Goal: Task Accomplishment & Management: Use online tool/utility

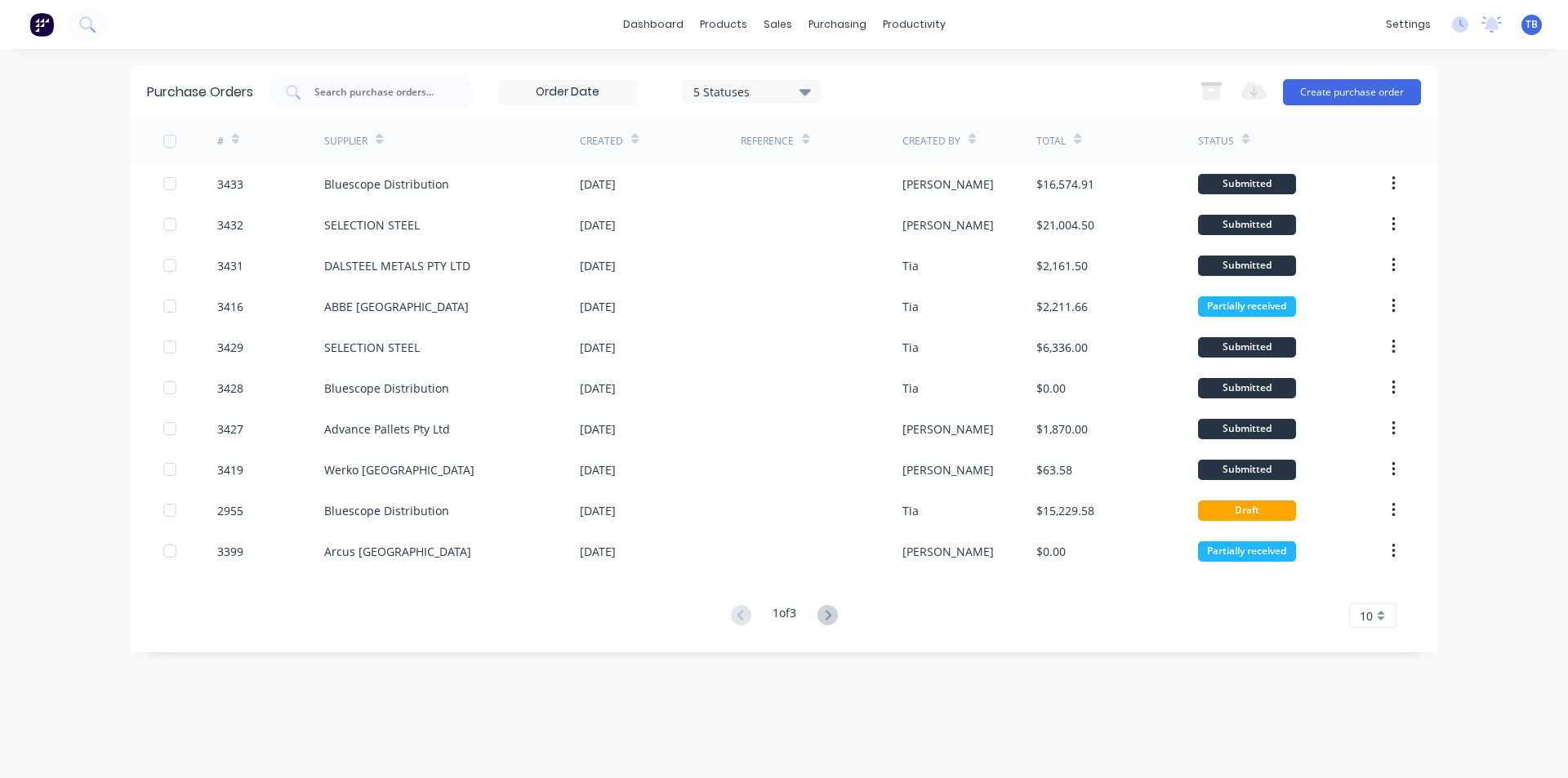
click at [1380, 618] on div "10" at bounding box center [1372, 615] width 47 height 24
click at [1372, 584] on div "35" at bounding box center [1372, 588] width 45 height 29
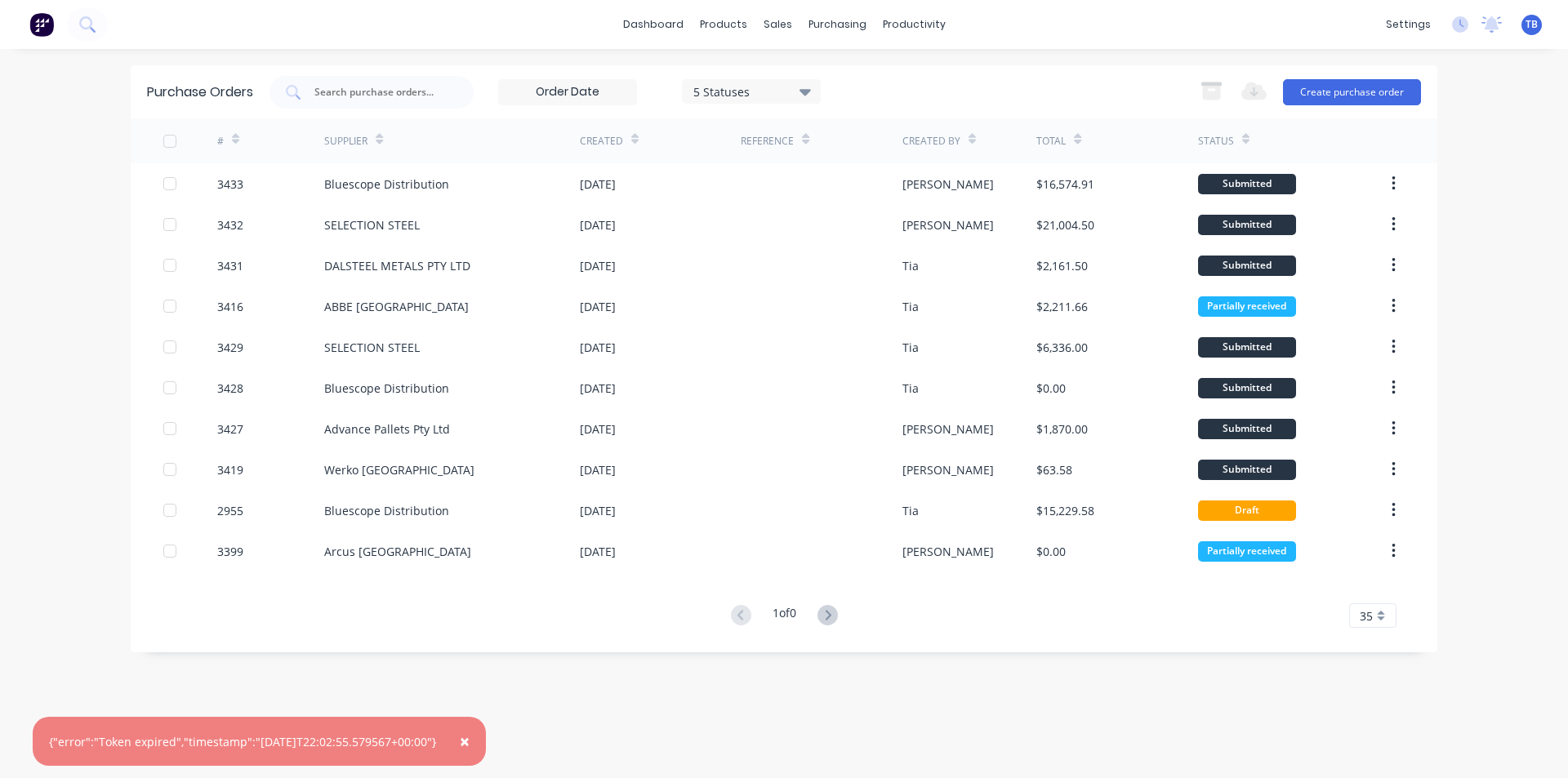
click at [1378, 613] on div "35" at bounding box center [1372, 615] width 47 height 24
click at [1381, 587] on div "35" at bounding box center [1372, 588] width 45 height 29
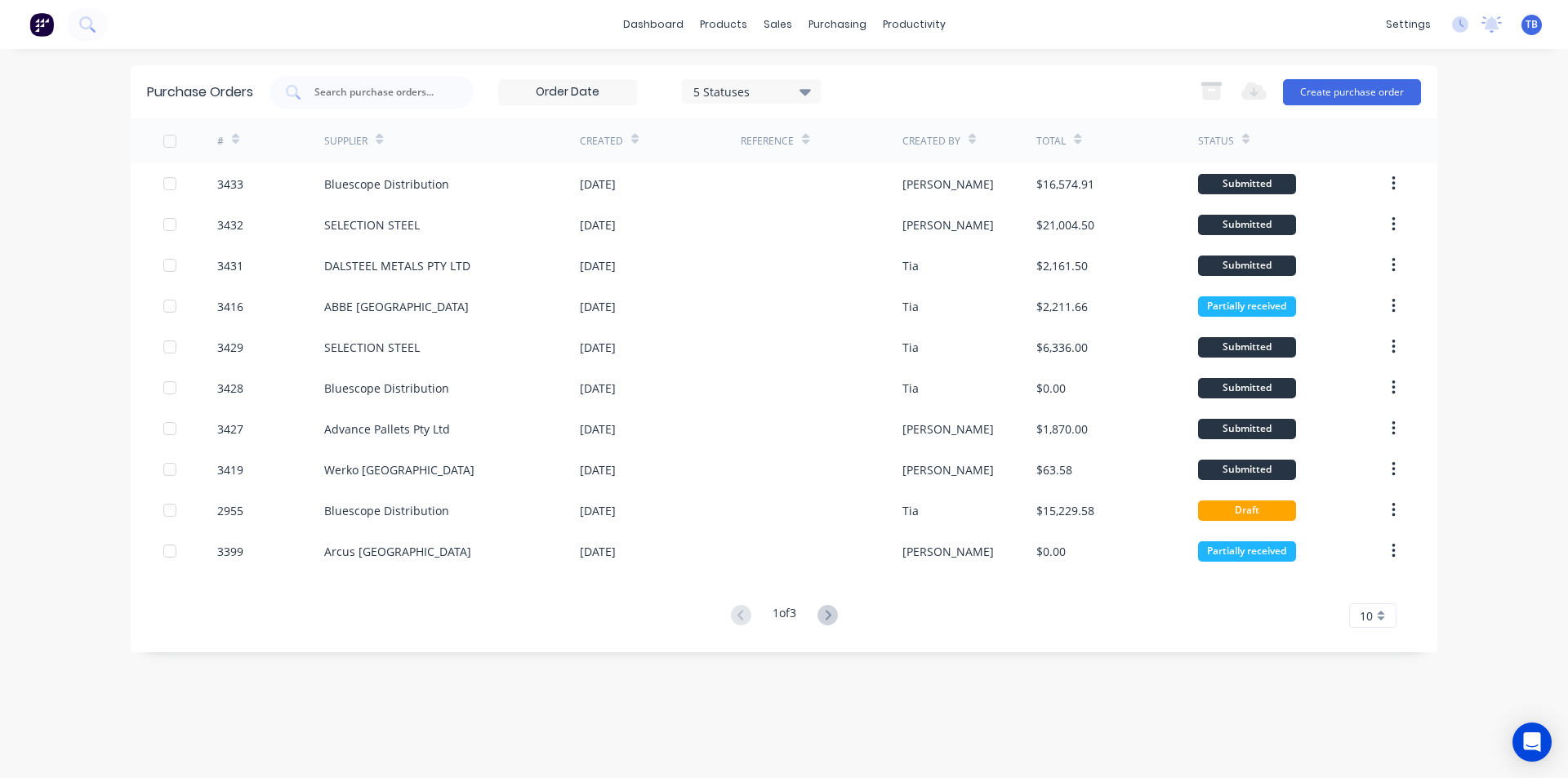
click at [1371, 605] on div "10" at bounding box center [1372, 615] width 47 height 24
click at [1380, 584] on div "35" at bounding box center [1372, 588] width 45 height 29
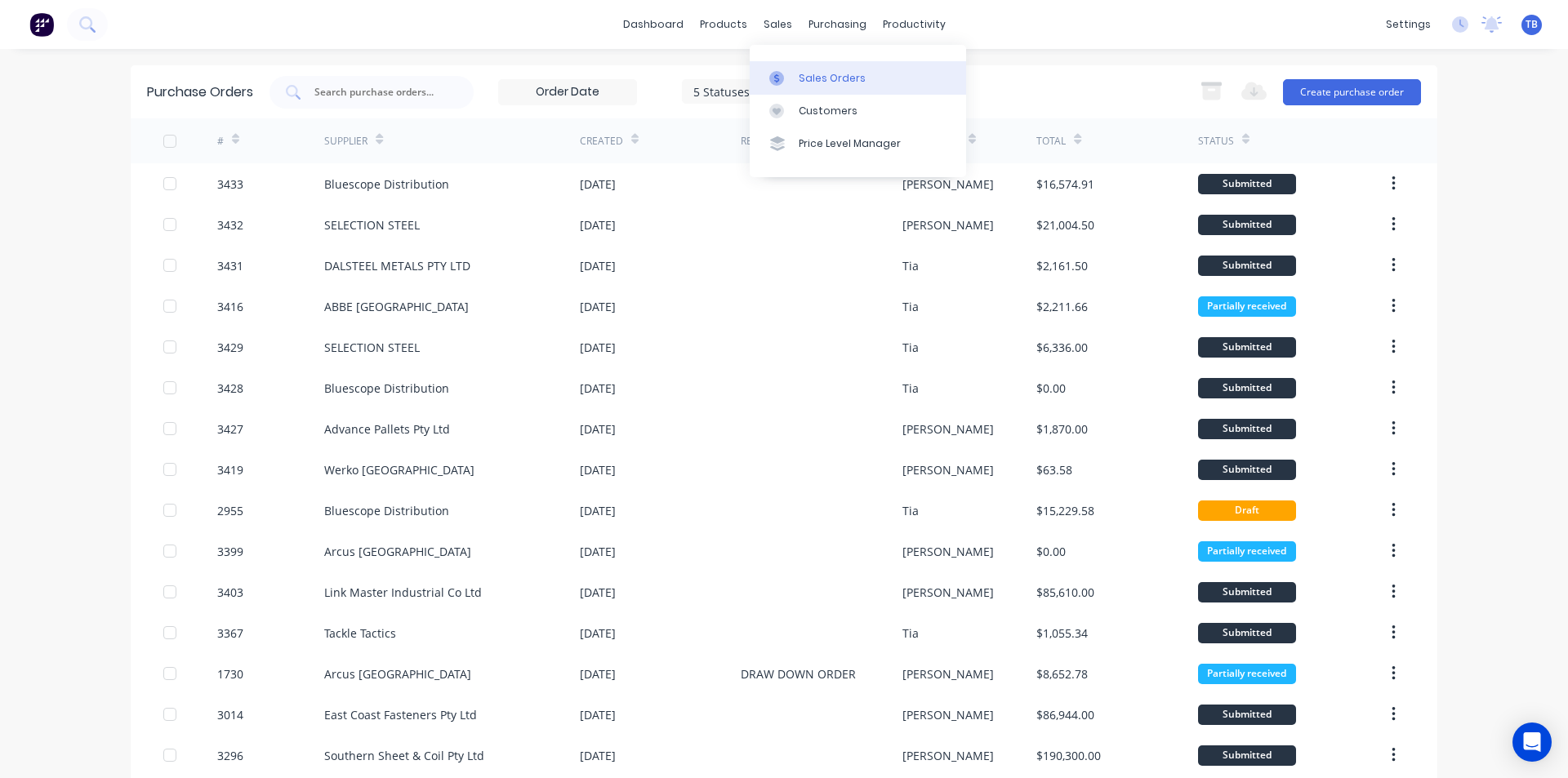
click at [812, 81] on div "Sales Orders" at bounding box center [832, 78] width 67 height 14
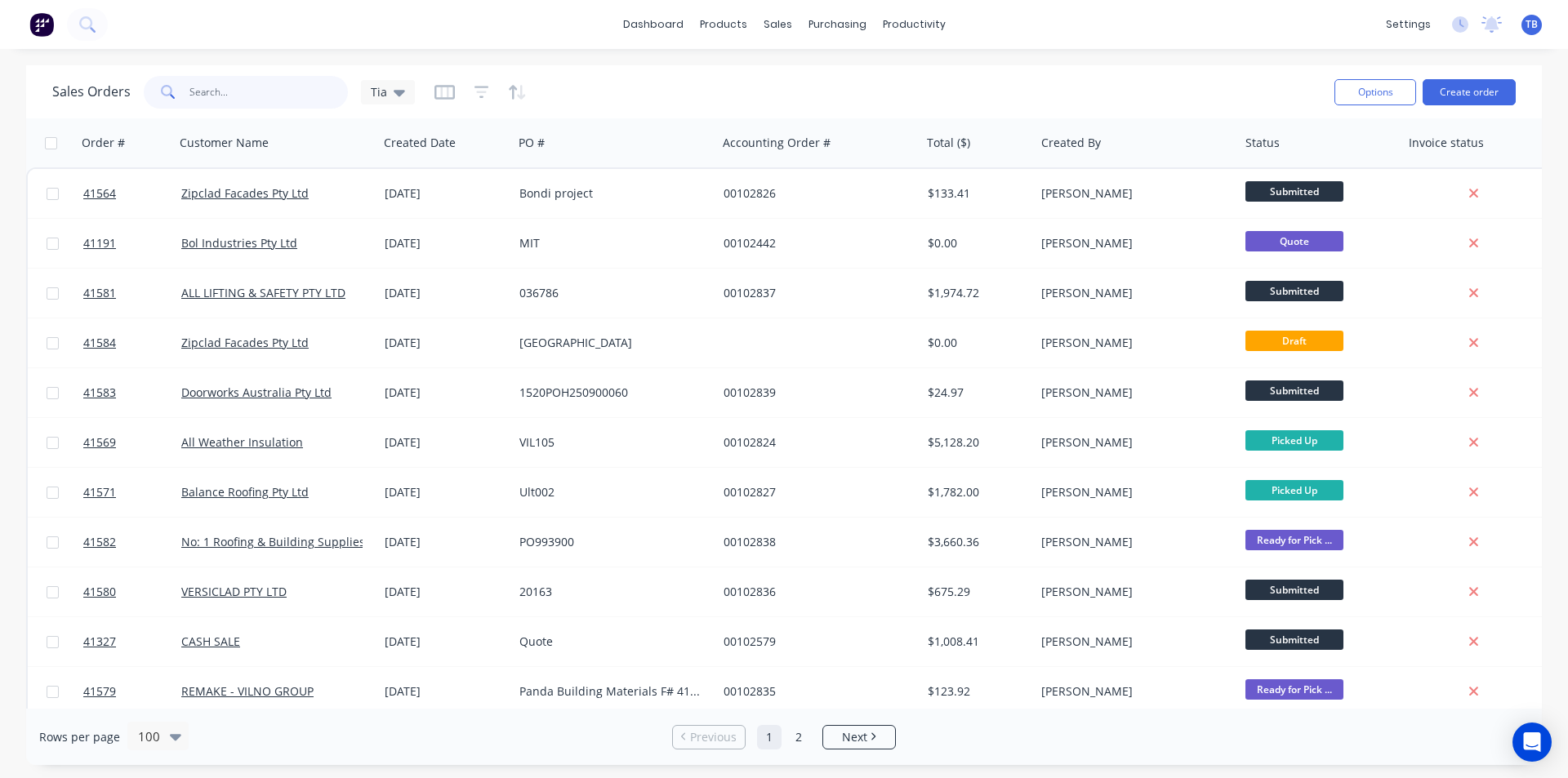
click at [255, 94] on input "text" at bounding box center [269, 92] width 159 height 33
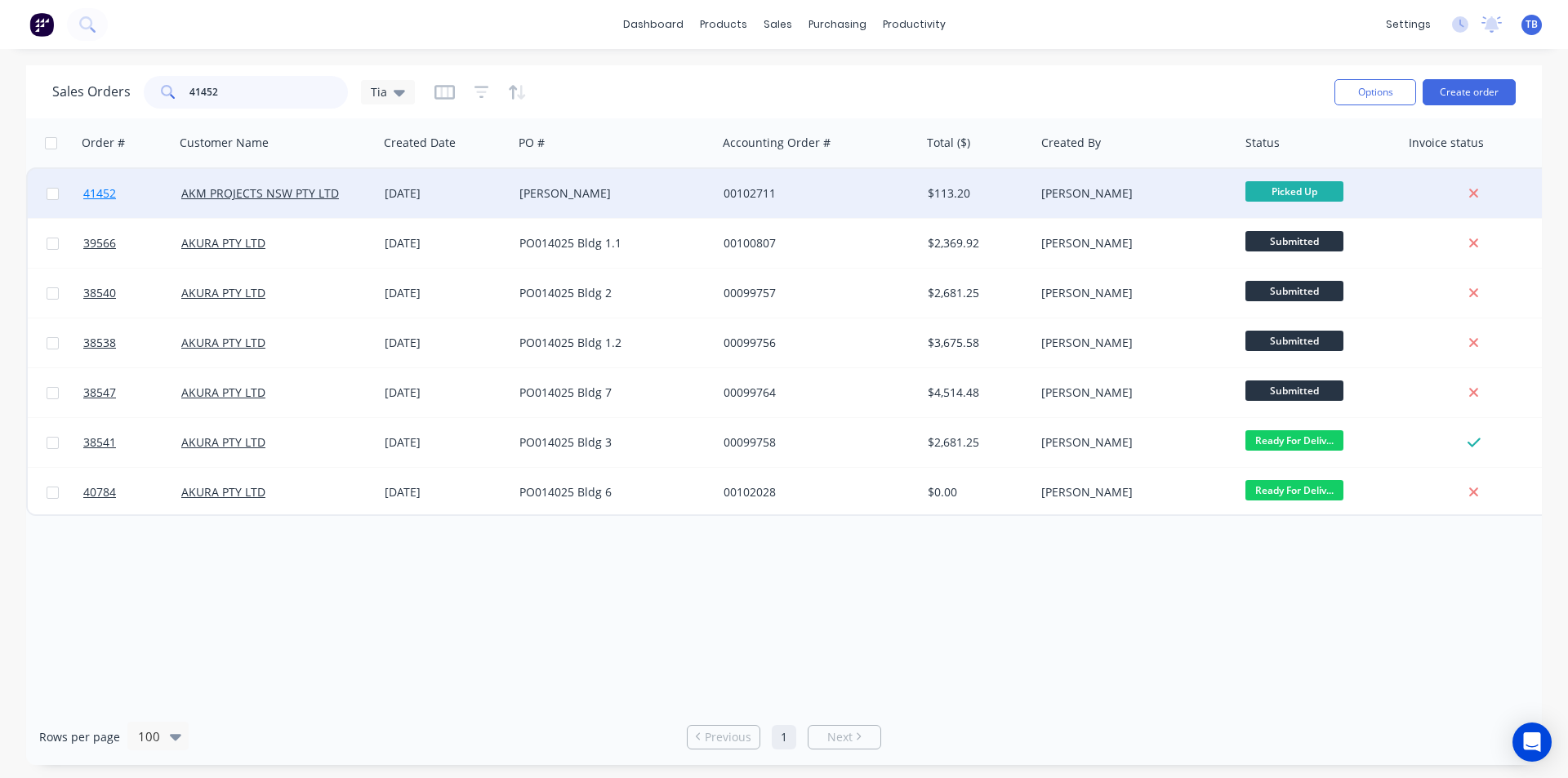
type input "41452"
click at [102, 191] on span "41452" at bounding box center [99, 193] width 33 height 16
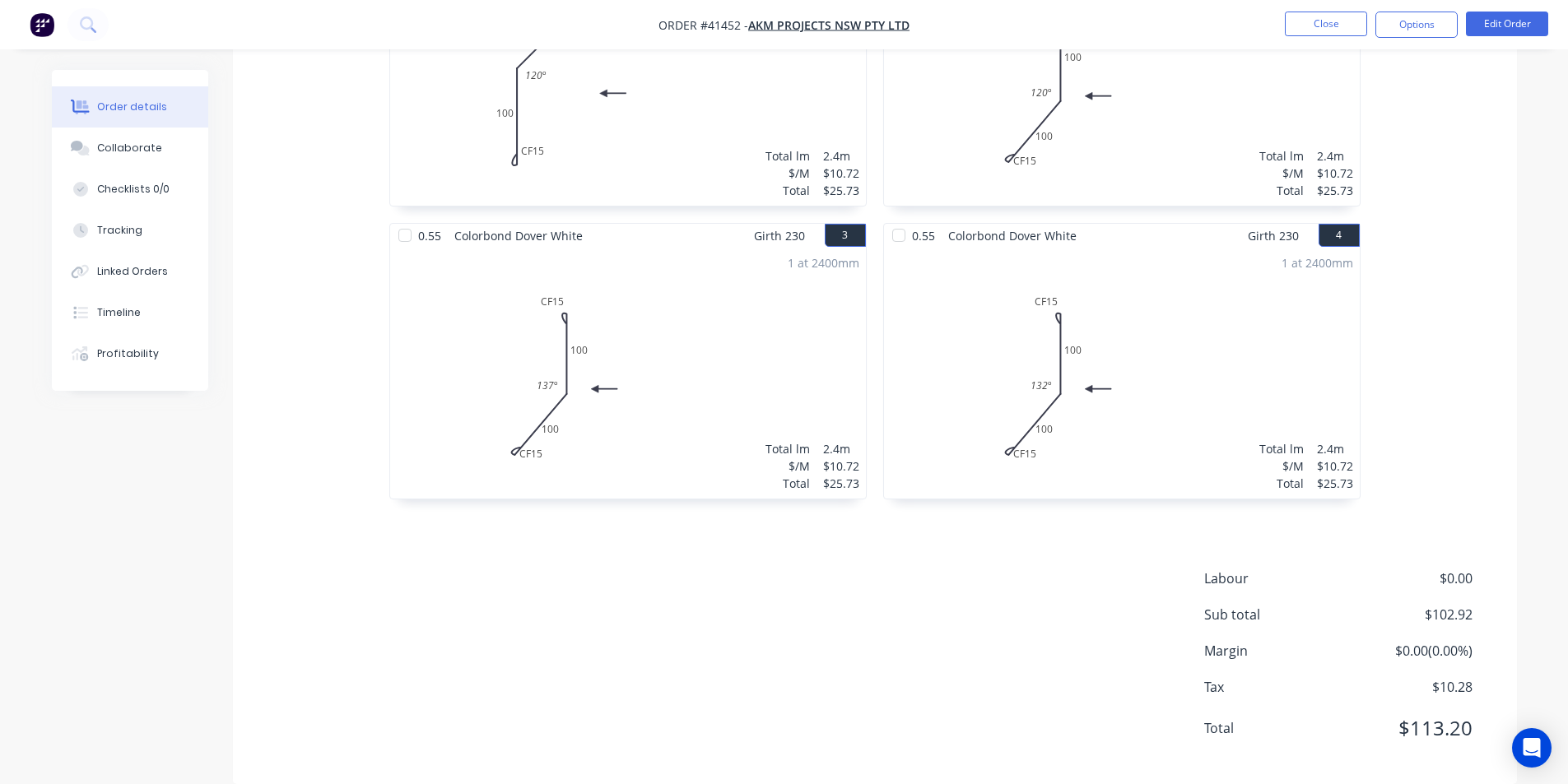
scroll to position [604, 0]
click at [114, 145] on div "Collaborate" at bounding box center [129, 147] width 65 height 15
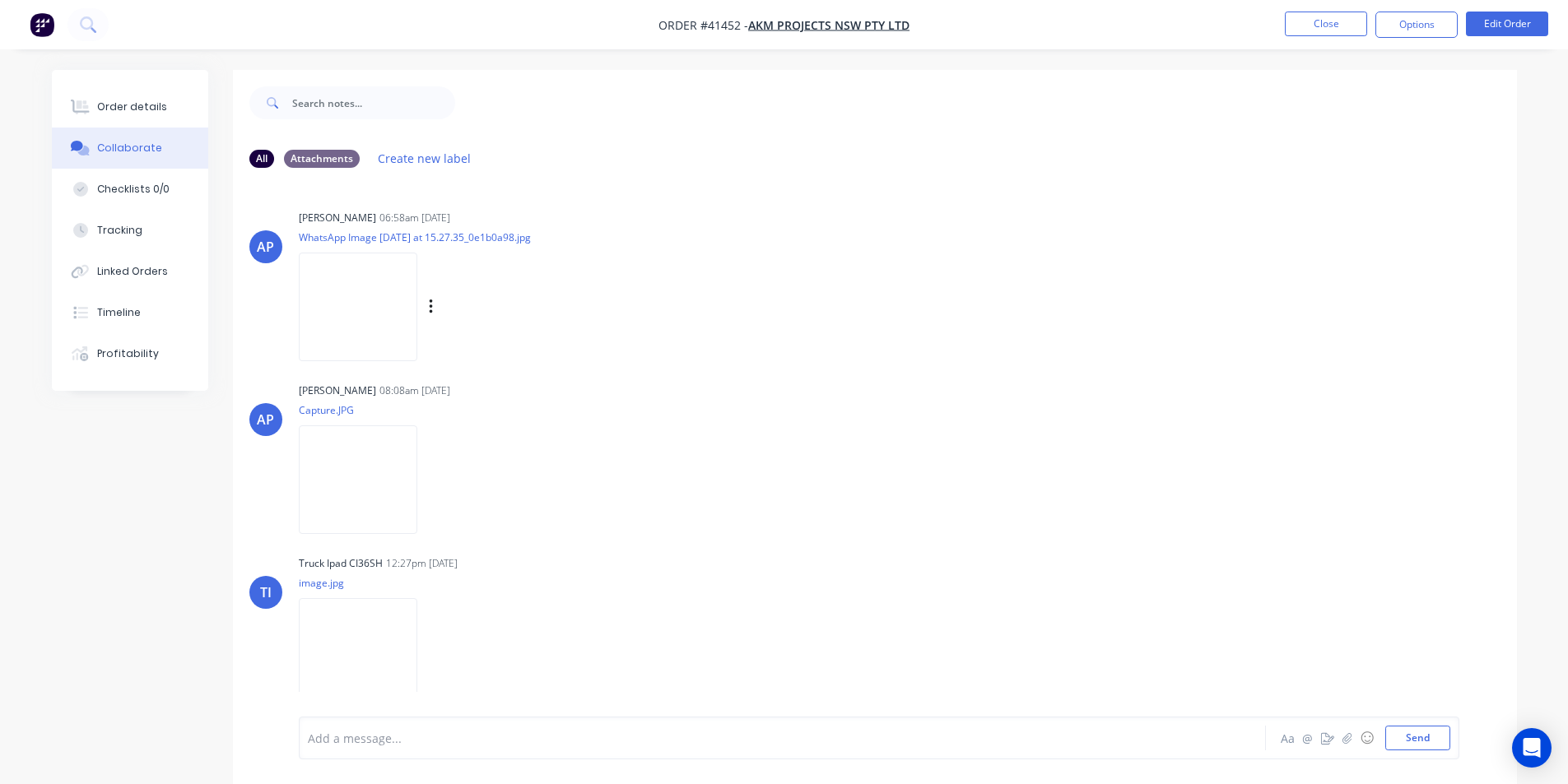
scroll to position [24, 0]
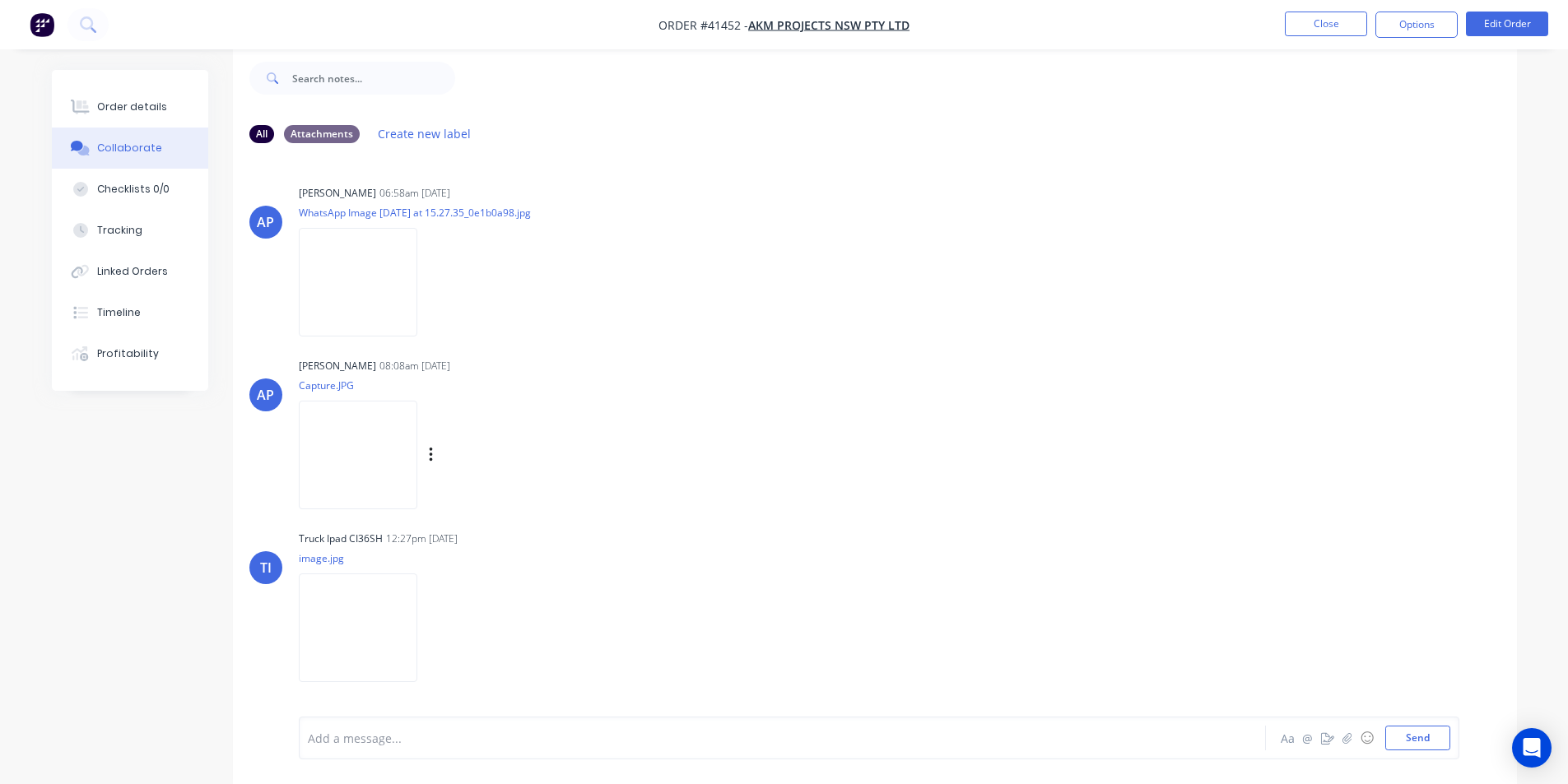
click at [417, 459] on img at bounding box center [358, 454] width 118 height 108
click at [377, 297] on img at bounding box center [358, 281] width 118 height 108
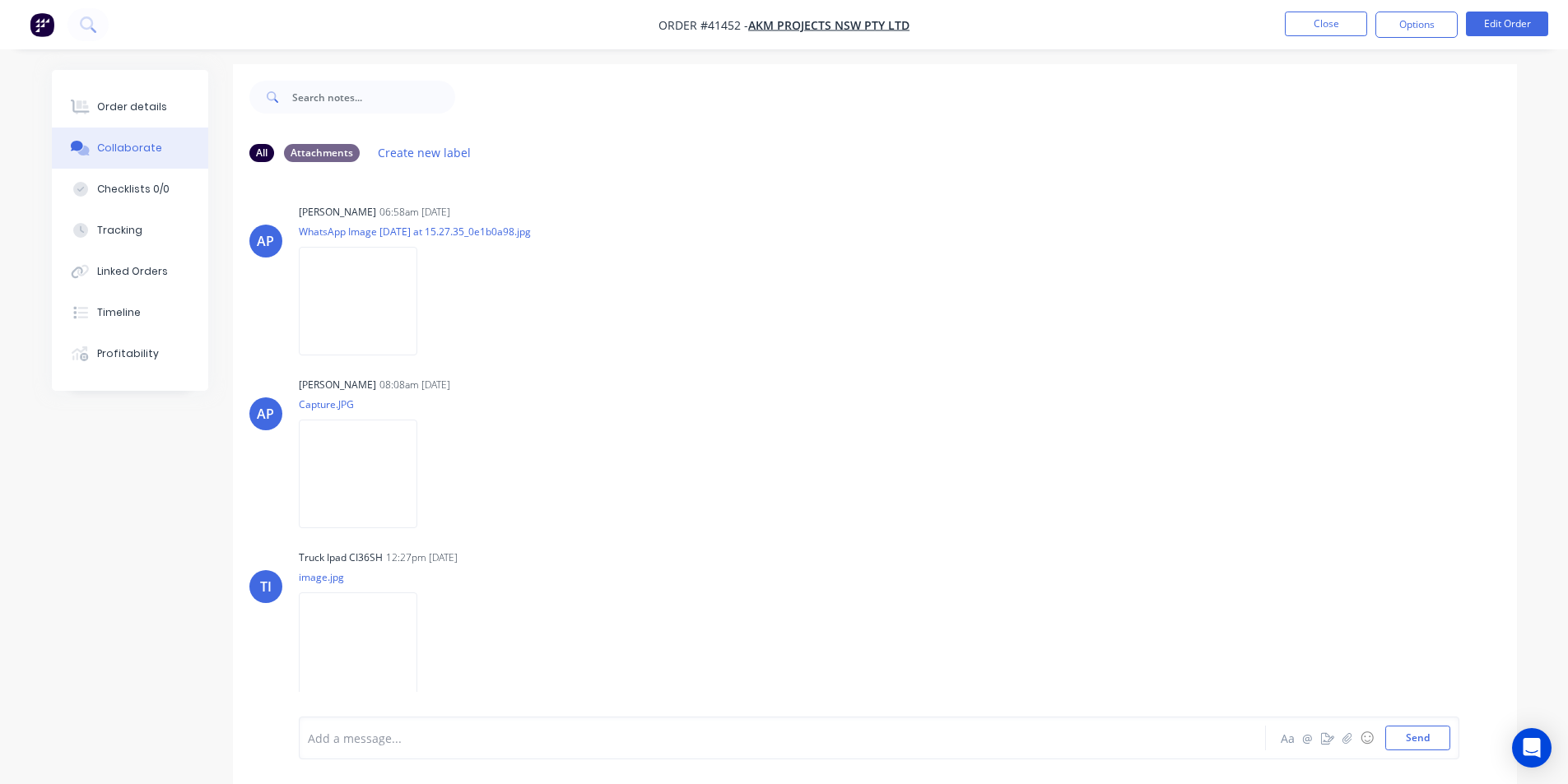
scroll to position [0, 0]
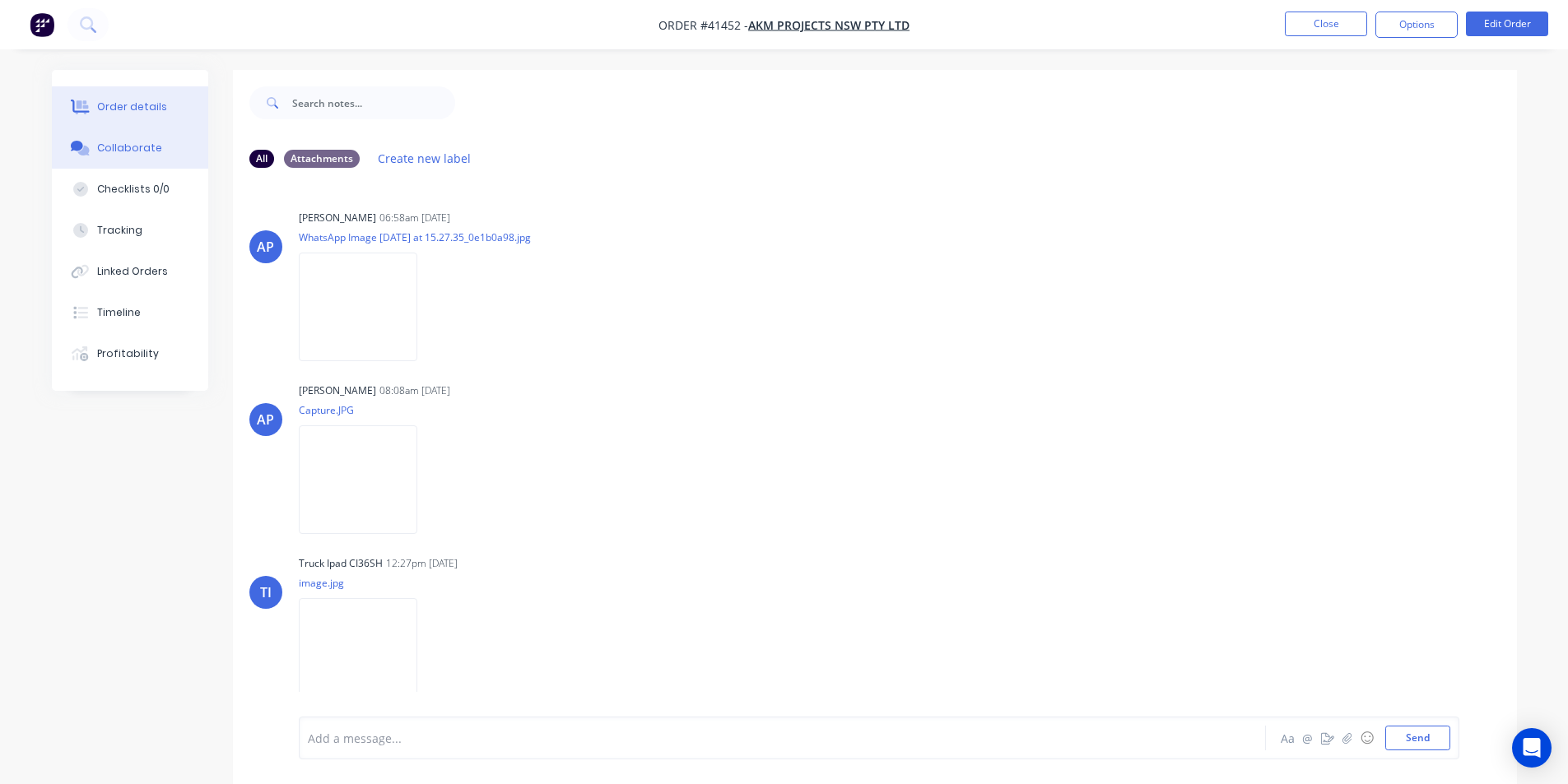
click at [161, 111] on button "Order details" at bounding box center [129, 107] width 156 height 41
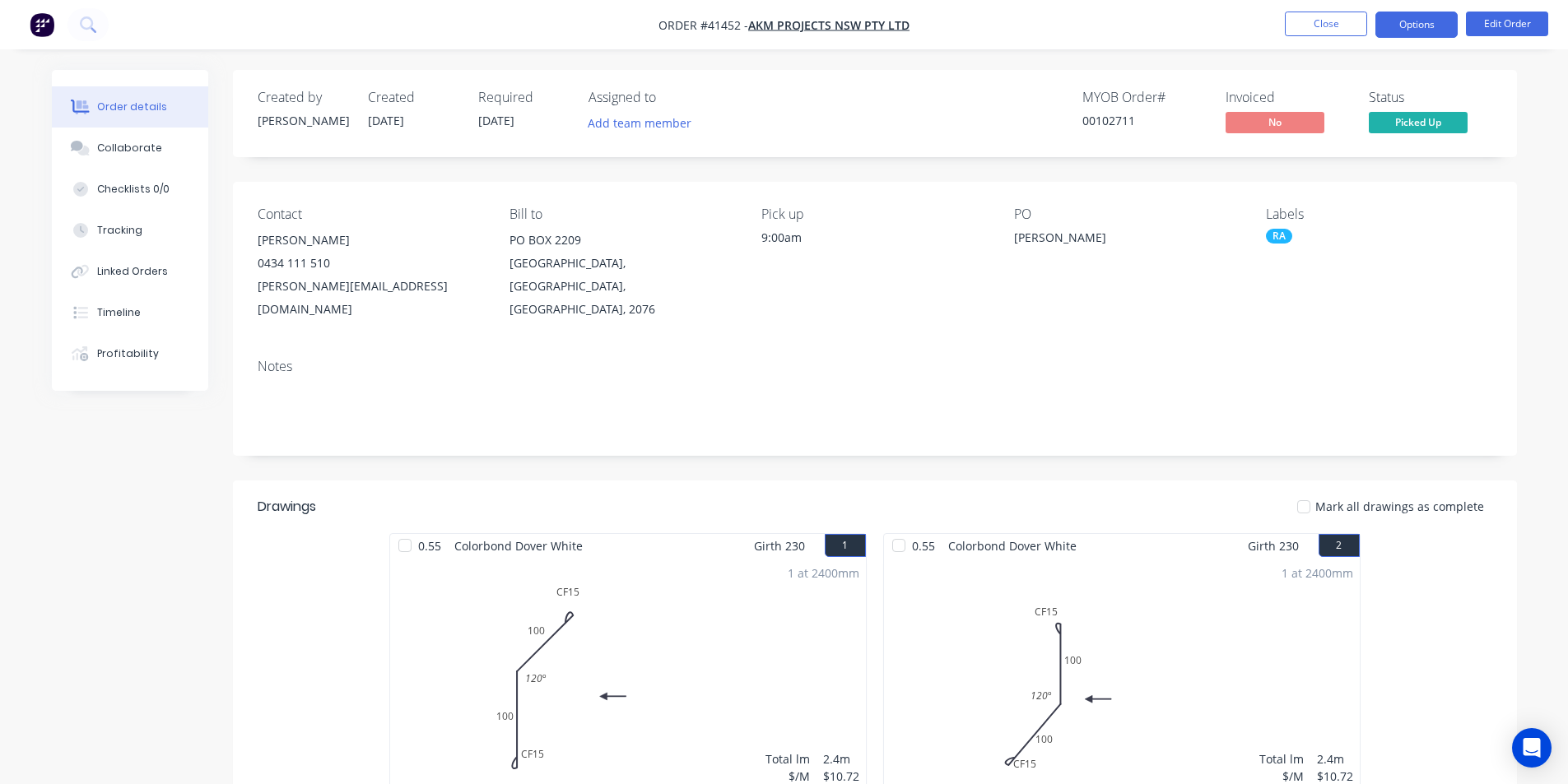
click at [1395, 30] on button "Options" at bounding box center [1417, 24] width 83 height 26
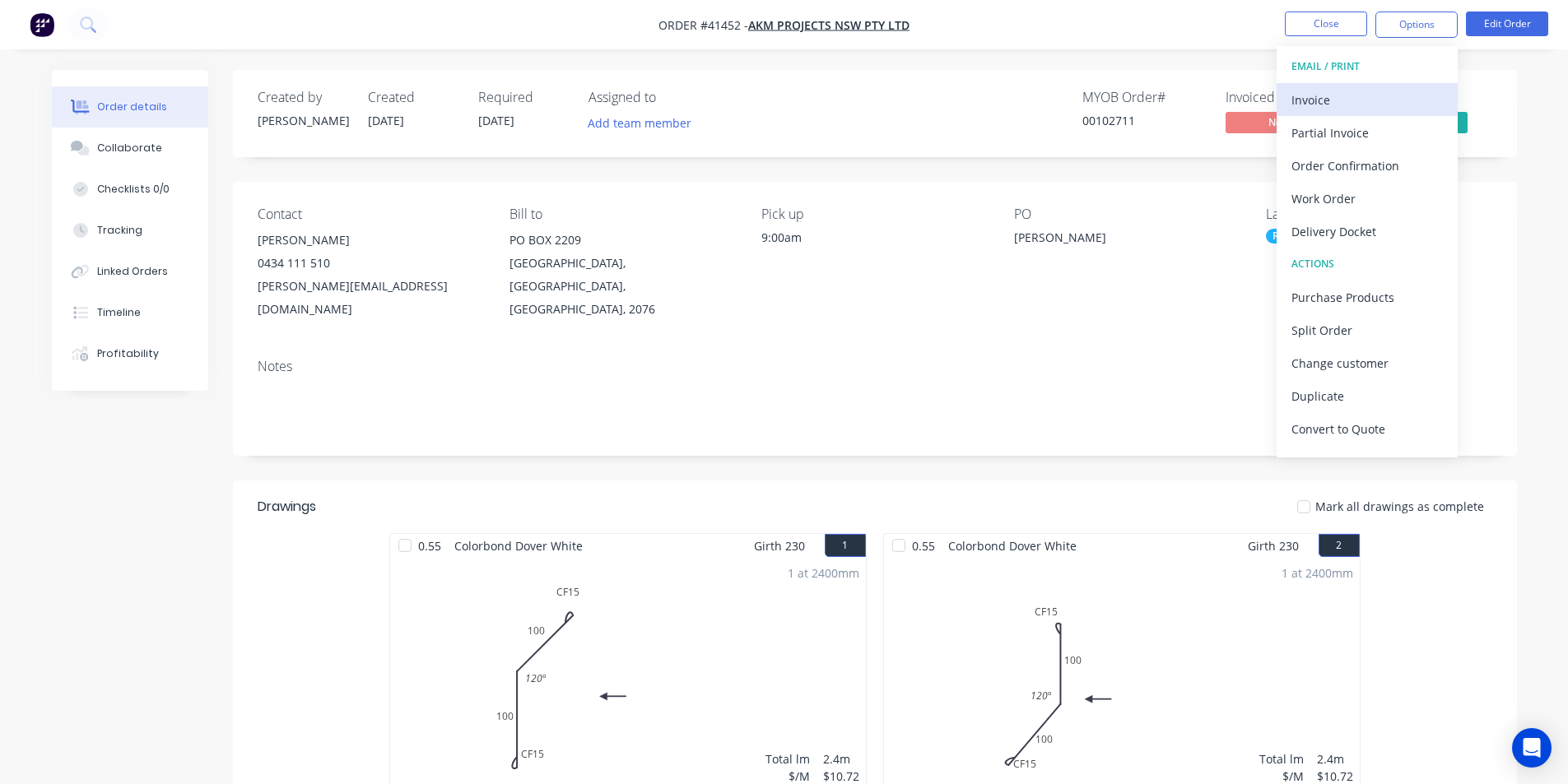
click at [1372, 103] on div "Invoice" at bounding box center [1367, 100] width 151 height 24
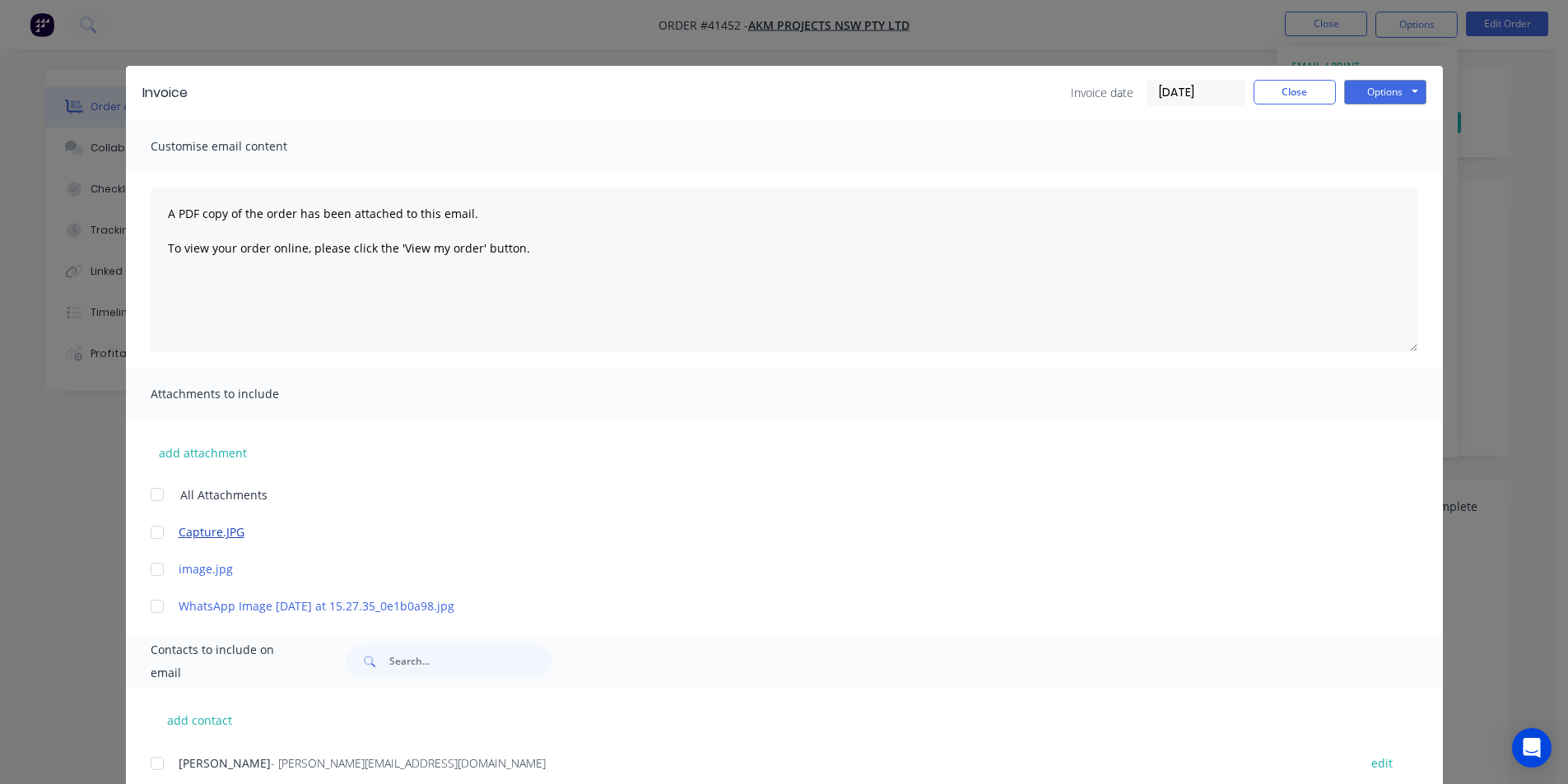
scroll to position [246, 0]
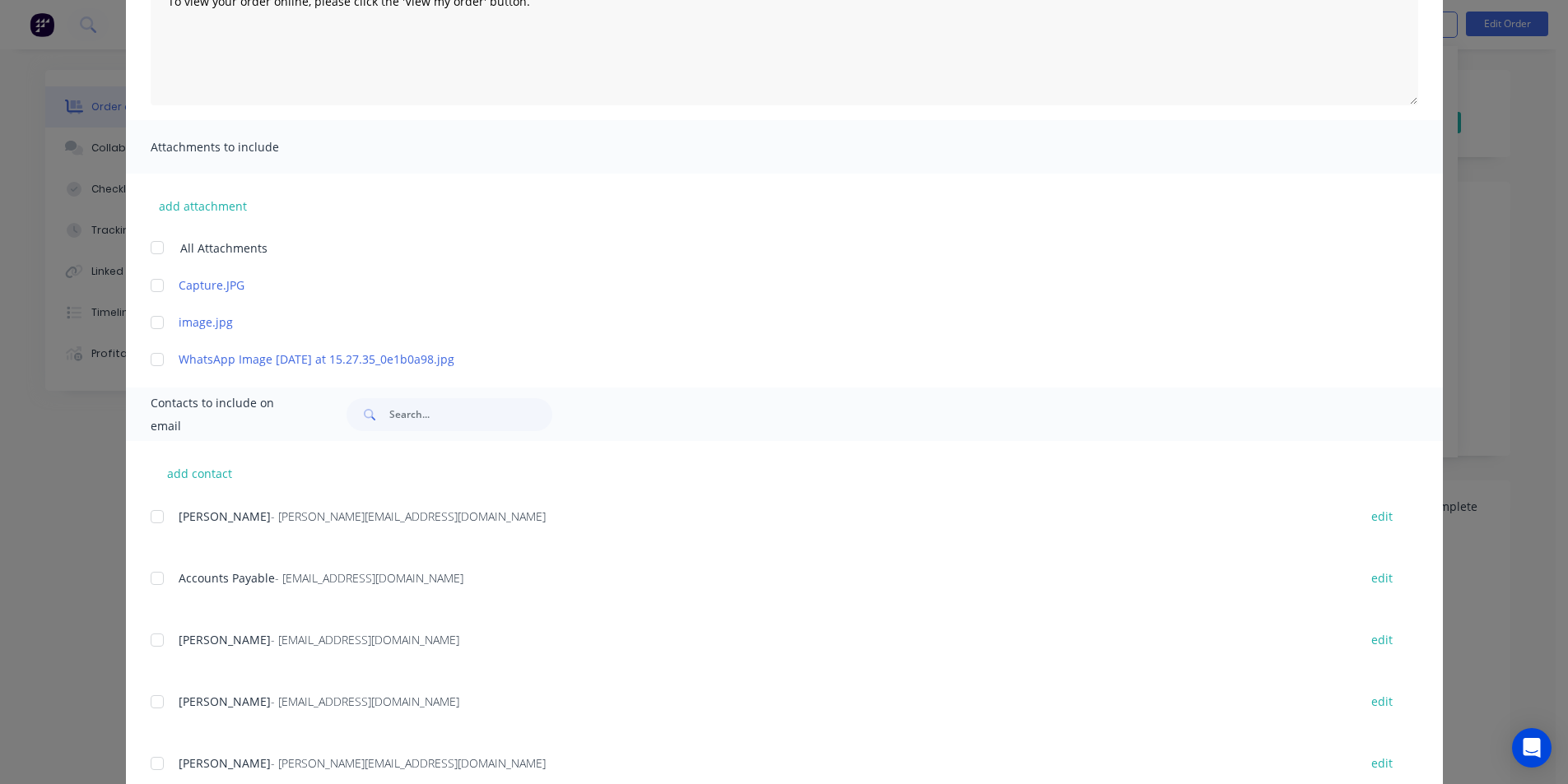
click at [162, 575] on div at bounding box center [157, 578] width 33 height 33
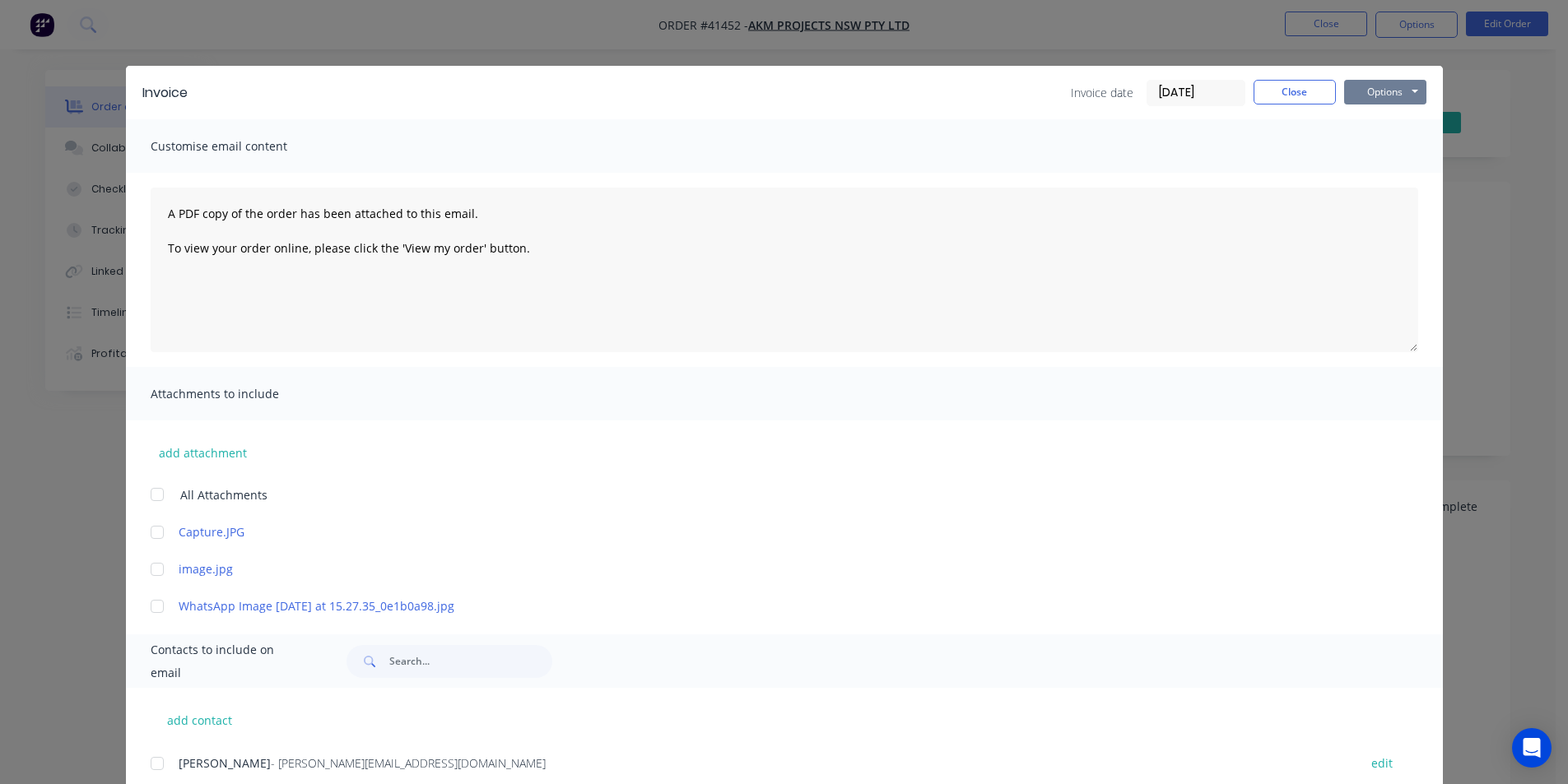
click at [1382, 94] on button "Options" at bounding box center [1385, 91] width 83 height 24
click at [1390, 178] on button "Email" at bounding box center [1397, 176] width 106 height 27
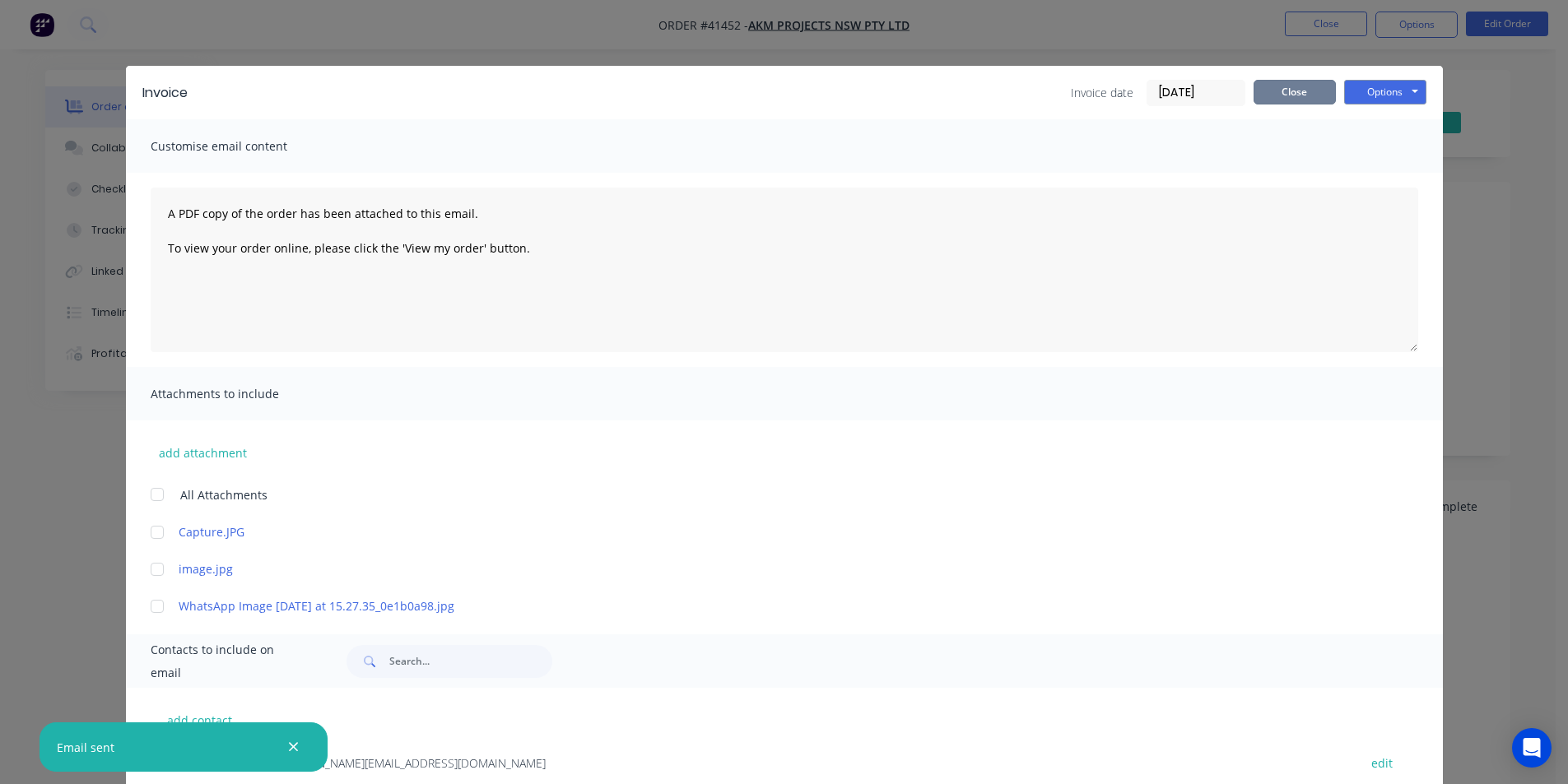
click at [1306, 94] on button "Close" at bounding box center [1294, 91] width 83 height 24
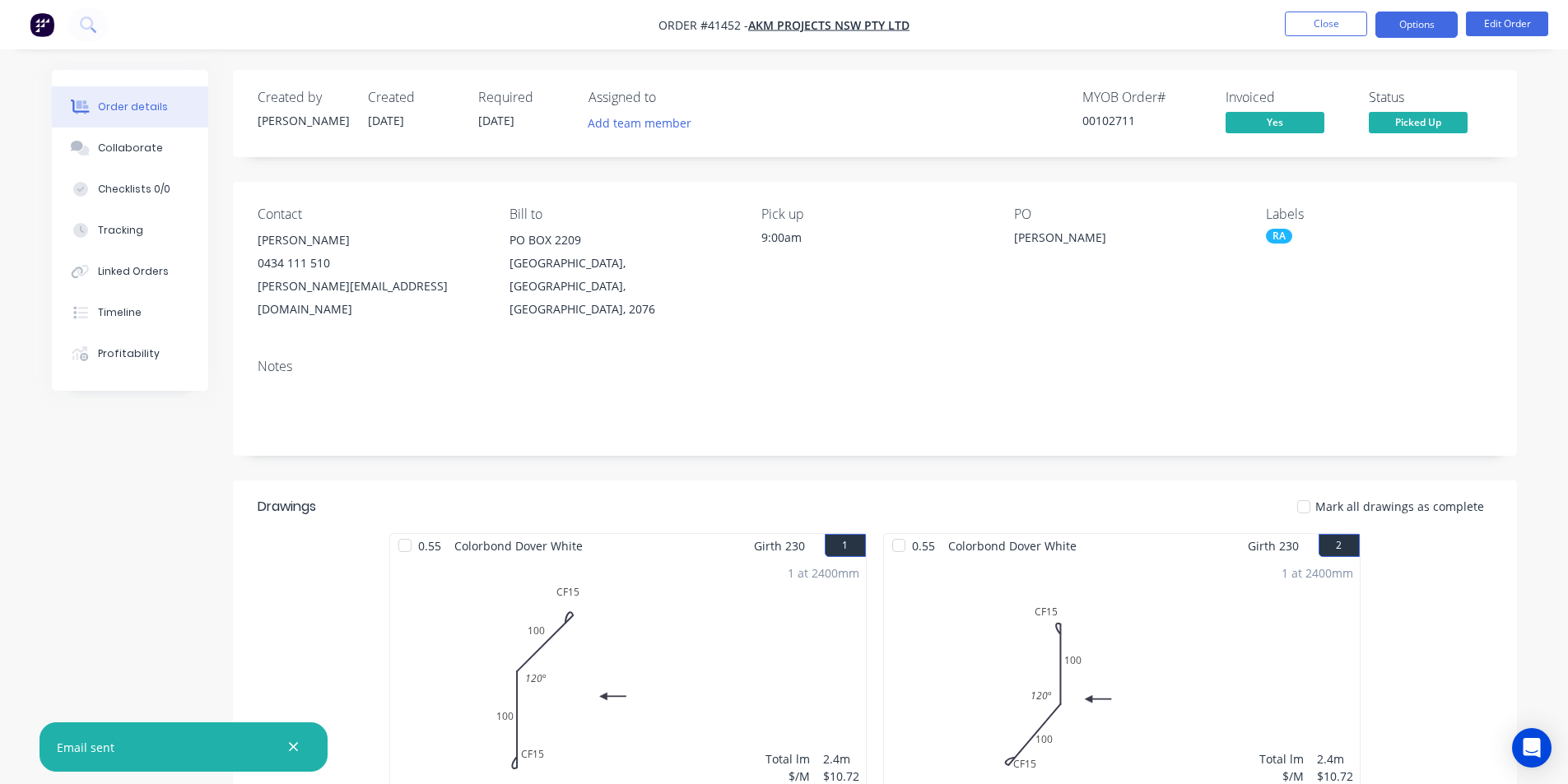
click at [1397, 24] on button "Options" at bounding box center [1417, 24] width 83 height 26
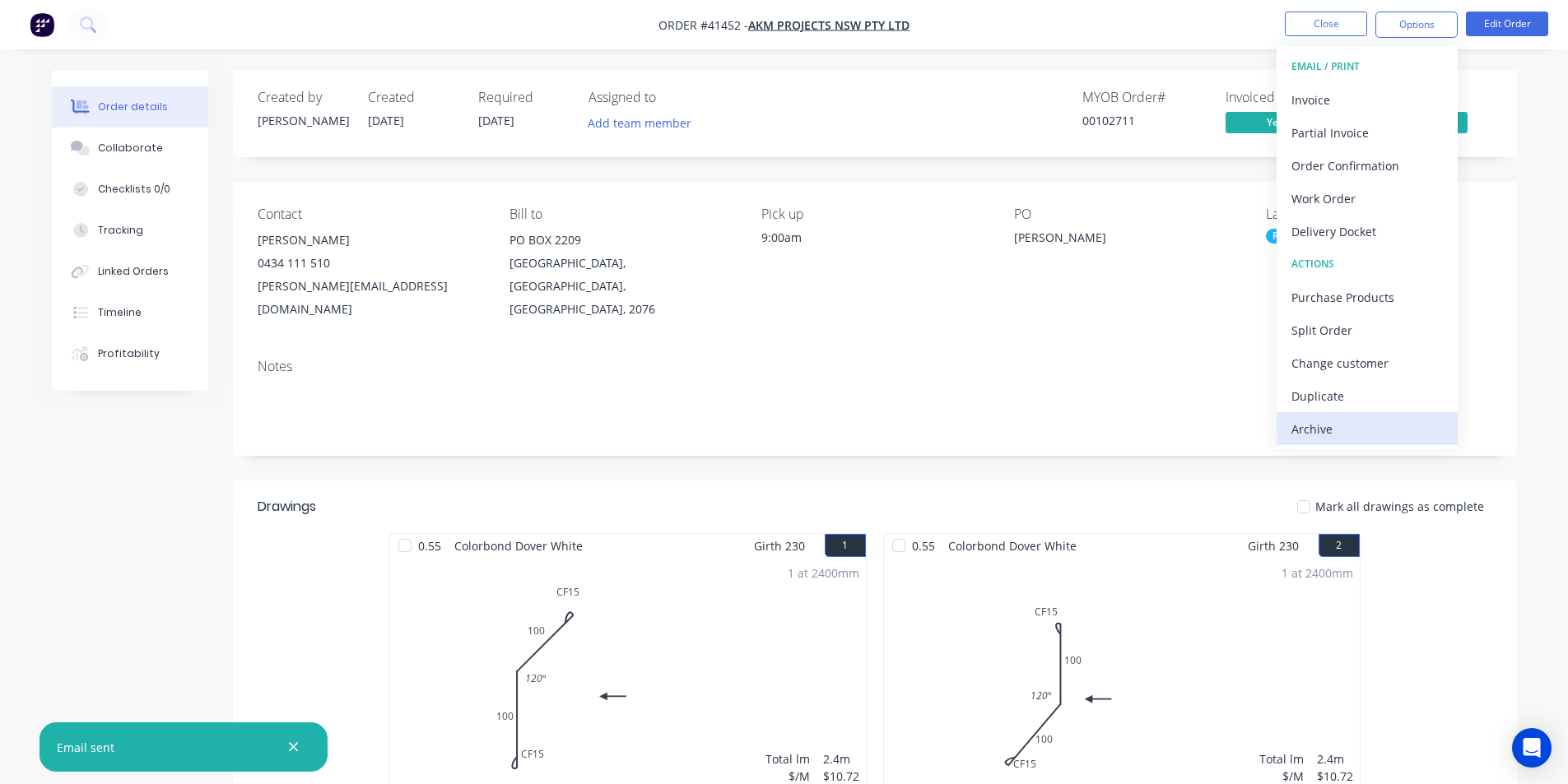
click at [1342, 420] on div "Archive" at bounding box center [1367, 429] width 151 height 24
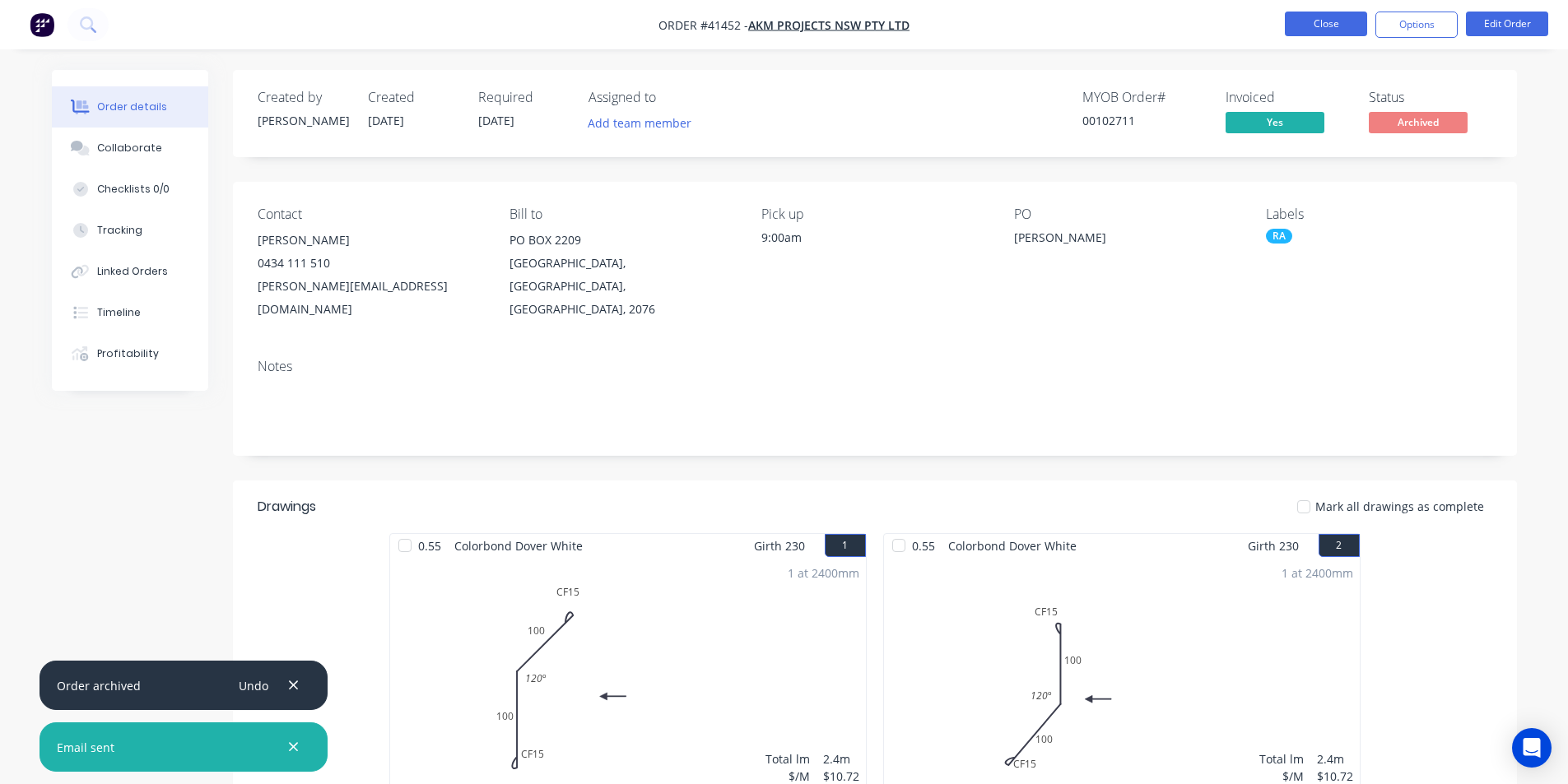
click at [1338, 15] on button "Close" at bounding box center [1326, 23] width 83 height 24
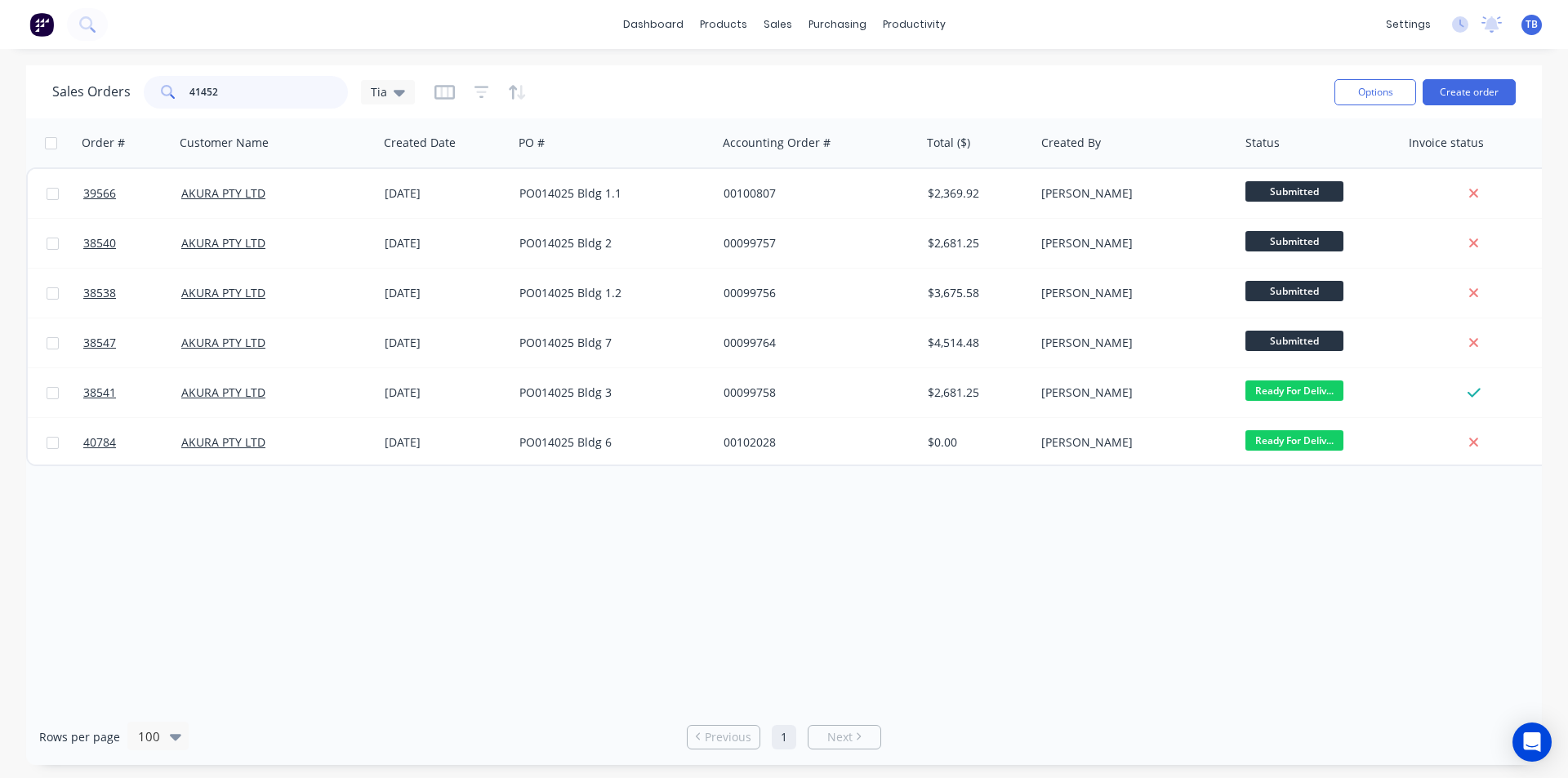
drag, startPoint x: 285, startPoint y: 94, endPoint x: 138, endPoint y: 96, distance: 147.0
click at [138, 96] on div "Sales Orders 41452 Tia" at bounding box center [233, 92] width 362 height 33
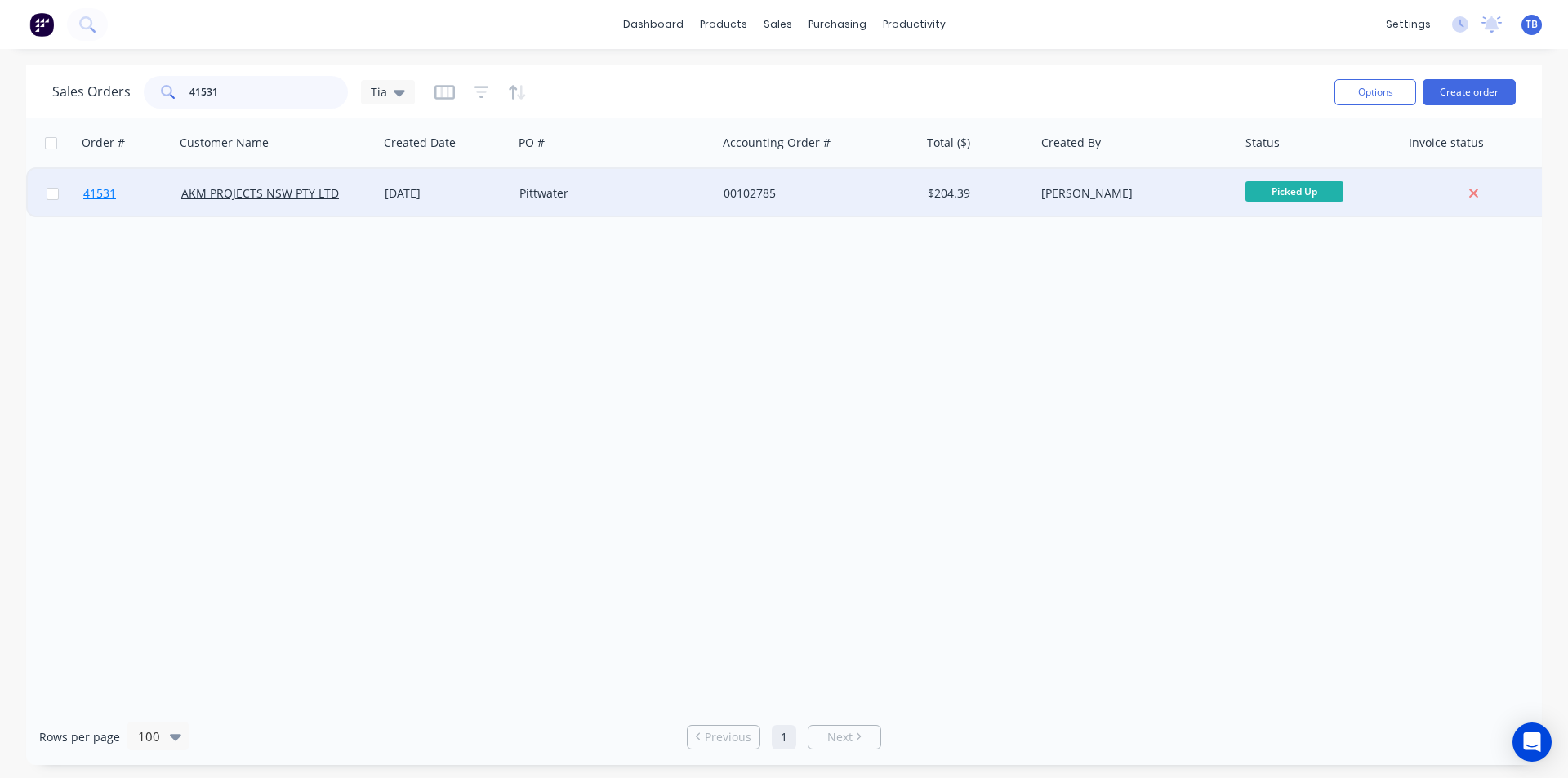
type input "41531"
click at [92, 193] on span "41531" at bounding box center [99, 193] width 33 height 16
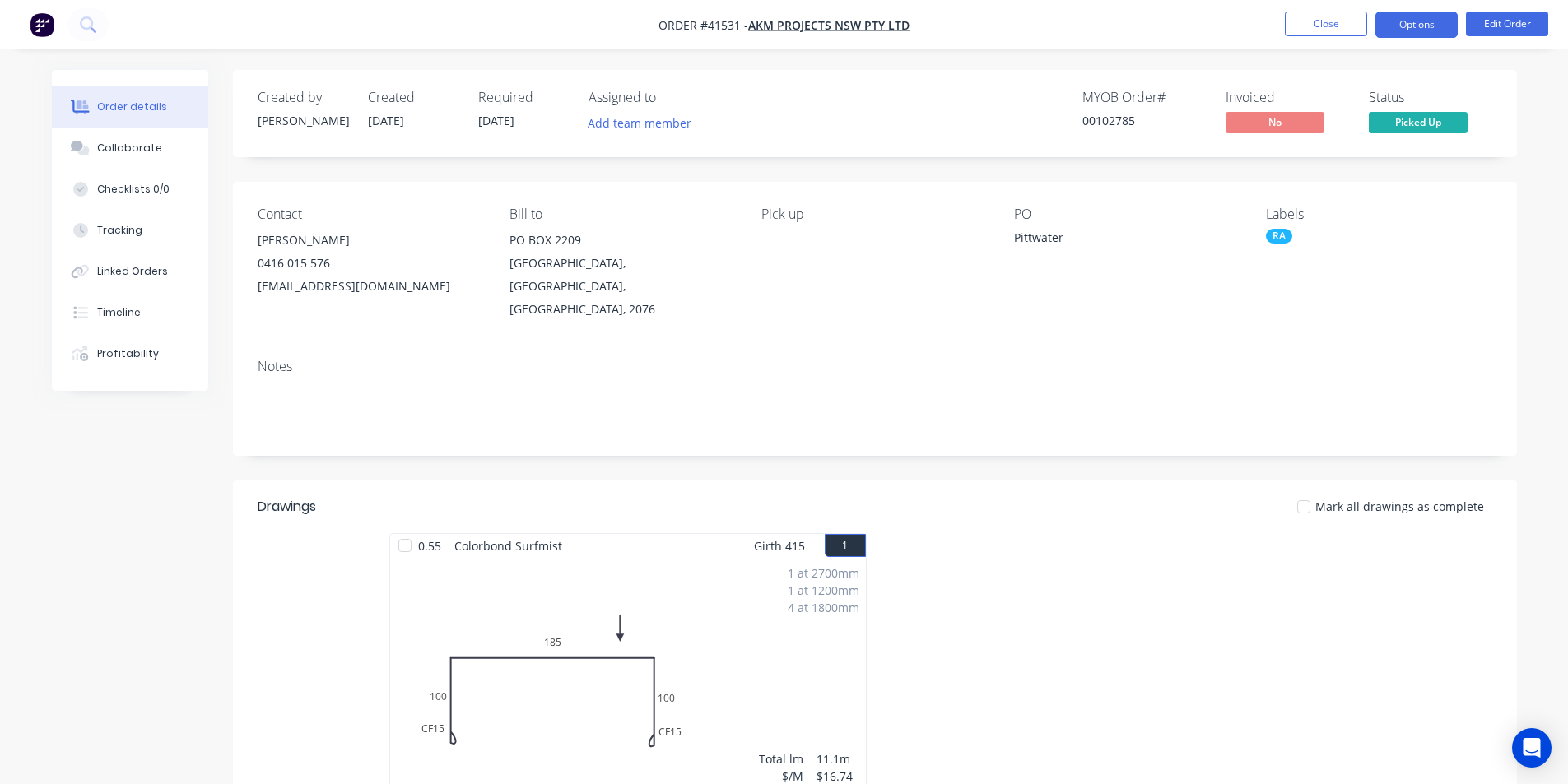
click at [1415, 32] on button "Options" at bounding box center [1417, 24] width 83 height 26
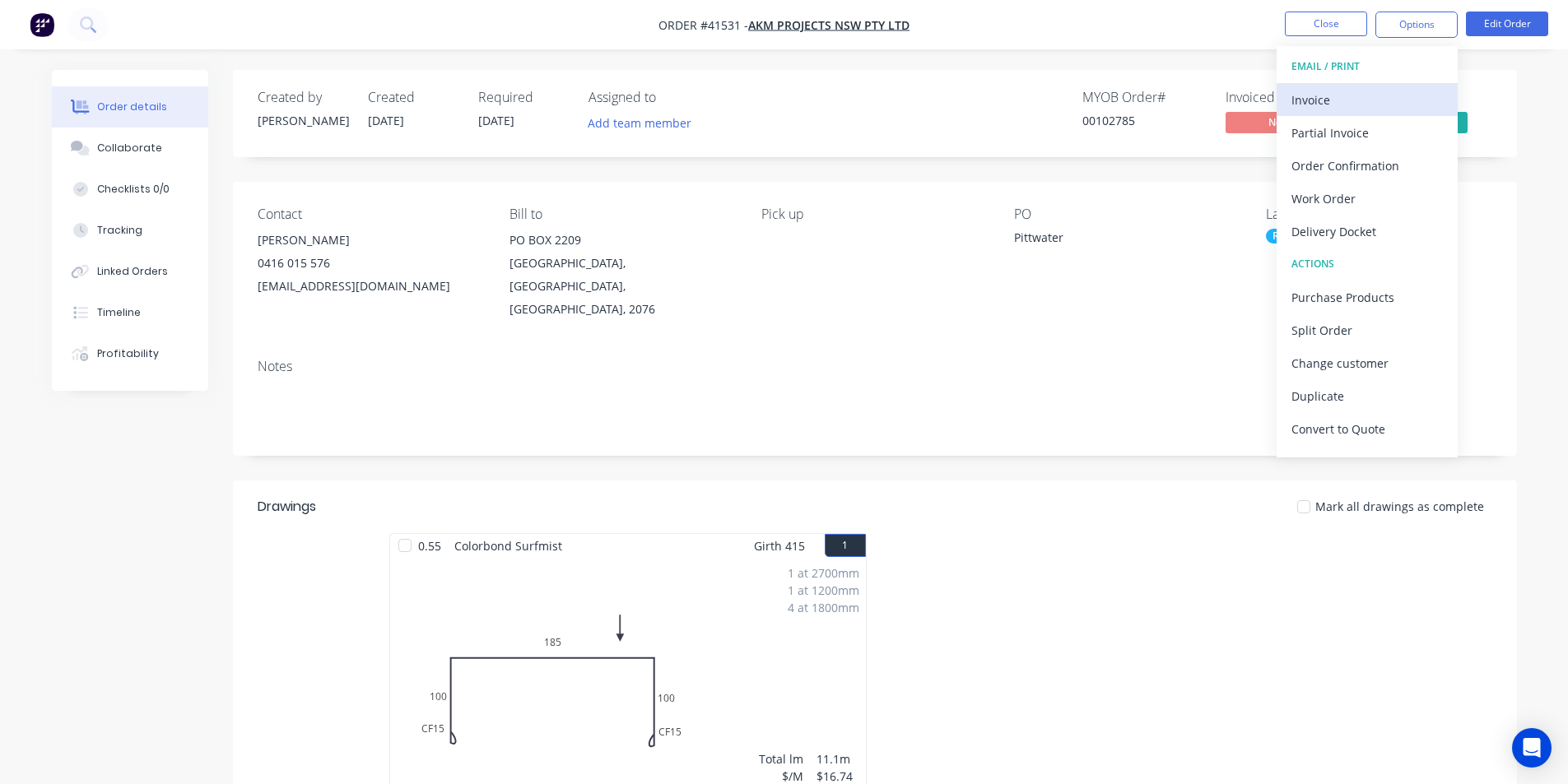
click at [1371, 102] on div "Invoice" at bounding box center [1367, 100] width 151 height 24
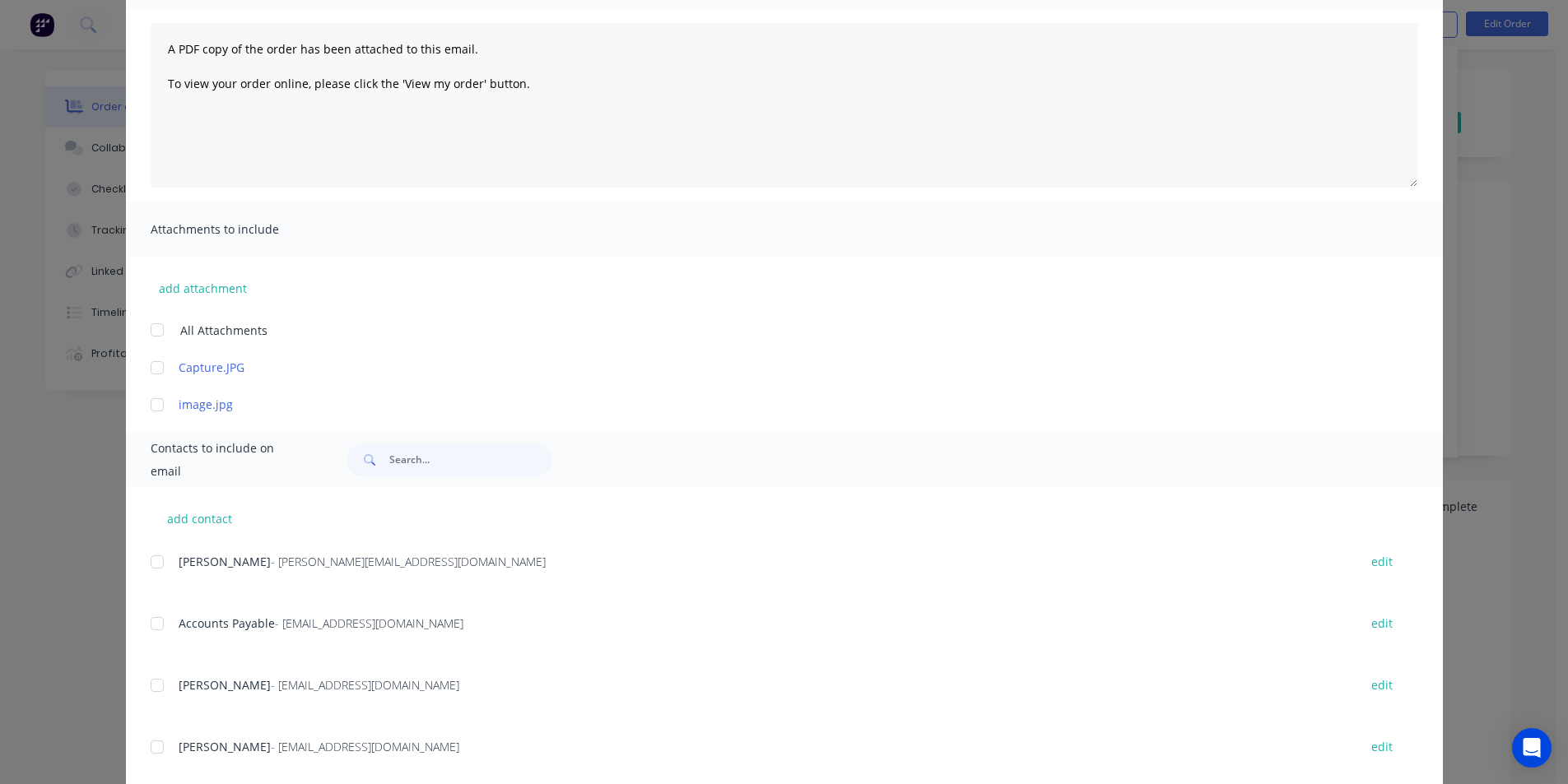
click at [147, 634] on div at bounding box center [157, 624] width 33 height 33
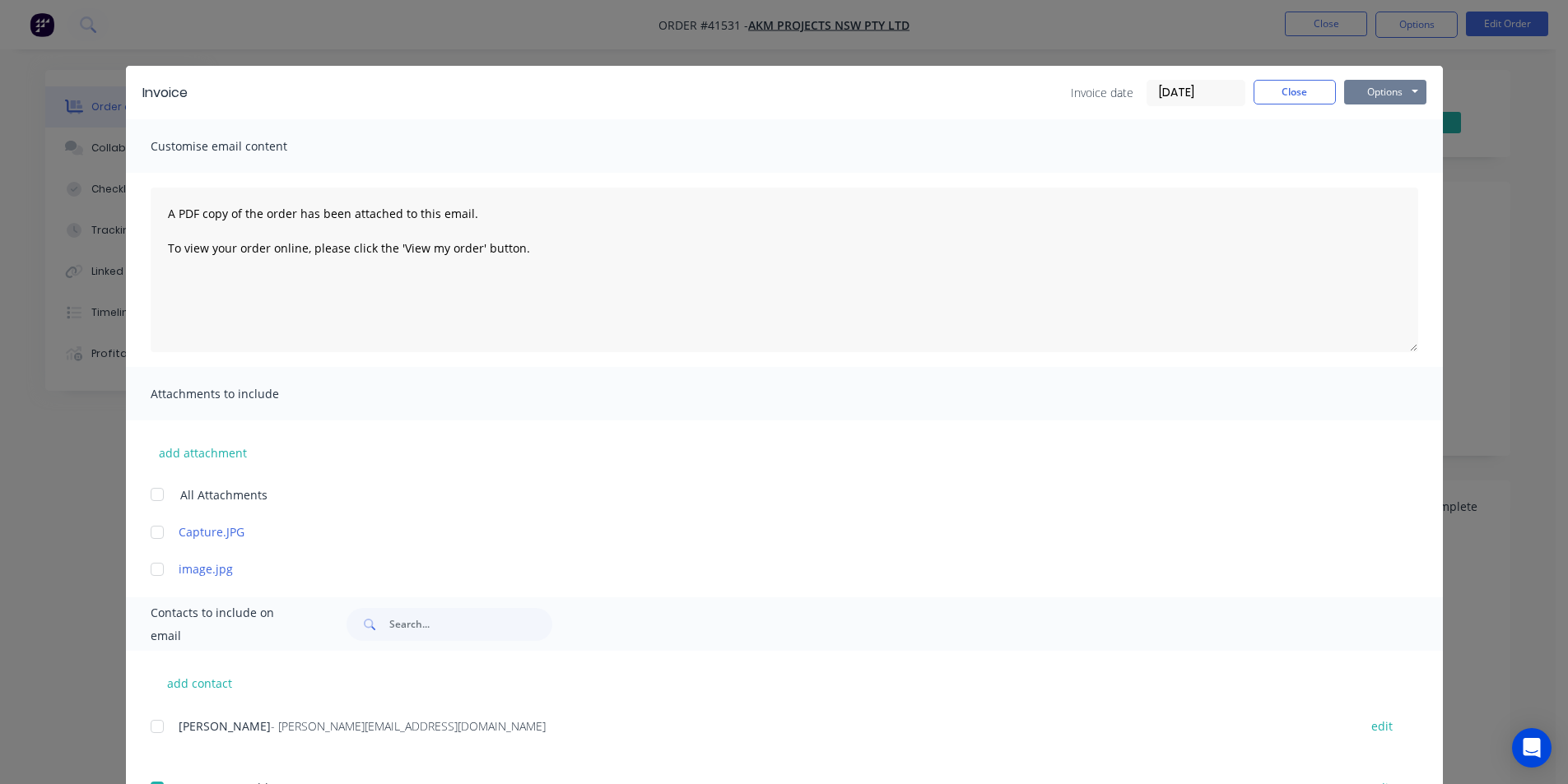
click at [1390, 97] on button "Options" at bounding box center [1385, 91] width 83 height 24
click at [1423, 176] on button "Email" at bounding box center [1397, 176] width 106 height 27
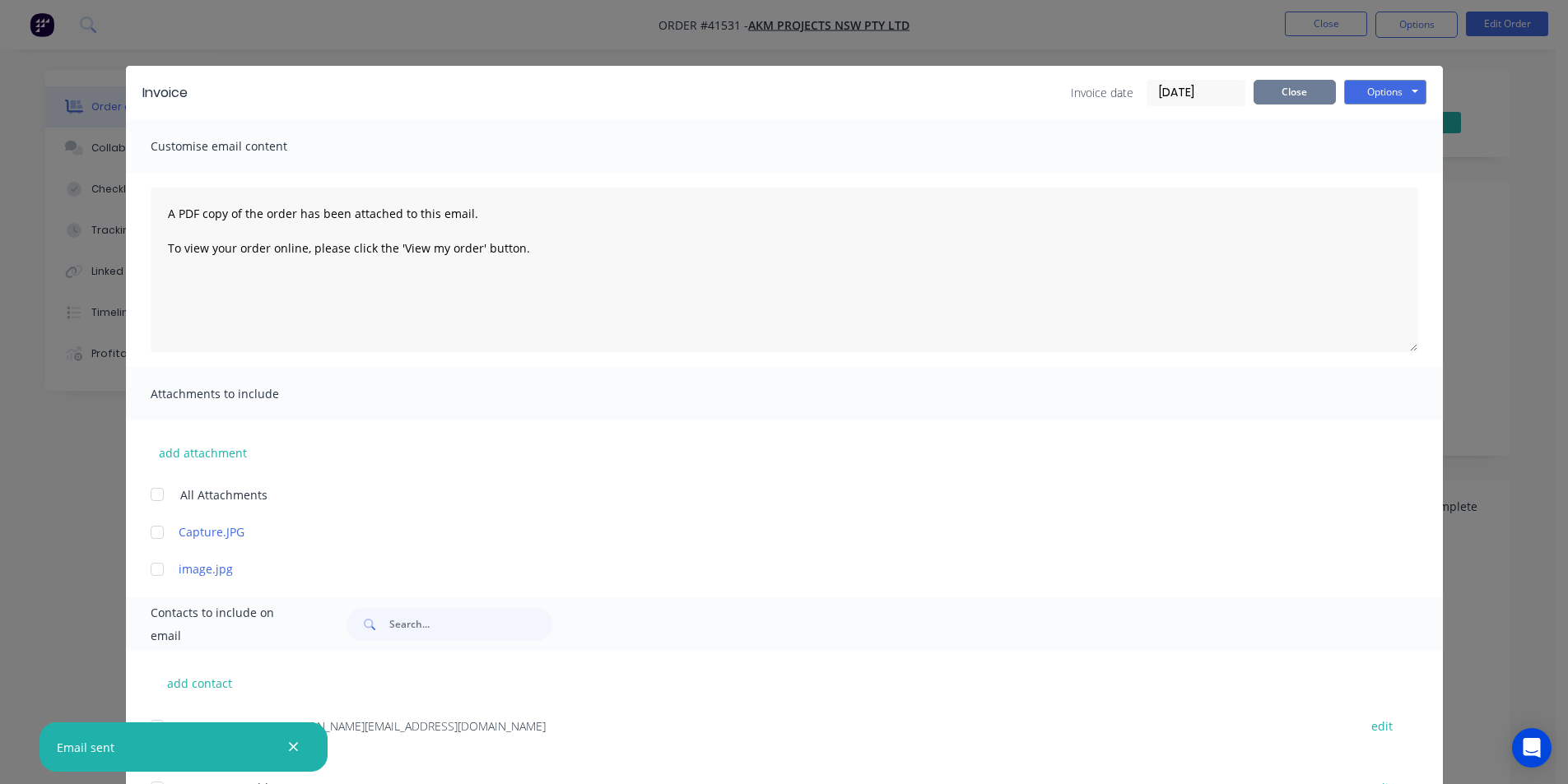
click at [1299, 97] on button "Close" at bounding box center [1294, 91] width 83 height 24
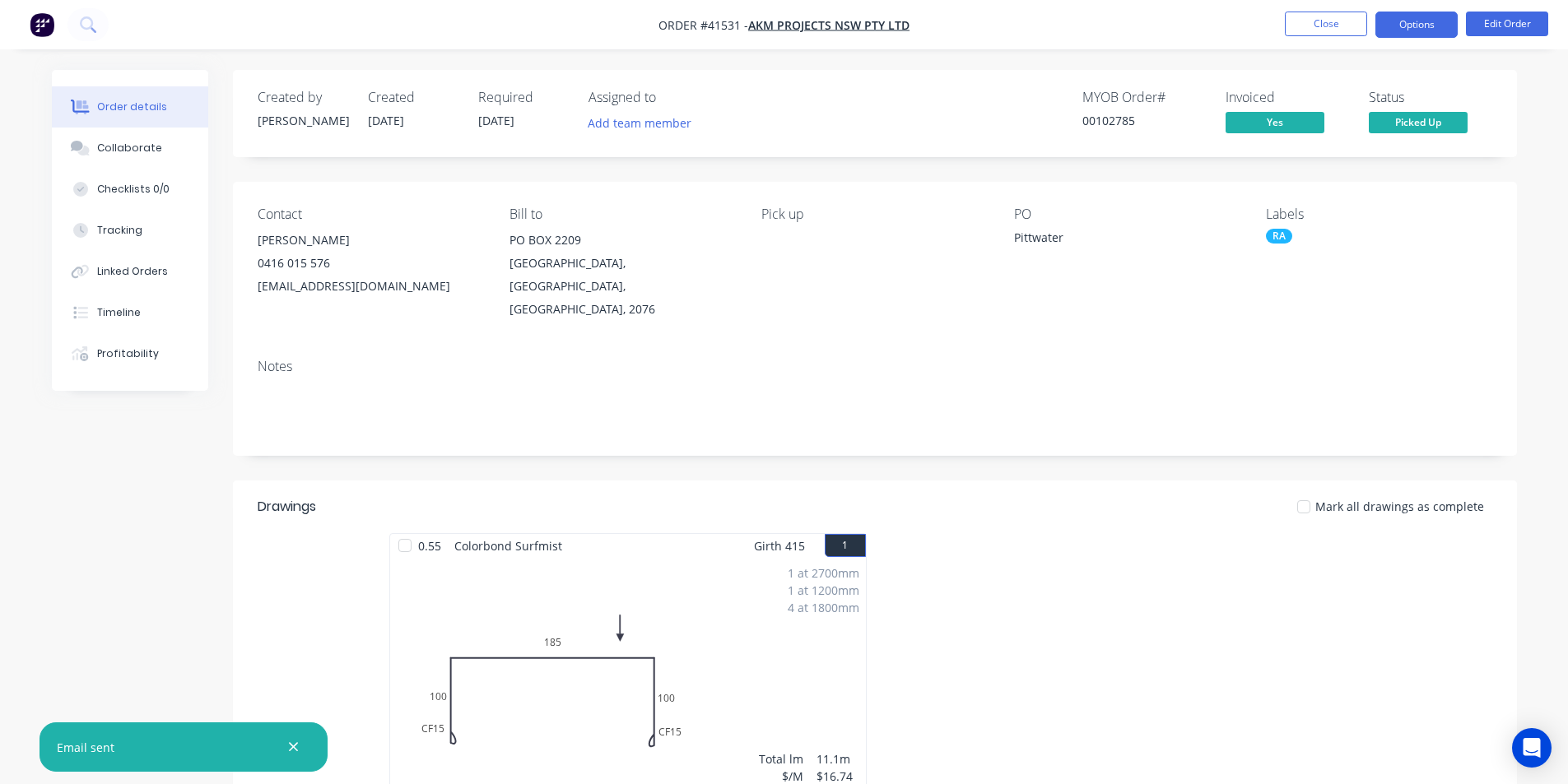
click at [1429, 26] on button "Options" at bounding box center [1417, 24] width 83 height 26
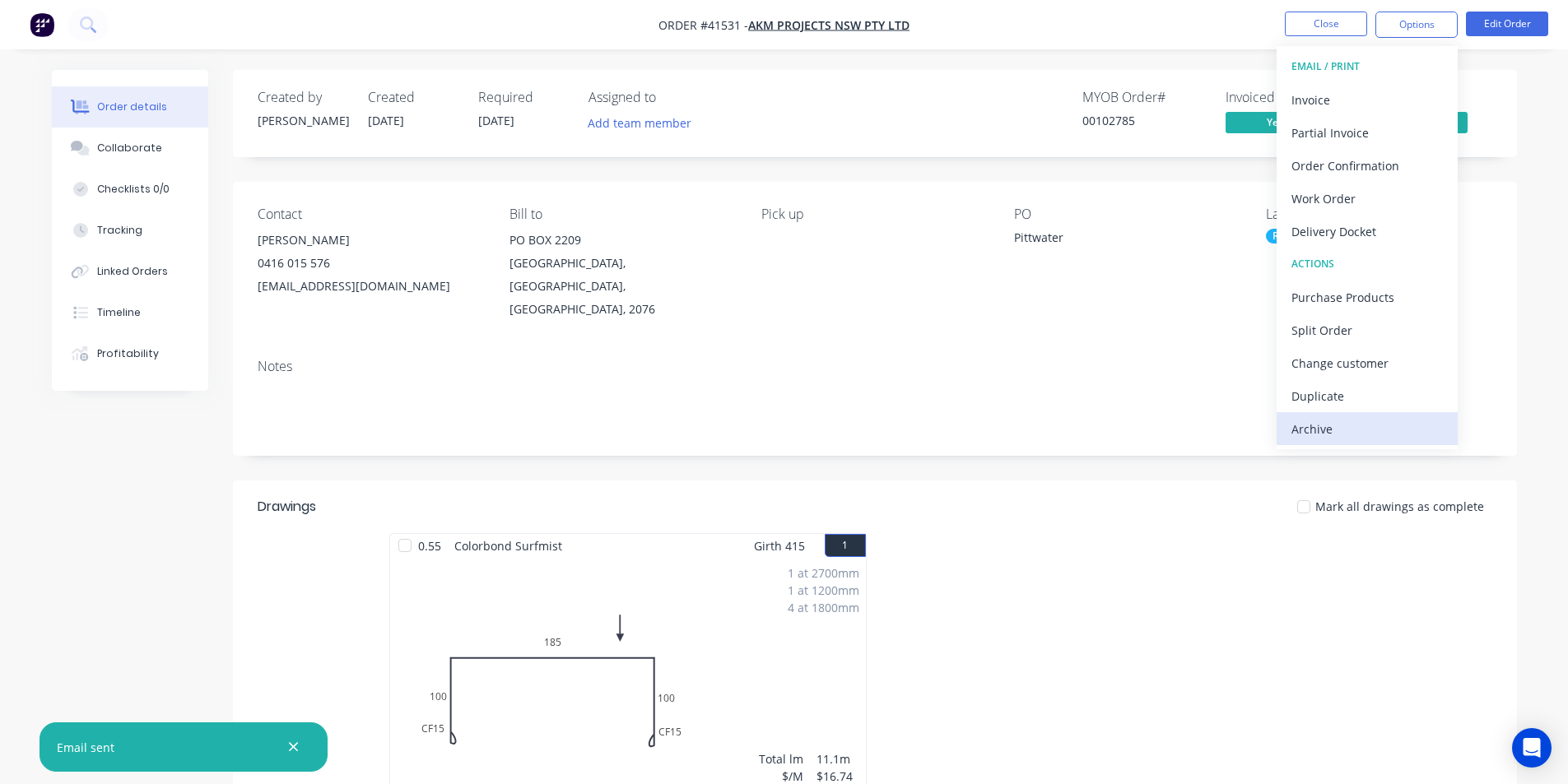
click at [1370, 424] on div "Archive" at bounding box center [1367, 429] width 151 height 24
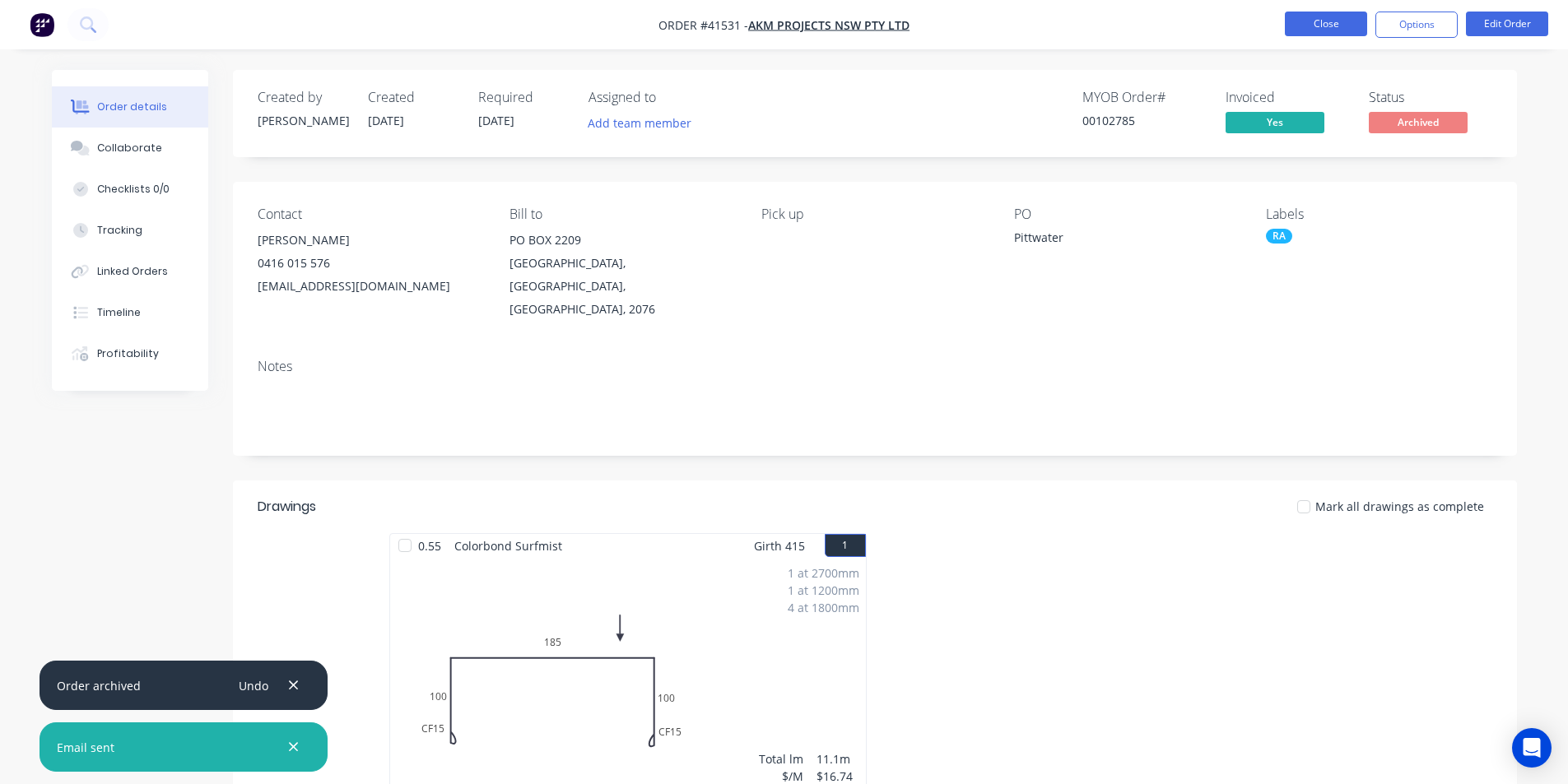
click at [1344, 20] on button "Close" at bounding box center [1326, 23] width 83 height 24
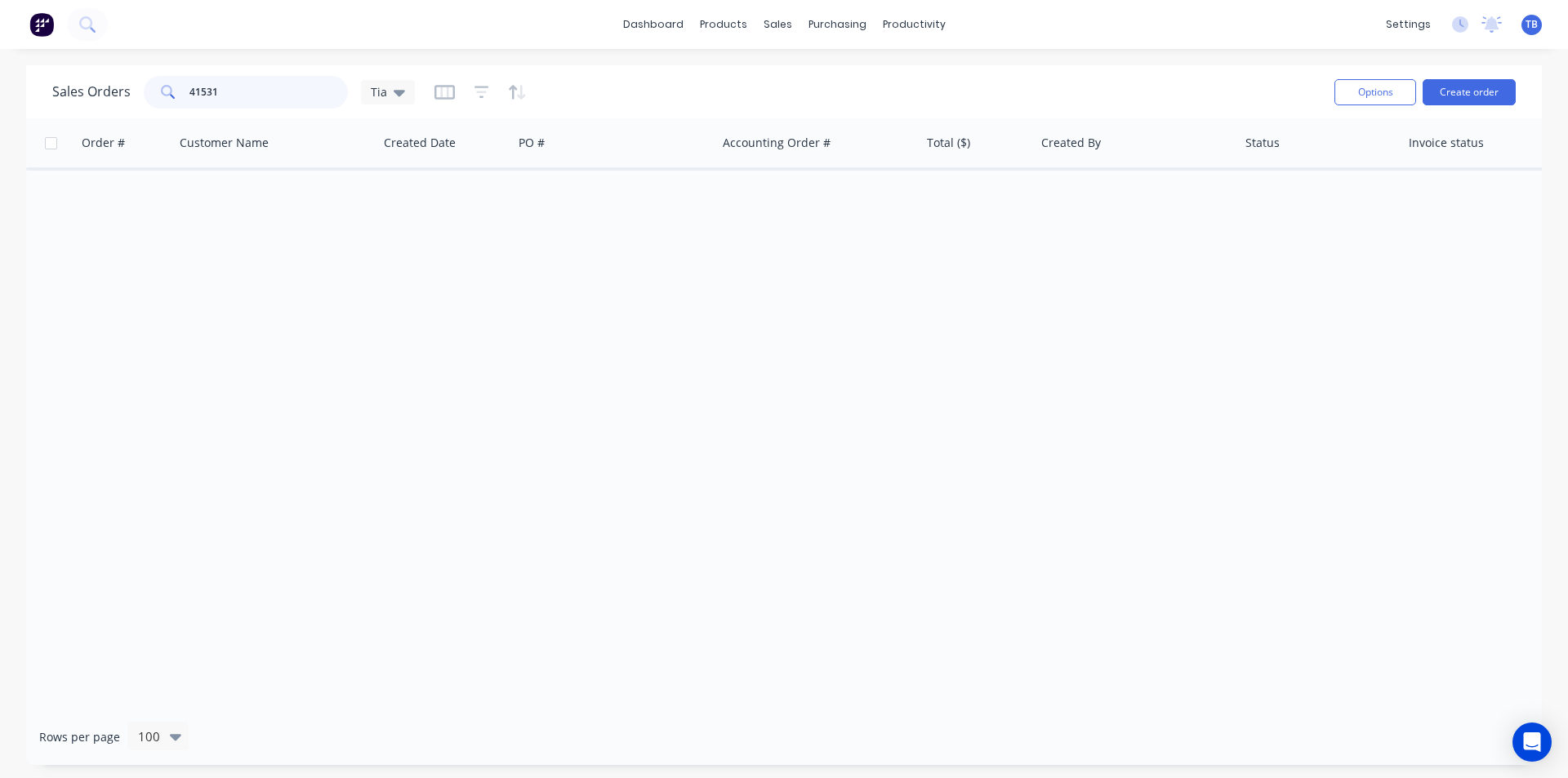
drag, startPoint x: 249, startPoint y: 91, endPoint x: 74, endPoint y: 99, distance: 175.2
click at [76, 101] on div "Sales Orders 41531 Tia" at bounding box center [233, 92] width 362 height 33
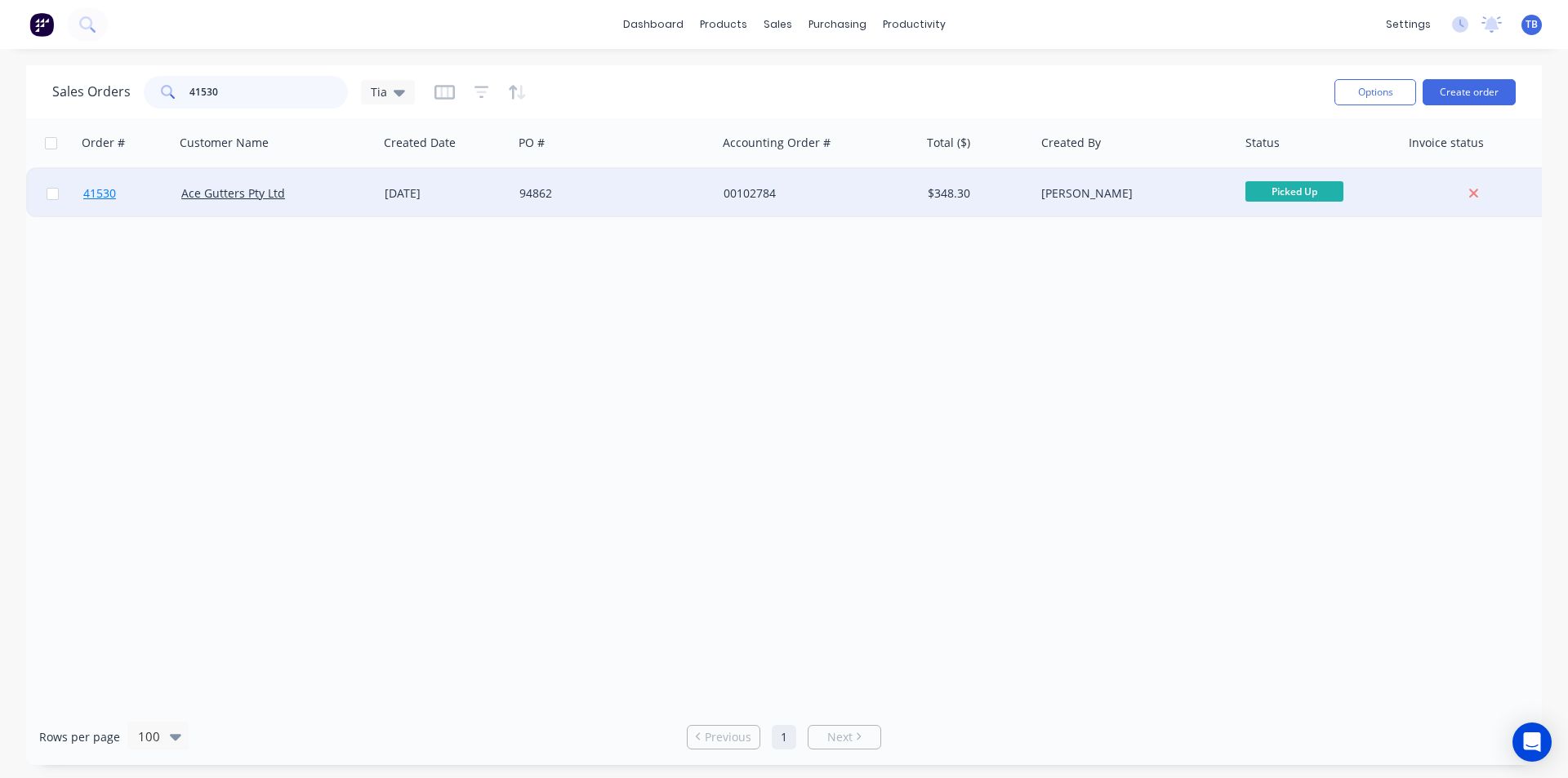
type input "41530"
click at [94, 195] on span "41530" at bounding box center [99, 193] width 33 height 16
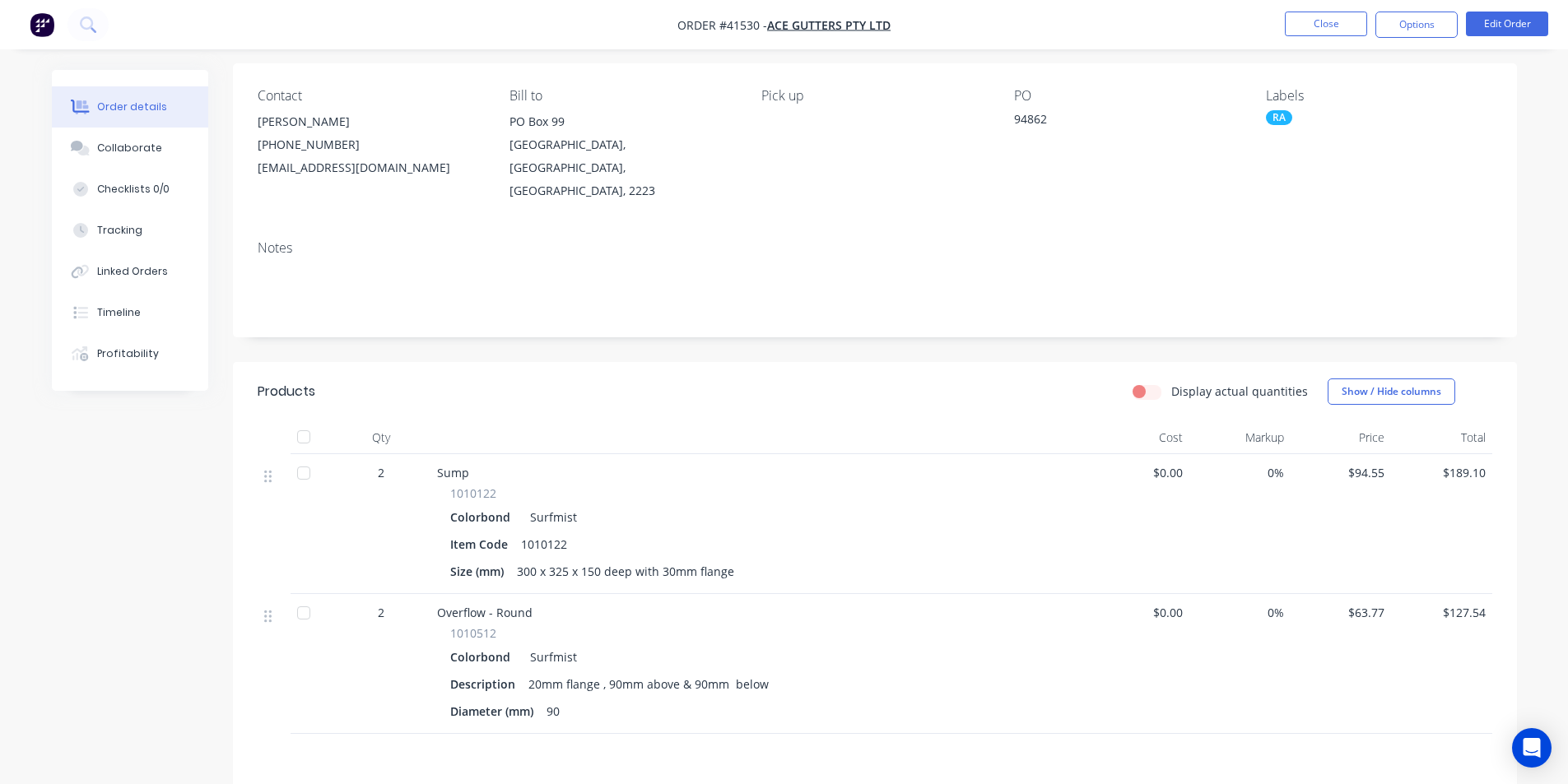
scroll to position [256, 0]
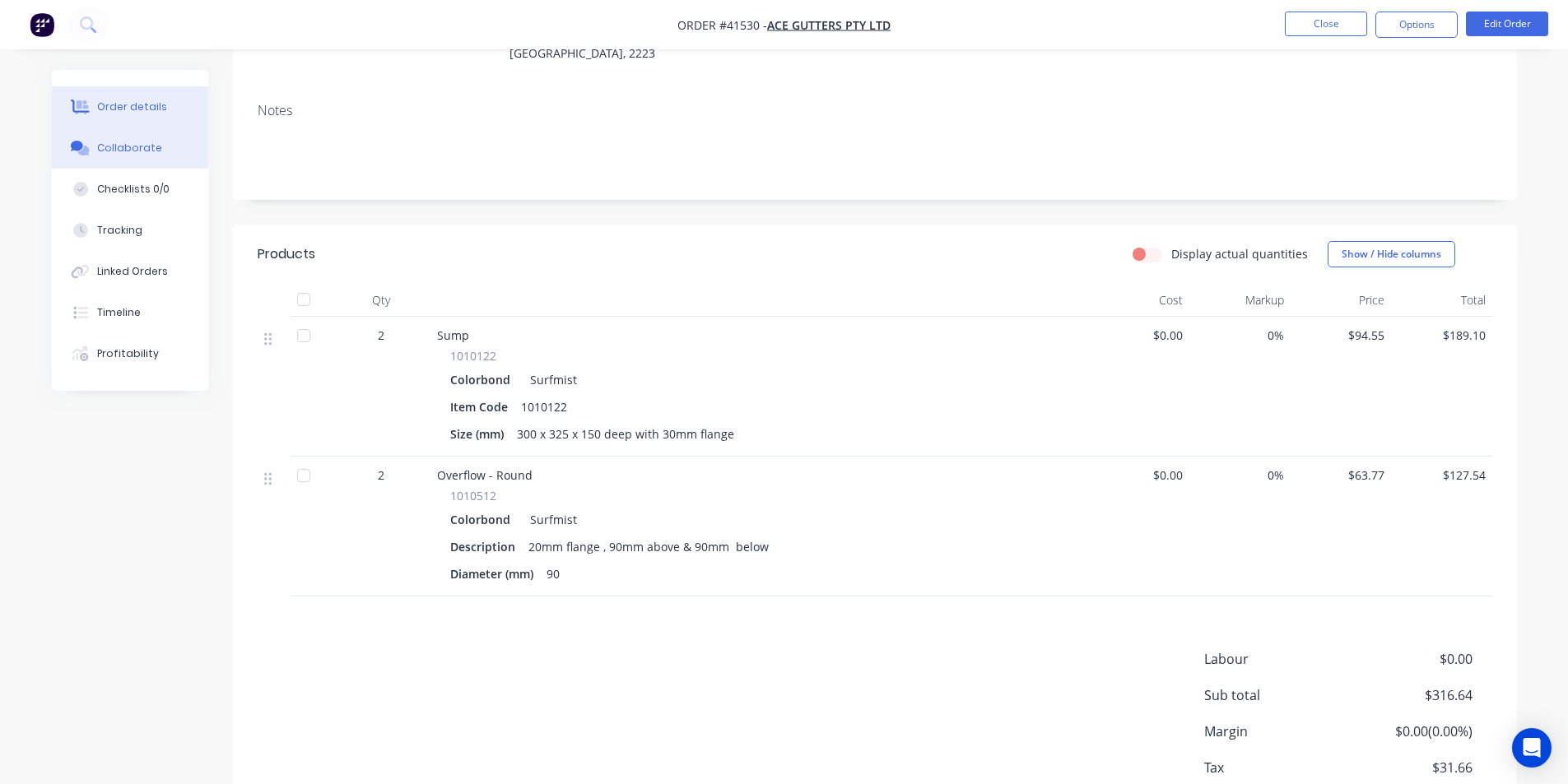
click at [158, 151] on button "Collaborate" at bounding box center [129, 147] width 156 height 41
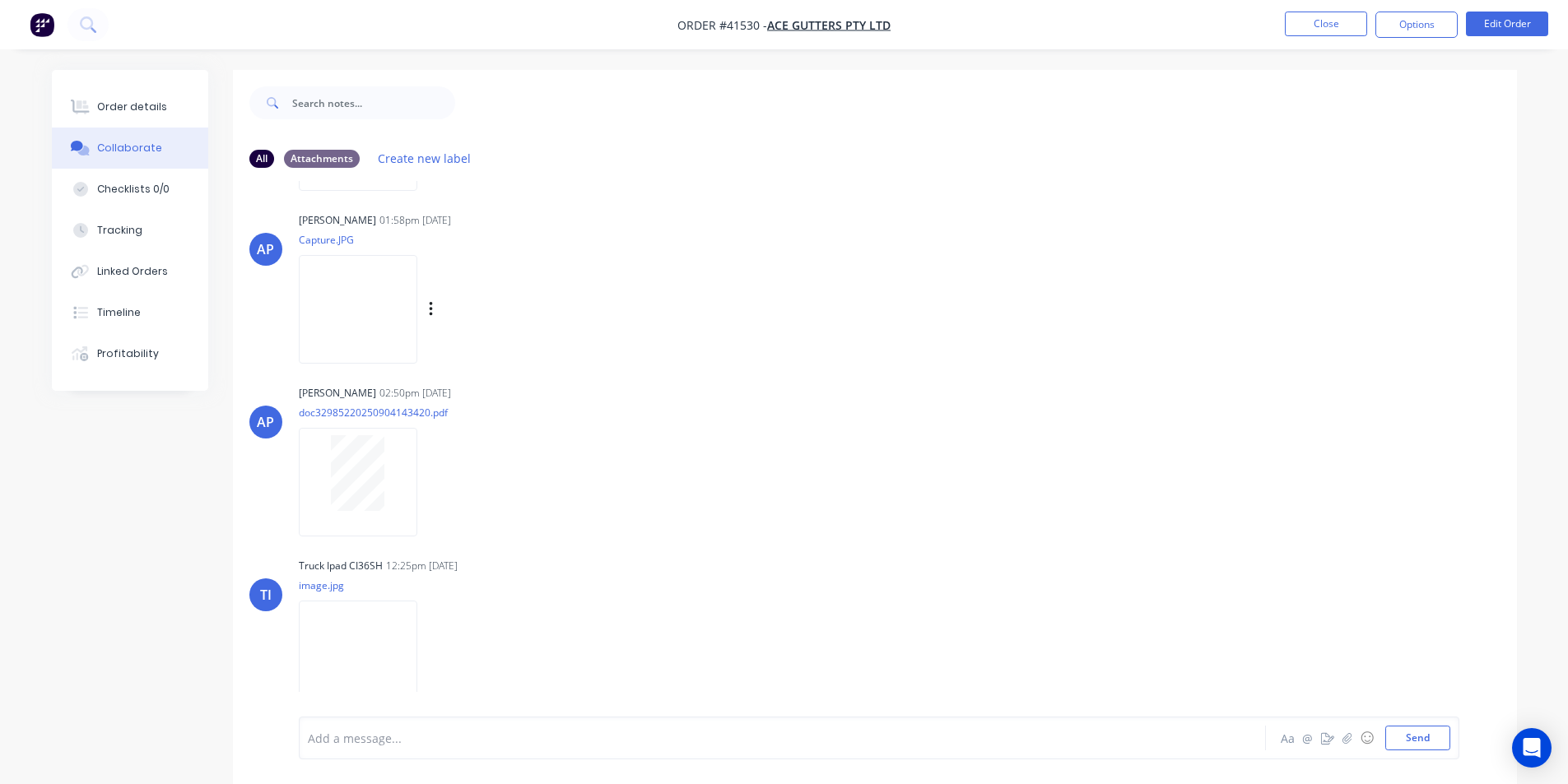
scroll to position [24, 0]
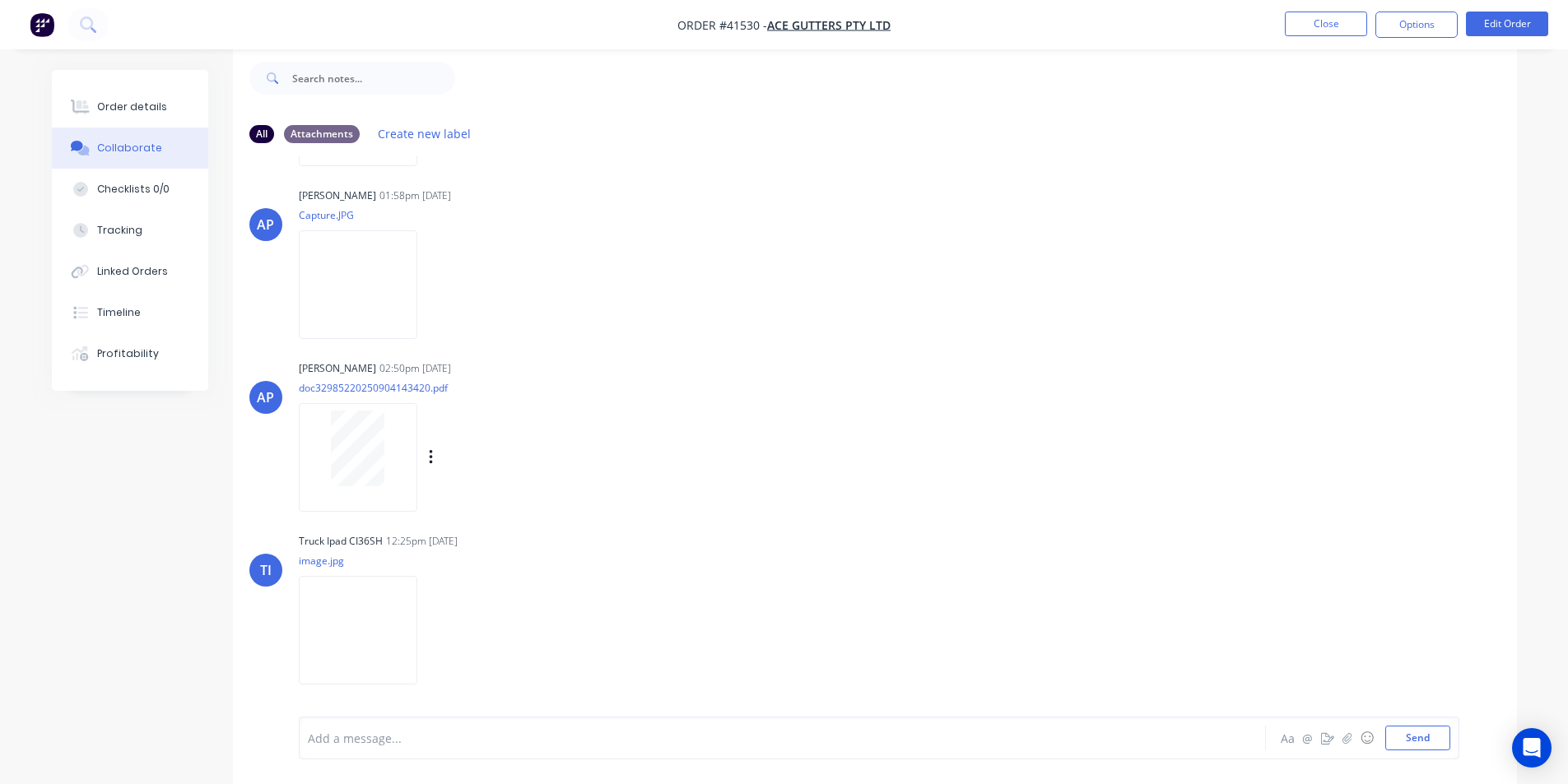
click at [392, 442] on div at bounding box center [357, 448] width 104 height 76
click at [150, 117] on button "Order details" at bounding box center [129, 107] width 156 height 41
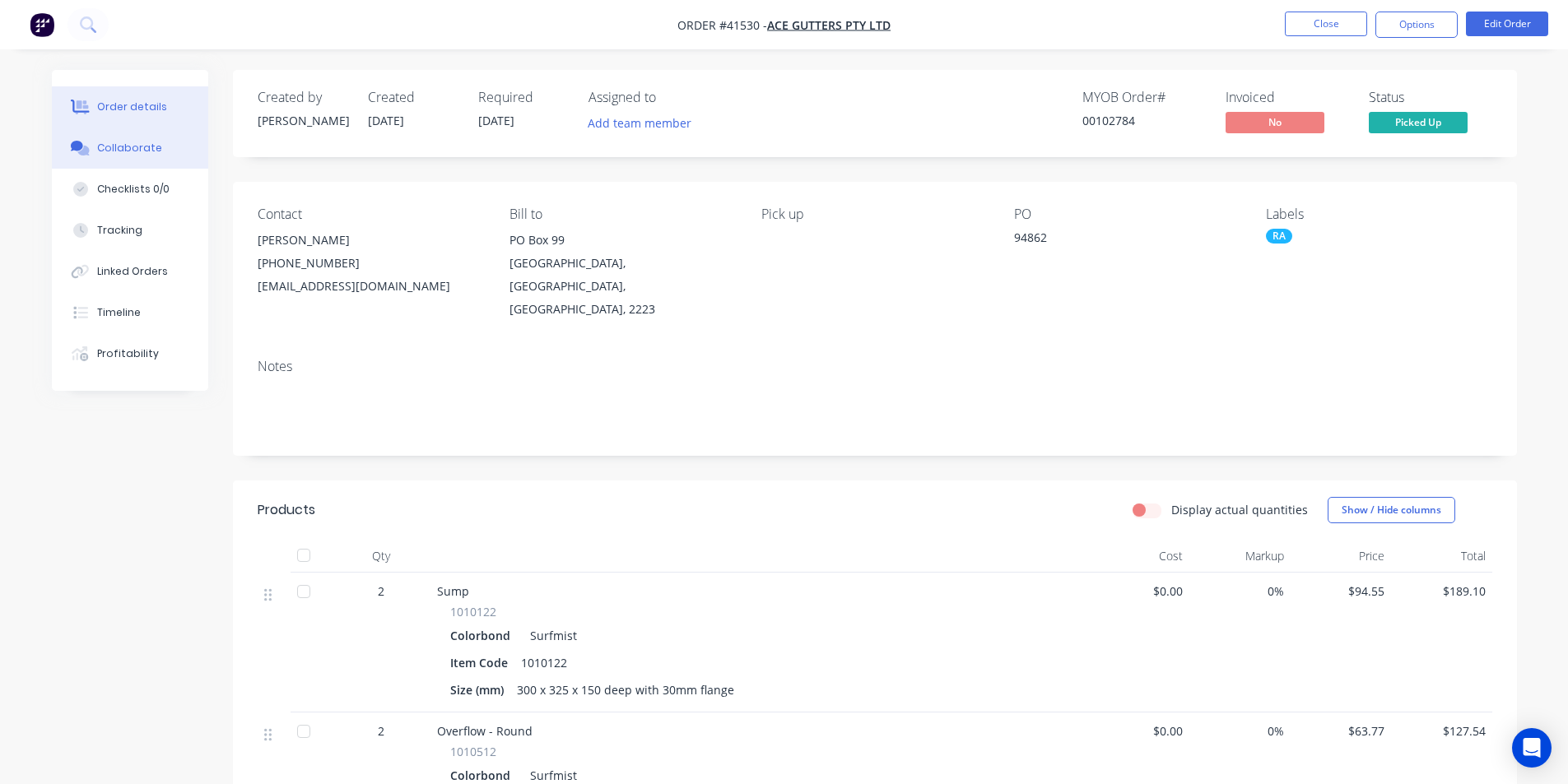
click at [98, 148] on div "Collaborate" at bounding box center [129, 147] width 65 height 15
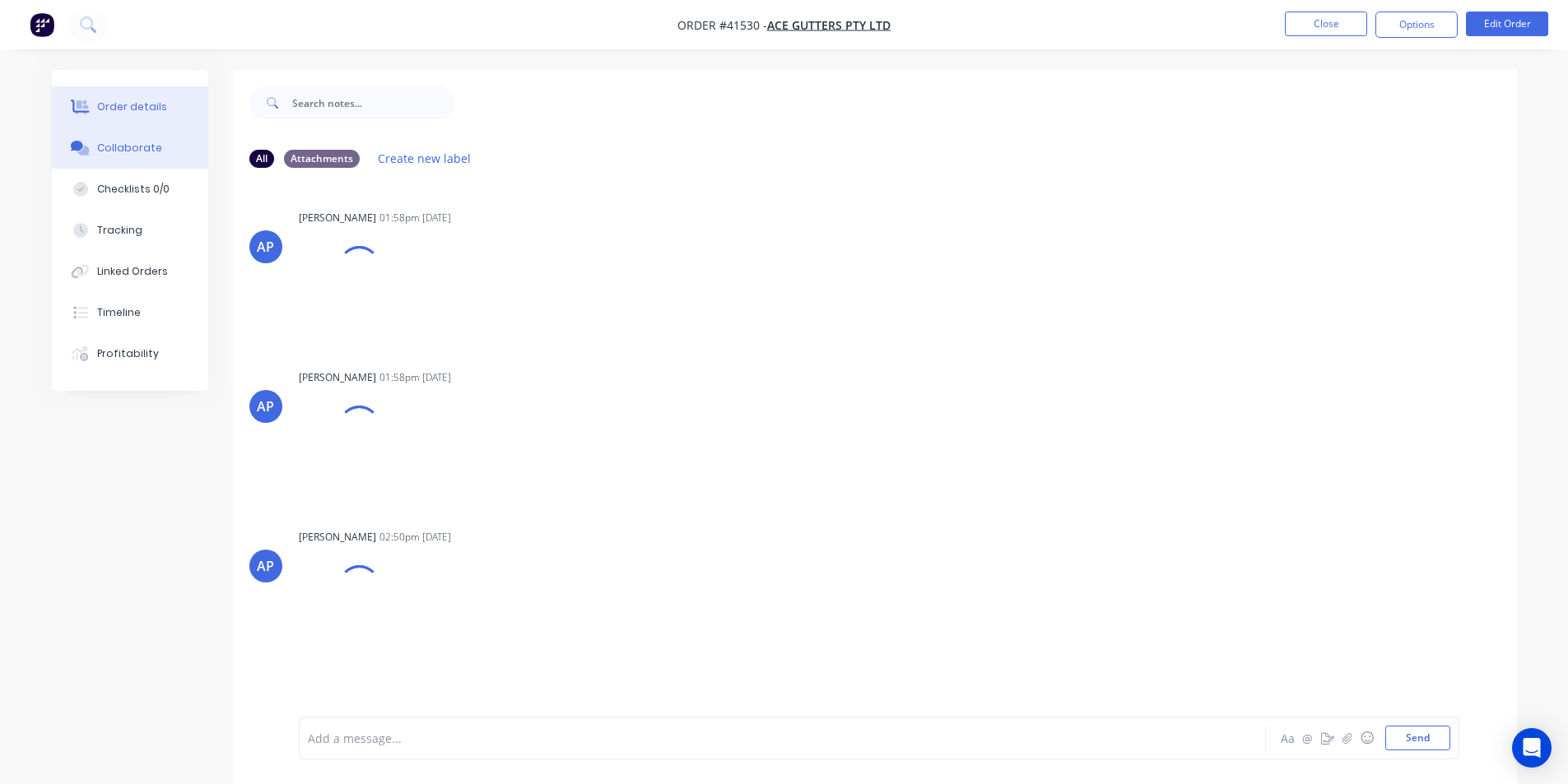
click at [127, 100] on div "Order details" at bounding box center [132, 107] width 70 height 15
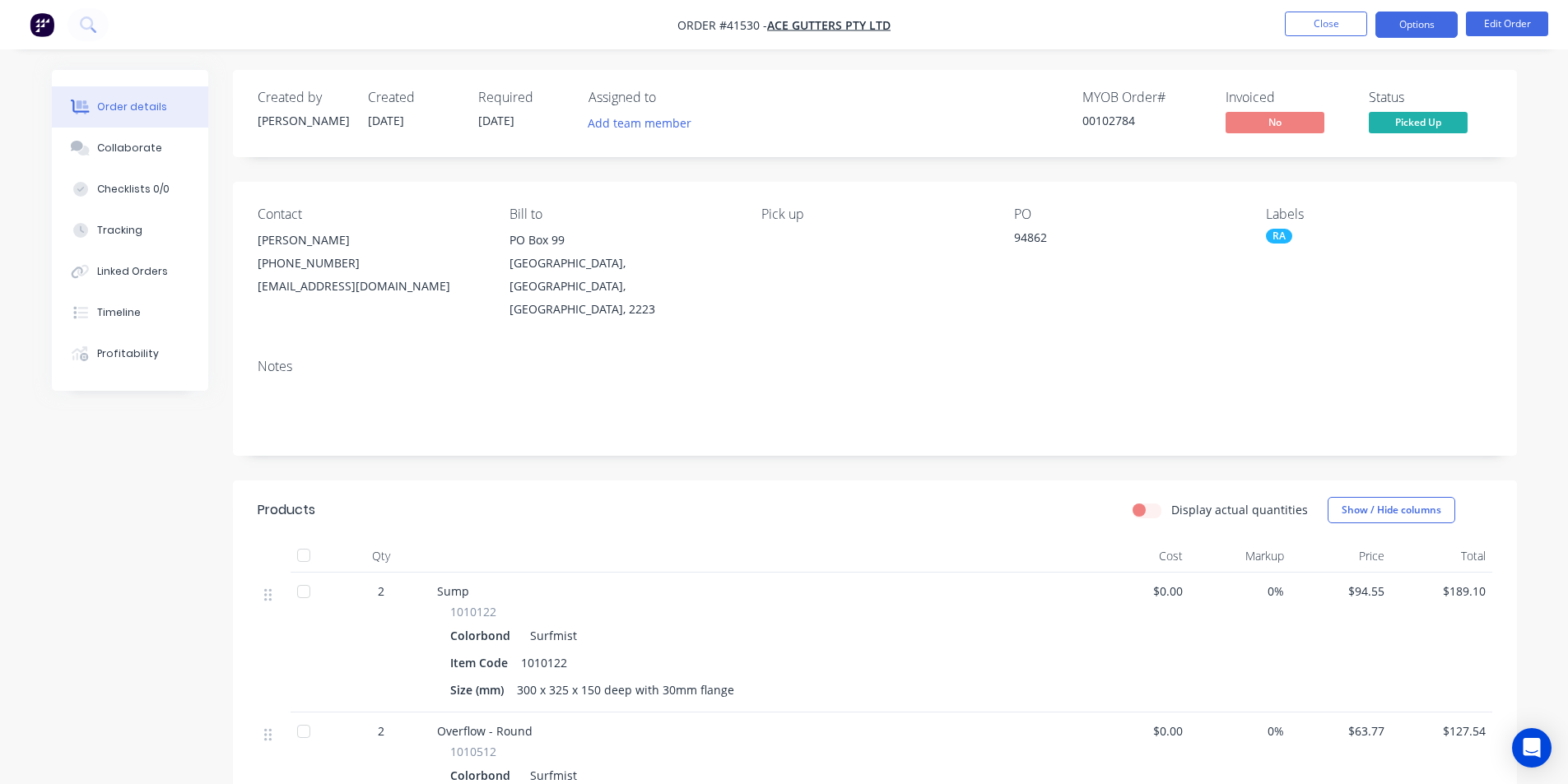
click at [1412, 32] on button "Options" at bounding box center [1417, 24] width 83 height 26
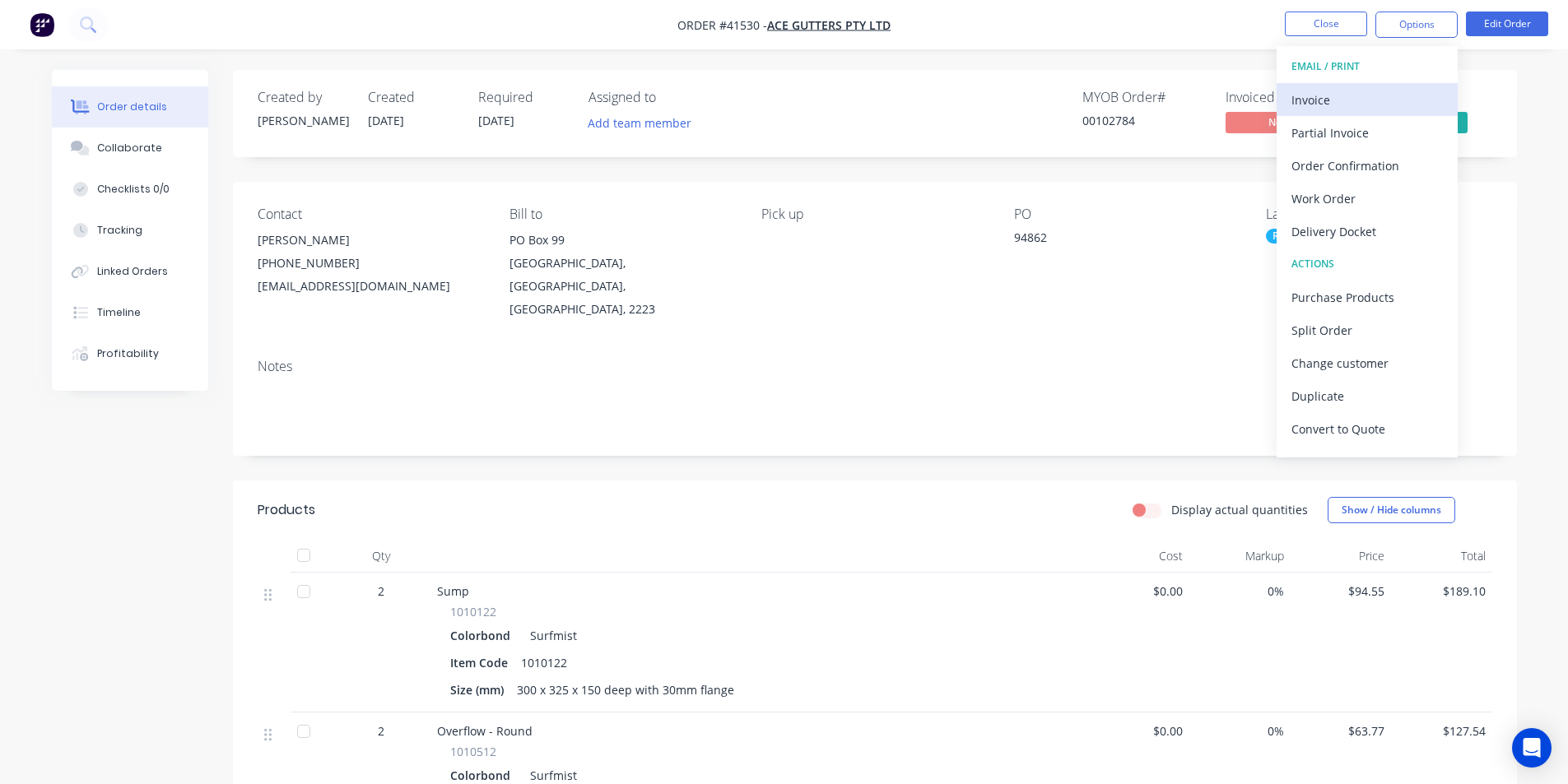
click at [1342, 97] on div "Invoice" at bounding box center [1367, 100] width 151 height 24
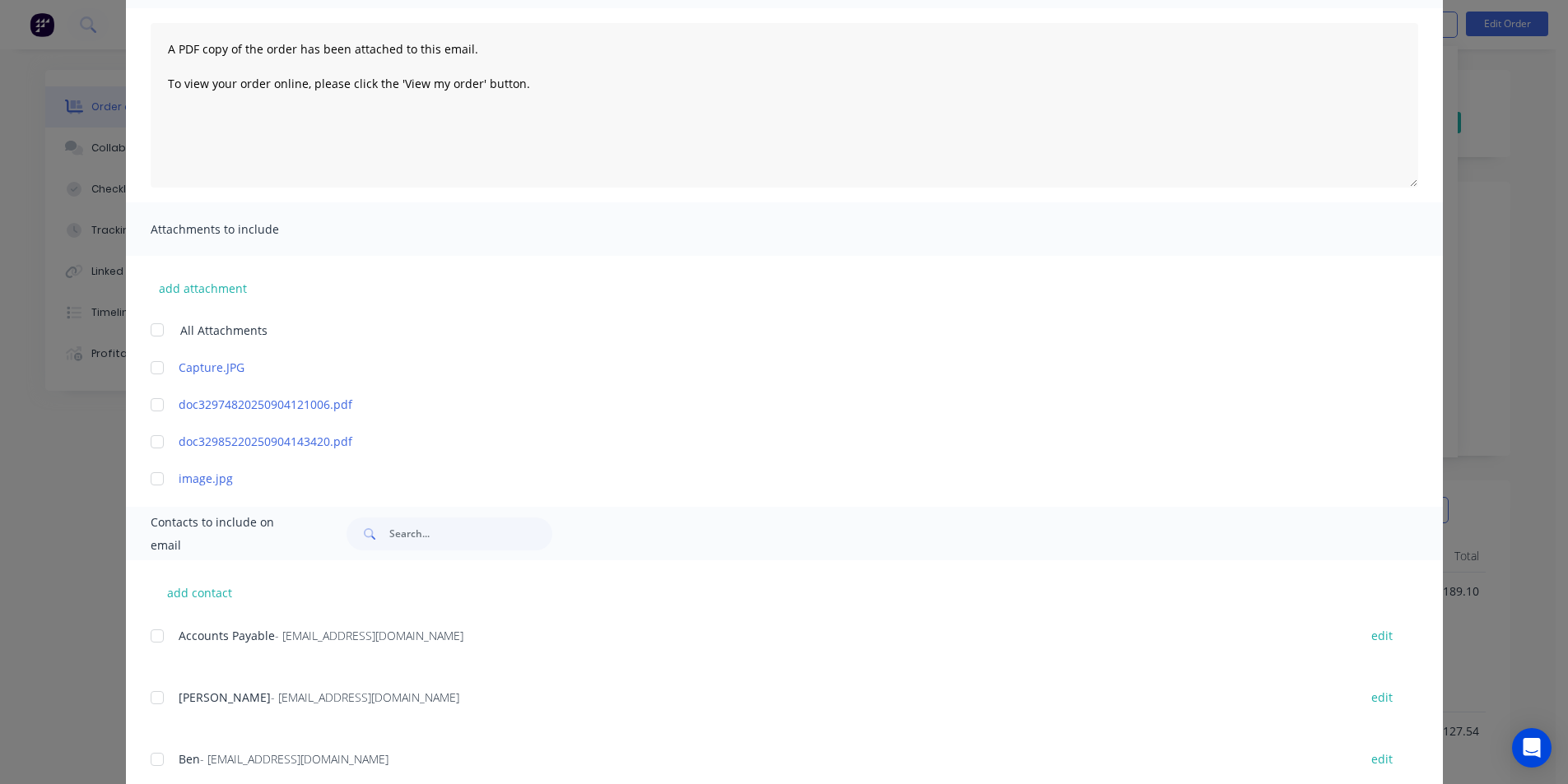
click at [155, 635] on div at bounding box center [157, 636] width 33 height 33
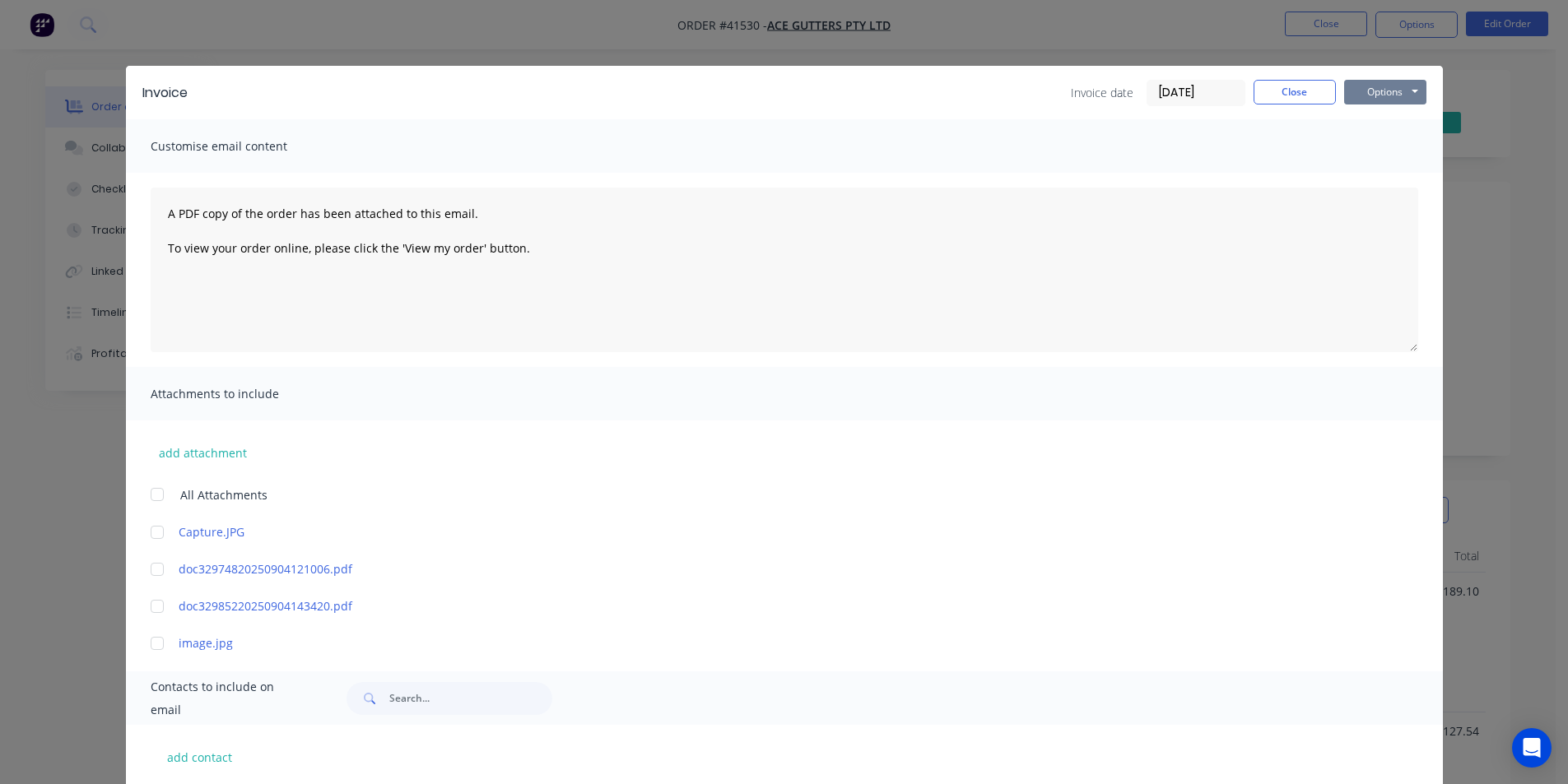
click at [1387, 89] on button "Options" at bounding box center [1385, 91] width 83 height 24
click at [1391, 183] on button "Email" at bounding box center [1397, 176] width 106 height 27
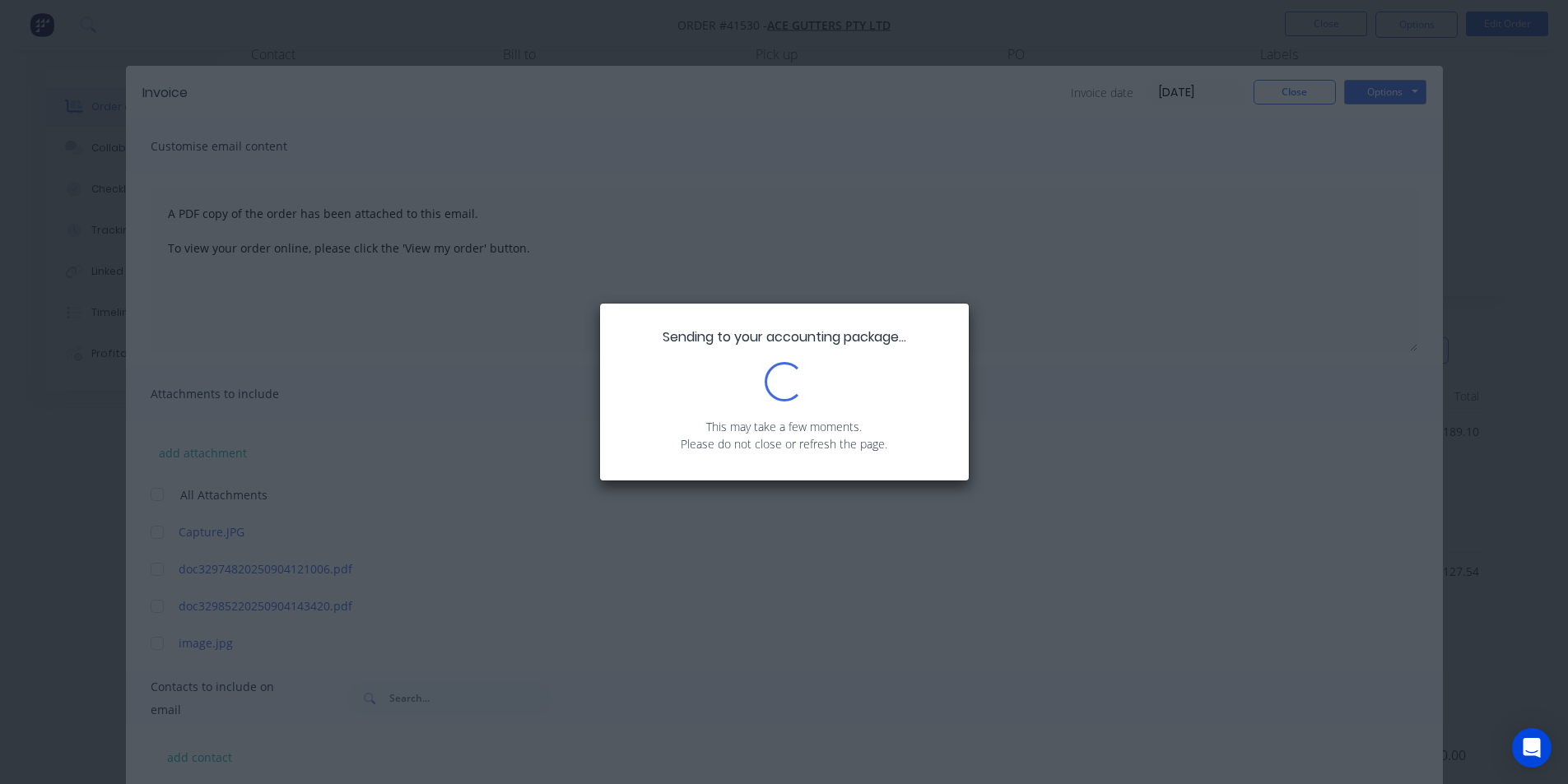
scroll to position [246, 0]
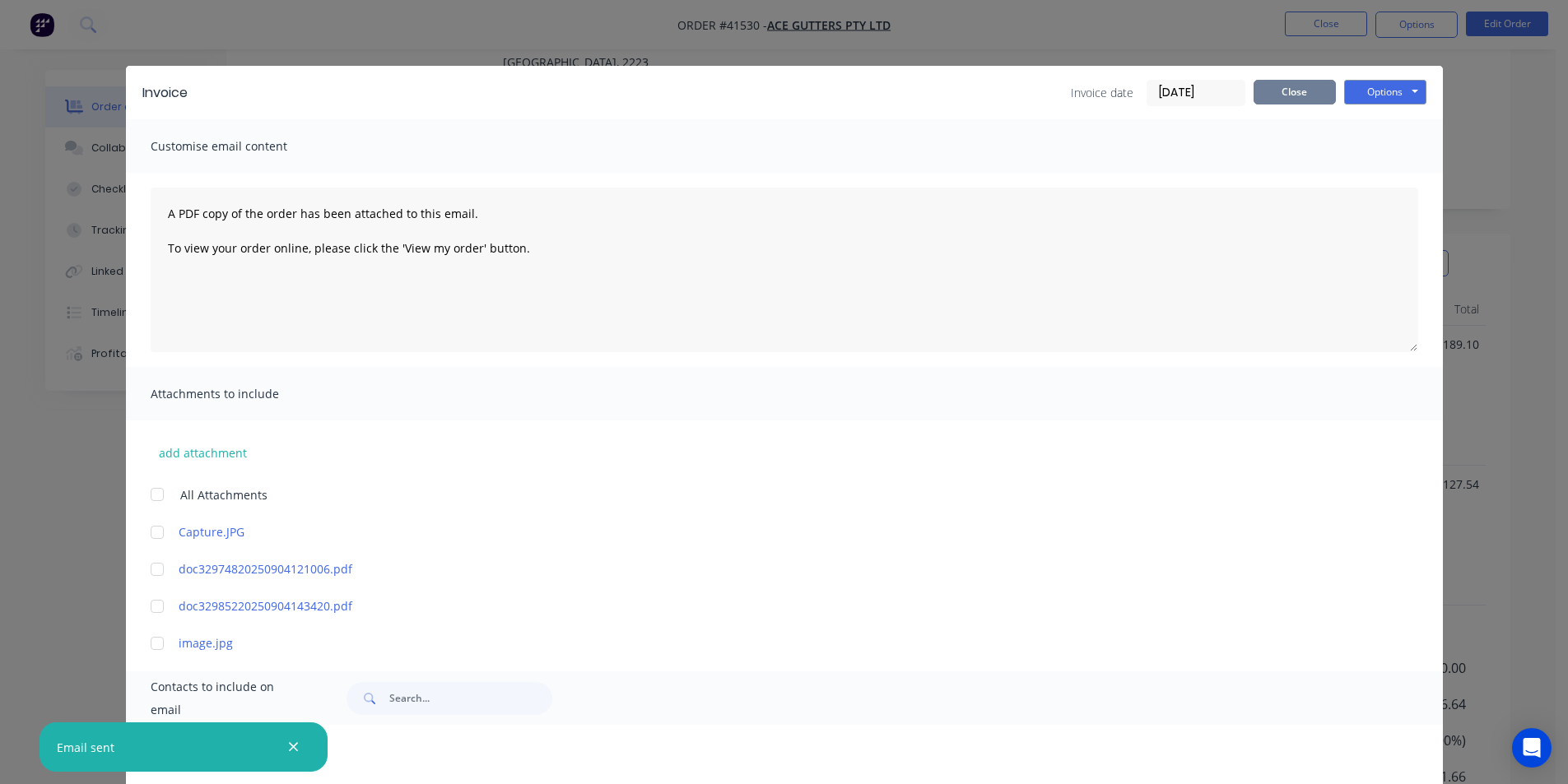
click at [1301, 96] on button "Close" at bounding box center [1294, 91] width 83 height 24
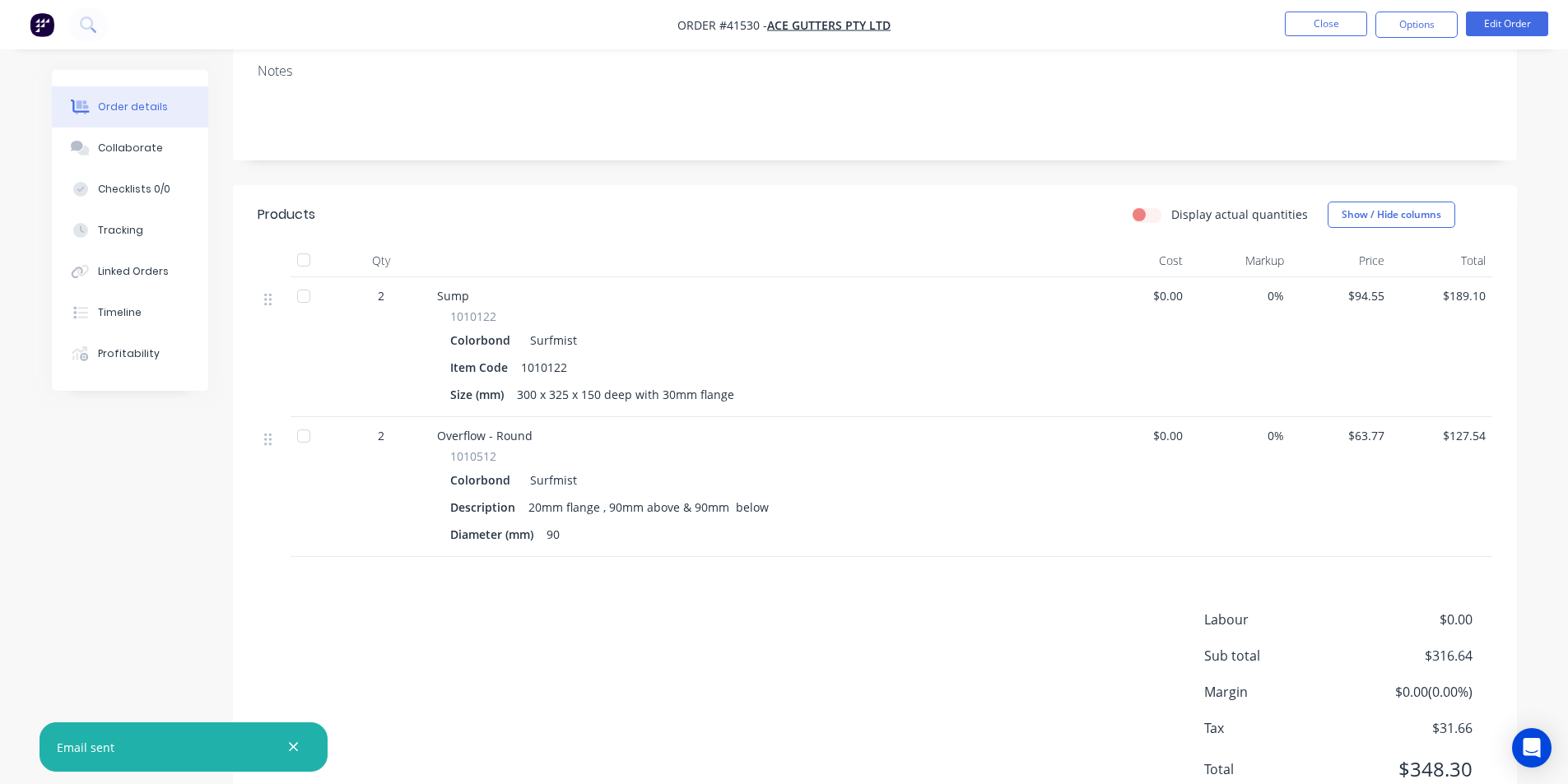
scroll to position [338, 0]
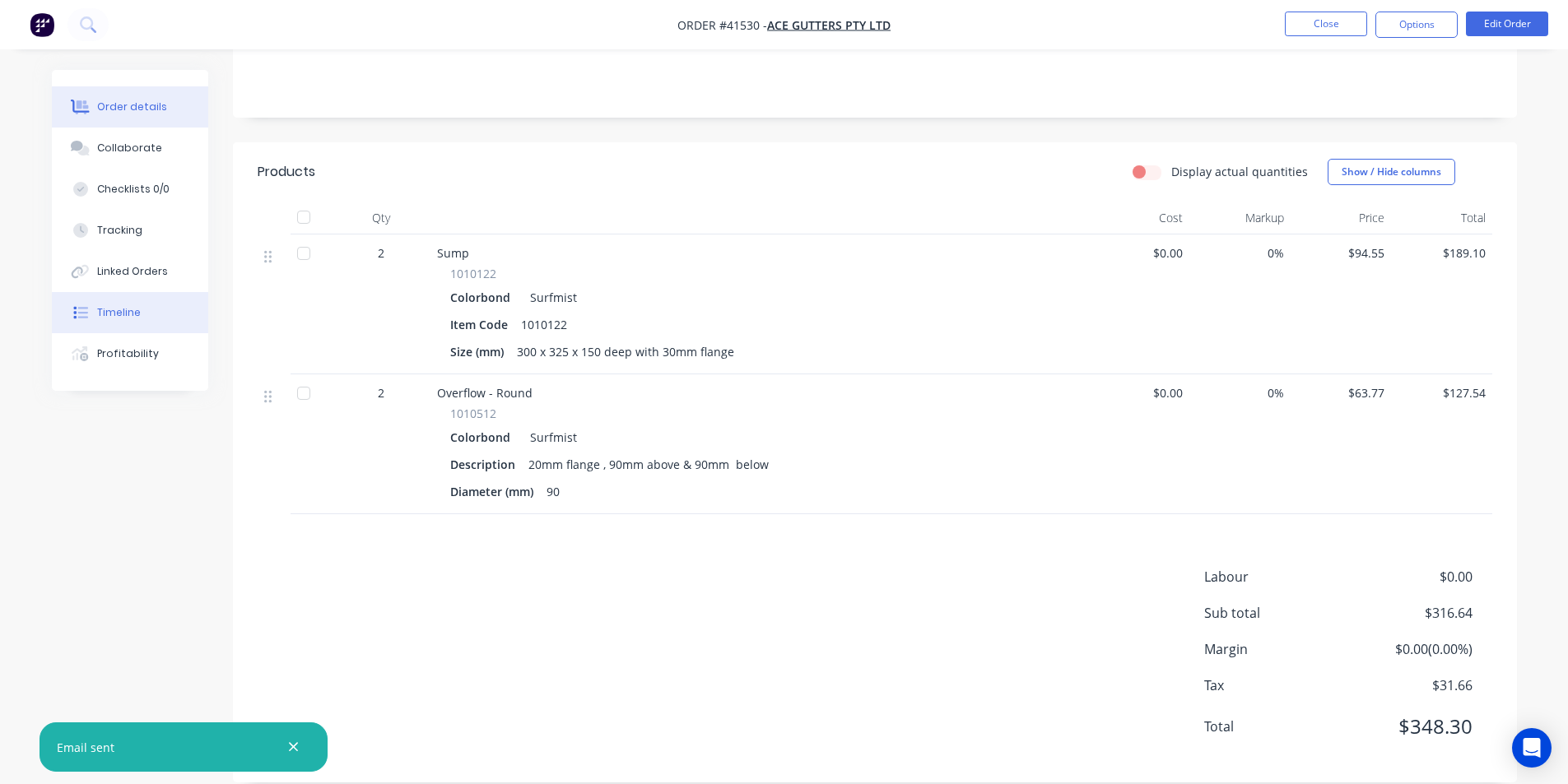
click at [135, 306] on div "Timeline" at bounding box center [118, 312] width 44 height 15
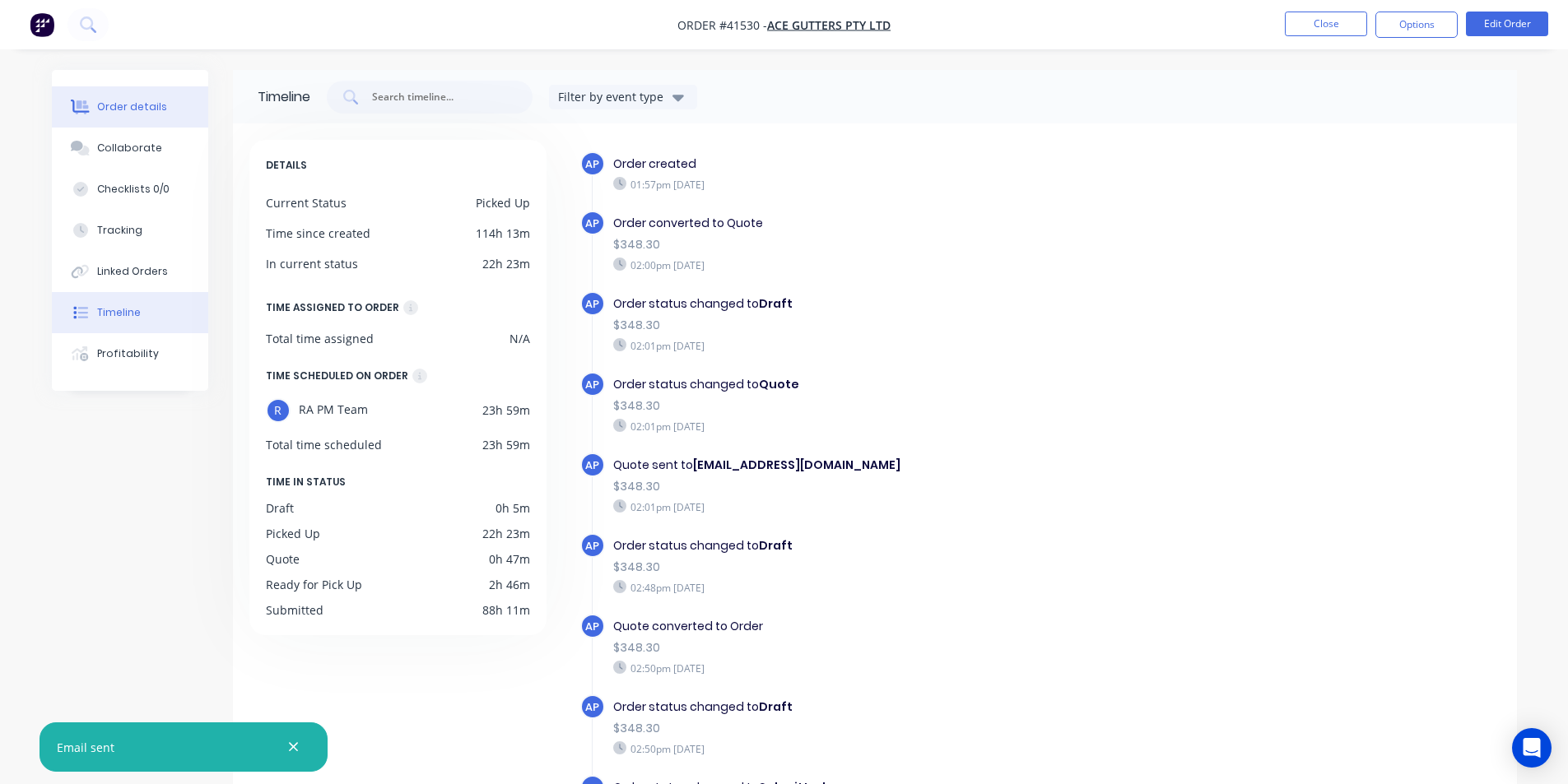
click at [101, 97] on button "Order details" at bounding box center [129, 107] width 156 height 41
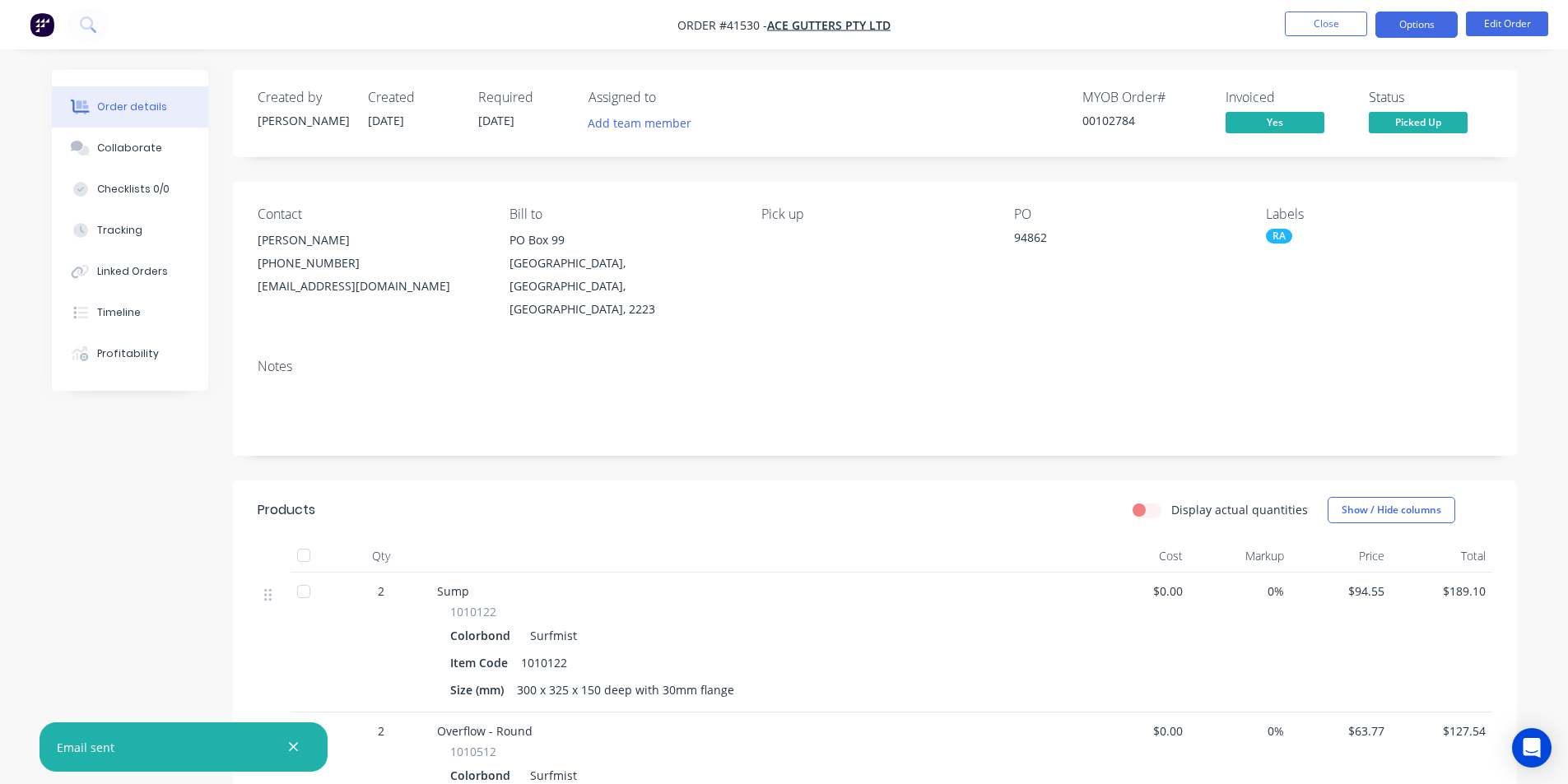
click at [1419, 28] on button "Options" at bounding box center [1417, 24] width 83 height 26
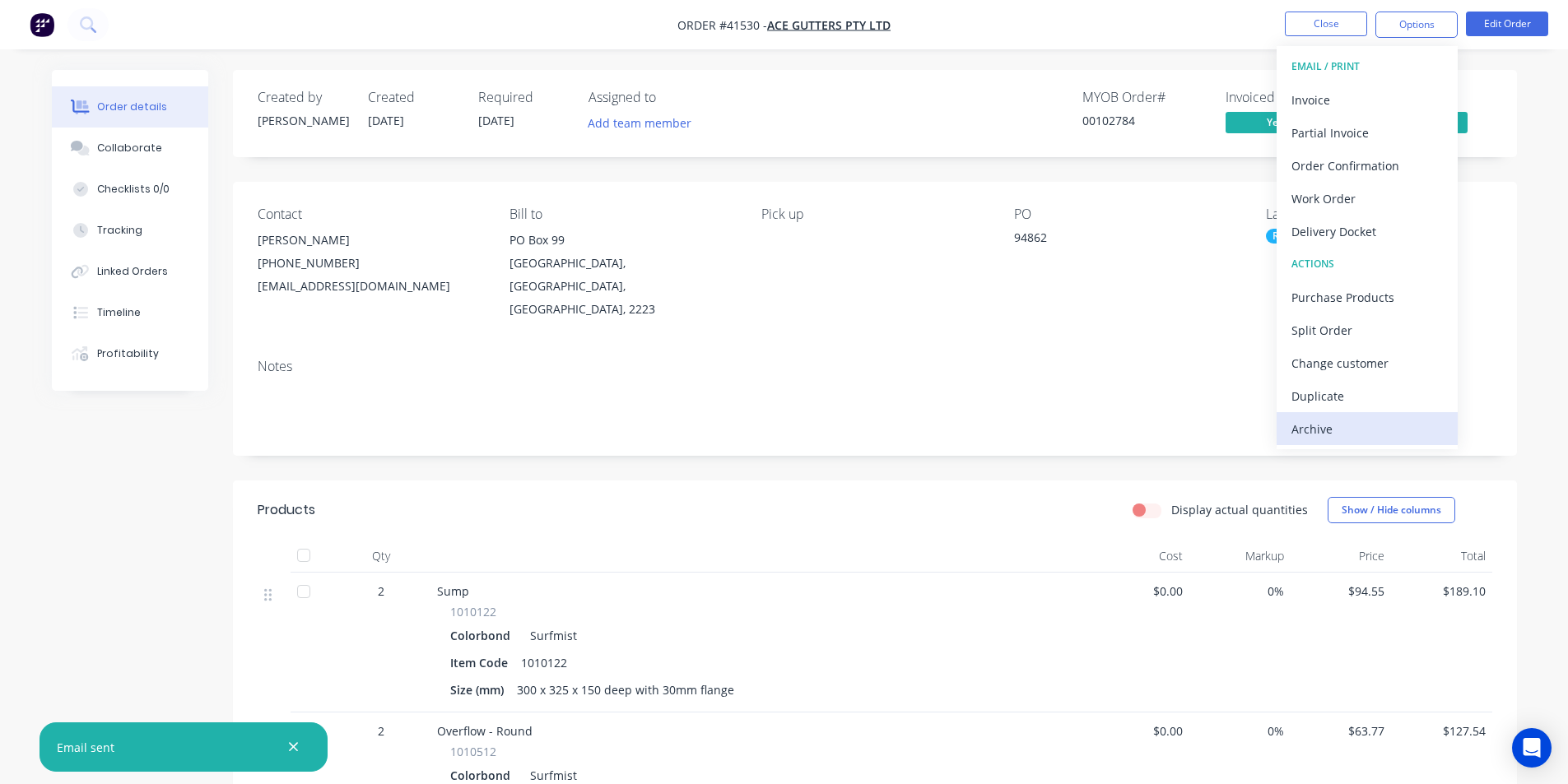
click at [1369, 432] on div "Archive" at bounding box center [1367, 429] width 151 height 24
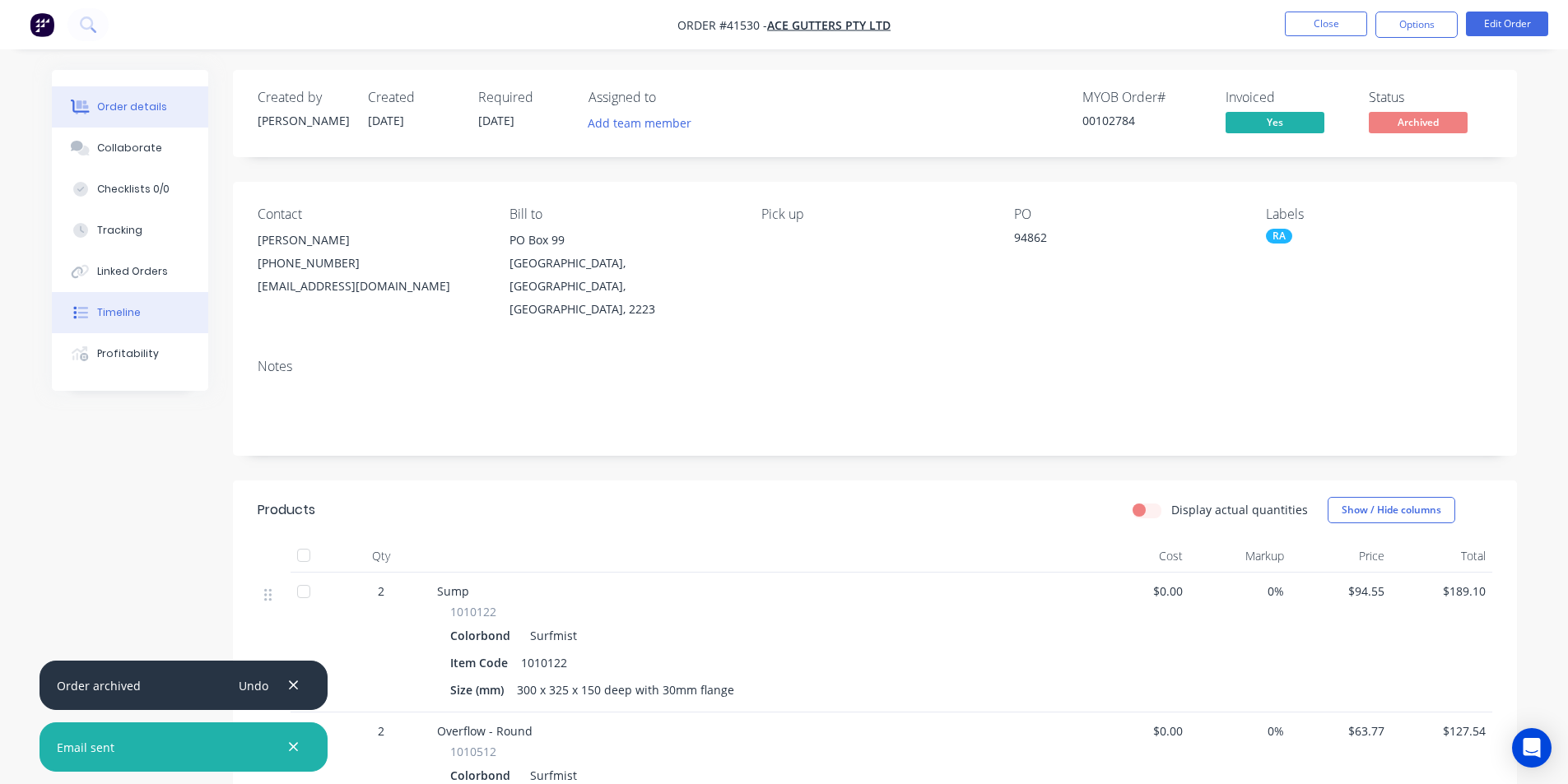
click at [100, 317] on div "Timeline" at bounding box center [118, 312] width 44 height 15
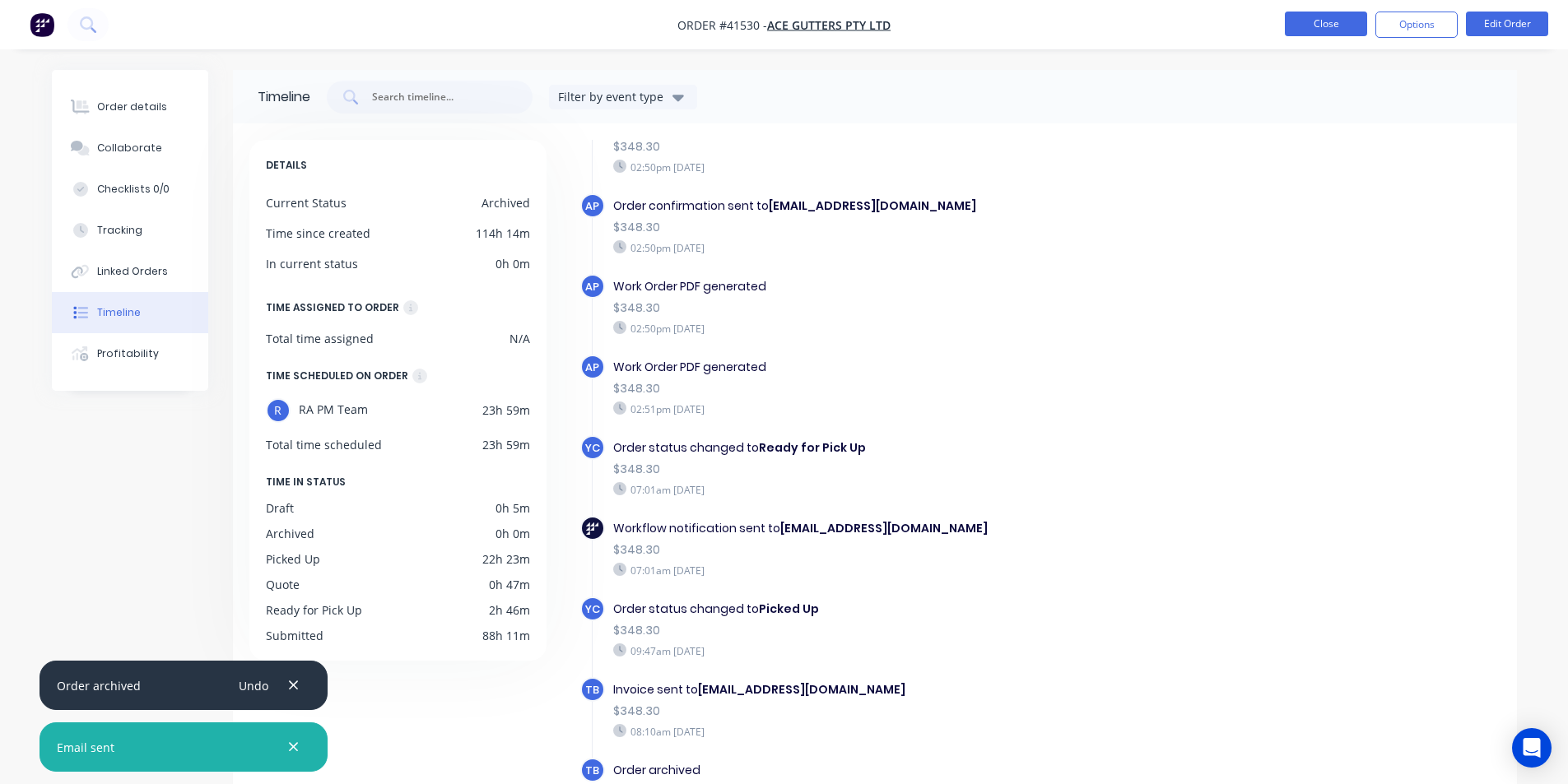
click at [1318, 11] on nav "Order #41530 - Ace Gutters Pty Ltd Close Options Edit Order" at bounding box center [784, 24] width 1568 height 49
click at [1318, 12] on button "Close" at bounding box center [1326, 23] width 83 height 24
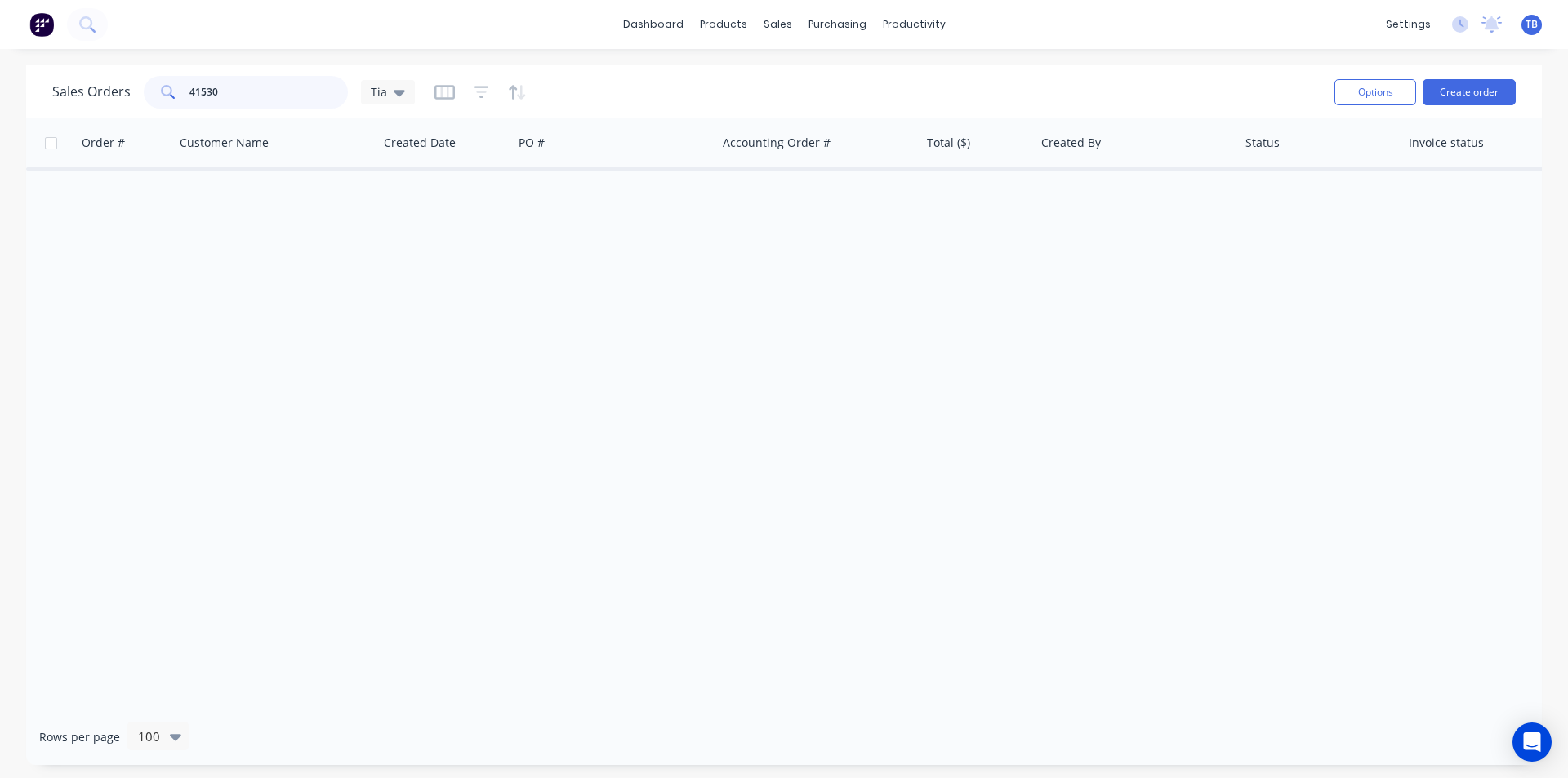
drag, startPoint x: 234, startPoint y: 82, endPoint x: 66, endPoint y: 115, distance: 171.2
click at [66, 115] on div "Sales Orders 41530 Tia Options Create order" at bounding box center [784, 91] width 1516 height 53
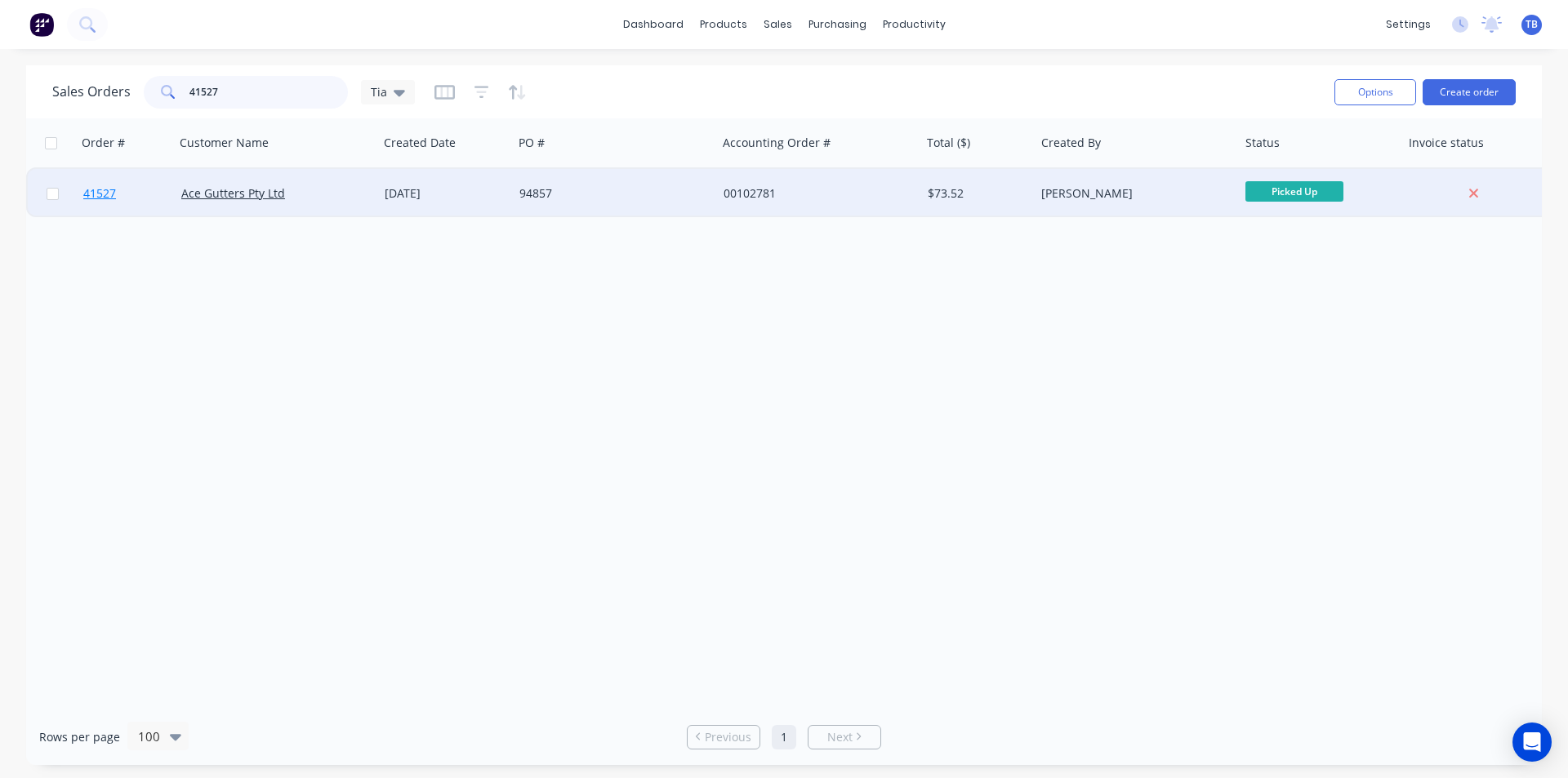
type input "41527"
click at [91, 194] on span "41527" at bounding box center [99, 193] width 33 height 16
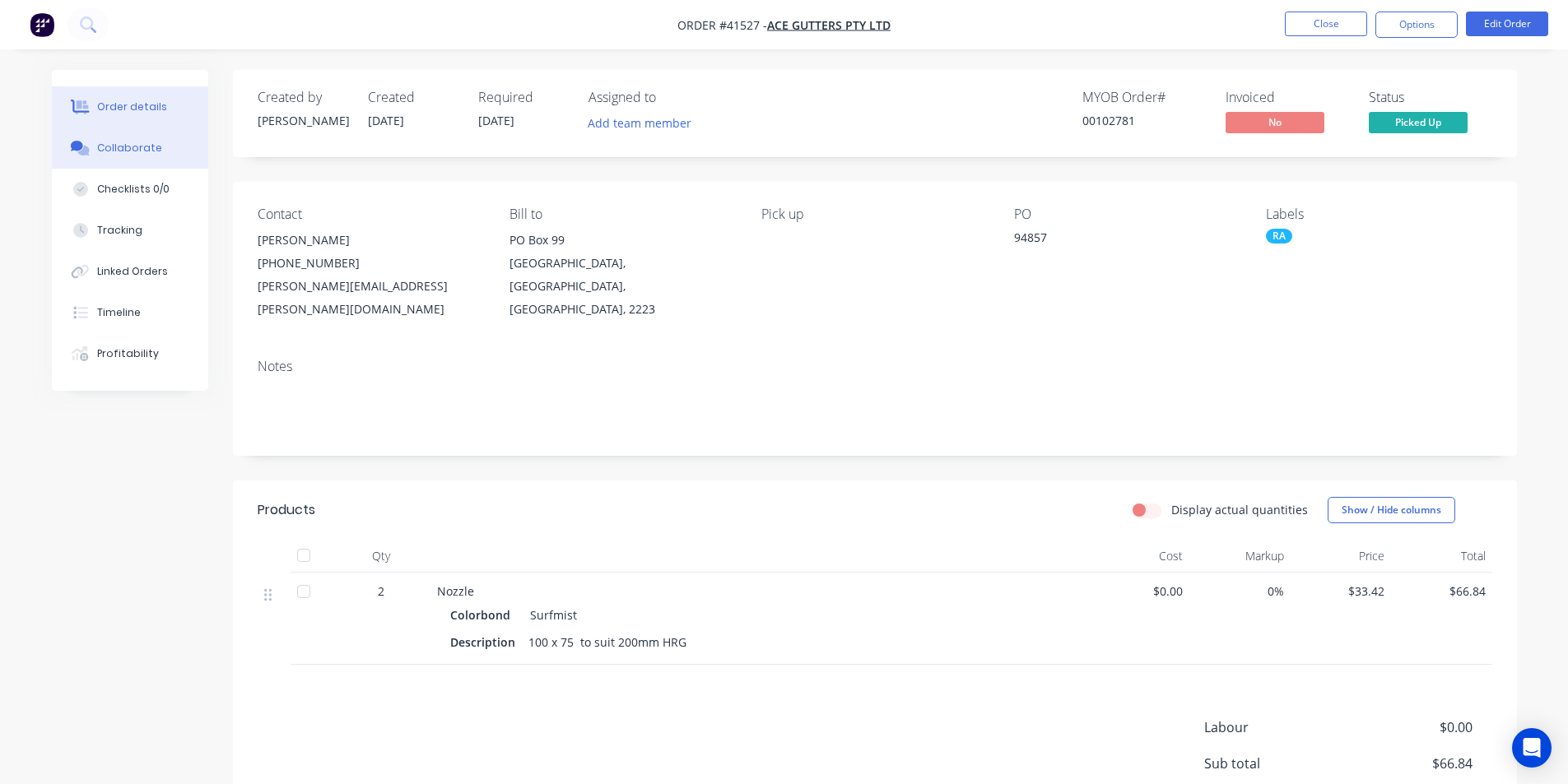
click at [117, 168] on button "Collaborate" at bounding box center [129, 147] width 156 height 41
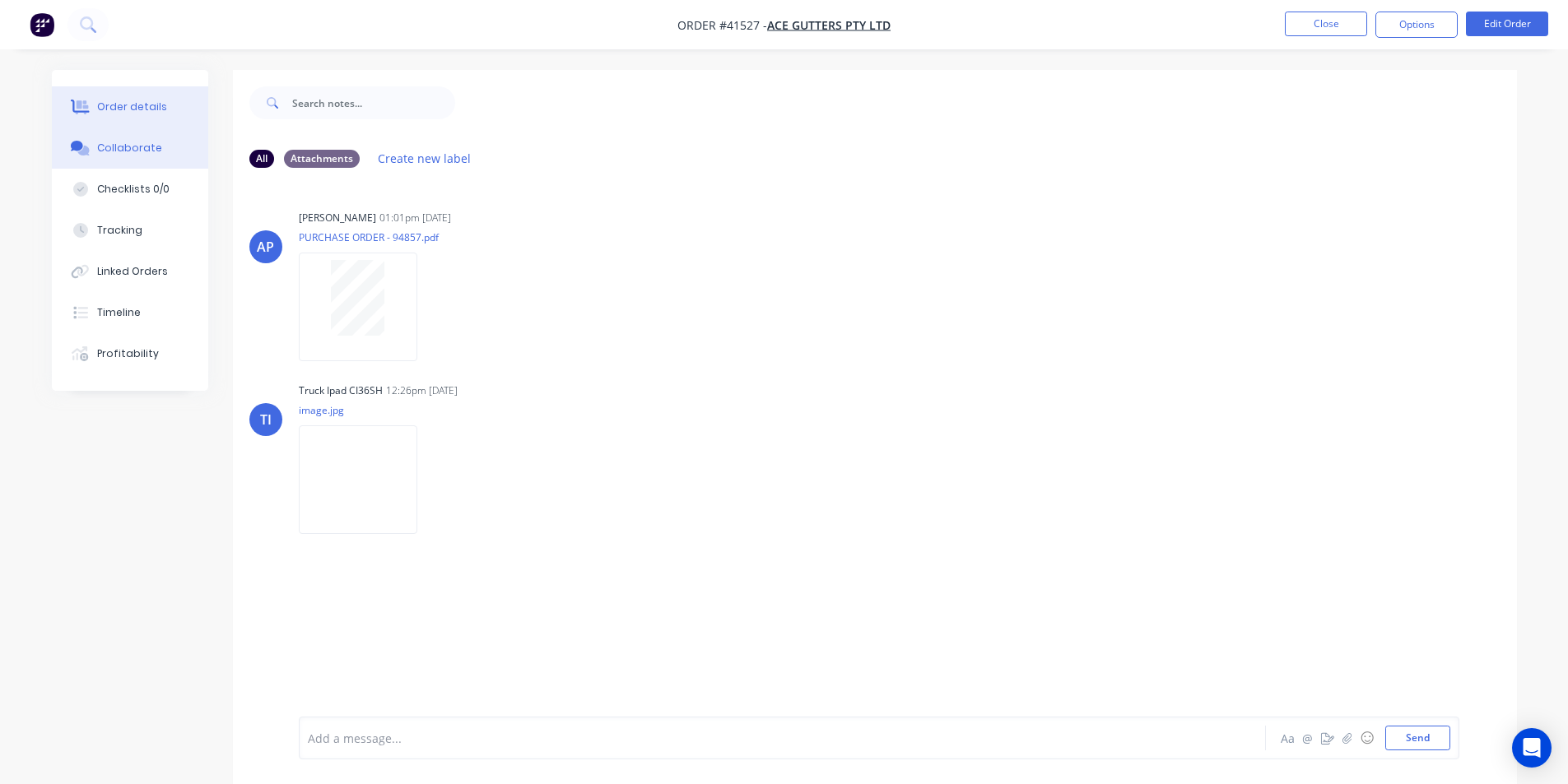
click at [145, 114] on button "Order details" at bounding box center [129, 107] width 156 height 41
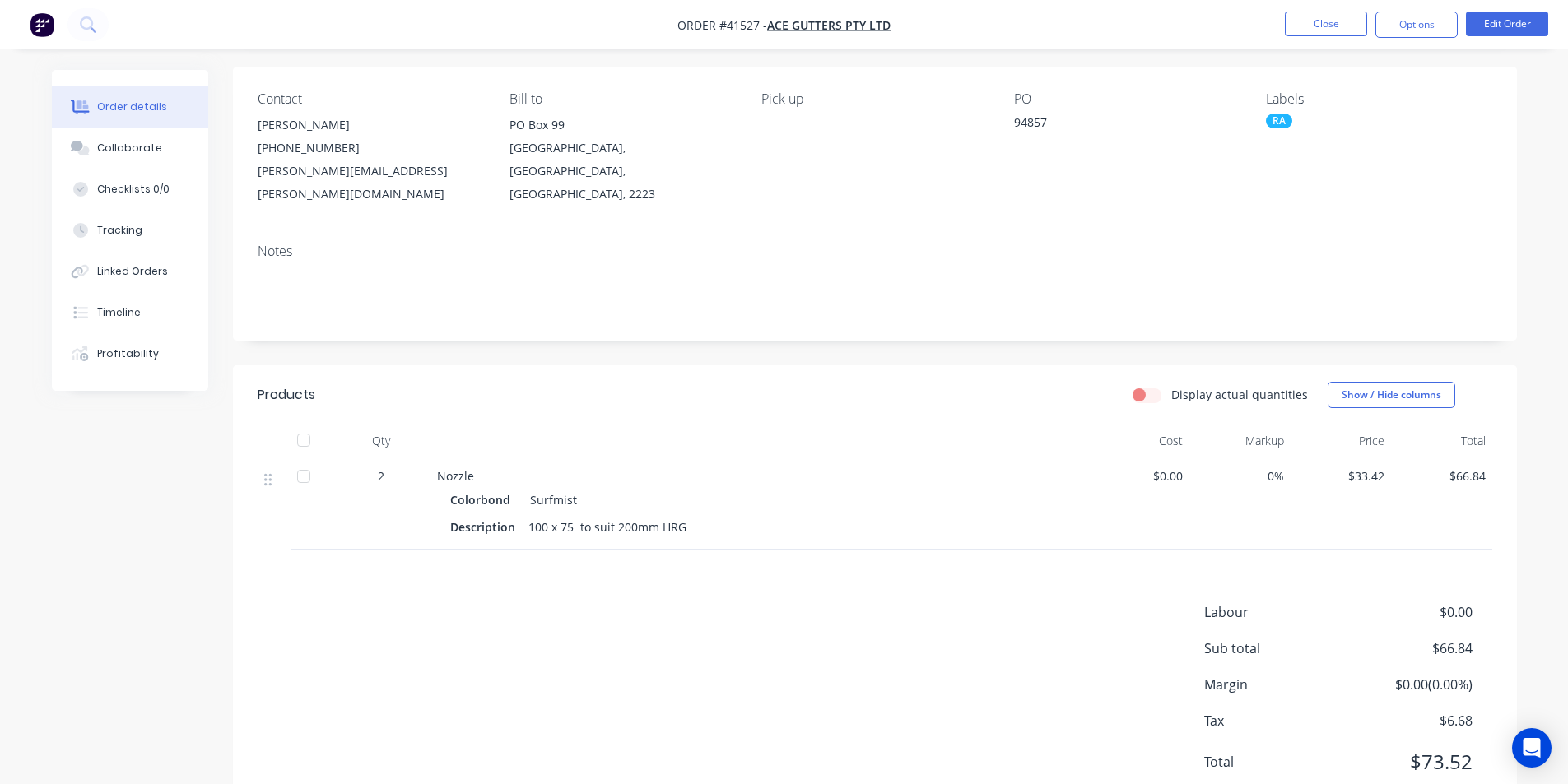
scroll to position [150, 0]
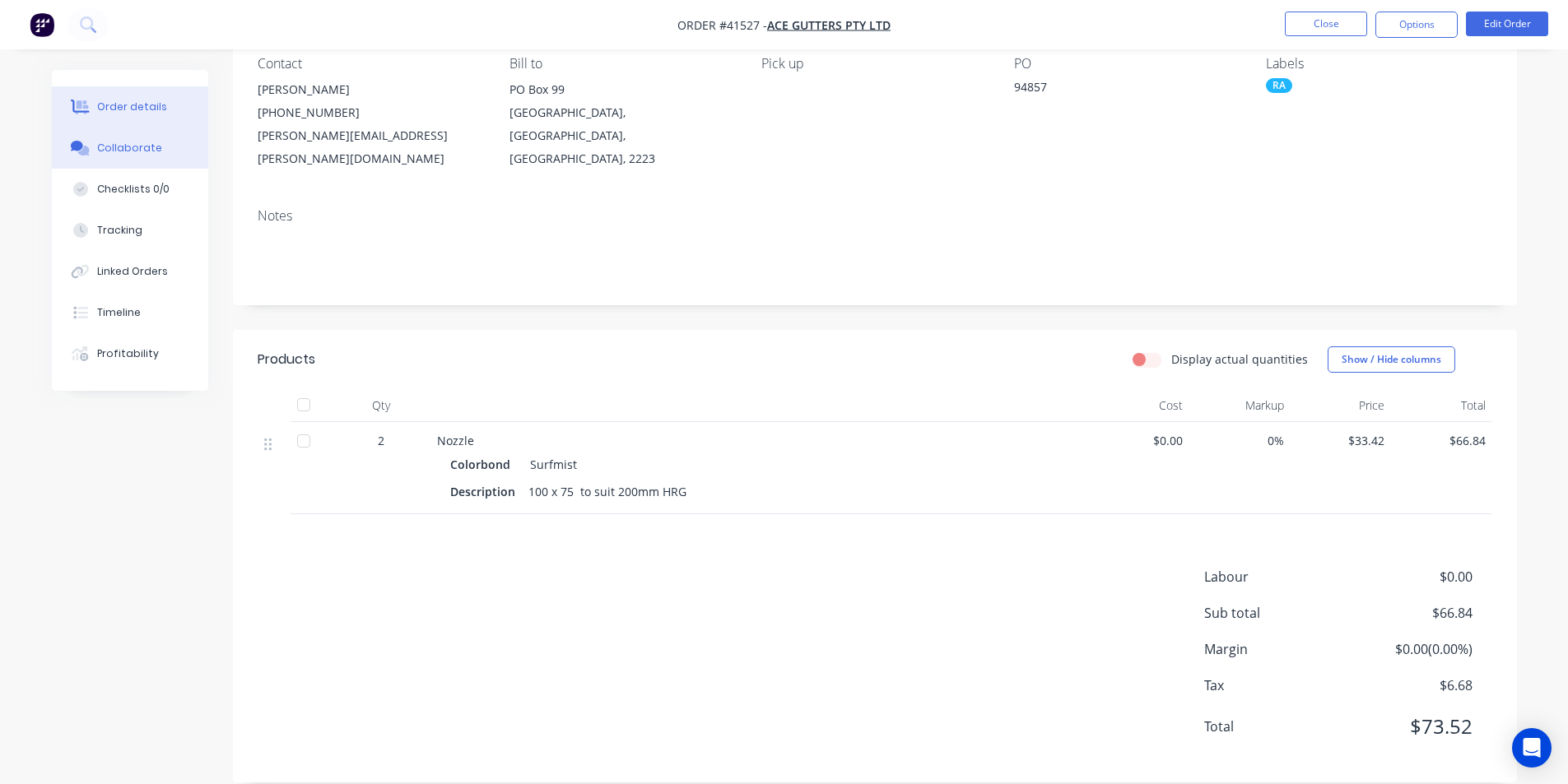
click at [155, 152] on div "Collaborate" at bounding box center [129, 147] width 65 height 15
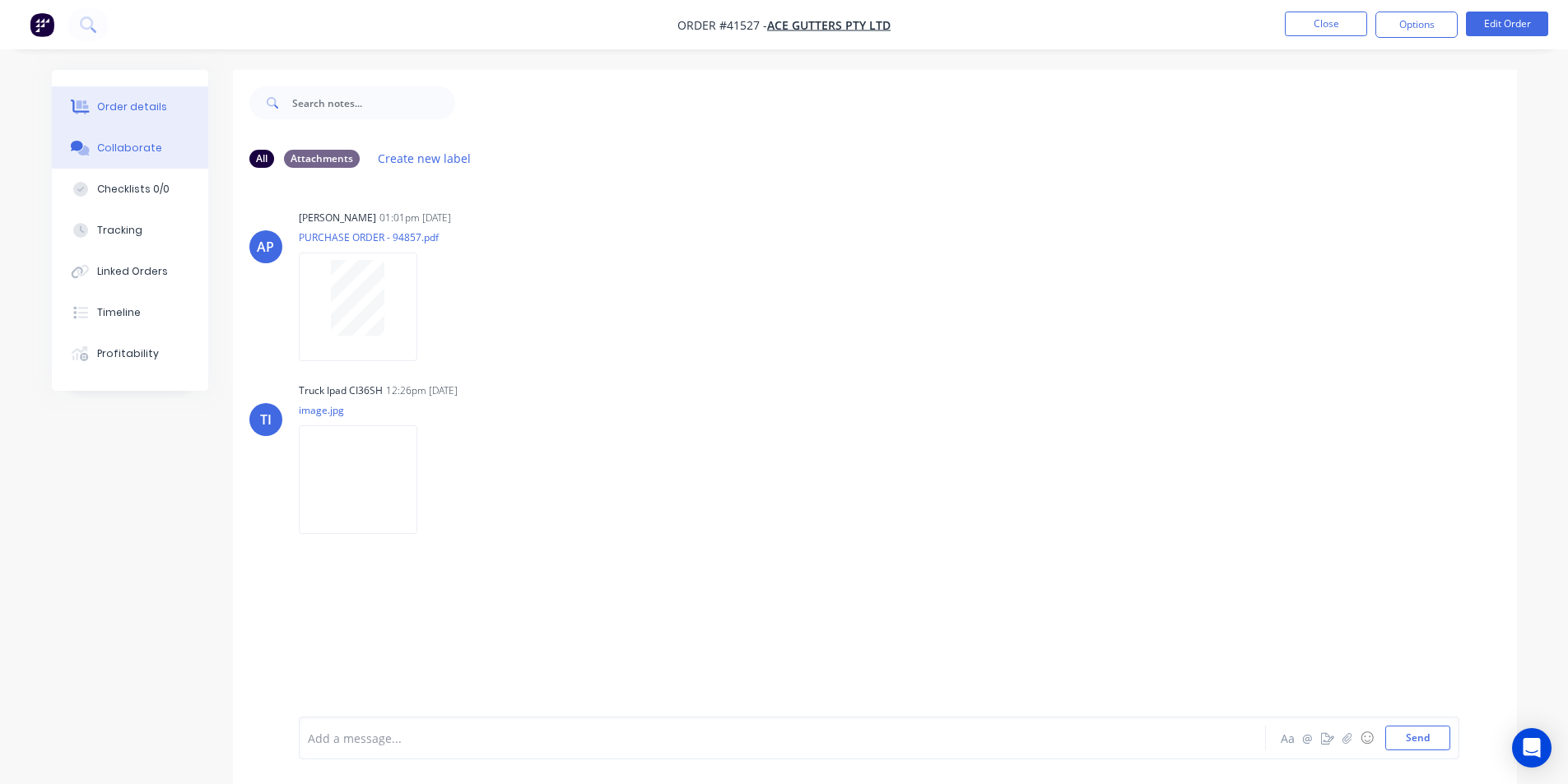
click at [140, 103] on div "Order details" at bounding box center [132, 107] width 70 height 15
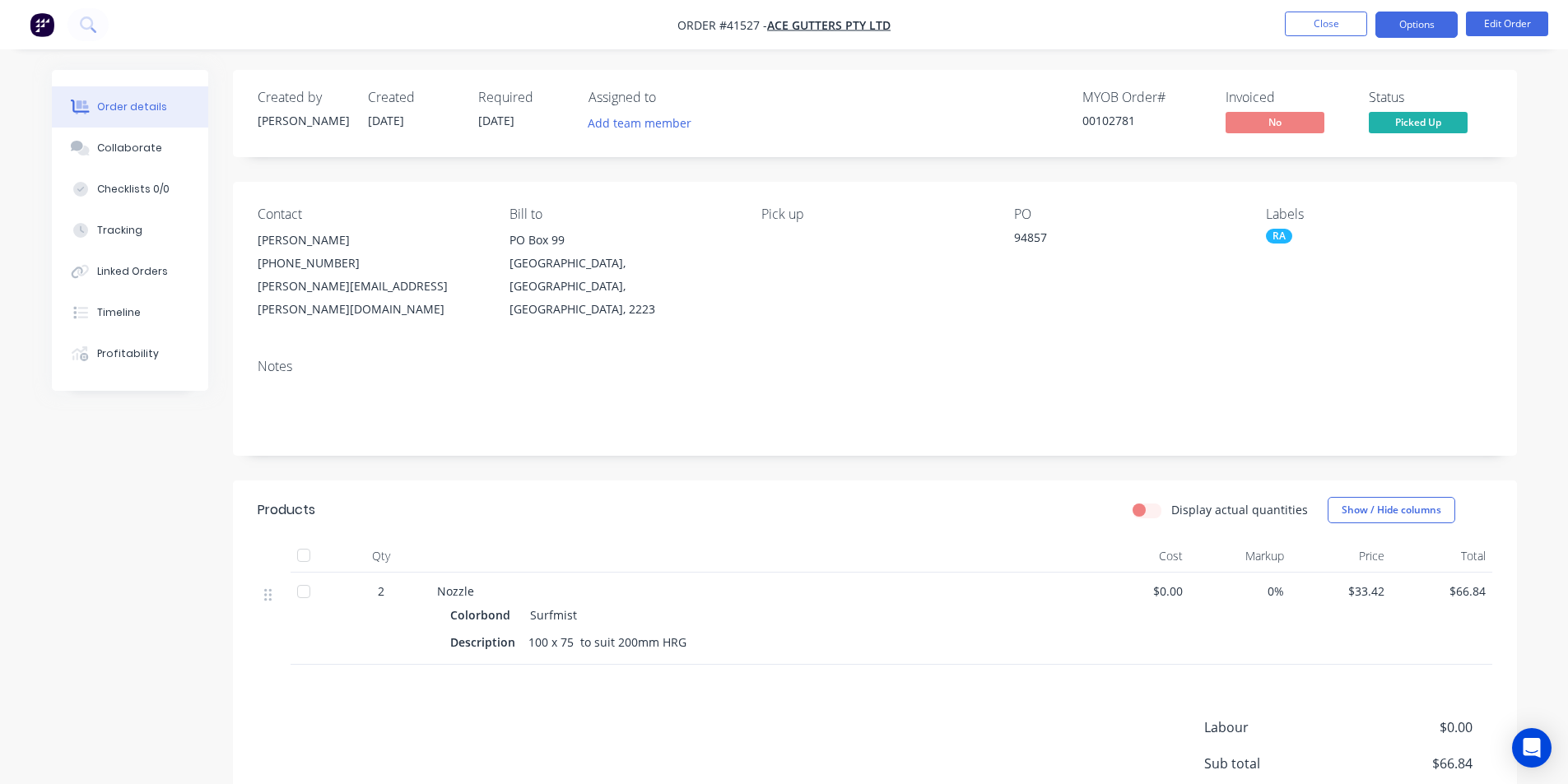
click at [1426, 27] on button "Options" at bounding box center [1417, 24] width 83 height 26
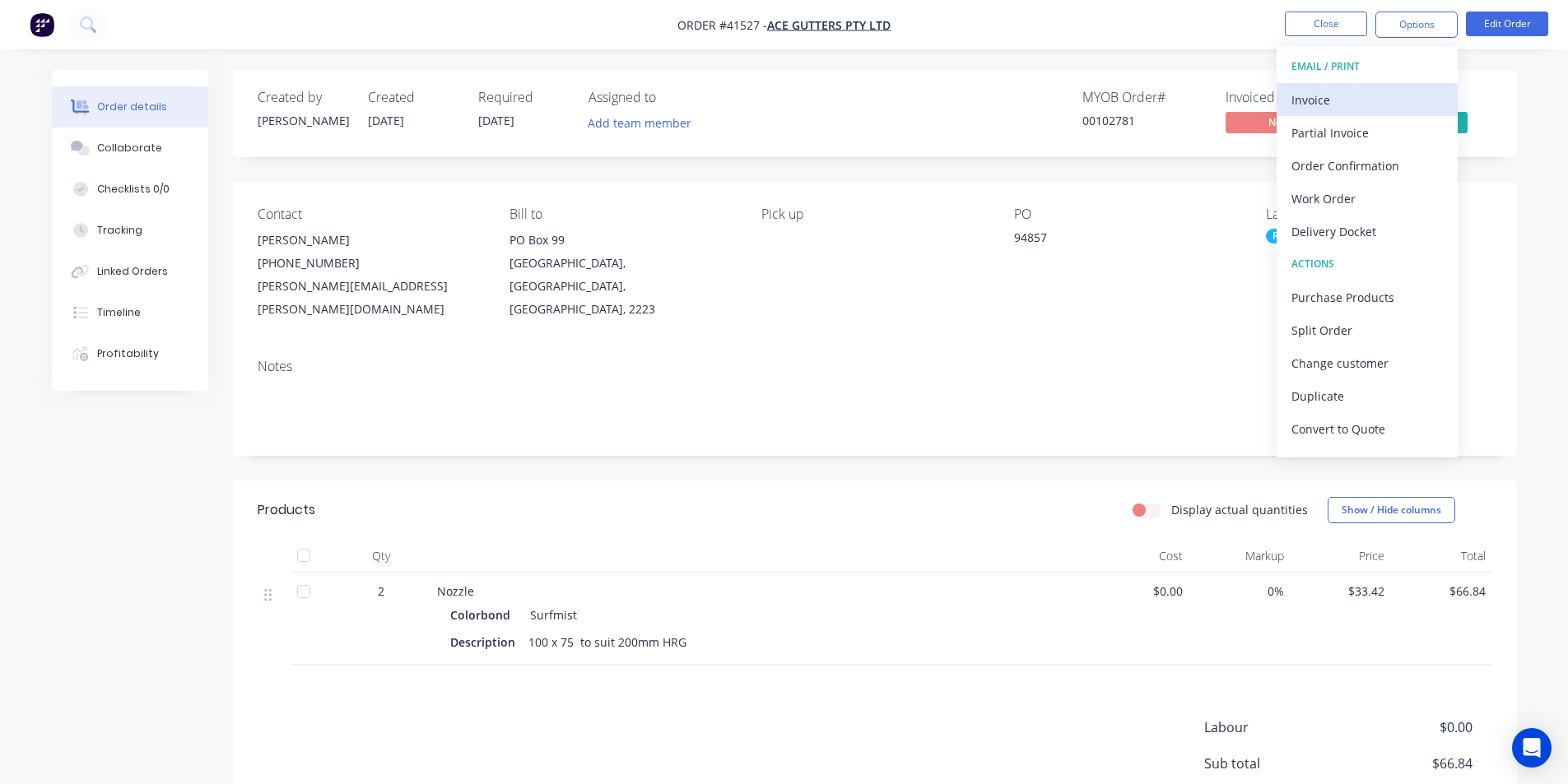
click at [1358, 100] on div "Invoice" at bounding box center [1367, 100] width 151 height 24
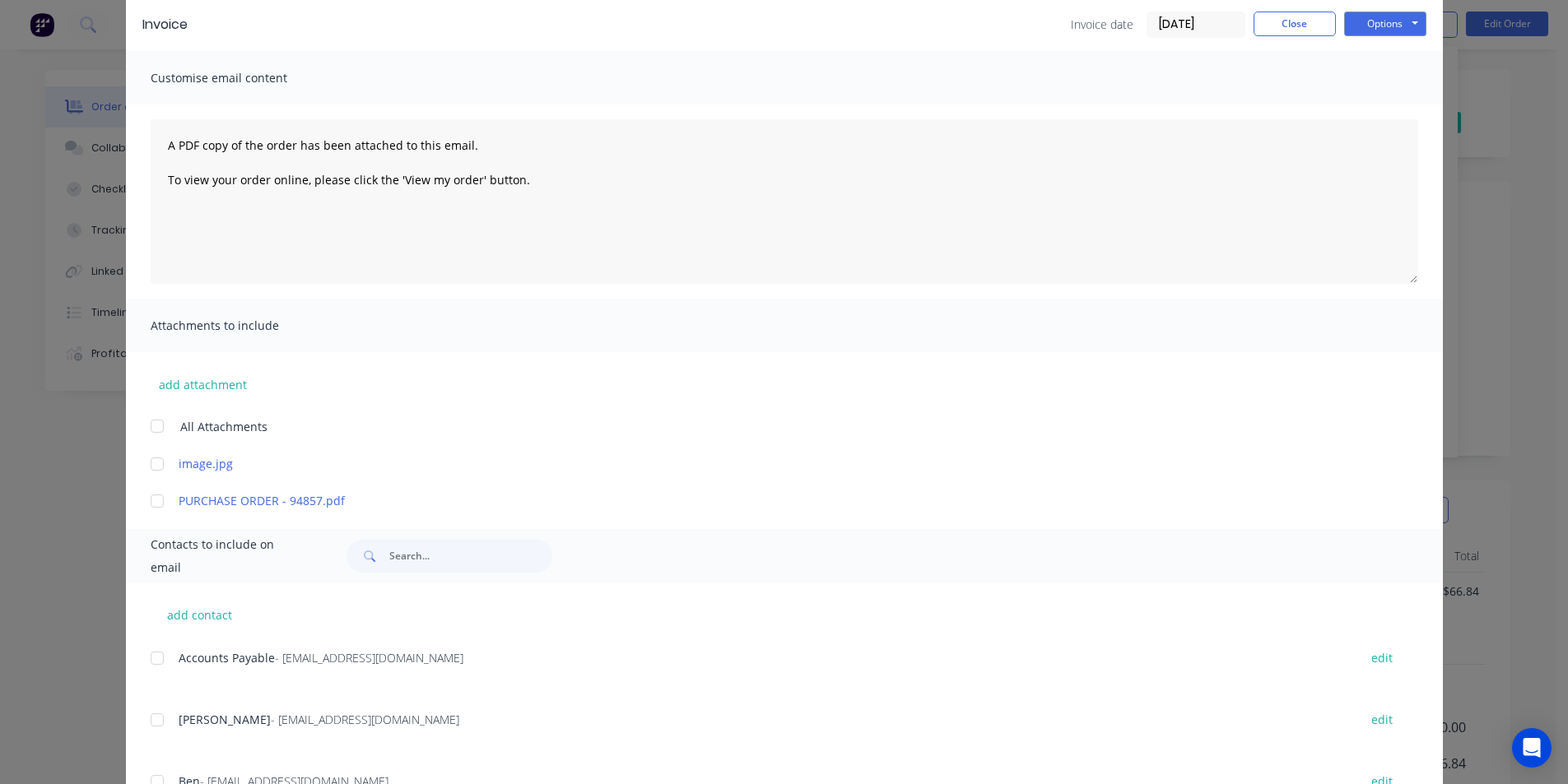
scroll to position [165, 0]
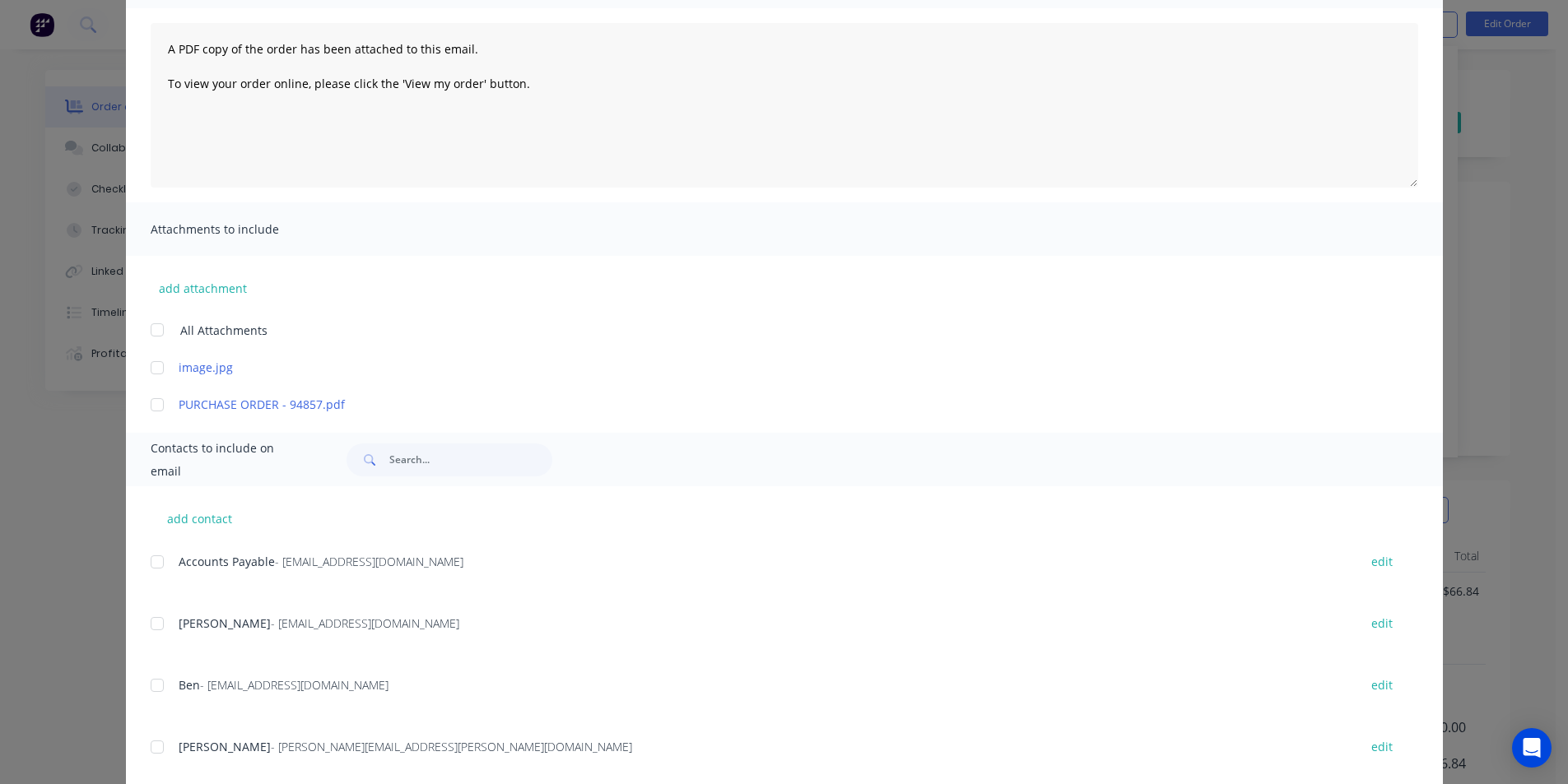
click at [163, 560] on div at bounding box center [157, 562] width 33 height 33
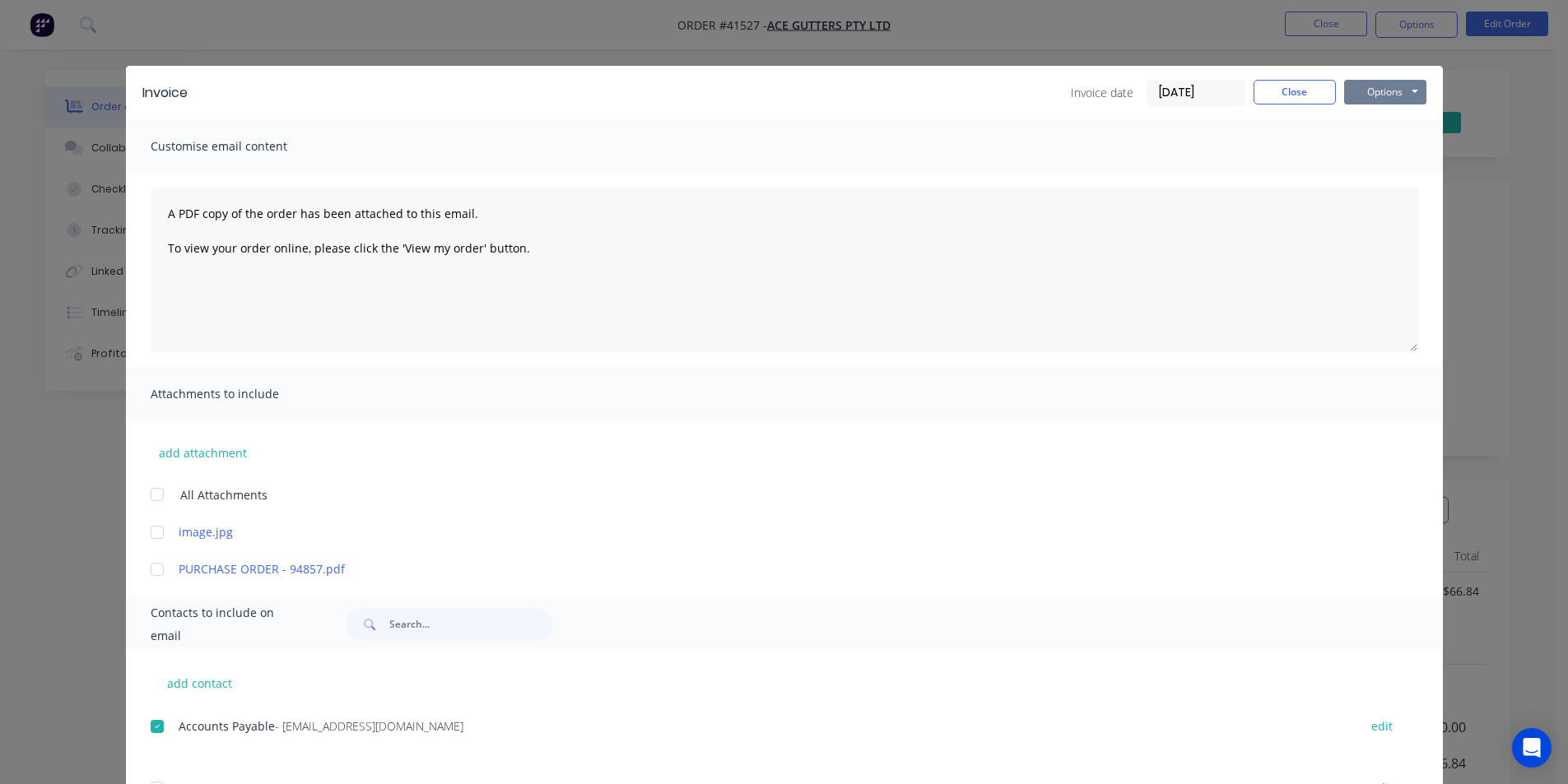
click at [1396, 98] on button "Options" at bounding box center [1385, 91] width 83 height 24
click at [1414, 183] on button "Email" at bounding box center [1397, 176] width 106 height 27
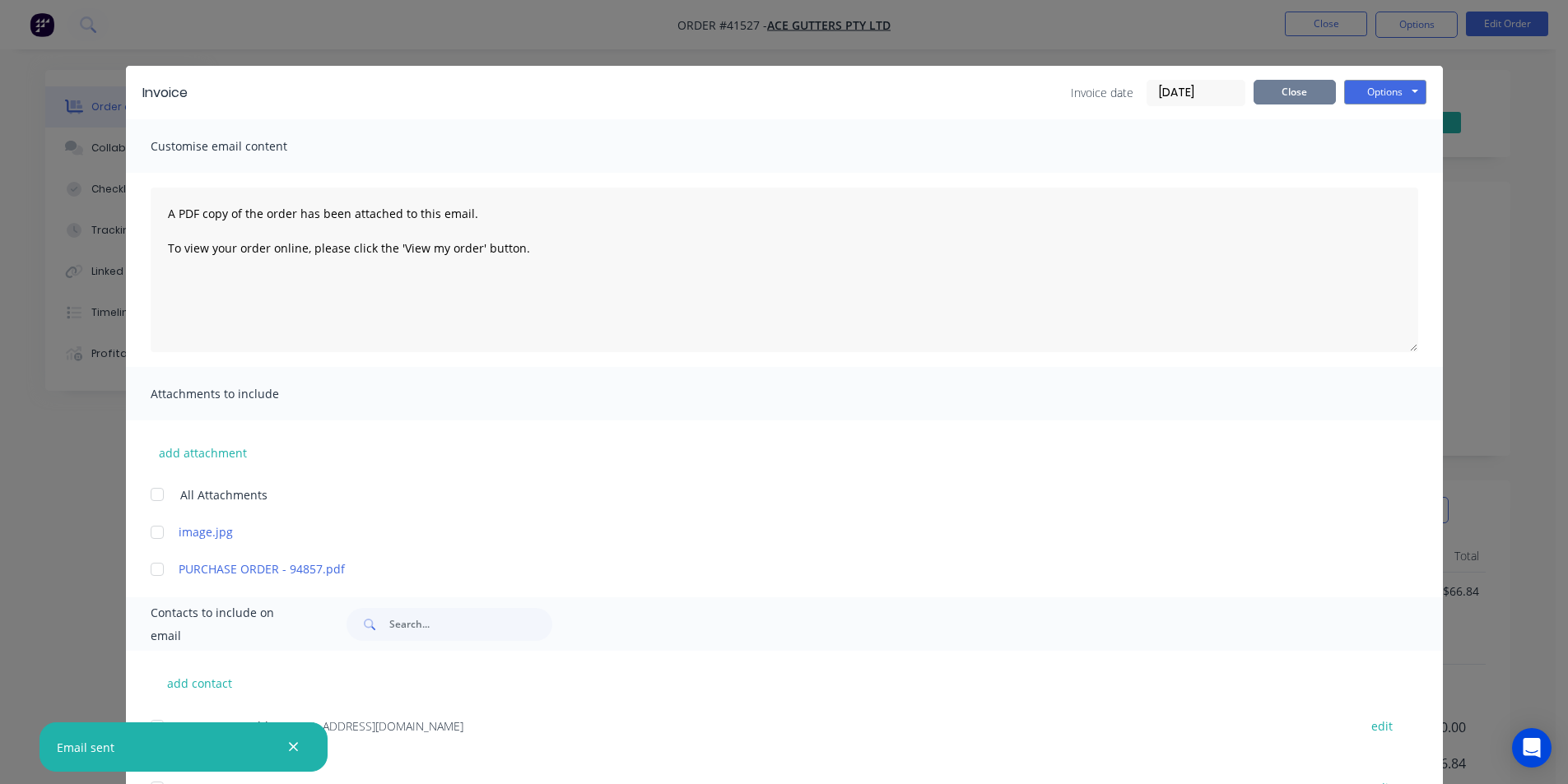
click at [1268, 100] on button "Close" at bounding box center [1294, 91] width 83 height 24
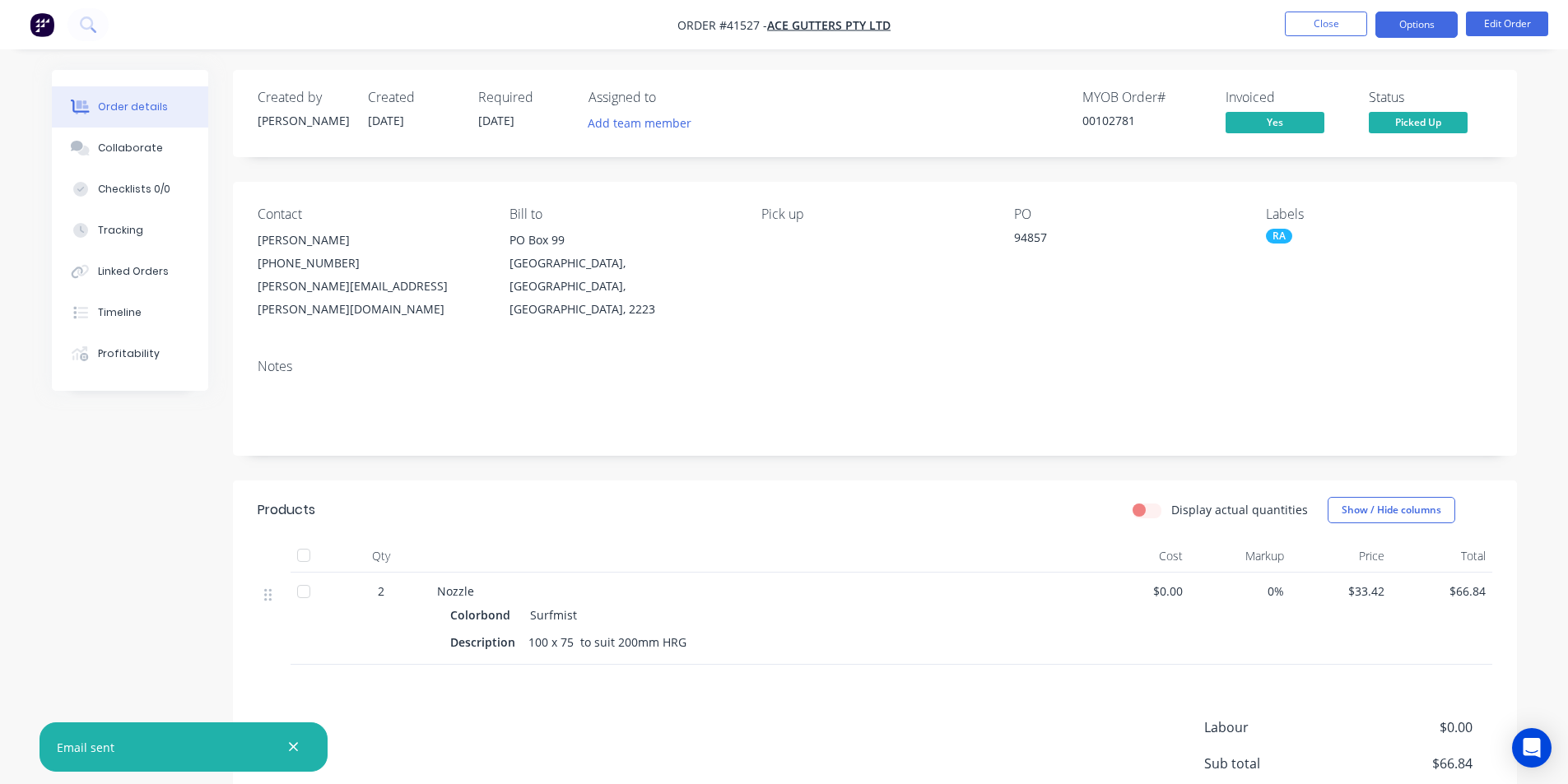
click at [1413, 34] on button "Options" at bounding box center [1417, 24] width 83 height 26
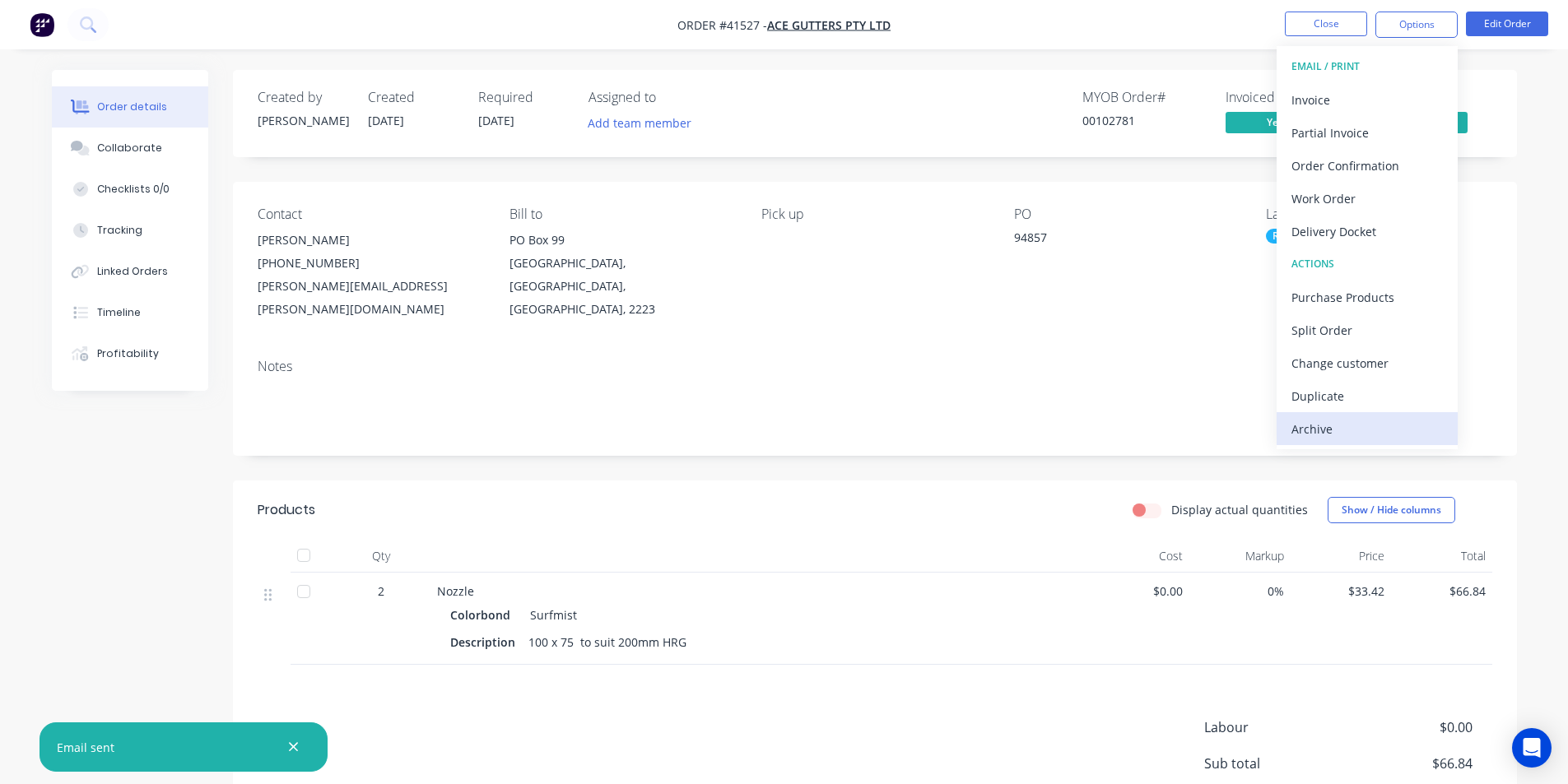
click at [1324, 434] on div "Archive" at bounding box center [1367, 429] width 151 height 24
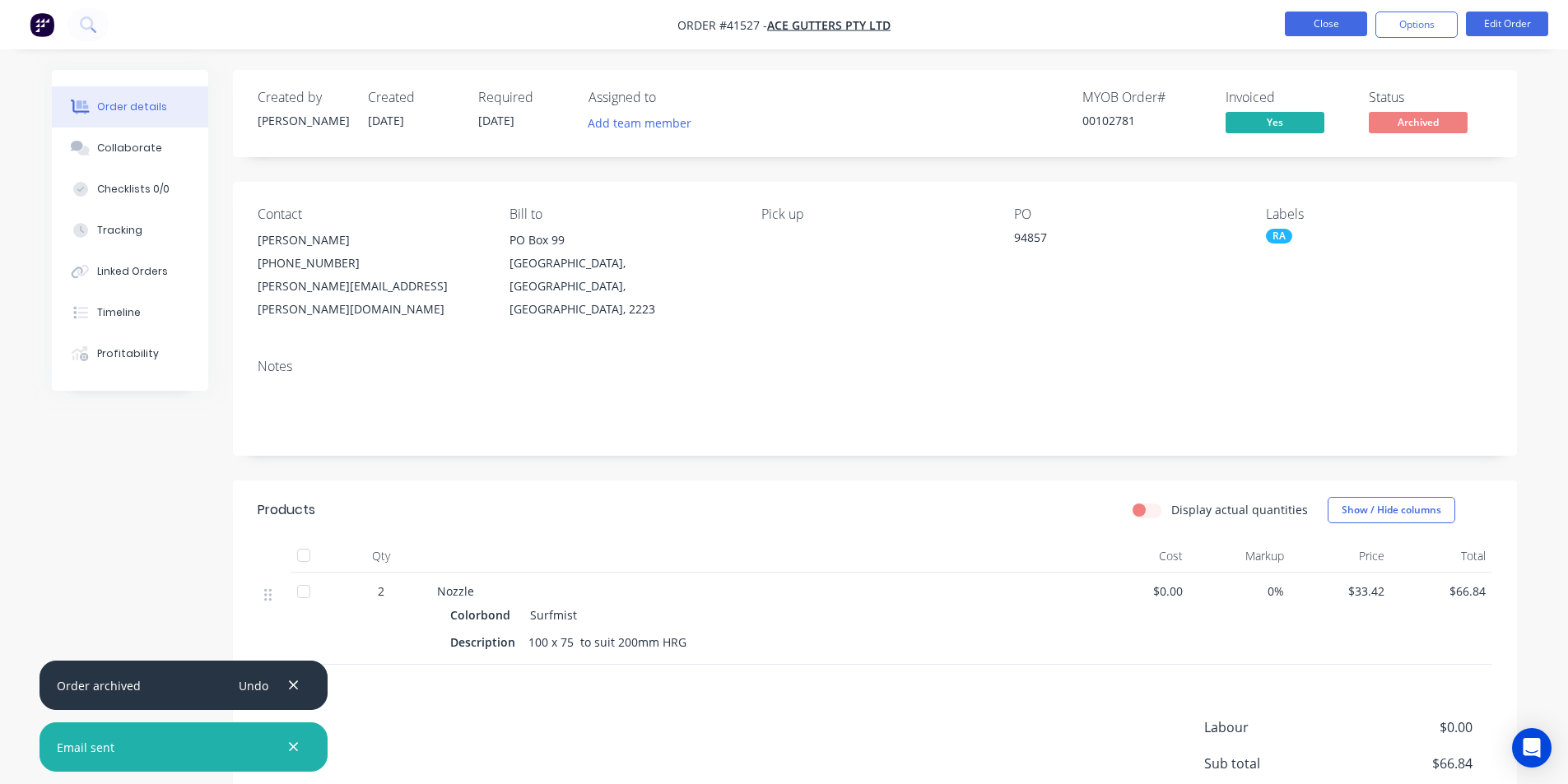
click at [1352, 18] on button "Close" at bounding box center [1326, 23] width 83 height 24
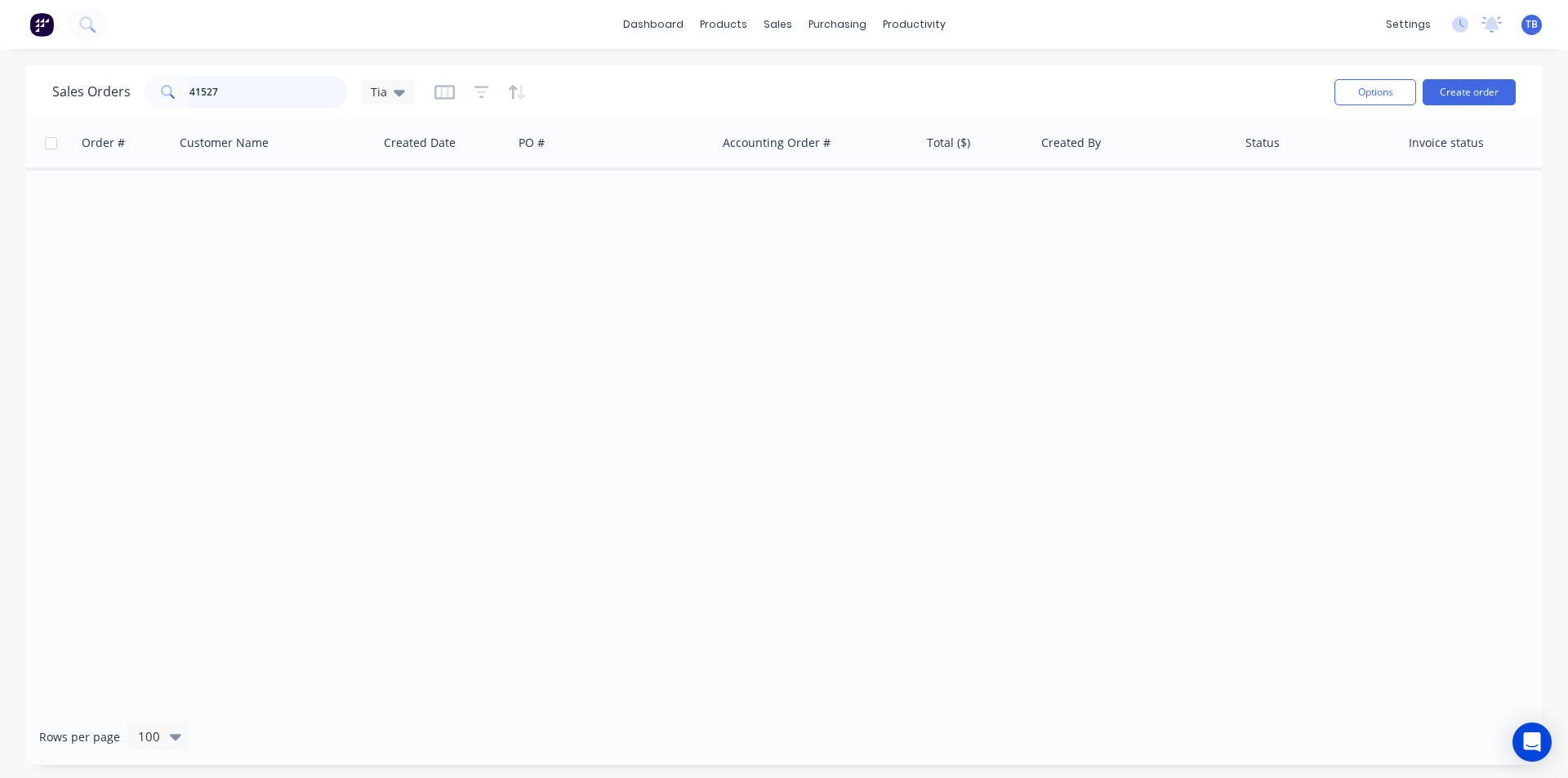
drag, startPoint x: 247, startPoint y: 103, endPoint x: 0, endPoint y: 100, distance: 247.0
click at [0, 100] on div "Sales Orders 41527 Tia Options Create order Order # Customer Name Created Date …" at bounding box center [784, 415] width 1568 height 700
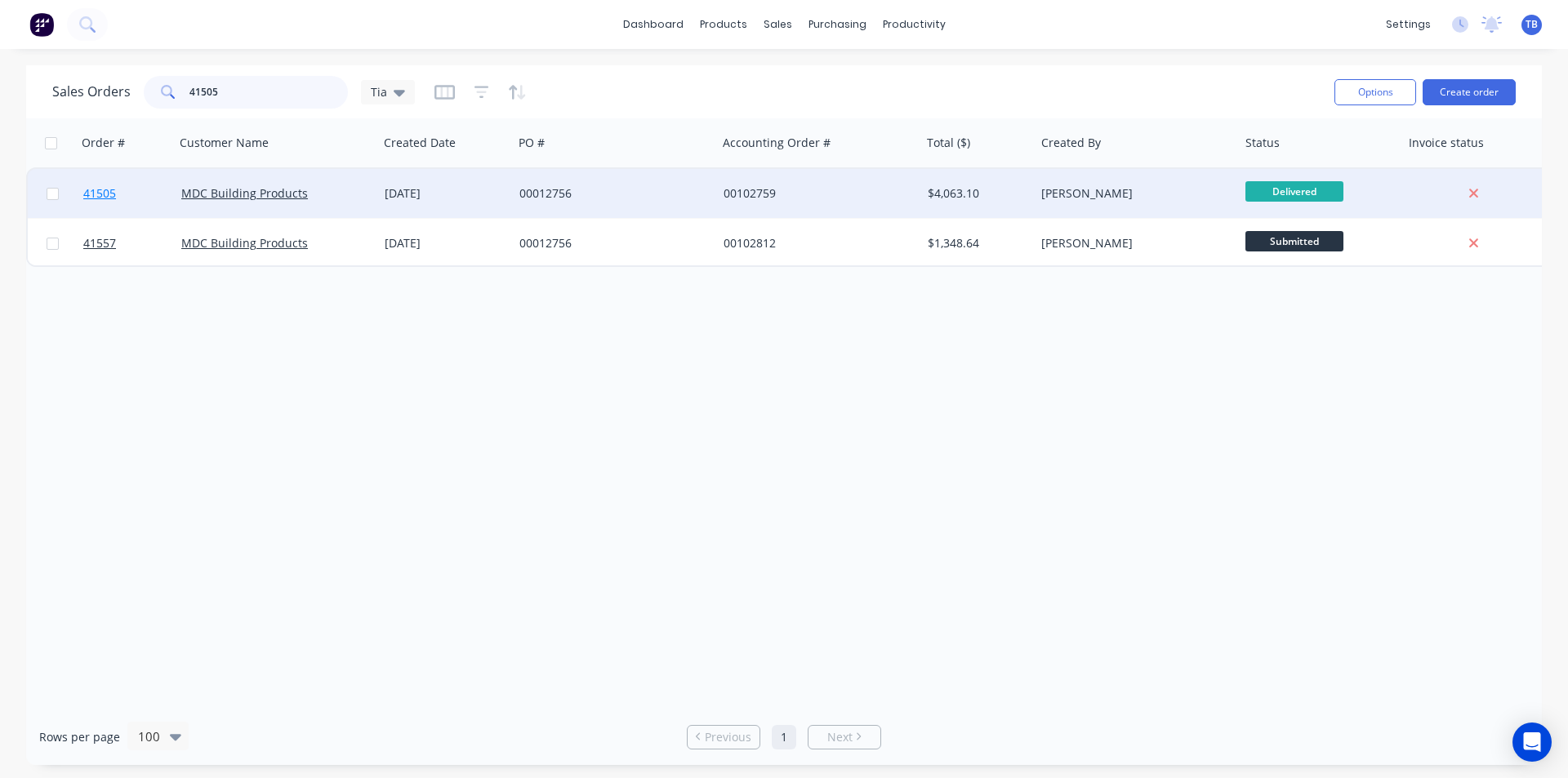
type input "41505"
click at [92, 195] on span "41505" at bounding box center [99, 193] width 33 height 16
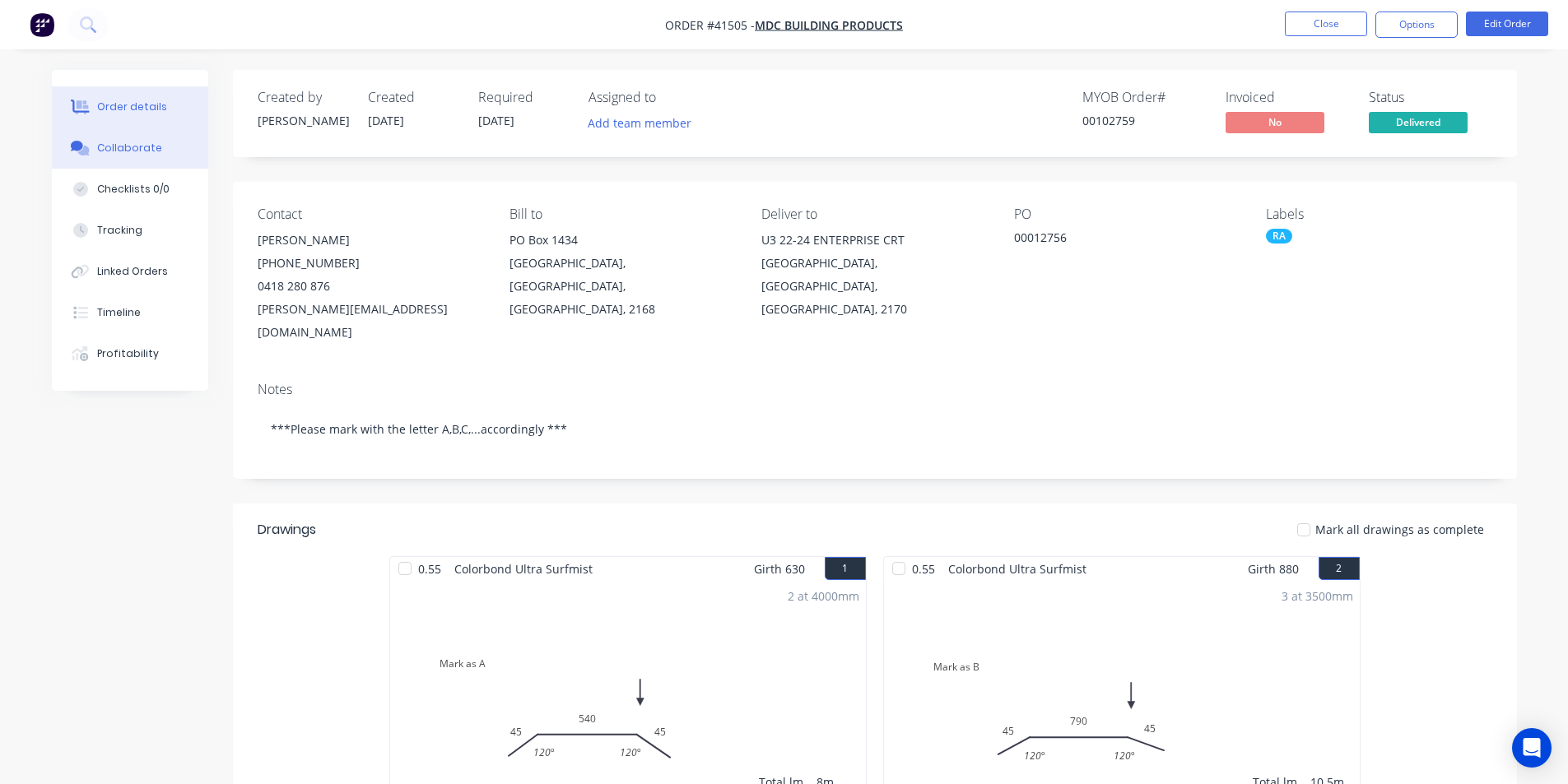
click at [149, 147] on div "Collaborate" at bounding box center [129, 147] width 65 height 15
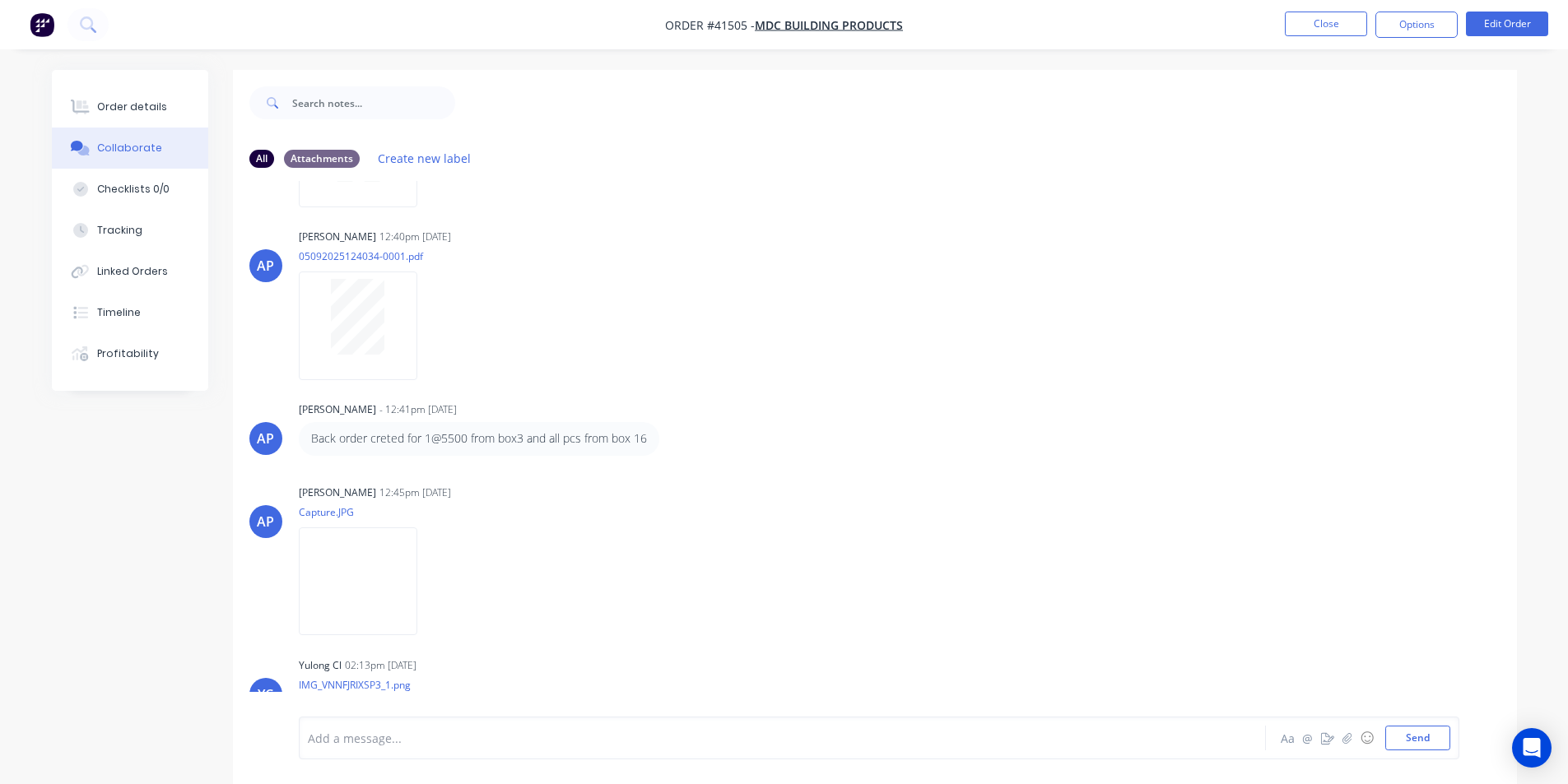
scroll to position [278, 0]
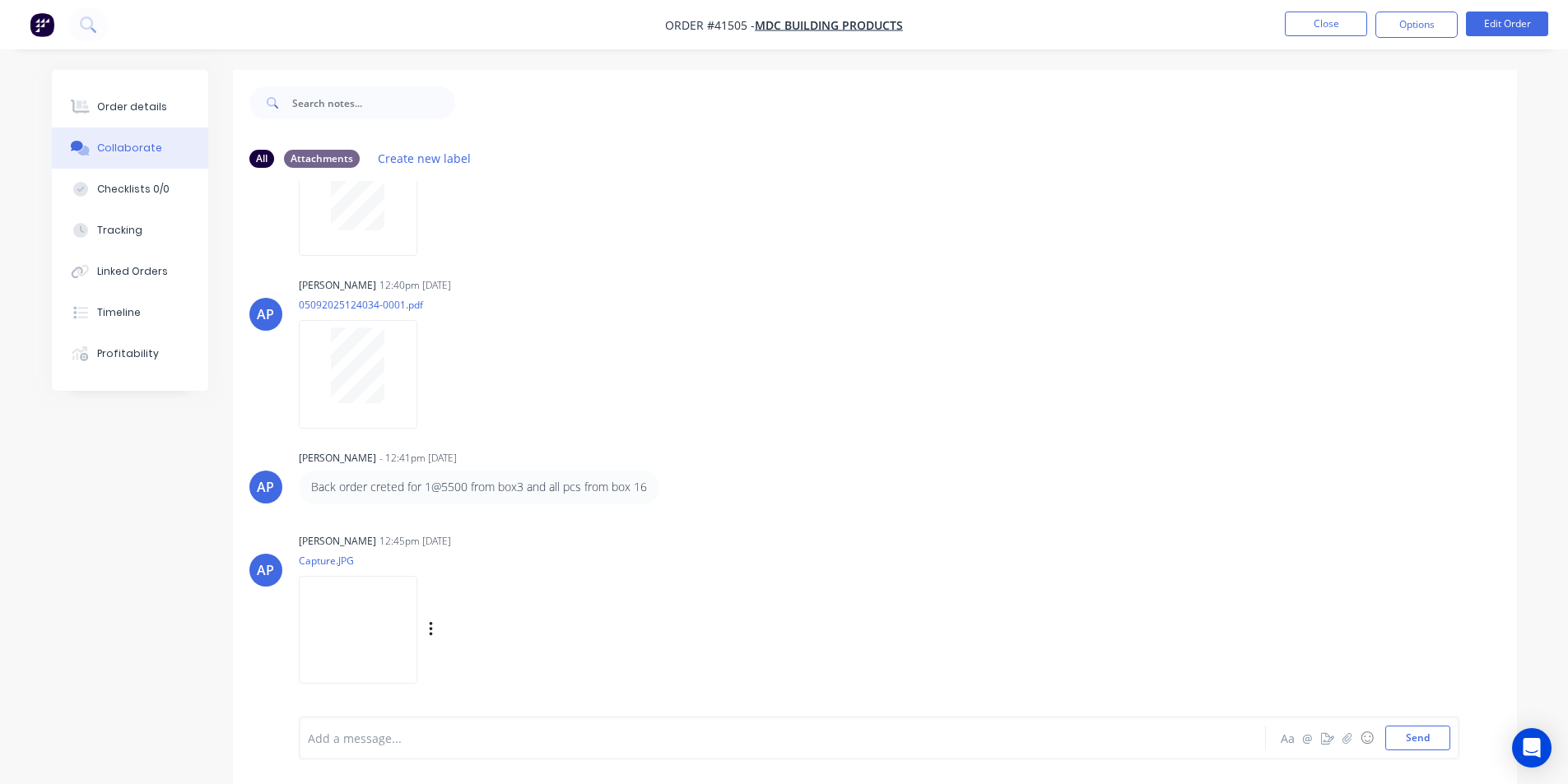
click at [398, 612] on img at bounding box center [358, 630] width 118 height 108
click at [109, 101] on div "Order details" at bounding box center [132, 107] width 70 height 15
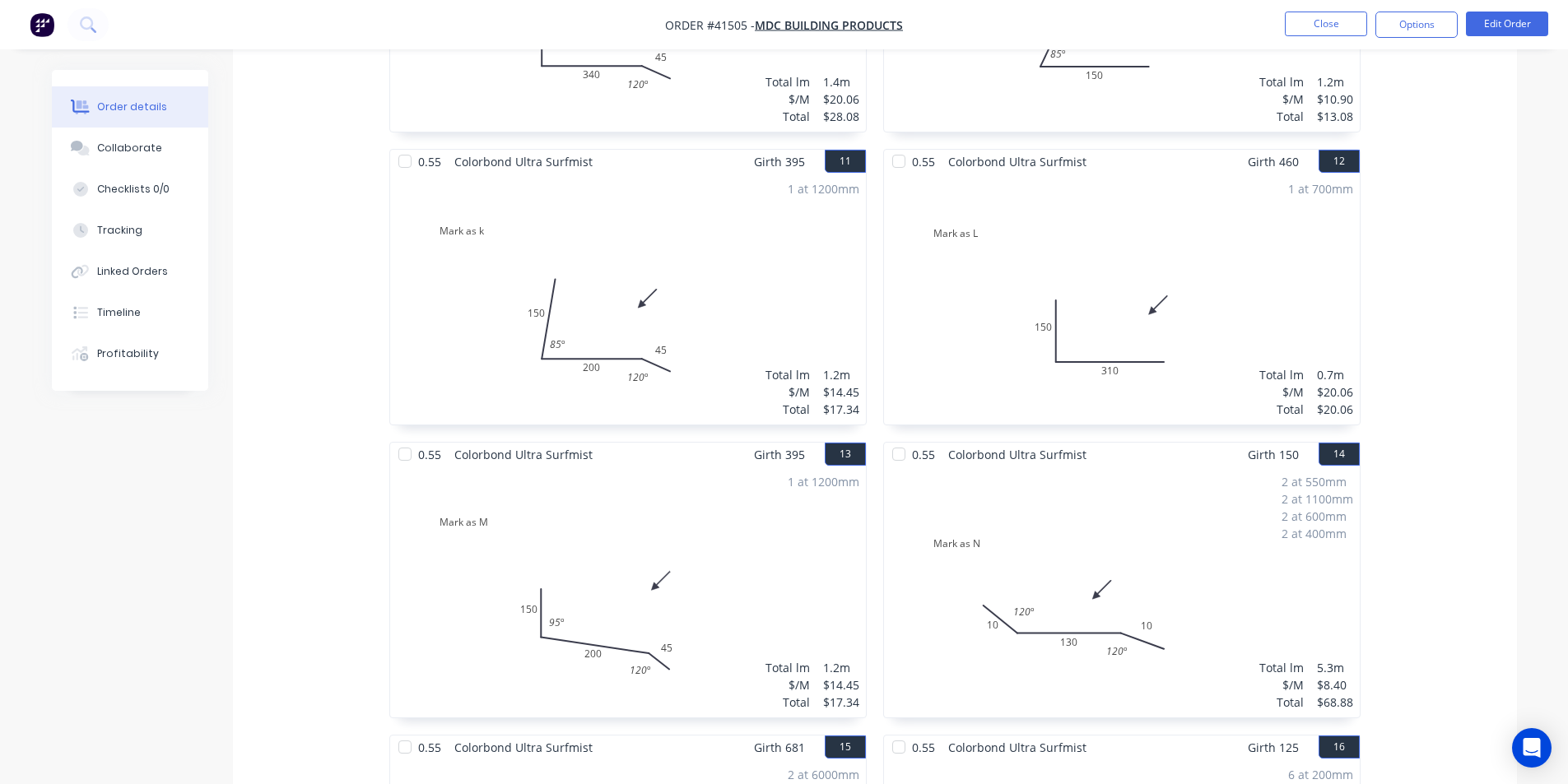
scroll to position [1681, 0]
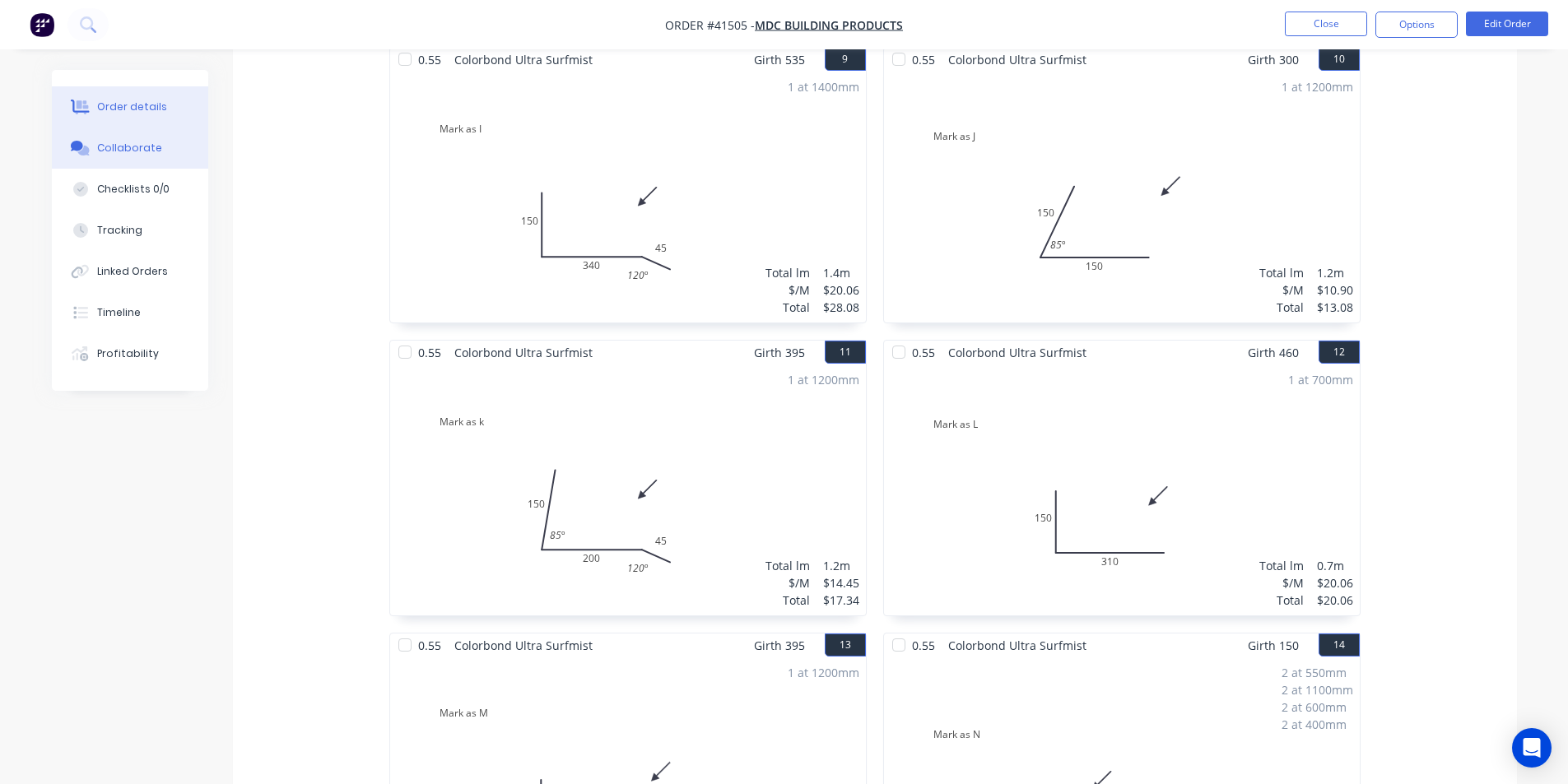
click at [127, 145] on div "Collaborate" at bounding box center [129, 147] width 65 height 15
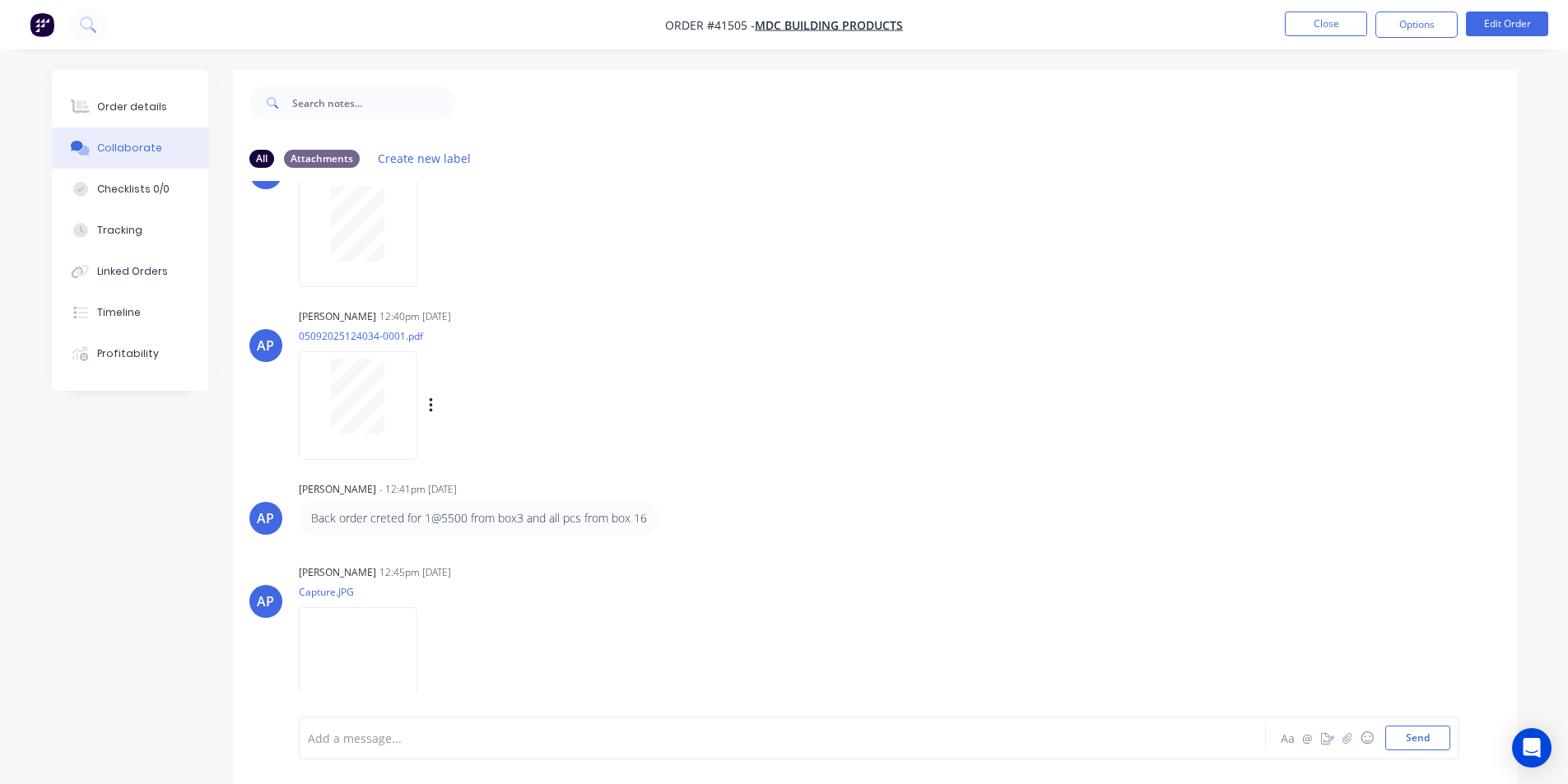
scroll to position [658, 0]
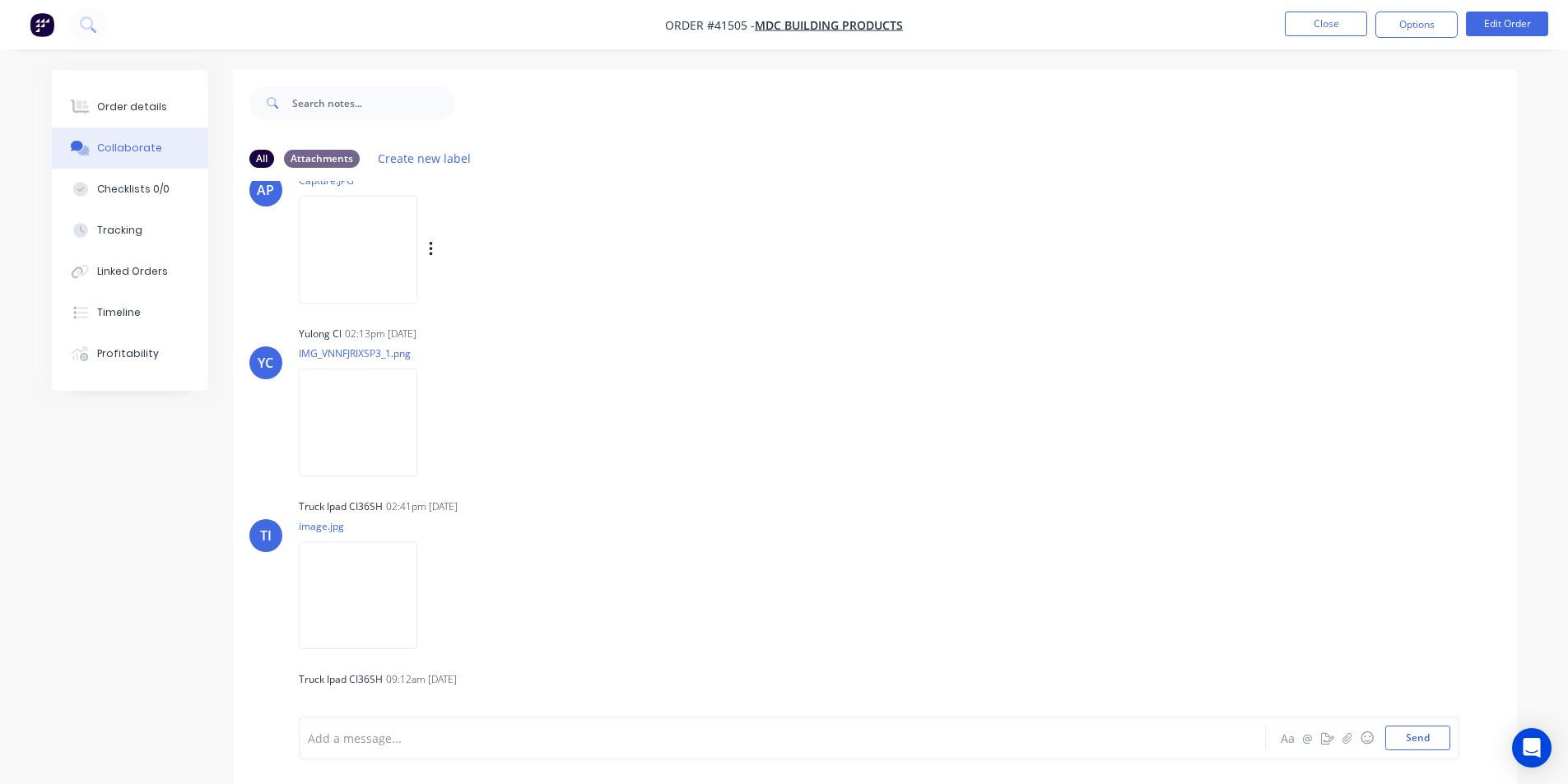
click at [416, 233] on img at bounding box center [358, 249] width 118 height 108
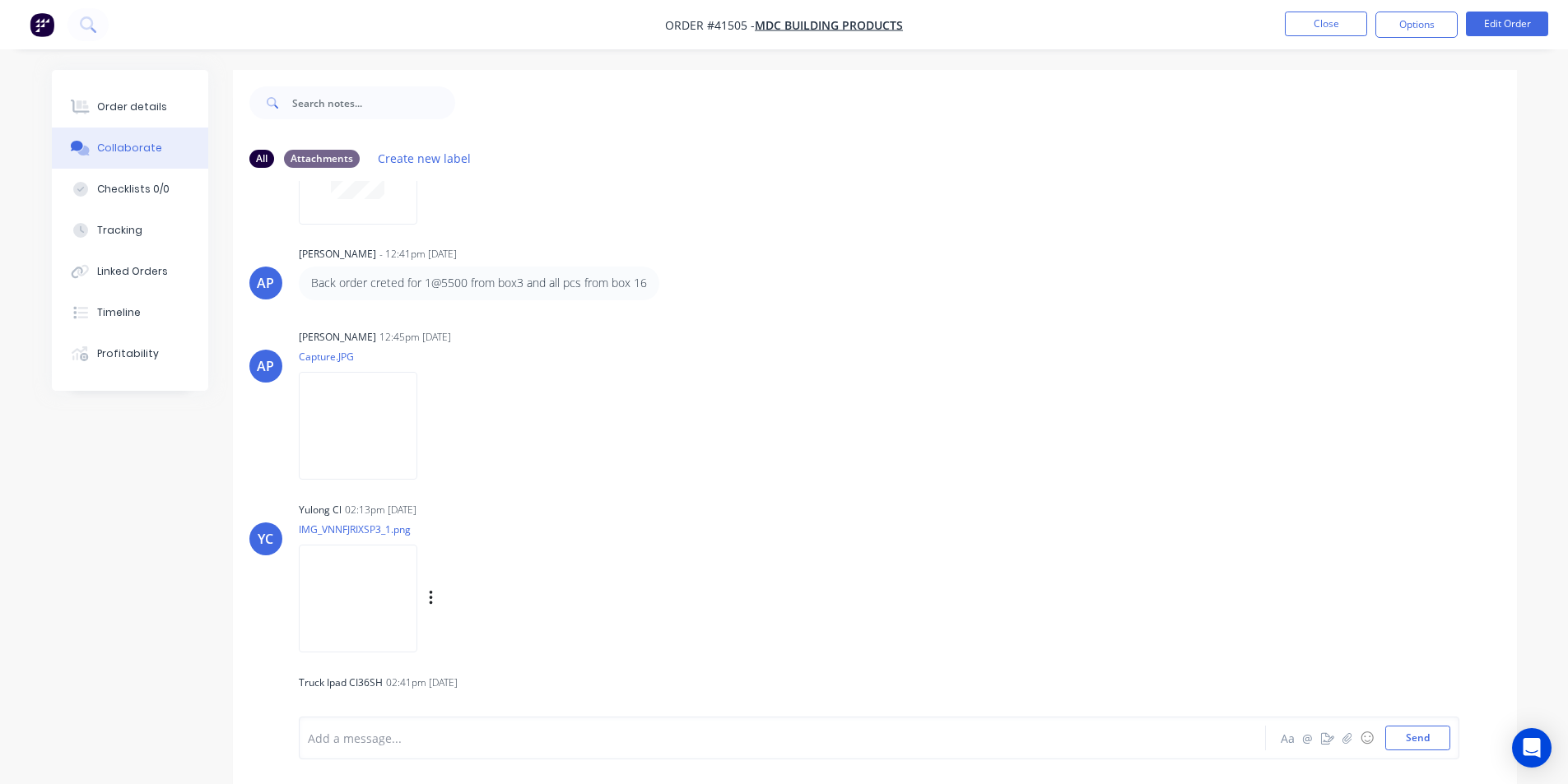
scroll to position [442, 0]
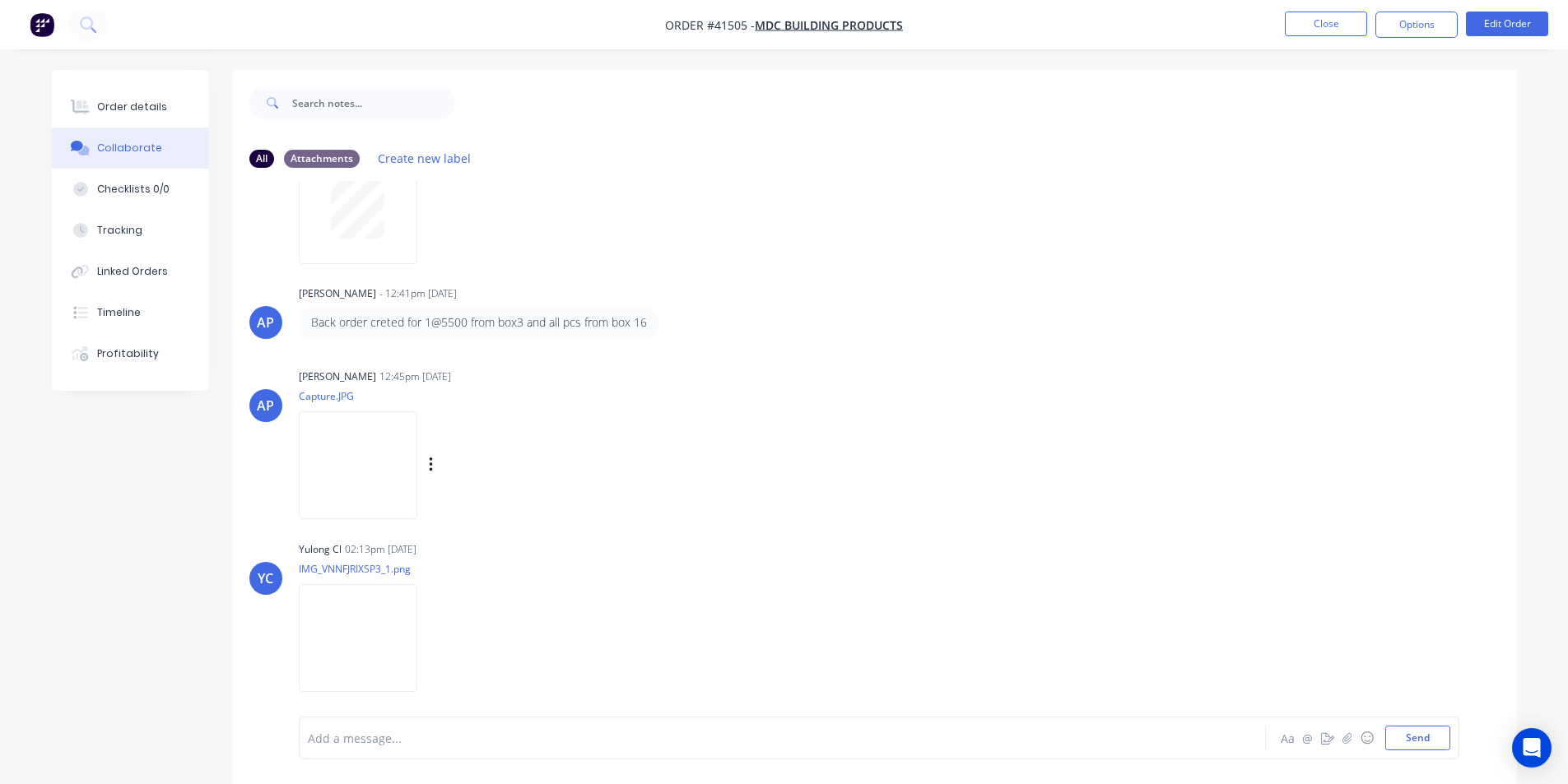
click at [417, 476] on img at bounding box center [358, 465] width 118 height 108
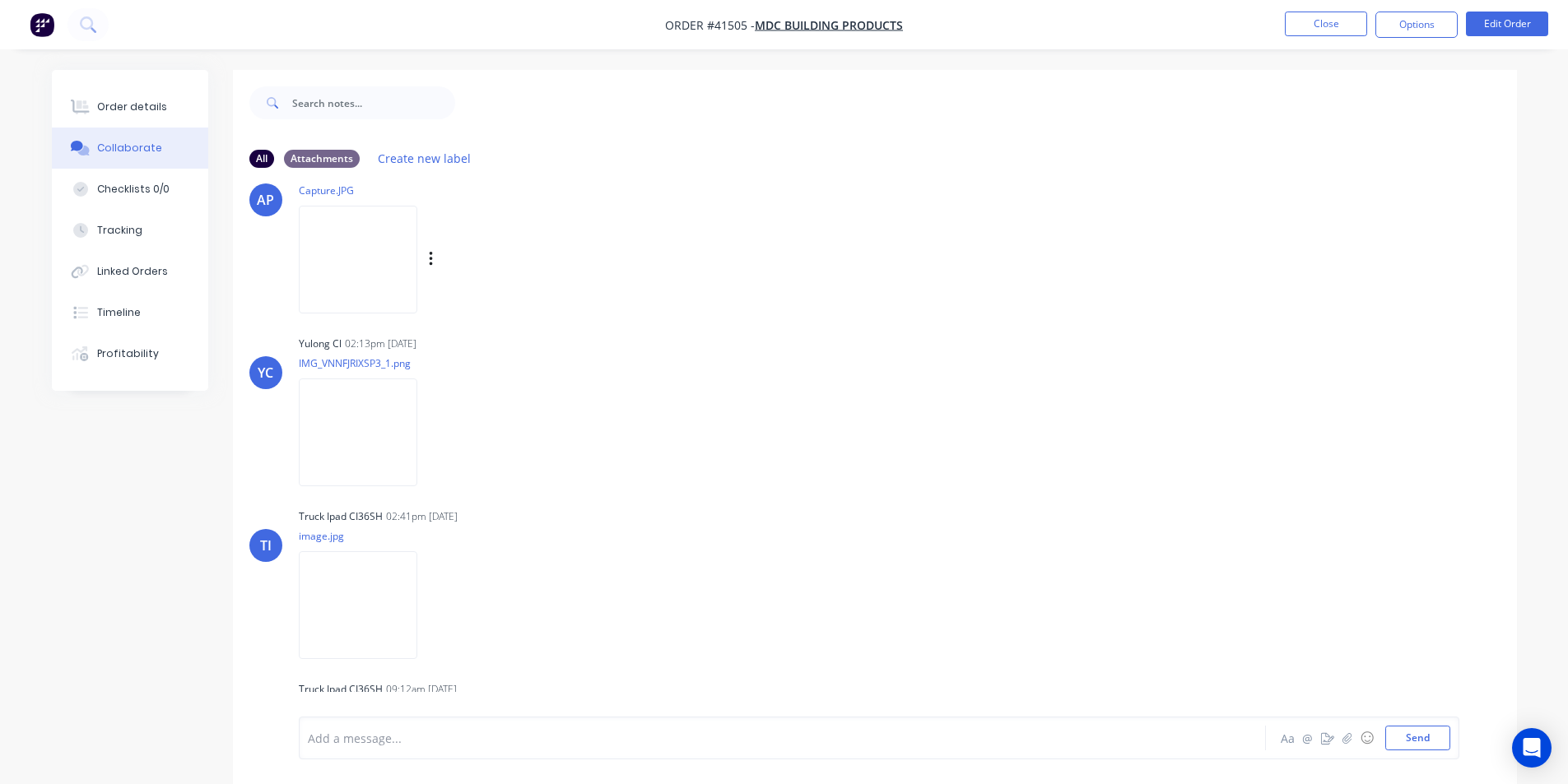
scroll to position [770, 0]
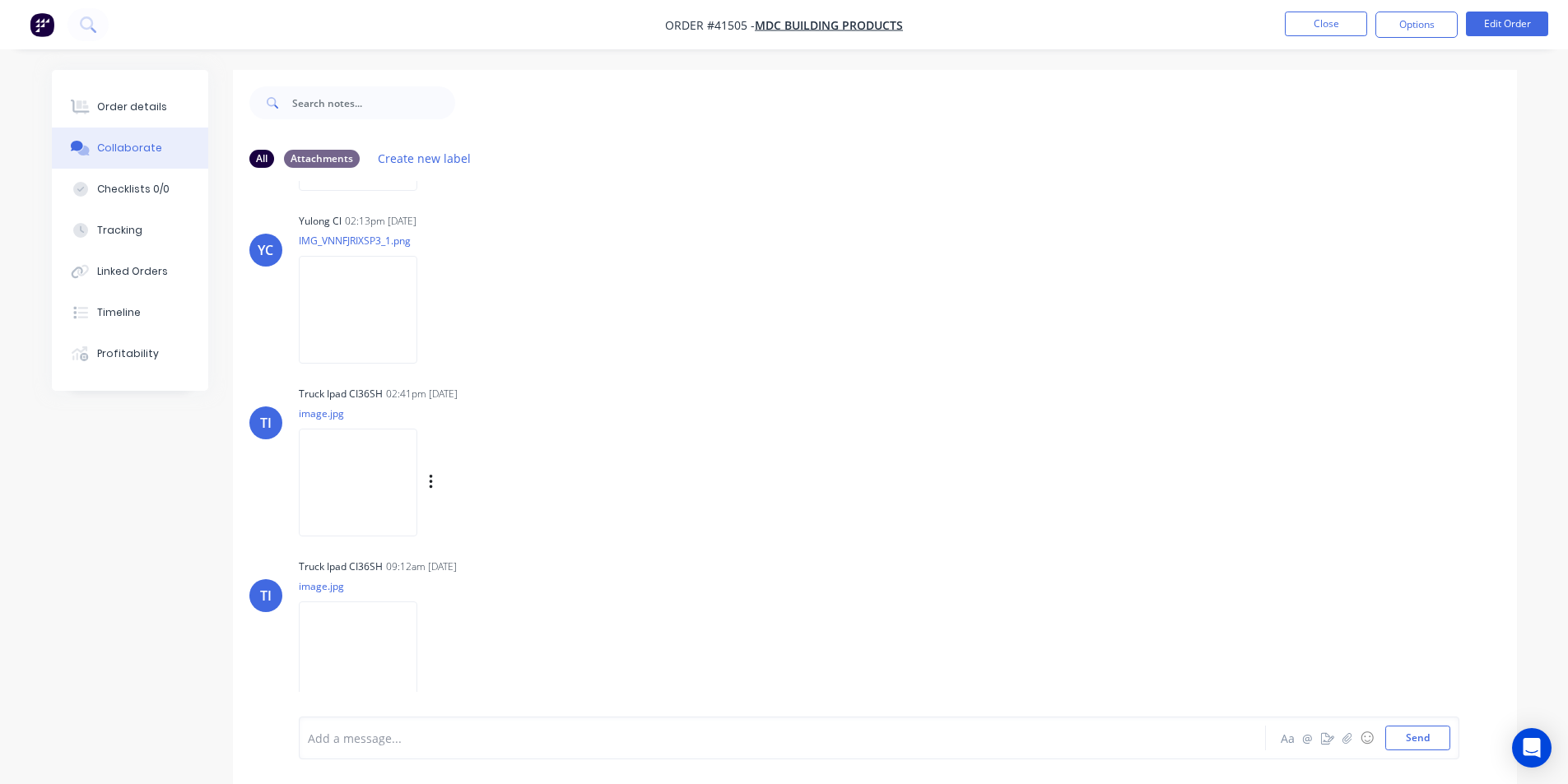
click at [360, 457] on img at bounding box center [358, 482] width 118 height 108
click at [395, 633] on img at bounding box center [358, 655] width 118 height 108
click at [403, 457] on img at bounding box center [358, 482] width 118 height 108
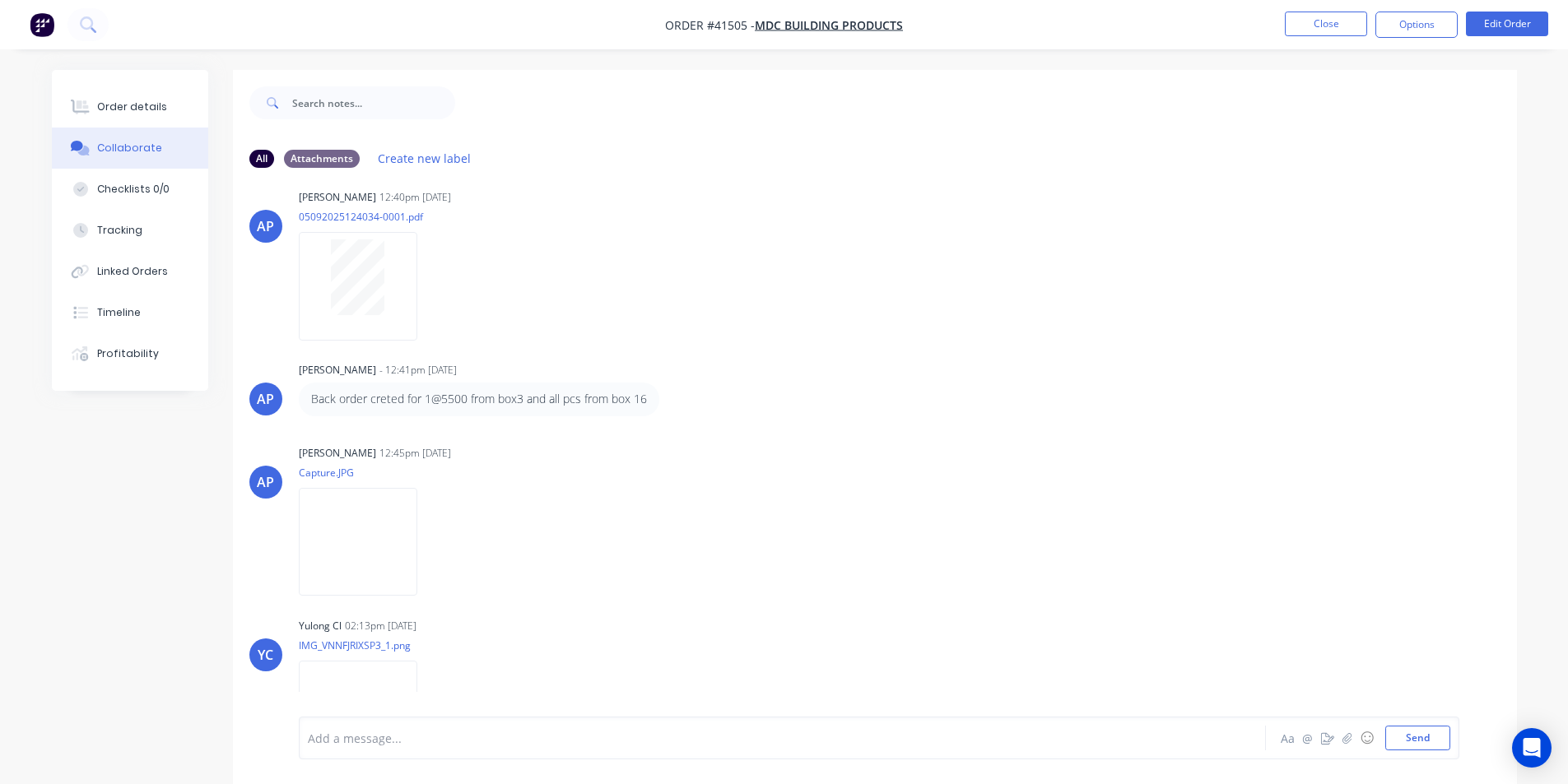
scroll to position [196, 0]
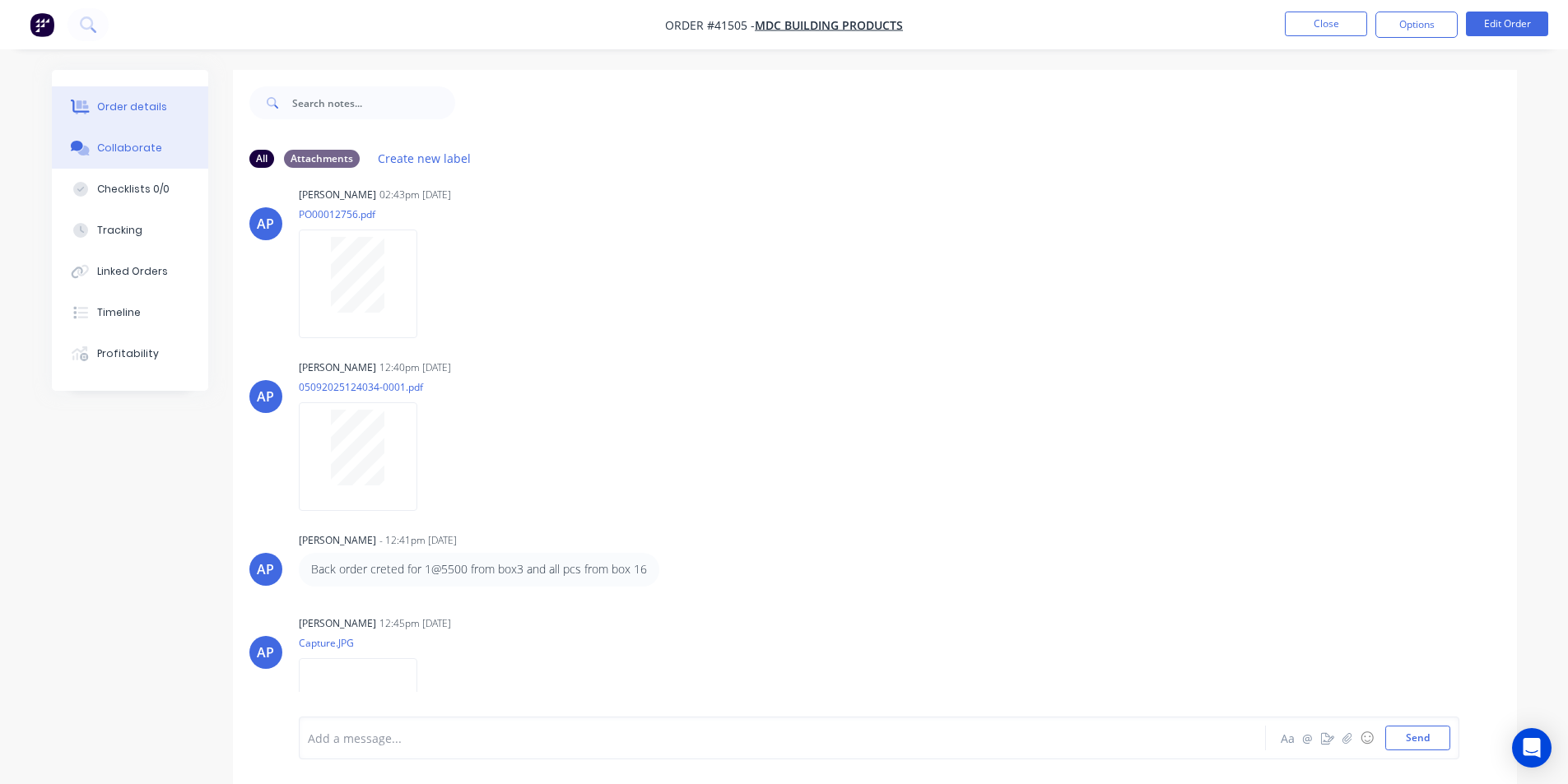
click at [124, 112] on div "Order details" at bounding box center [132, 107] width 70 height 15
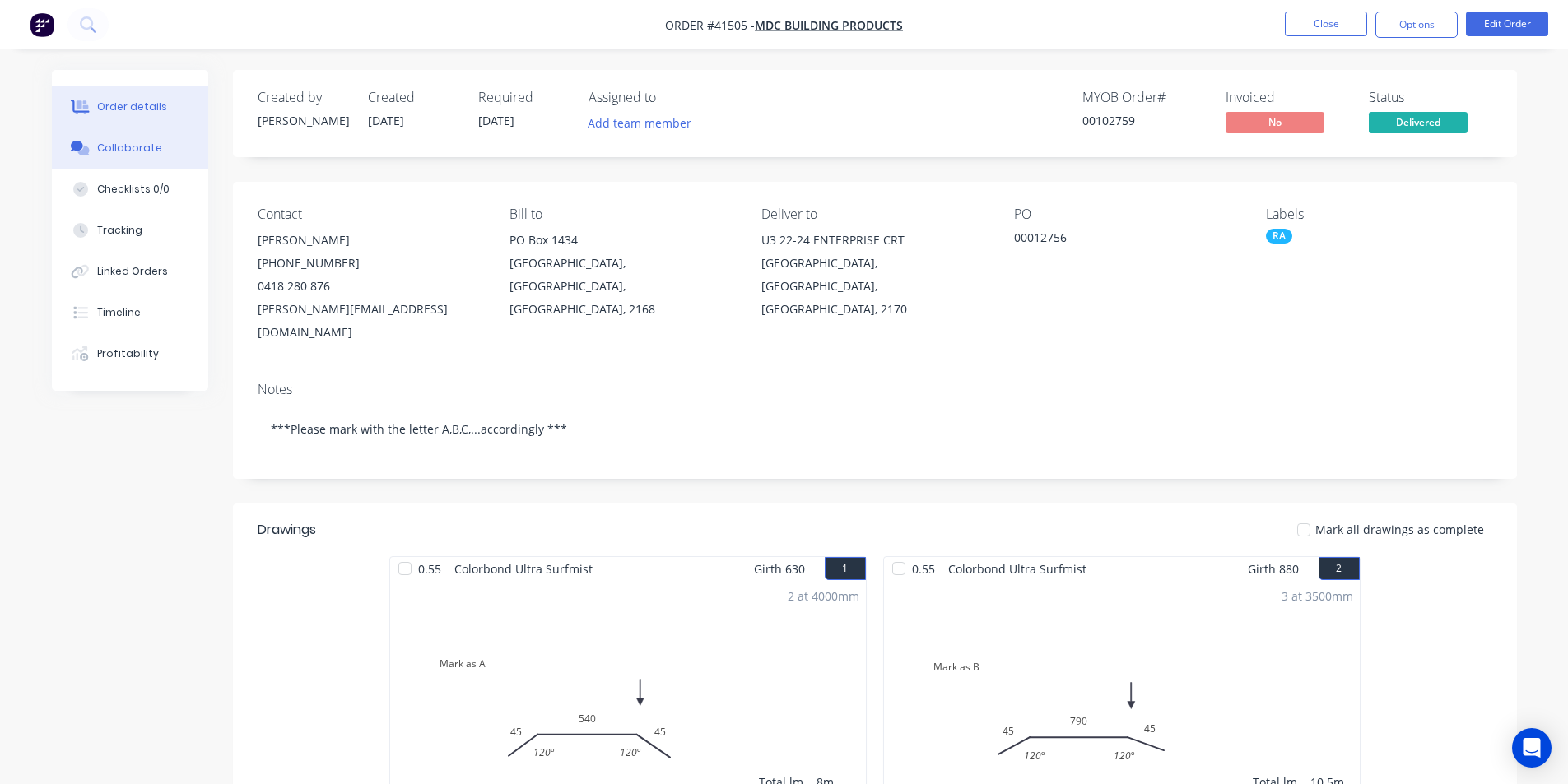
click at [146, 152] on div "Collaborate" at bounding box center [129, 147] width 65 height 15
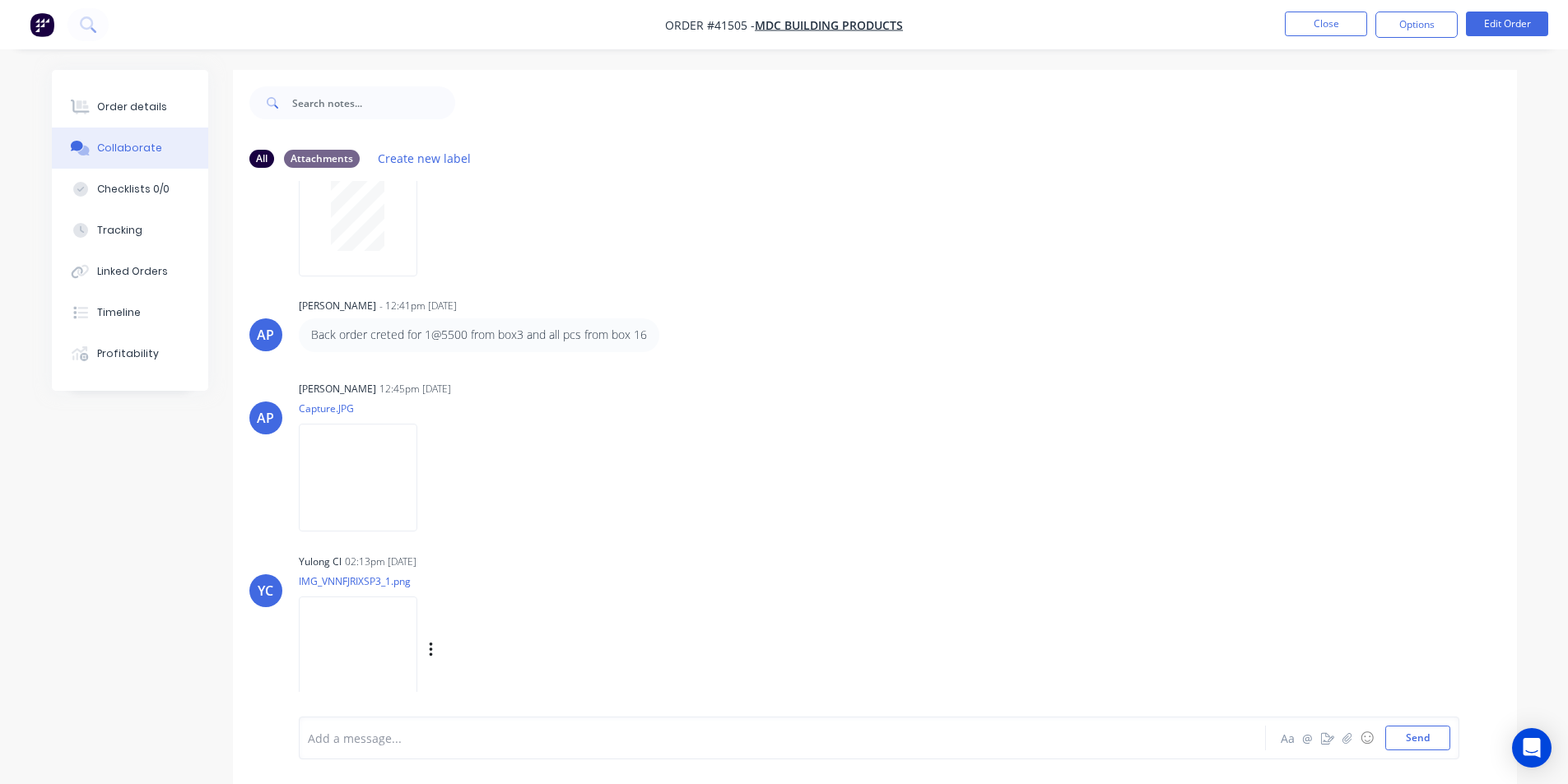
scroll to position [430, 0]
click at [394, 474] on img at bounding box center [358, 477] width 118 height 108
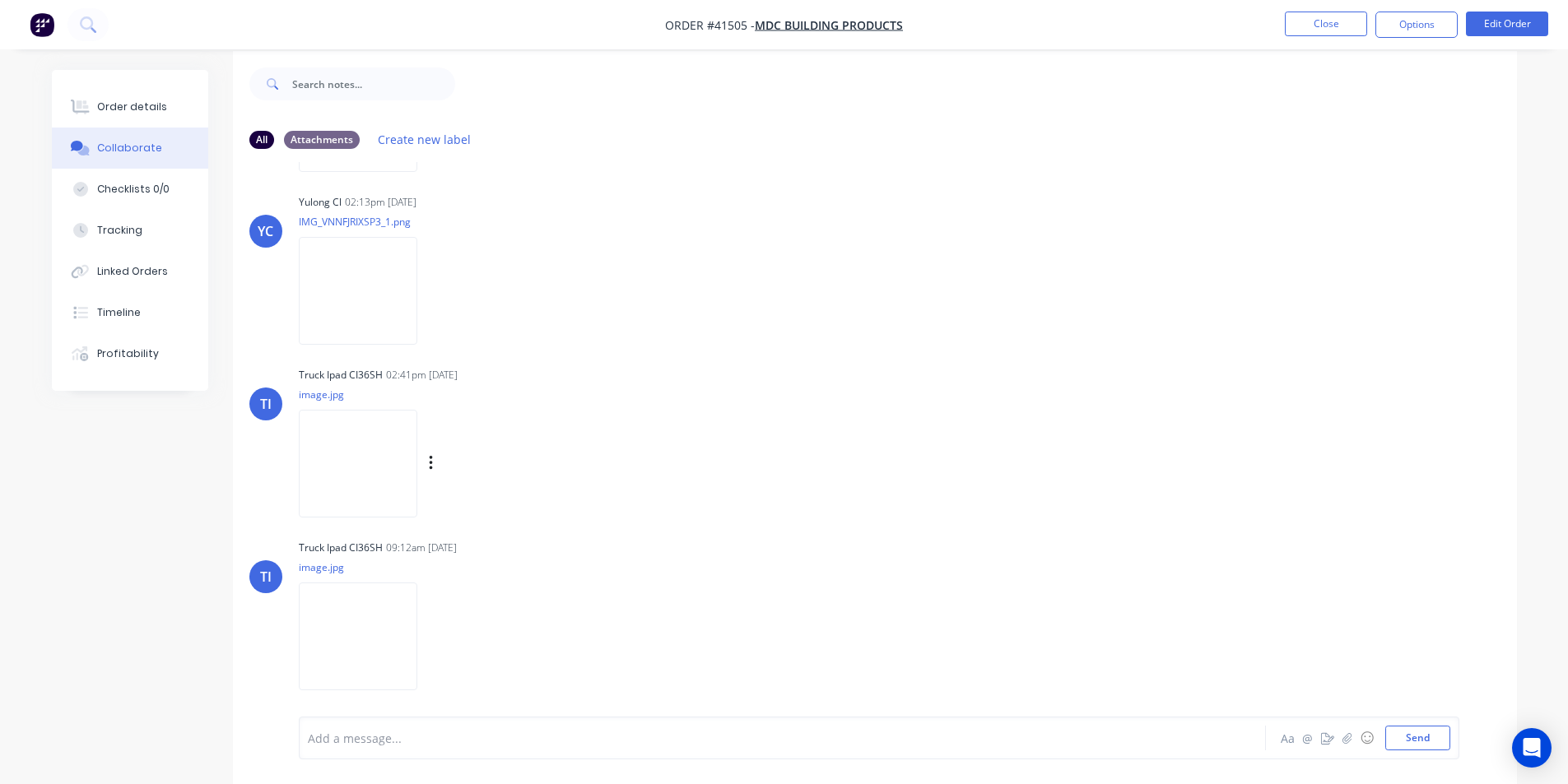
scroll to position [24, 0]
click at [668, 571] on div "Truck Ipad CI36SH 09:12am [DATE] image.jpg Labels Download" at bounding box center [556, 604] width 515 height 148
click at [341, 464] on img at bounding box center [358, 457] width 118 height 108
click at [403, 610] on img at bounding box center [358, 630] width 118 height 108
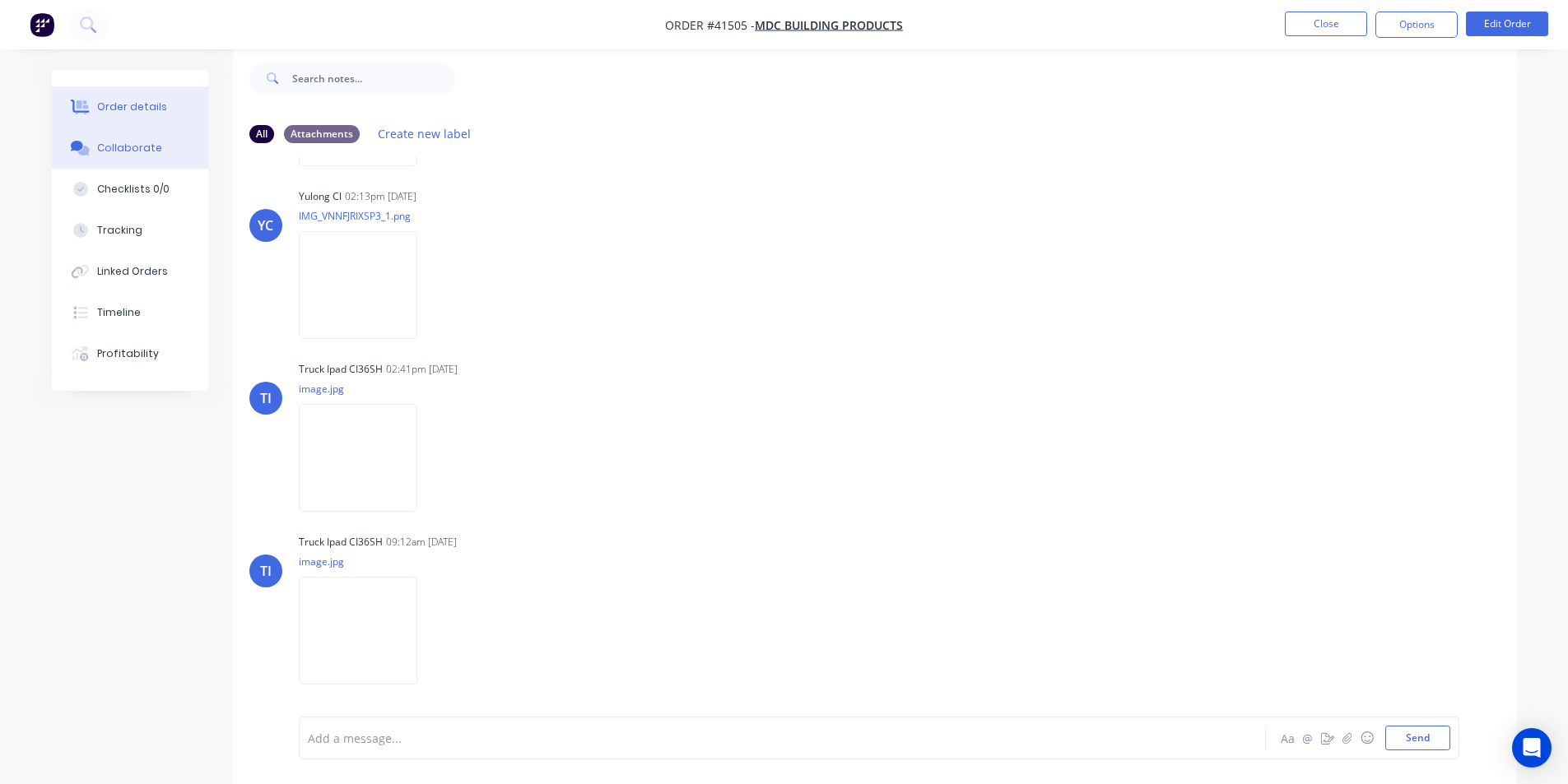
click at [171, 114] on button "Order details" at bounding box center [129, 107] width 156 height 41
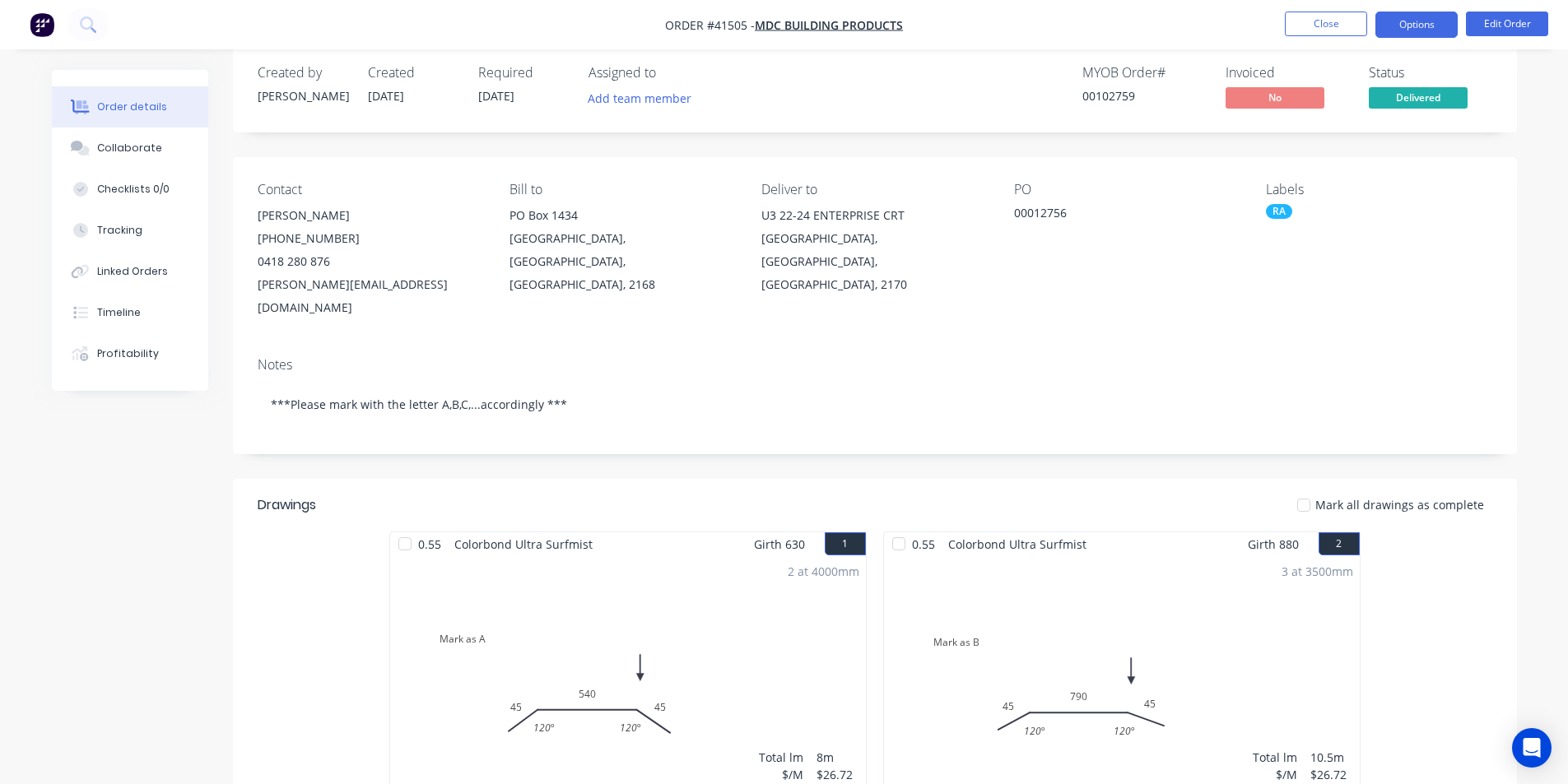
click at [1421, 30] on button "Options" at bounding box center [1417, 24] width 83 height 26
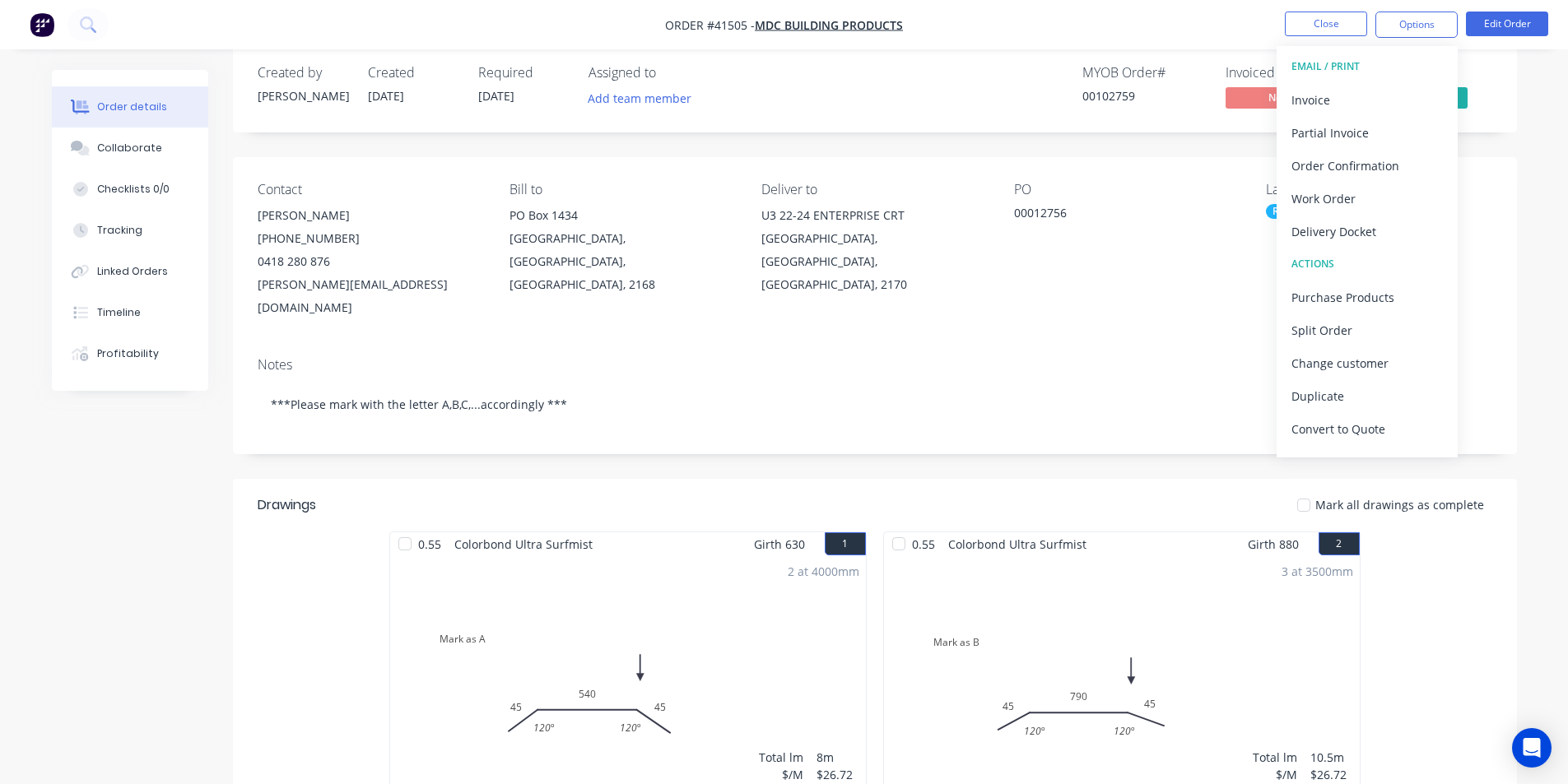
click at [1354, 82] on button "EMAIL / PRINT" at bounding box center [1367, 67] width 182 height 33
click at [1354, 95] on div "Invoice" at bounding box center [1367, 100] width 151 height 24
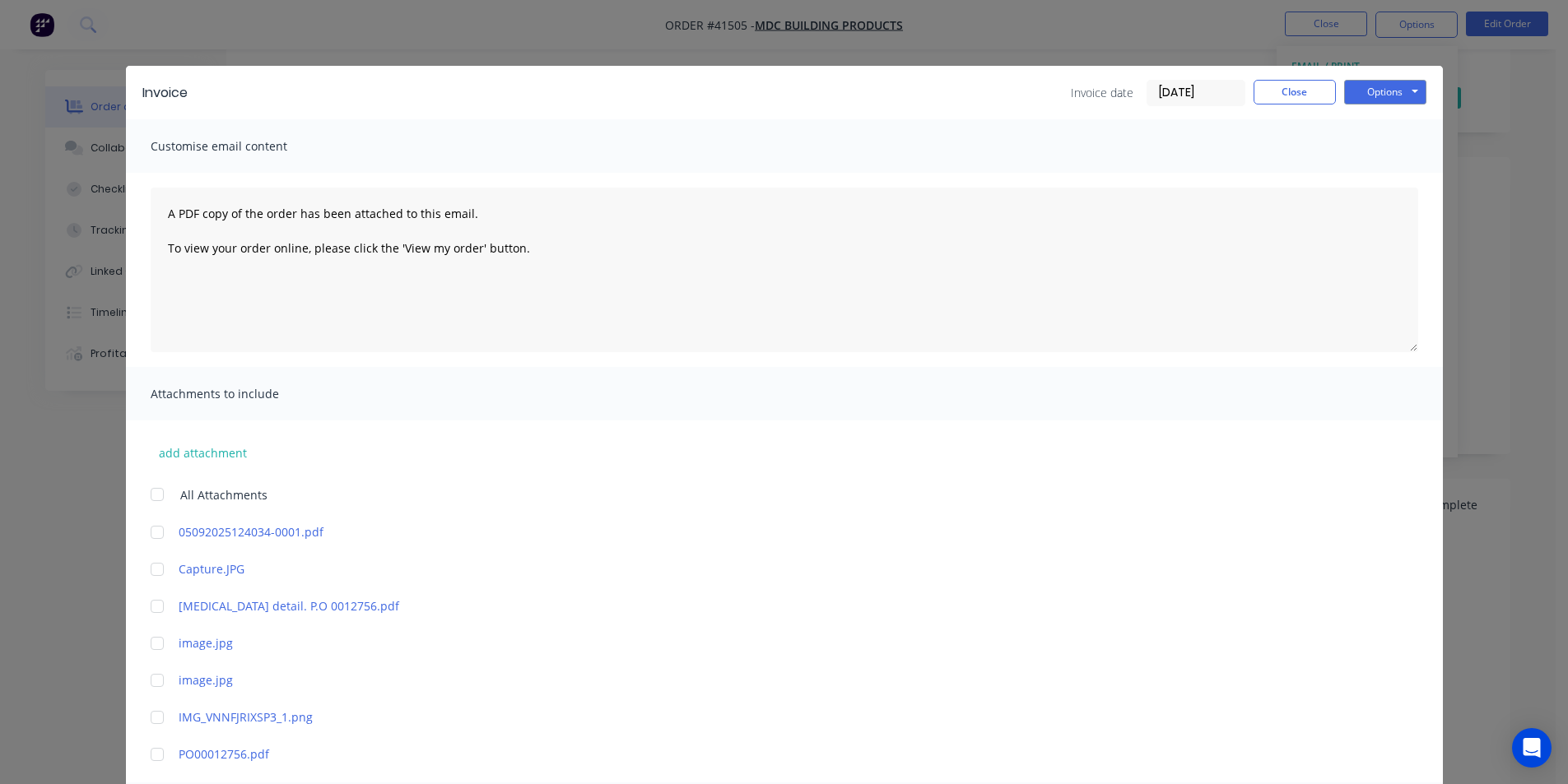
scroll to position [329, 0]
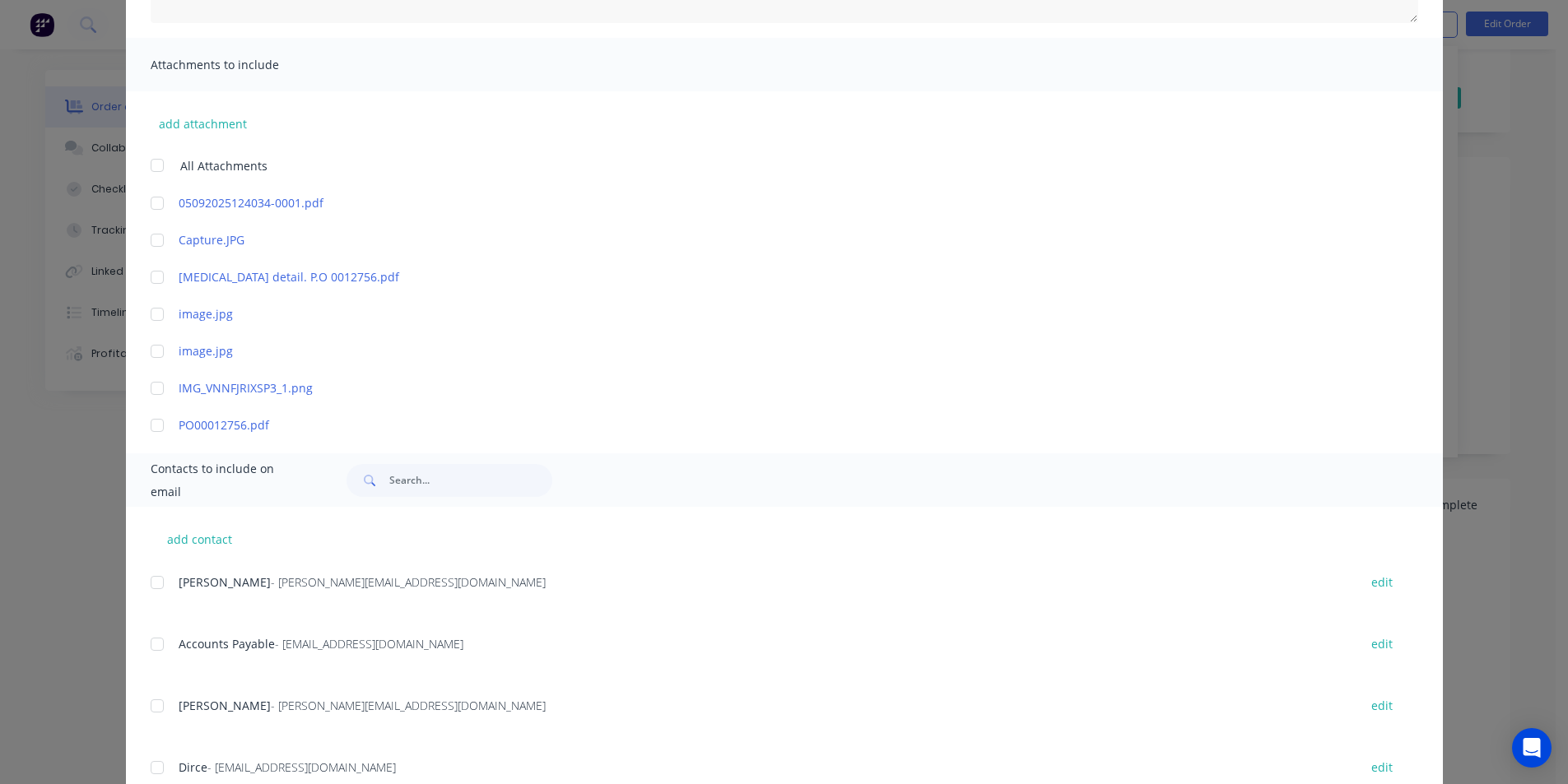
click at [163, 640] on div at bounding box center [157, 644] width 33 height 33
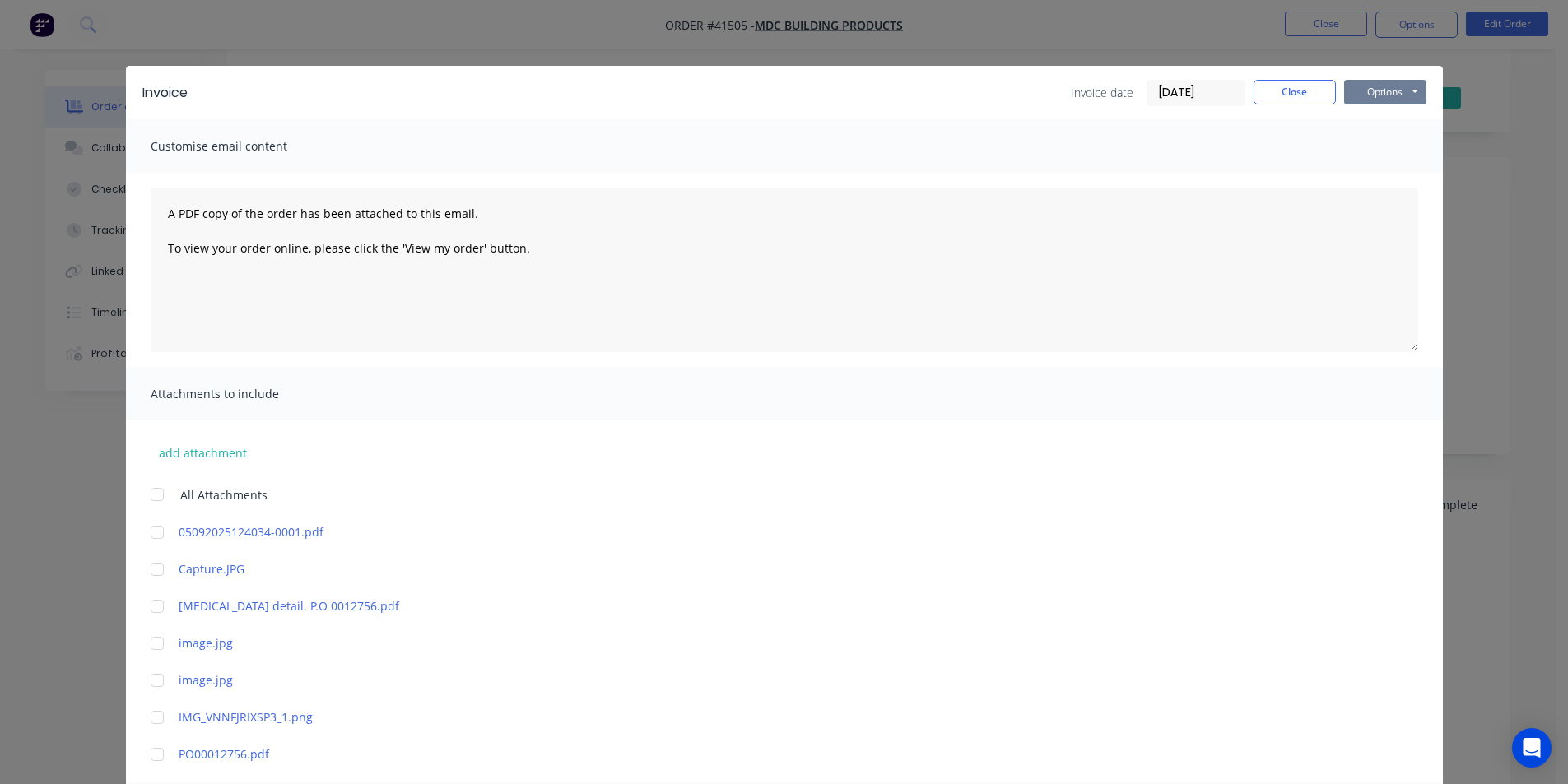
click at [1376, 86] on button "Options" at bounding box center [1385, 91] width 83 height 24
click at [1373, 182] on button "Email" at bounding box center [1397, 176] width 106 height 27
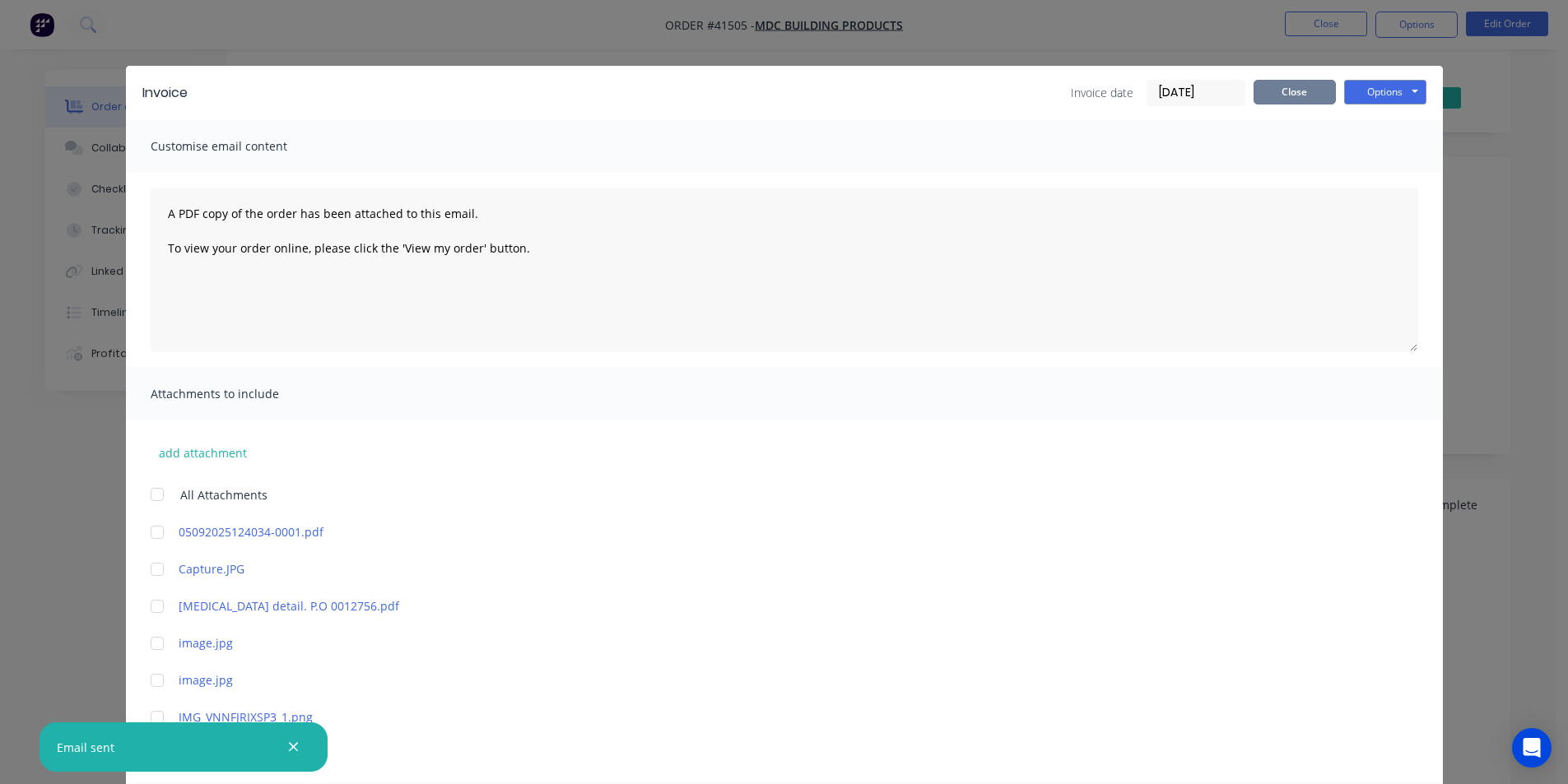
drag, startPoint x: 1296, startPoint y: 84, endPoint x: 1419, endPoint y: 48, distance: 128.2
click at [1296, 83] on button "Close" at bounding box center [1294, 91] width 83 height 24
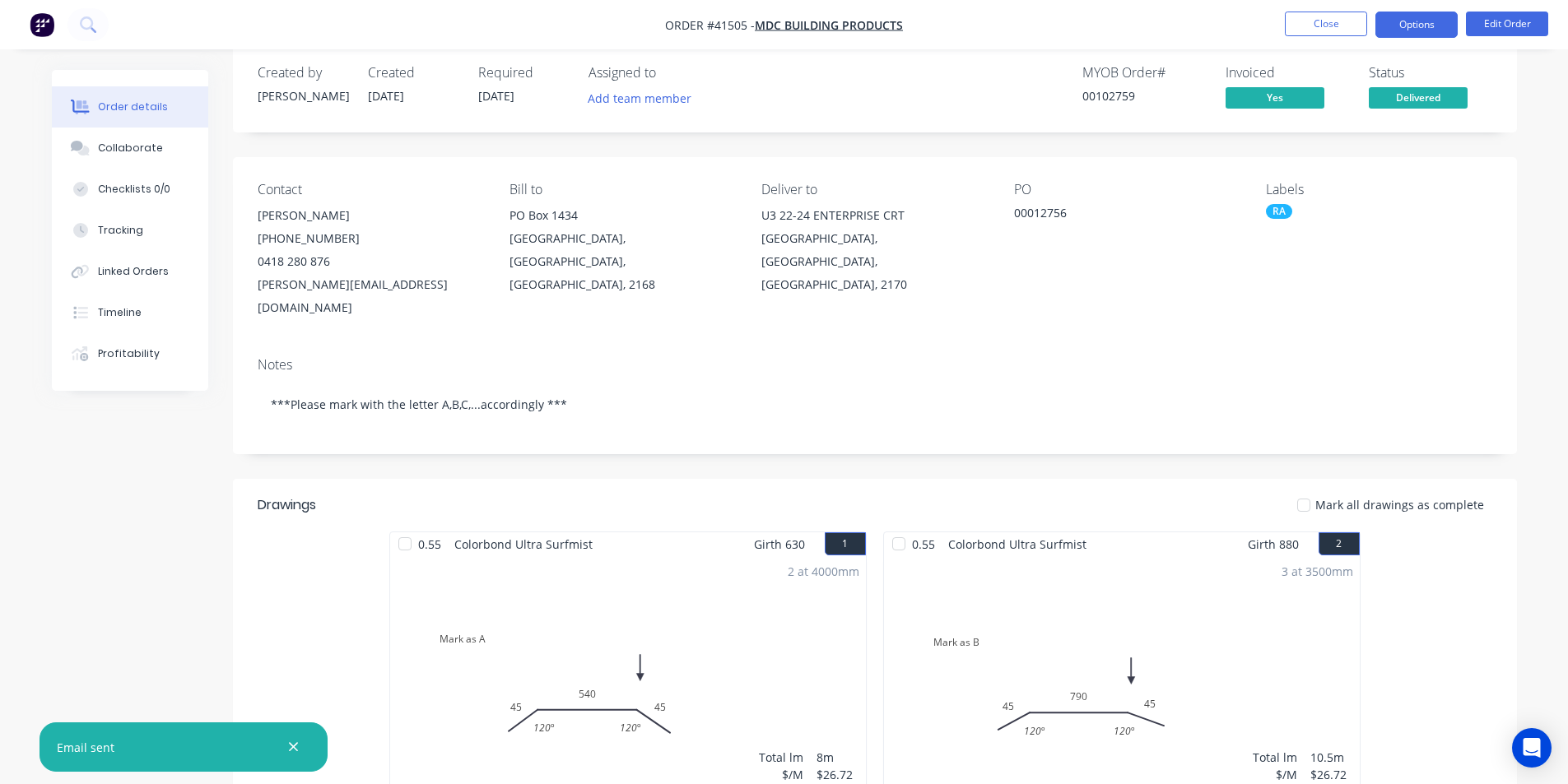
click at [1437, 29] on button "Options" at bounding box center [1417, 24] width 83 height 26
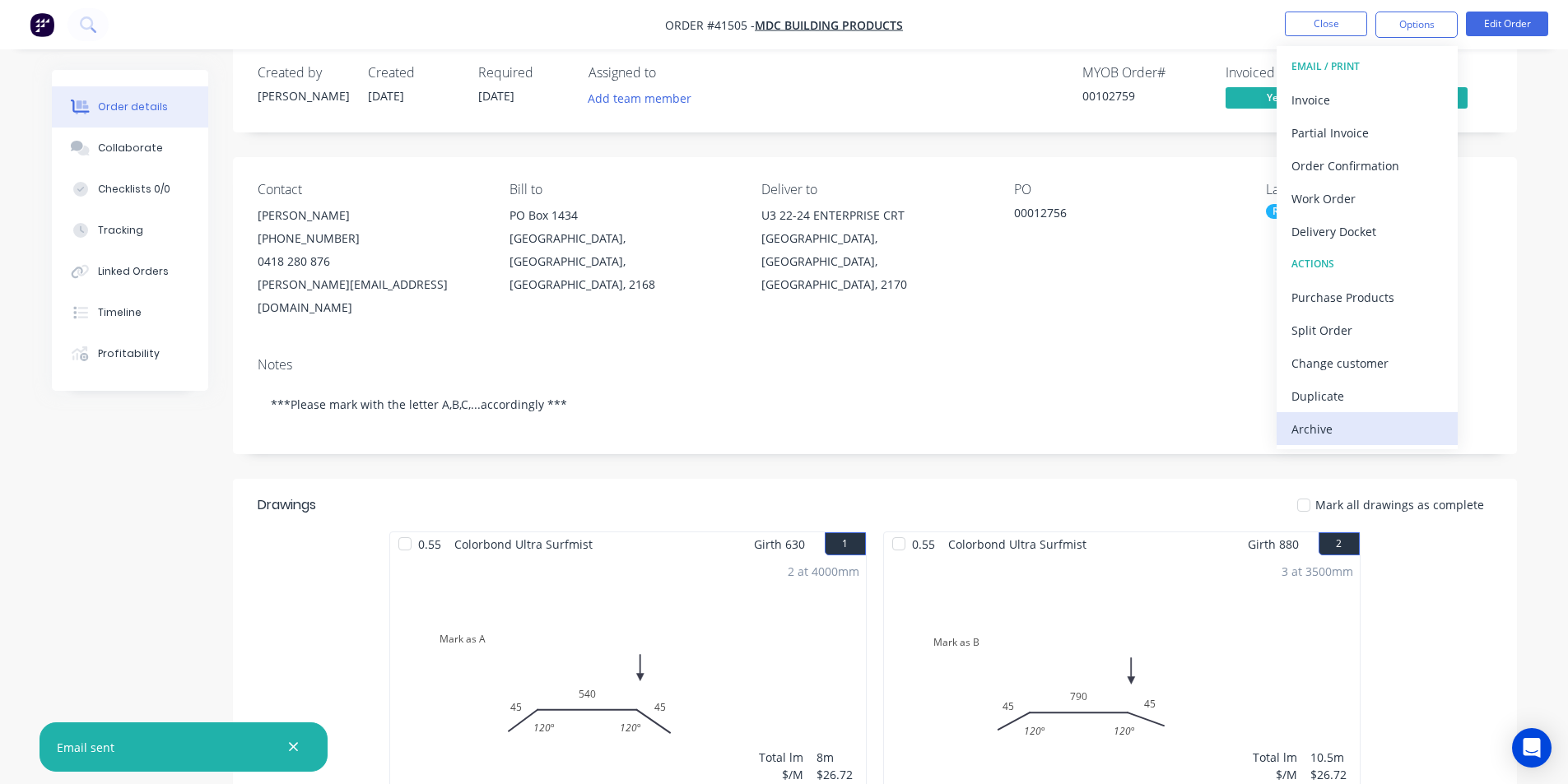
click at [1357, 423] on div "Archive" at bounding box center [1367, 429] width 151 height 24
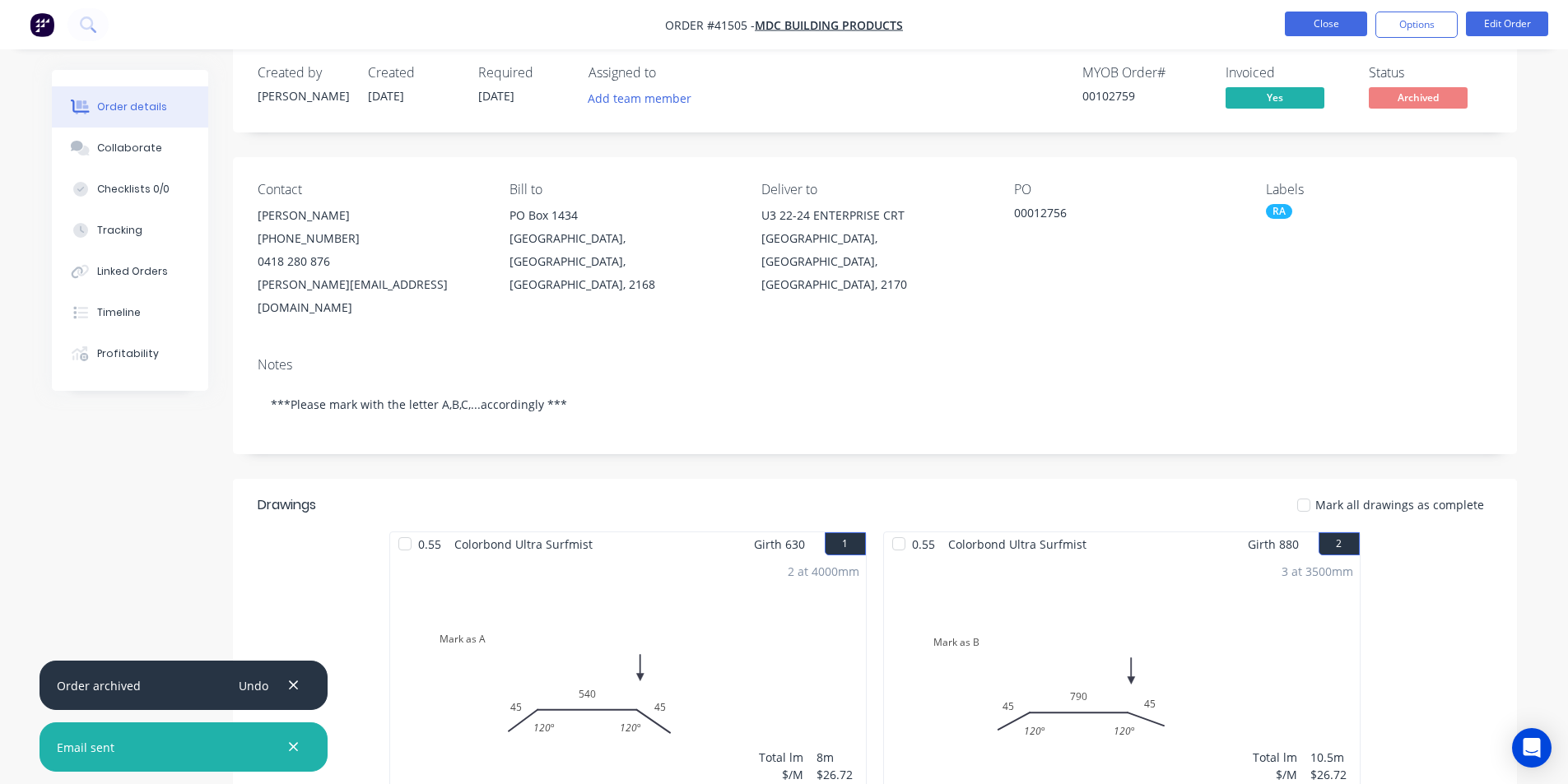
click at [1307, 24] on button "Close" at bounding box center [1326, 23] width 83 height 24
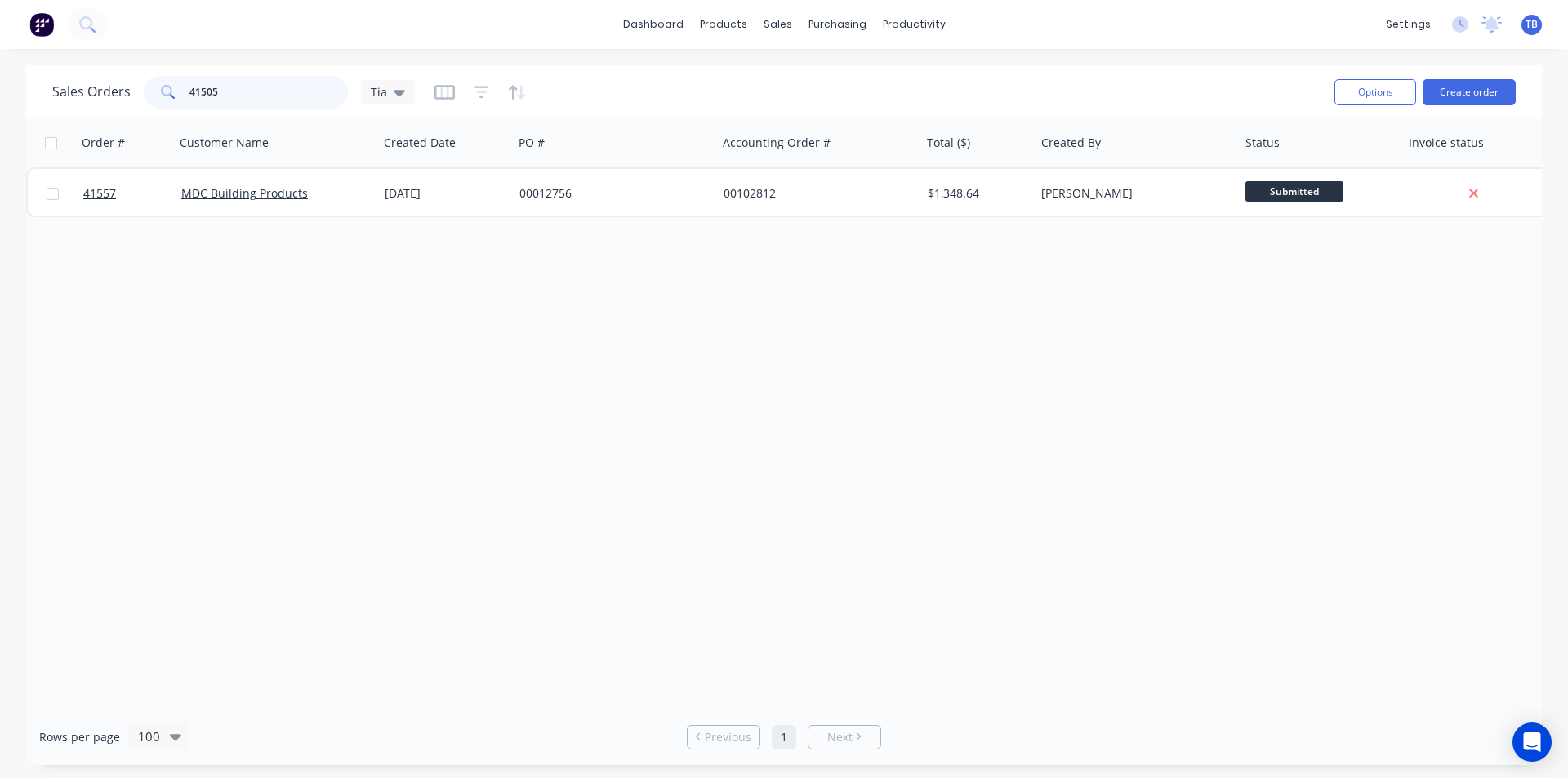
drag, startPoint x: 225, startPoint y: 91, endPoint x: 72, endPoint y: 92, distance: 153.0
click at [72, 92] on div "Sales Orders 41505 Tia" at bounding box center [233, 92] width 362 height 33
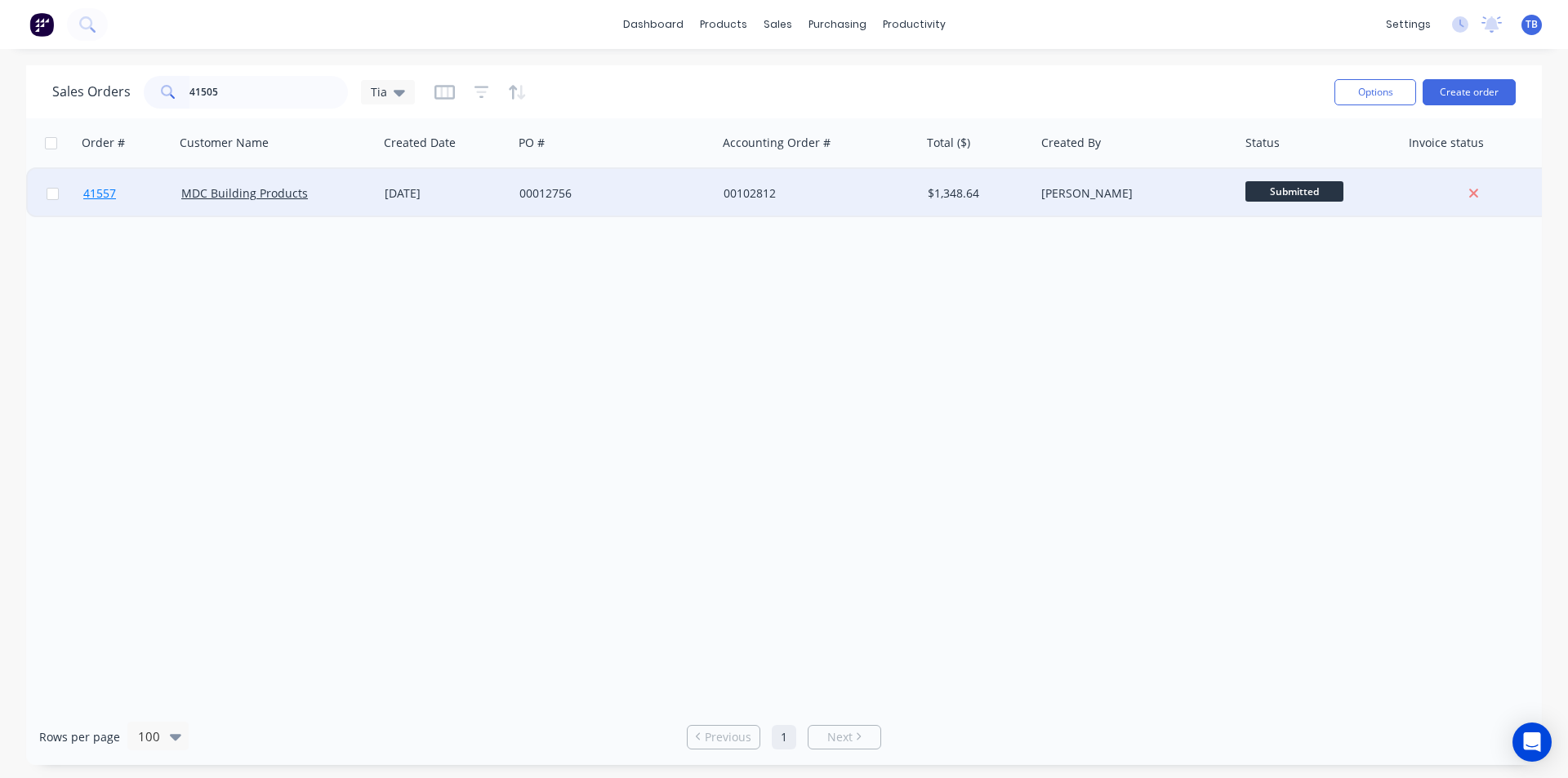
click at [99, 194] on span "41557" at bounding box center [99, 193] width 33 height 16
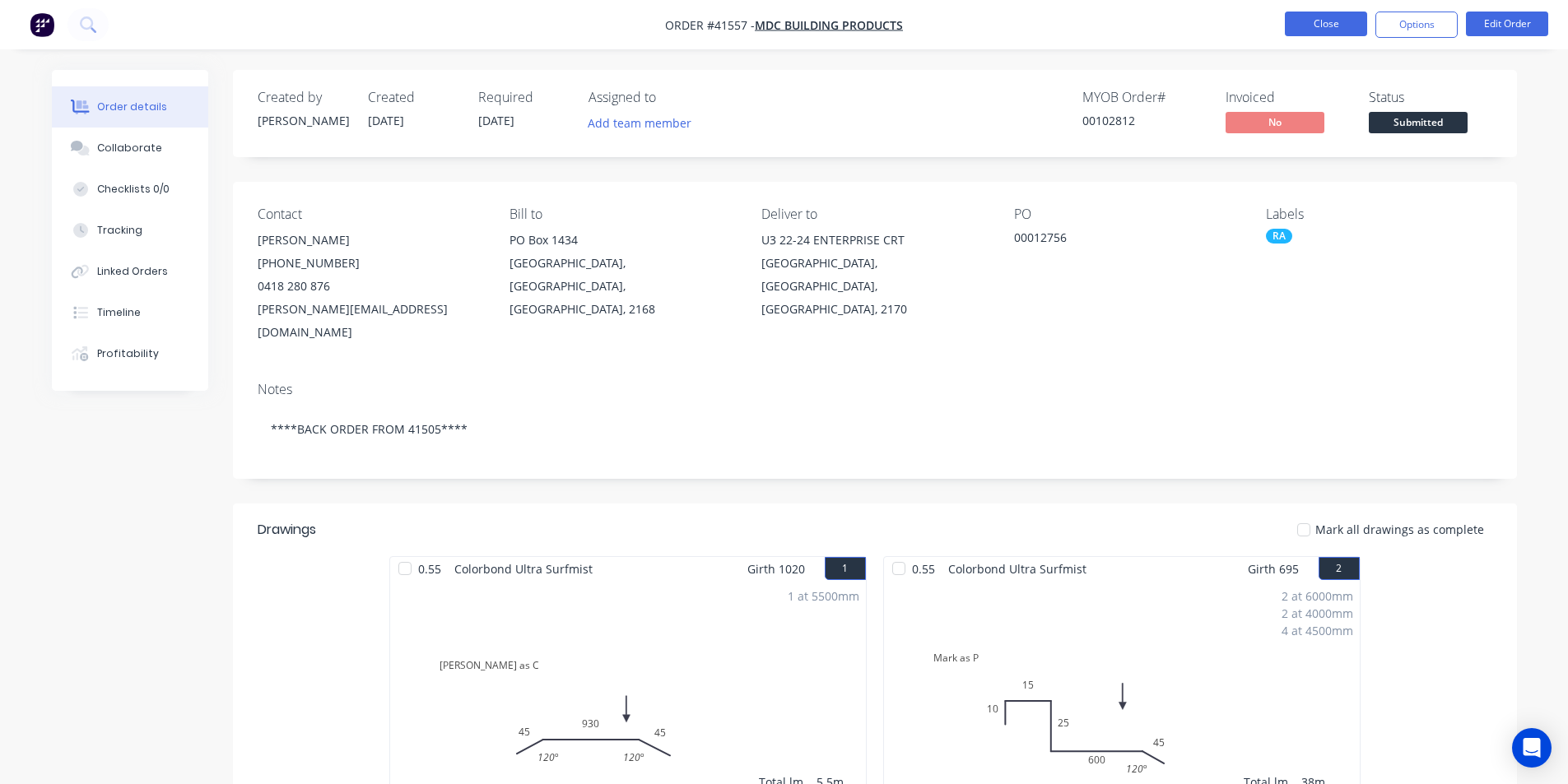
click at [1327, 23] on button "Close" at bounding box center [1326, 23] width 83 height 24
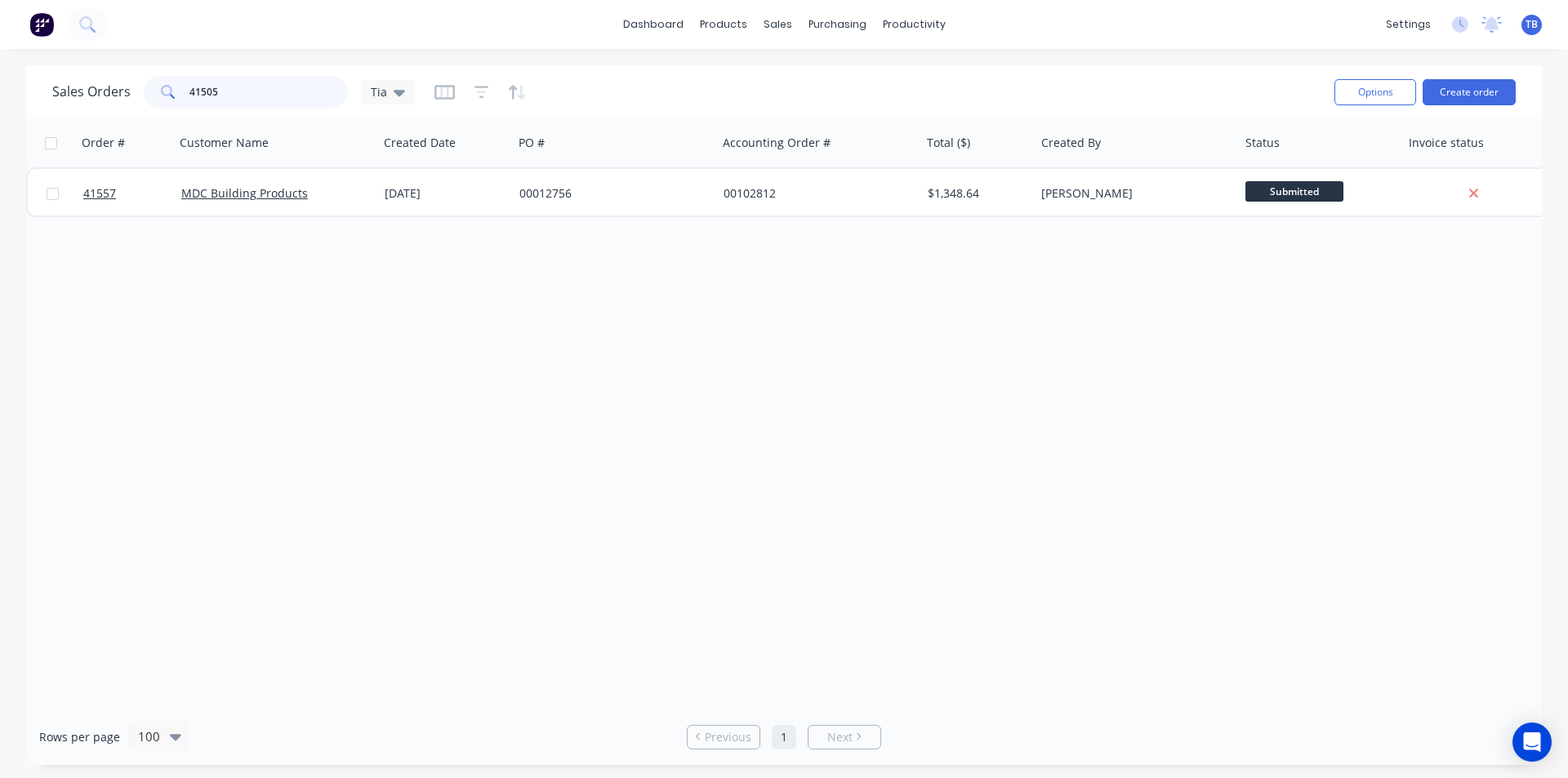
drag, startPoint x: 251, startPoint y: 104, endPoint x: 0, endPoint y: 94, distance: 251.2
click at [0, 94] on div "Sales Orders 41505 Tia Options Create order Order # Customer Name Created Date …" at bounding box center [784, 415] width 1568 height 700
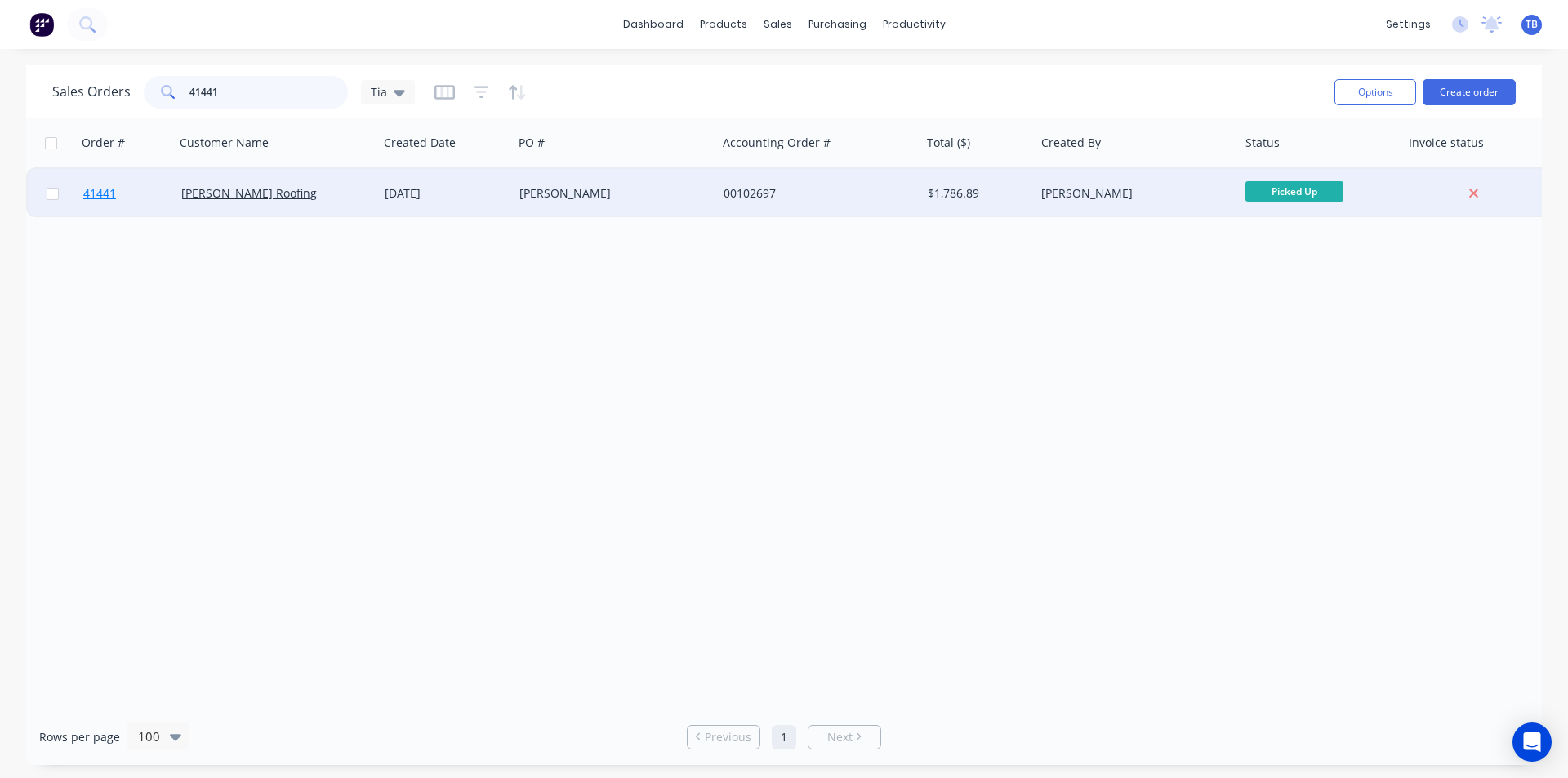
type input "41441"
click at [95, 185] on link "41441" at bounding box center [132, 194] width 98 height 49
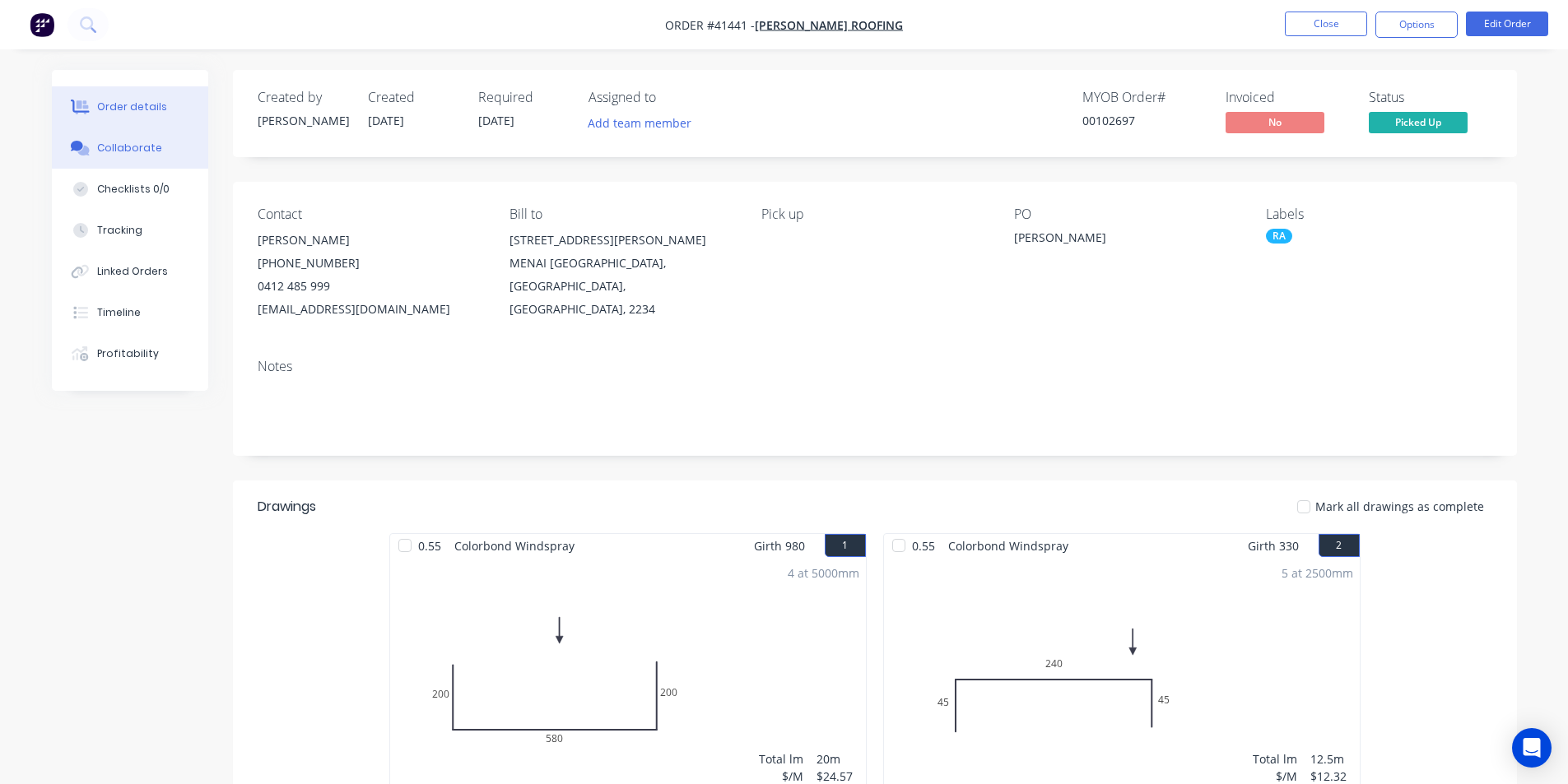
click at [128, 147] on div "Collaborate" at bounding box center [129, 147] width 65 height 15
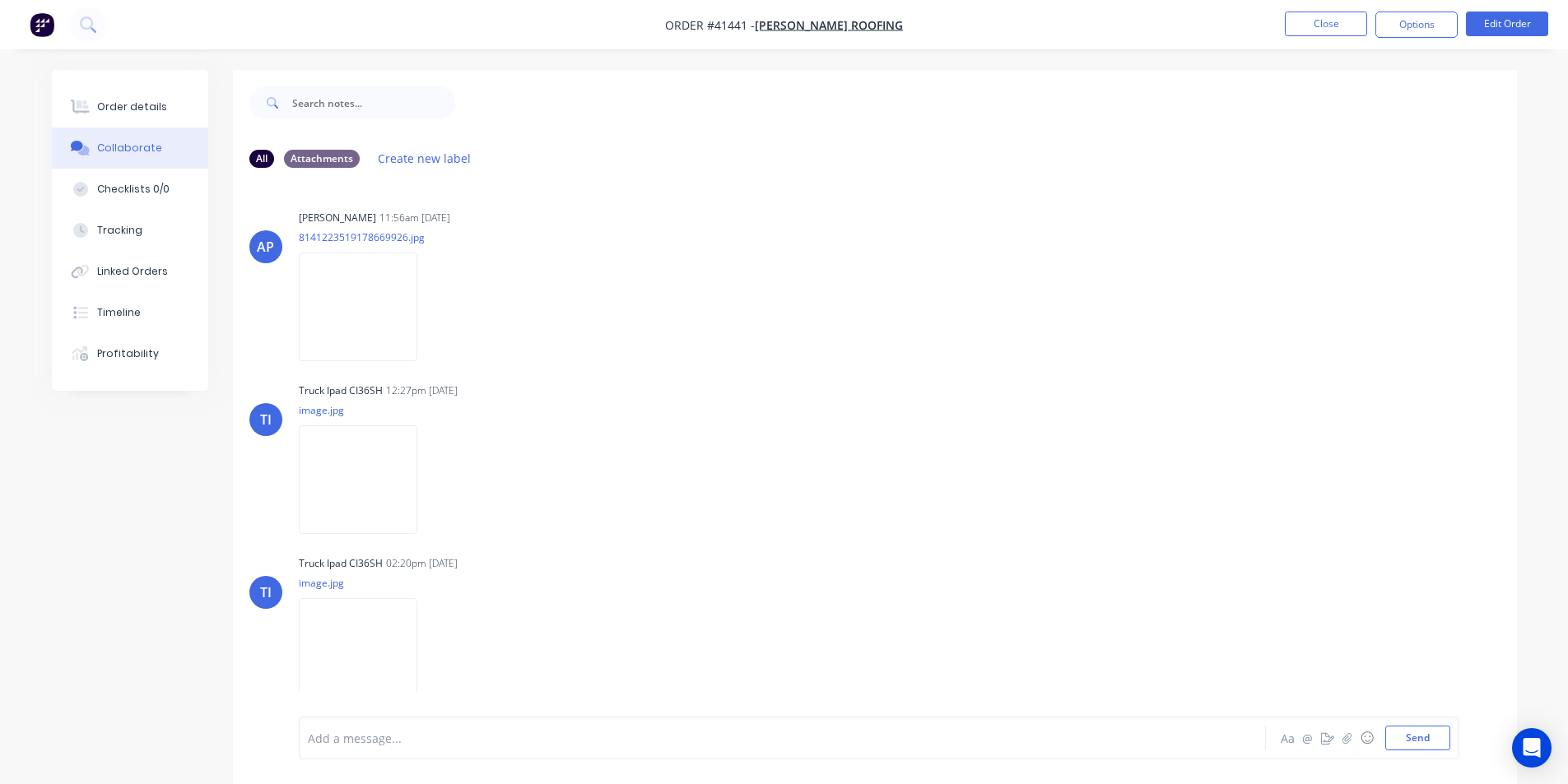
scroll to position [24, 0]
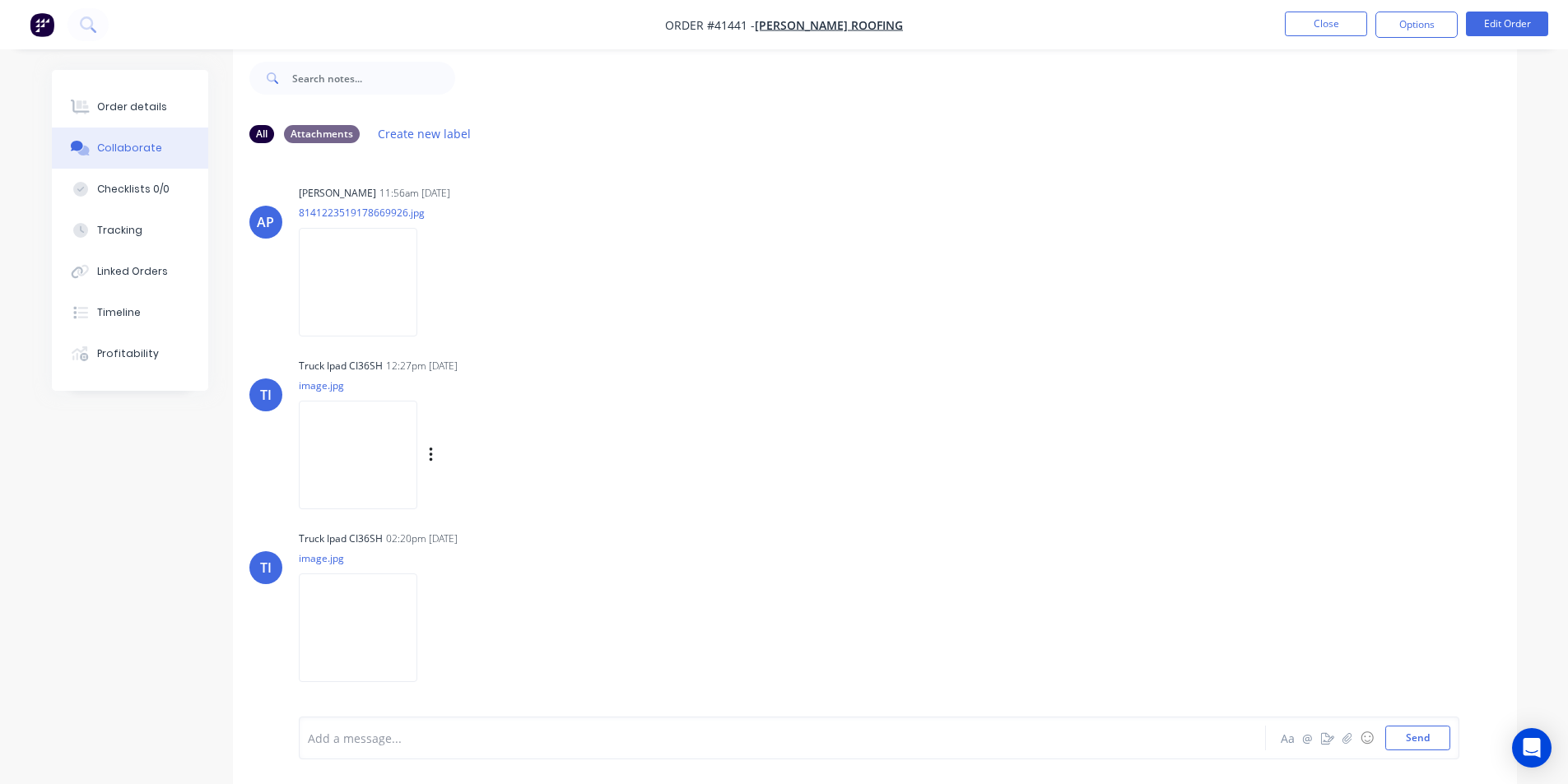
click at [374, 413] on img at bounding box center [358, 454] width 118 height 108
click at [390, 608] on img at bounding box center [358, 627] width 118 height 108
click at [386, 468] on img at bounding box center [358, 454] width 118 height 108
click at [365, 629] on img at bounding box center [358, 627] width 118 height 108
click at [150, 97] on button "Order details" at bounding box center [129, 107] width 156 height 41
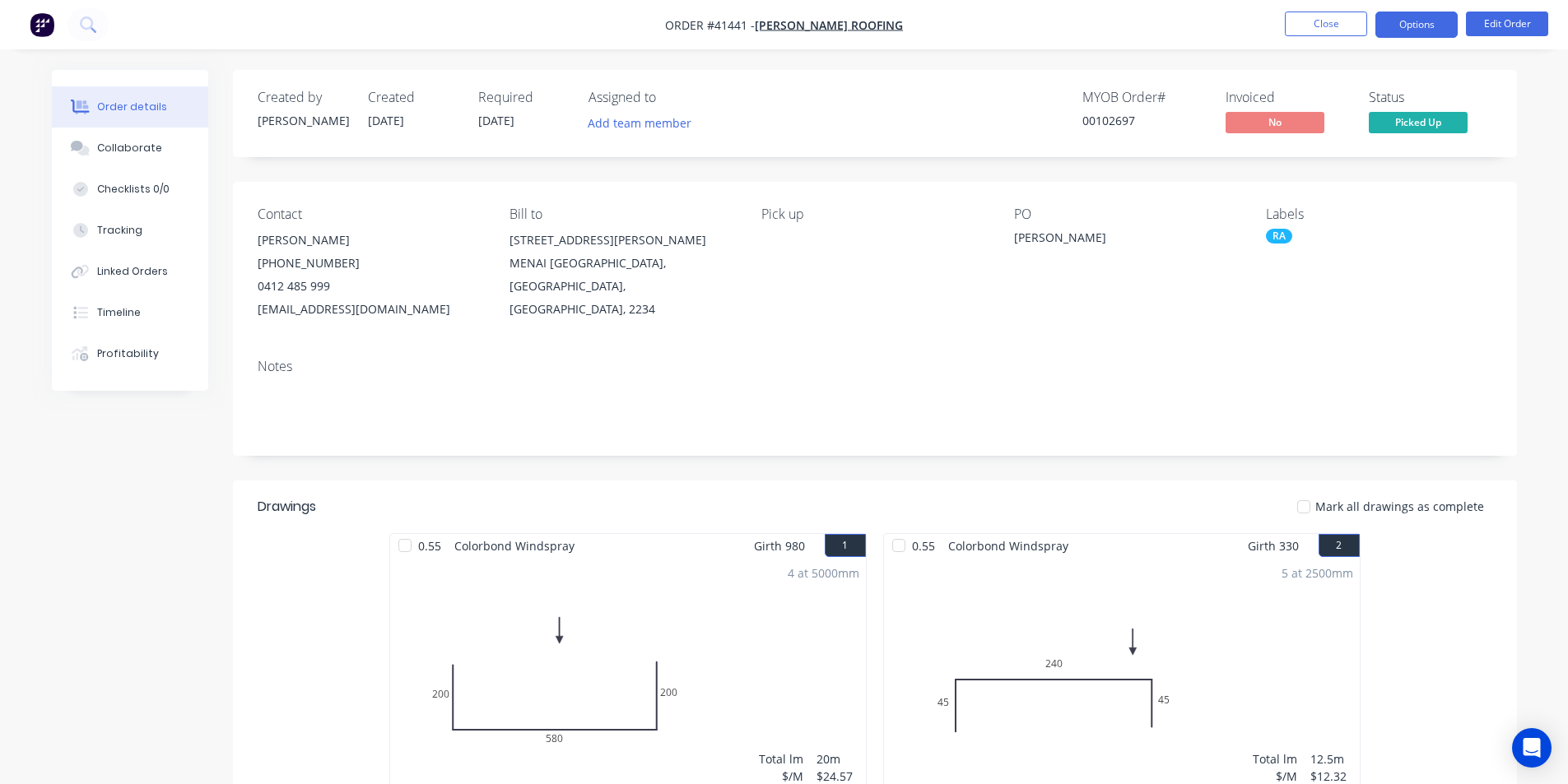
click at [1411, 27] on button "Options" at bounding box center [1417, 24] width 83 height 26
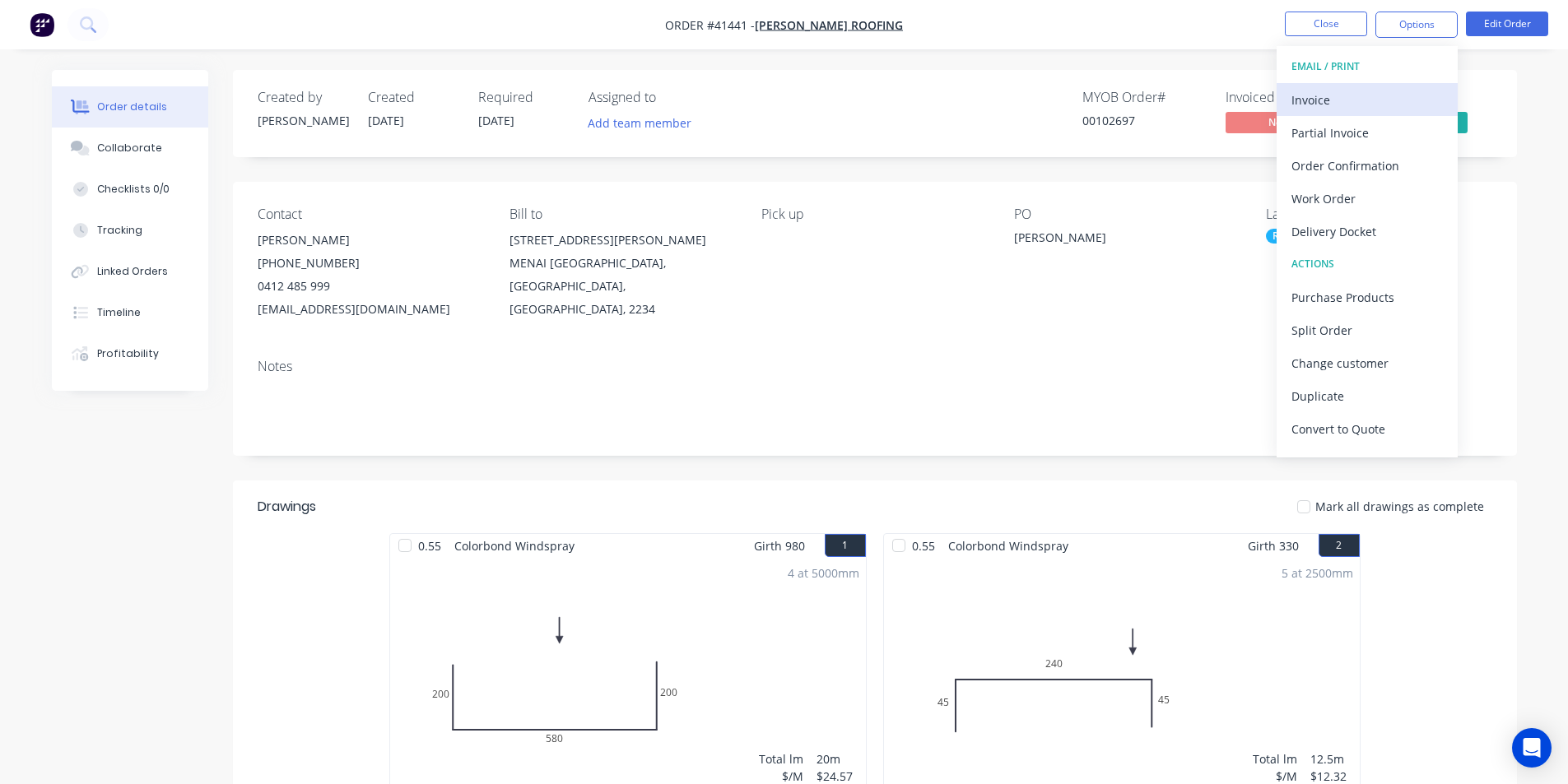
click at [1345, 112] on button "Invoice" at bounding box center [1367, 100] width 182 height 33
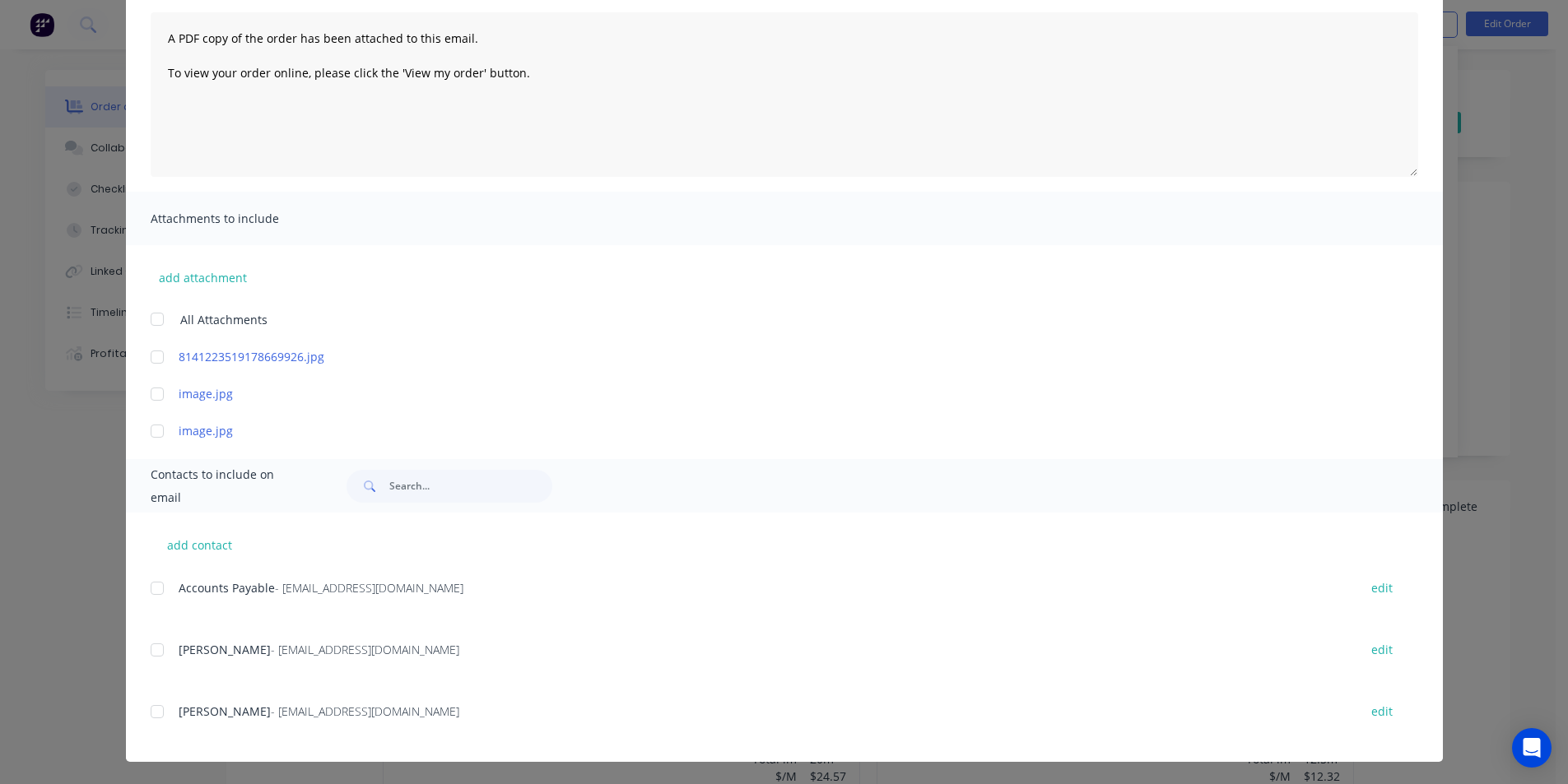
scroll to position [176, 0]
click at [159, 585] on div at bounding box center [157, 587] width 33 height 33
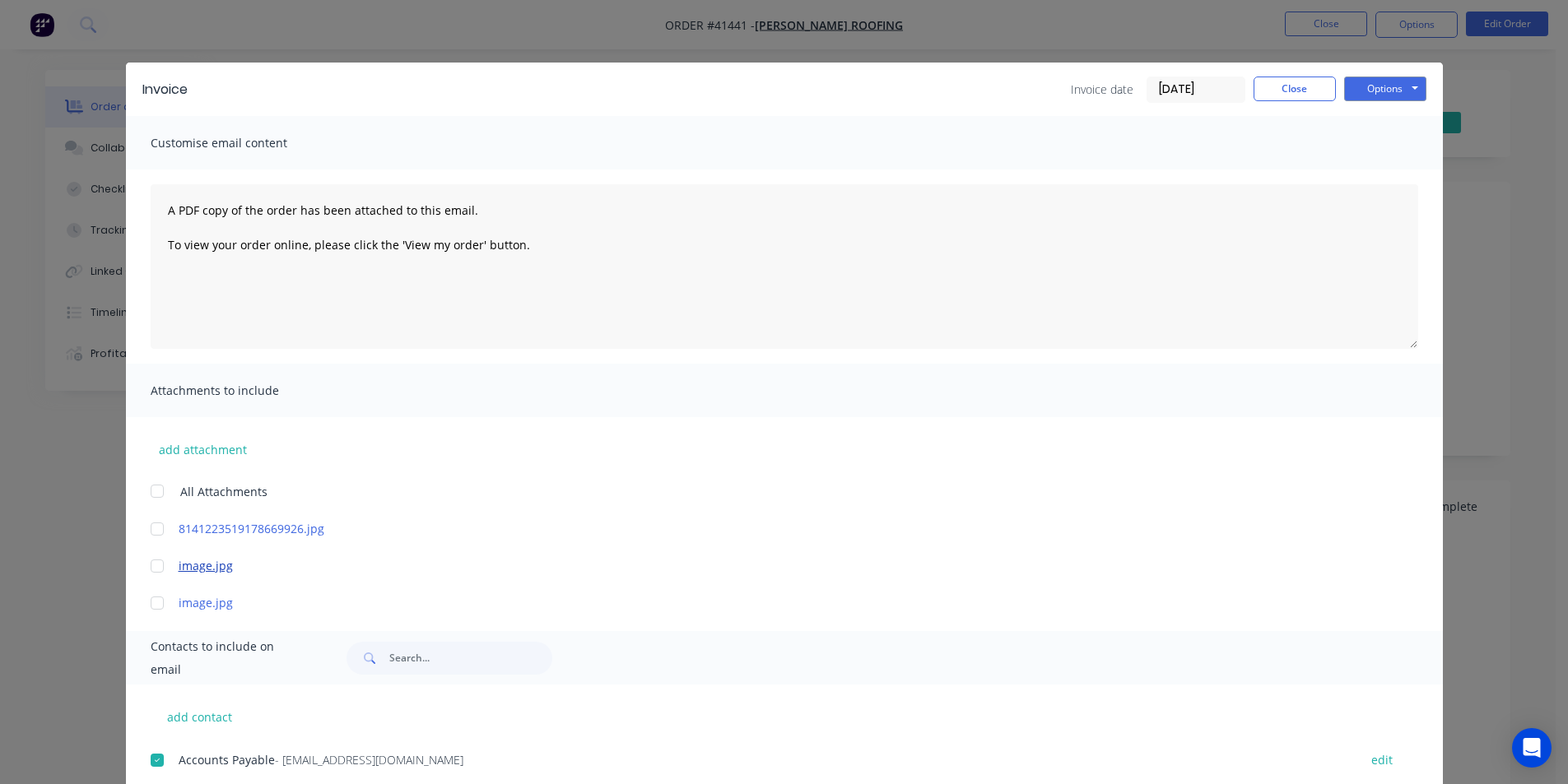
scroll to position [0, 0]
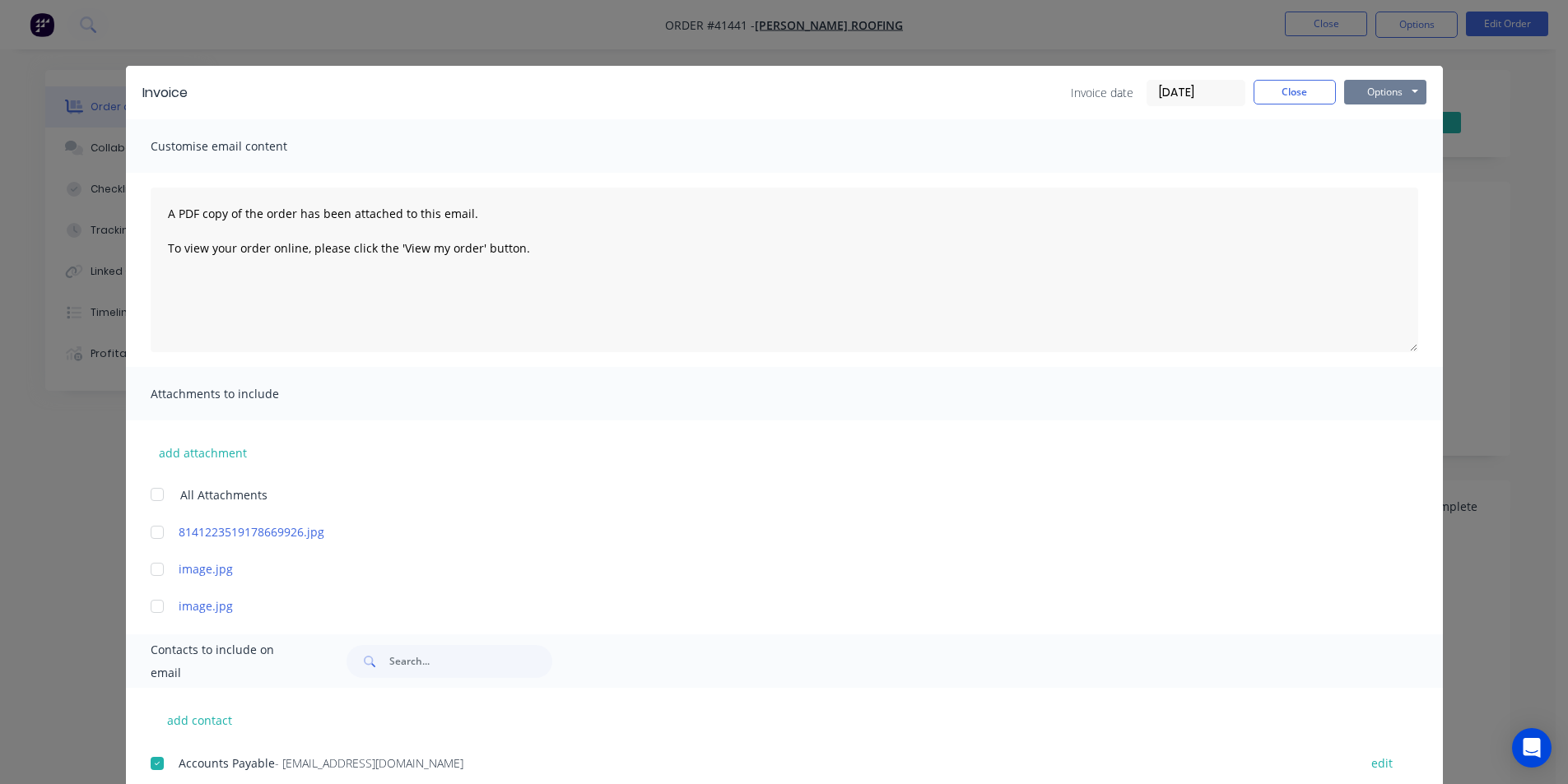
click at [1404, 91] on button "Options" at bounding box center [1385, 91] width 83 height 24
click at [1391, 180] on button "Email" at bounding box center [1397, 176] width 106 height 27
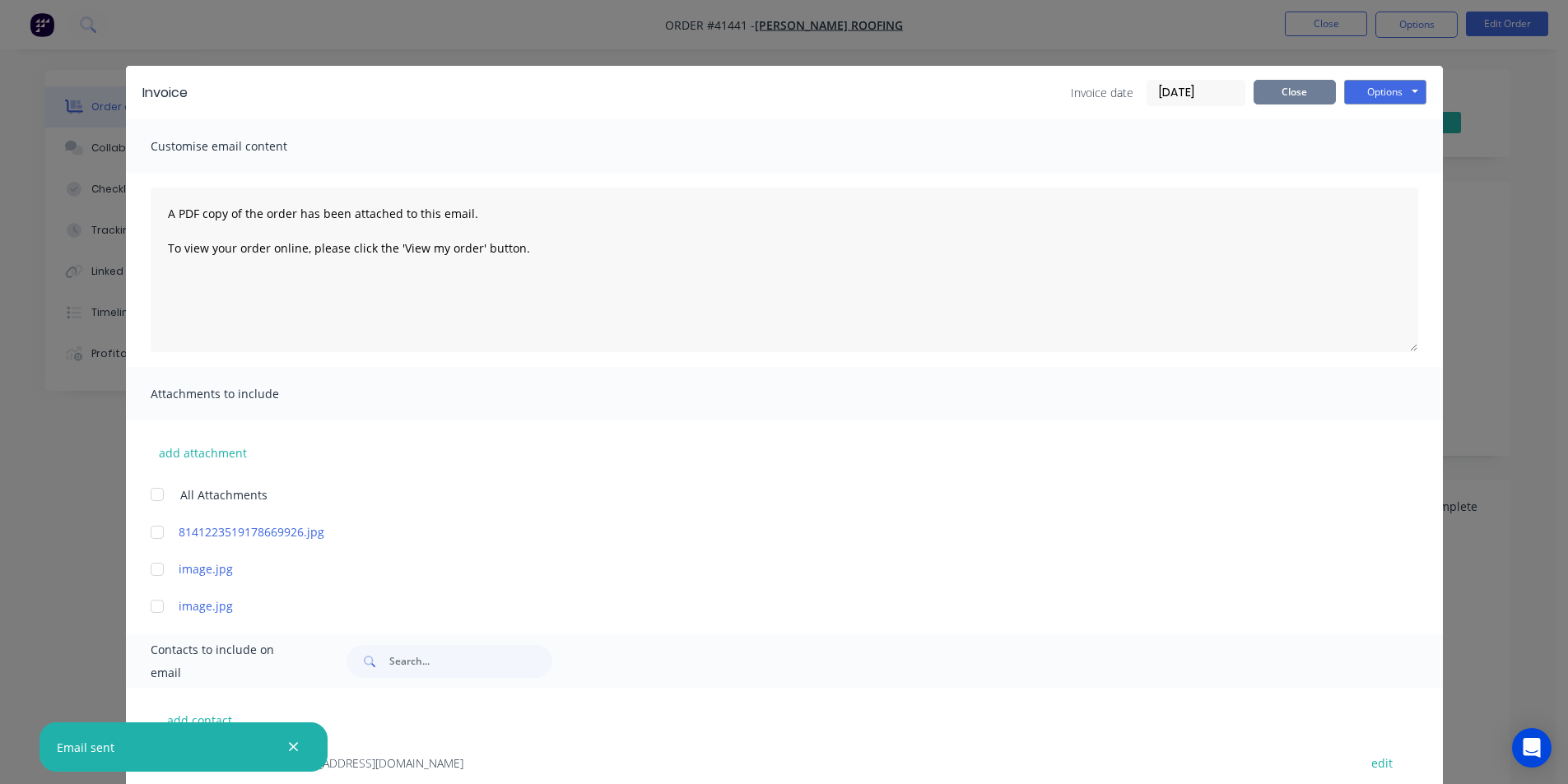
click at [1292, 93] on button "Close" at bounding box center [1294, 91] width 83 height 24
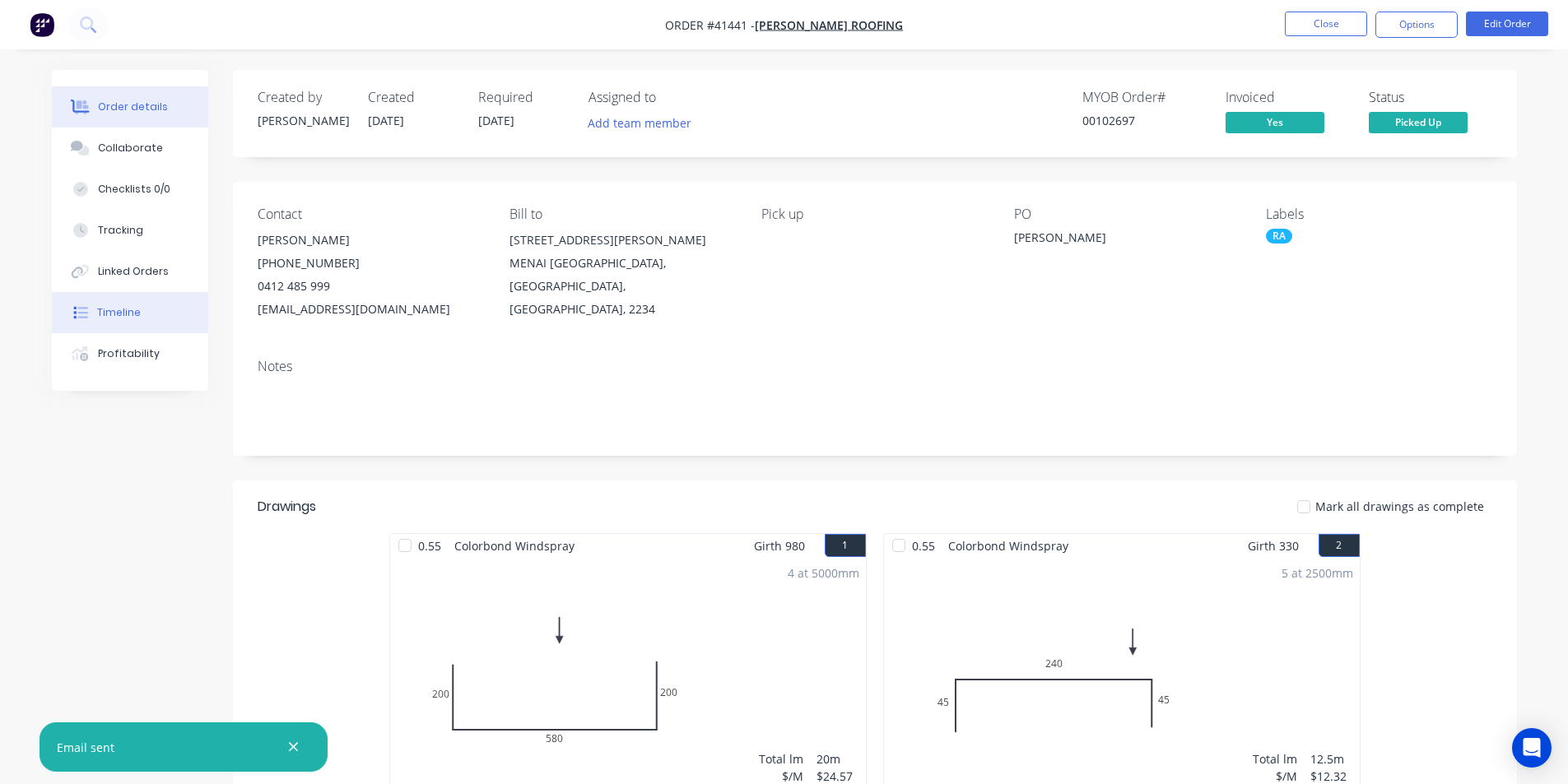
click at [132, 313] on div "Timeline" at bounding box center [118, 312] width 44 height 15
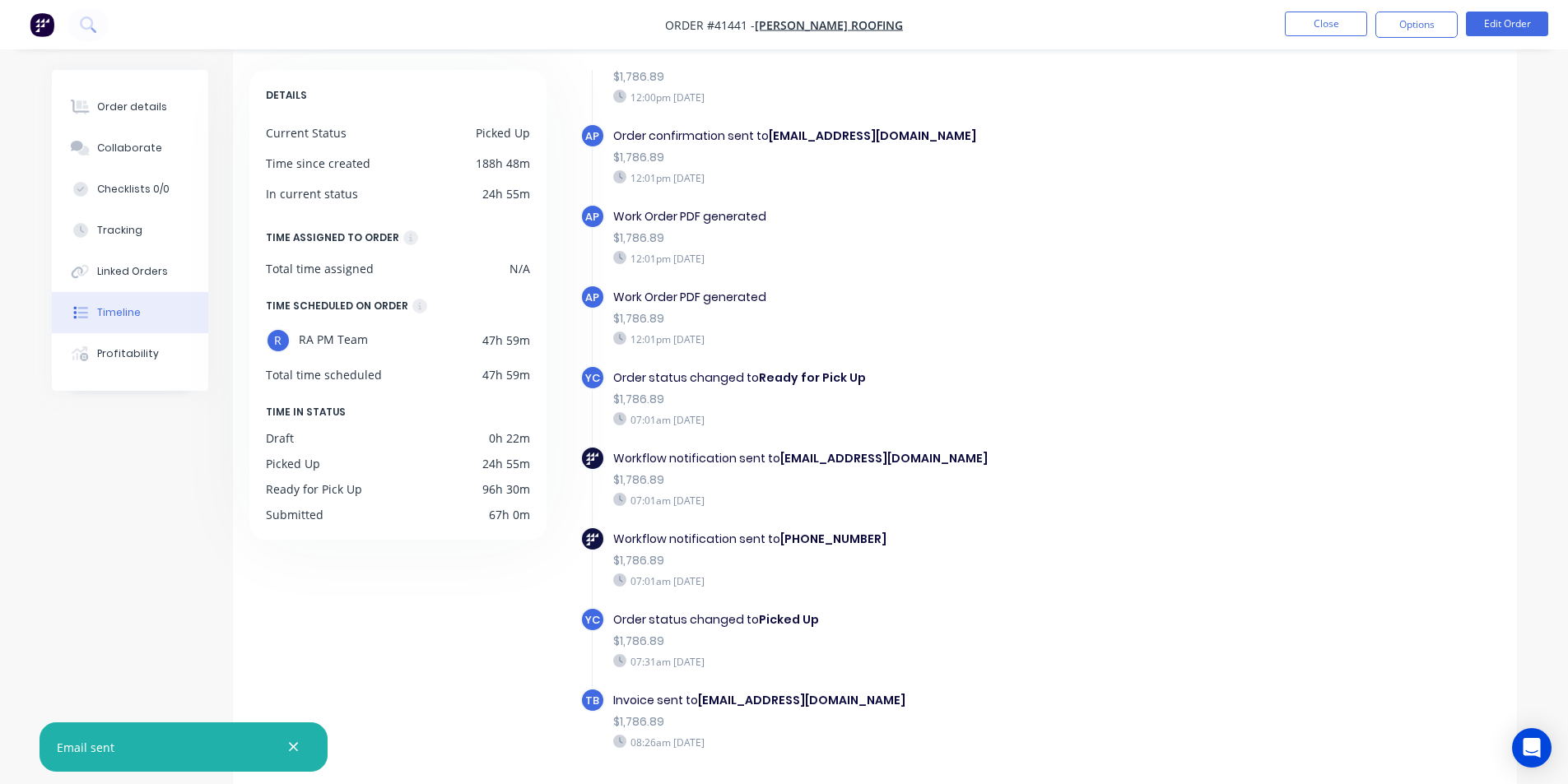
scroll to position [125, 0]
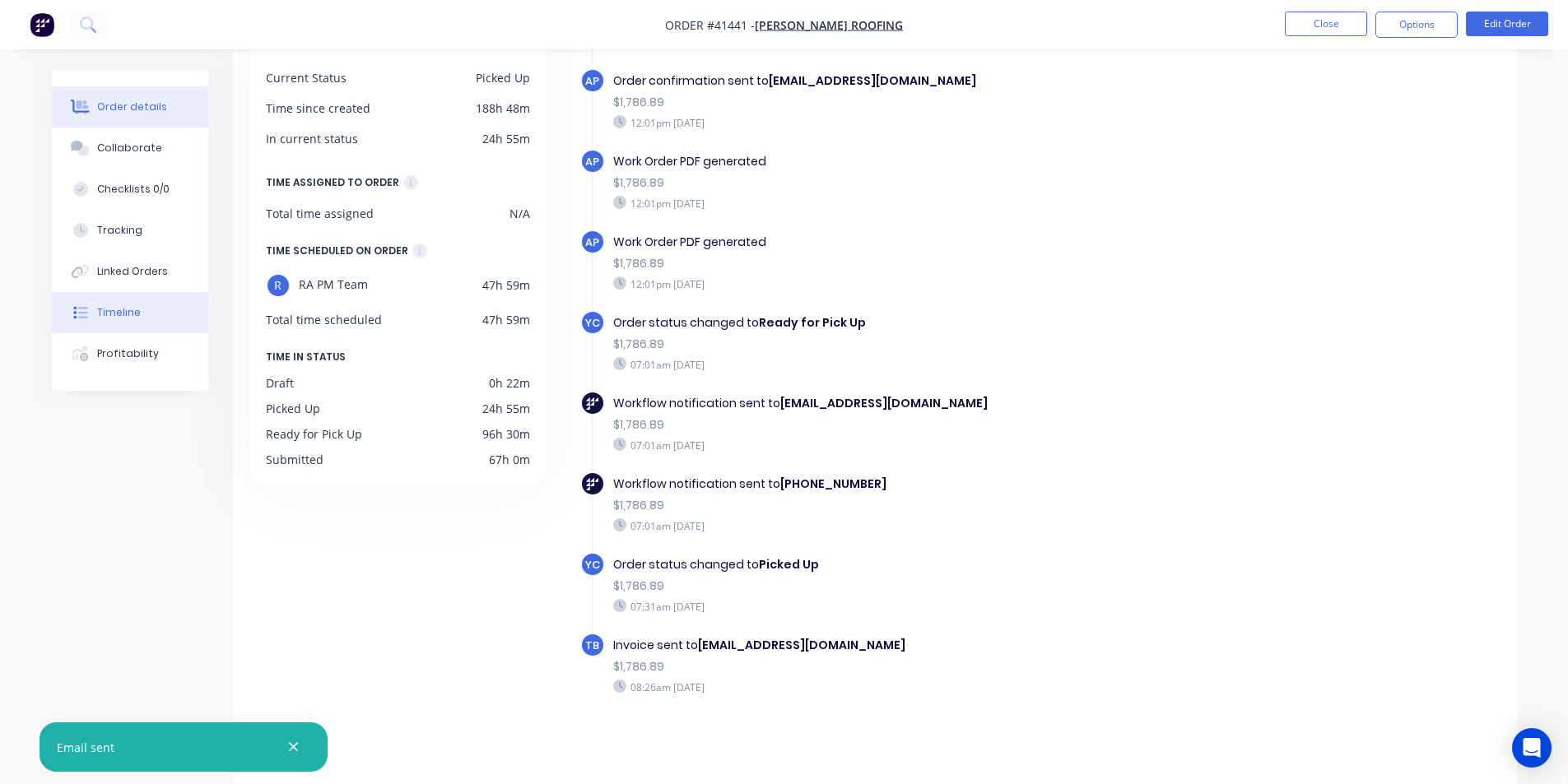
click at [156, 114] on div "Order details" at bounding box center [132, 107] width 70 height 15
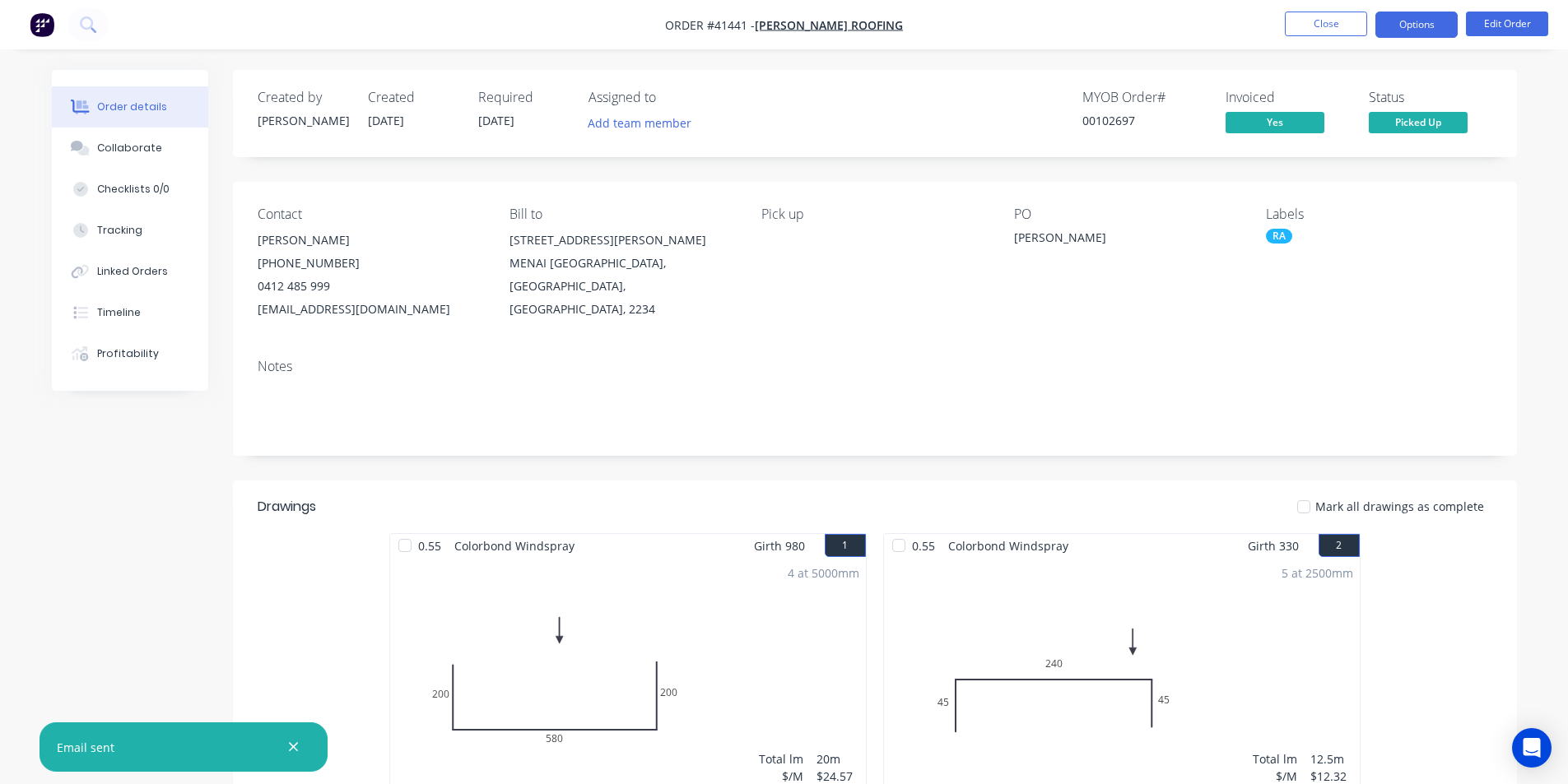
click at [1428, 34] on button "Options" at bounding box center [1417, 24] width 83 height 26
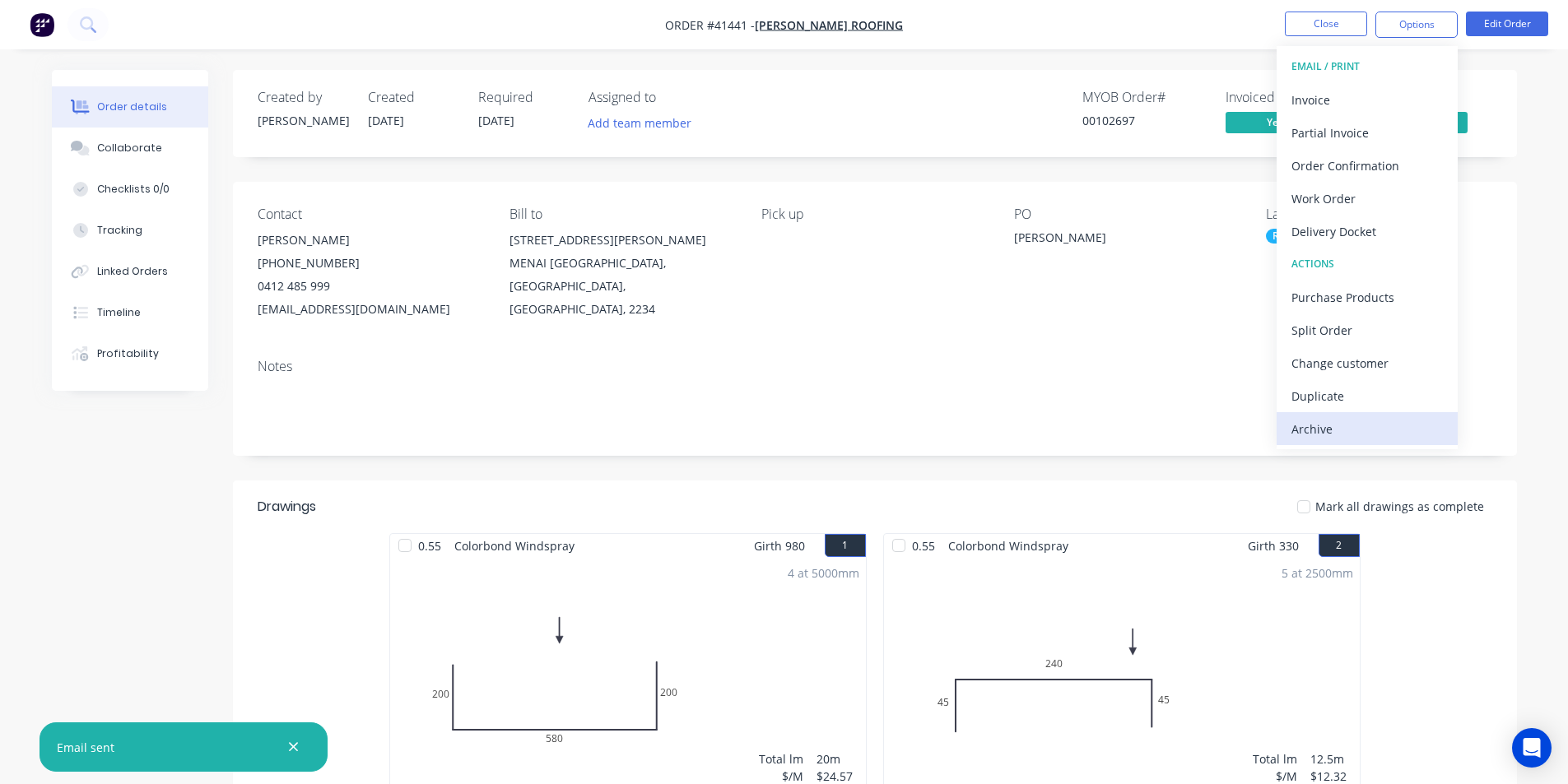
click at [1366, 431] on div "Archive" at bounding box center [1367, 429] width 151 height 24
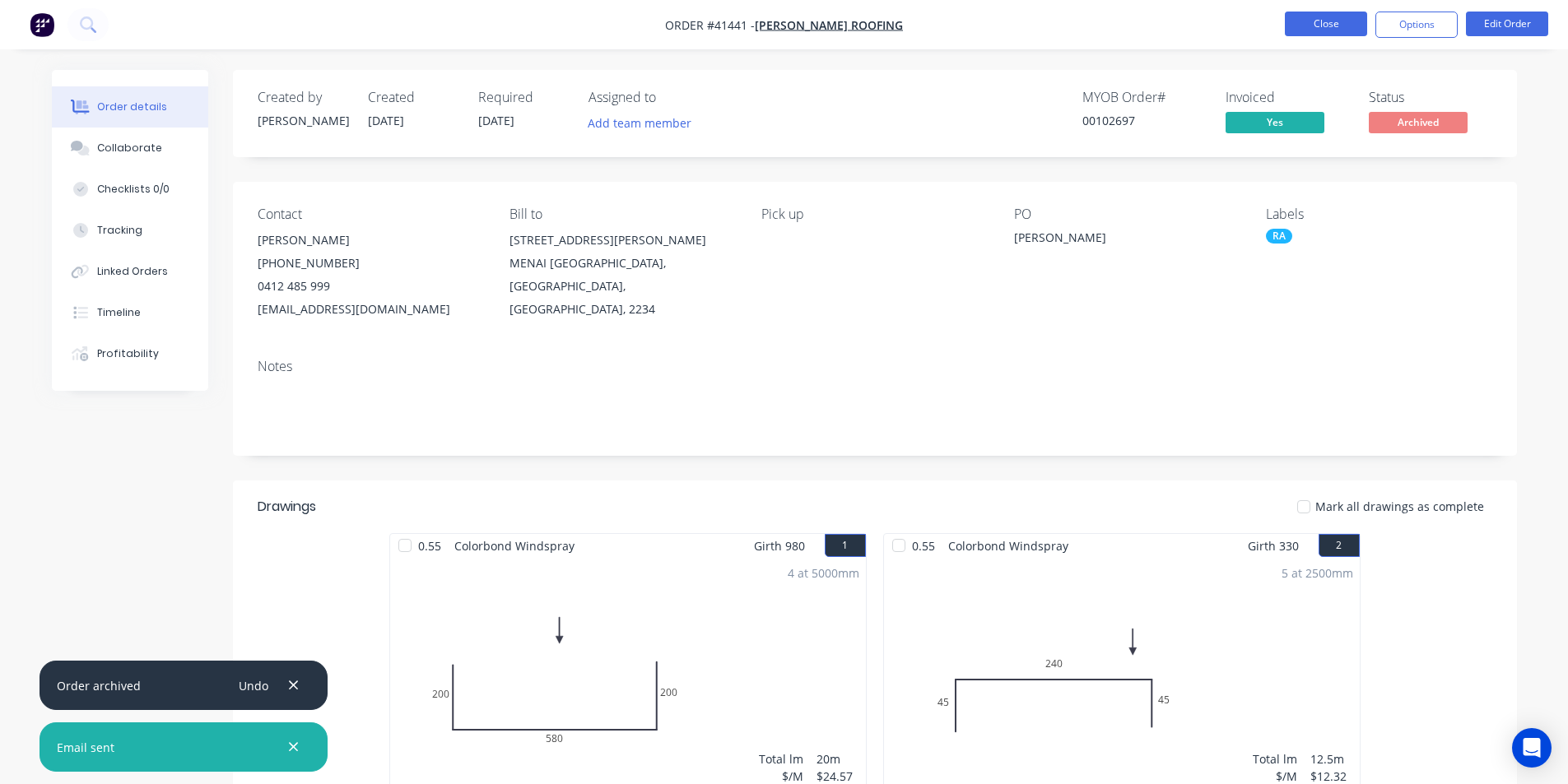
click at [1301, 19] on button "Close" at bounding box center [1326, 23] width 83 height 24
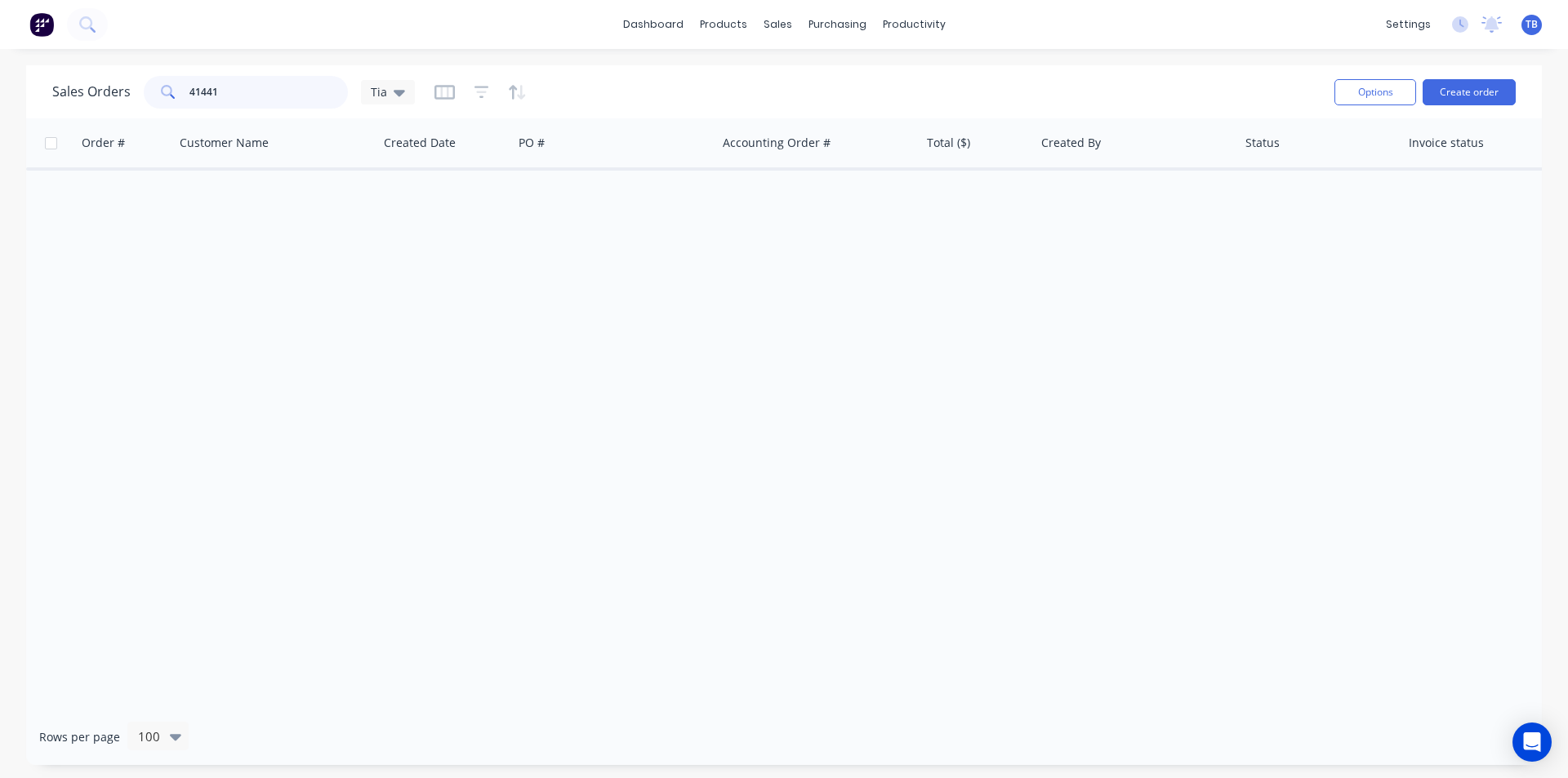
drag, startPoint x: 252, startPoint y: 83, endPoint x: 0, endPoint y: 102, distance: 252.7
click at [0, 102] on div "Sales Orders 41441 Tia Options Create order Order # Customer Name Created Date …" at bounding box center [784, 415] width 1568 height 700
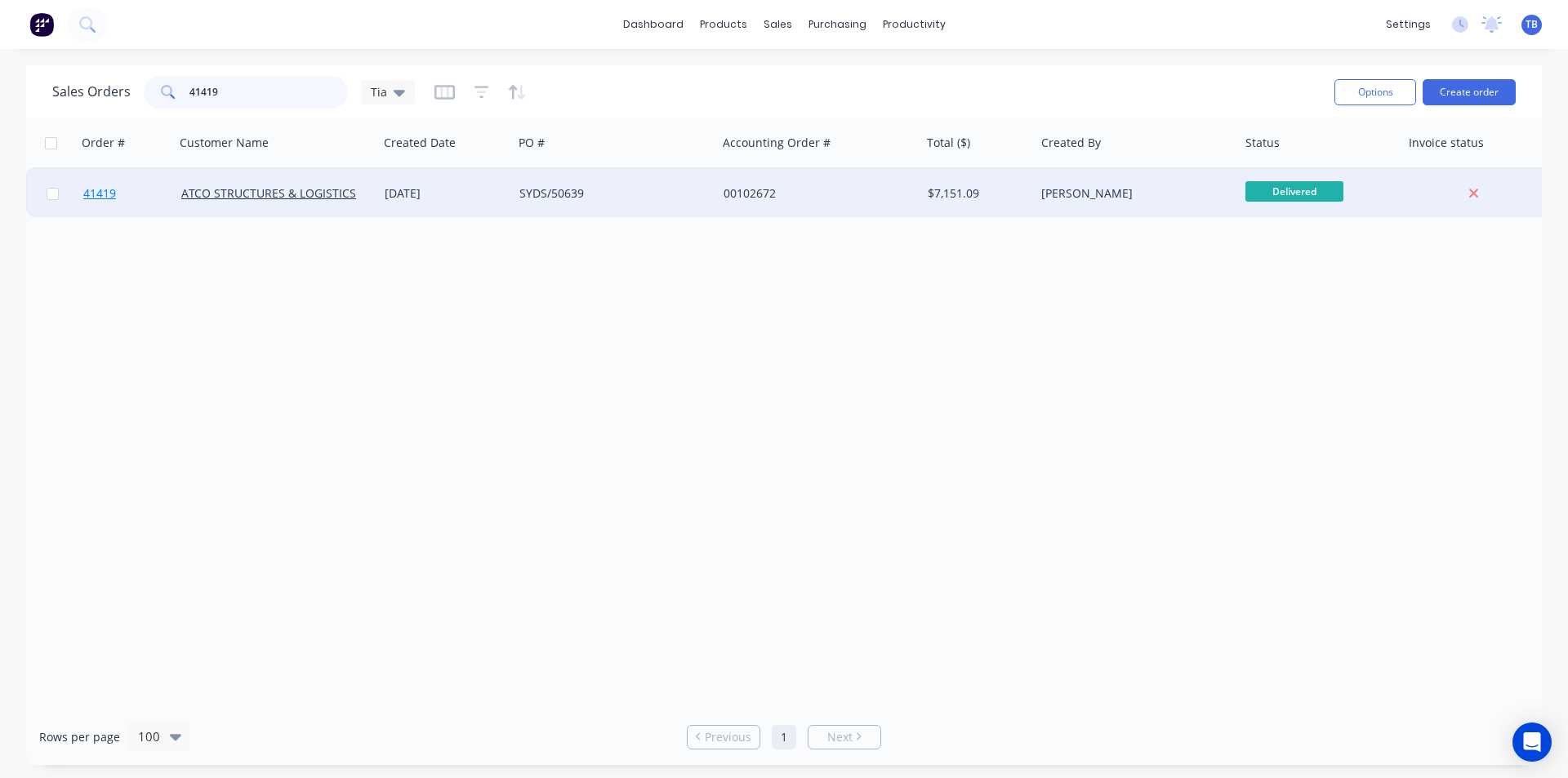
type input "41419"
click at [106, 195] on span "41419" at bounding box center [99, 193] width 33 height 16
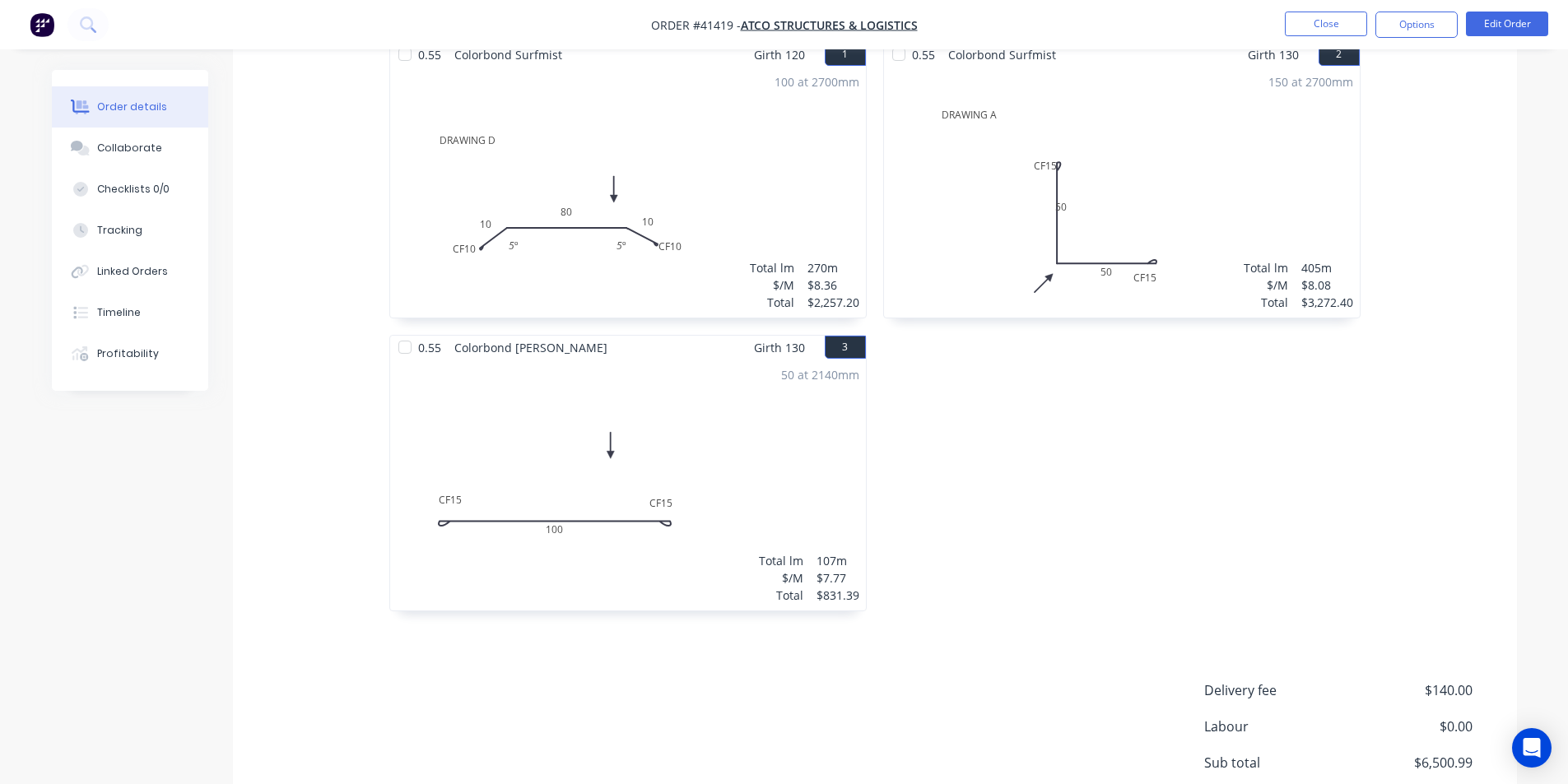
scroll to position [335, 0]
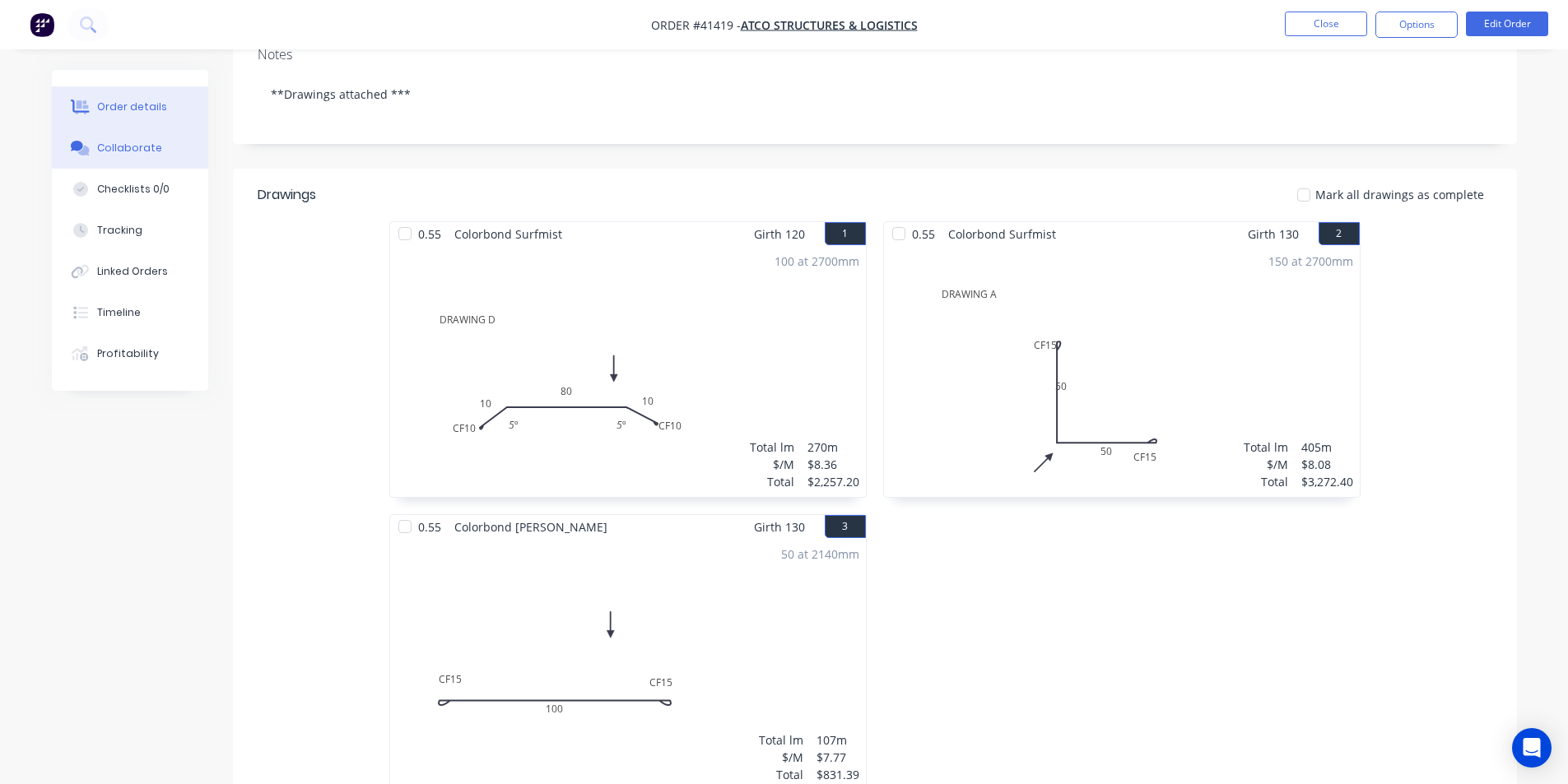
click at [139, 149] on div "Collaborate" at bounding box center [129, 147] width 65 height 15
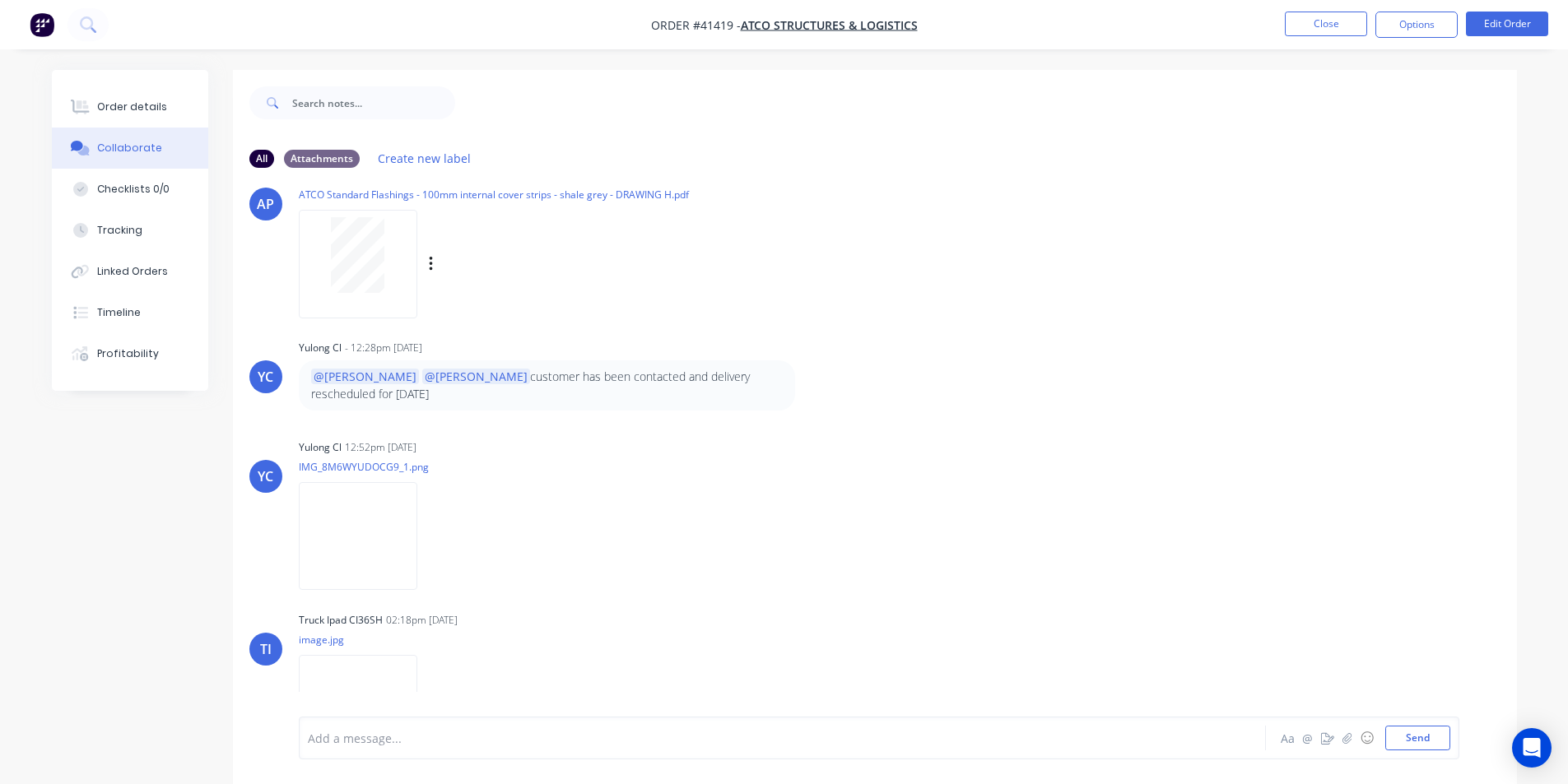
scroll to position [442, 0]
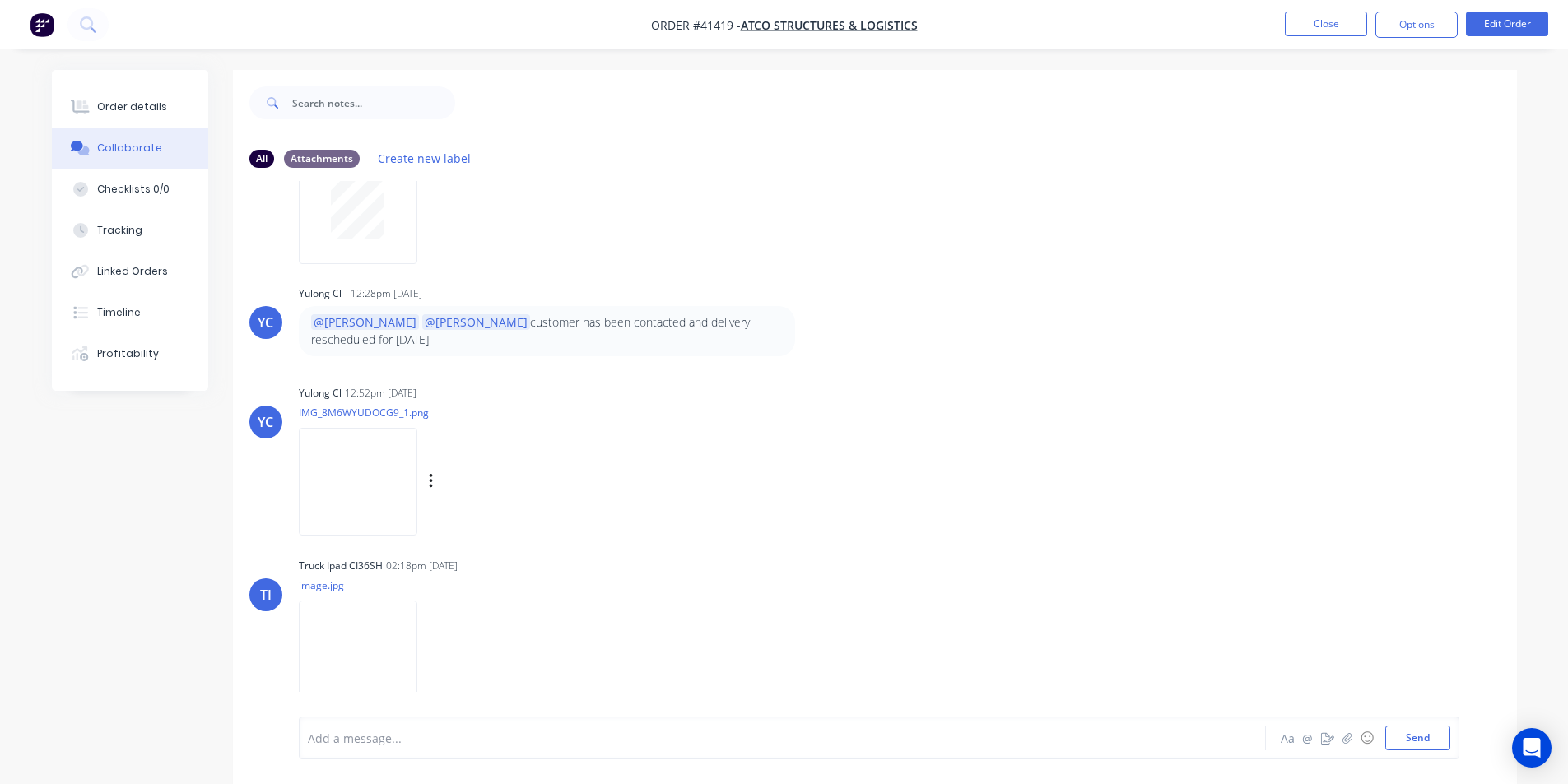
click at [399, 501] on img at bounding box center [358, 481] width 118 height 108
click at [150, 114] on div "Order details" at bounding box center [132, 107] width 70 height 15
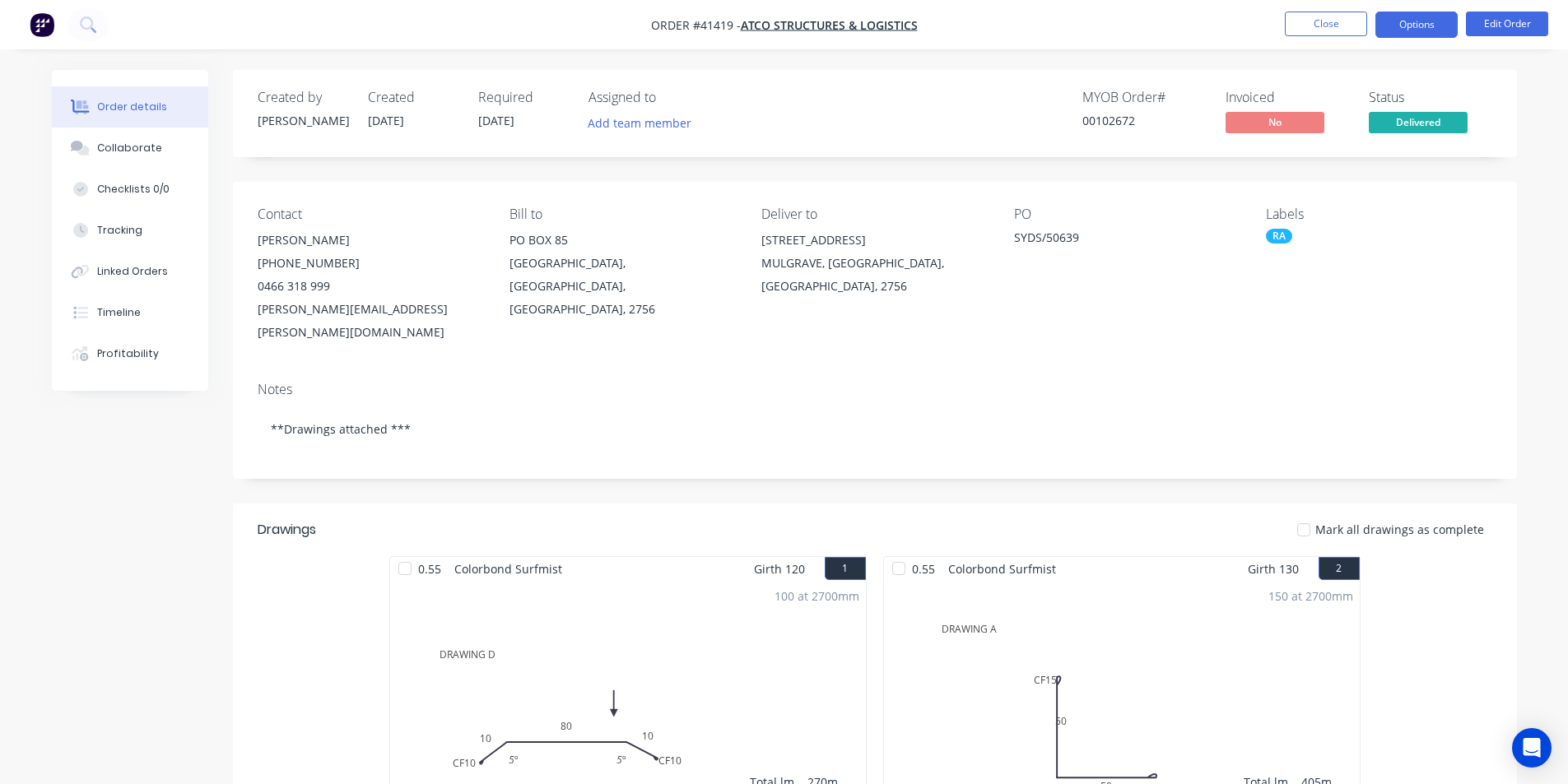
click at [1422, 30] on button "Options" at bounding box center [1417, 24] width 83 height 26
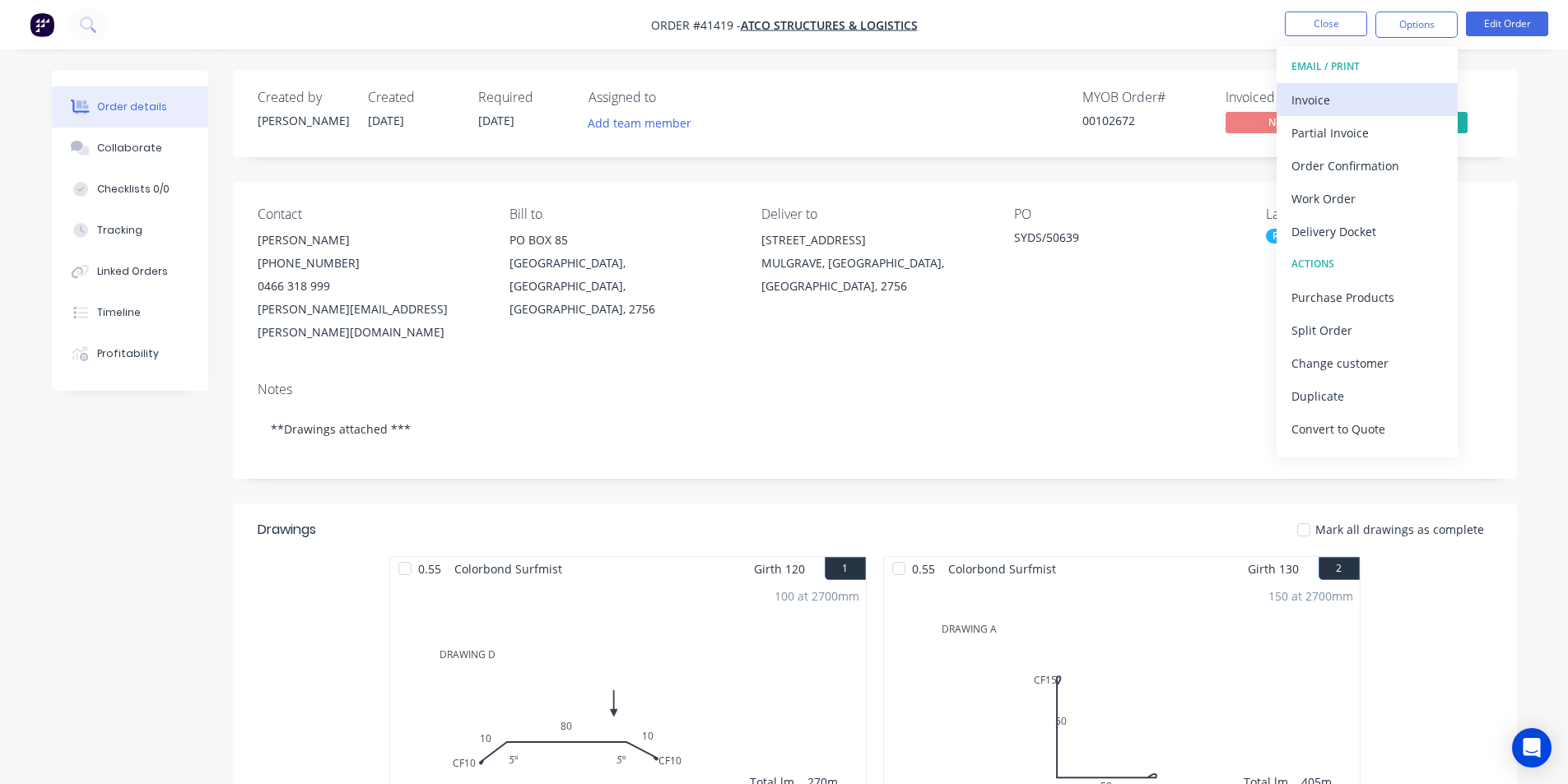
click at [1396, 100] on div "Invoice" at bounding box center [1367, 100] width 151 height 24
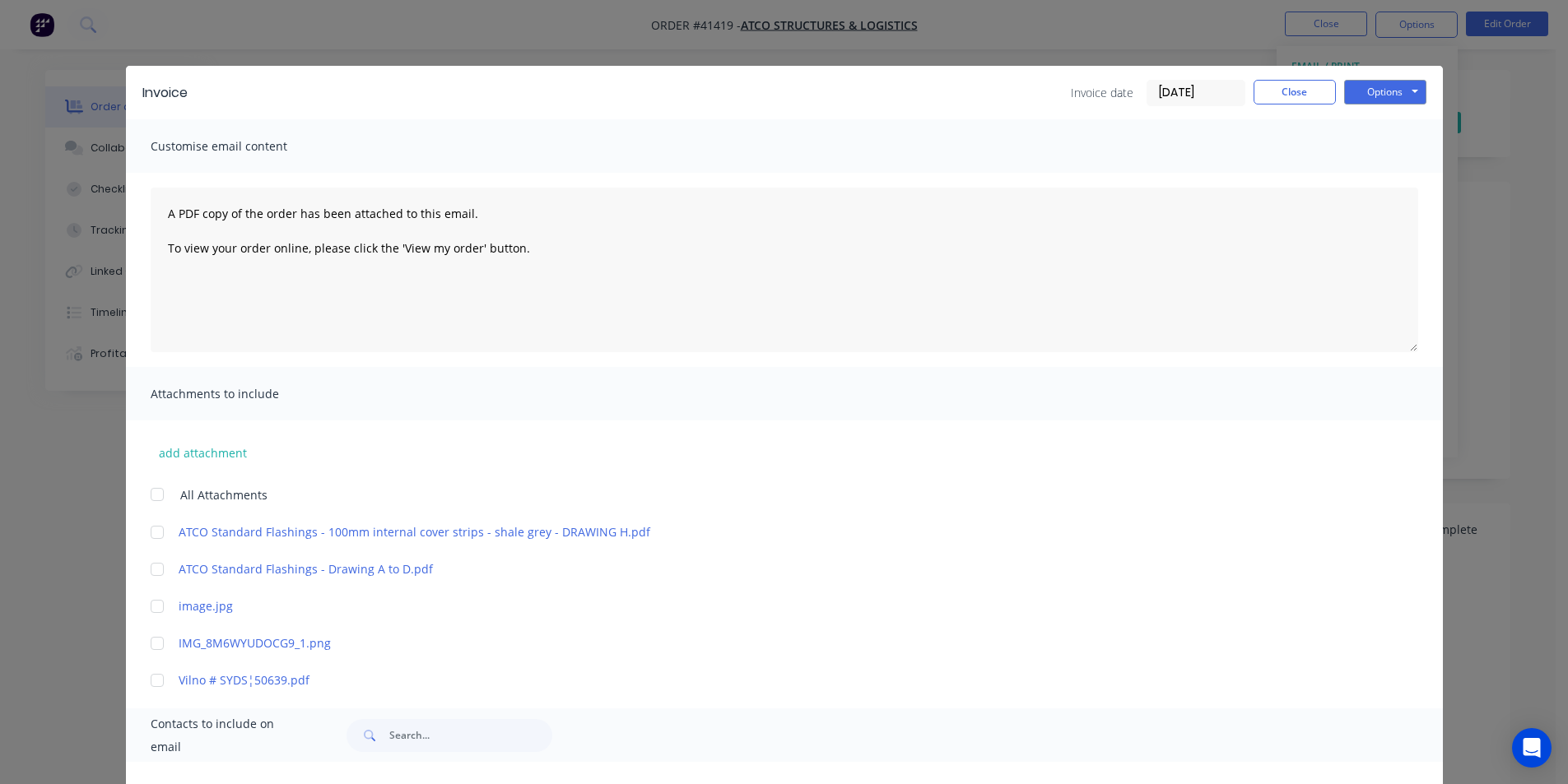
scroll to position [329, 0]
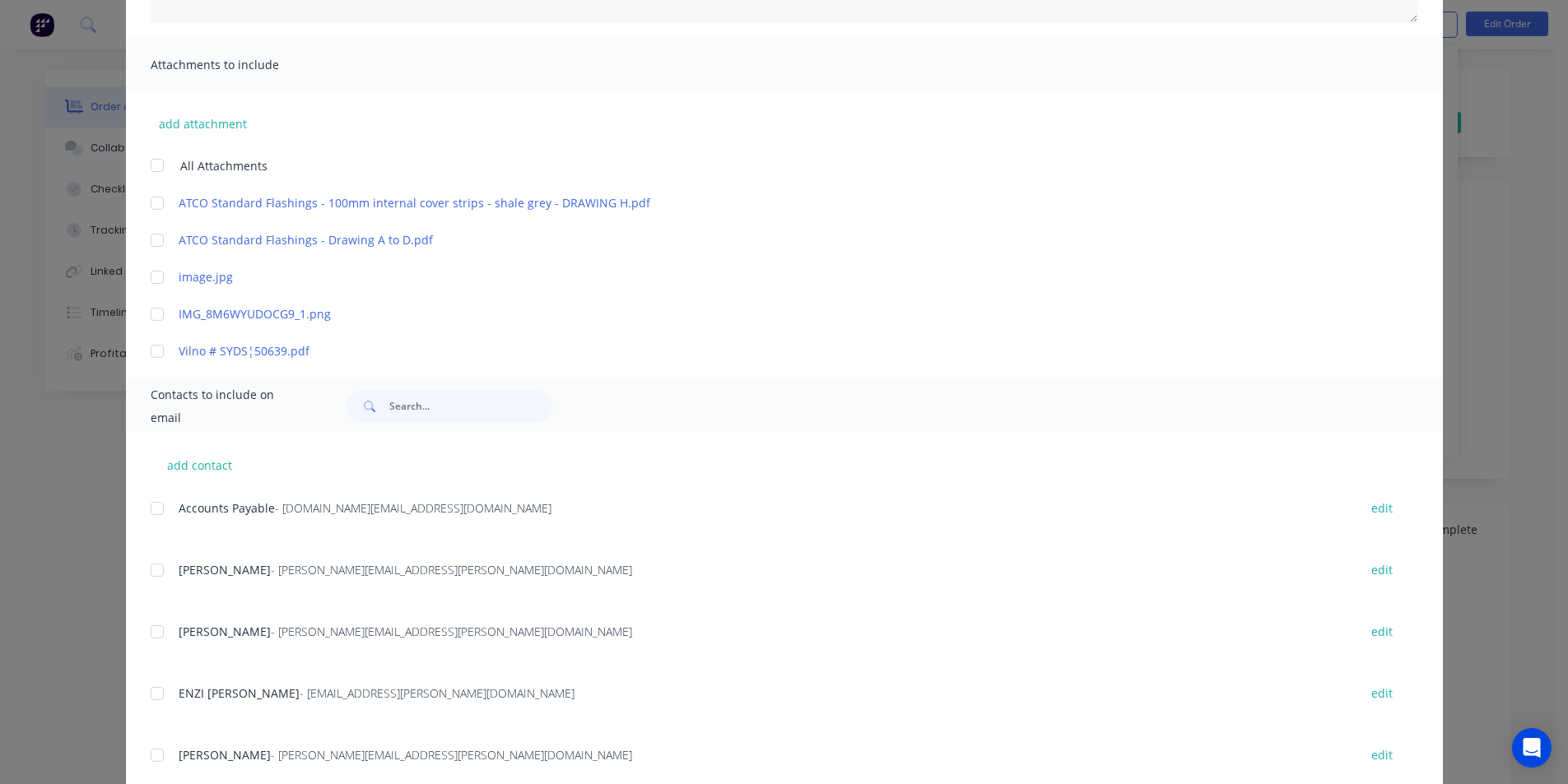
click at [149, 509] on div at bounding box center [157, 508] width 33 height 33
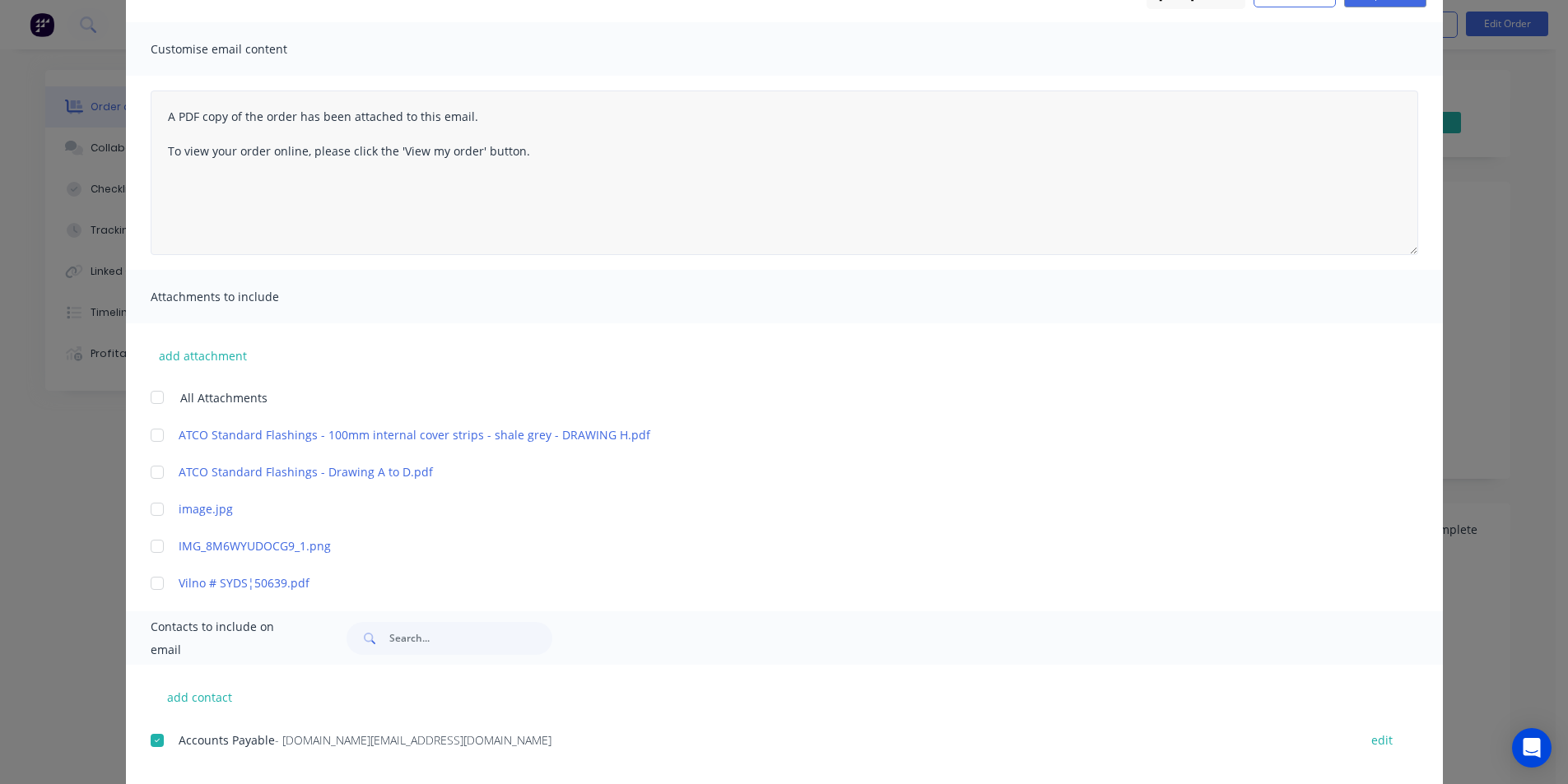
scroll to position [0, 0]
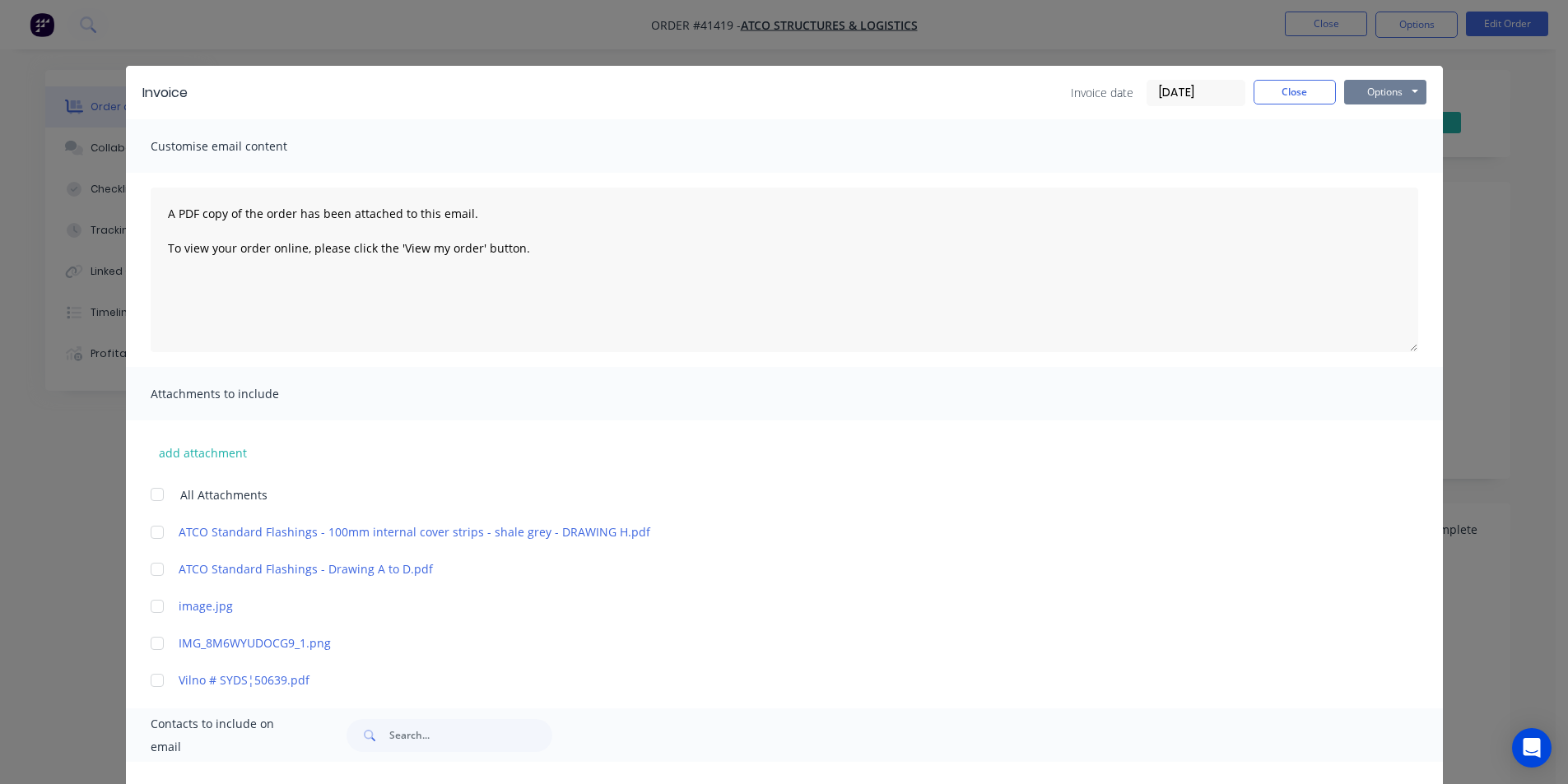
click at [1411, 98] on button "Options" at bounding box center [1385, 91] width 83 height 24
click at [1415, 184] on button "Email" at bounding box center [1397, 176] width 106 height 27
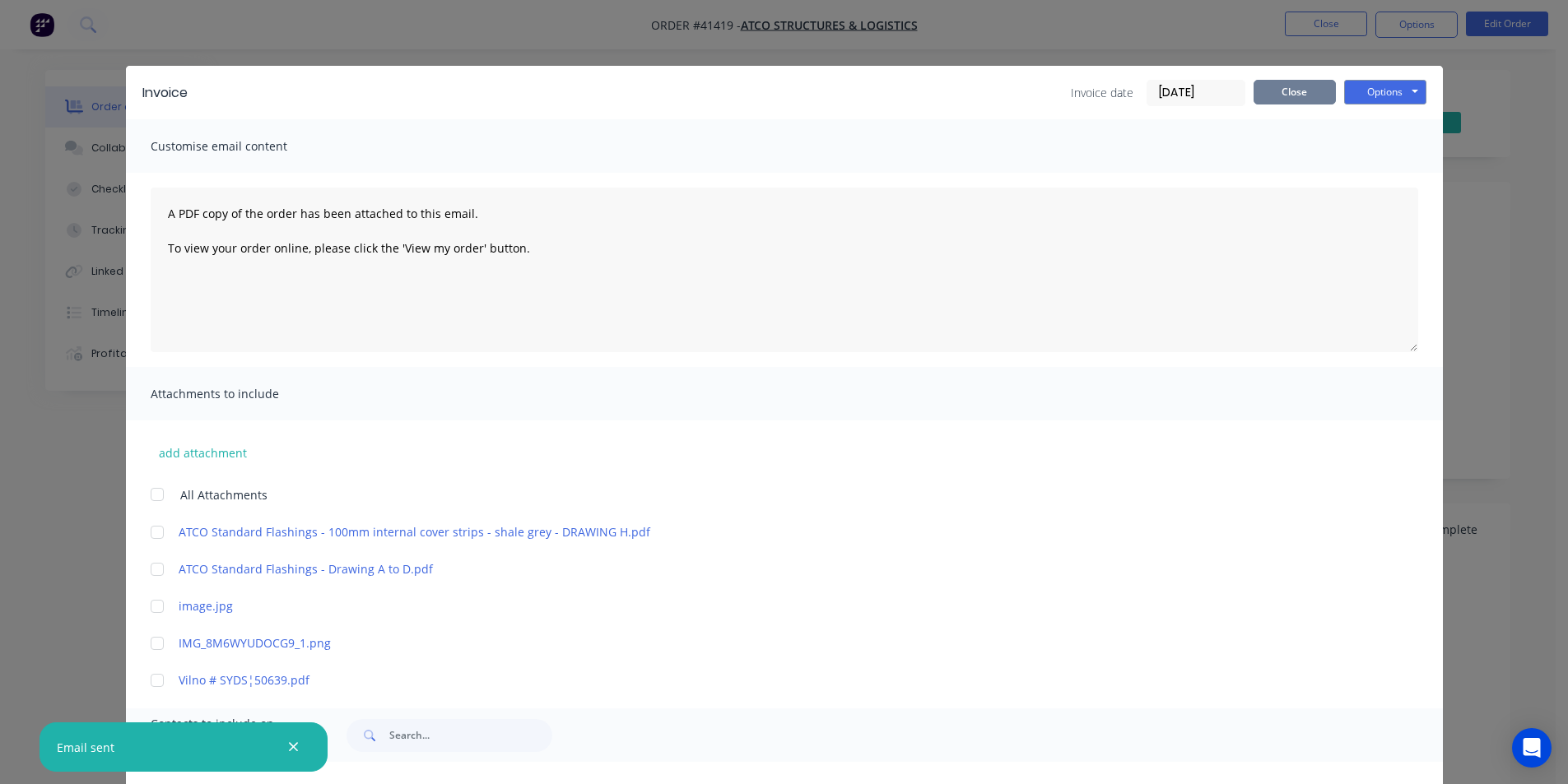
click at [1313, 96] on button "Close" at bounding box center [1294, 91] width 83 height 24
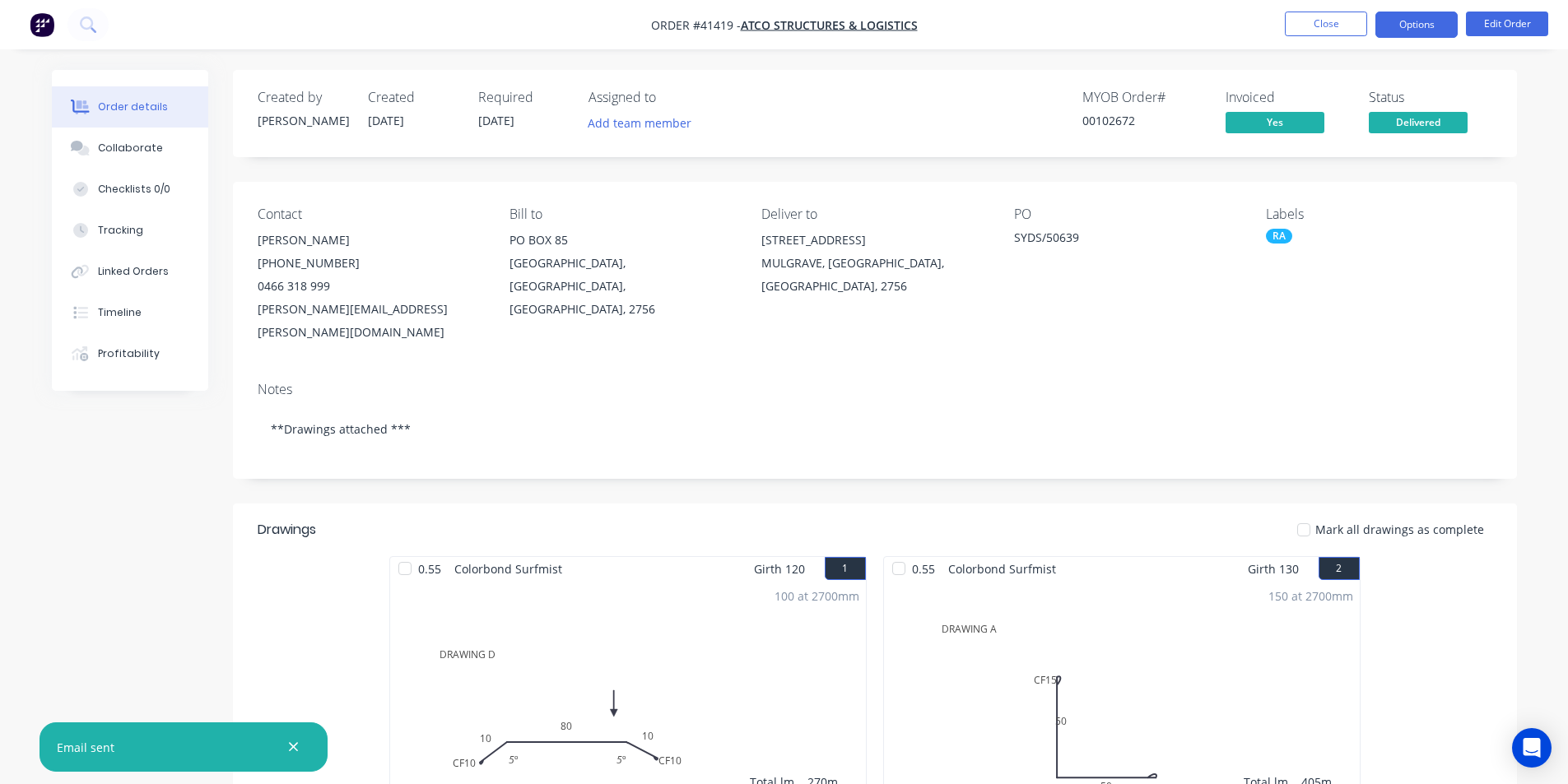
click at [1425, 27] on button "Options" at bounding box center [1417, 24] width 83 height 26
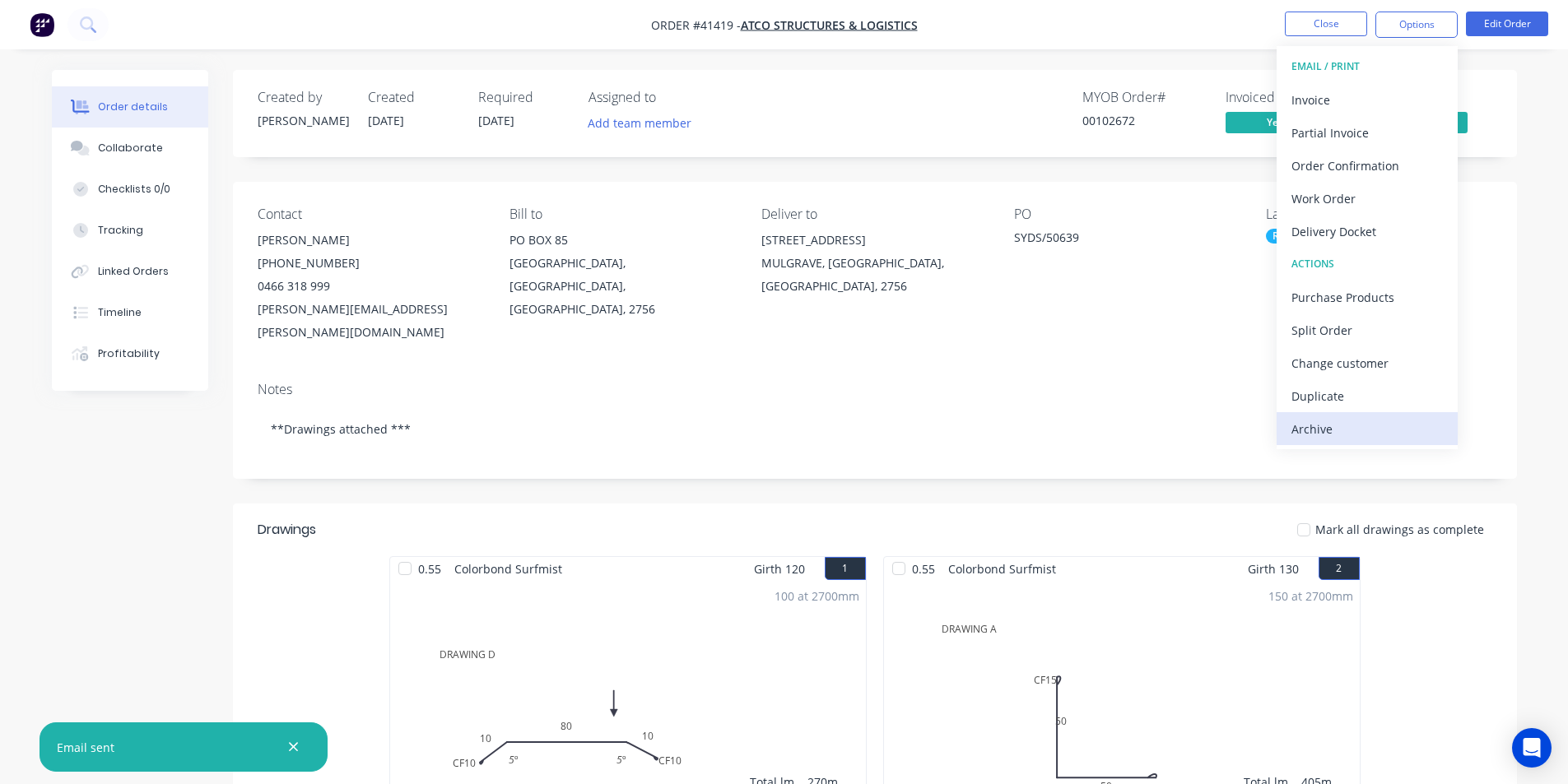
click at [1383, 419] on div "Archive" at bounding box center [1367, 429] width 151 height 24
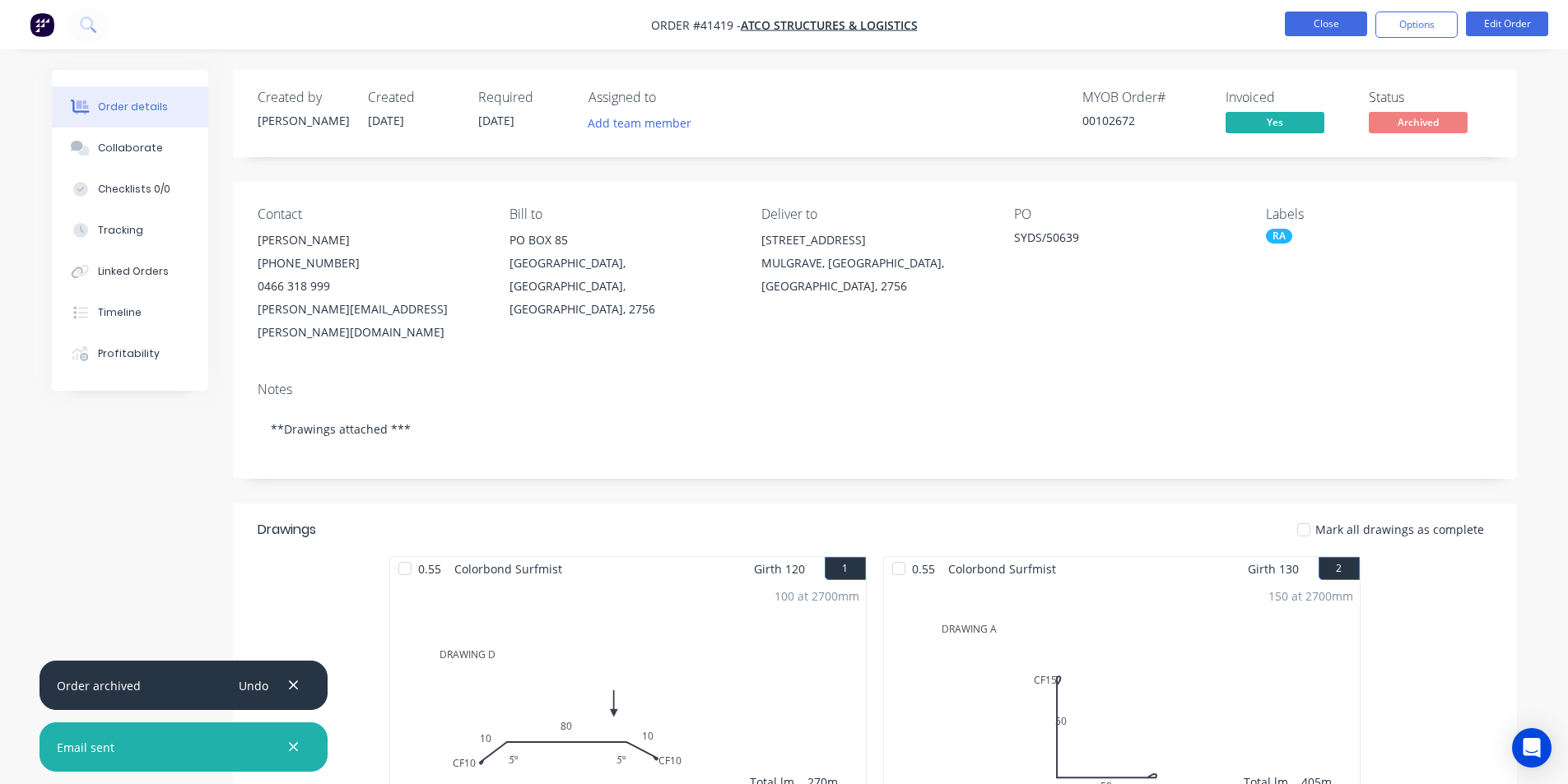
click at [1304, 35] on button "Close" at bounding box center [1326, 23] width 83 height 24
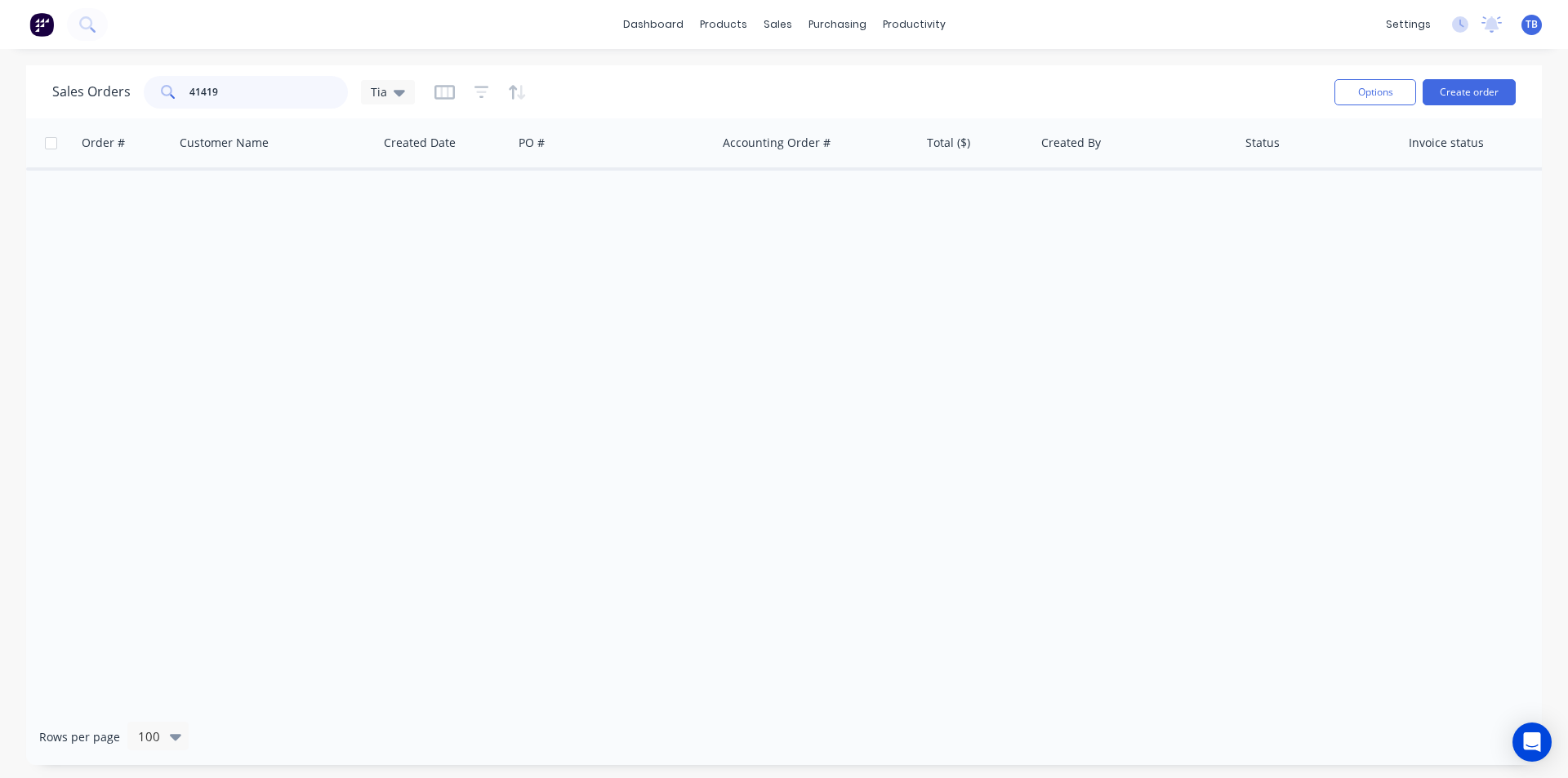
drag, startPoint x: 231, startPoint y: 91, endPoint x: 13, endPoint y: 79, distance: 218.3
click at [16, 80] on div "Sales Orders 41419 Tia Options Create order Order # Customer Name Created Date …" at bounding box center [784, 415] width 1568 height 700
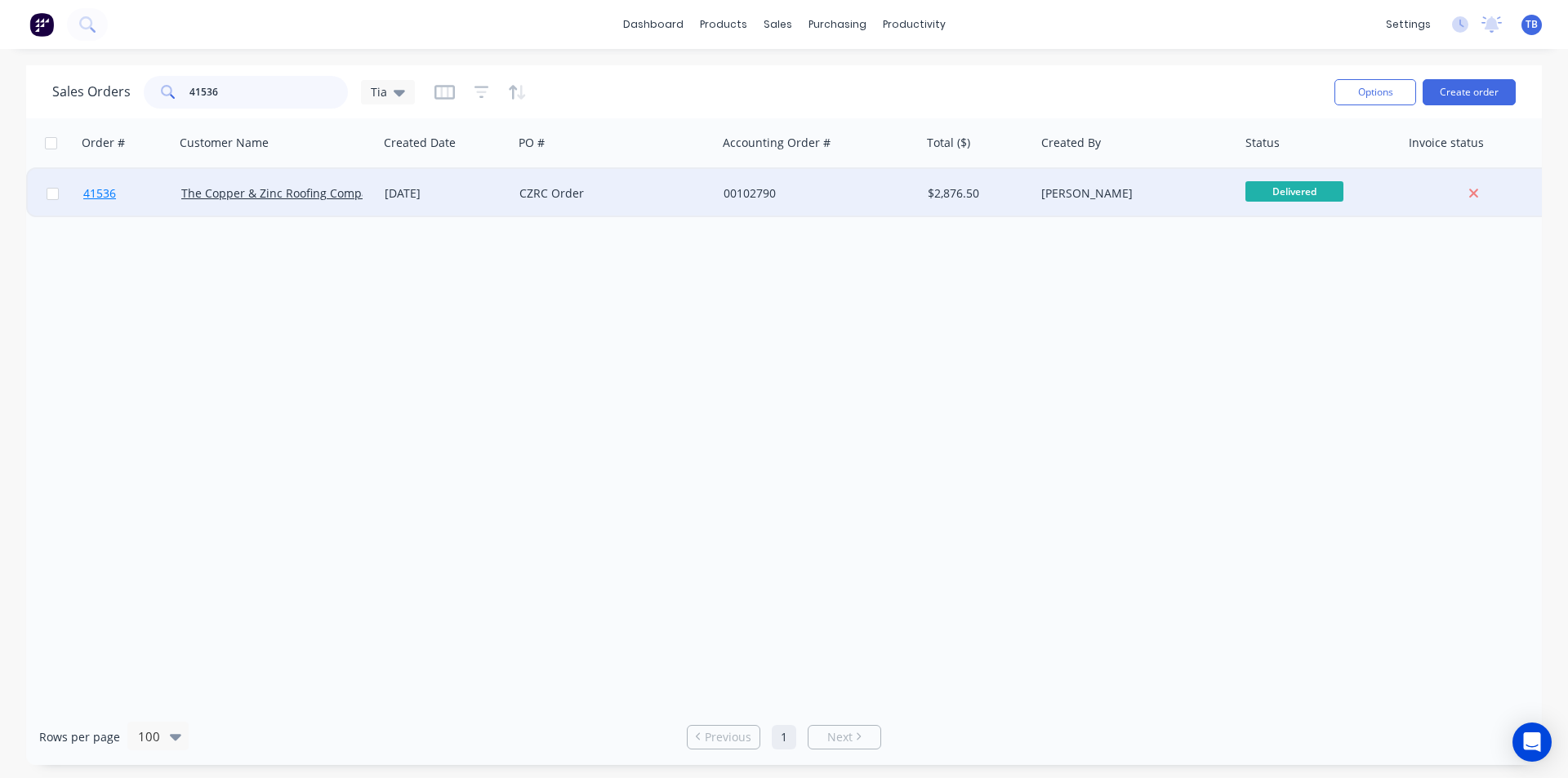
type input "41536"
click at [100, 192] on span "41536" at bounding box center [99, 193] width 33 height 16
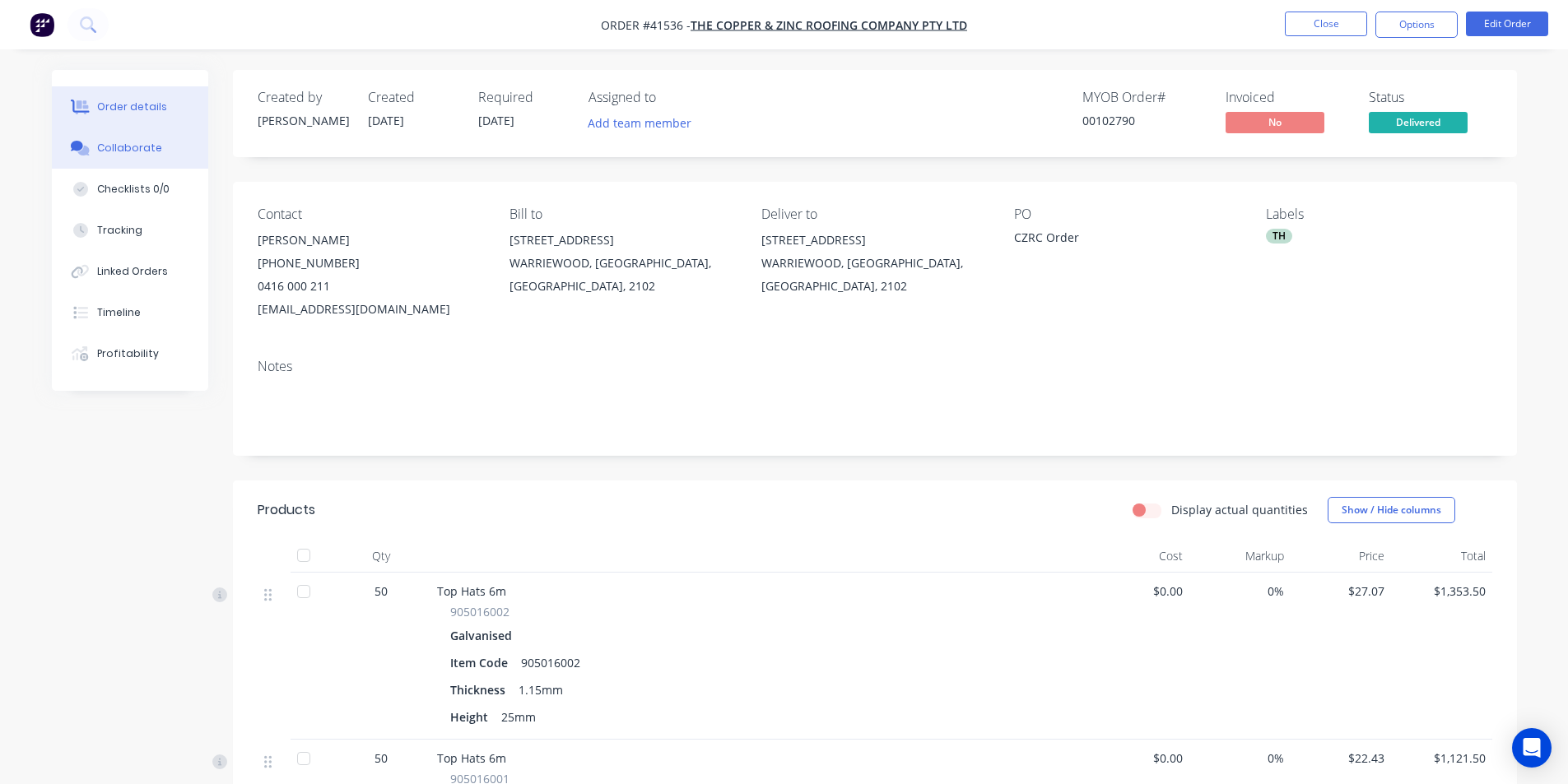
click at [148, 147] on div "Collaborate" at bounding box center [129, 147] width 65 height 15
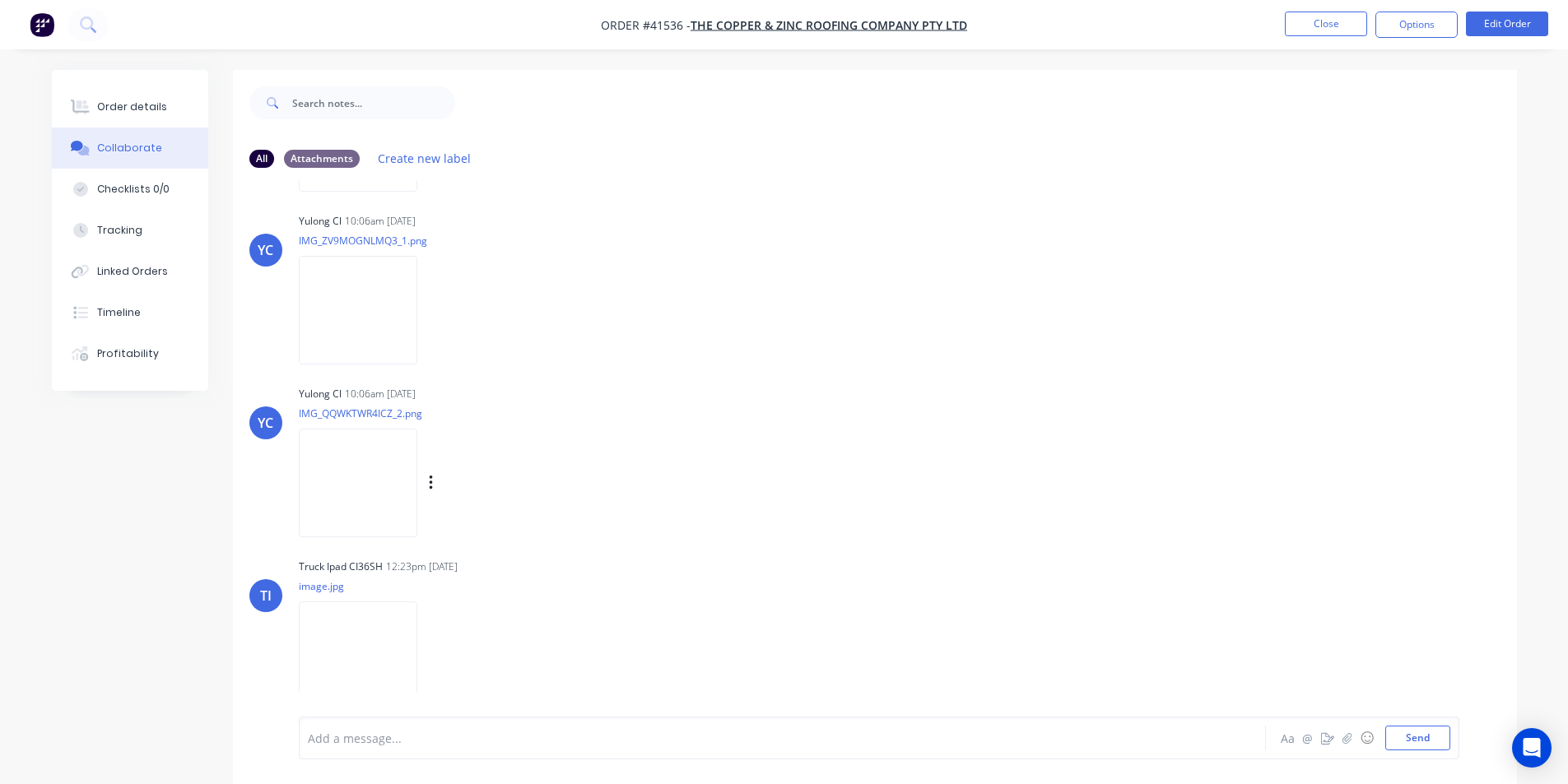
scroll to position [171, 0]
click at [377, 300] on img at bounding box center [358, 309] width 118 height 108
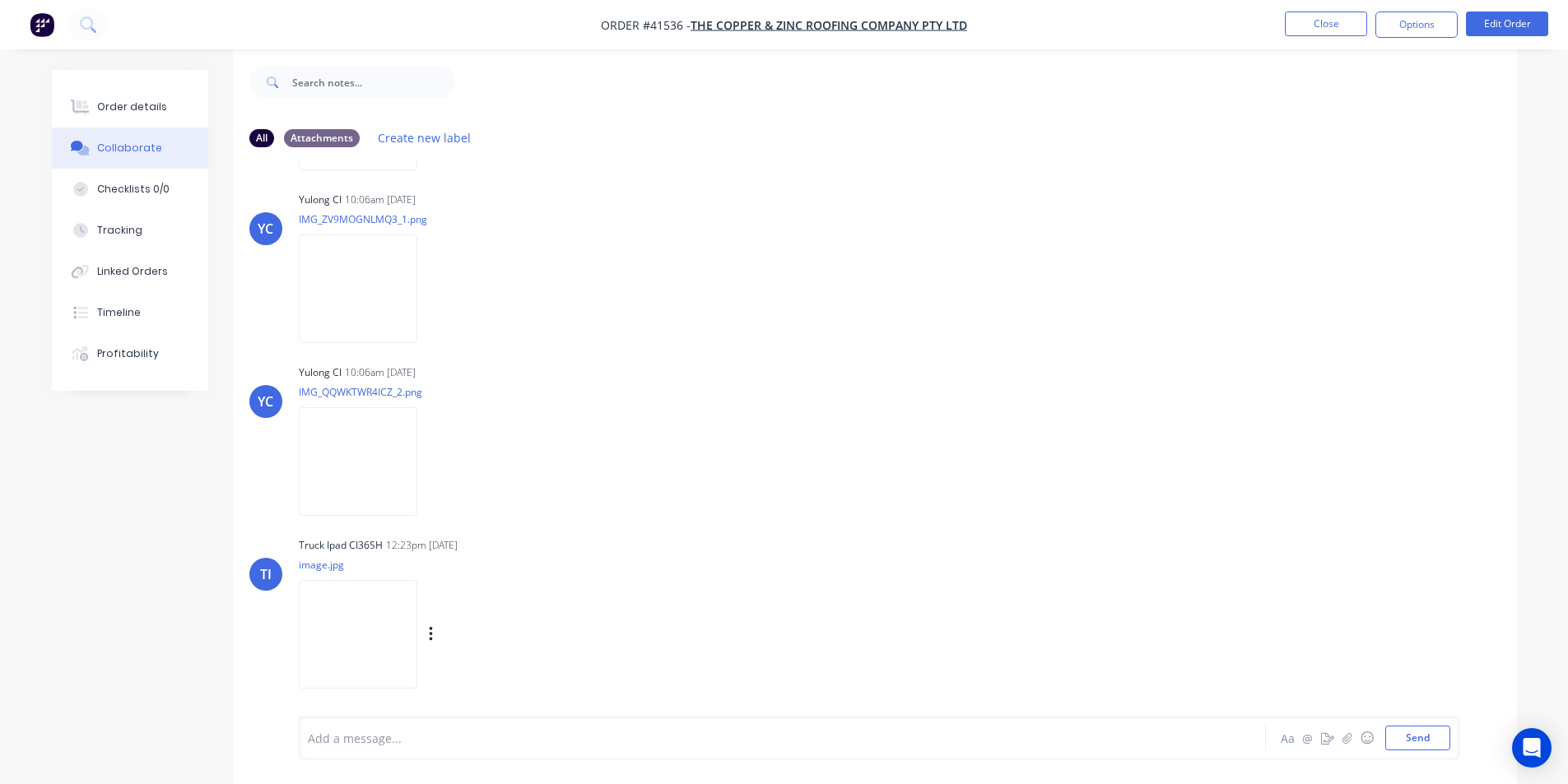
scroll to position [24, 0]
click at [413, 500] on img at bounding box center [358, 456] width 118 height 108
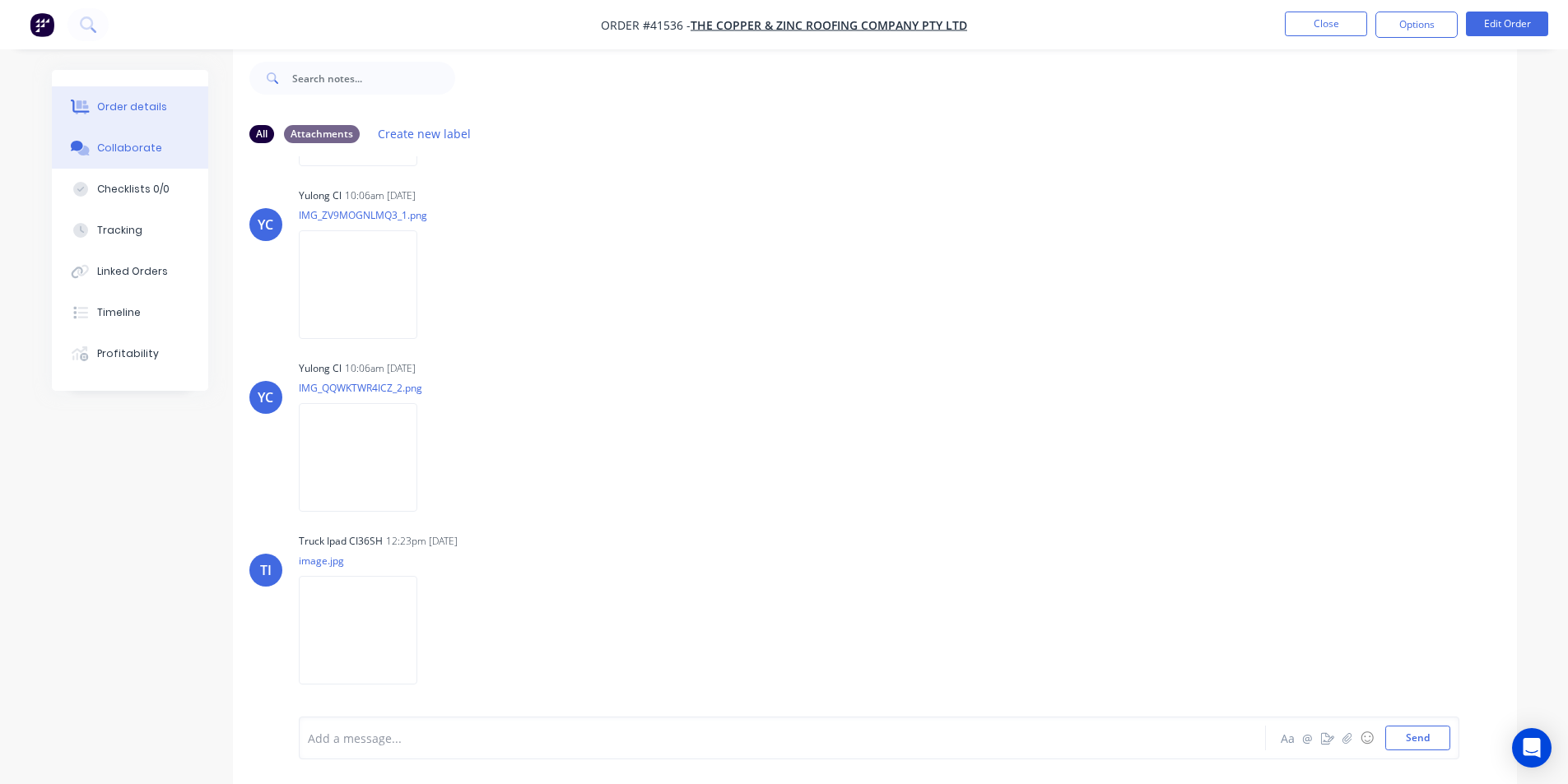
click at [123, 101] on div "Order details" at bounding box center [132, 107] width 70 height 15
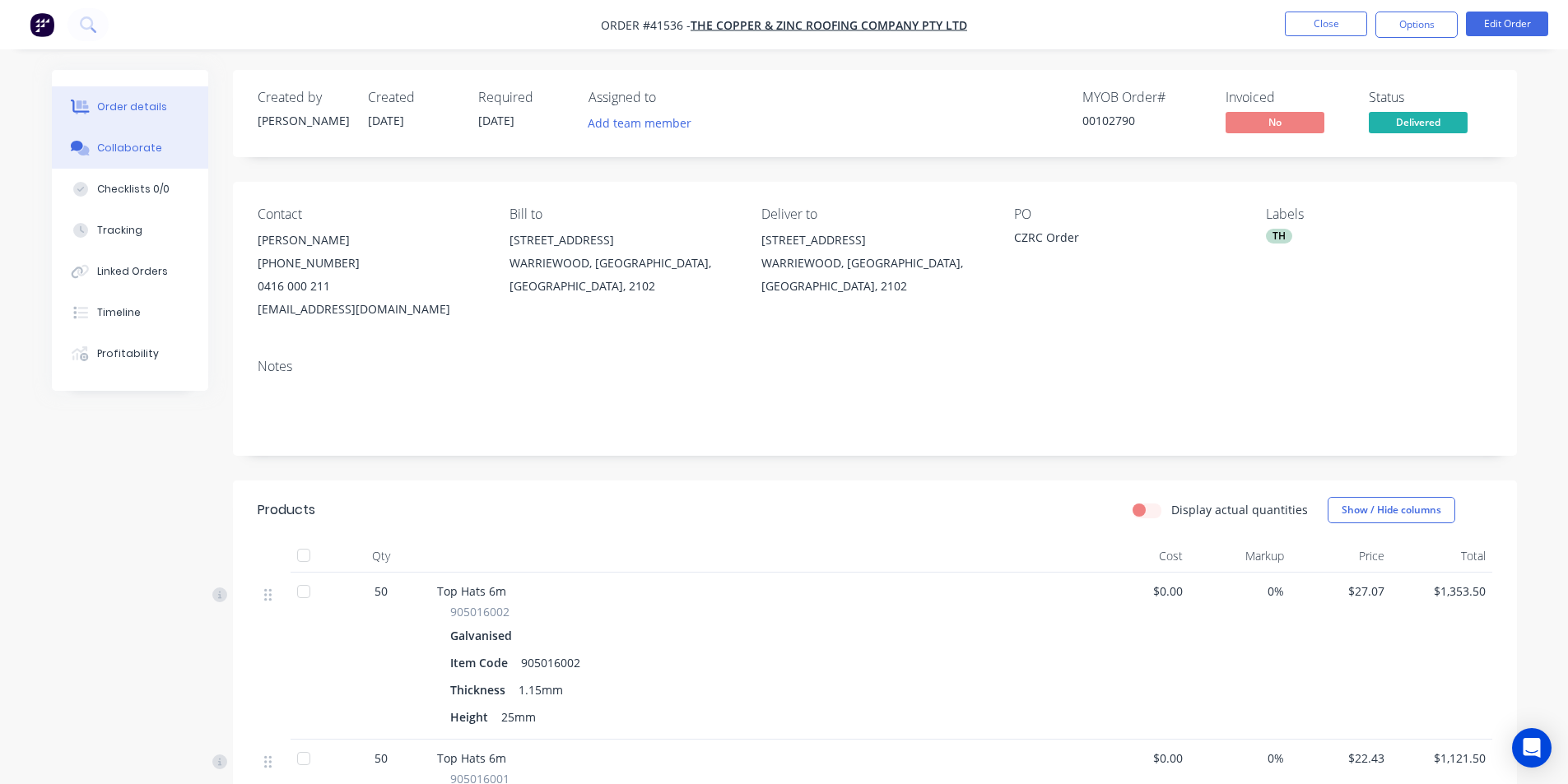
click at [139, 147] on div "Collaborate" at bounding box center [129, 147] width 65 height 15
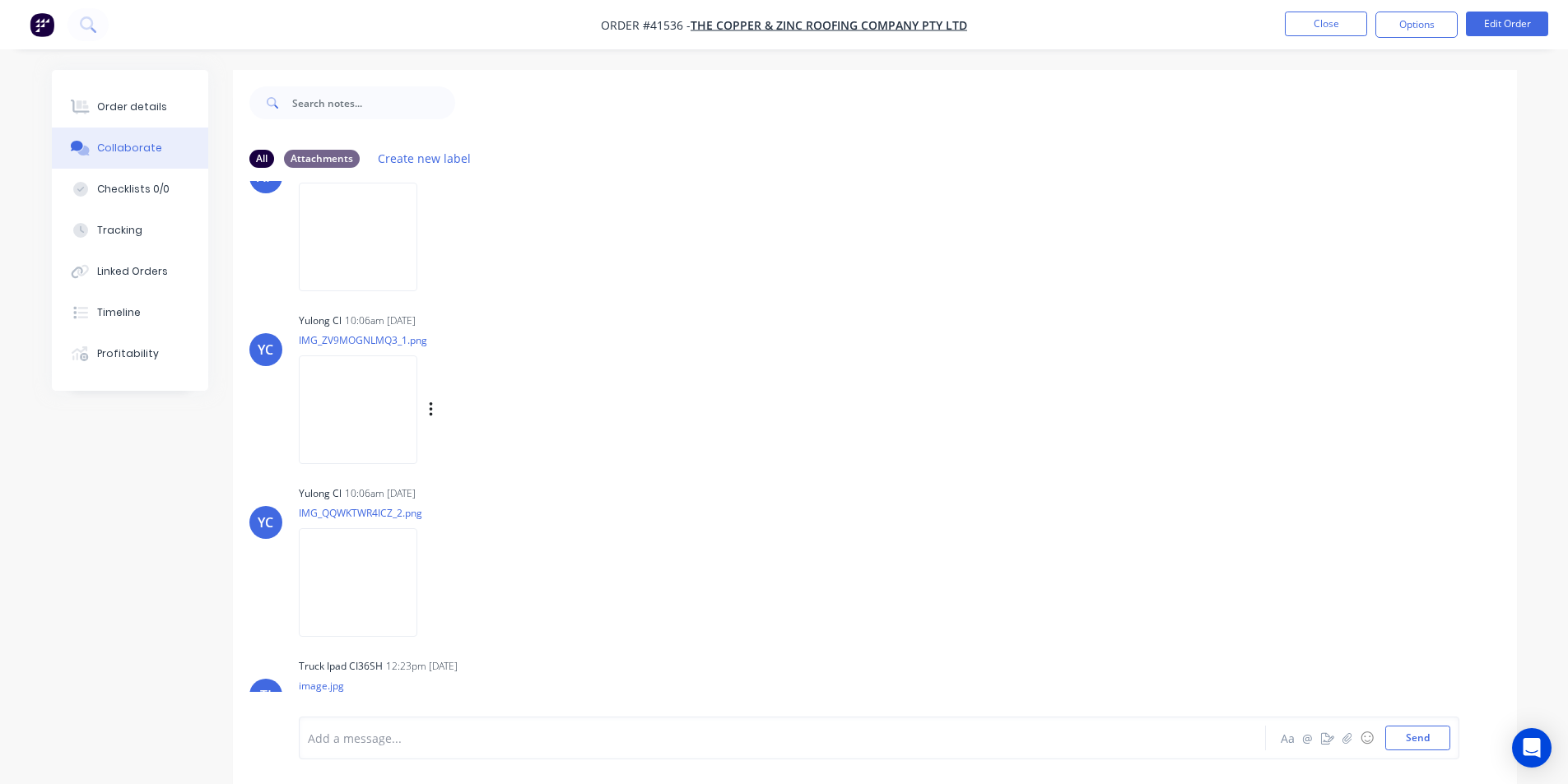
scroll to position [171, 0]
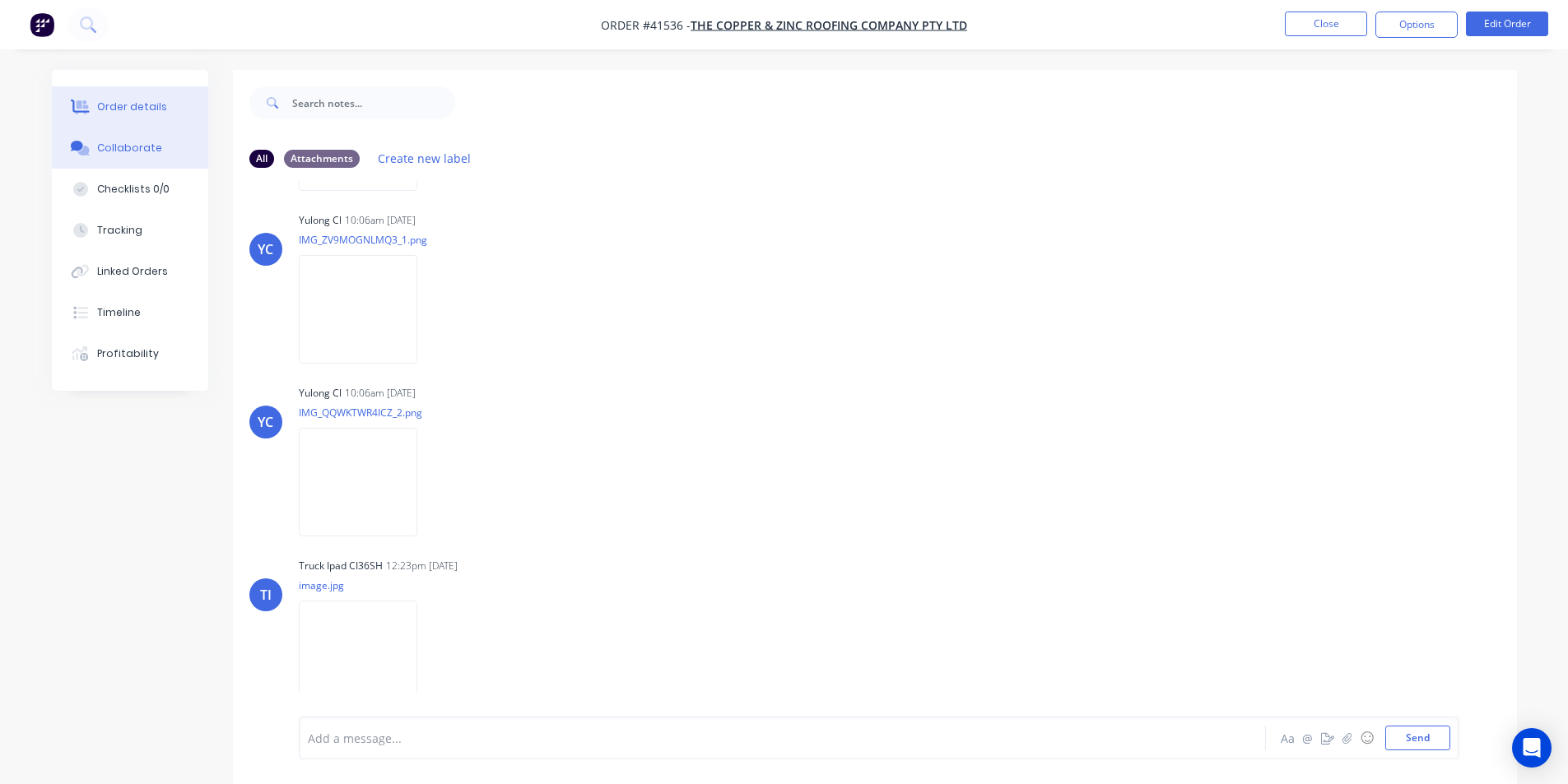
click at [133, 93] on button "Order details" at bounding box center [129, 107] width 156 height 41
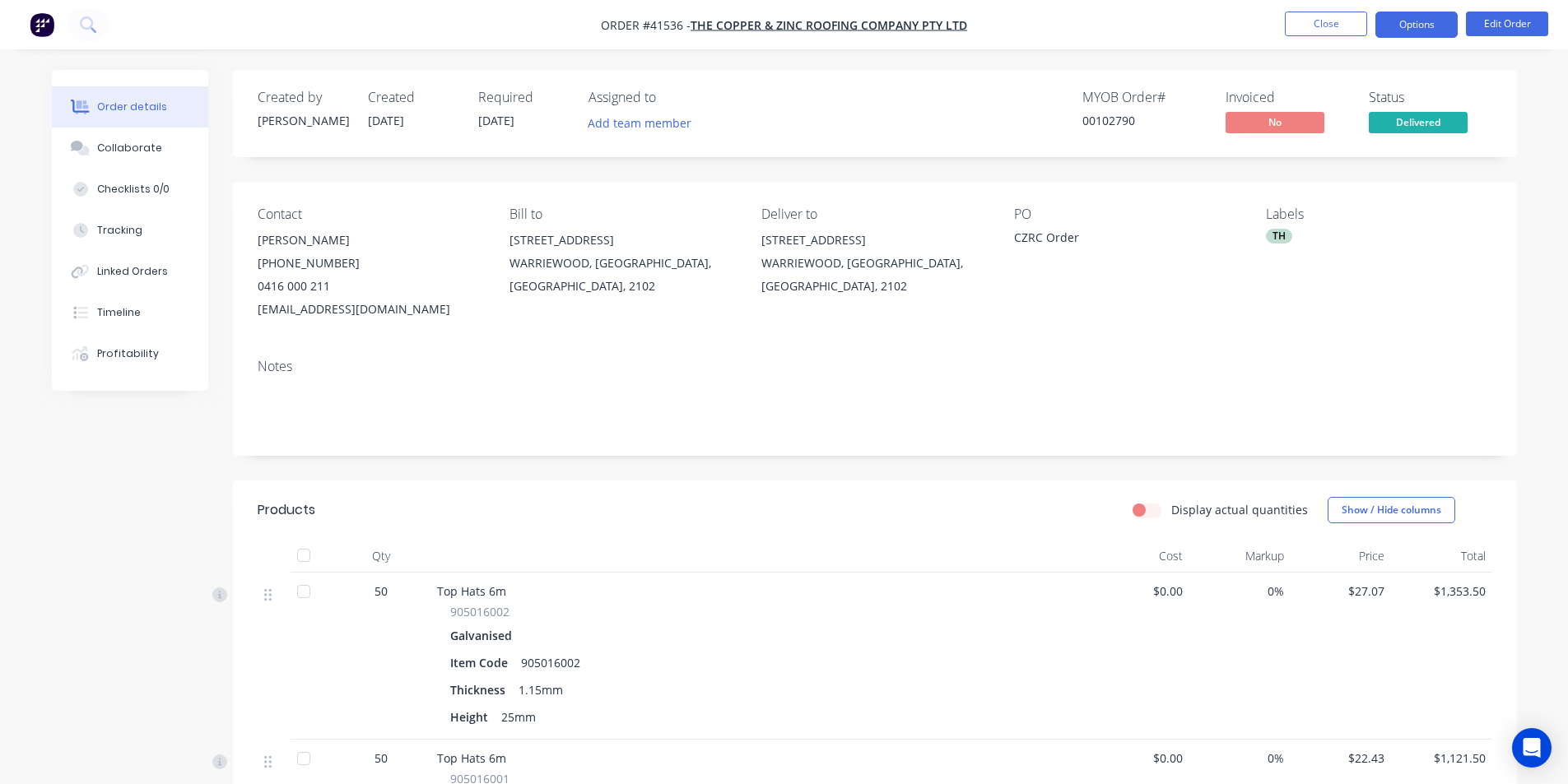
click at [1407, 34] on button "Options" at bounding box center [1417, 24] width 83 height 26
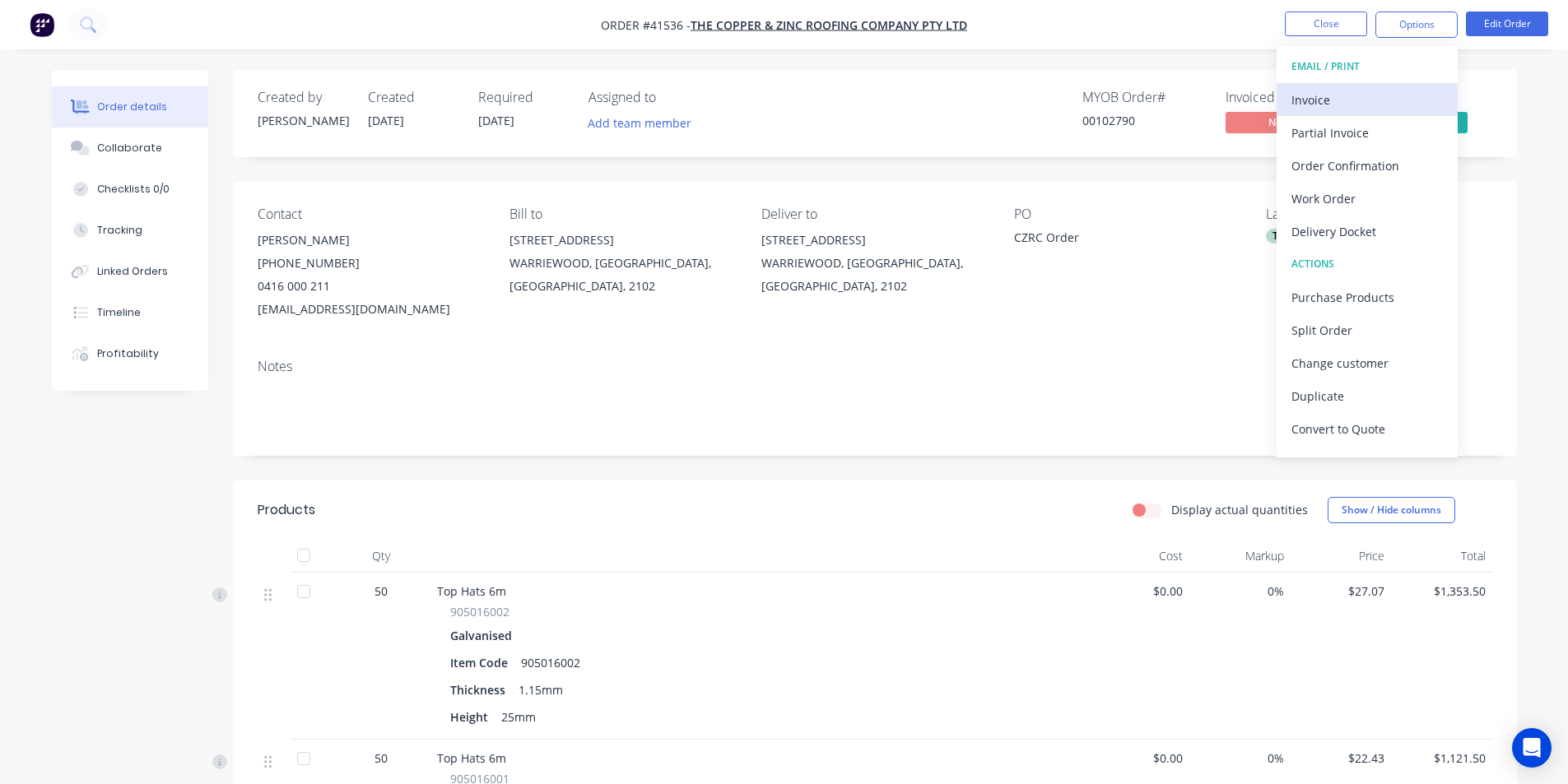
click at [1363, 95] on div "Invoice" at bounding box center [1367, 100] width 151 height 24
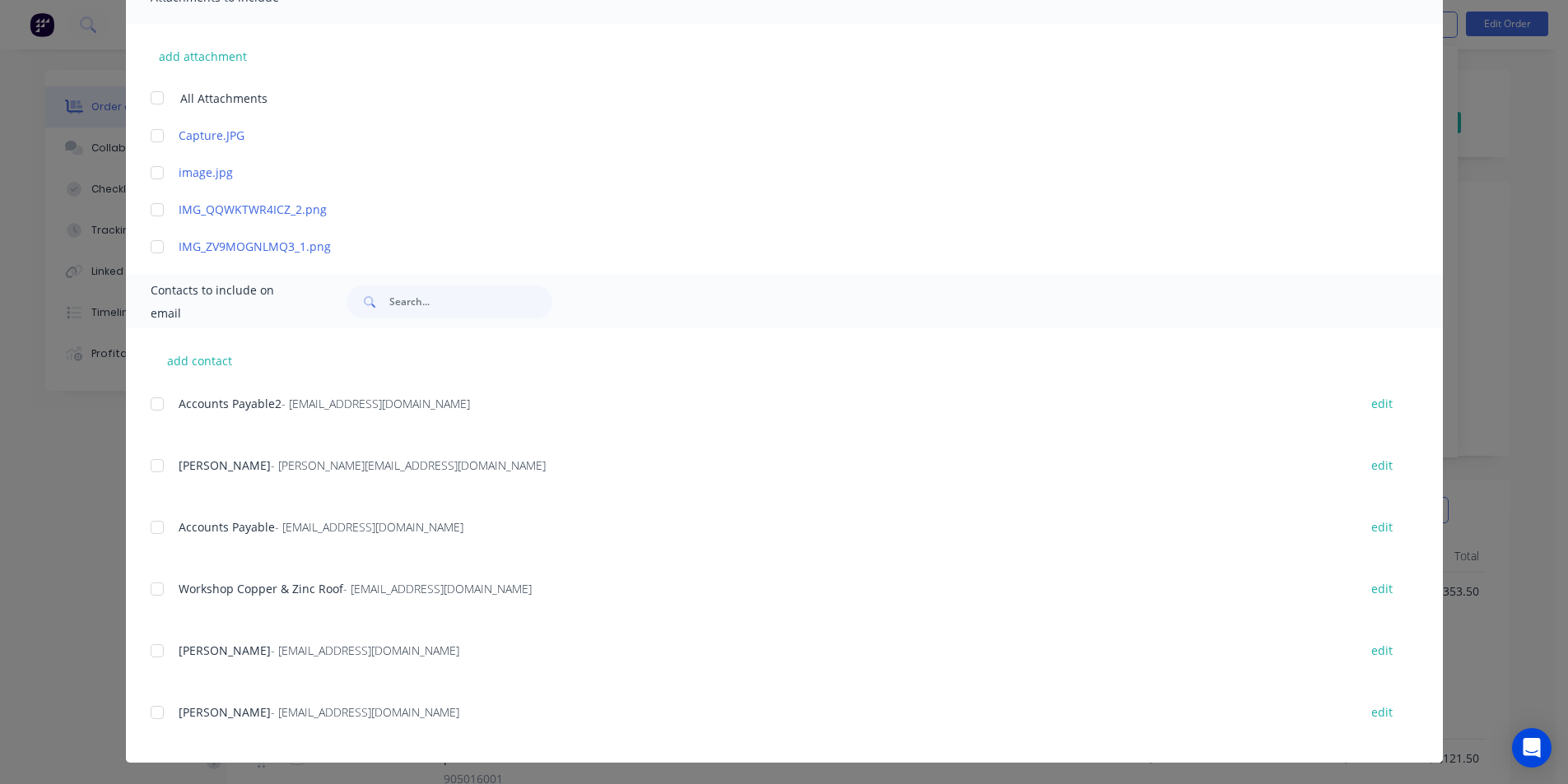
scroll to position [398, 0]
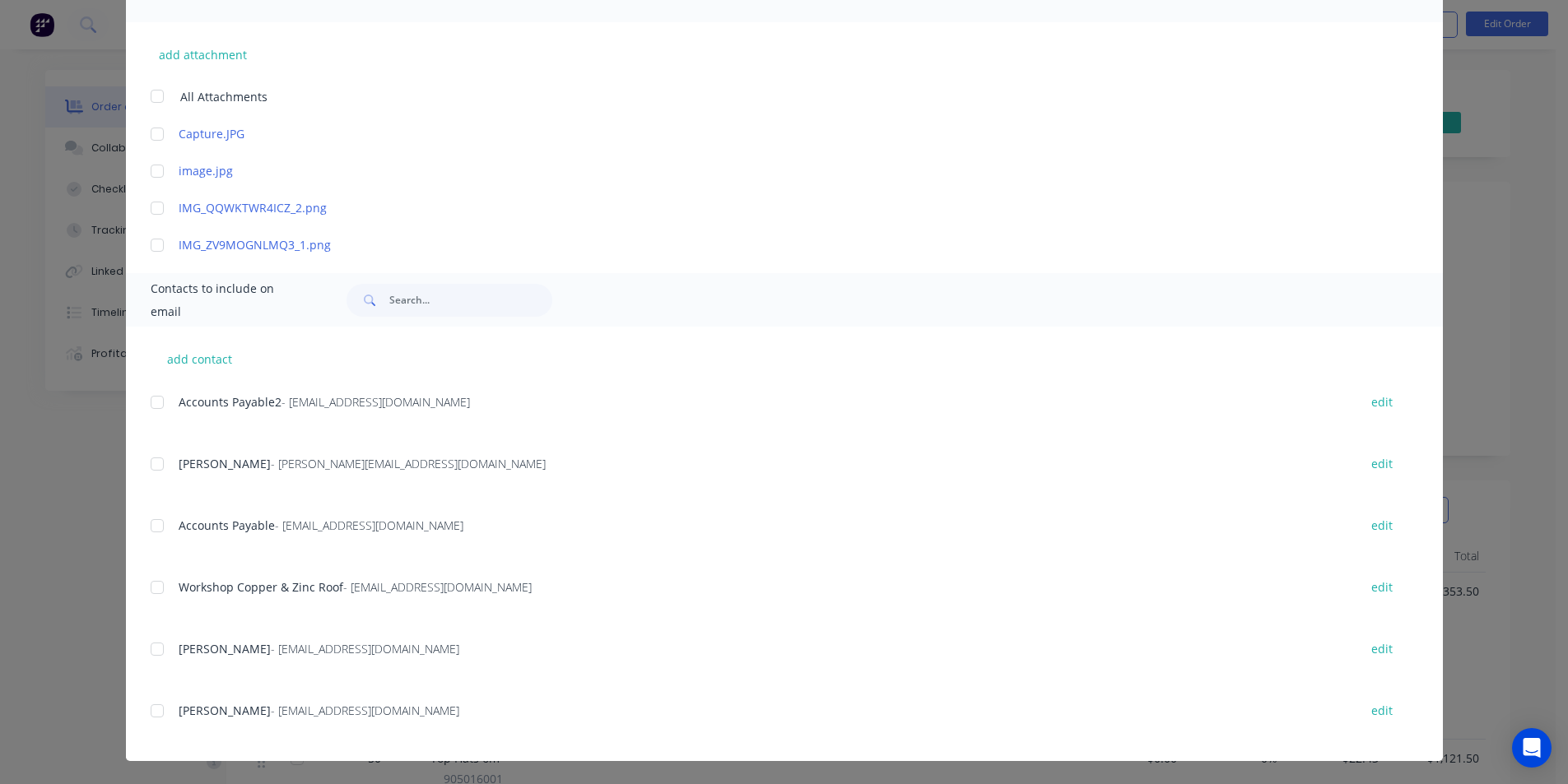
click at [155, 397] on div at bounding box center [157, 403] width 33 height 33
click at [159, 531] on div at bounding box center [157, 526] width 33 height 33
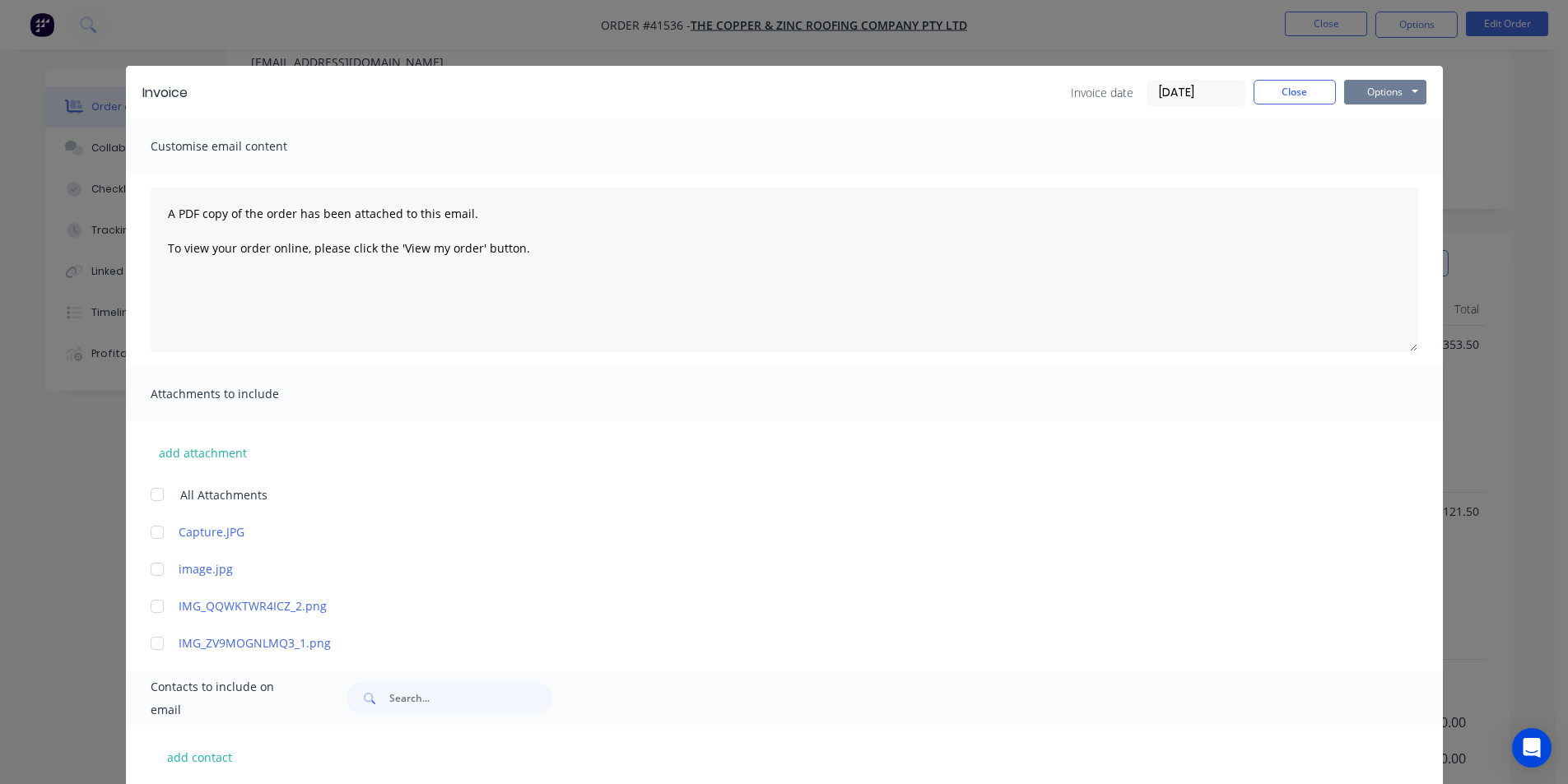
click at [1385, 87] on button "Options" at bounding box center [1385, 91] width 83 height 24
click at [1396, 179] on button "Email" at bounding box center [1397, 176] width 106 height 27
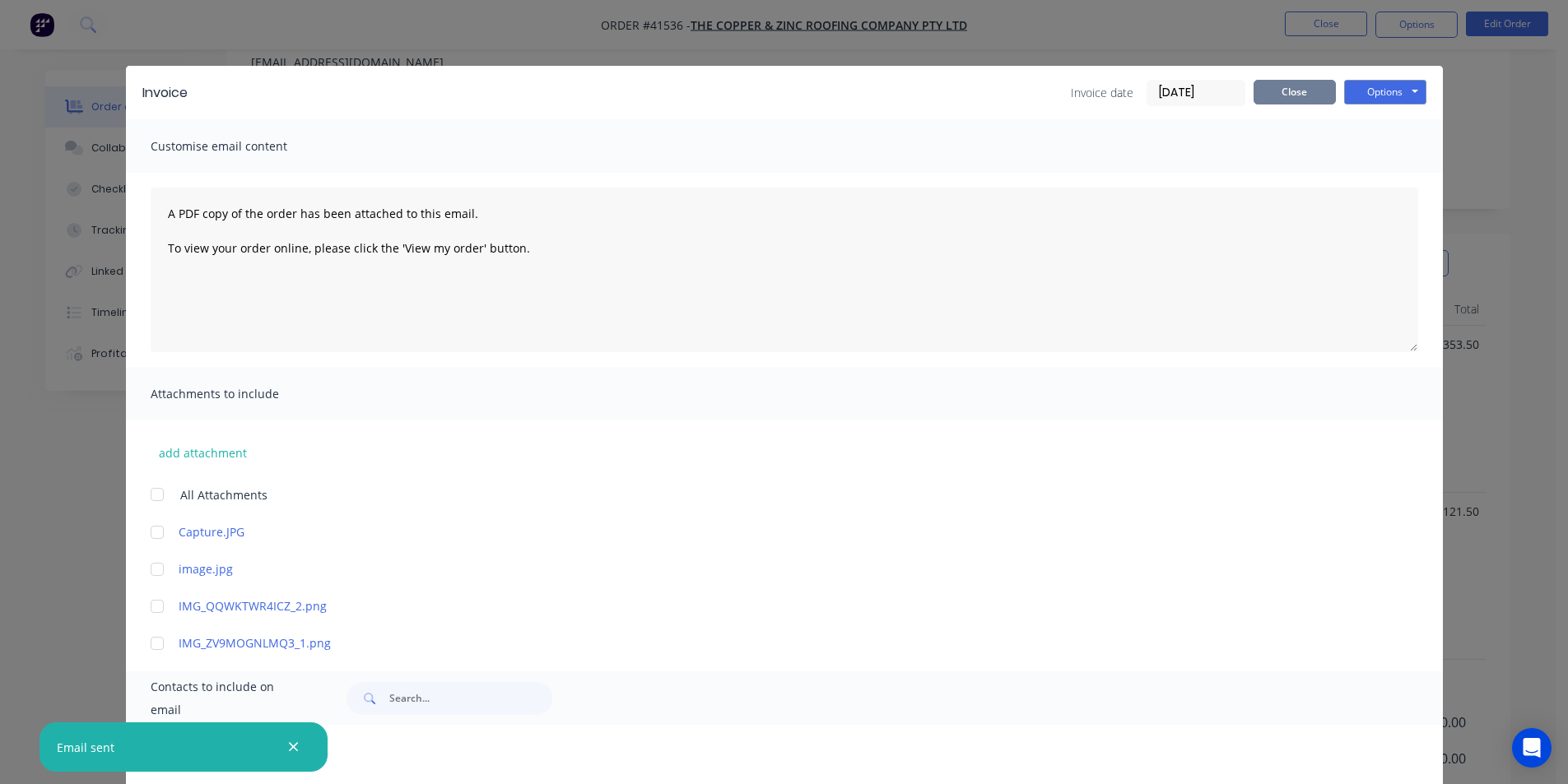
click at [1296, 101] on button "Close" at bounding box center [1294, 91] width 83 height 24
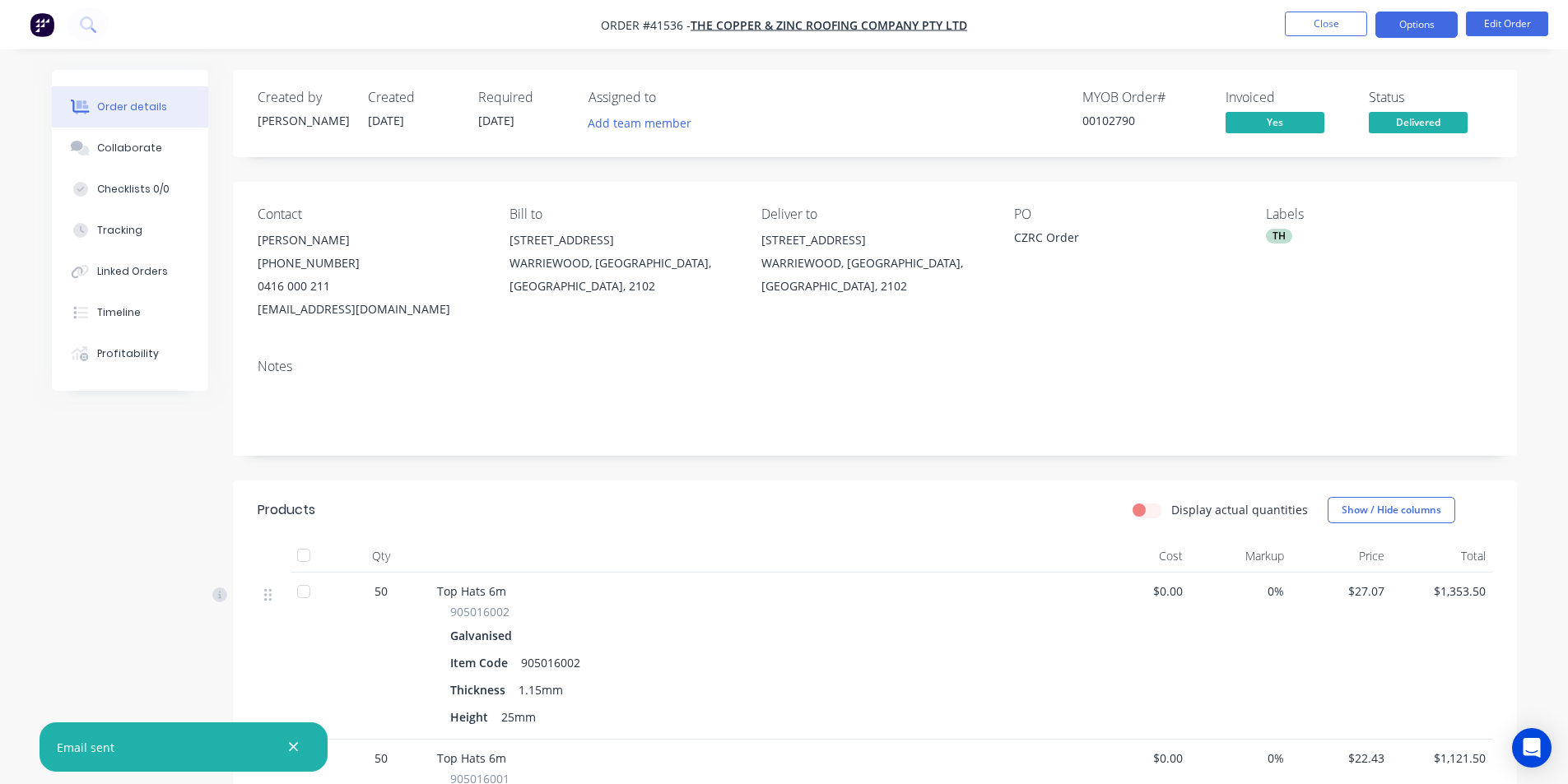
click at [1399, 36] on button "Options" at bounding box center [1417, 24] width 83 height 26
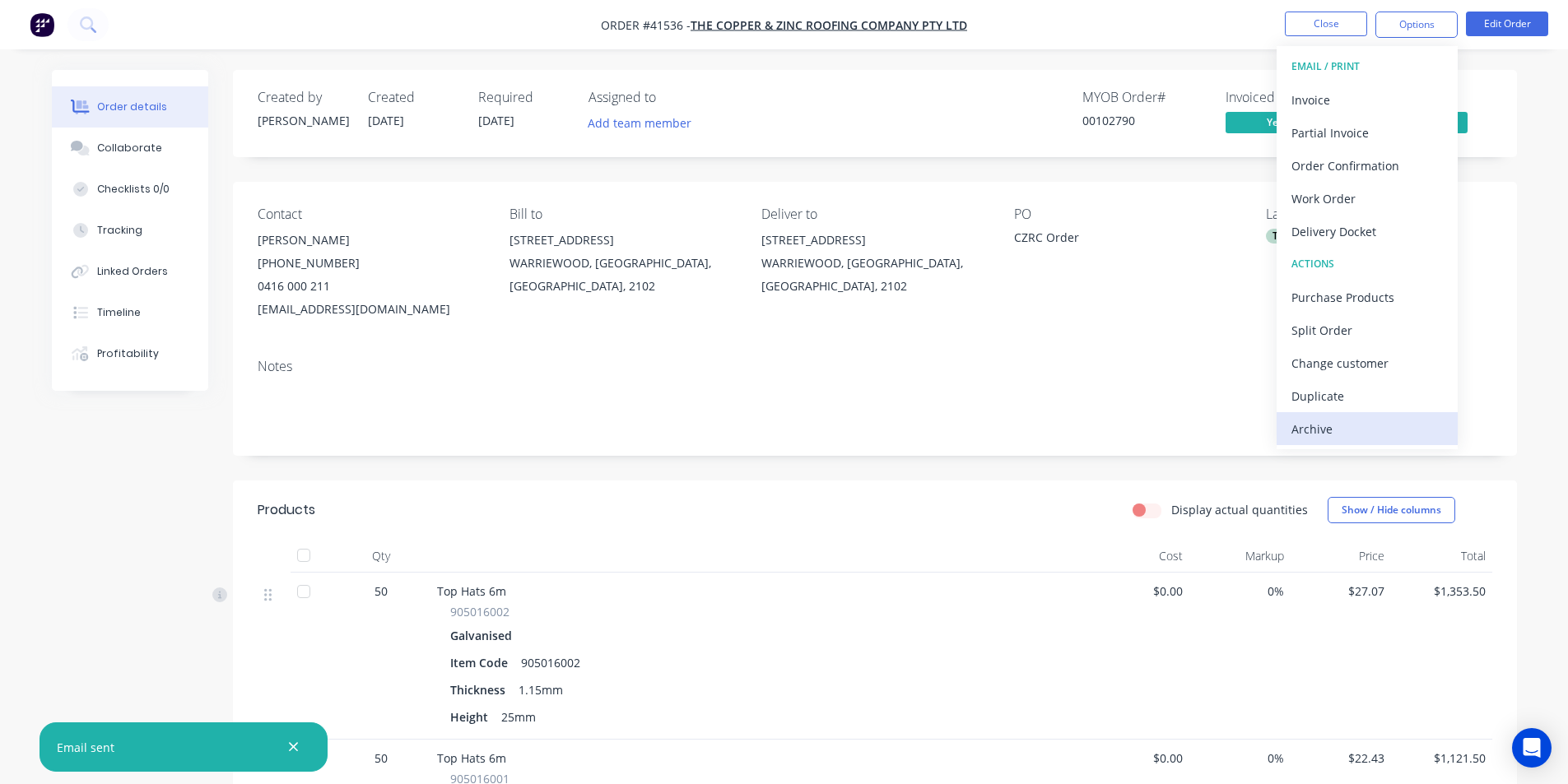
click at [1300, 425] on div "Archive" at bounding box center [1367, 429] width 151 height 24
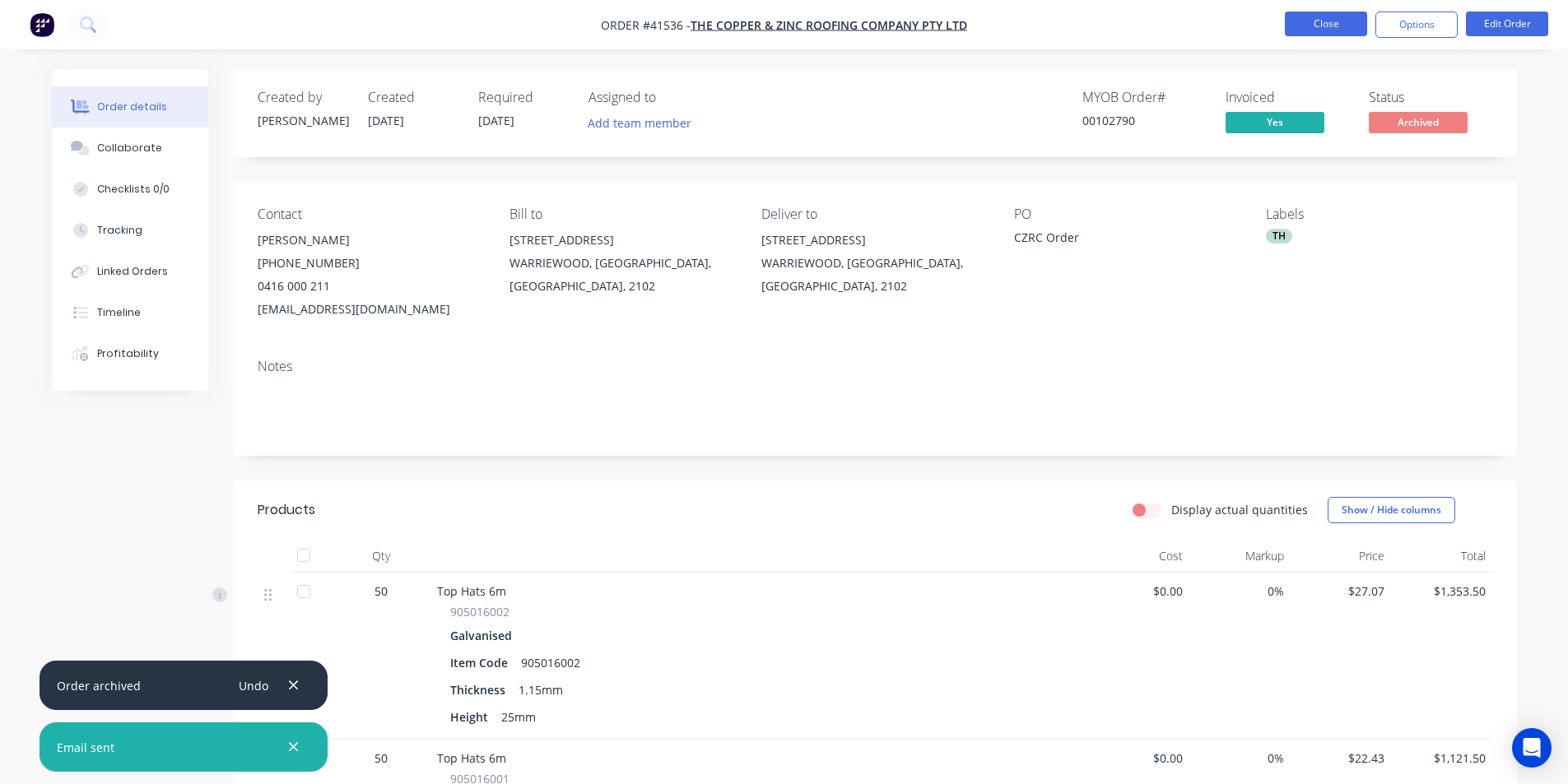
click at [1328, 26] on button "Close" at bounding box center [1326, 23] width 83 height 24
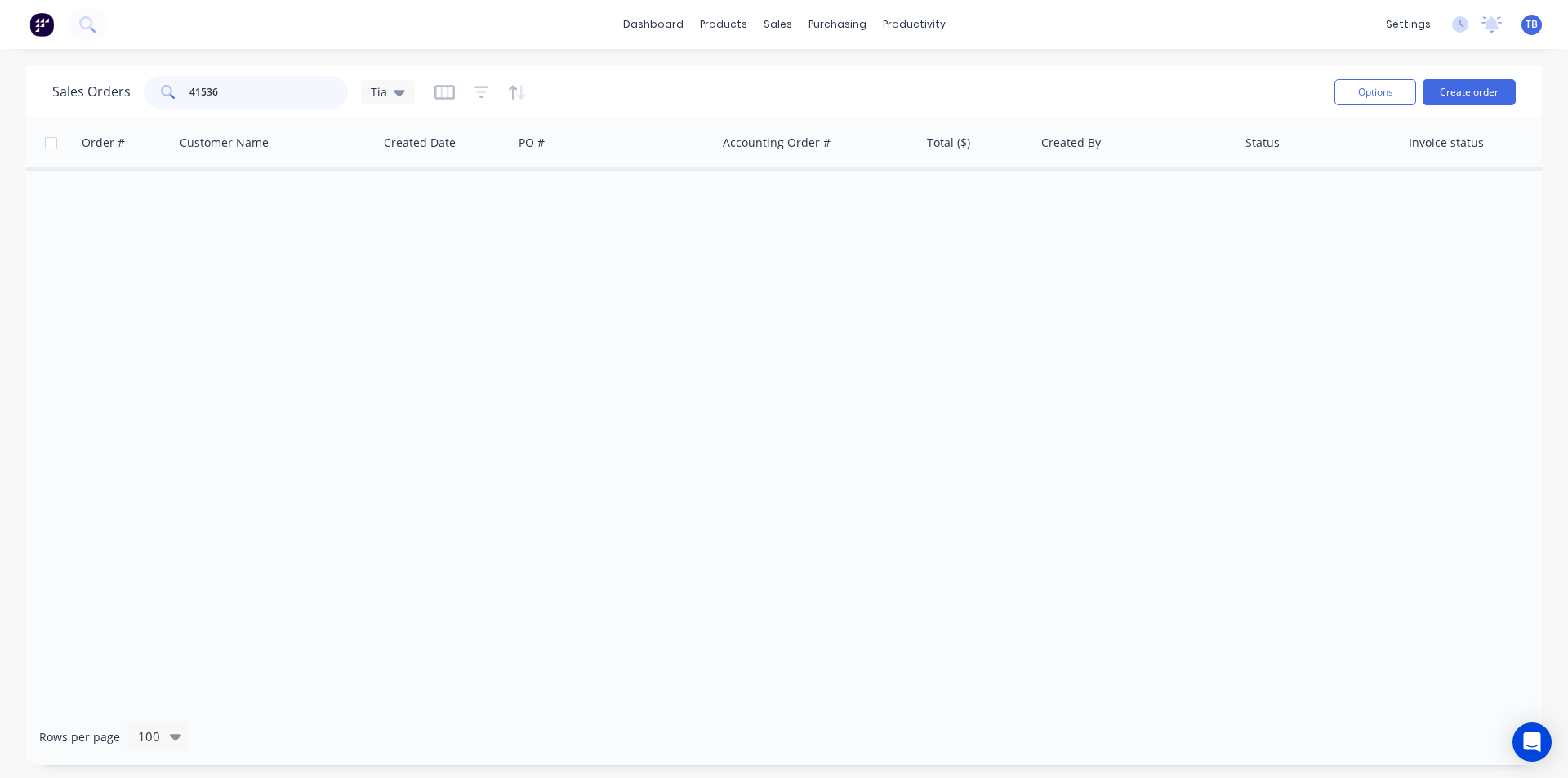
drag, startPoint x: 248, startPoint y: 99, endPoint x: 122, endPoint y: 106, distance: 126.2
click at [122, 106] on div "Sales Orders 41536 Tia" at bounding box center [233, 92] width 362 height 33
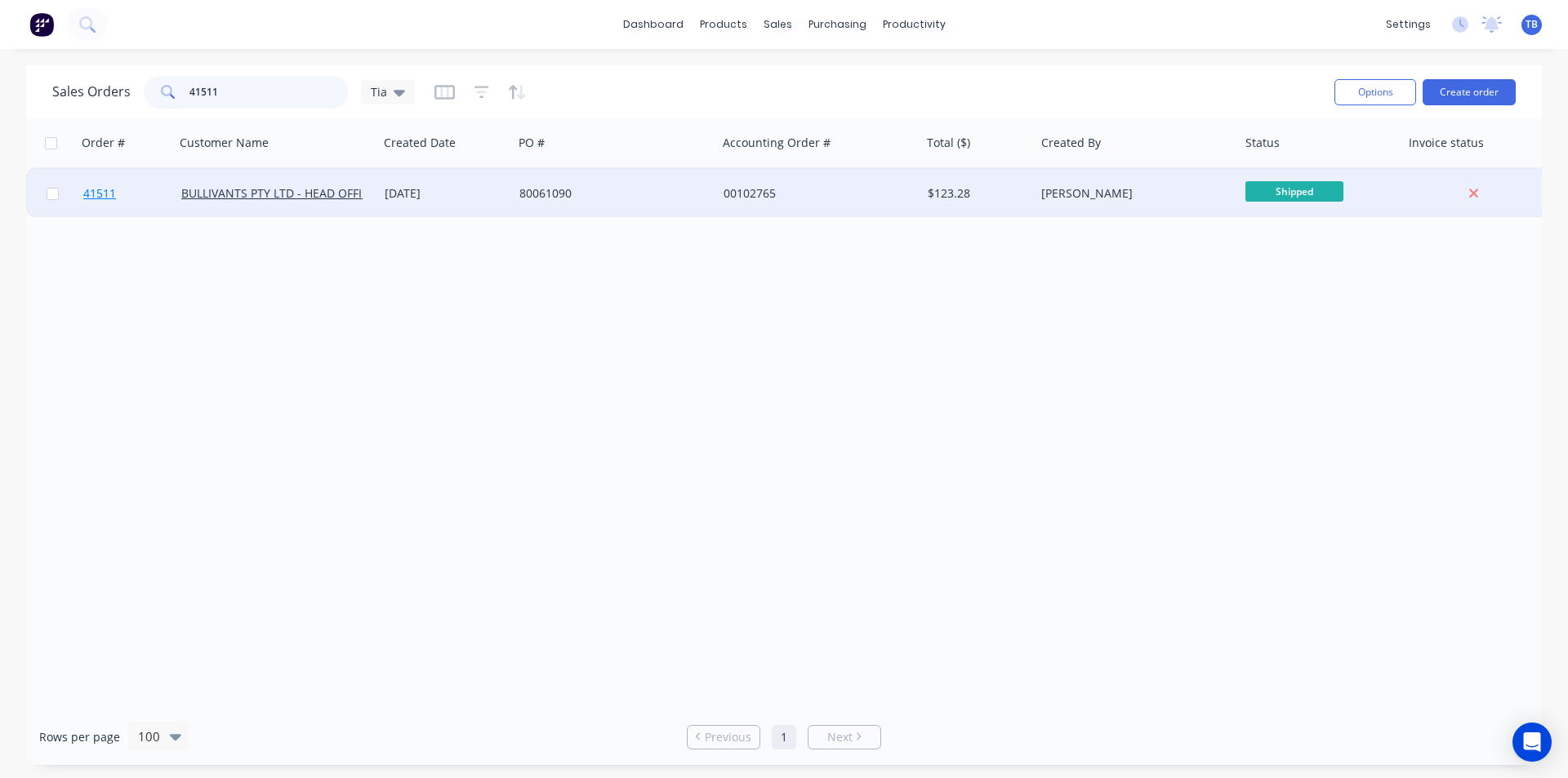
type input "41511"
click at [99, 199] on span "41511" at bounding box center [99, 193] width 33 height 16
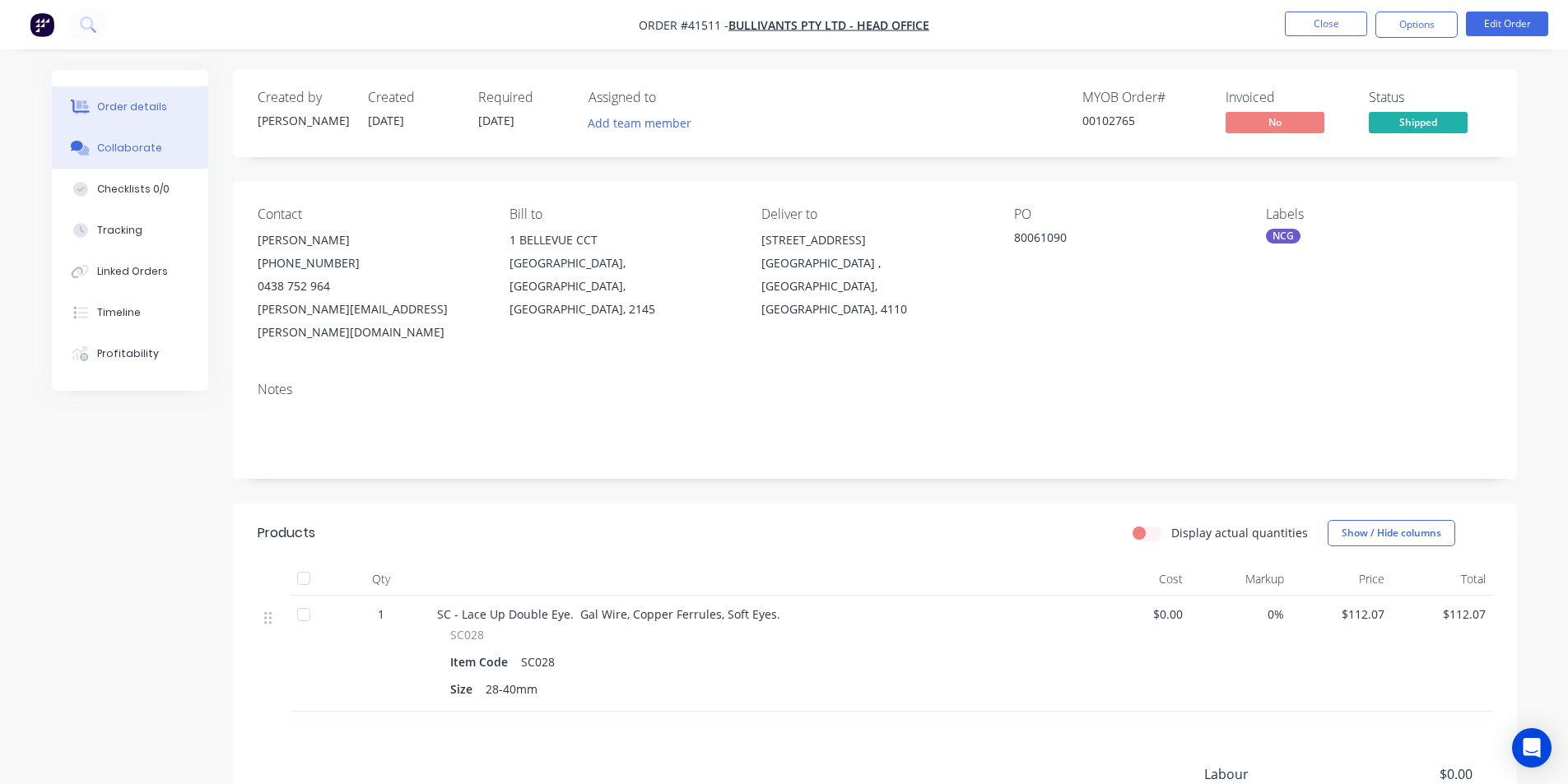
click at [117, 145] on div "Collaborate" at bounding box center [129, 147] width 65 height 15
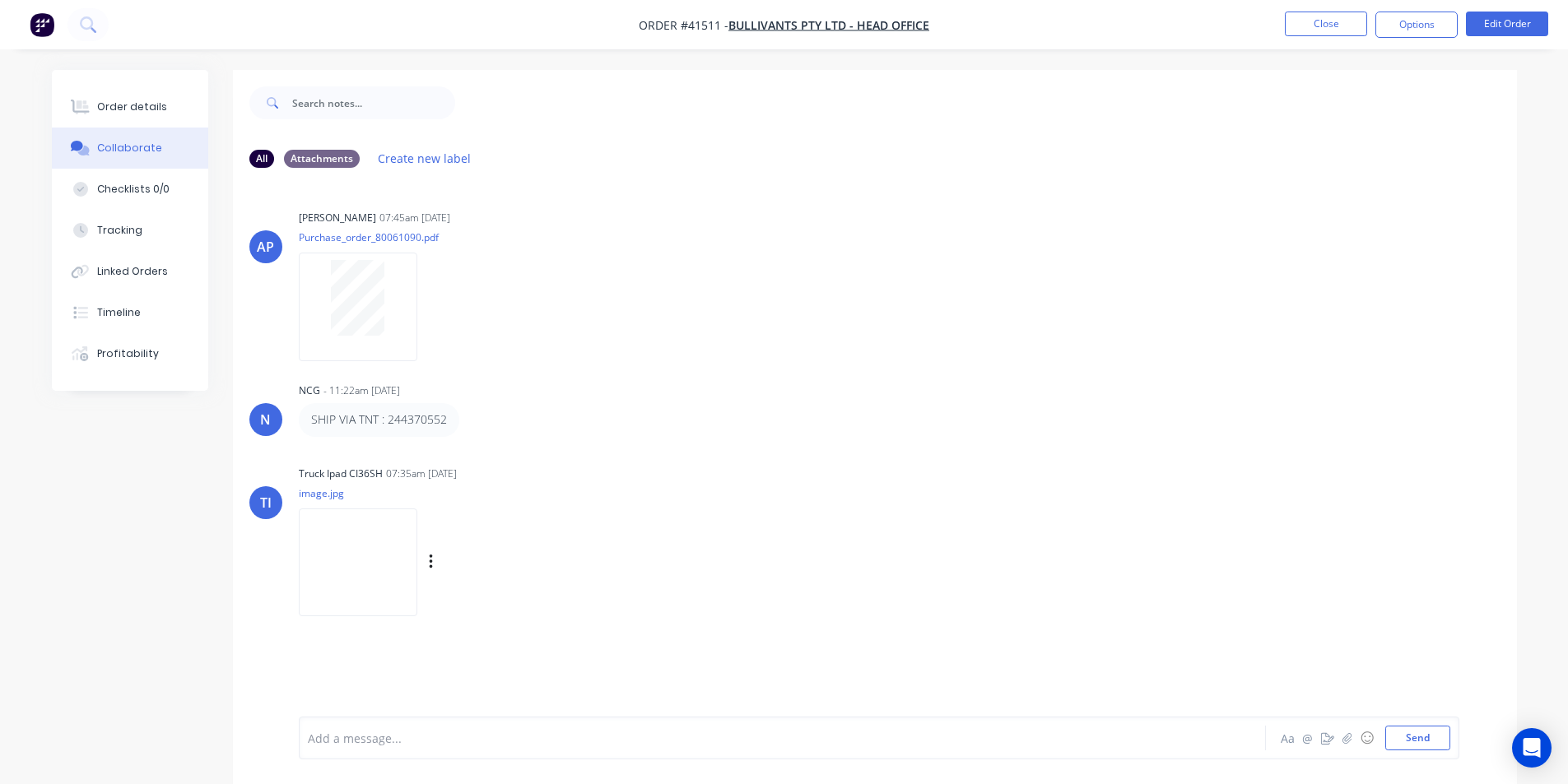
click at [340, 584] on img at bounding box center [358, 562] width 118 height 108
click at [149, 121] on button "Order details" at bounding box center [129, 107] width 156 height 41
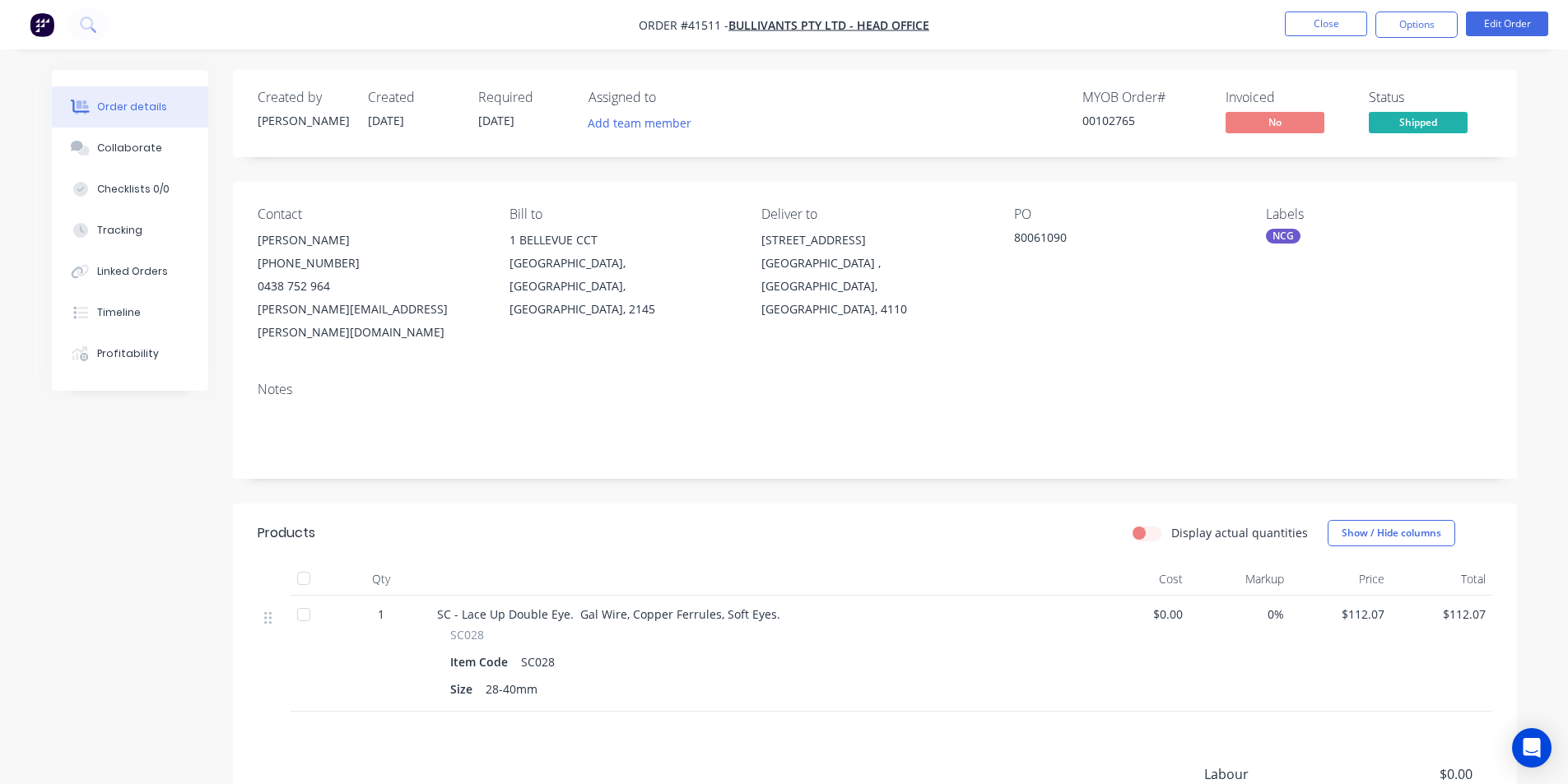
click at [1326, 36] on li "Close" at bounding box center [1326, 24] width 83 height 26
click at [1327, 23] on button "Close" at bounding box center [1326, 23] width 83 height 24
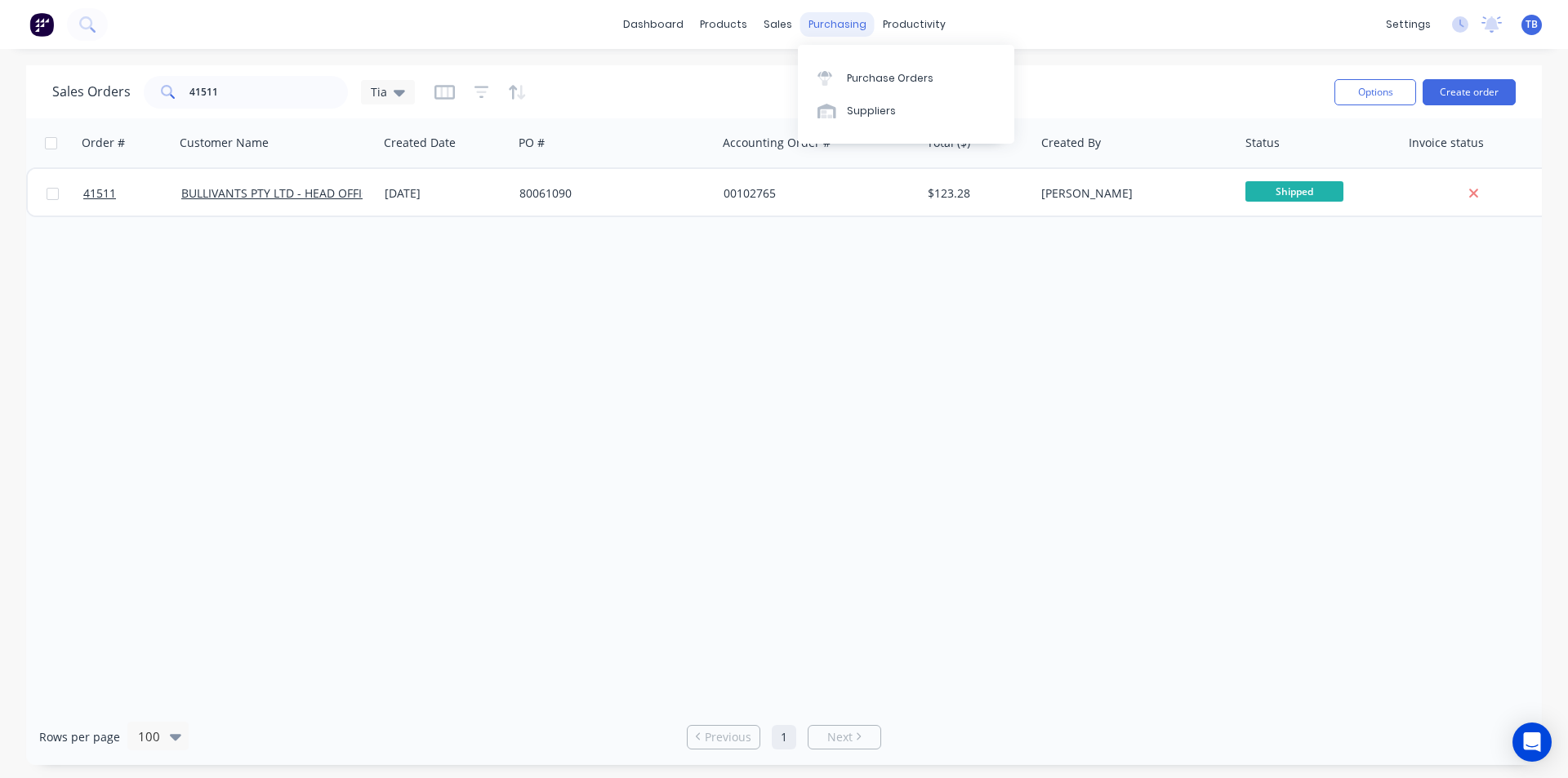
click at [846, 30] on div "purchasing" at bounding box center [837, 24] width 74 height 24
click at [861, 82] on div "Purchase Orders" at bounding box center [890, 78] width 87 height 14
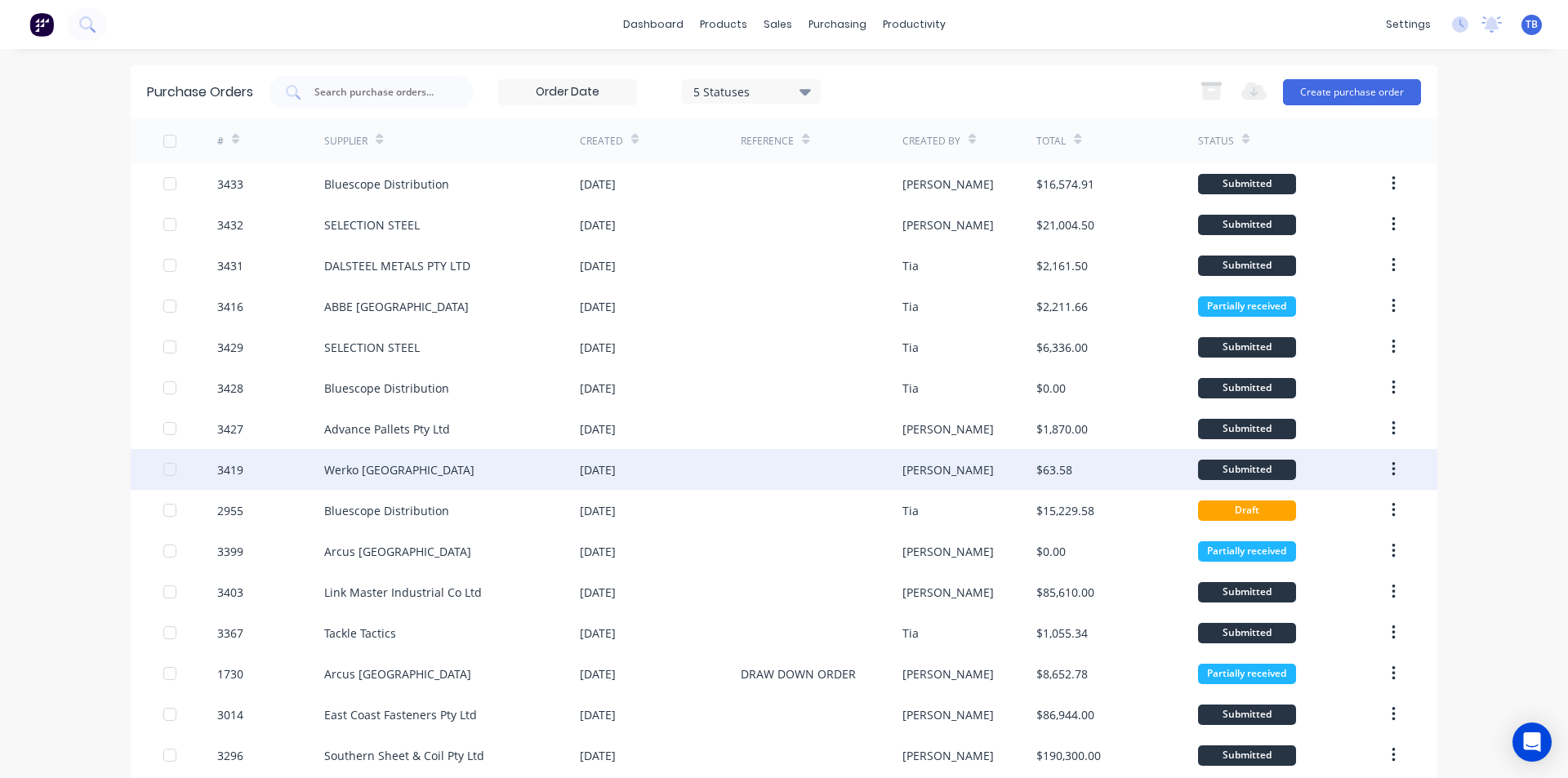
click at [508, 481] on div "Werko [GEOGRAPHIC_DATA]" at bounding box center [452, 469] width 255 height 40
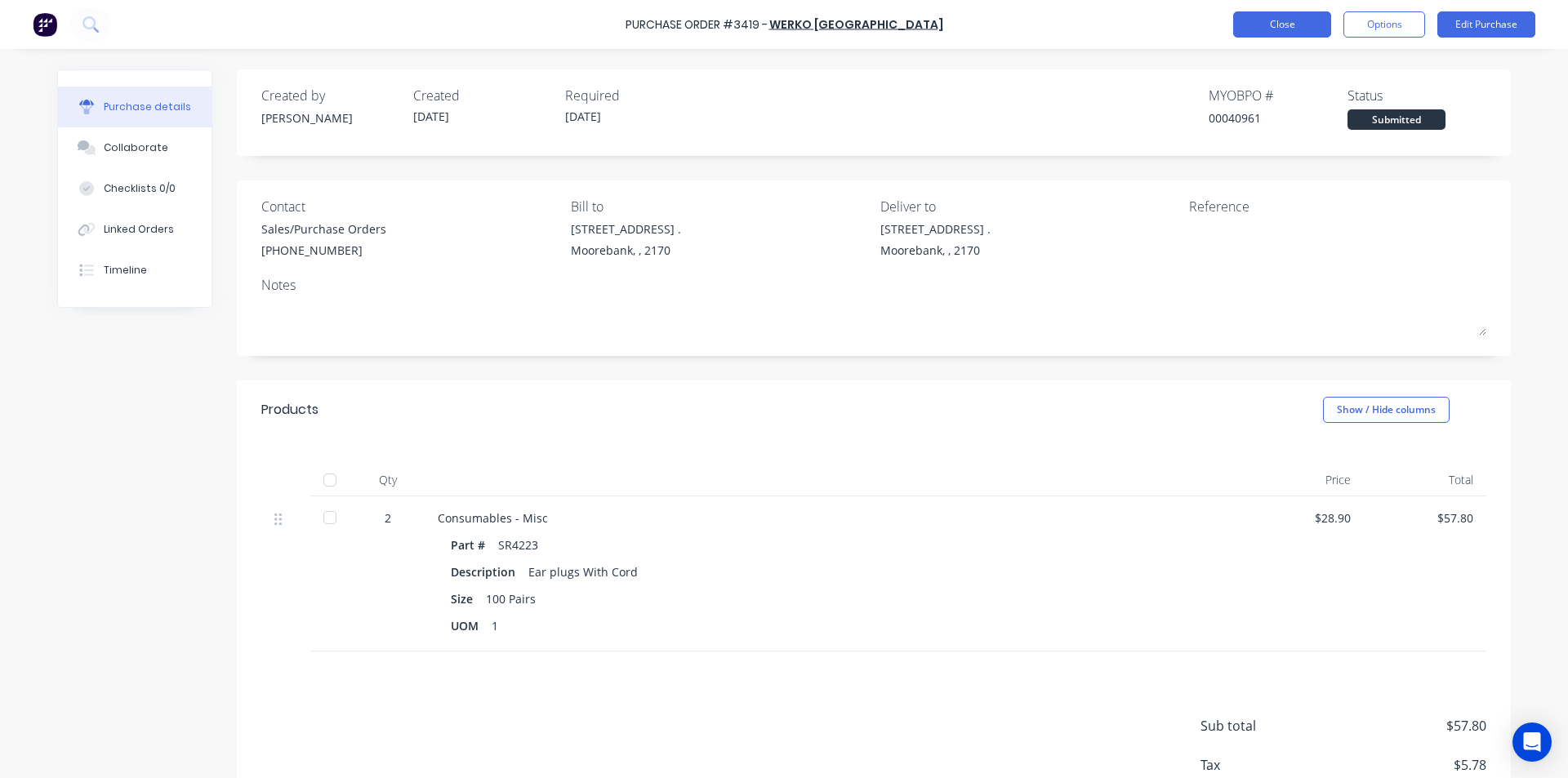
click at [1297, 30] on button "Close" at bounding box center [1282, 24] width 98 height 26
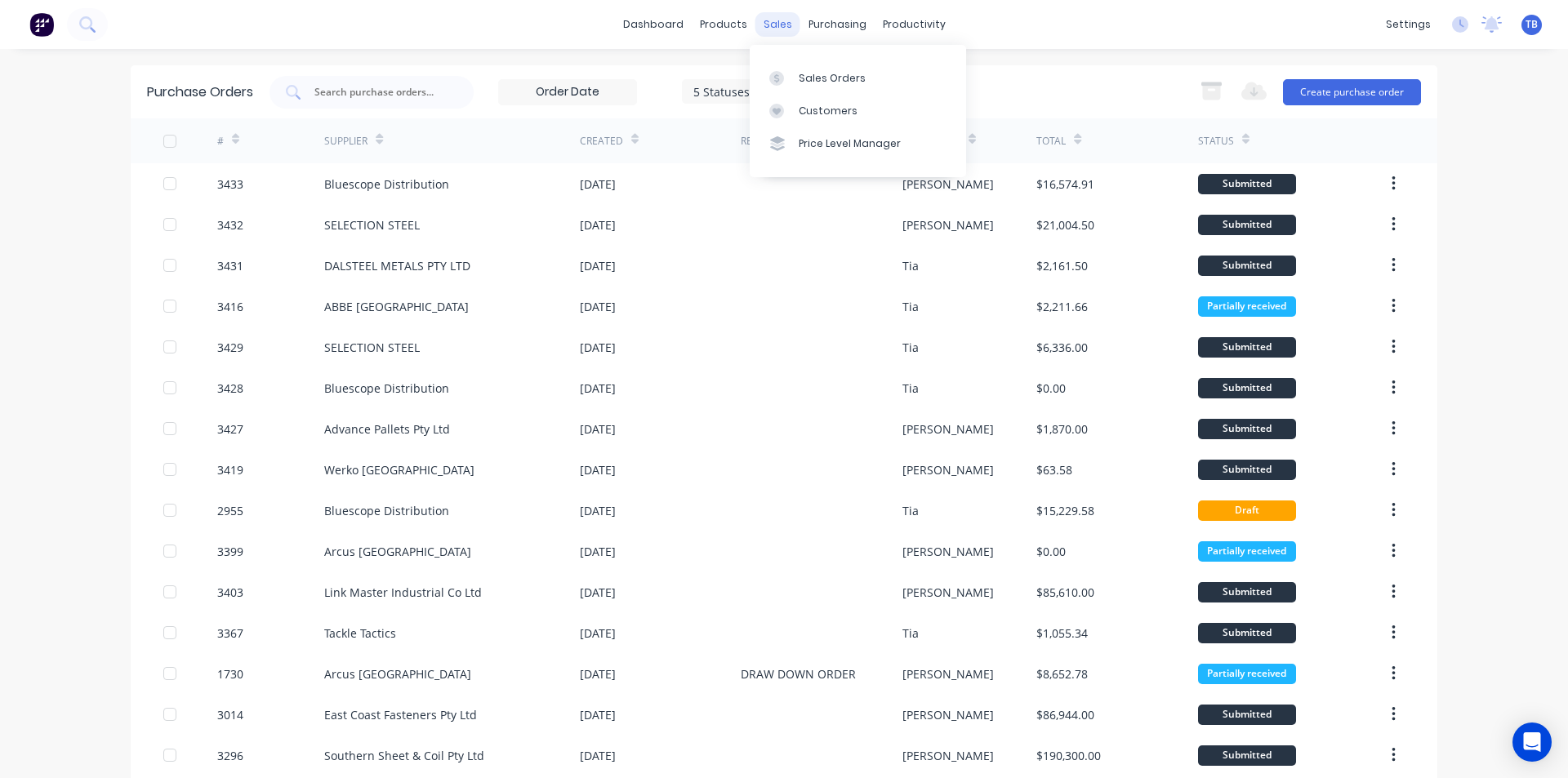
click at [782, 35] on div "sales" at bounding box center [777, 24] width 45 height 24
click at [813, 77] on div "Sales Orders" at bounding box center [832, 78] width 67 height 14
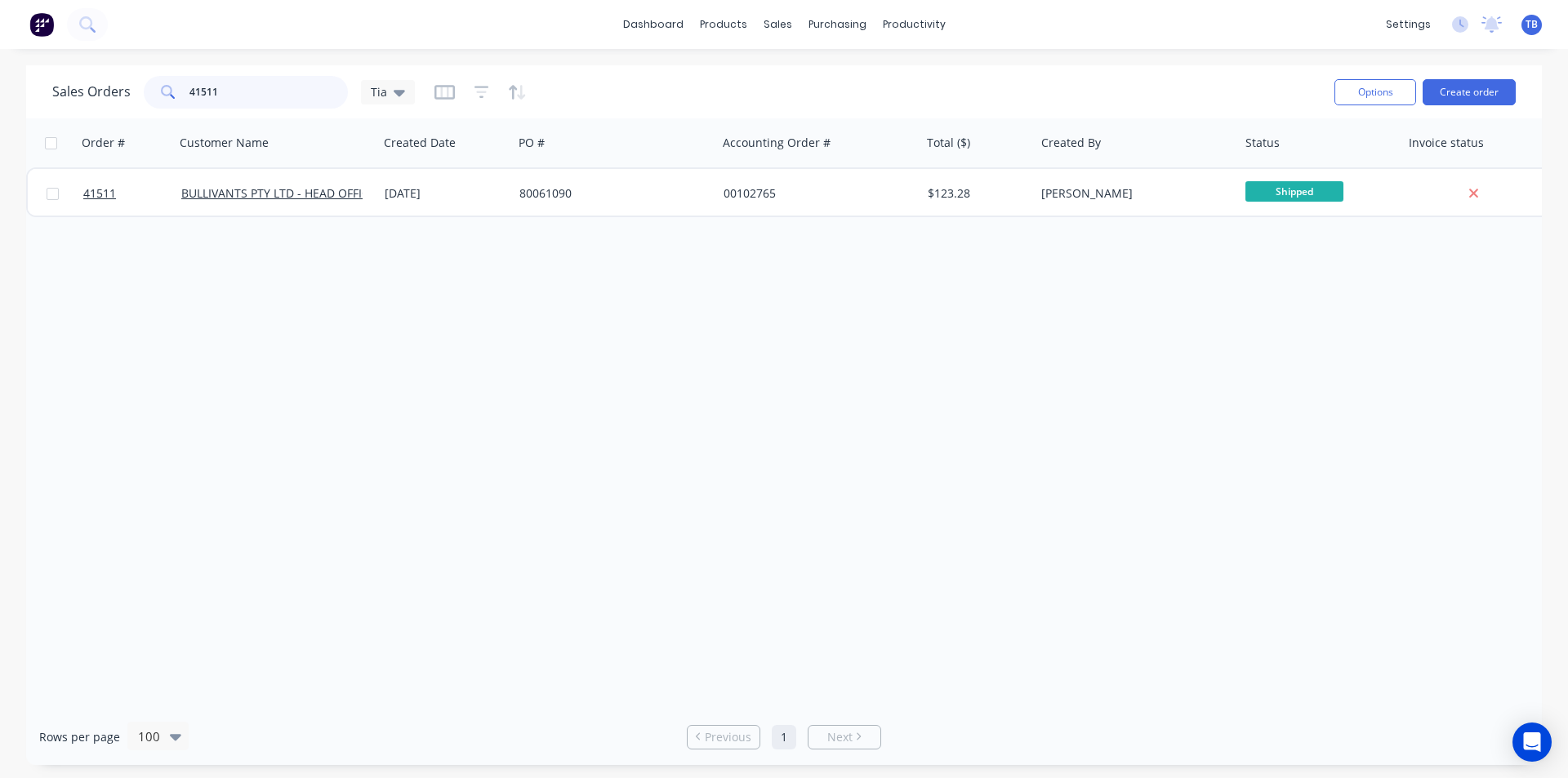
drag, startPoint x: 243, startPoint y: 102, endPoint x: 158, endPoint y: 96, distance: 85.2
click at [158, 96] on div "41511" at bounding box center [246, 92] width 204 height 33
type input "41511"
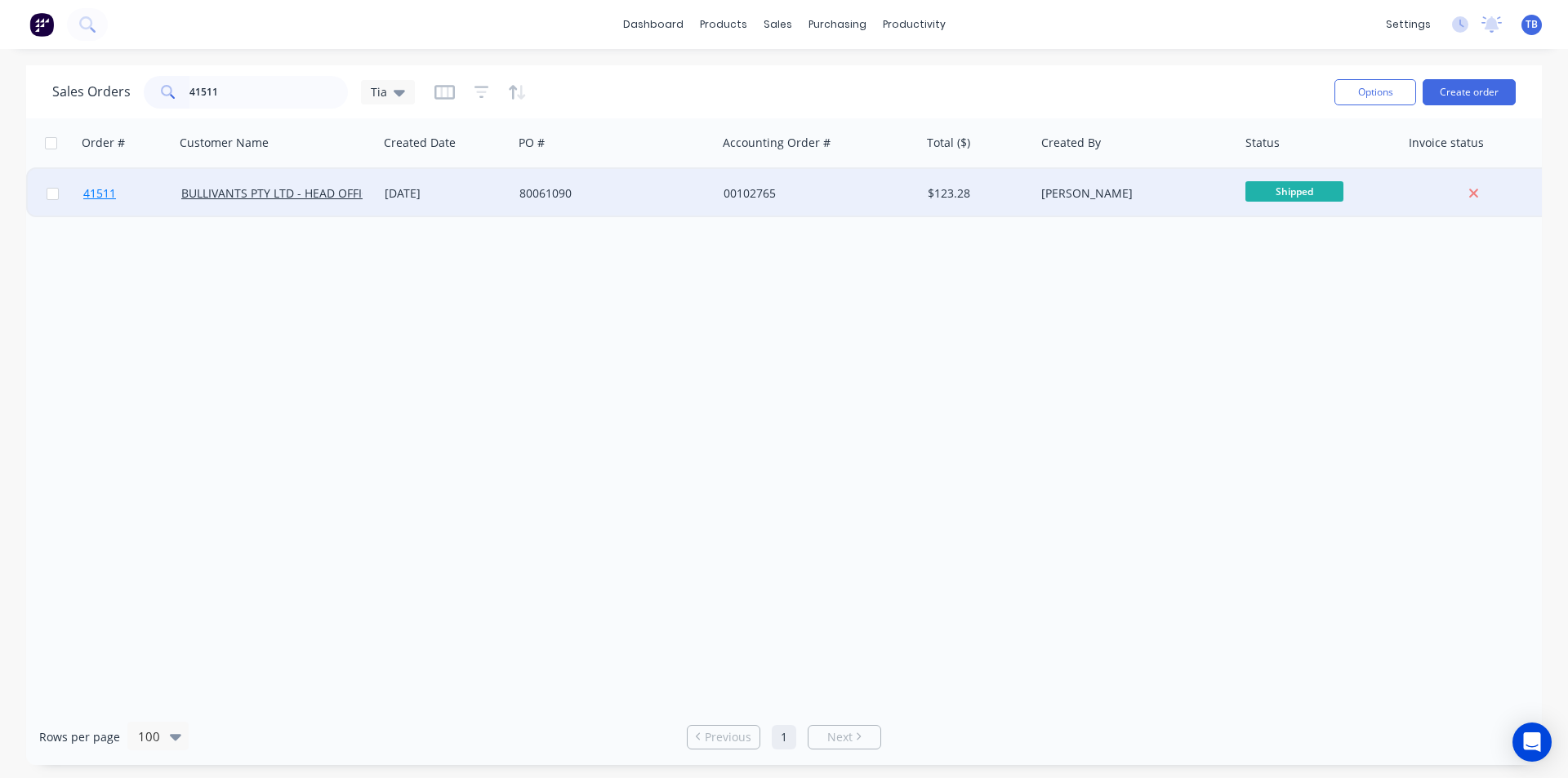
click at [105, 179] on link "41511" at bounding box center [132, 194] width 98 height 49
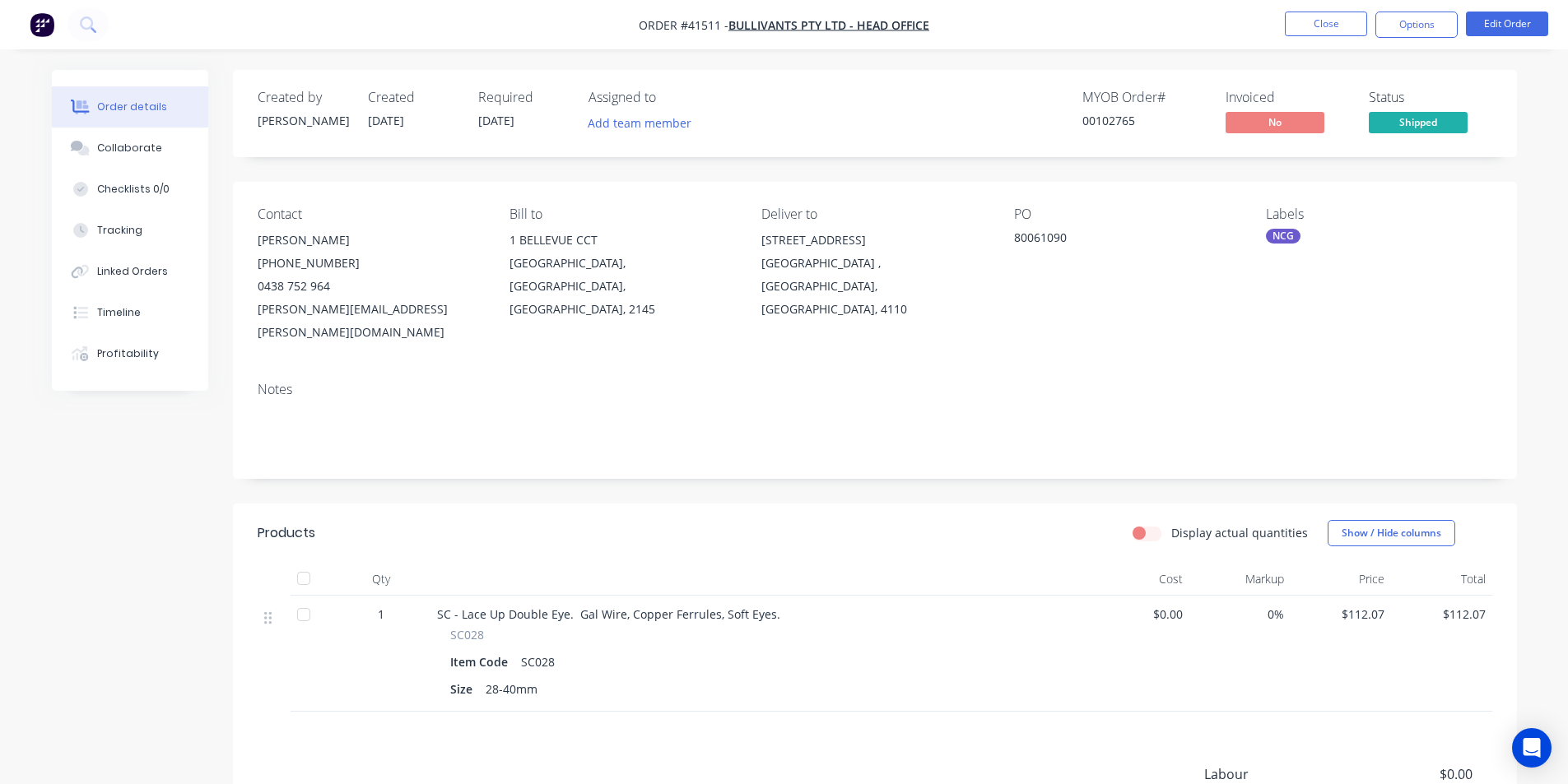
scroll to position [197, 0]
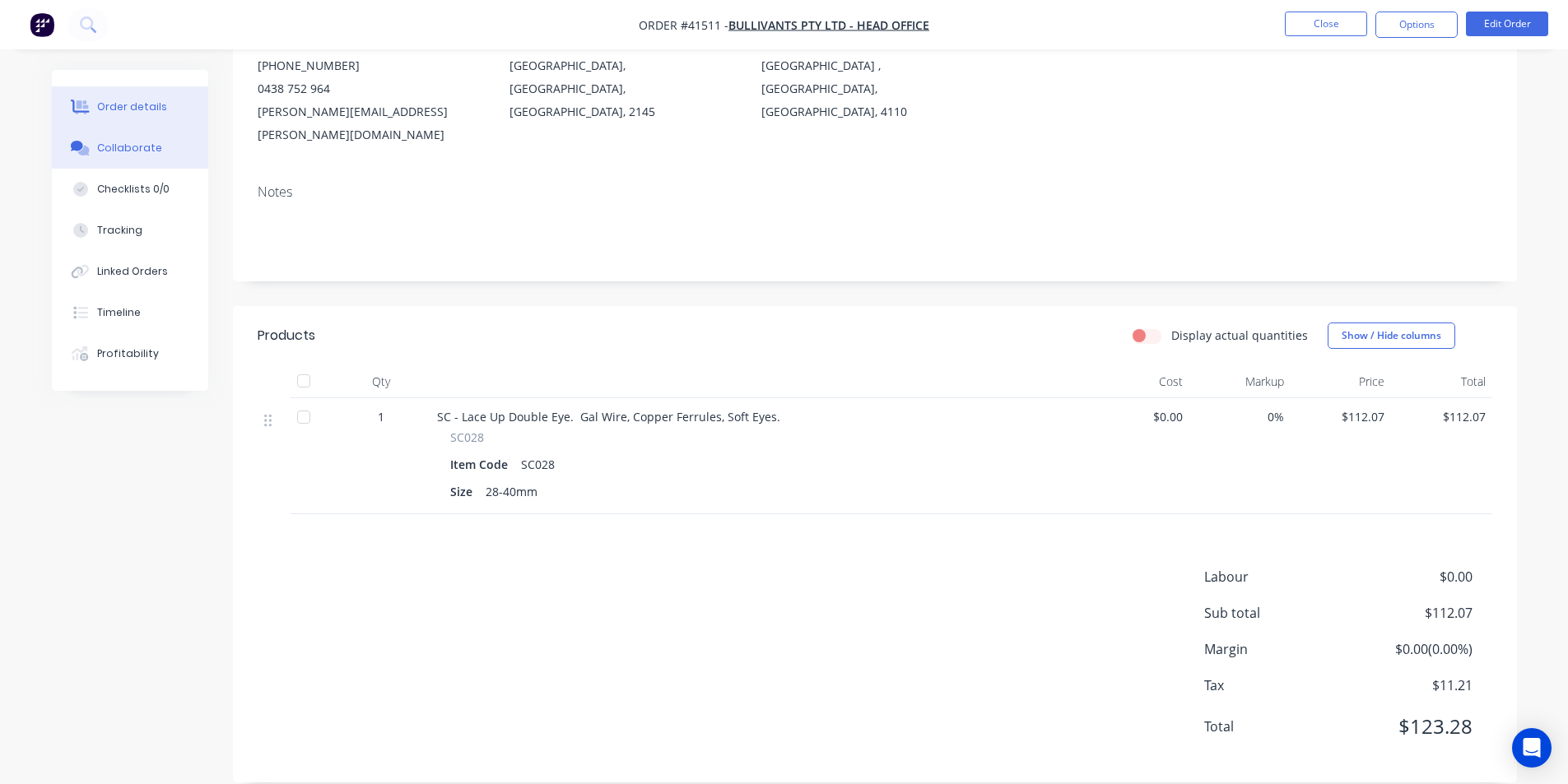
click at [116, 139] on button "Collaborate" at bounding box center [129, 147] width 156 height 41
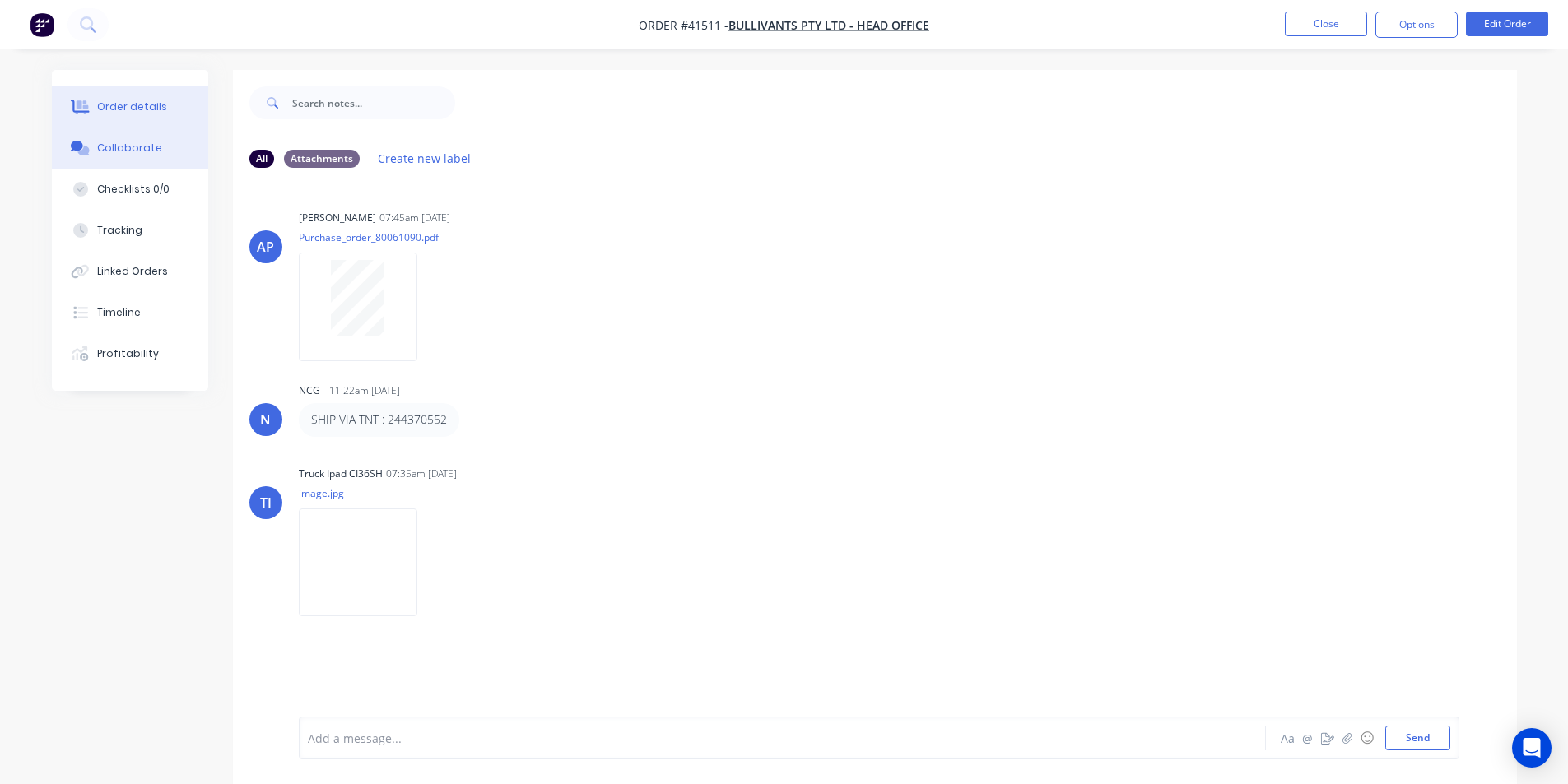
click at [150, 101] on div "Order details" at bounding box center [132, 107] width 70 height 15
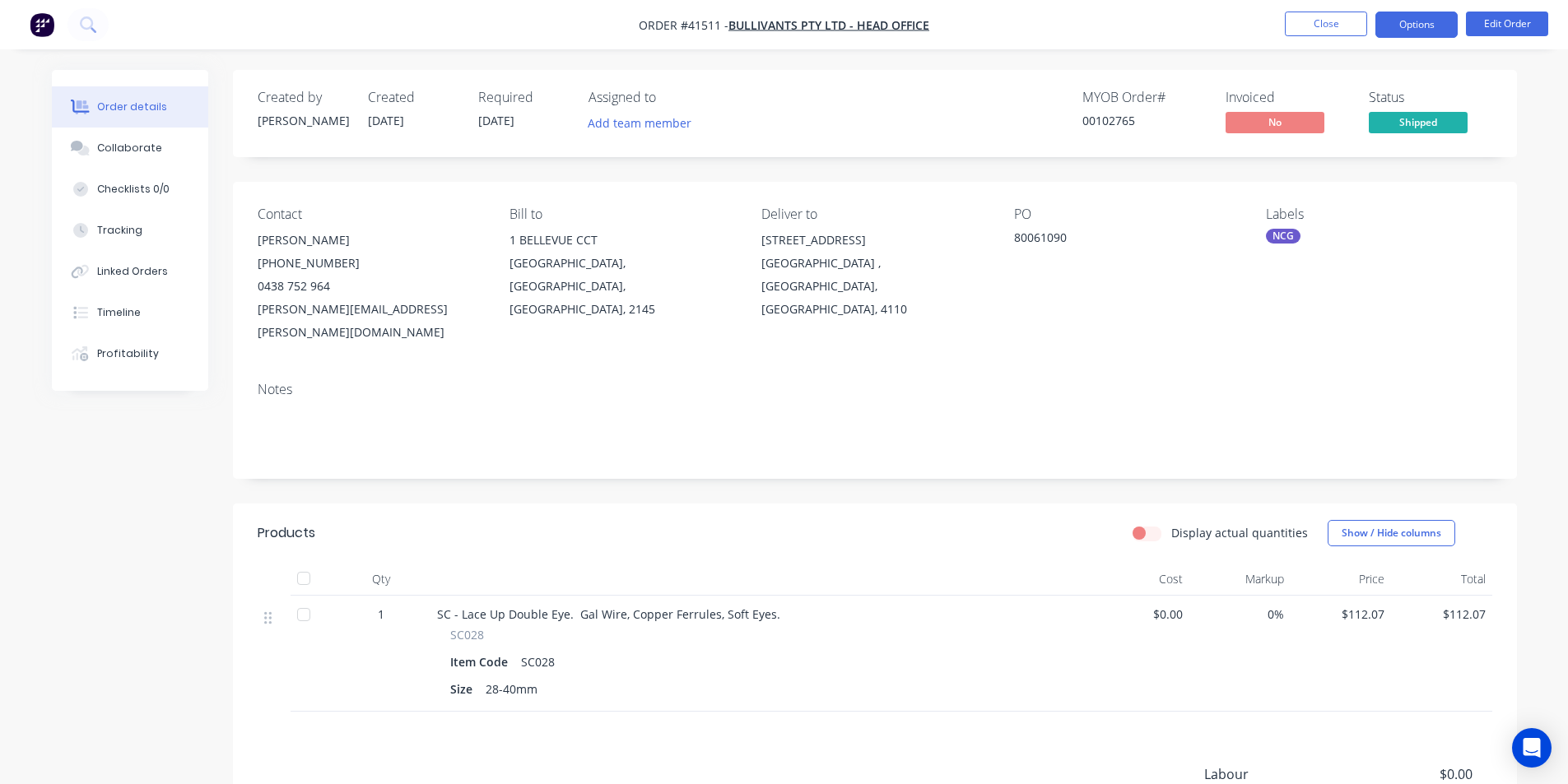
click at [1409, 16] on button "Options" at bounding box center [1417, 24] width 83 height 26
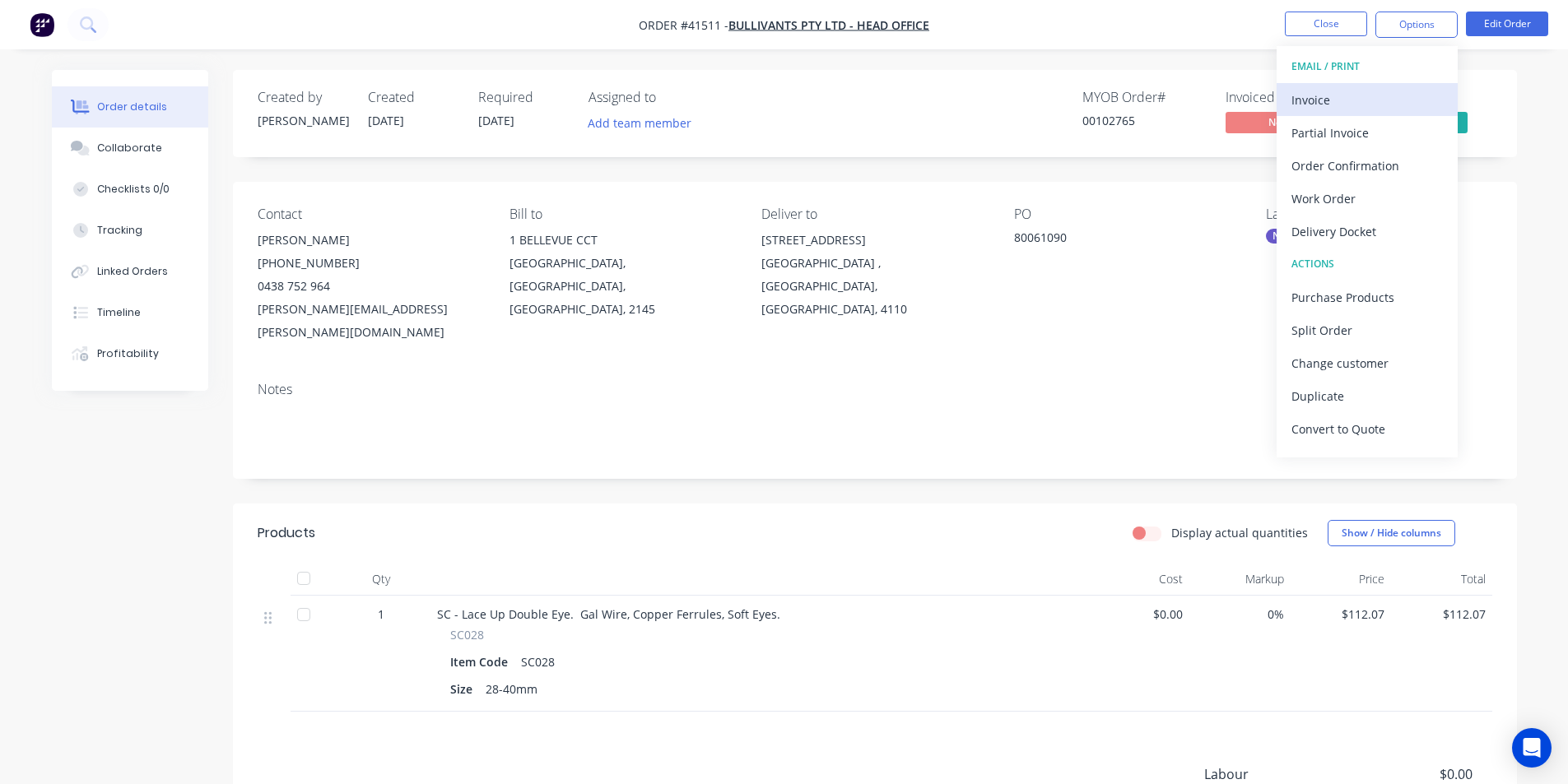
click at [1378, 89] on div "Invoice" at bounding box center [1367, 100] width 151 height 24
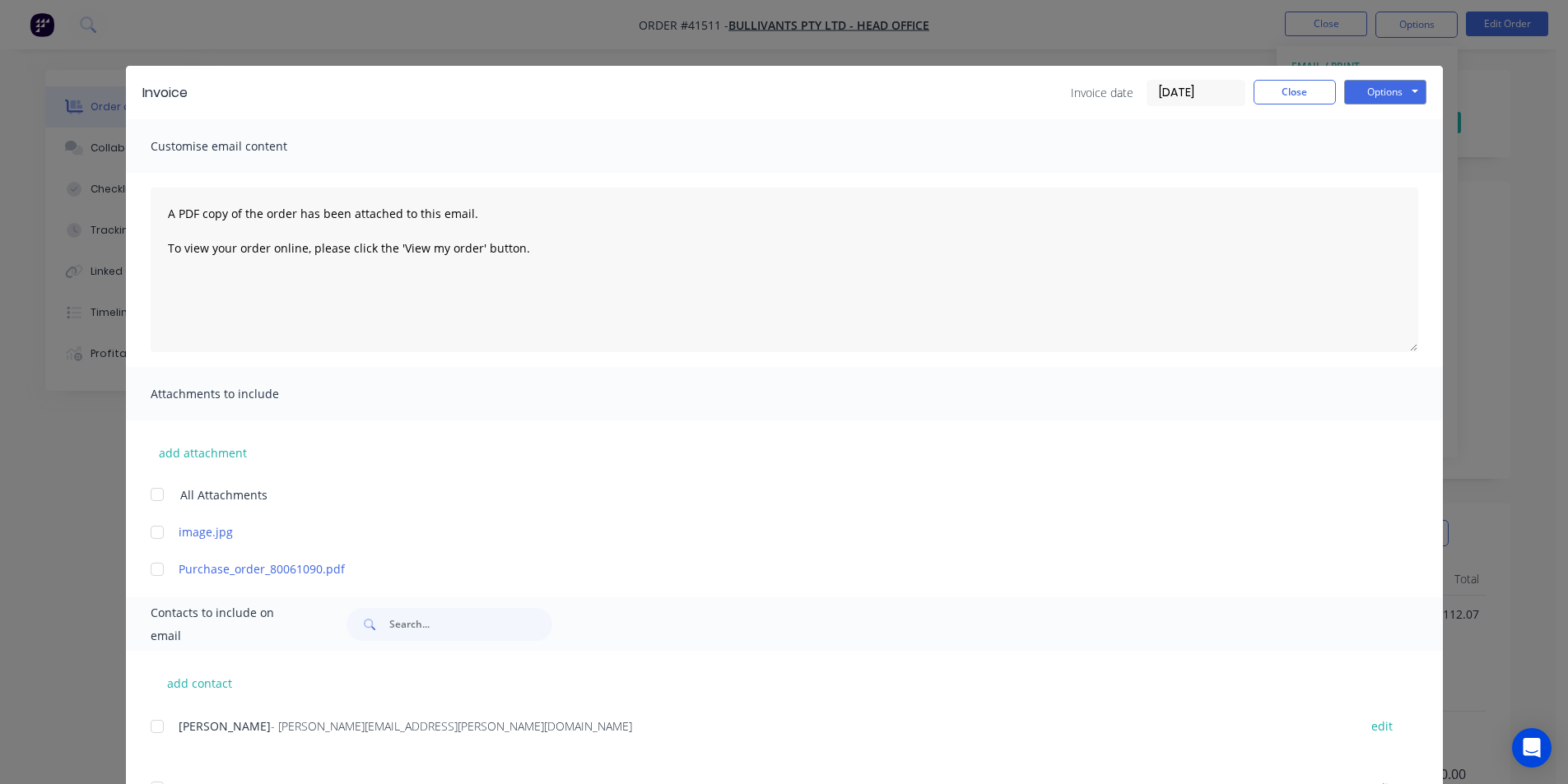
scroll to position [246, 0]
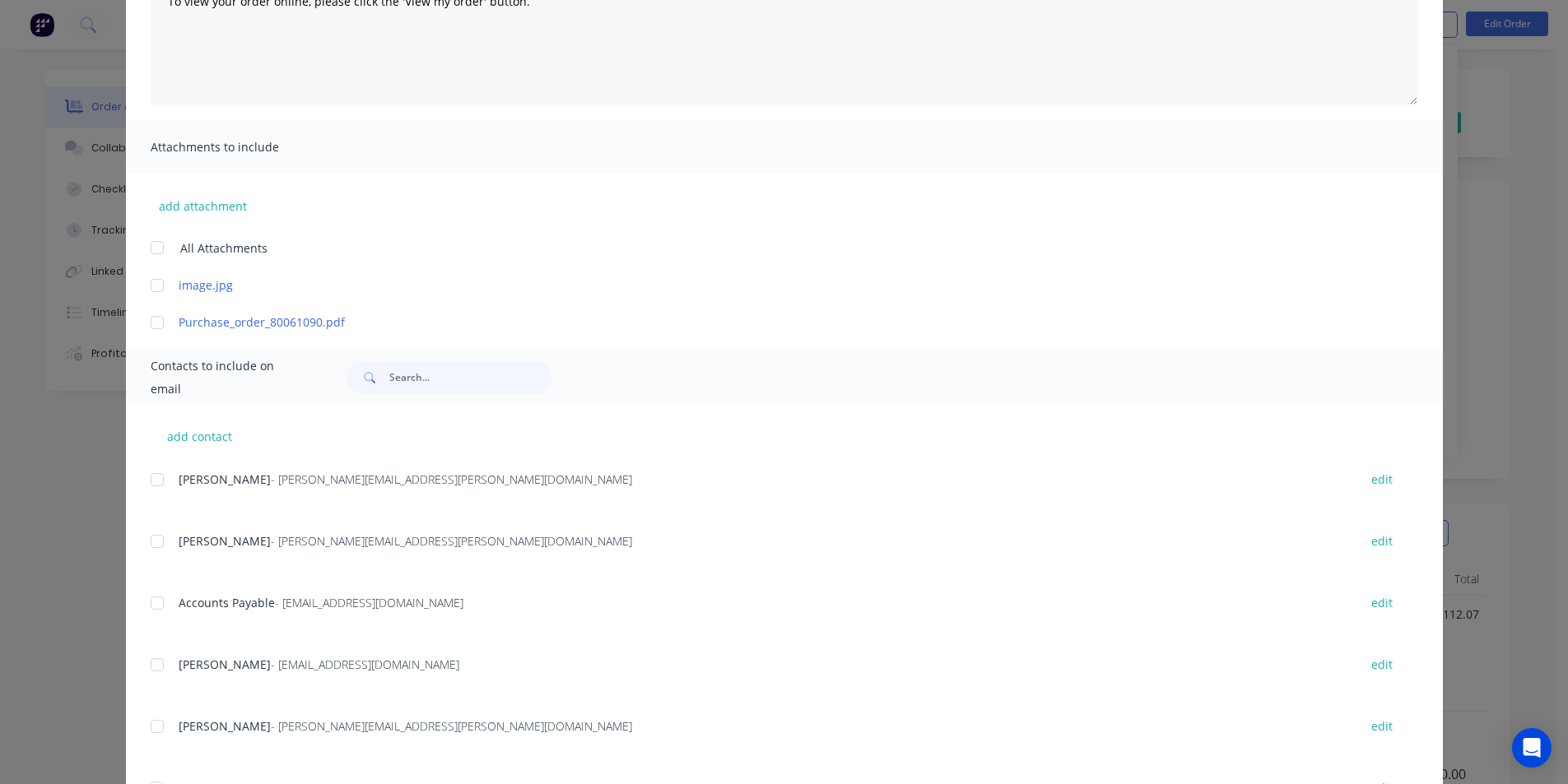
click at [149, 601] on div at bounding box center [157, 604] width 33 height 33
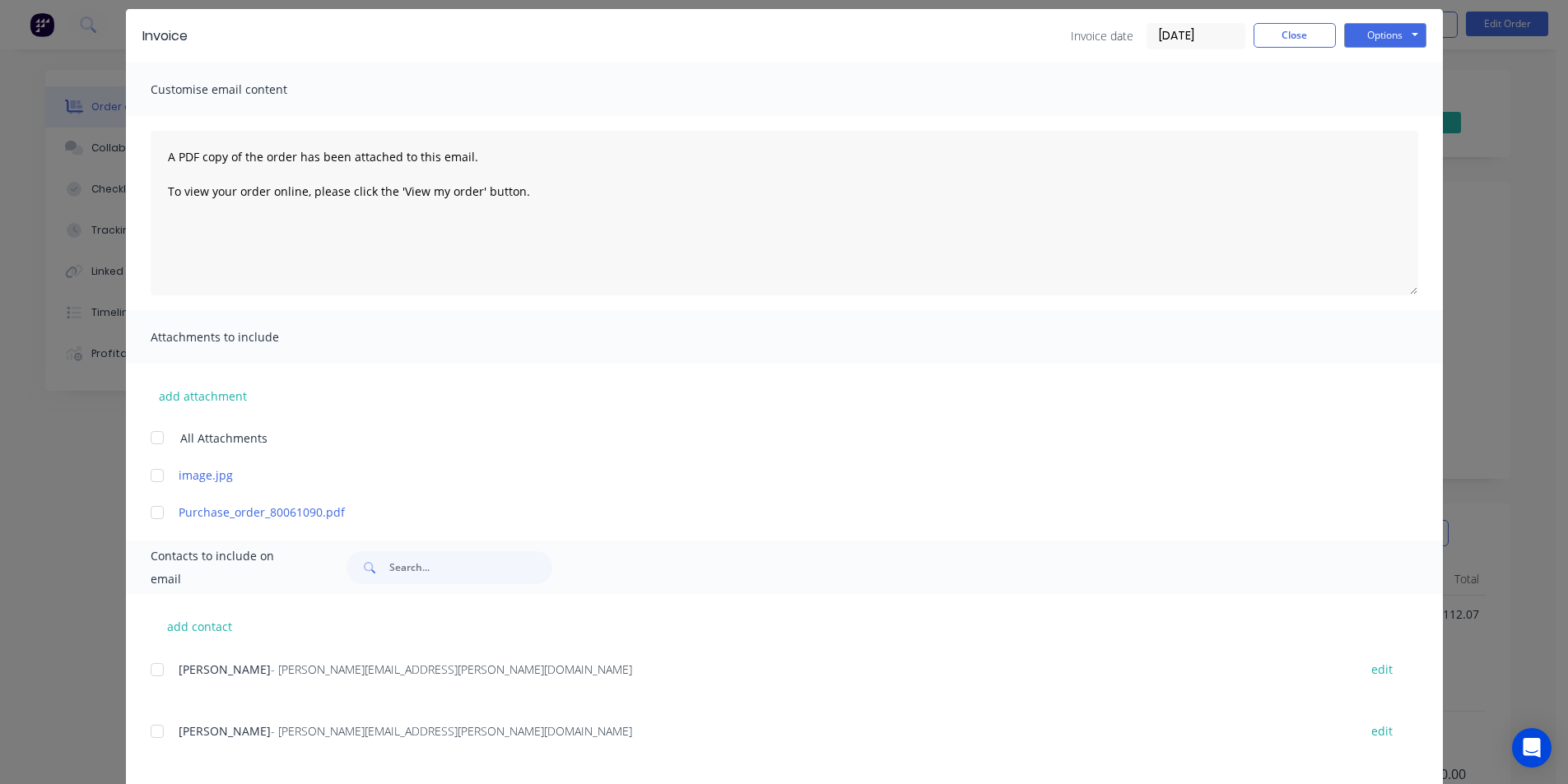
scroll to position [0, 0]
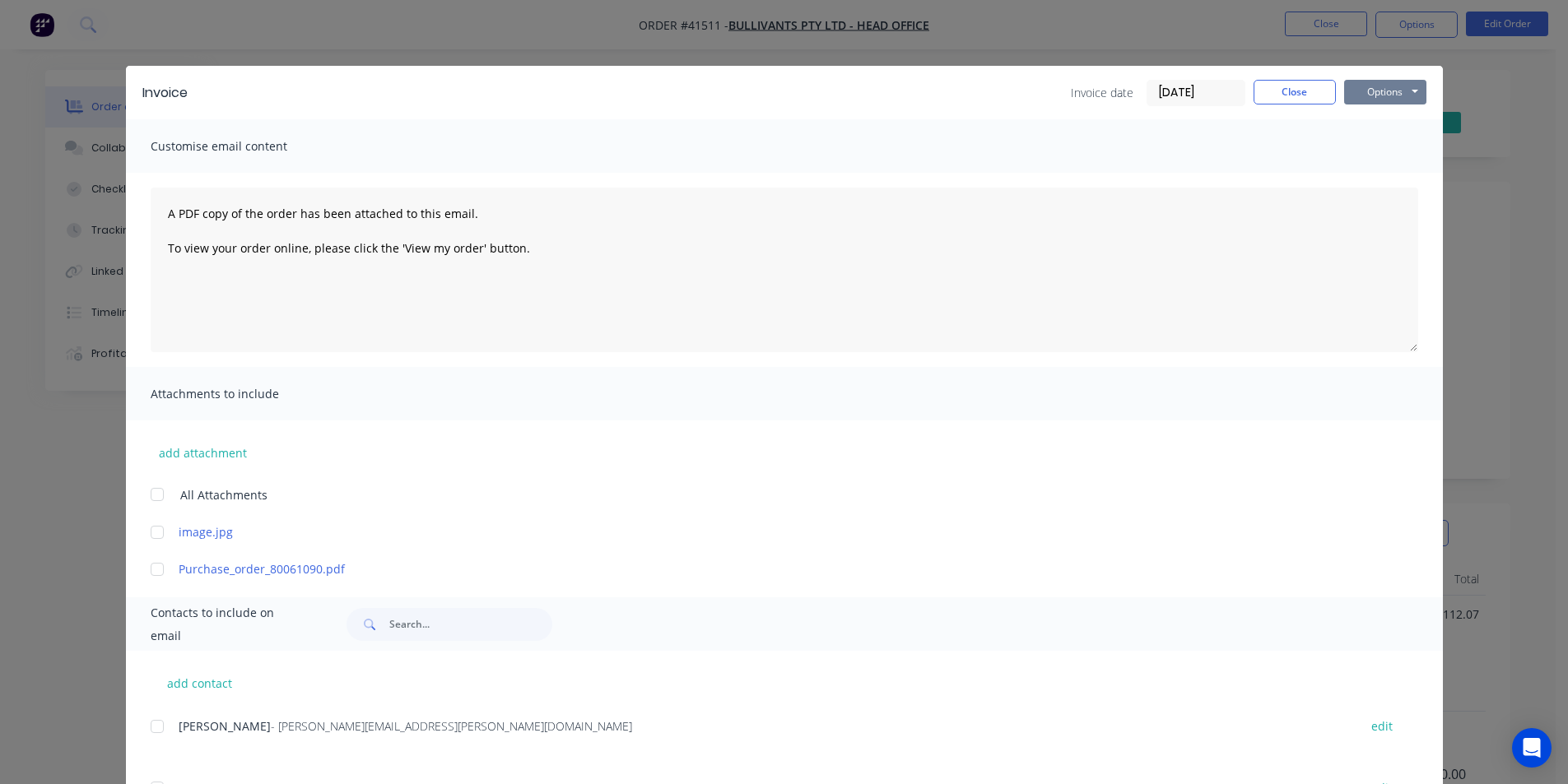
click at [1388, 90] on button "Options" at bounding box center [1385, 91] width 83 height 24
click at [1383, 184] on button "Email" at bounding box center [1397, 176] width 106 height 27
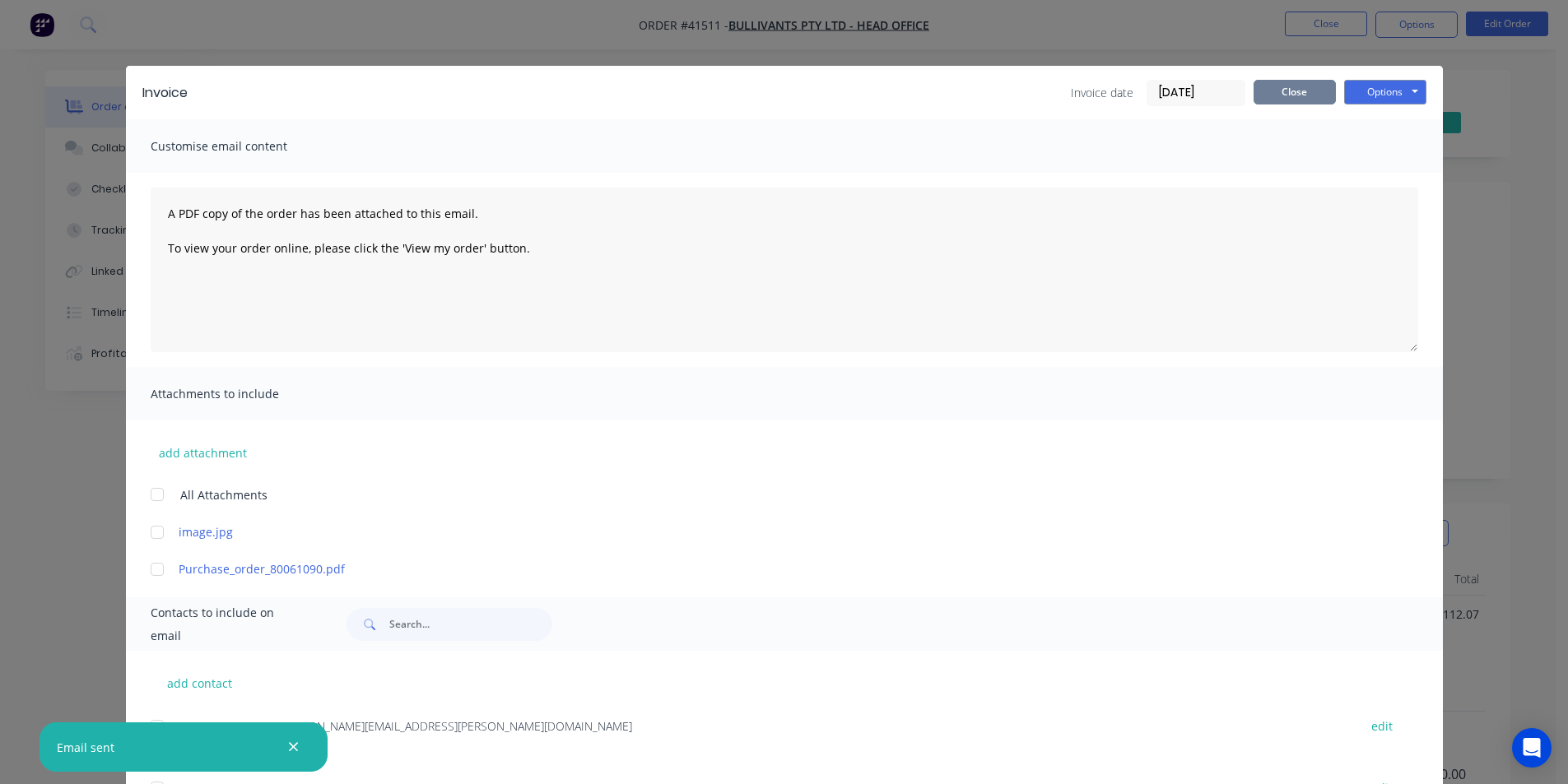
click at [1304, 84] on button "Close" at bounding box center [1294, 91] width 83 height 24
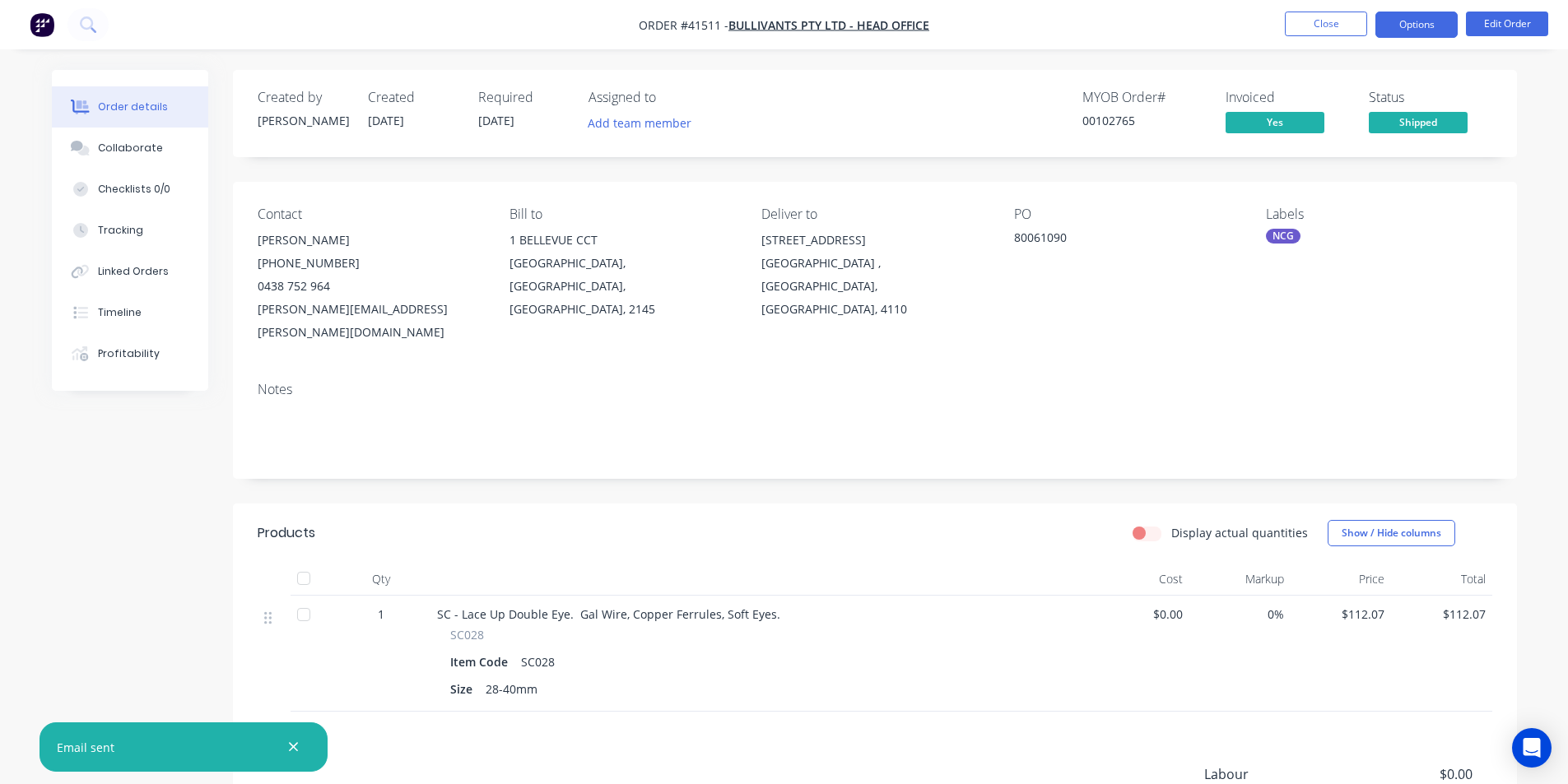
click at [1396, 35] on button "Options" at bounding box center [1417, 24] width 83 height 26
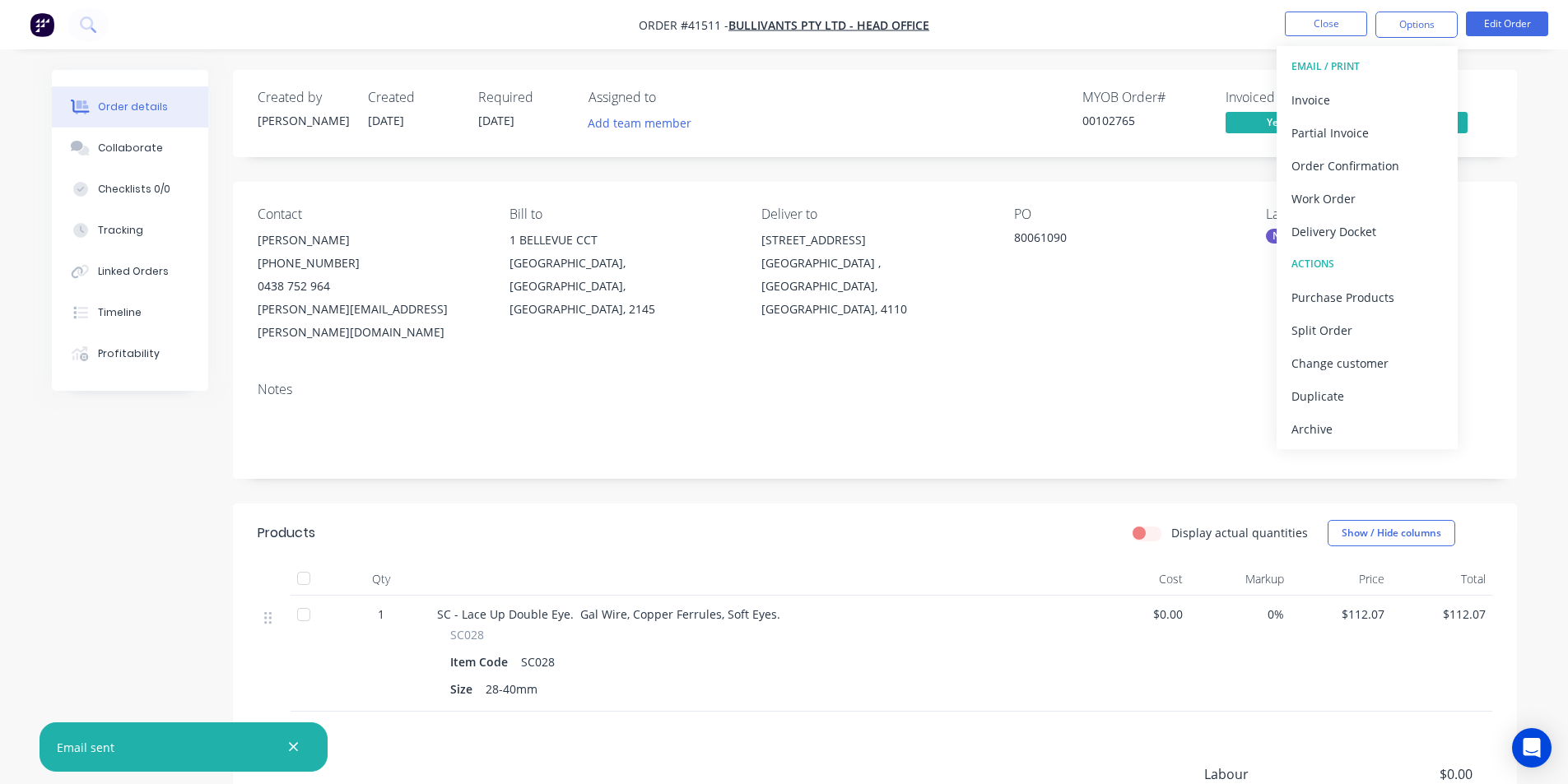
click at [1340, 436] on div "Archive" at bounding box center [1367, 429] width 151 height 24
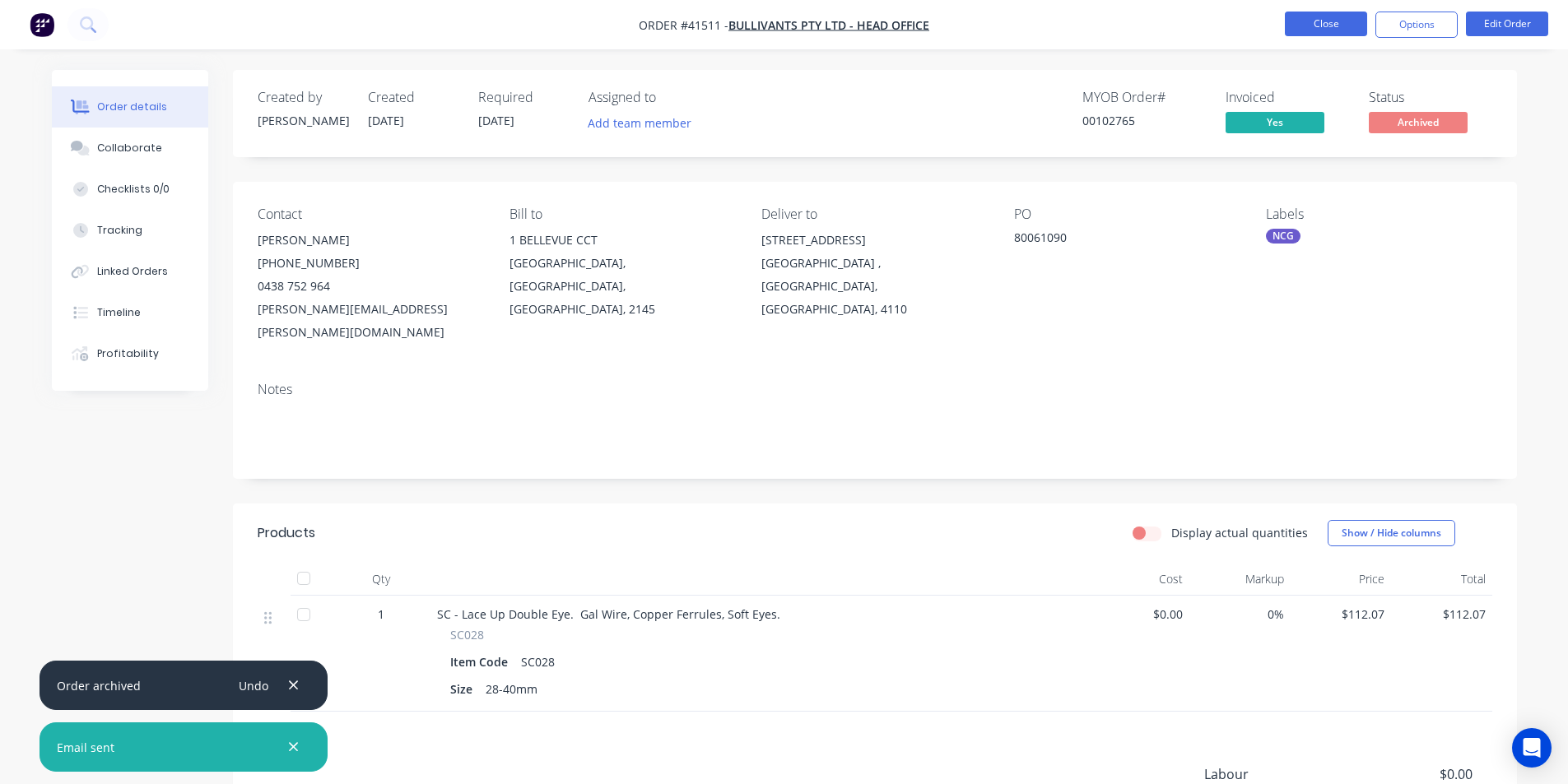
click at [1306, 30] on button "Close" at bounding box center [1326, 23] width 83 height 24
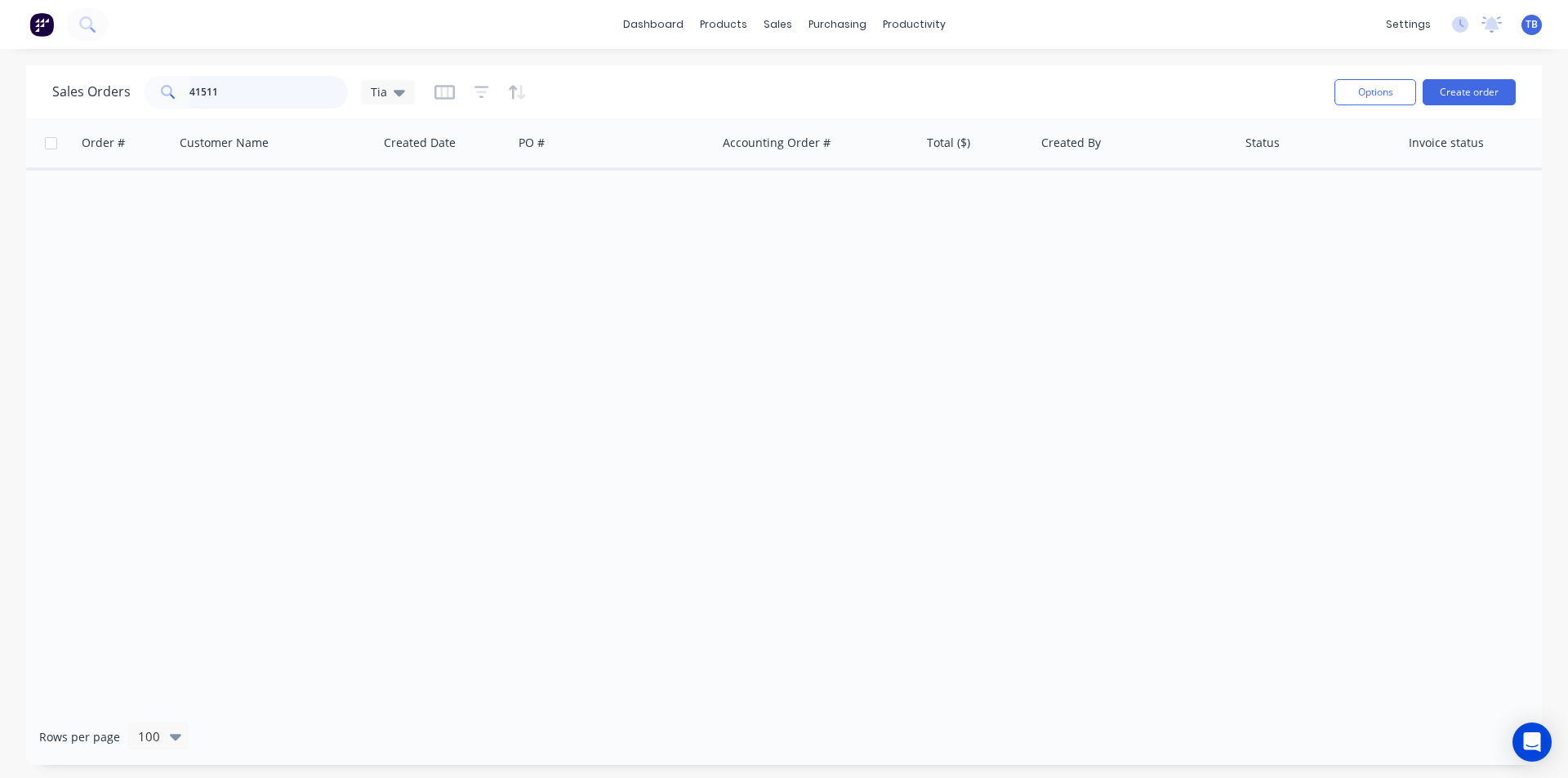
drag, startPoint x: 274, startPoint y: 91, endPoint x: 153, endPoint y: 88, distance: 121.0
click at [153, 88] on div "41511" at bounding box center [246, 92] width 204 height 33
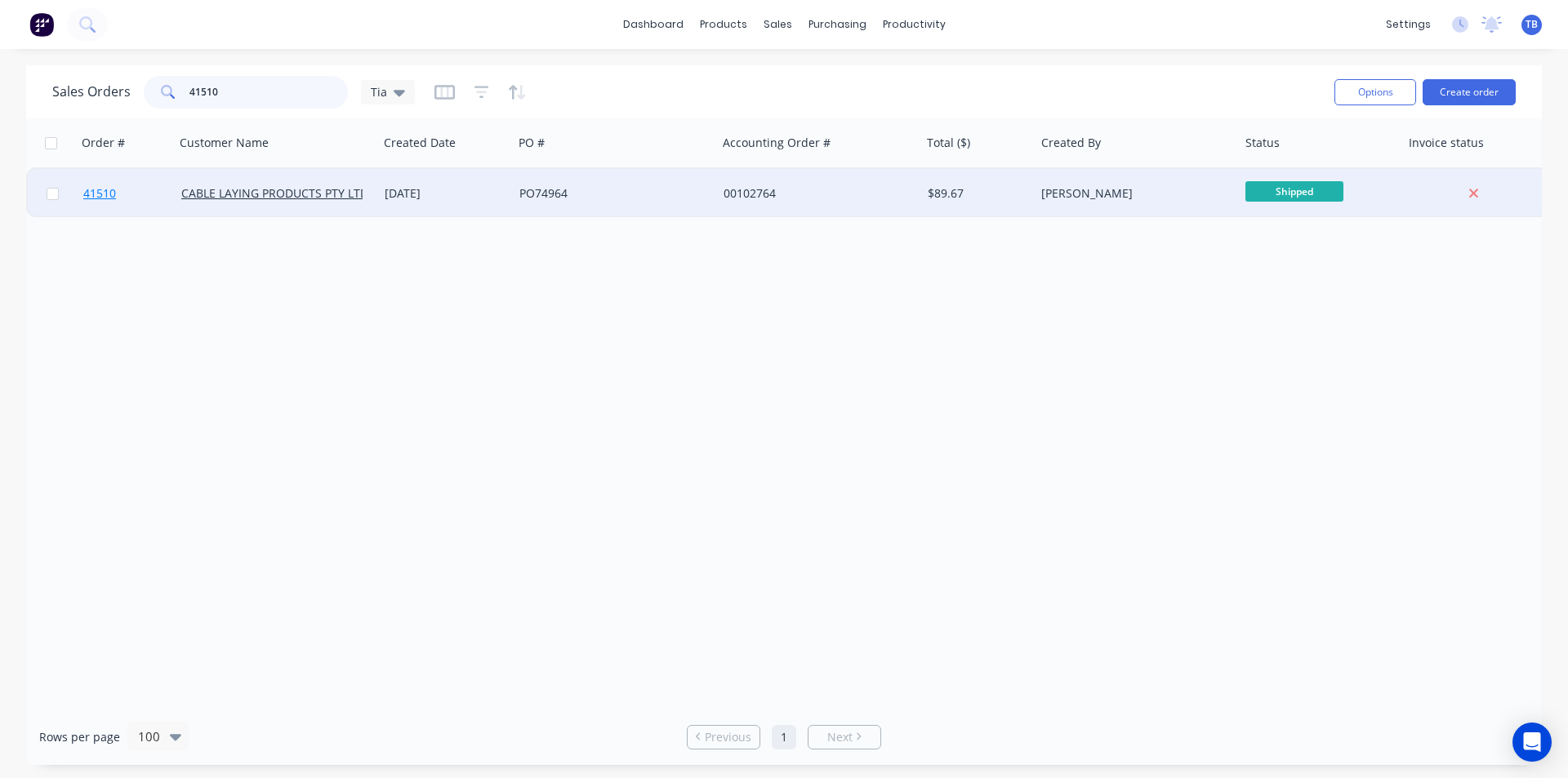
type input "41510"
click at [118, 190] on link "41510" at bounding box center [132, 194] width 98 height 49
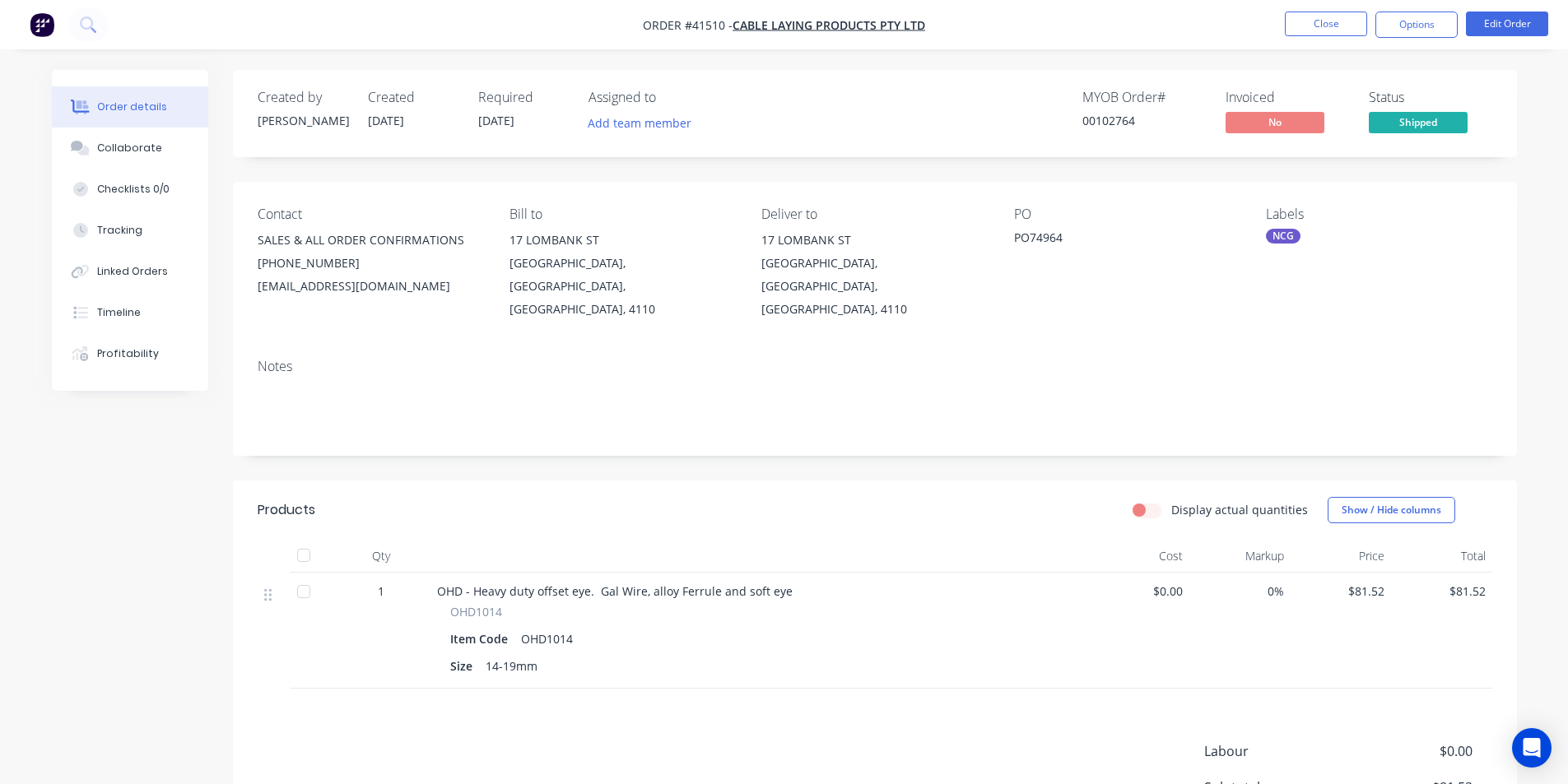
scroll to position [175, 0]
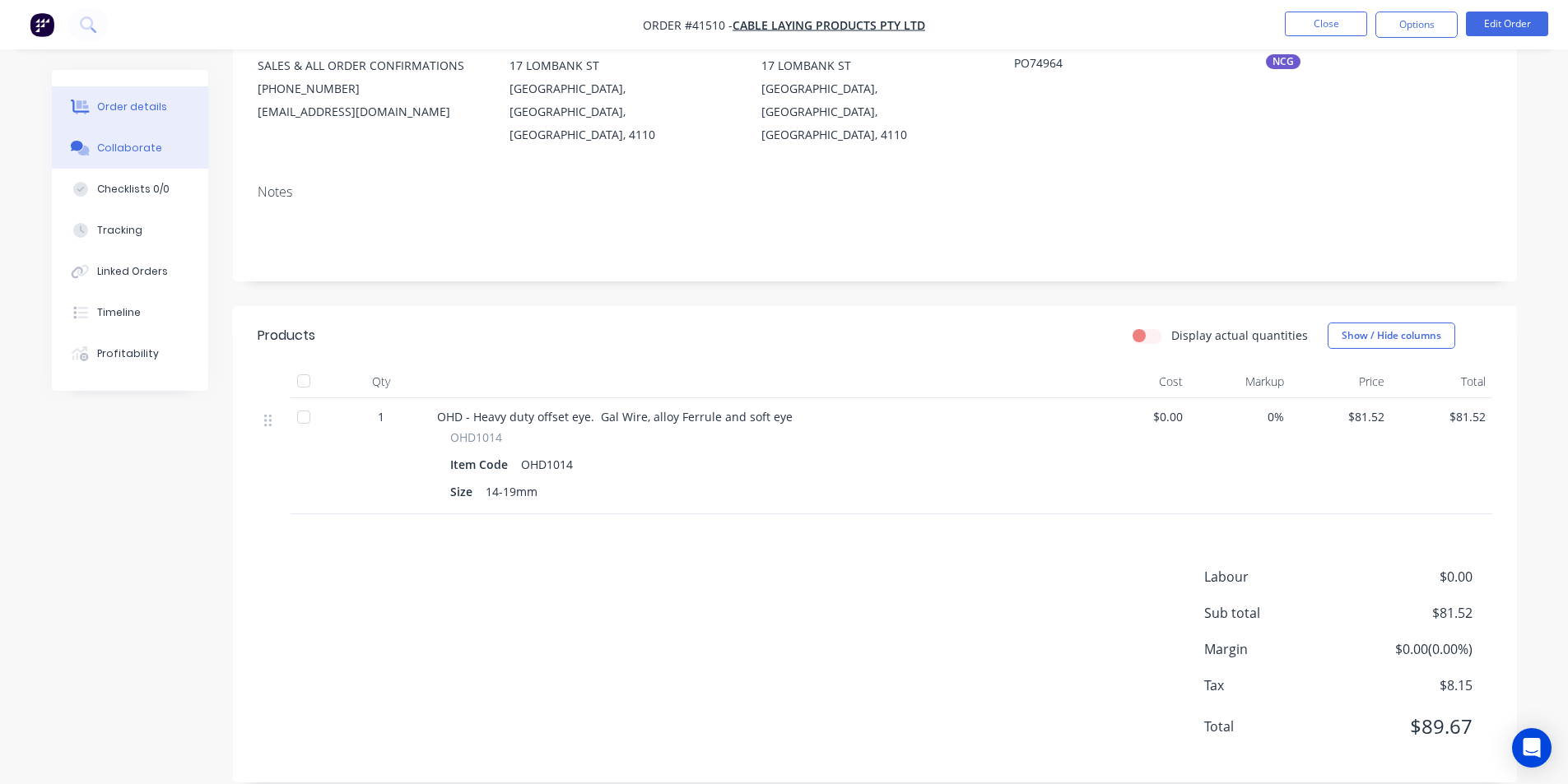
click at [107, 151] on div "Collaborate" at bounding box center [129, 147] width 65 height 15
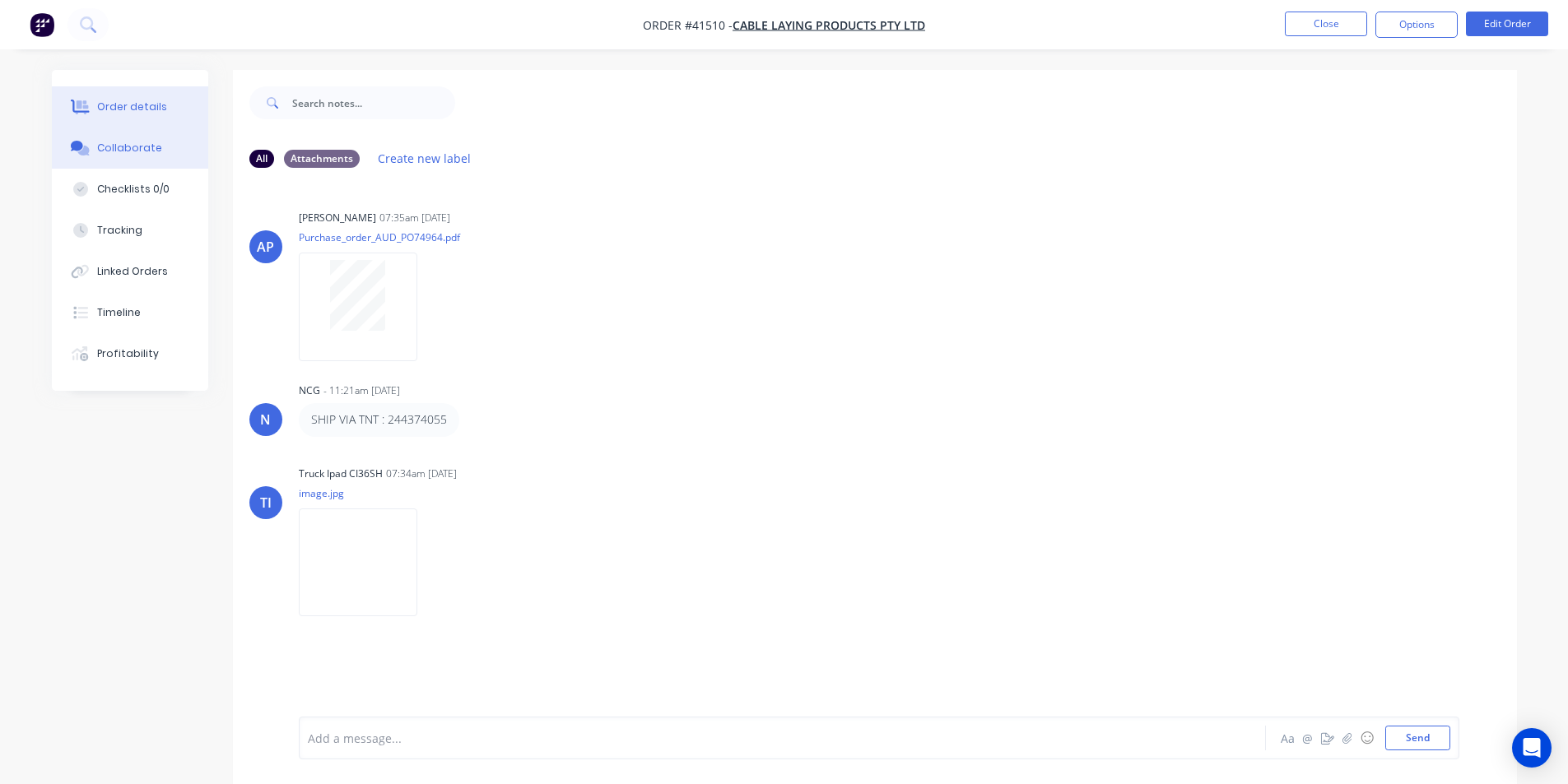
click at [122, 100] on div "Order details" at bounding box center [132, 107] width 70 height 15
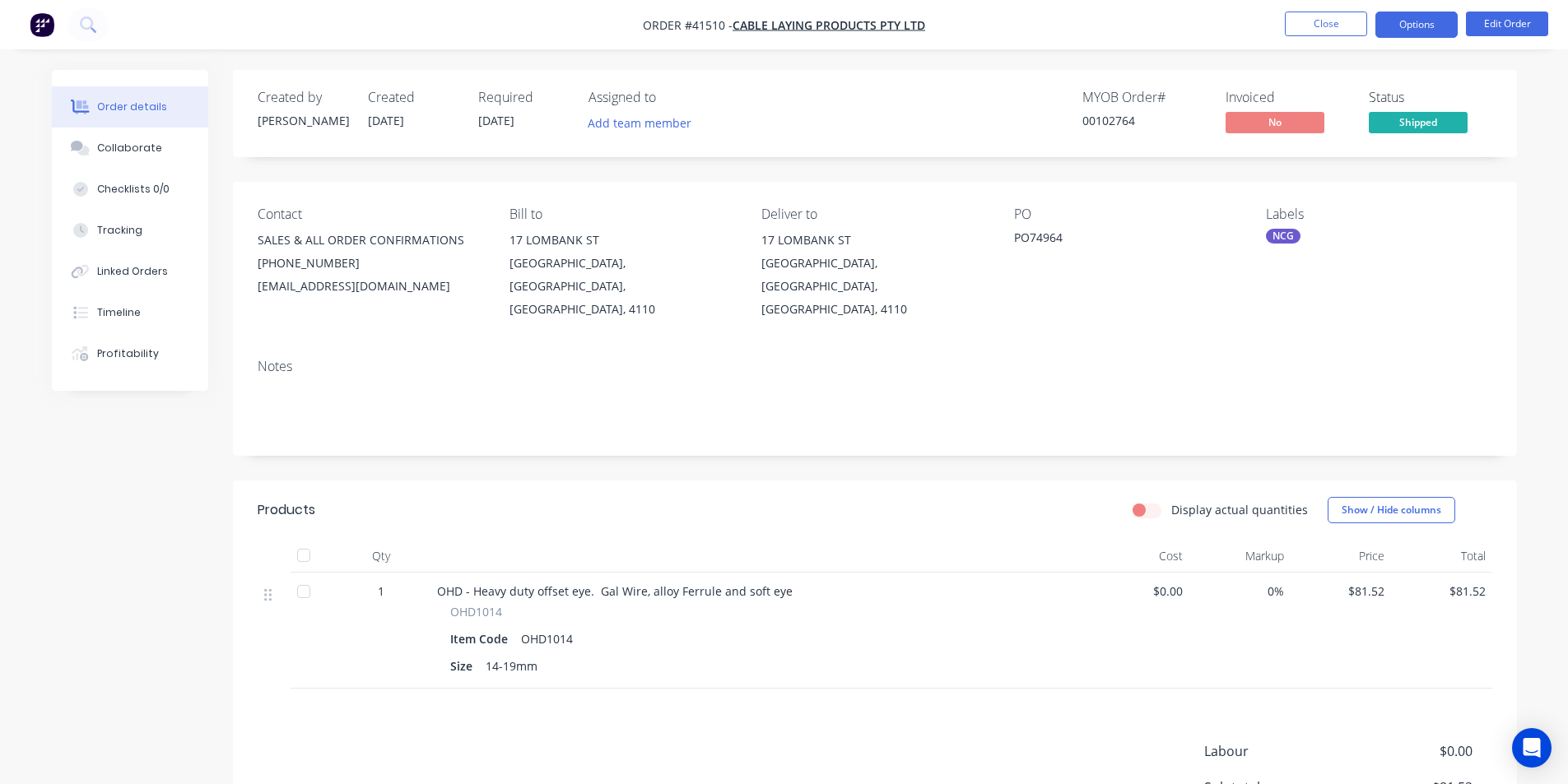
click at [1435, 24] on button "Options" at bounding box center [1417, 24] width 83 height 26
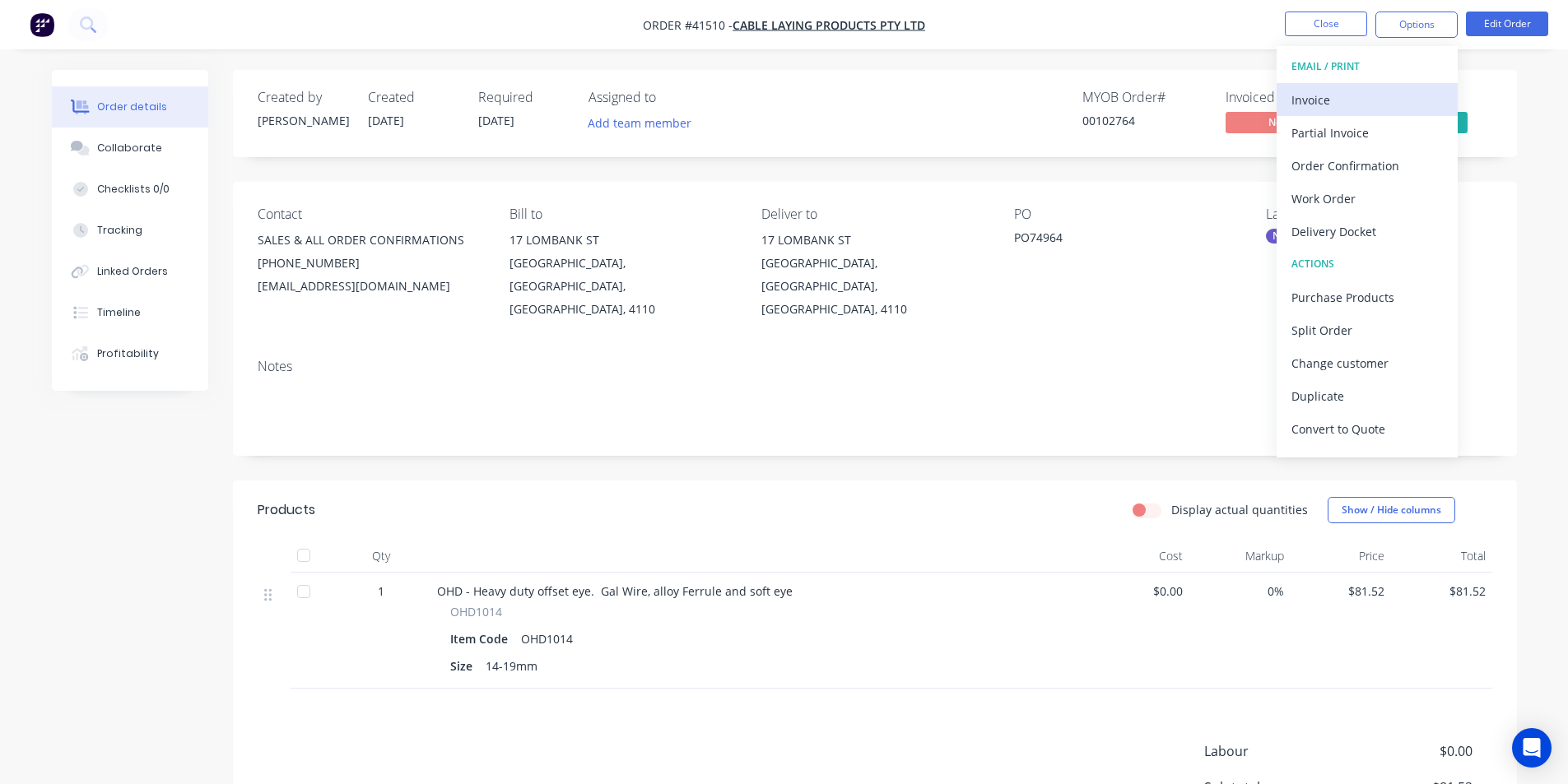
click at [1336, 103] on div "Invoice" at bounding box center [1367, 100] width 151 height 24
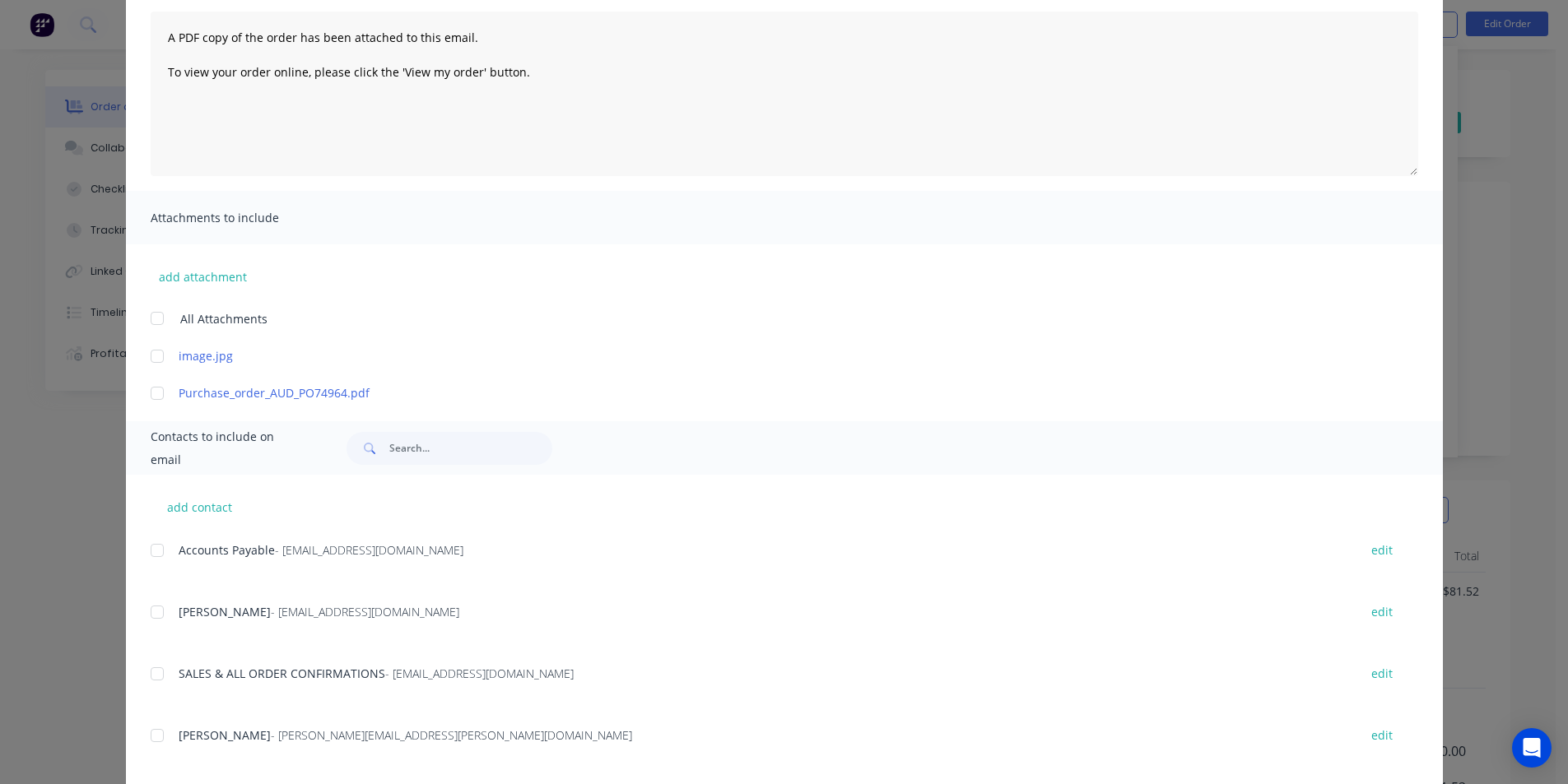
scroll to position [262, 0]
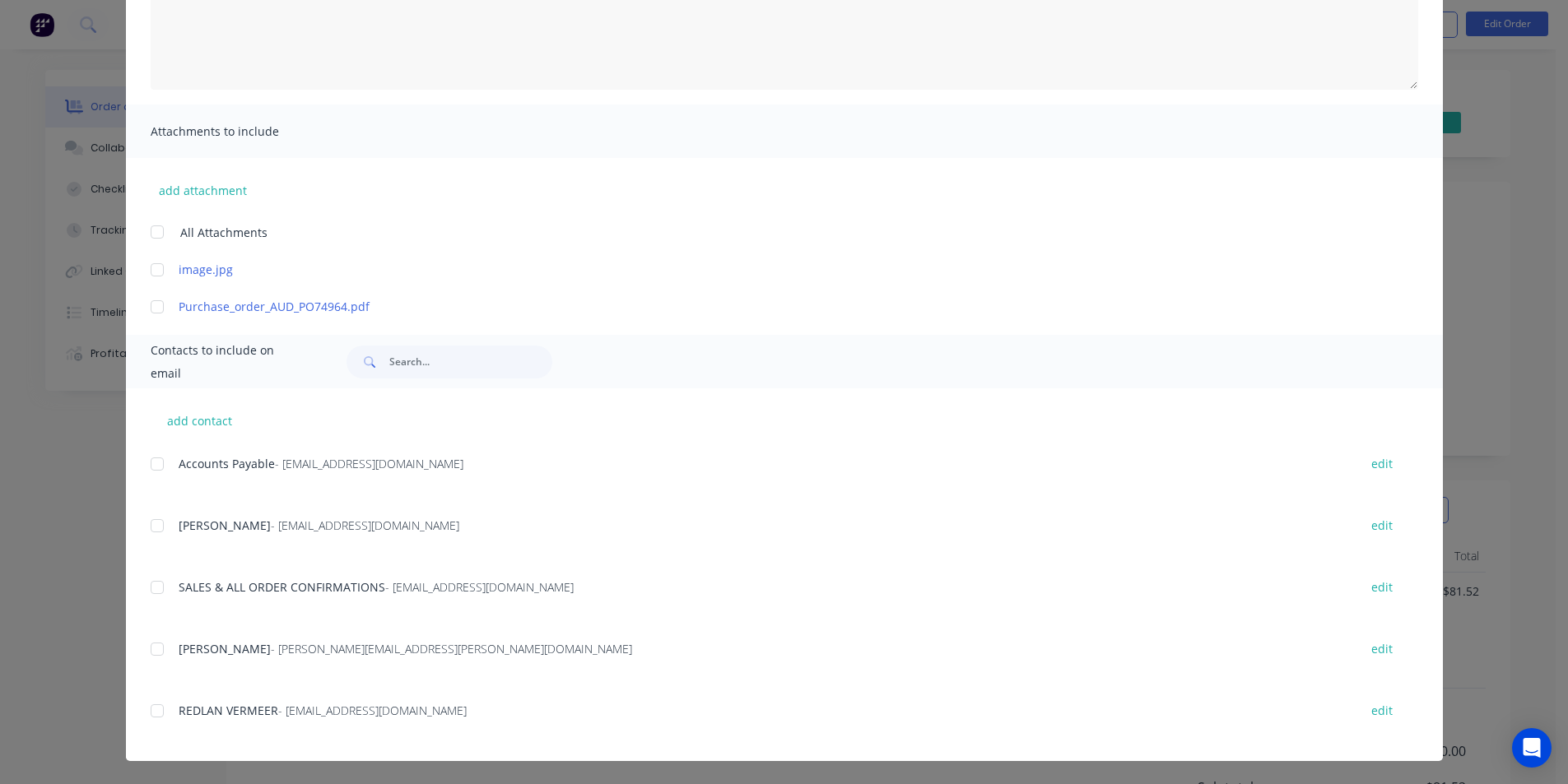
click at [156, 461] on div at bounding box center [157, 464] width 33 height 33
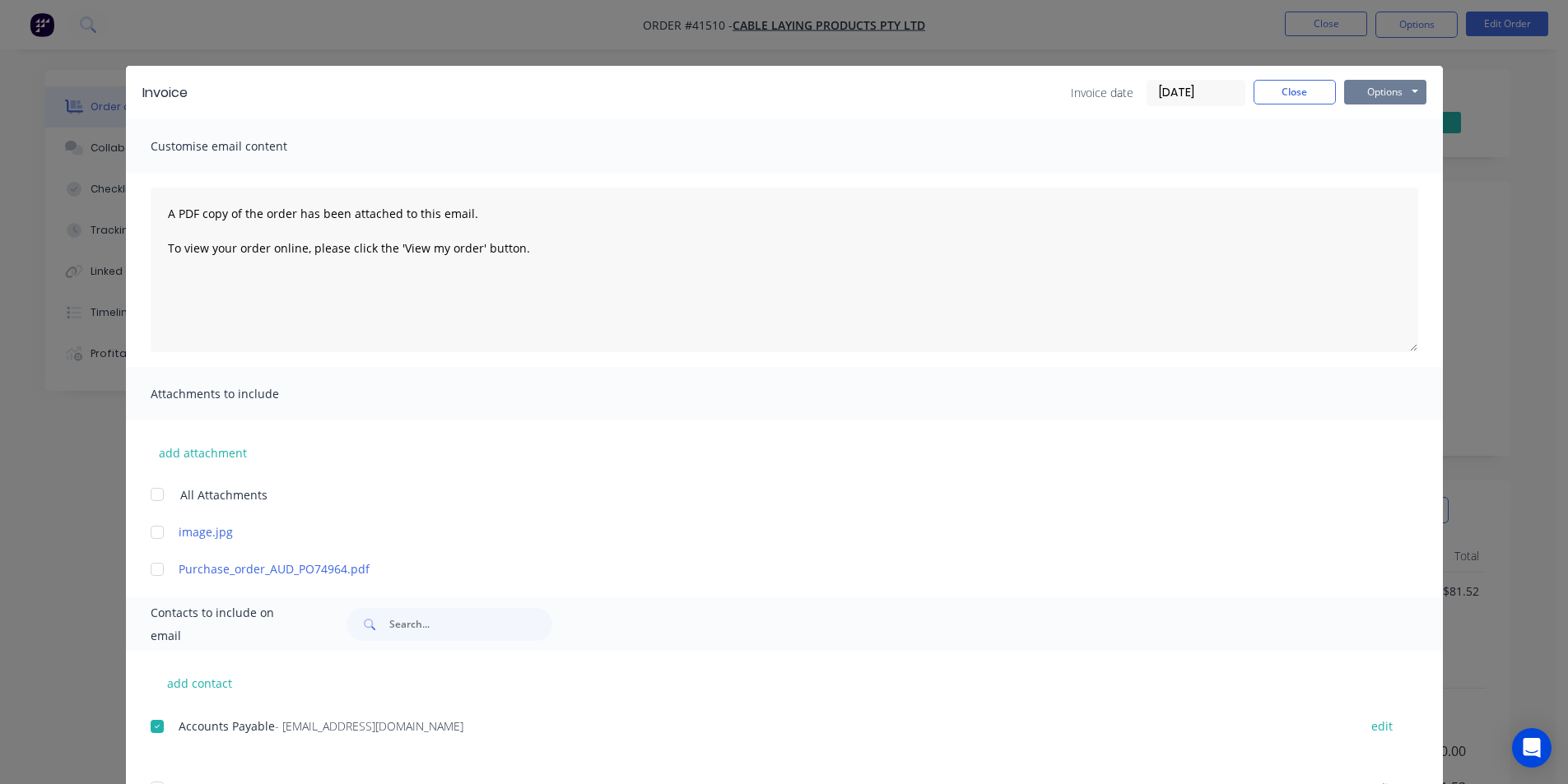
click at [1372, 98] on button "Options" at bounding box center [1385, 91] width 83 height 24
click at [1367, 178] on button "Email" at bounding box center [1397, 176] width 106 height 27
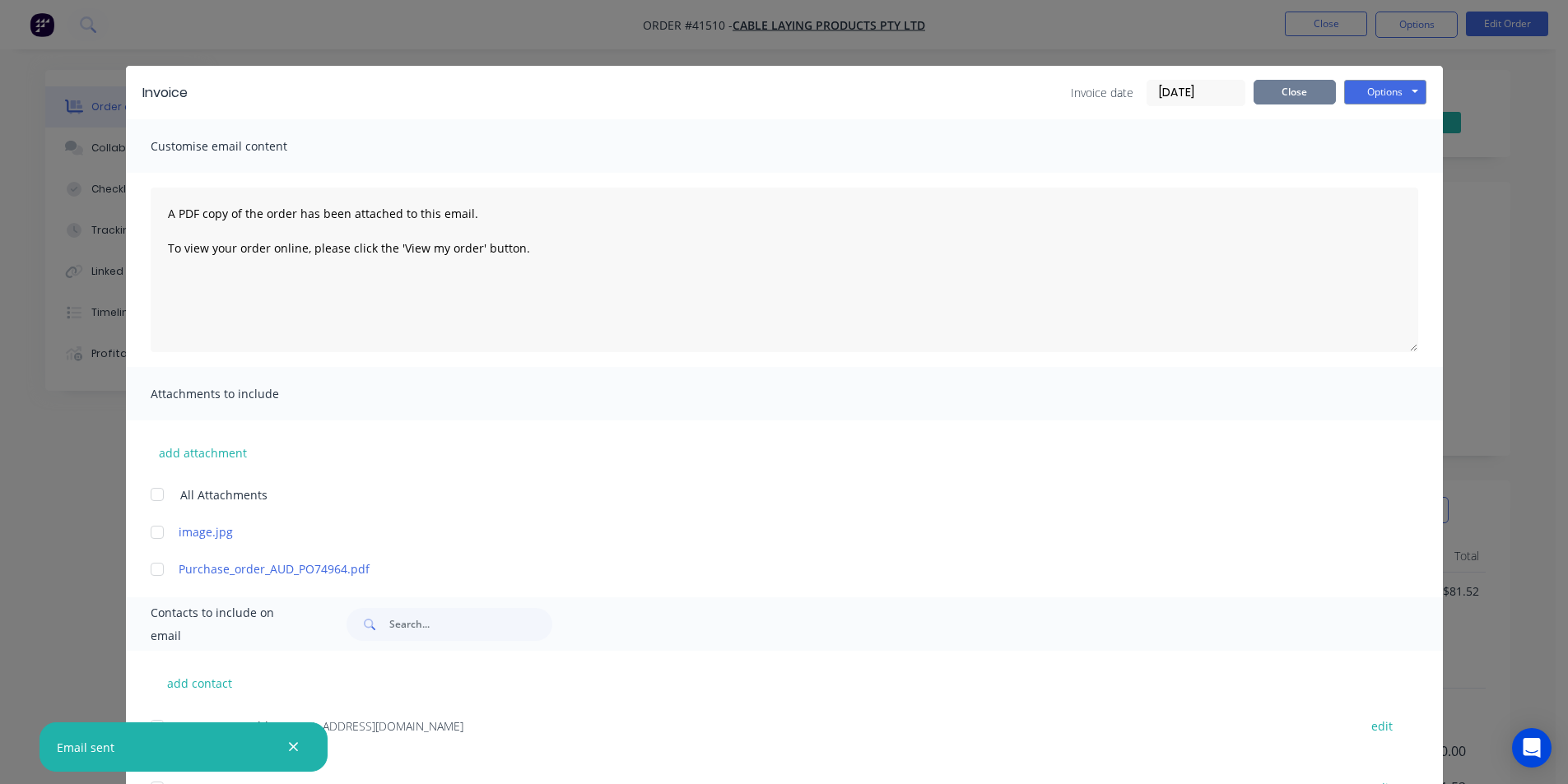
click at [1296, 99] on button "Close" at bounding box center [1294, 91] width 83 height 24
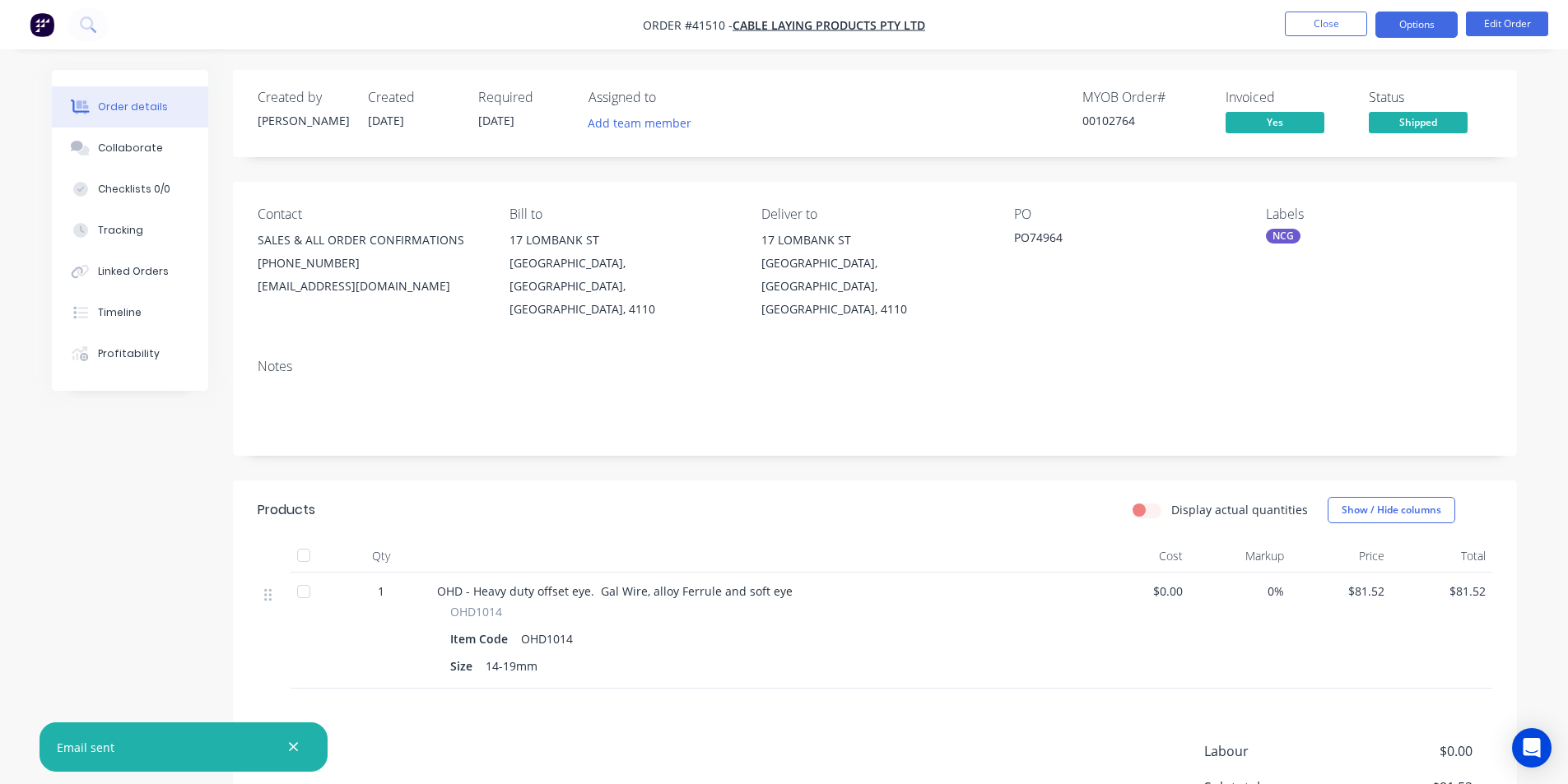
click at [1425, 25] on button "Options" at bounding box center [1417, 24] width 83 height 26
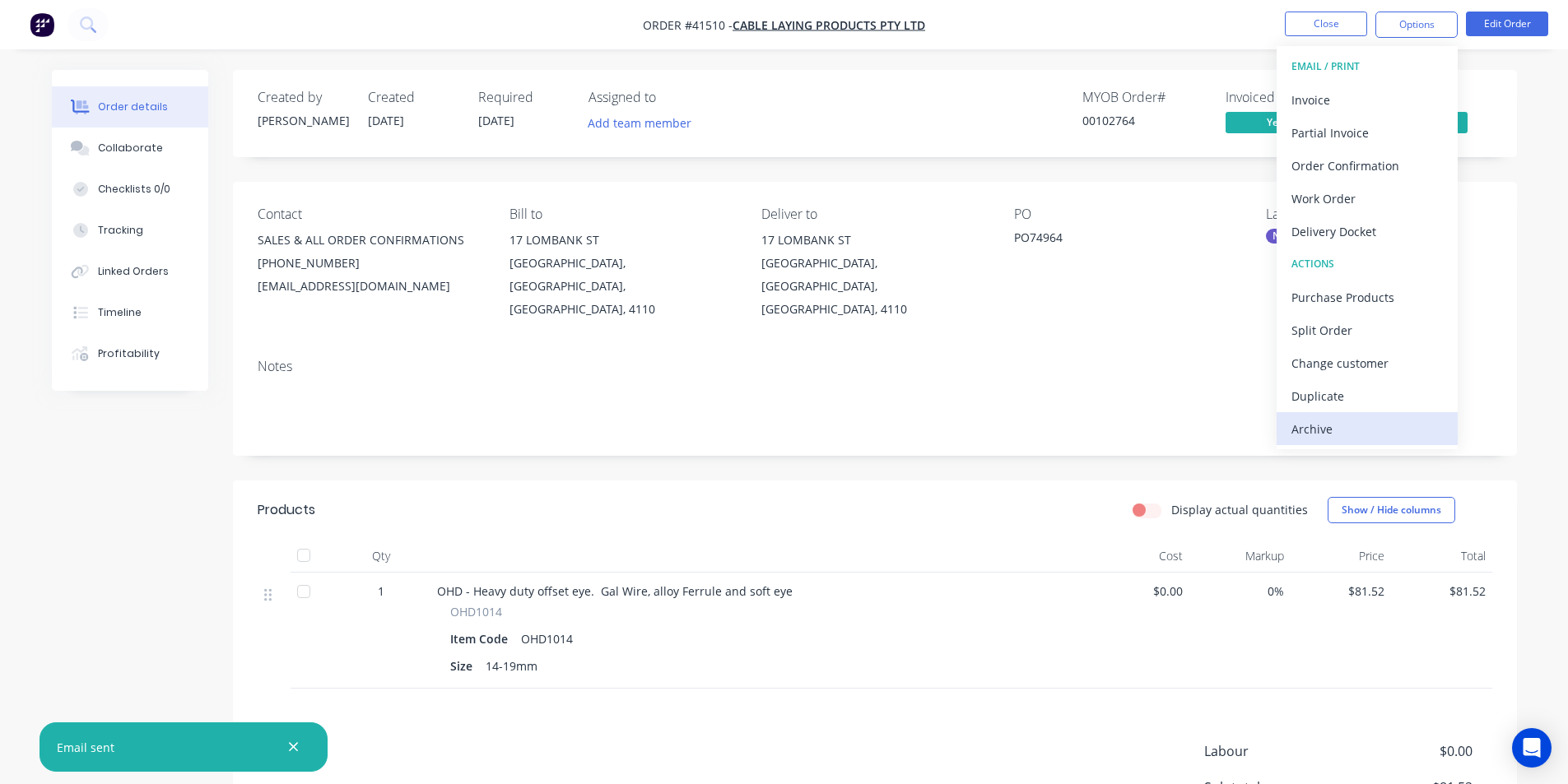
click at [1321, 435] on div "Archive" at bounding box center [1367, 429] width 151 height 24
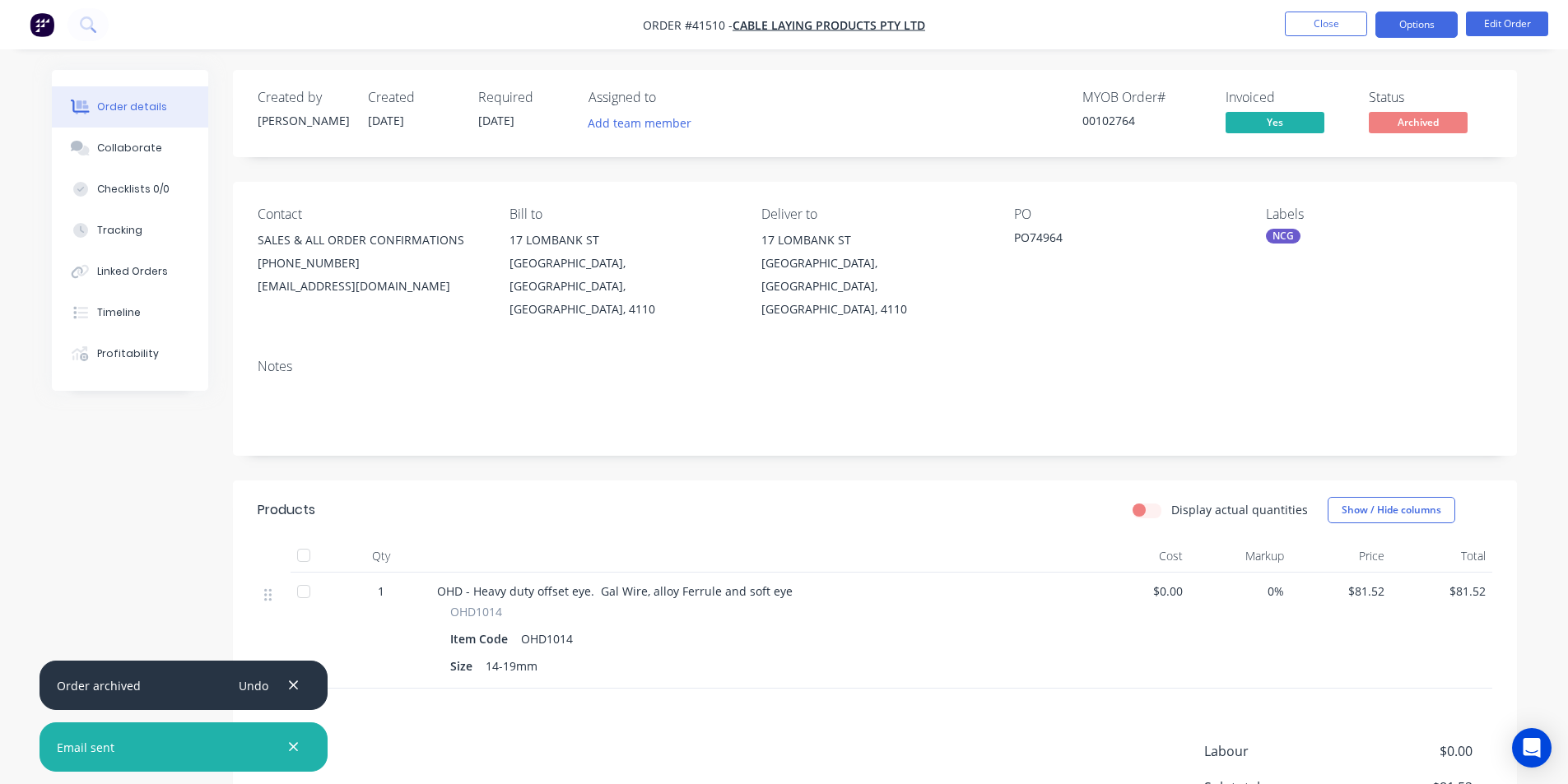
click at [1383, 18] on button "Options" at bounding box center [1417, 24] width 83 height 26
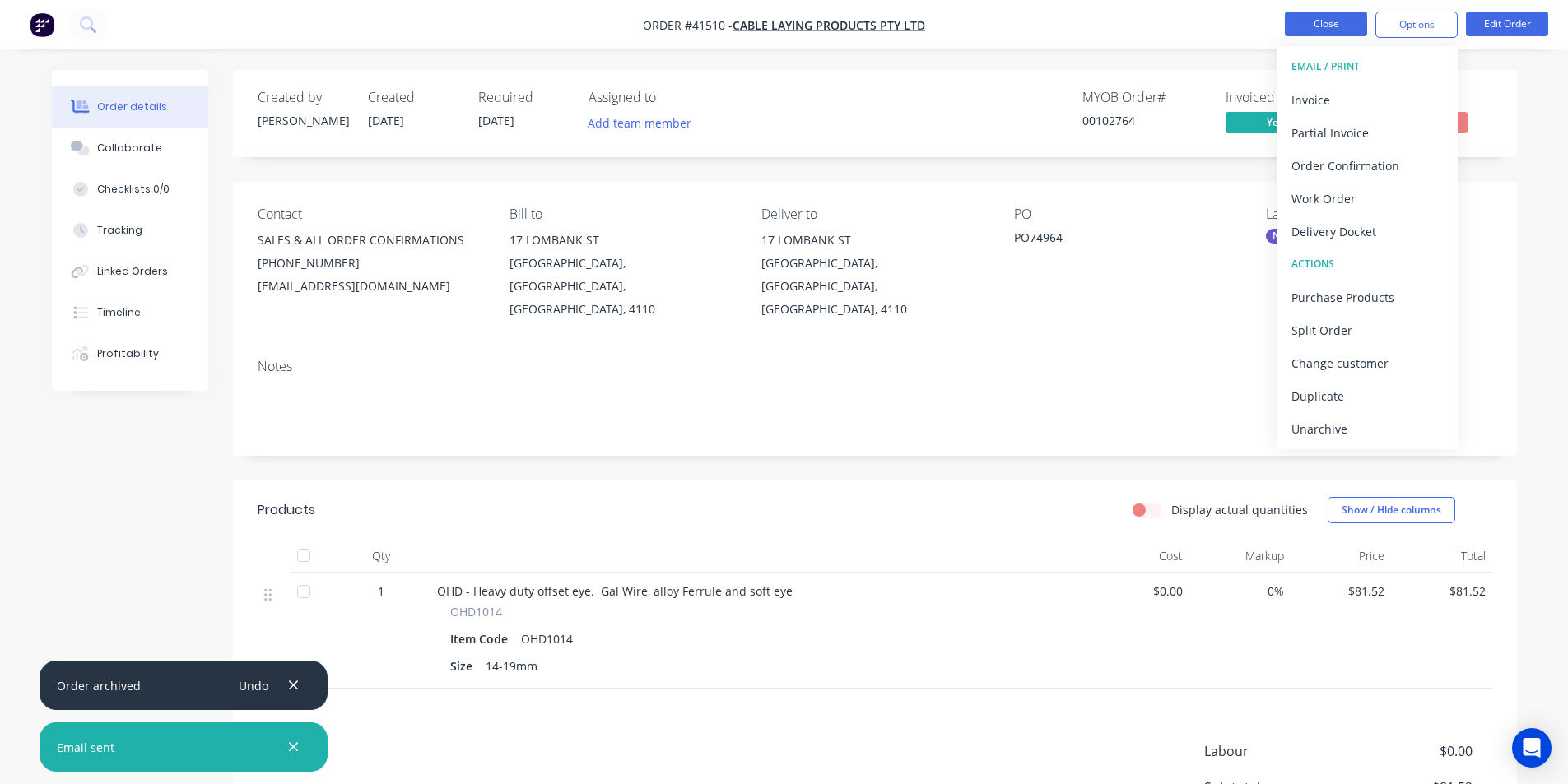
click at [1312, 25] on button "Close" at bounding box center [1326, 23] width 83 height 24
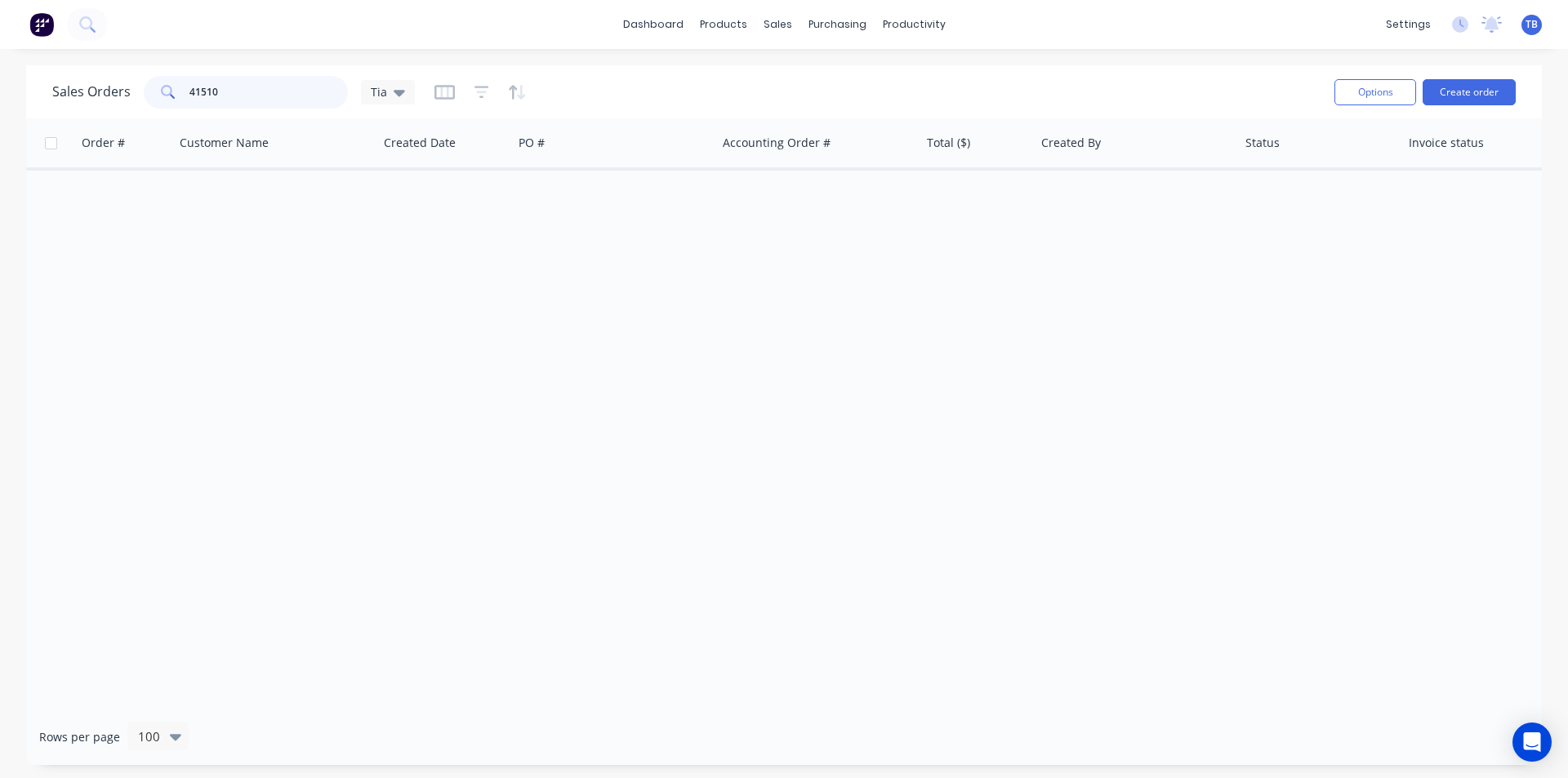
drag, startPoint x: 235, startPoint y: 89, endPoint x: 105, endPoint y: 82, distance: 130.2
click at [107, 96] on div "Sales Orders 41510 Tia" at bounding box center [233, 92] width 362 height 33
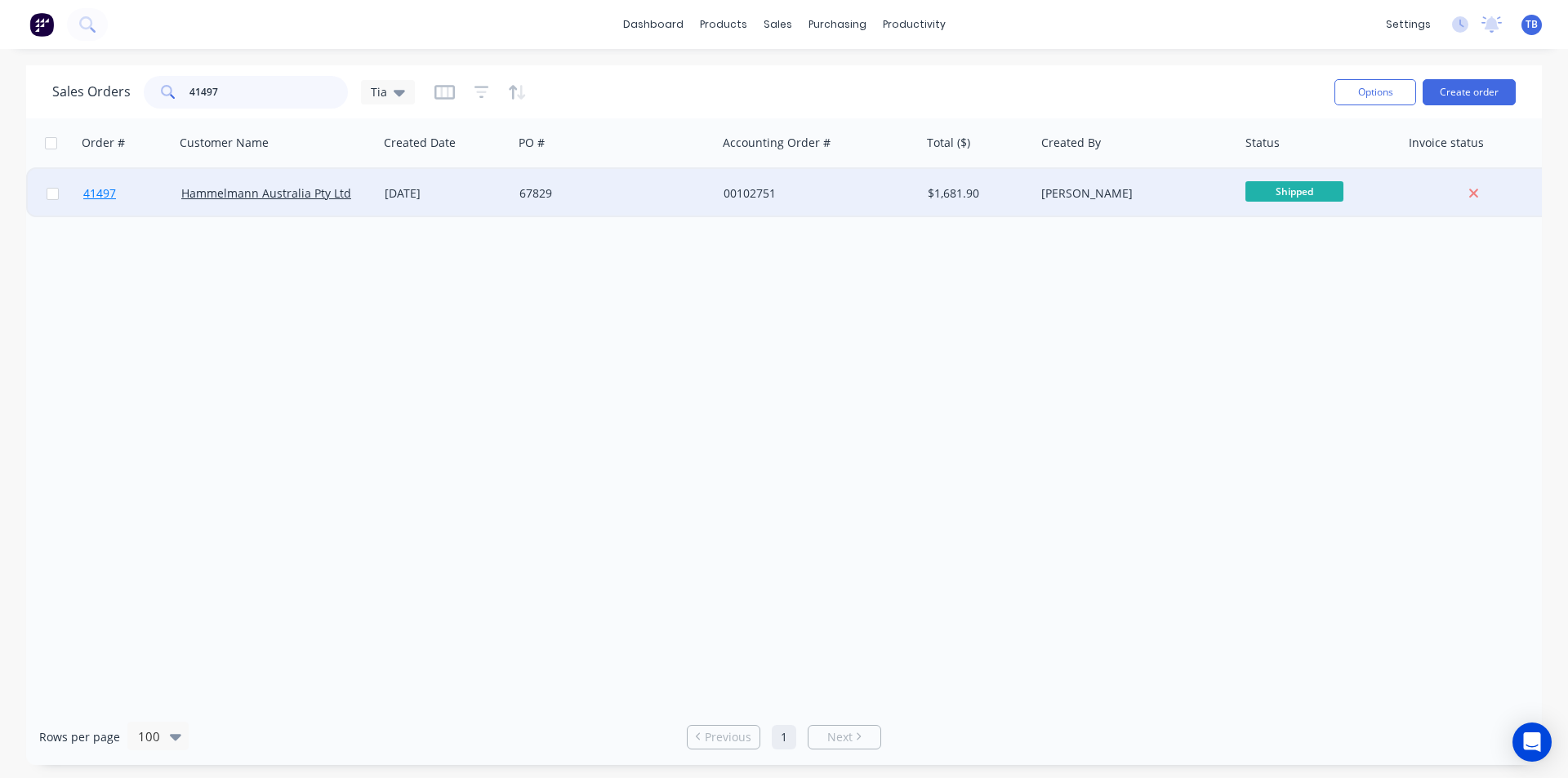
type input "41497"
click at [97, 195] on span "41497" at bounding box center [99, 193] width 33 height 16
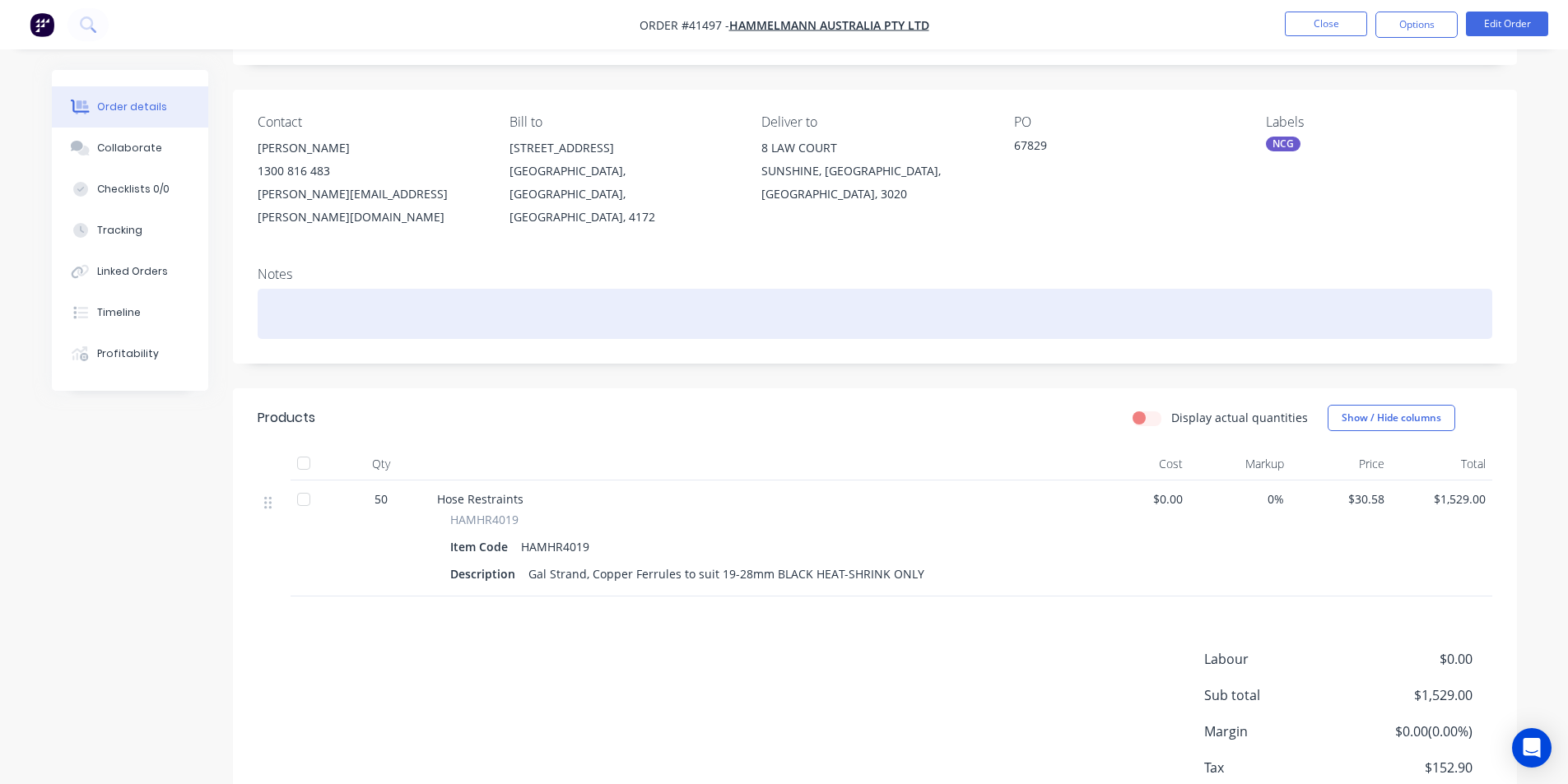
scroll to position [175, 0]
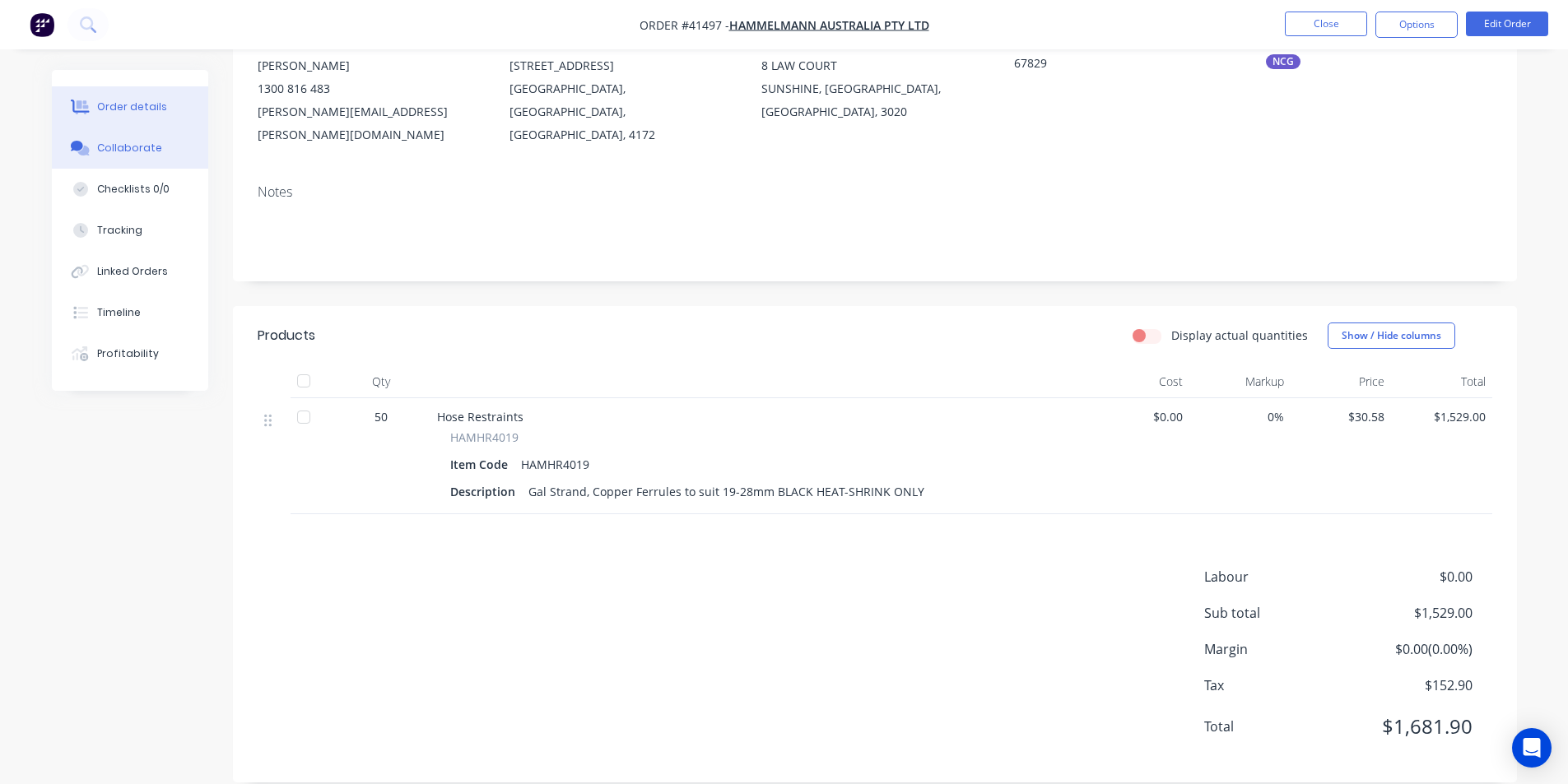
click at [90, 158] on button "Collaborate" at bounding box center [129, 147] width 156 height 41
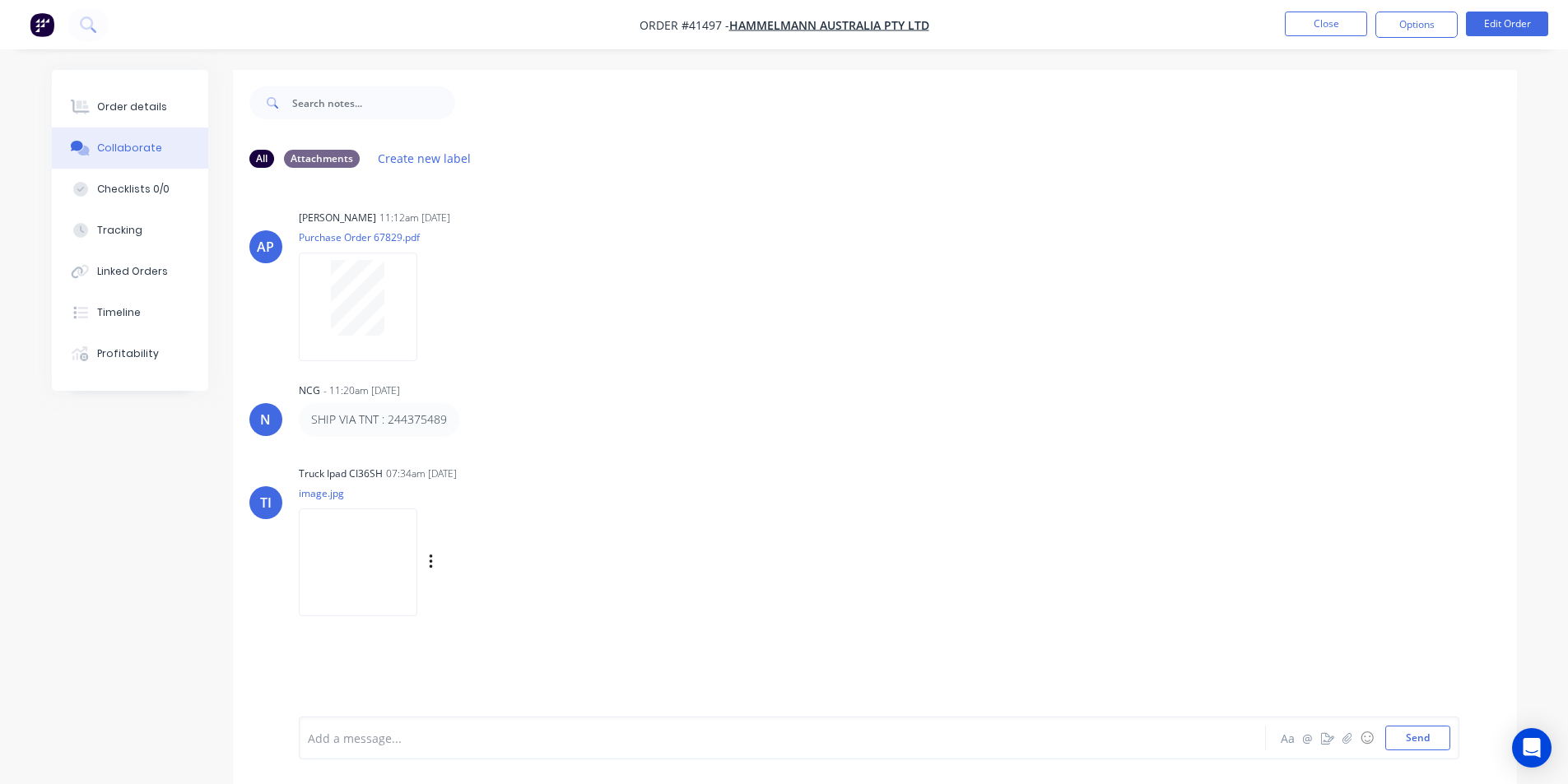
scroll to position [24, 0]
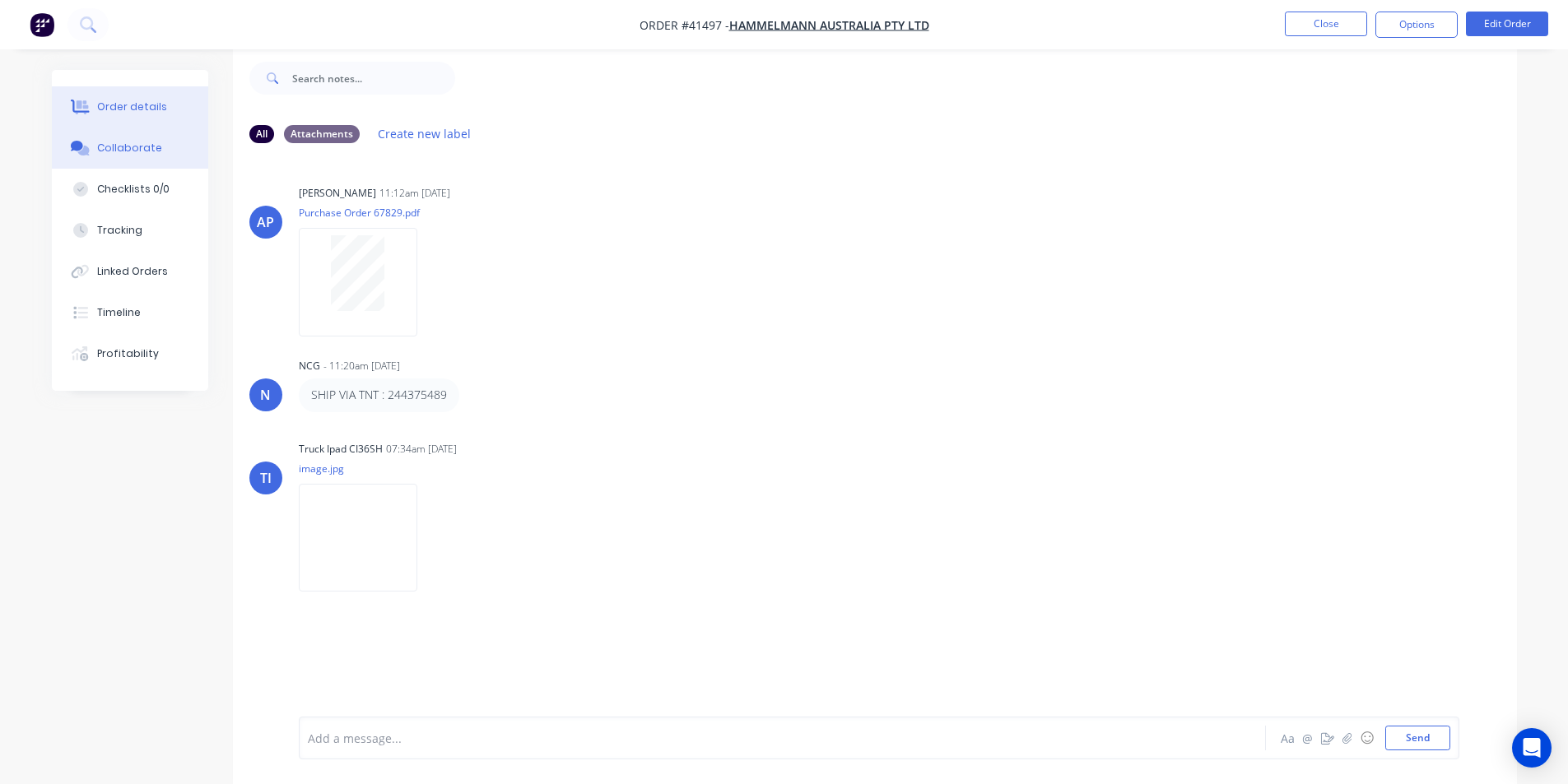
click at [139, 105] on div "Order details" at bounding box center [132, 107] width 70 height 15
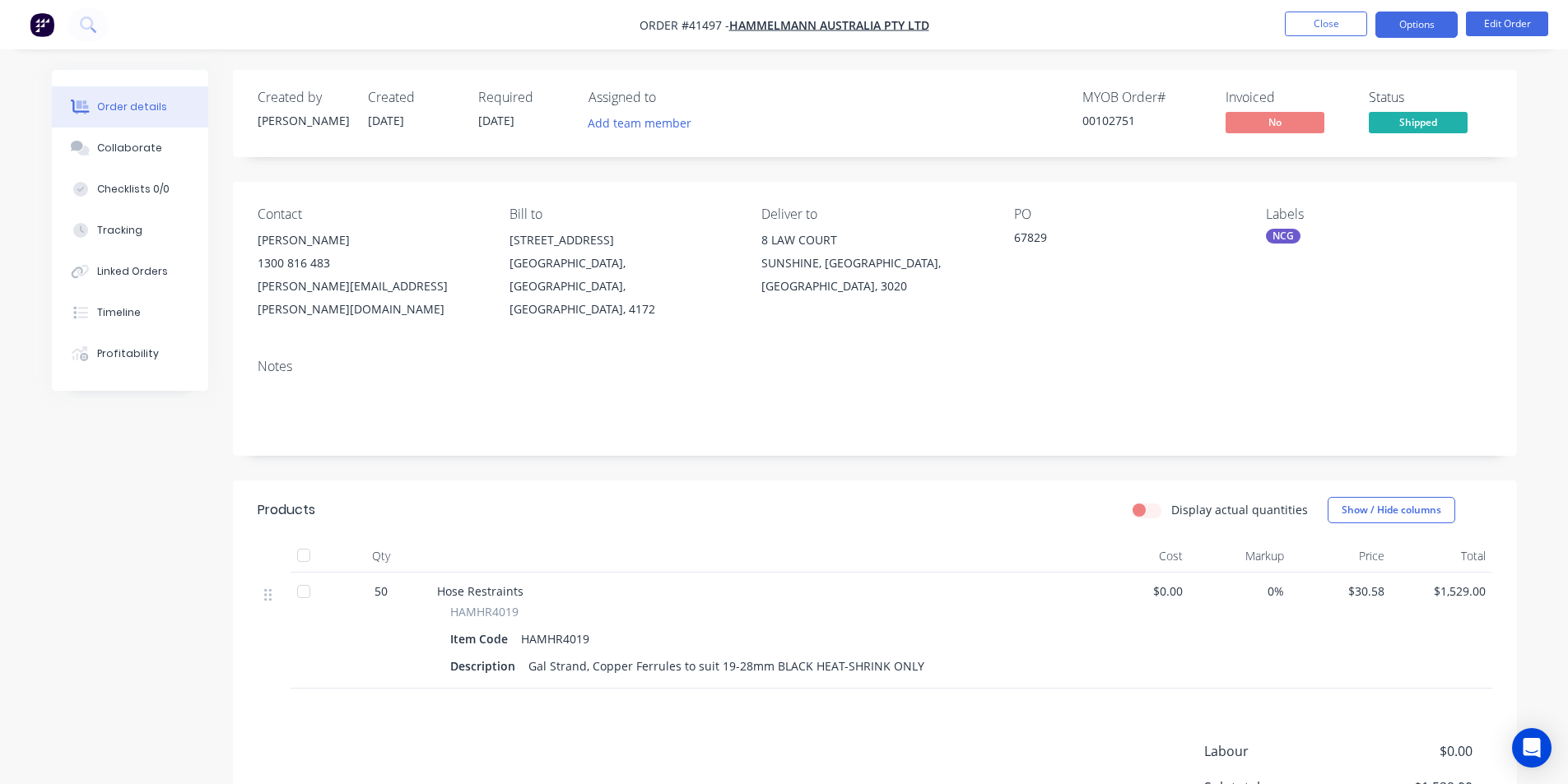
click at [1402, 29] on button "Options" at bounding box center [1417, 24] width 83 height 26
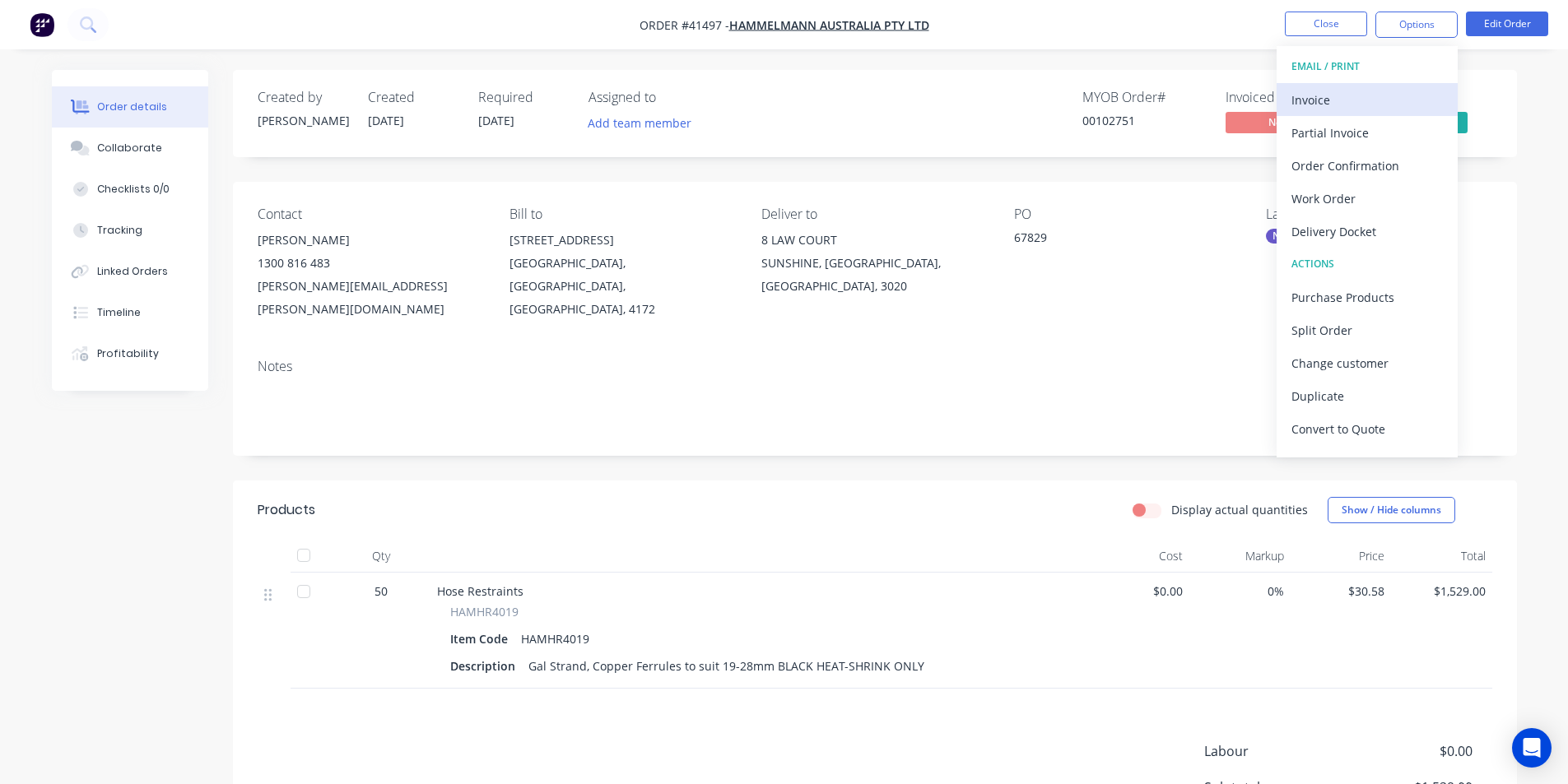
click at [1379, 91] on div "Invoice" at bounding box center [1367, 100] width 151 height 24
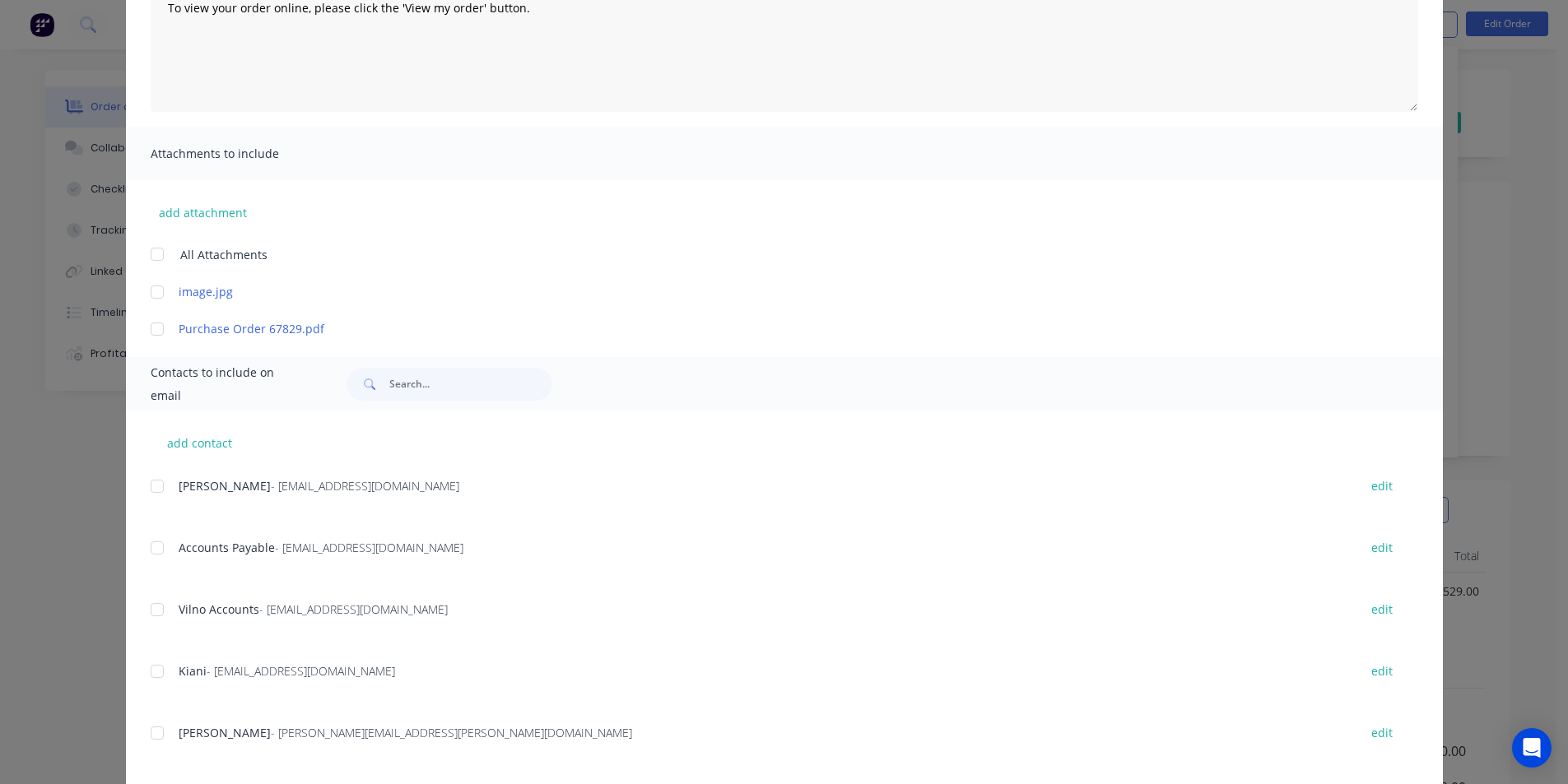
scroll to position [246, 0]
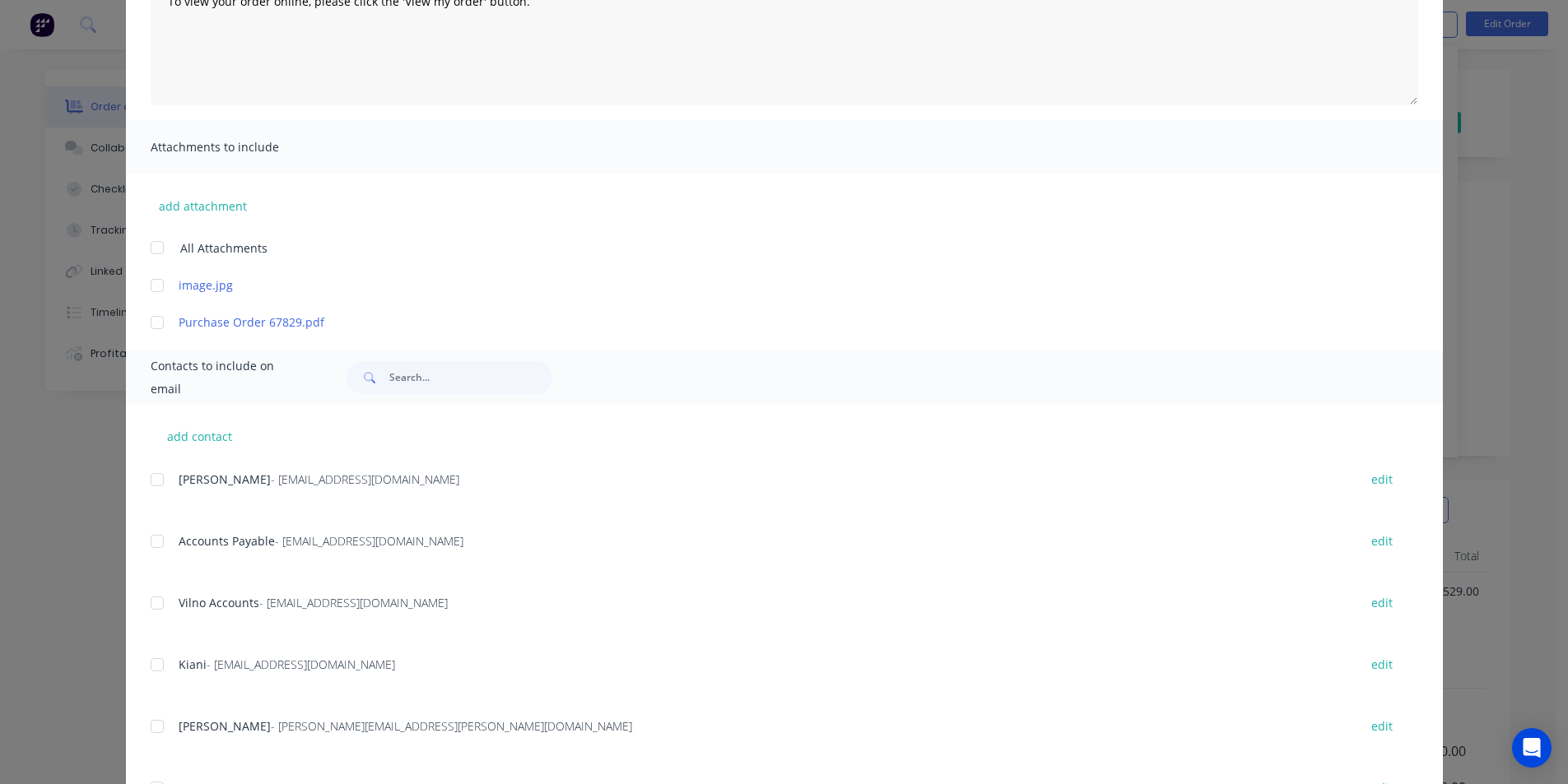
click at [150, 546] on div at bounding box center [157, 541] width 33 height 33
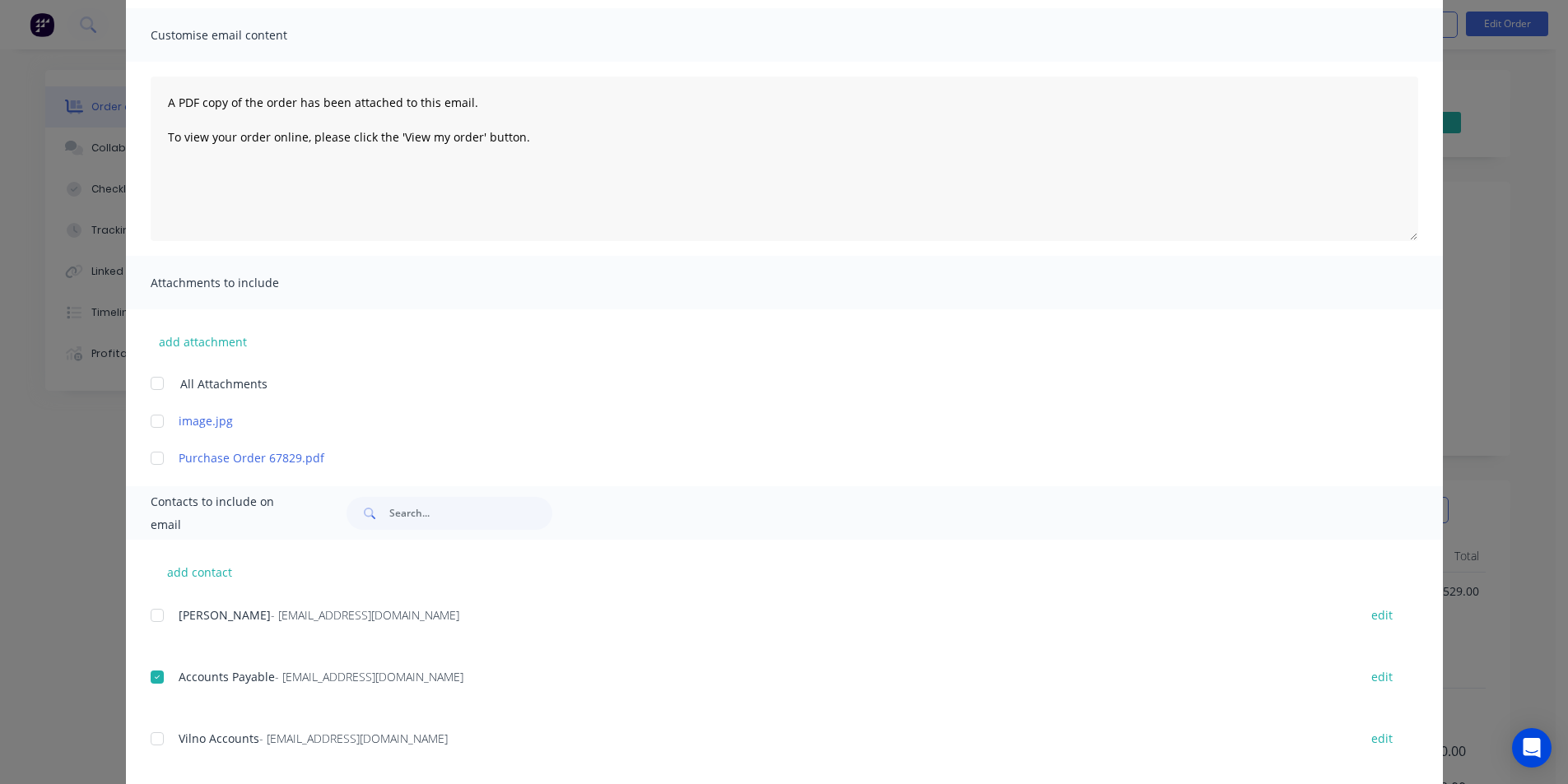
scroll to position [0, 0]
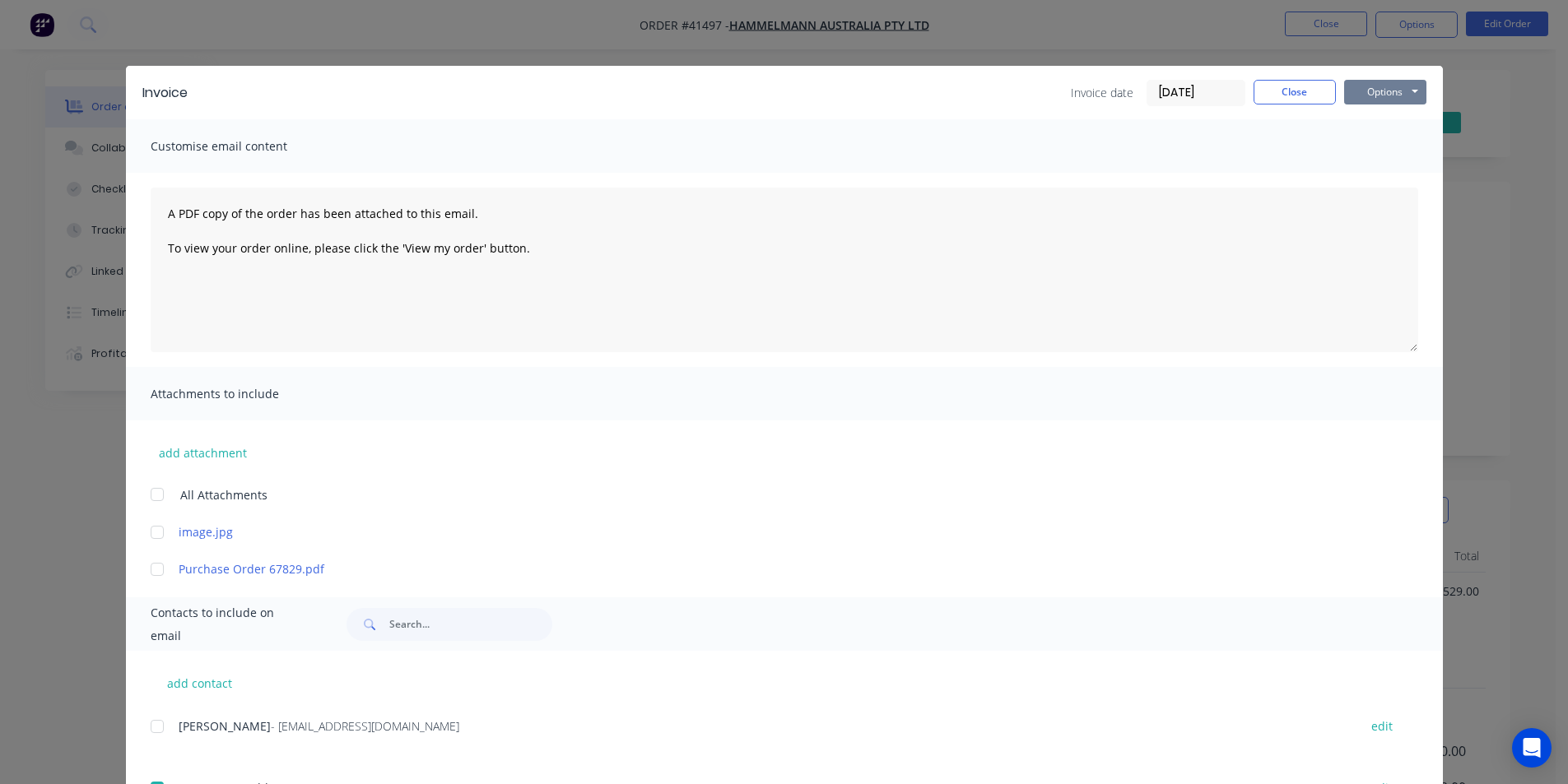
click at [1381, 89] on button "Options" at bounding box center [1385, 91] width 83 height 24
click at [1390, 180] on button "Email" at bounding box center [1397, 176] width 106 height 27
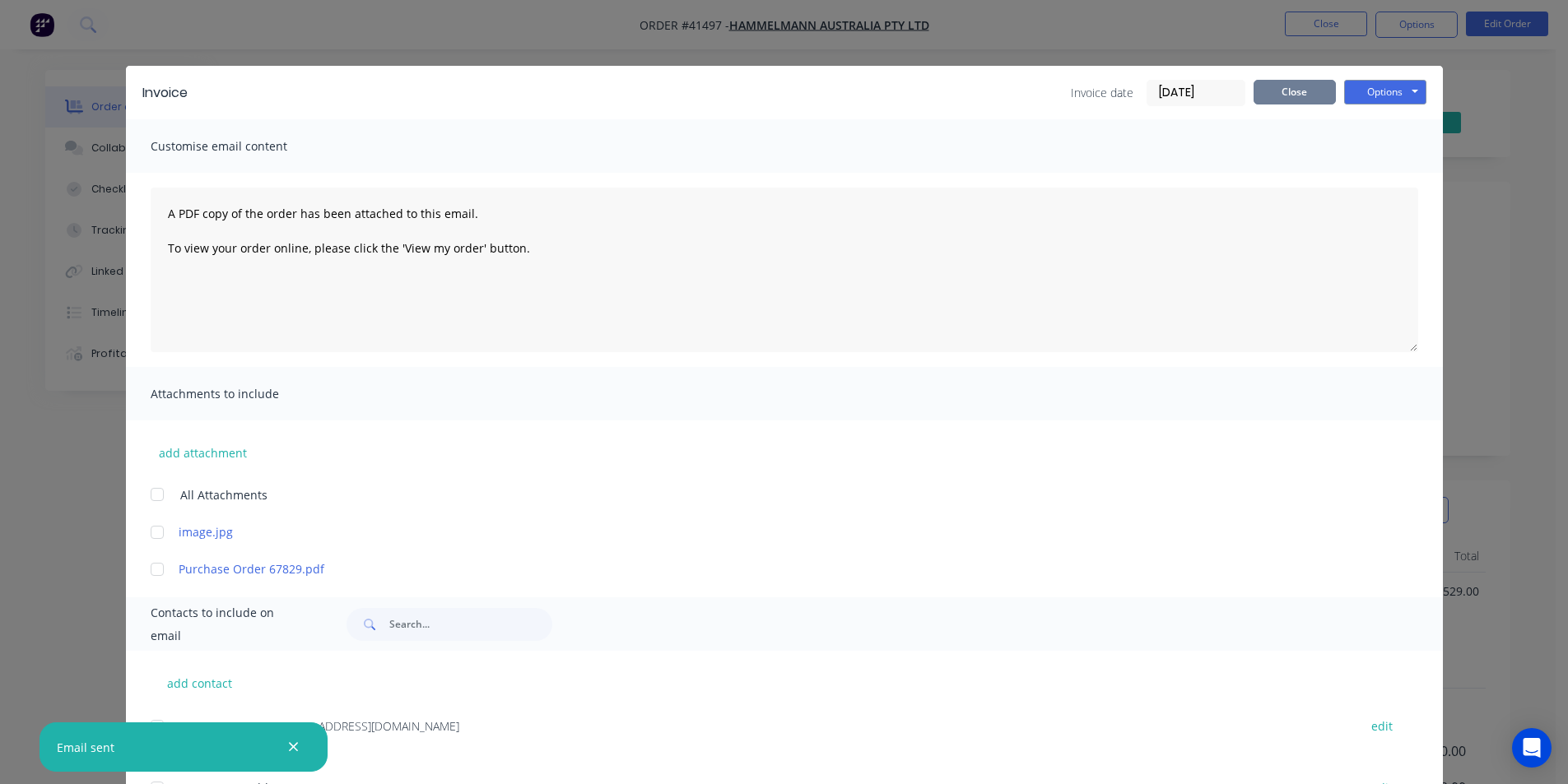
click at [1283, 92] on button "Close" at bounding box center [1294, 91] width 83 height 24
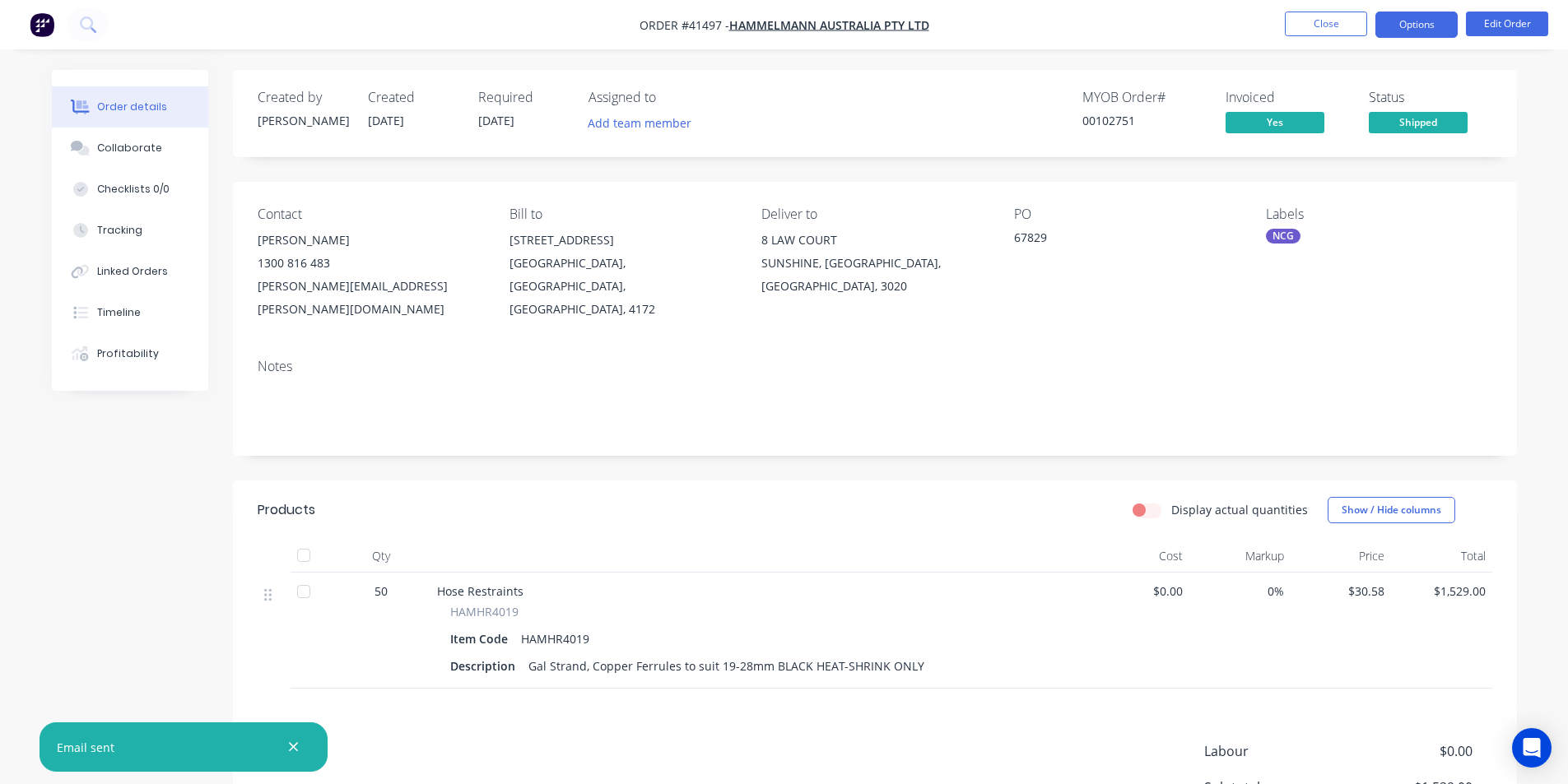
click at [1419, 32] on button "Options" at bounding box center [1417, 24] width 83 height 26
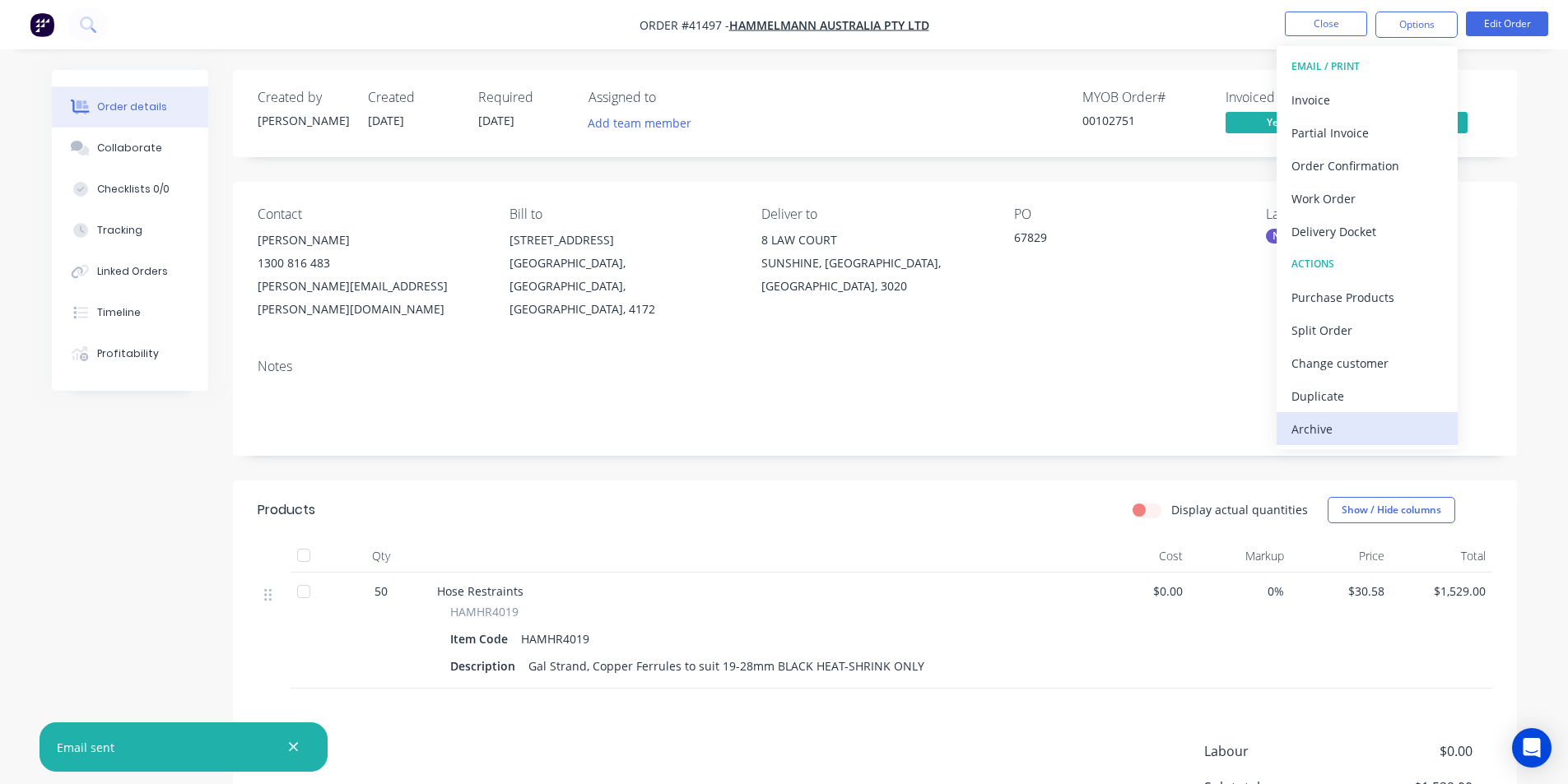
click at [1366, 441] on div "Archive" at bounding box center [1367, 429] width 151 height 24
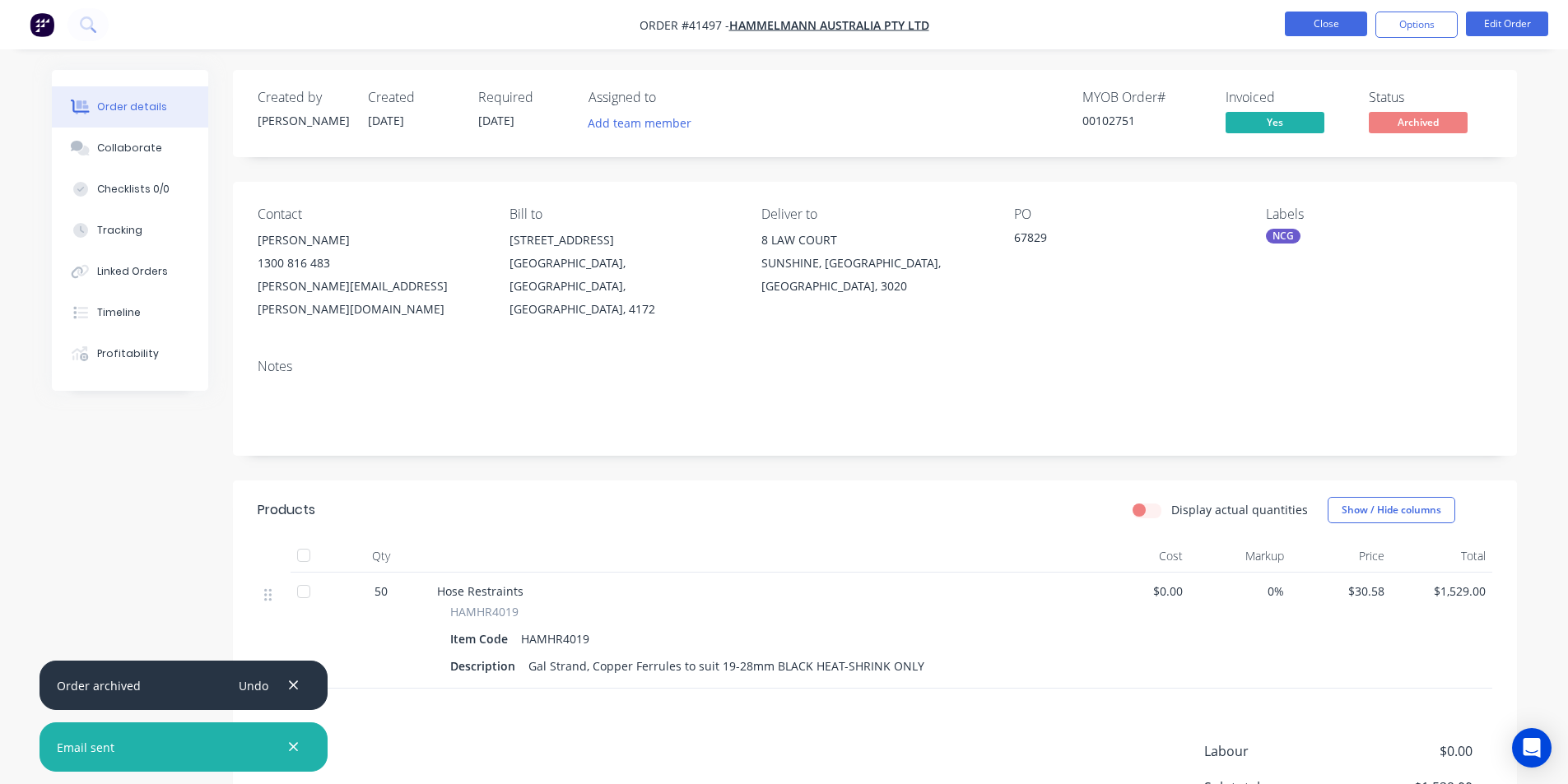
click at [1334, 16] on button "Close" at bounding box center [1326, 23] width 83 height 24
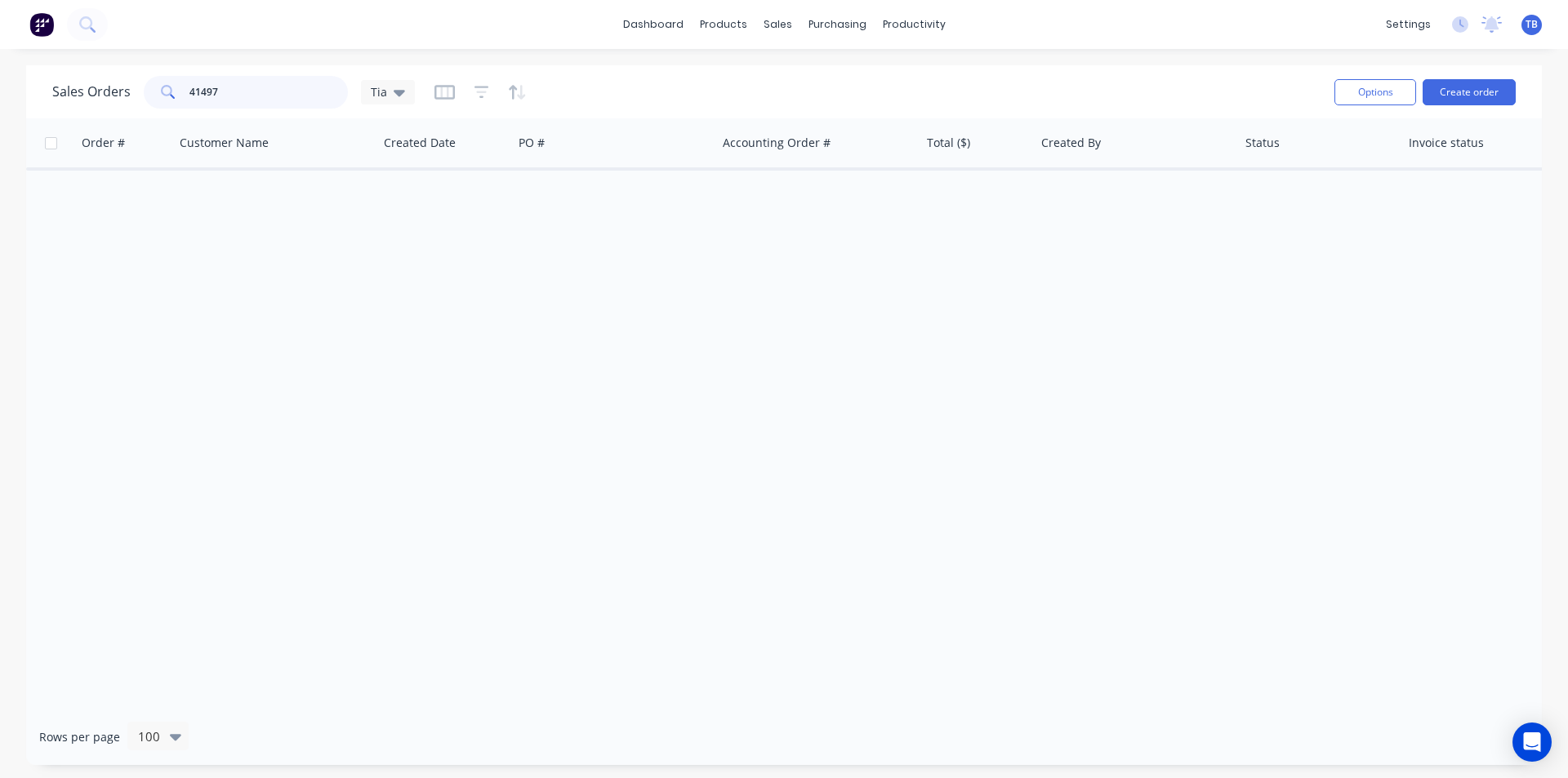
drag, startPoint x: 265, startPoint y: 84, endPoint x: 0, endPoint y: 78, distance: 265.1
click at [0, 78] on div "Sales Orders 41497 Tia Options Create order Order # Customer Name Created Date …" at bounding box center [784, 415] width 1568 height 700
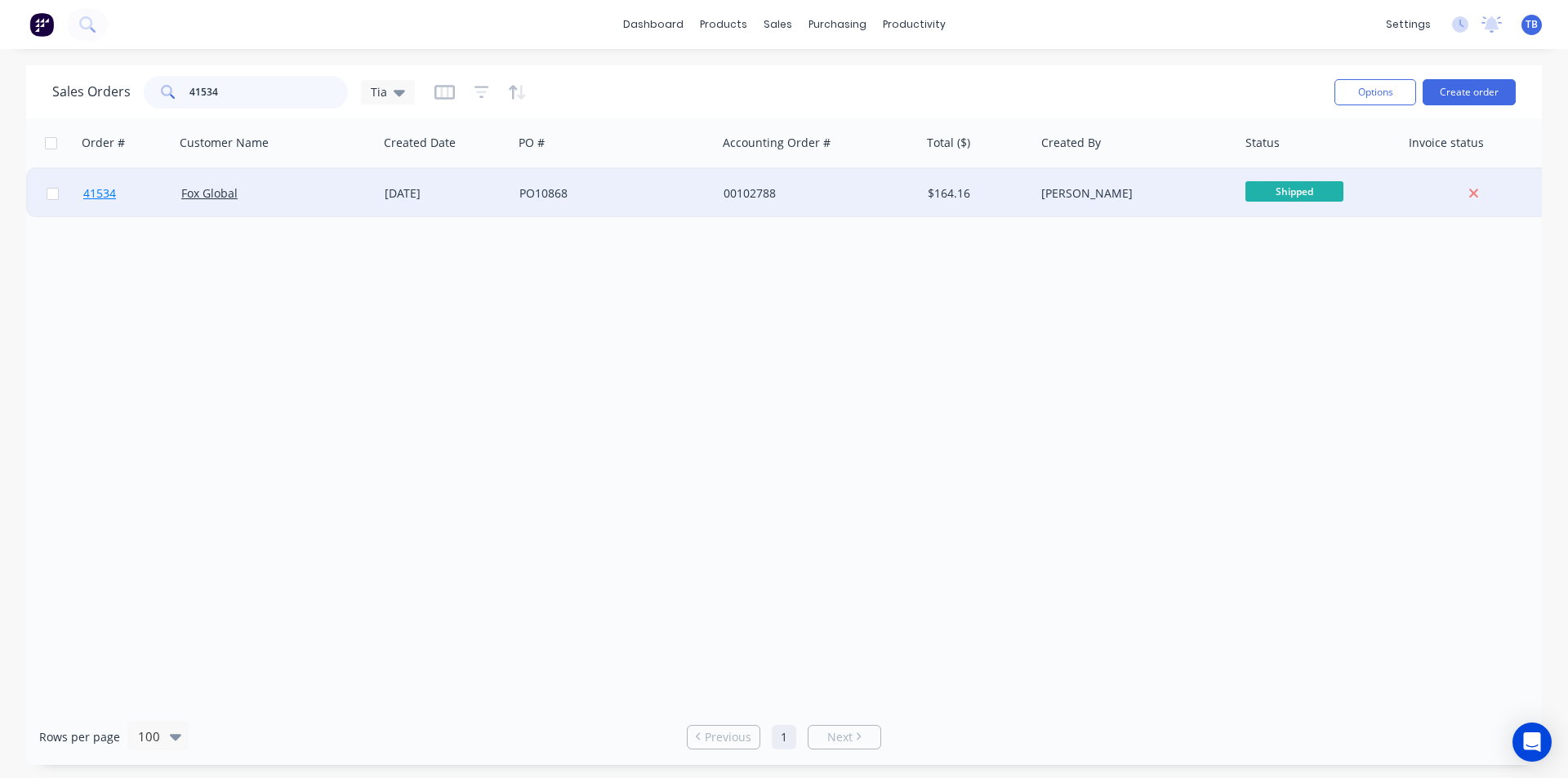
type input "41534"
click at [105, 185] on link "41534" at bounding box center [132, 194] width 98 height 49
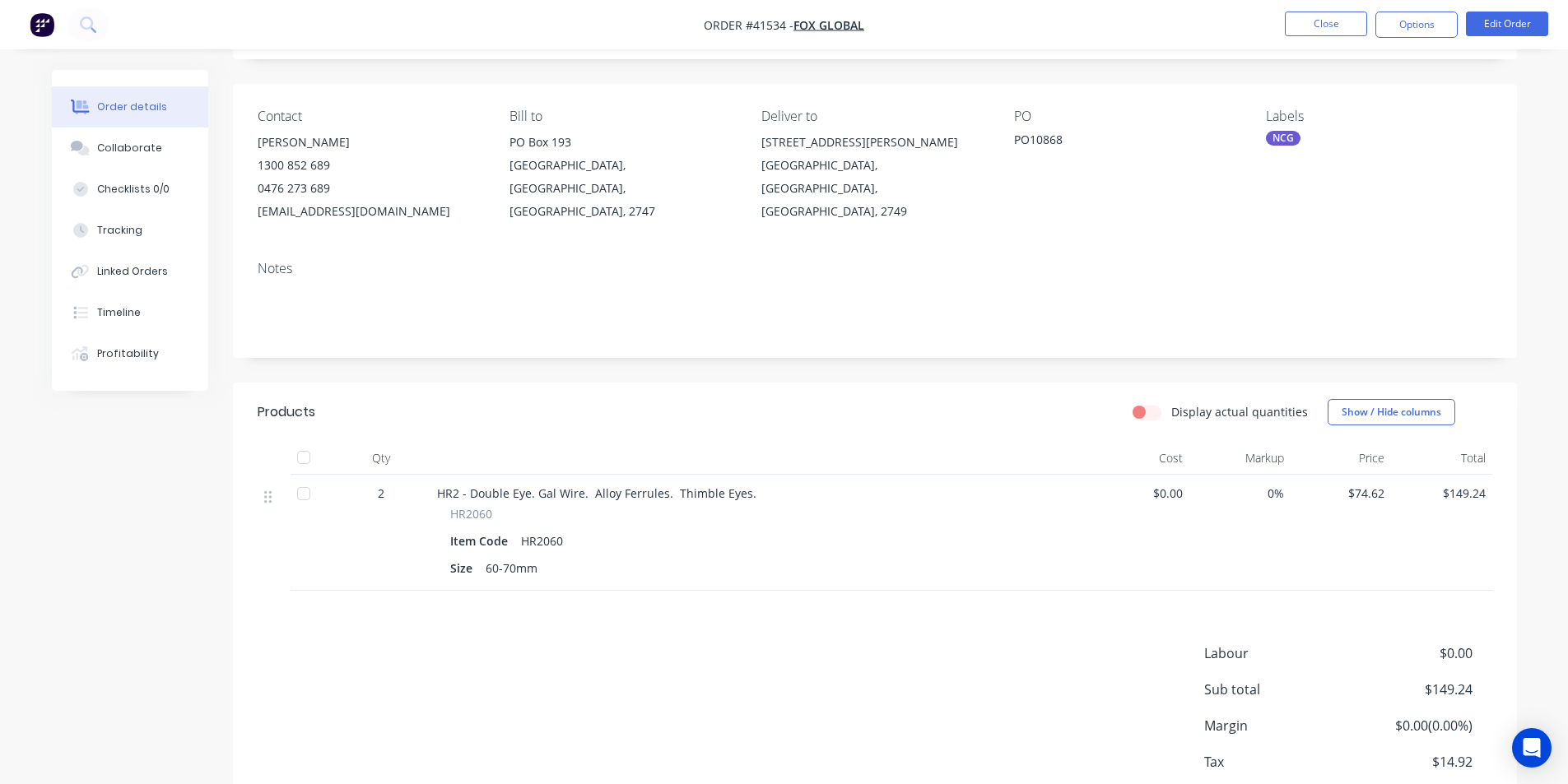
scroll to position [197, 0]
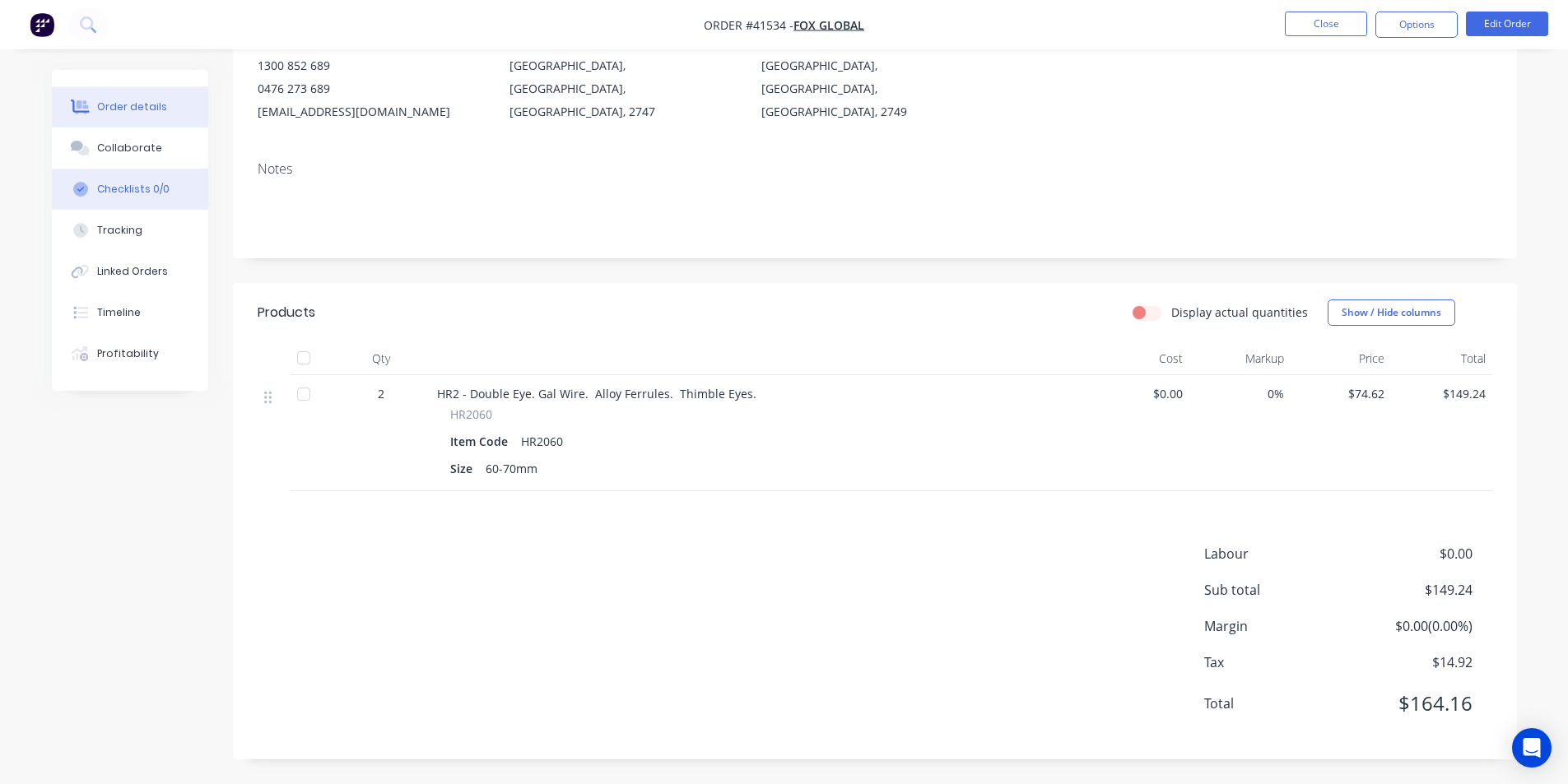
click at [127, 139] on button "Collaborate" at bounding box center [129, 147] width 156 height 41
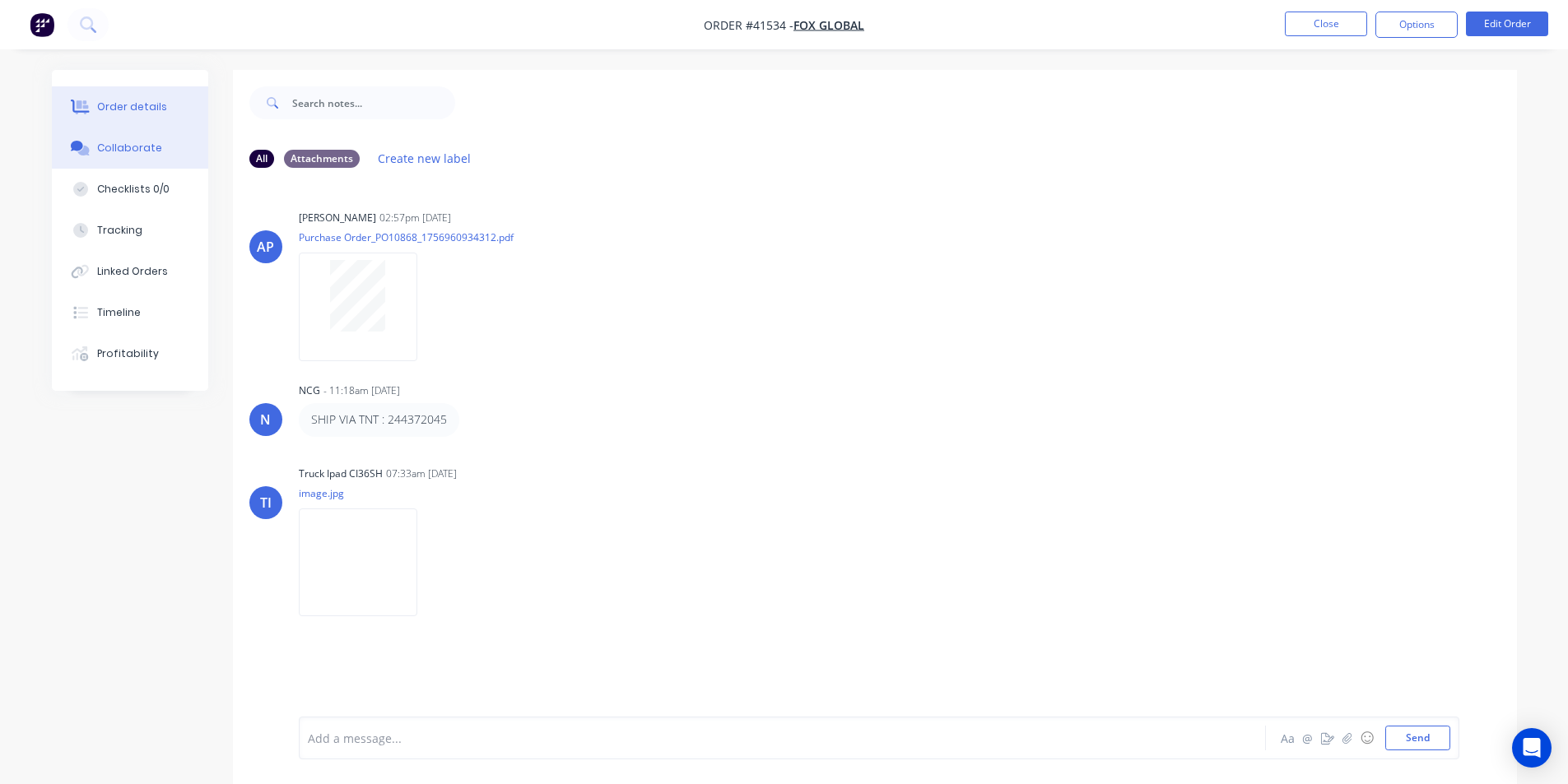
click at [131, 103] on div "Order details" at bounding box center [132, 107] width 70 height 15
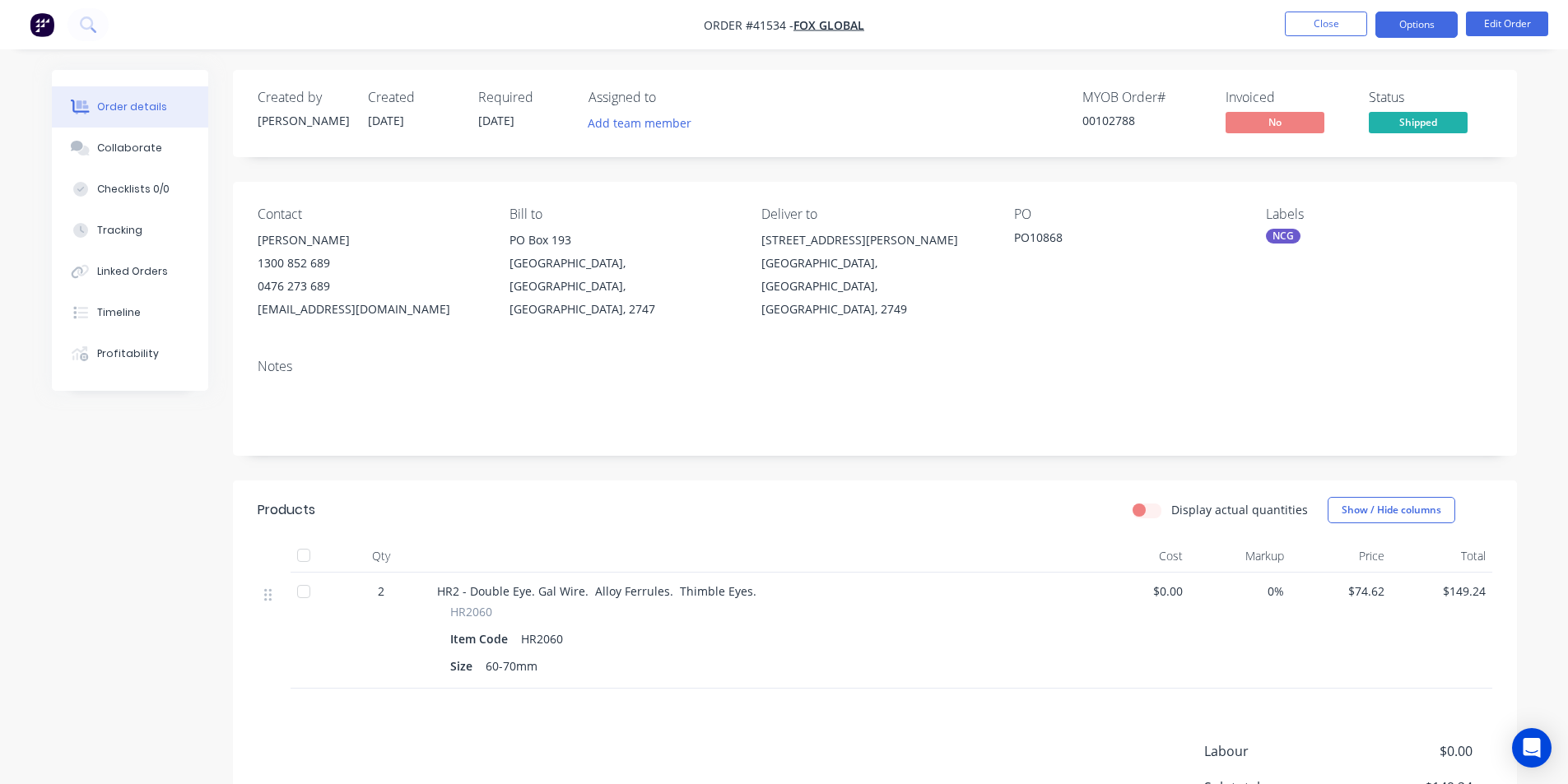
click at [1448, 26] on button "Options" at bounding box center [1417, 24] width 83 height 26
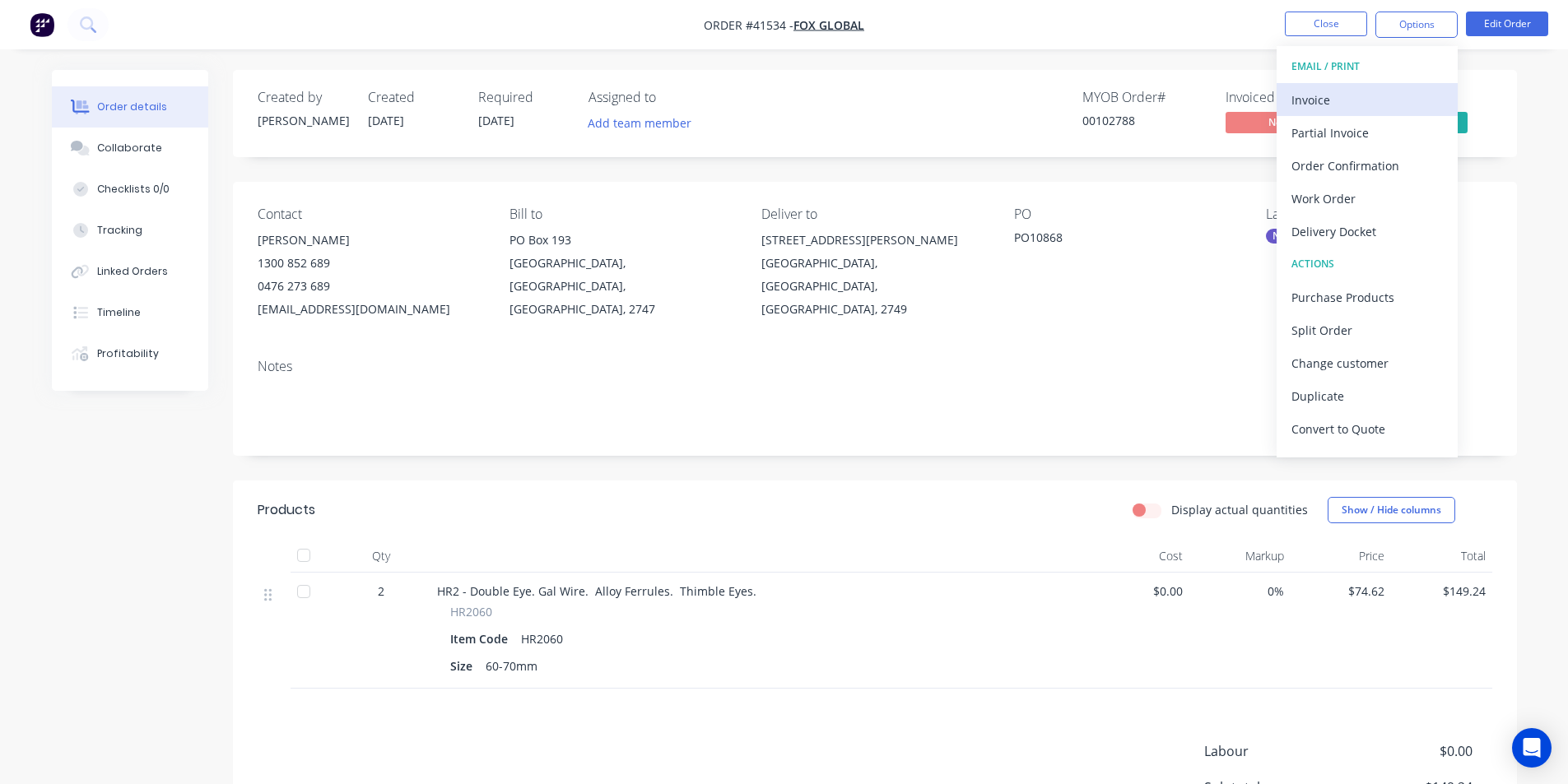
click at [1372, 107] on div "Invoice" at bounding box center [1367, 100] width 151 height 24
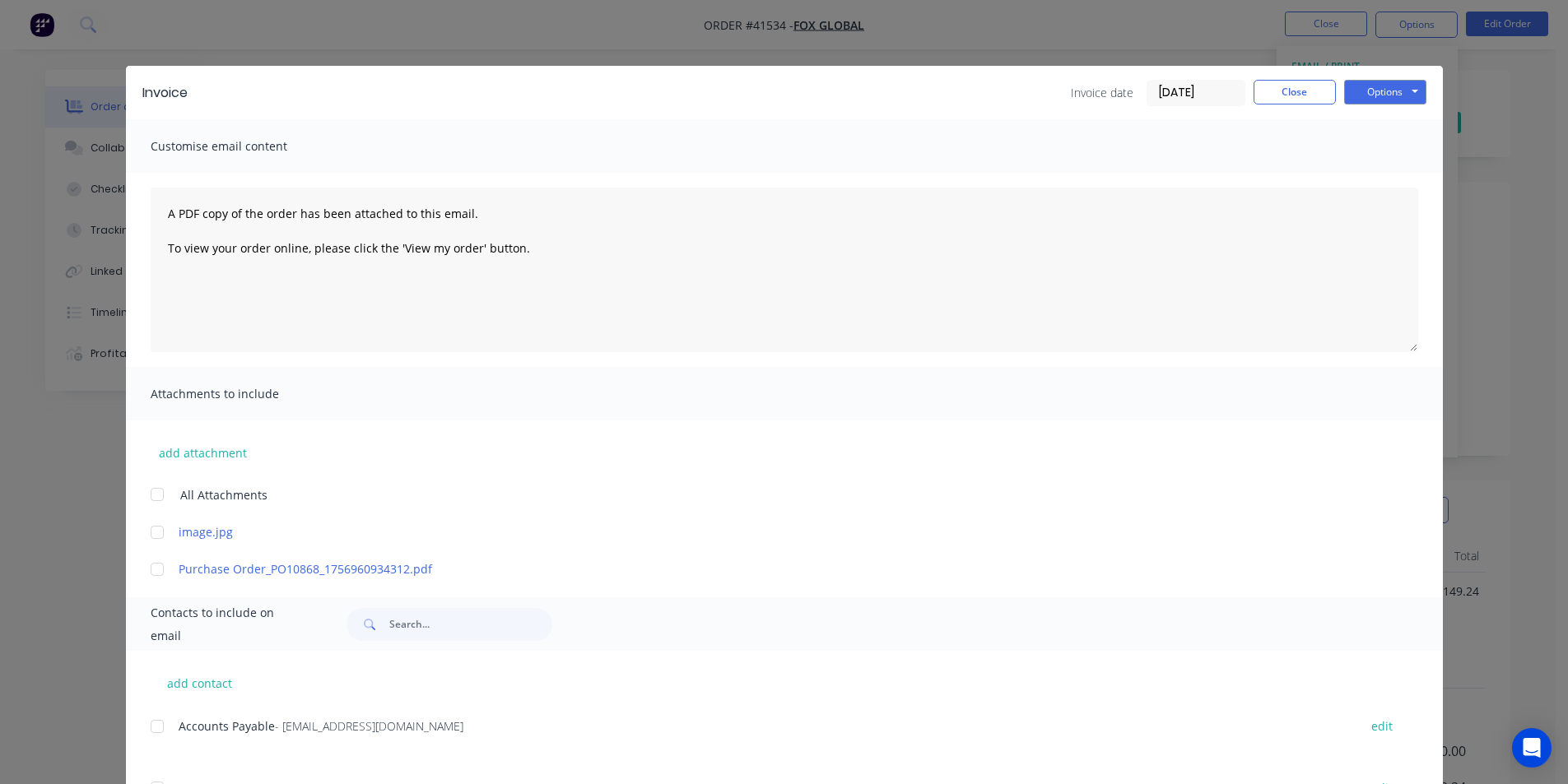
scroll to position [139, 0]
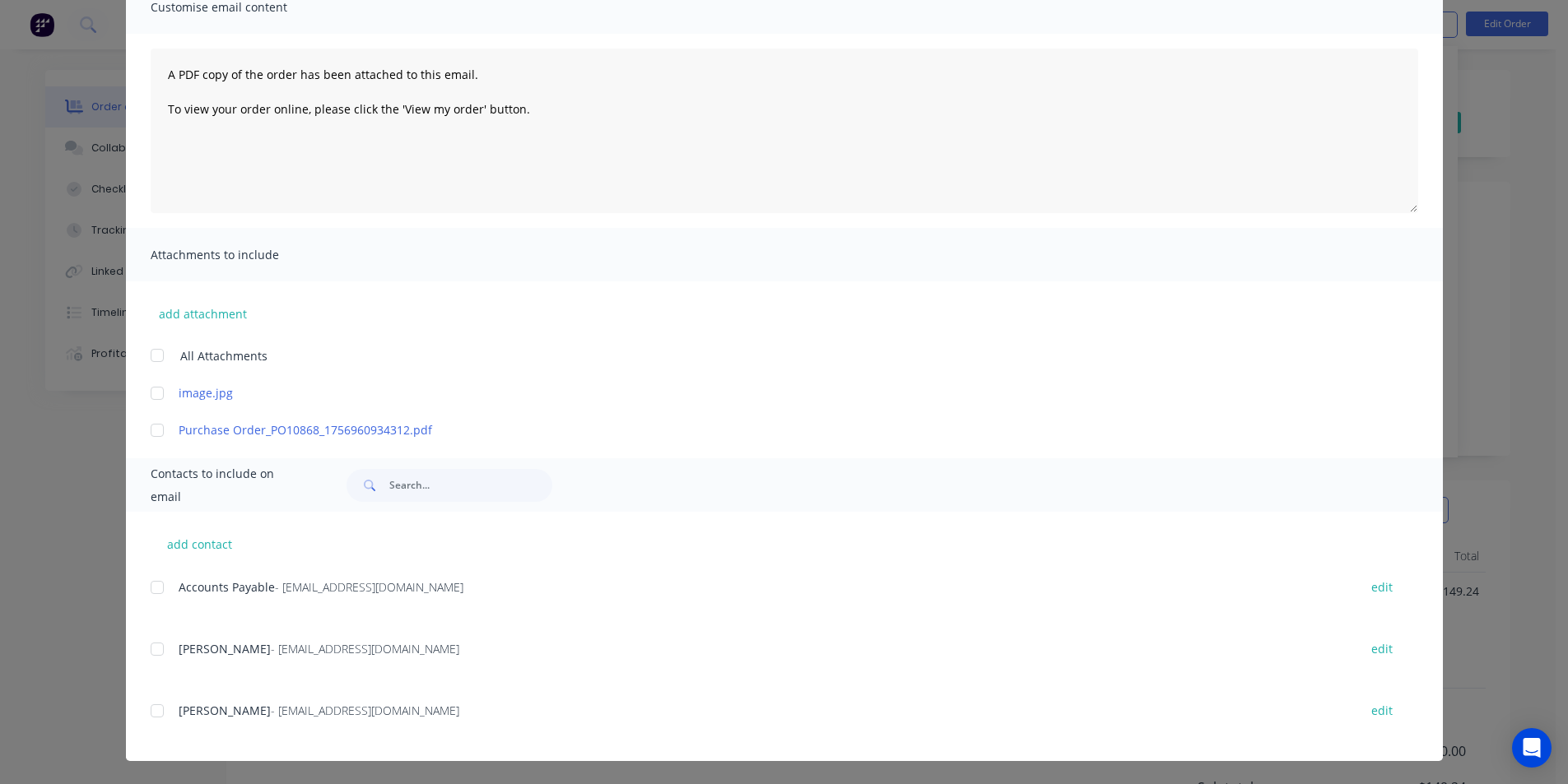
click at [160, 585] on div at bounding box center [157, 587] width 33 height 33
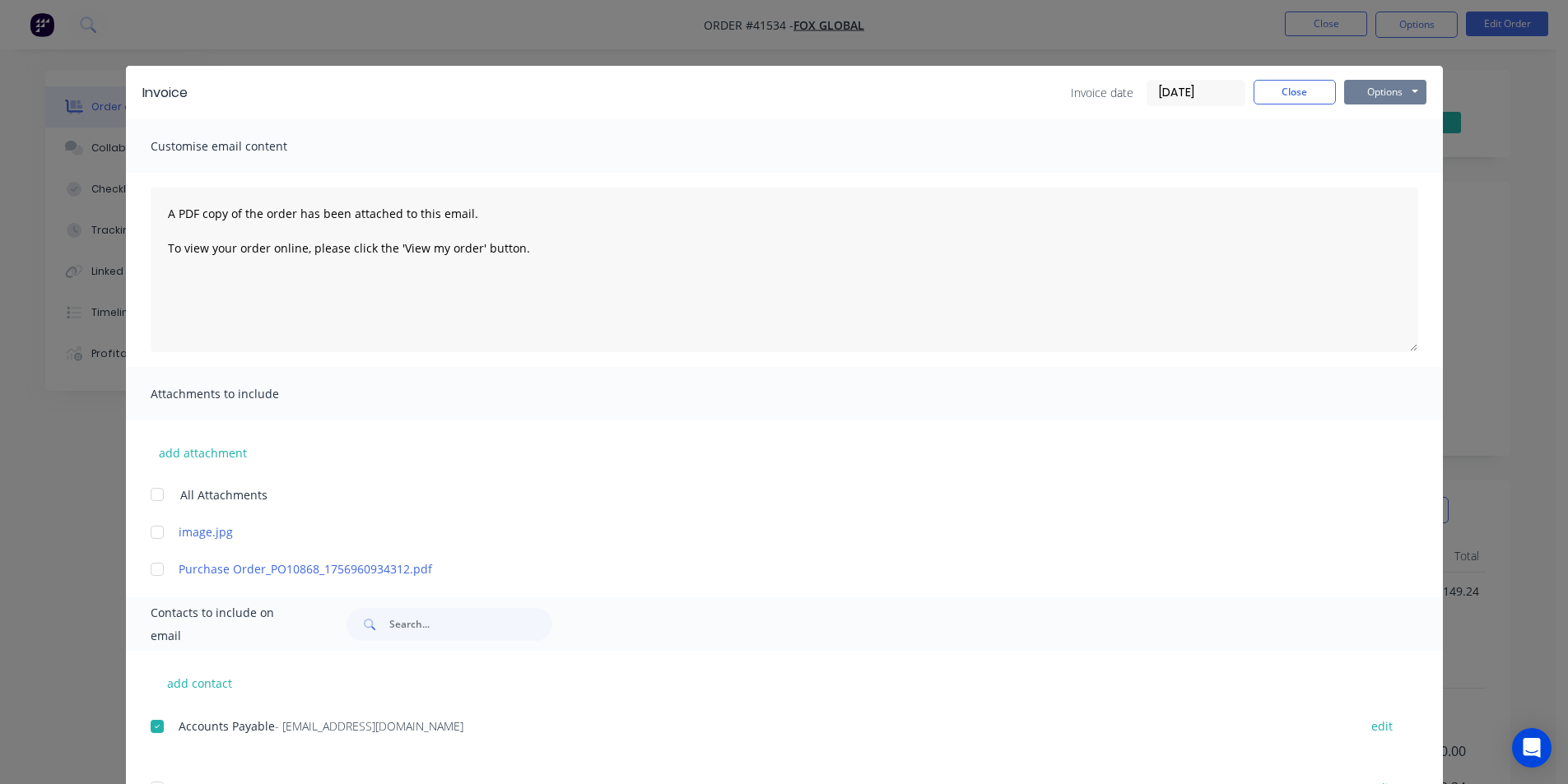
click at [1369, 89] on button "Options" at bounding box center [1385, 91] width 83 height 24
click at [1373, 171] on button "Email" at bounding box center [1397, 176] width 106 height 27
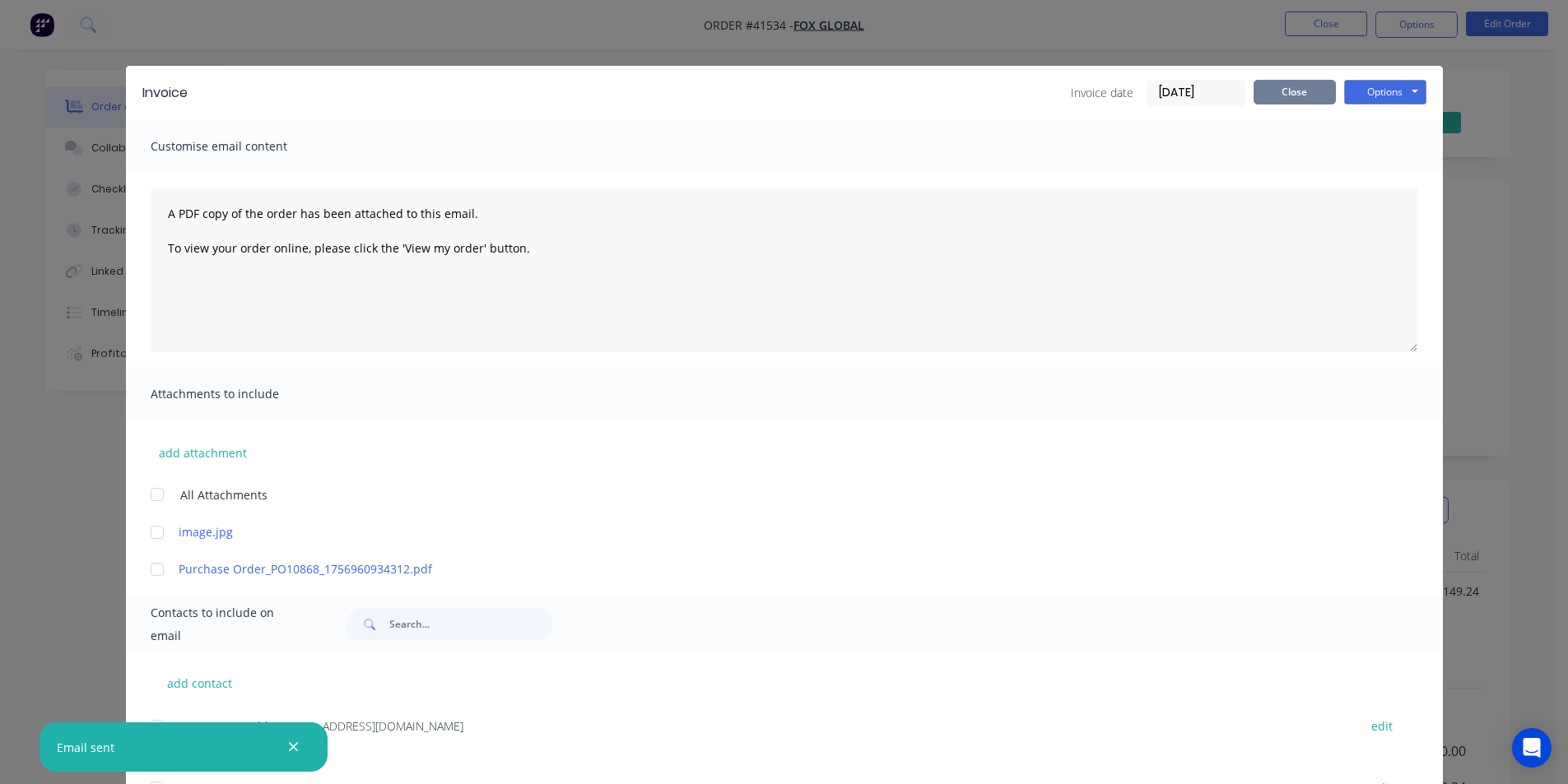
click at [1290, 100] on button "Close" at bounding box center [1294, 91] width 83 height 24
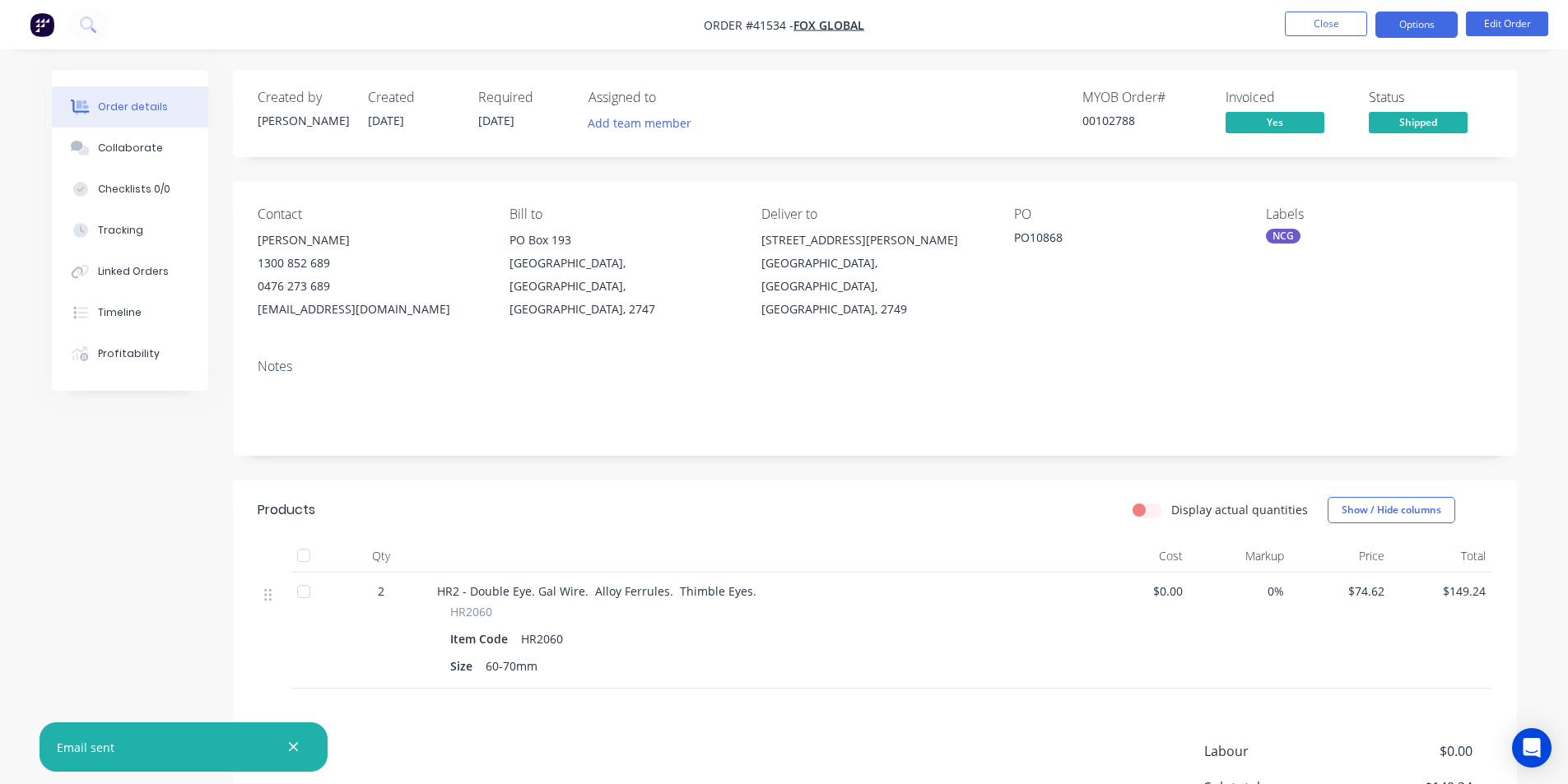
click at [1420, 23] on button "Options" at bounding box center [1417, 24] width 83 height 26
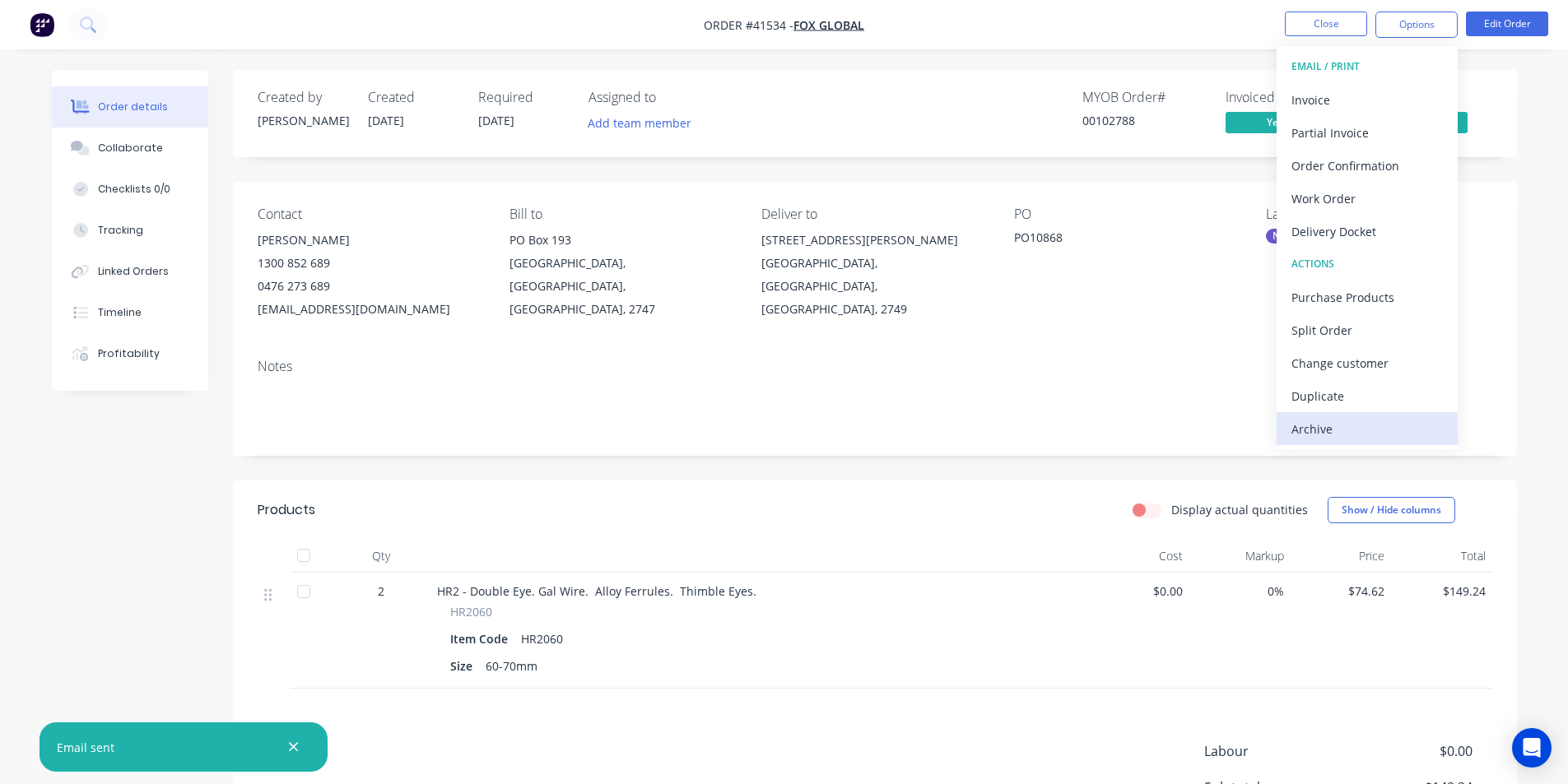
click at [1391, 422] on div "Archive" at bounding box center [1367, 429] width 151 height 24
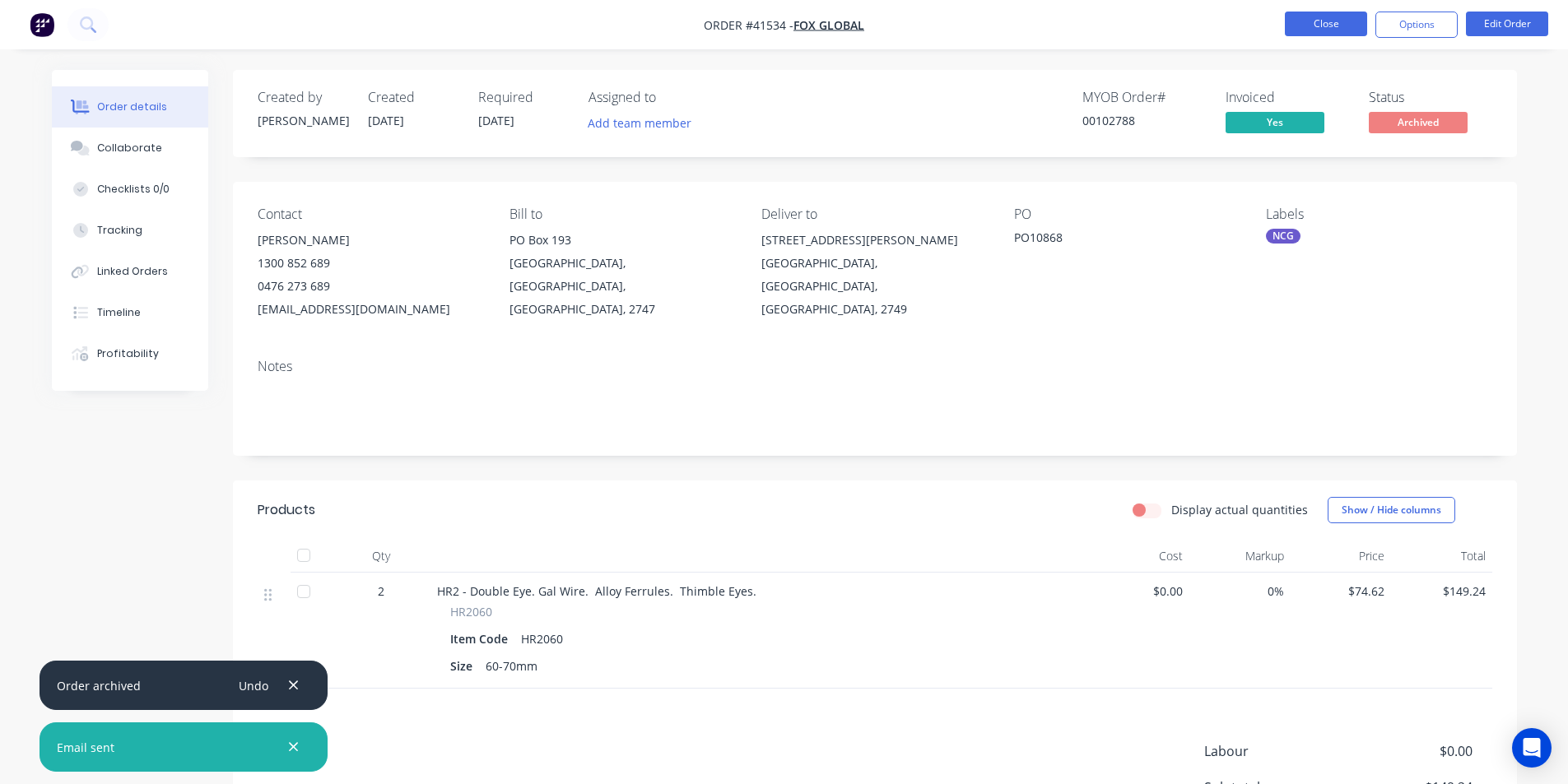
click at [1322, 35] on button "Close" at bounding box center [1326, 23] width 83 height 24
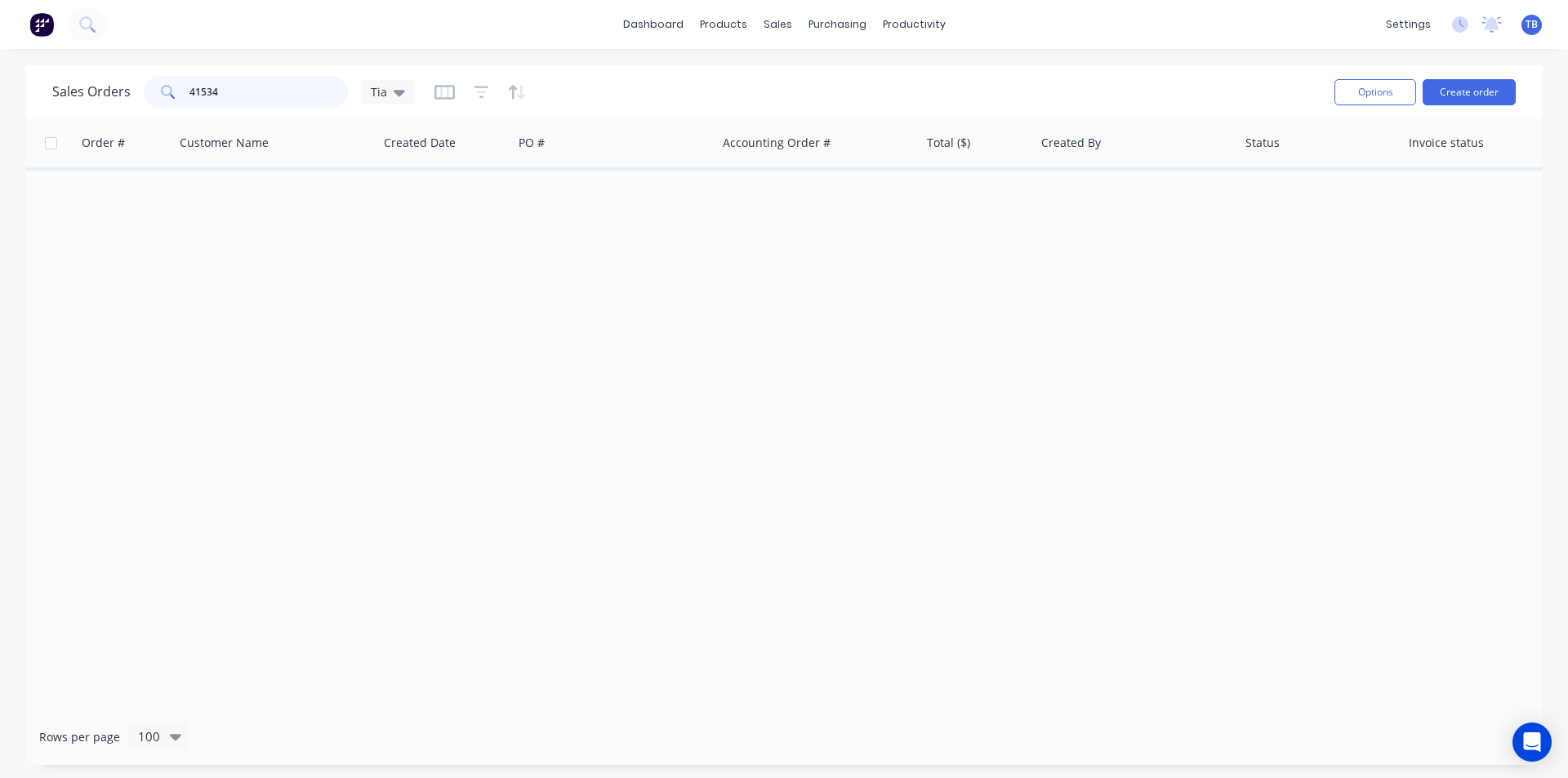
drag, startPoint x: 238, startPoint y: 82, endPoint x: 94, endPoint y: 94, distance: 144.5
click at [94, 99] on div "Sales Orders 41534 Tia" at bounding box center [233, 92] width 362 height 33
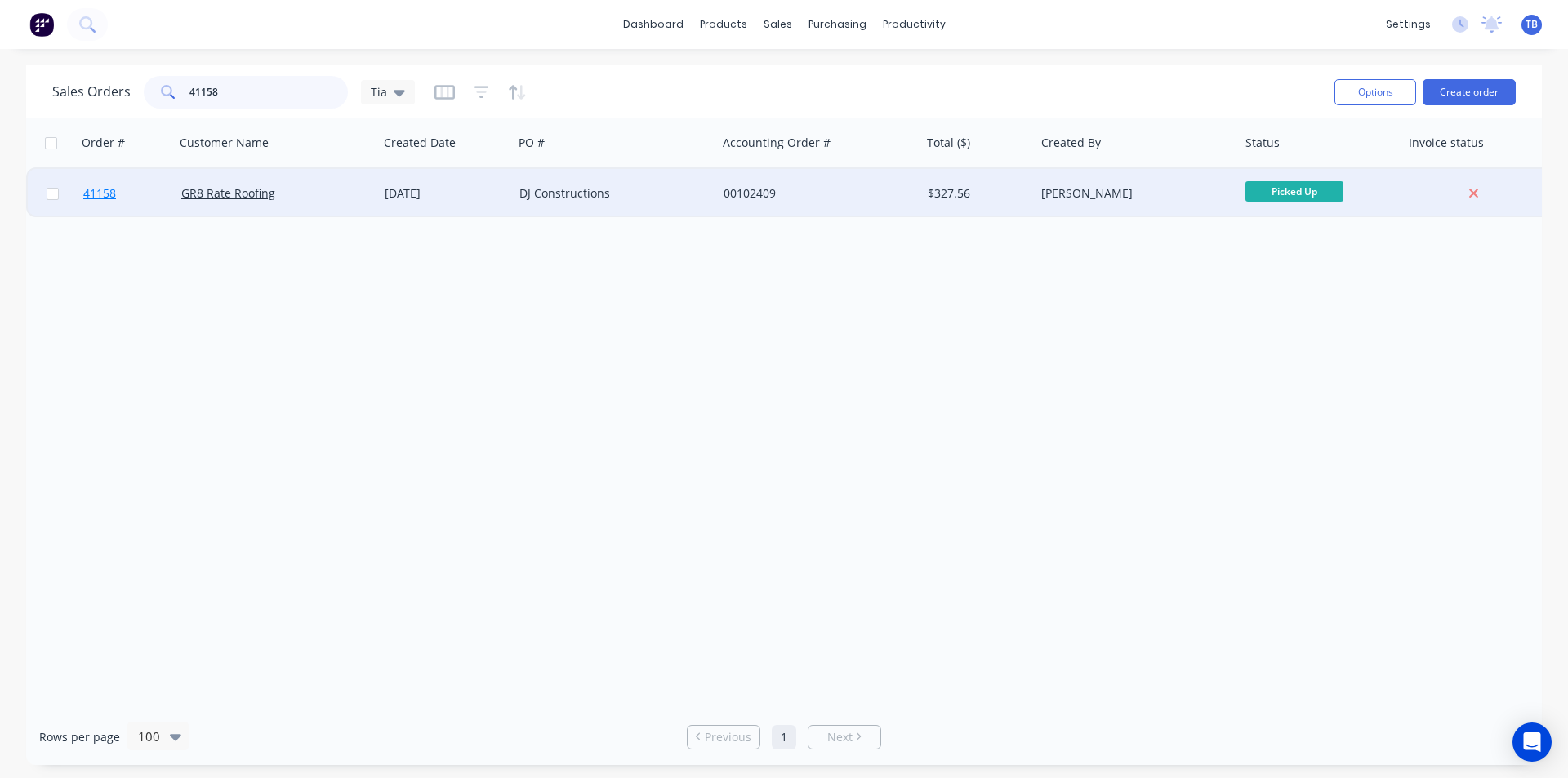
type input "41158"
click at [110, 171] on link "41158" at bounding box center [132, 194] width 98 height 49
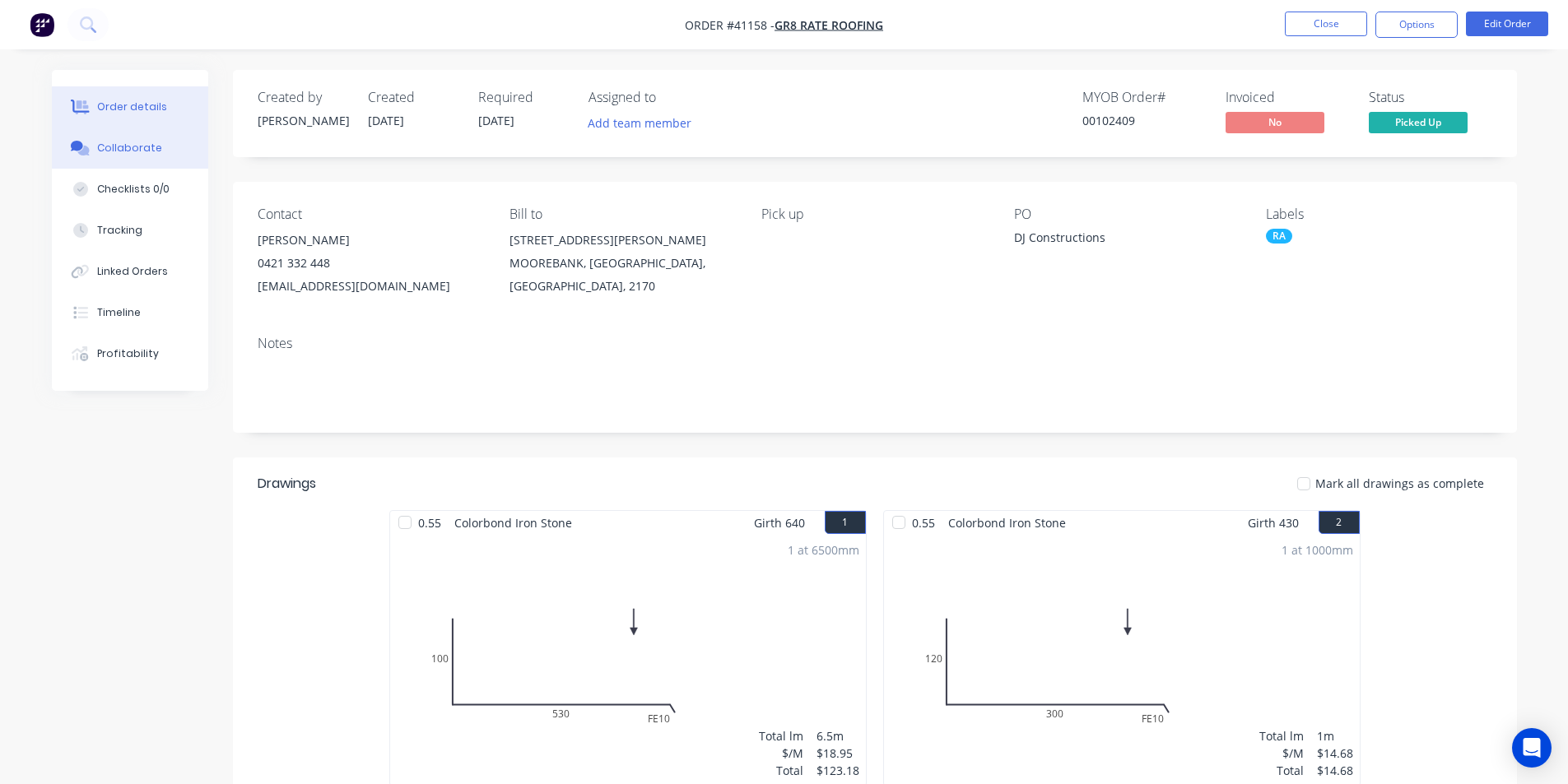
click at [140, 131] on button "Collaborate" at bounding box center [129, 147] width 156 height 41
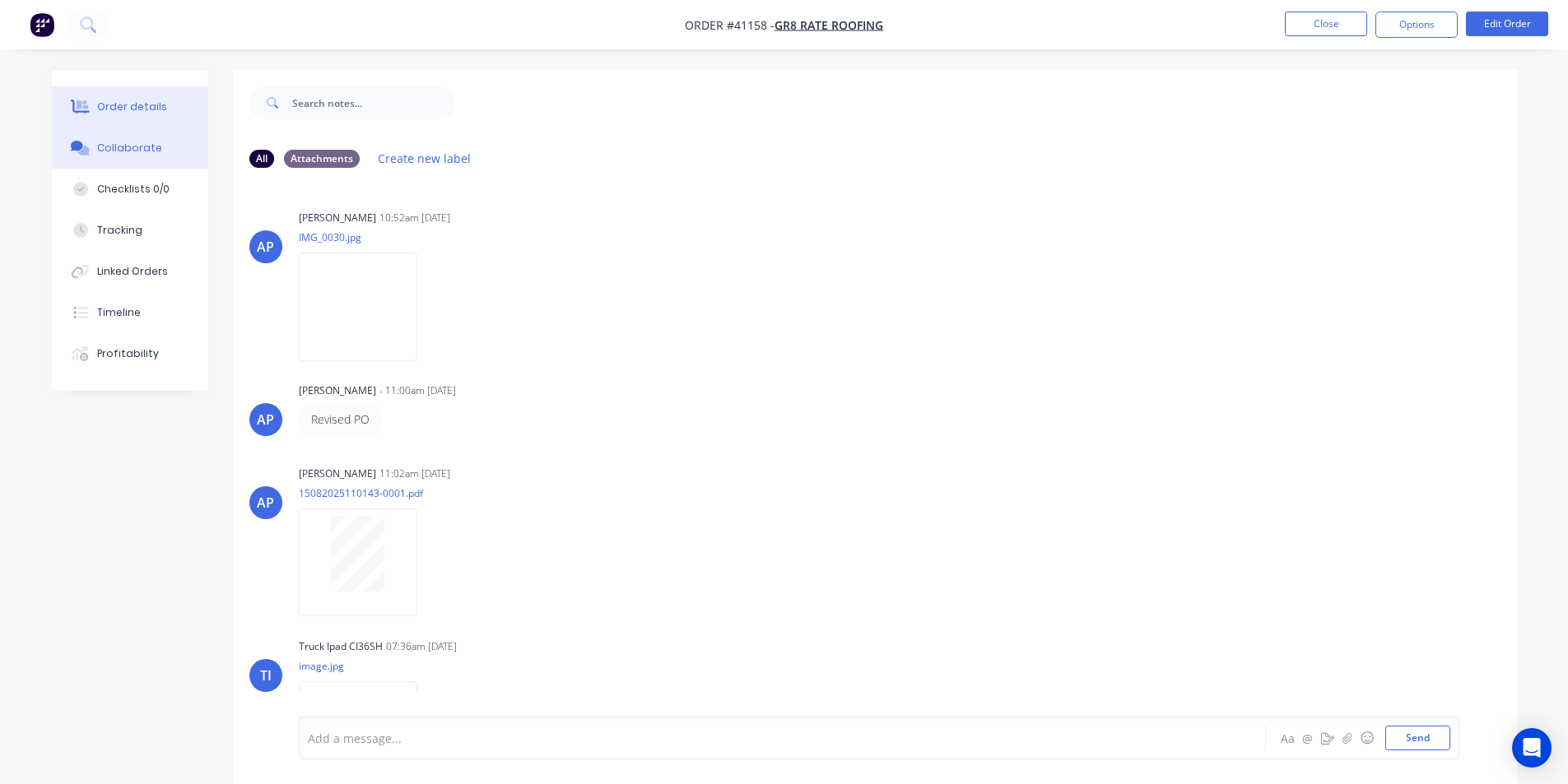
click at [116, 107] on div "Order details" at bounding box center [132, 107] width 70 height 15
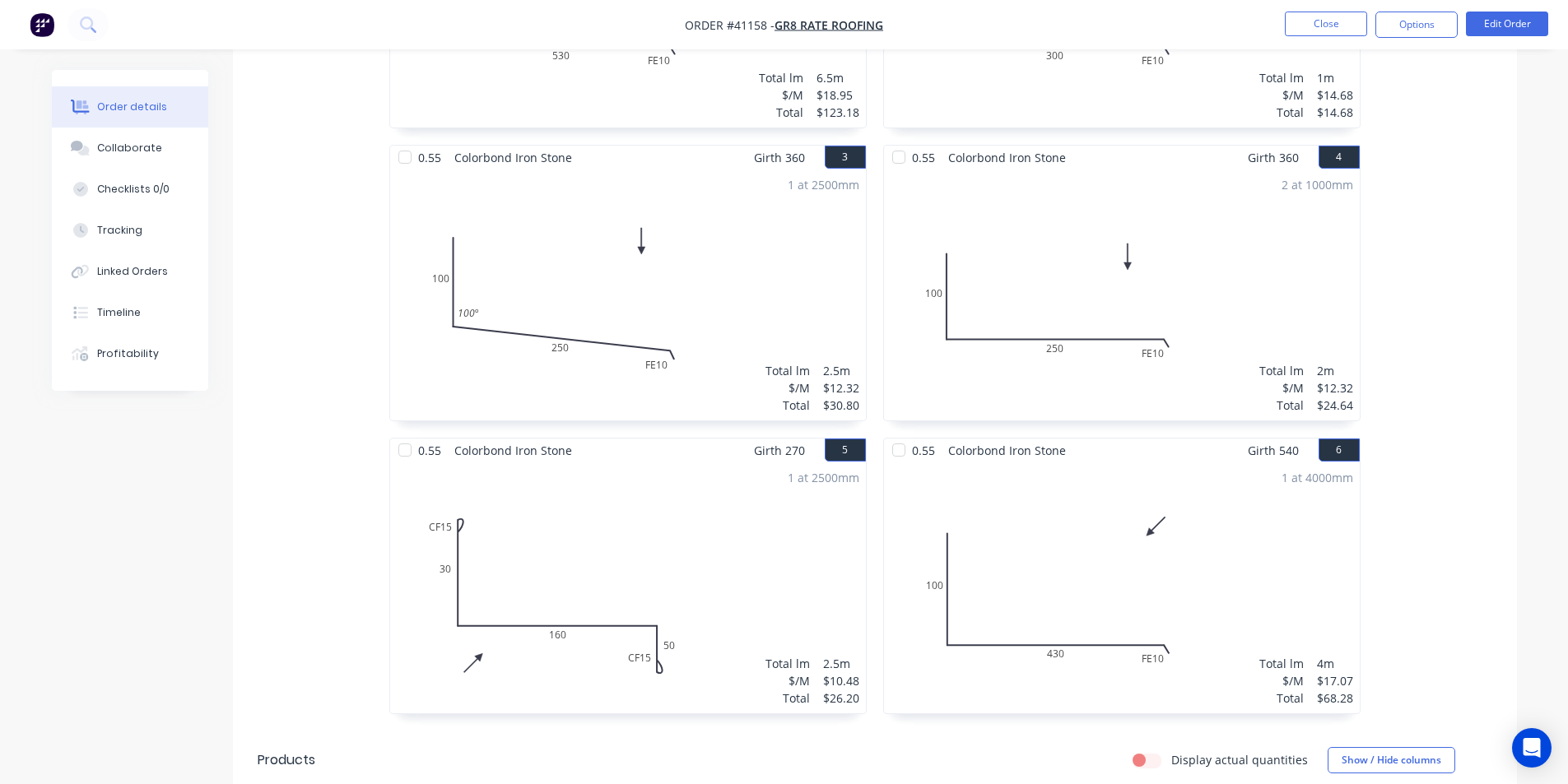
scroll to position [1187, 0]
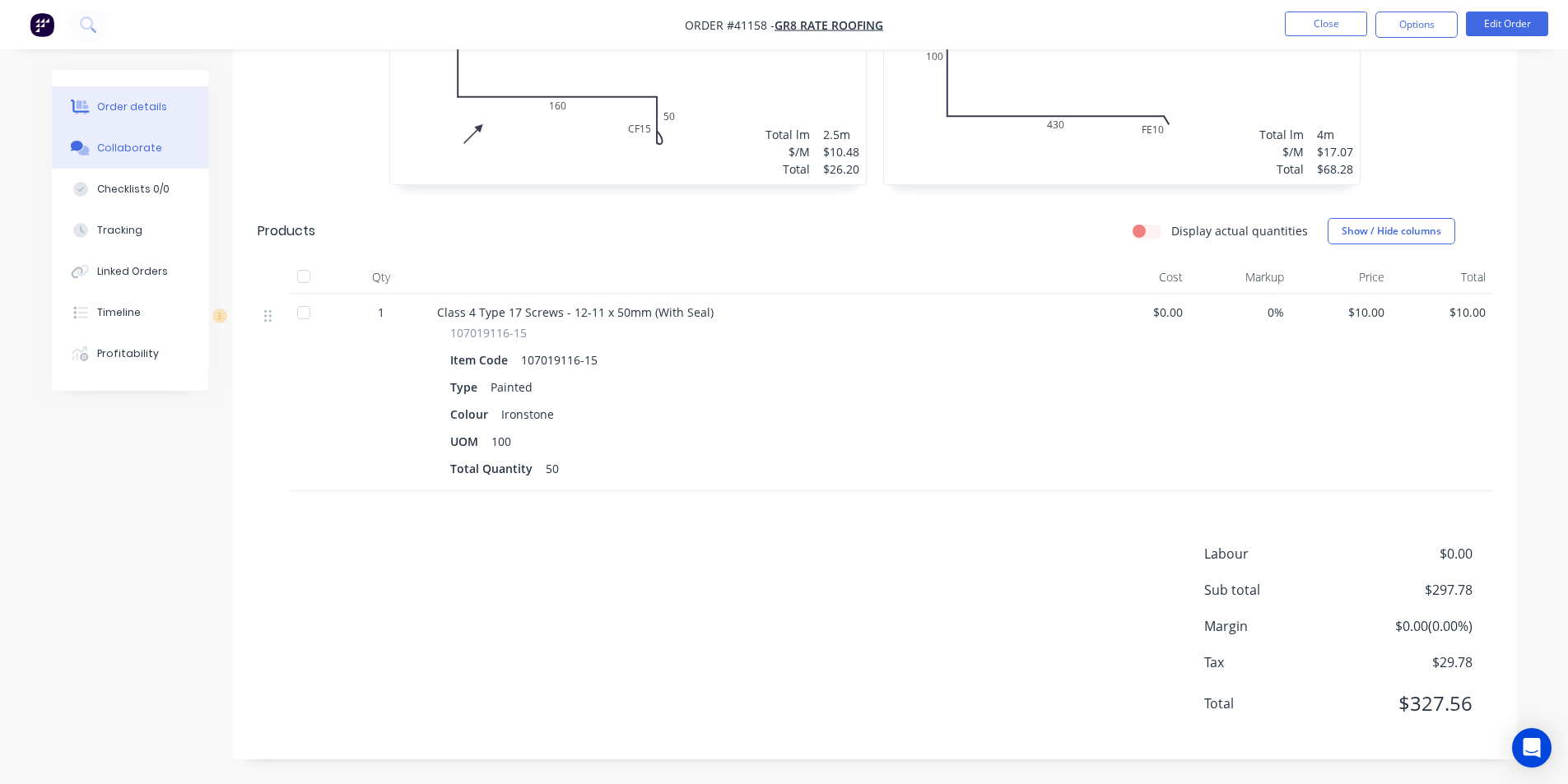
click at [145, 146] on div "Collaborate" at bounding box center [129, 147] width 65 height 15
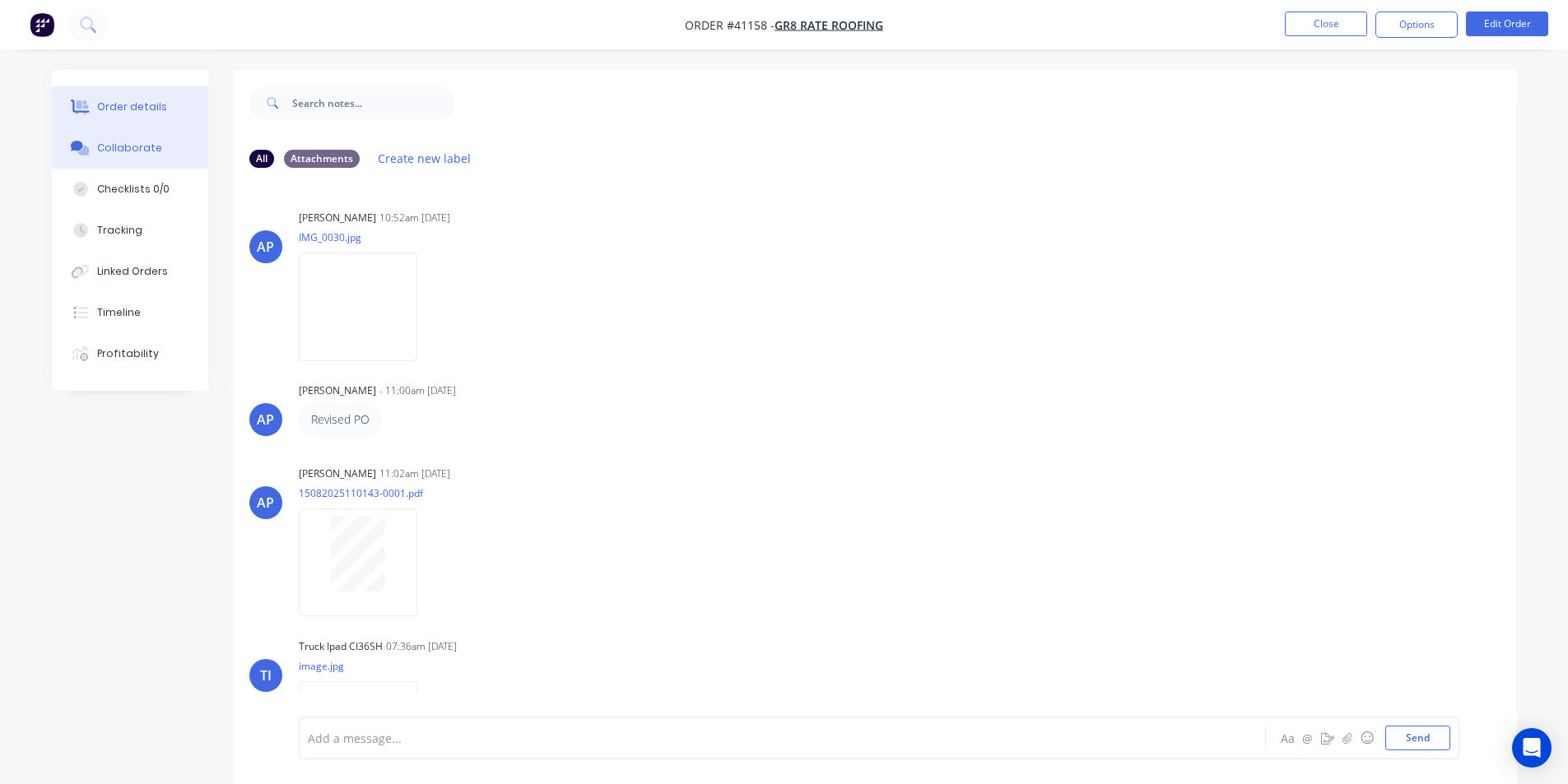
click at [117, 101] on div "Order details" at bounding box center [132, 107] width 70 height 15
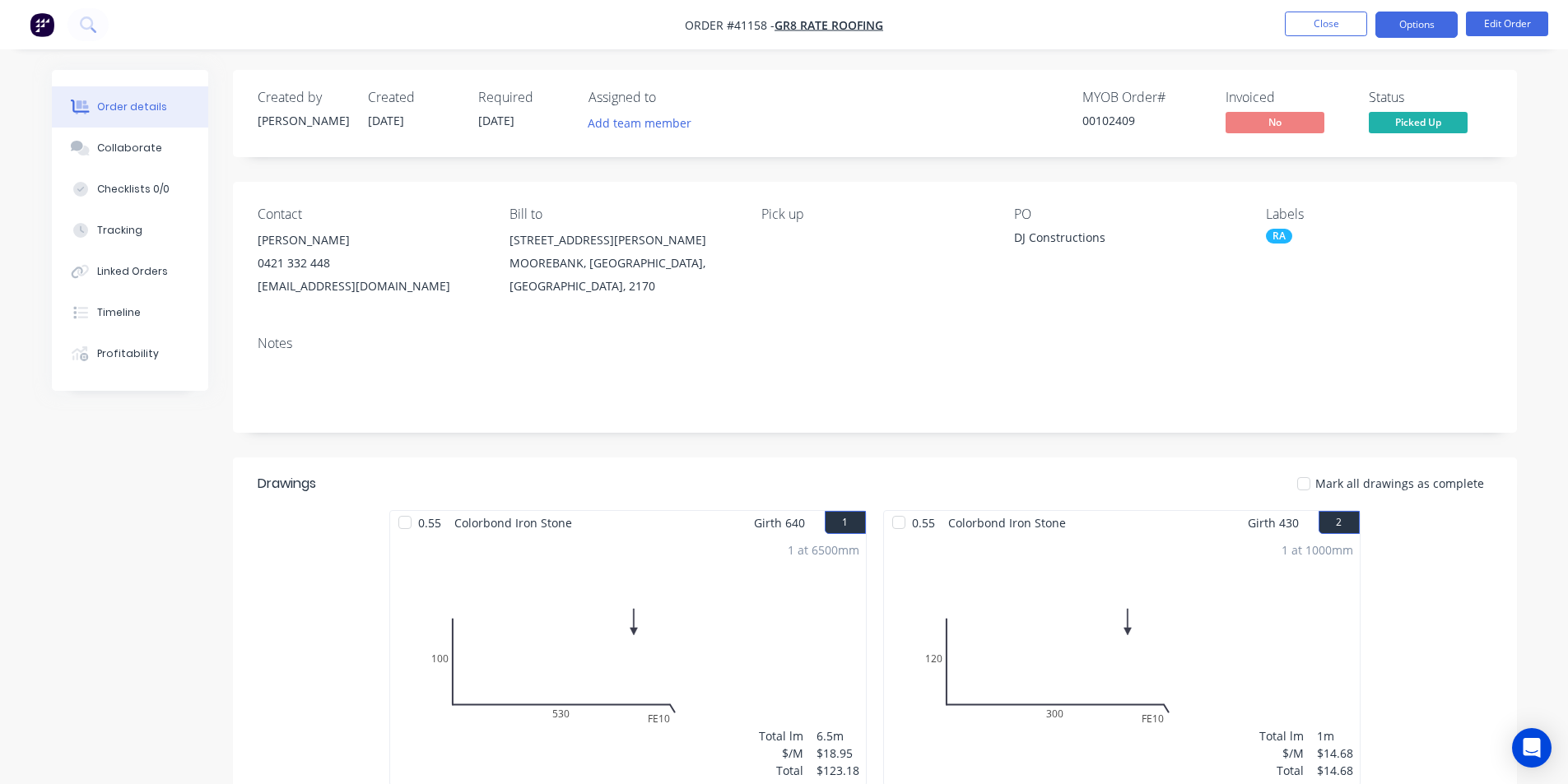
click at [1431, 30] on button "Options" at bounding box center [1417, 24] width 83 height 26
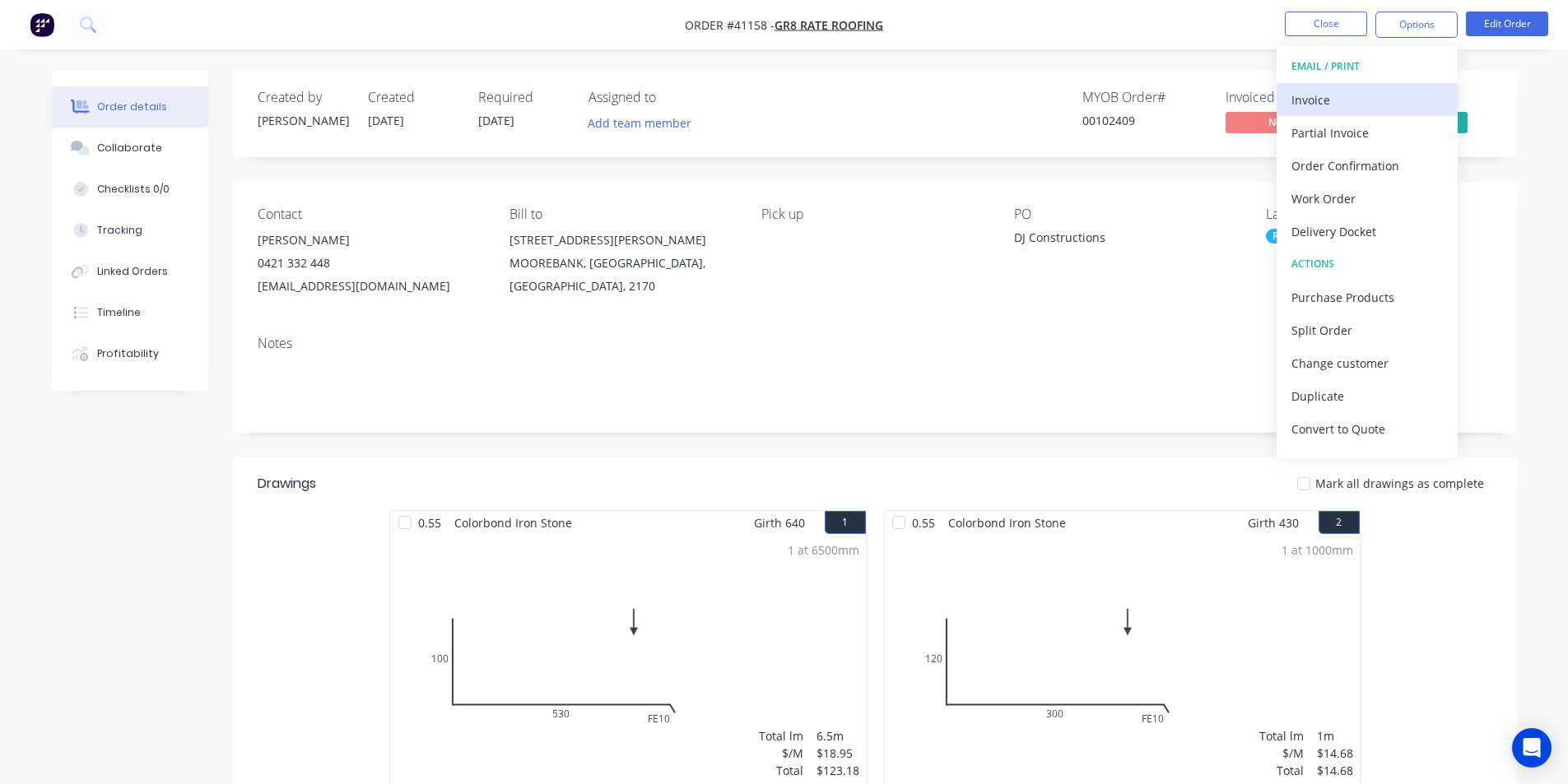
click at [1327, 111] on button "Invoice" at bounding box center [1367, 100] width 182 height 33
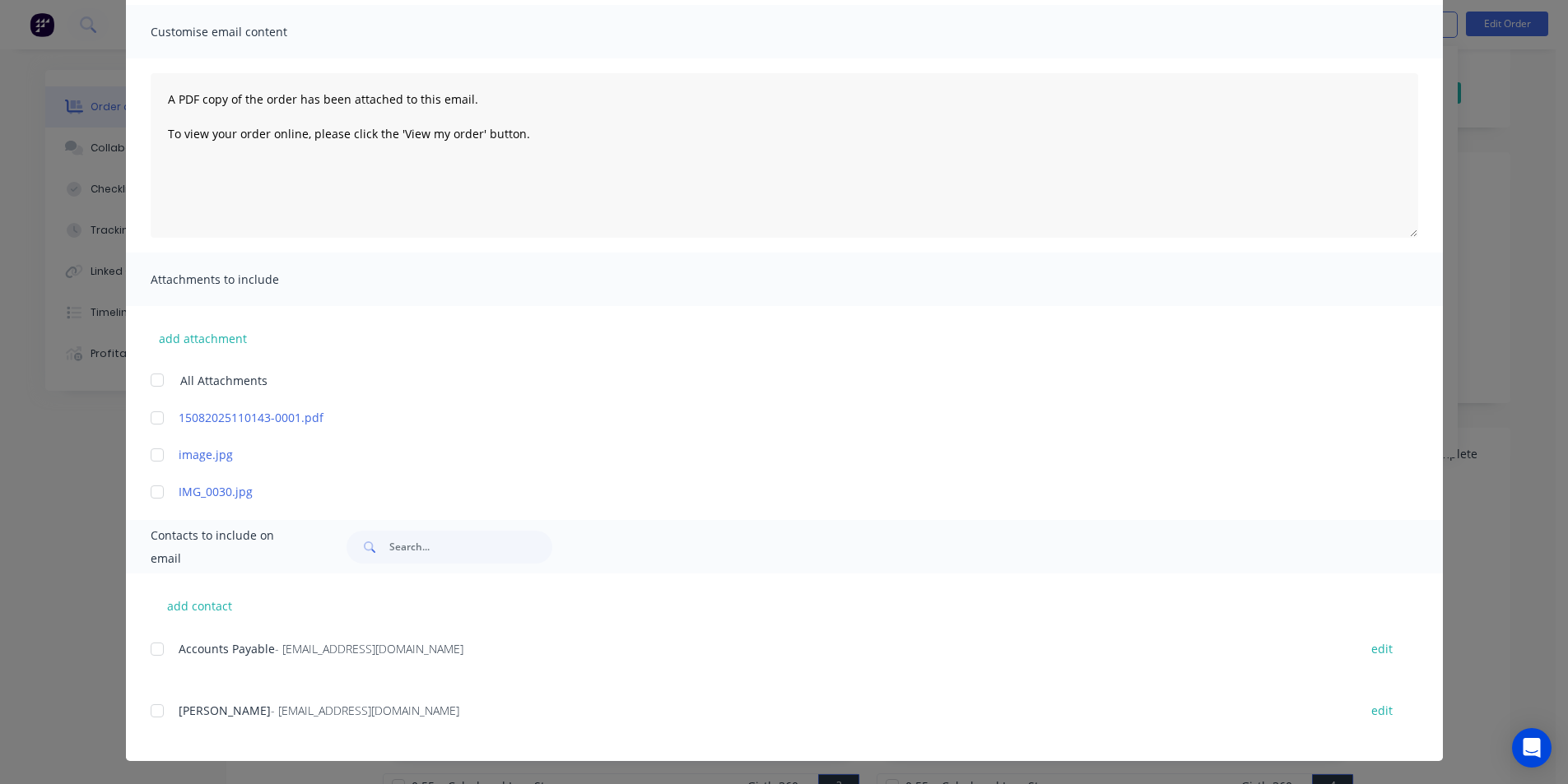
scroll to position [82, 0]
click at [152, 655] on div at bounding box center [157, 649] width 33 height 33
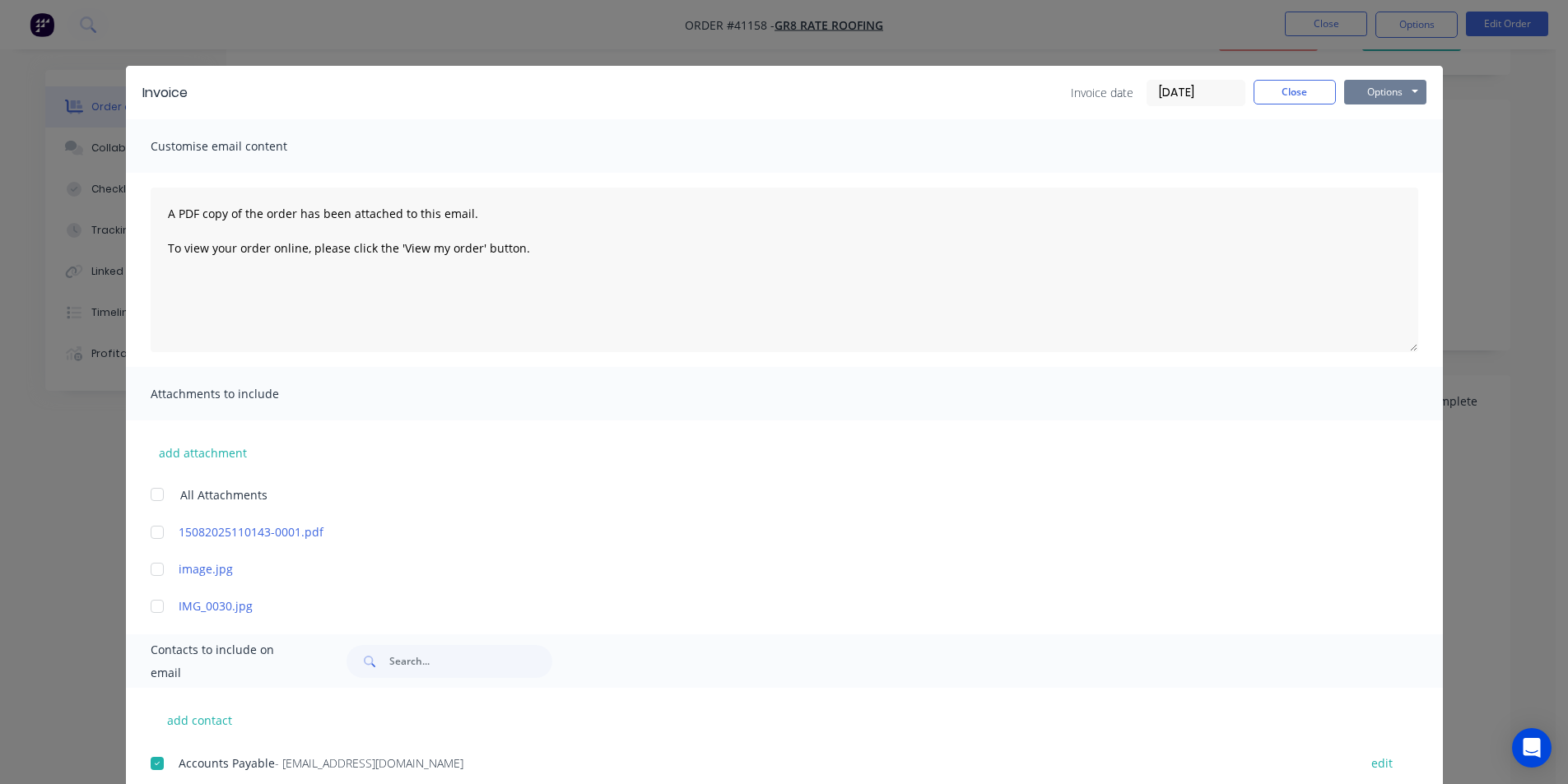
click at [1369, 92] on button "Options" at bounding box center [1385, 91] width 83 height 24
click at [1361, 179] on button "Email" at bounding box center [1397, 176] width 106 height 27
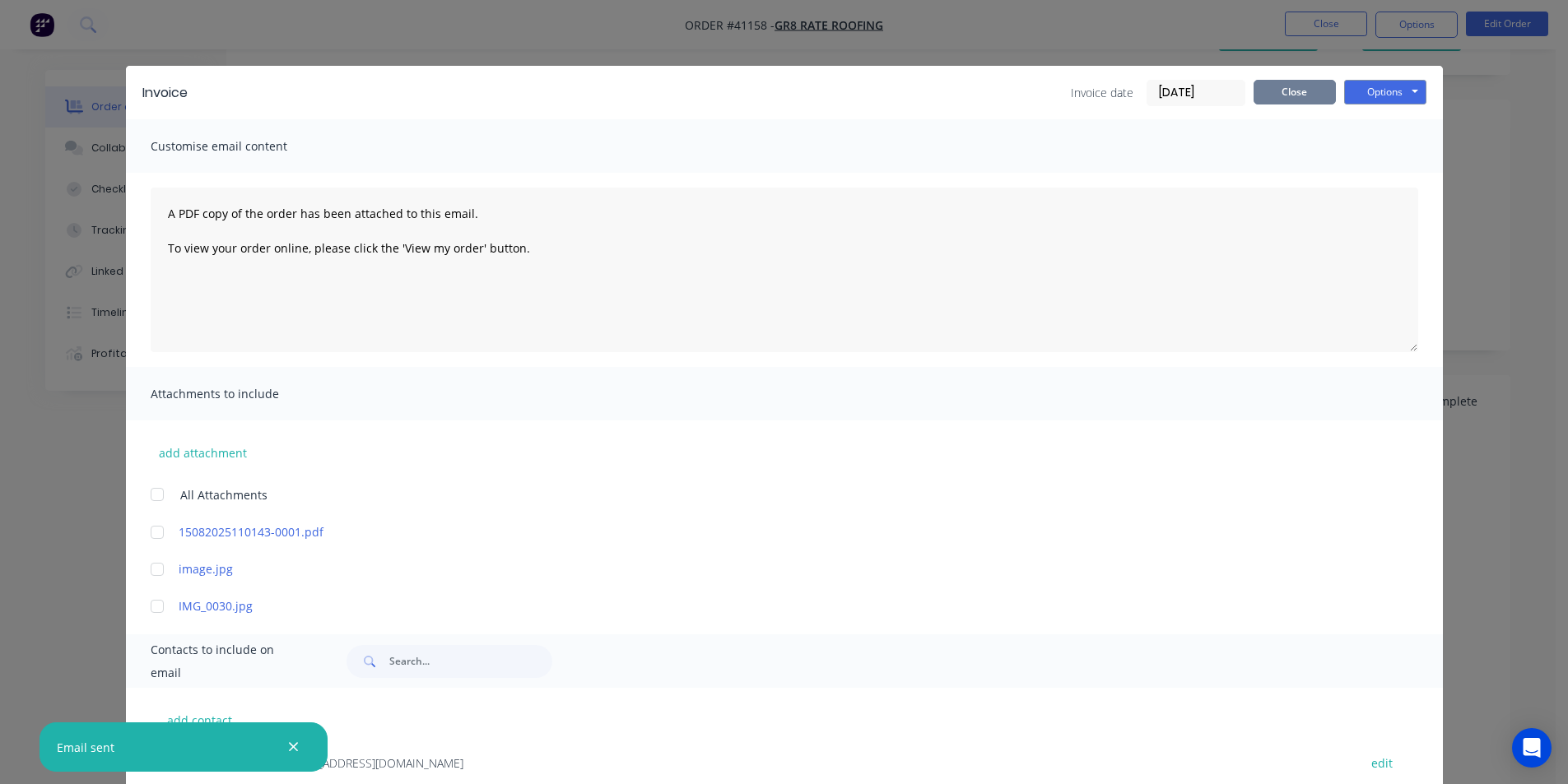
click at [1302, 92] on button "Close" at bounding box center [1294, 91] width 83 height 24
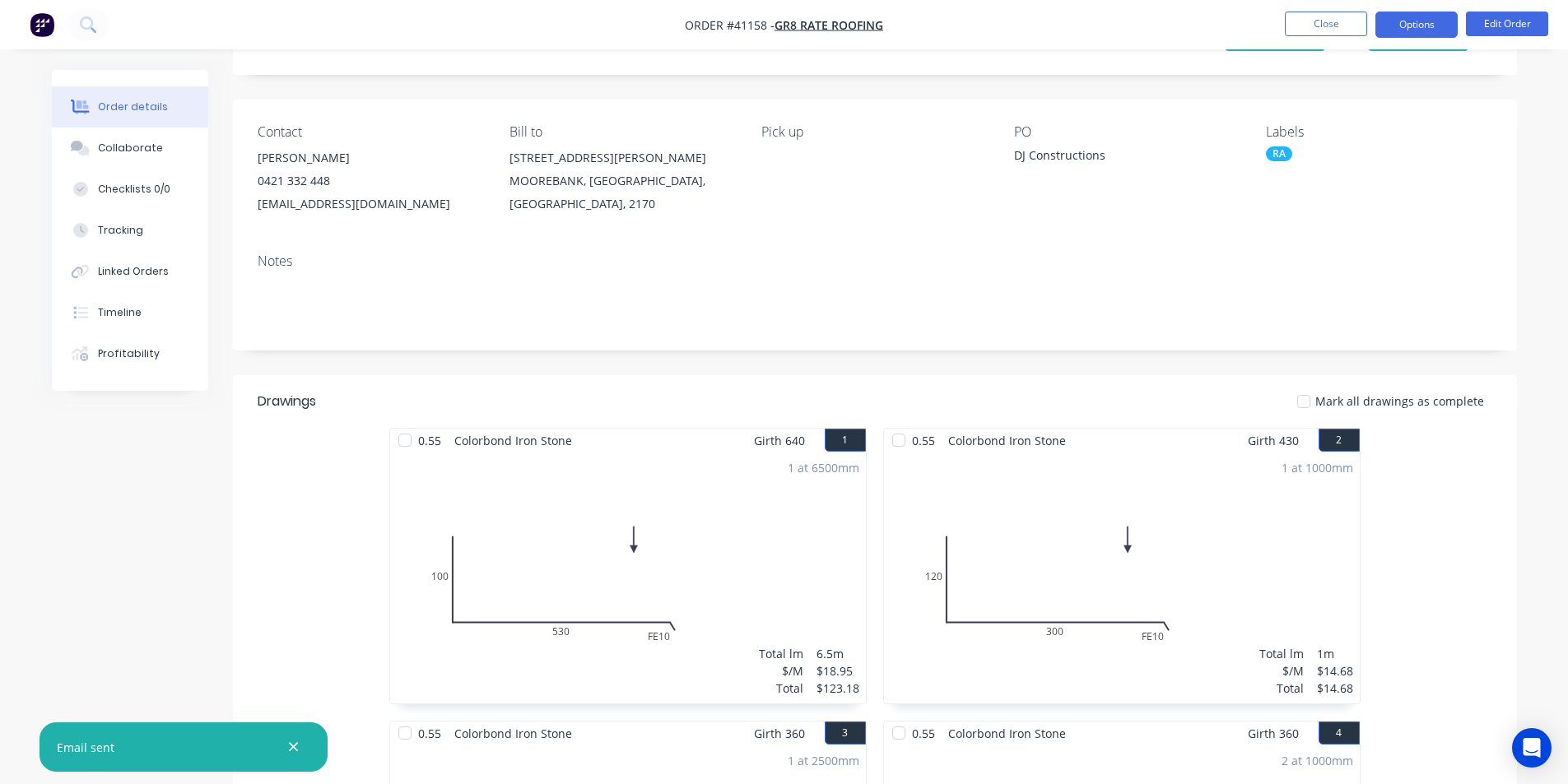
click at [1420, 13] on button "Options" at bounding box center [1417, 24] width 83 height 26
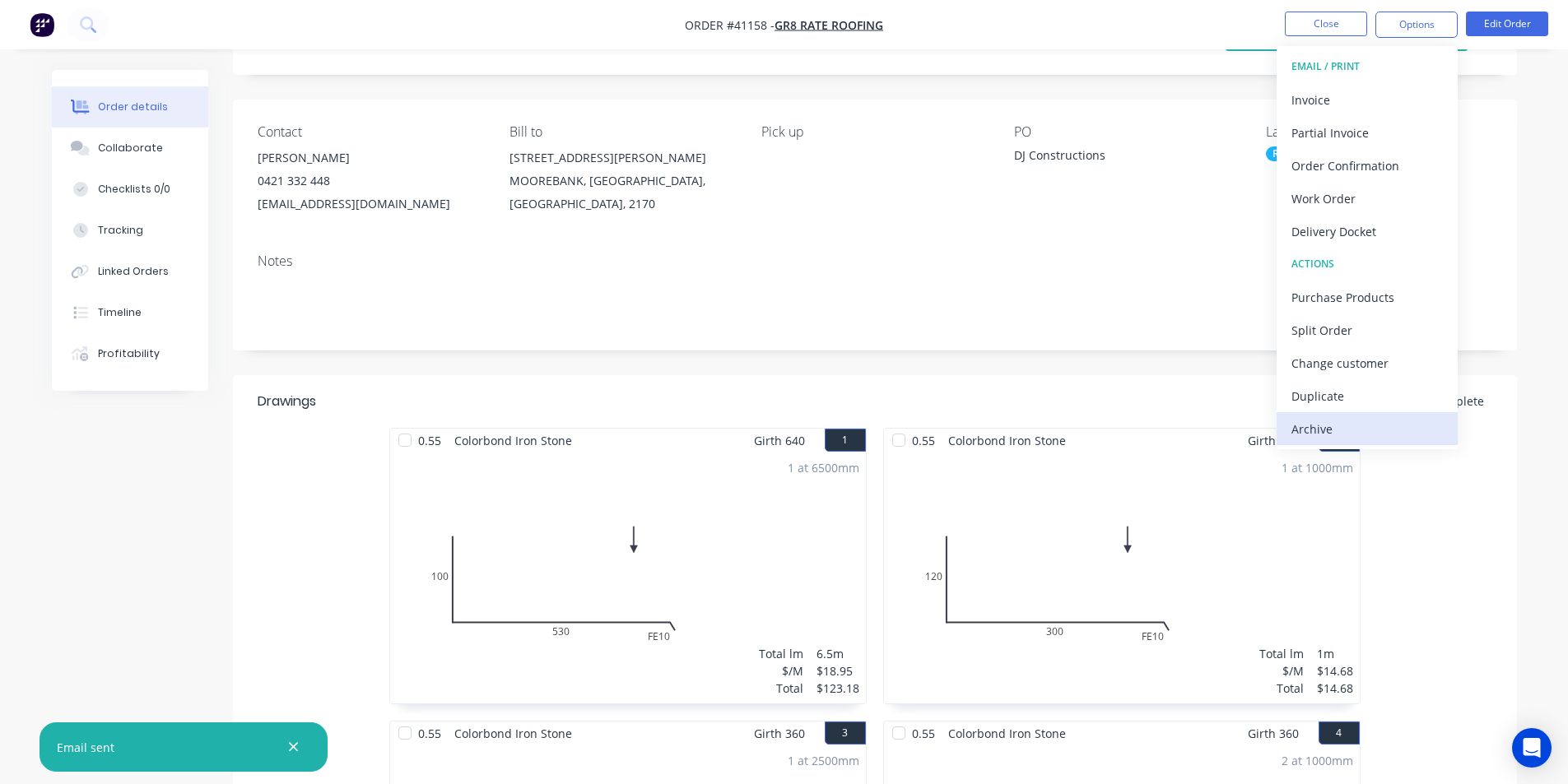
click at [1337, 427] on div "Archive" at bounding box center [1367, 429] width 151 height 24
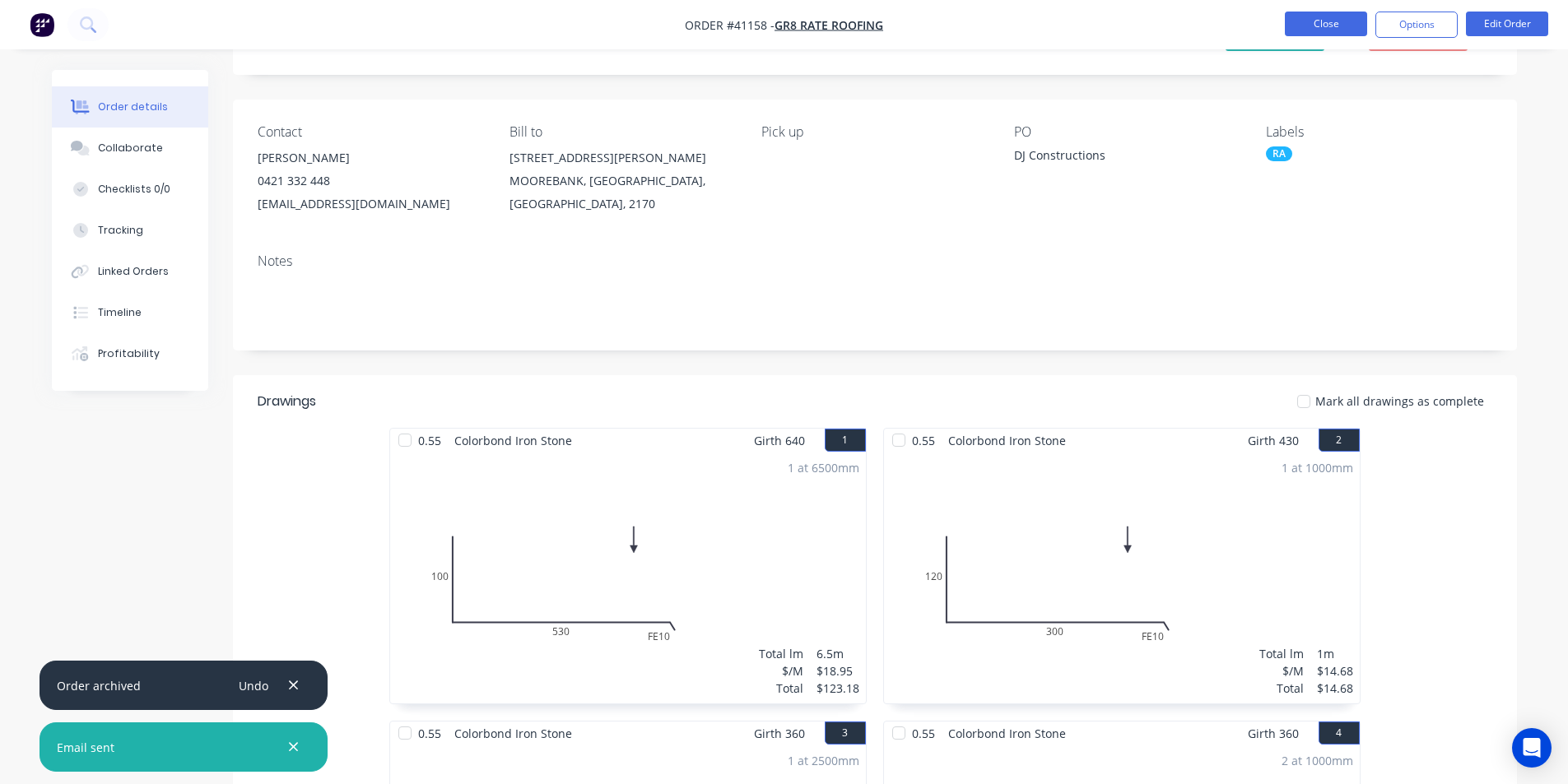
click at [1319, 16] on button "Close" at bounding box center [1326, 23] width 83 height 24
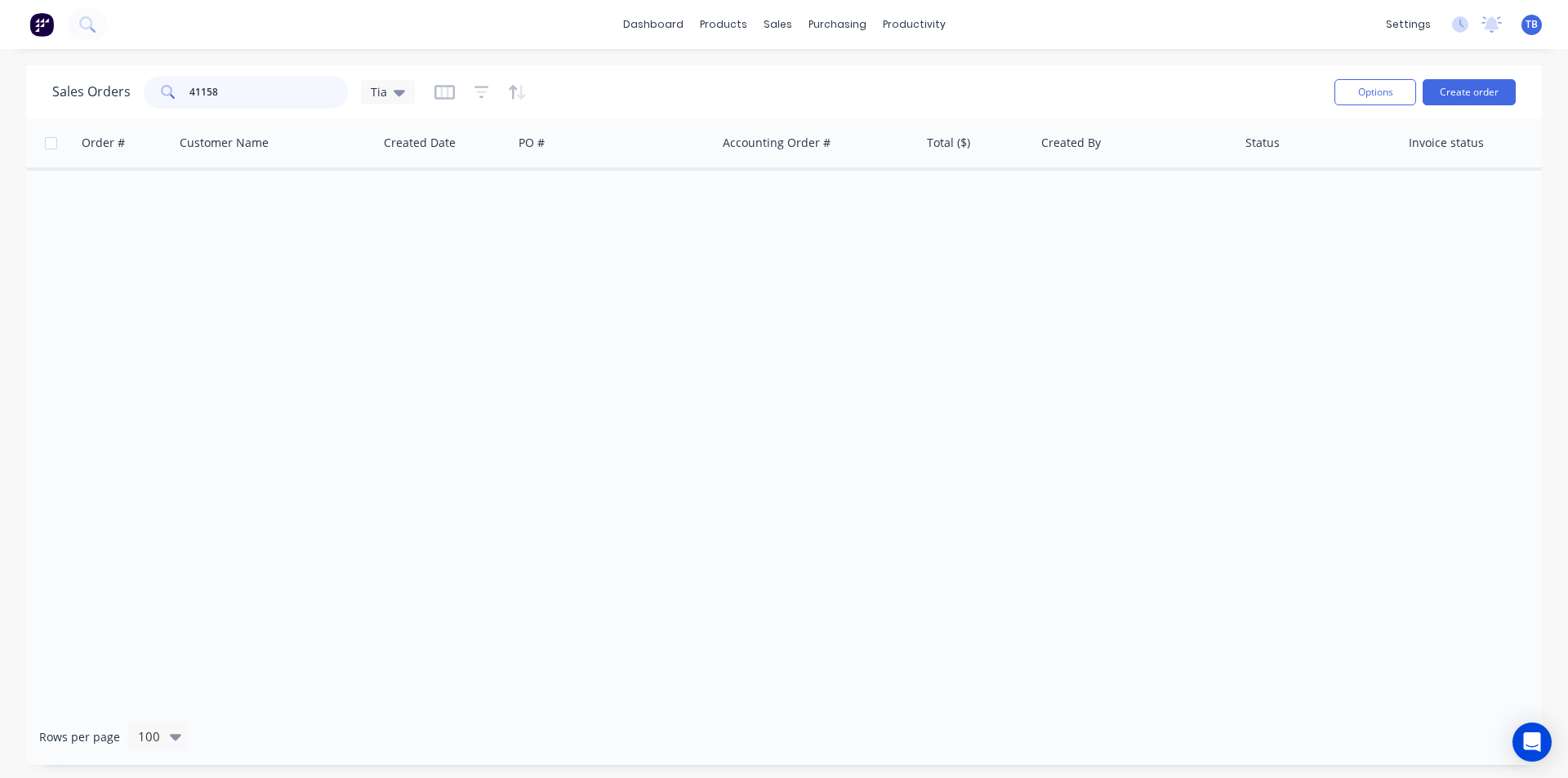
drag, startPoint x: 255, startPoint y: 91, endPoint x: 0, endPoint y: 85, distance: 255.1
click at [0, 85] on div "Sales Orders 41158 Tia Options Create order Order # Customer Name Created Date …" at bounding box center [784, 415] width 1568 height 700
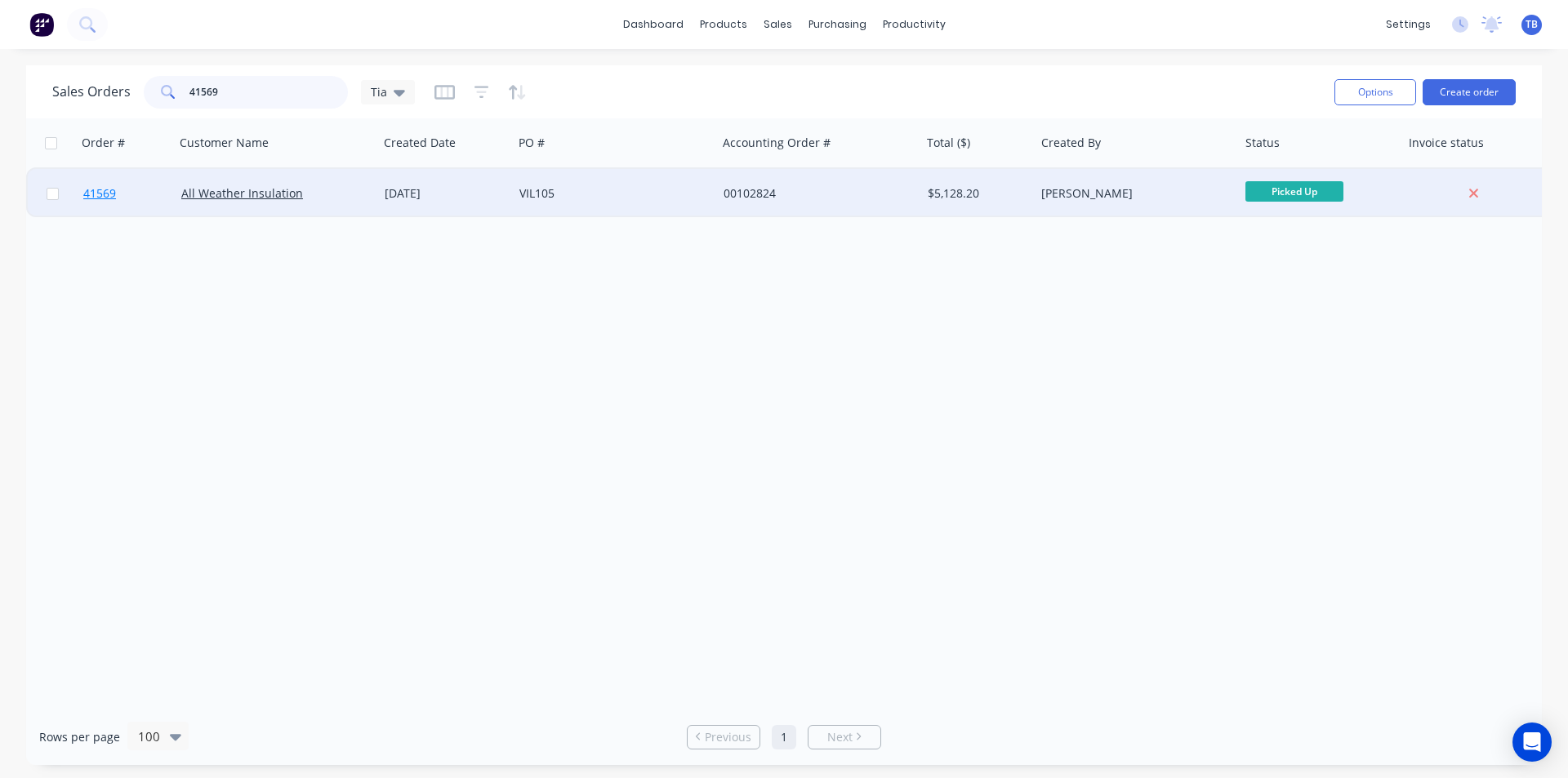
type input "41569"
click at [106, 196] on span "41569" at bounding box center [99, 193] width 33 height 16
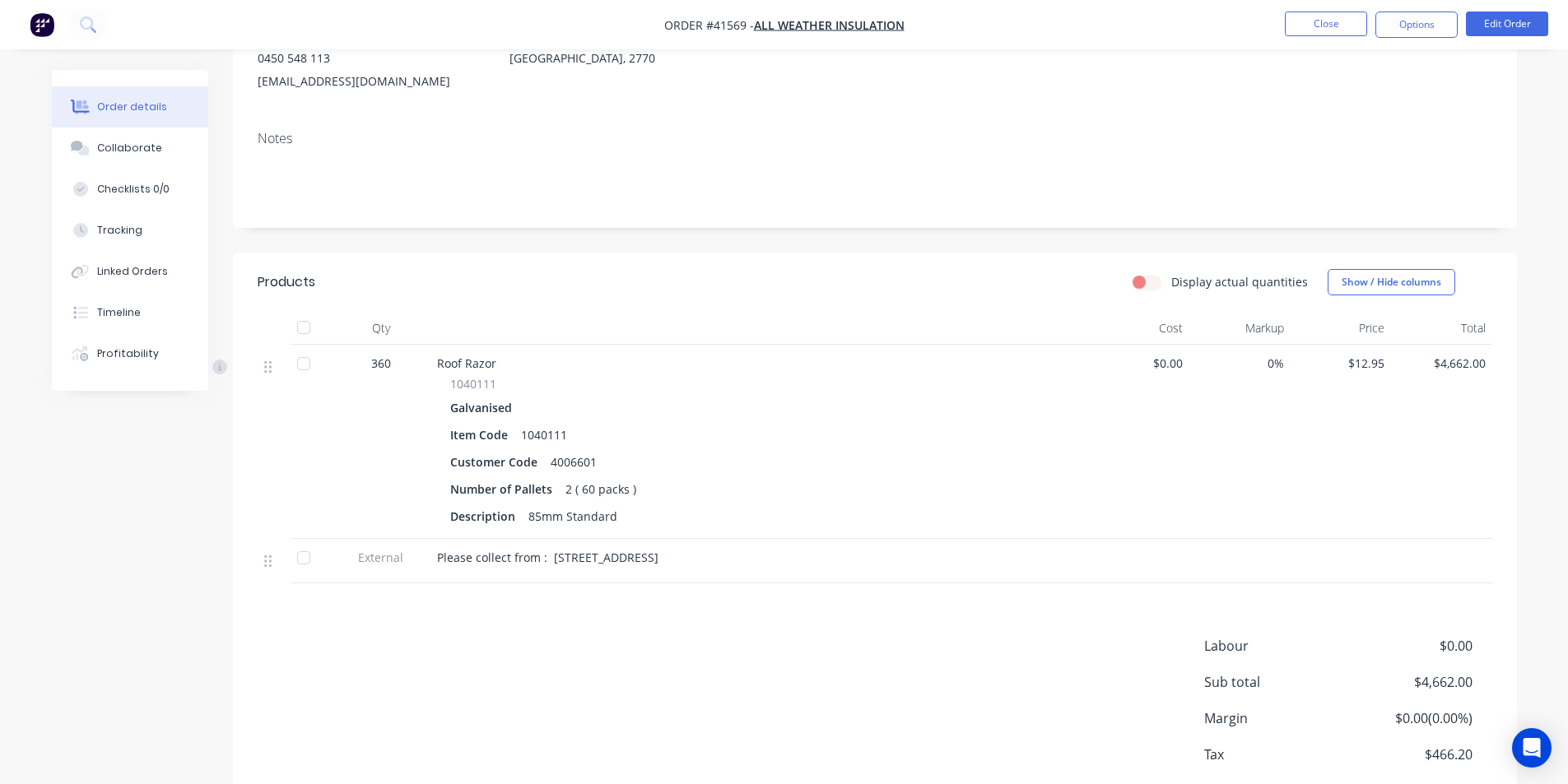
scroll to position [320, 0]
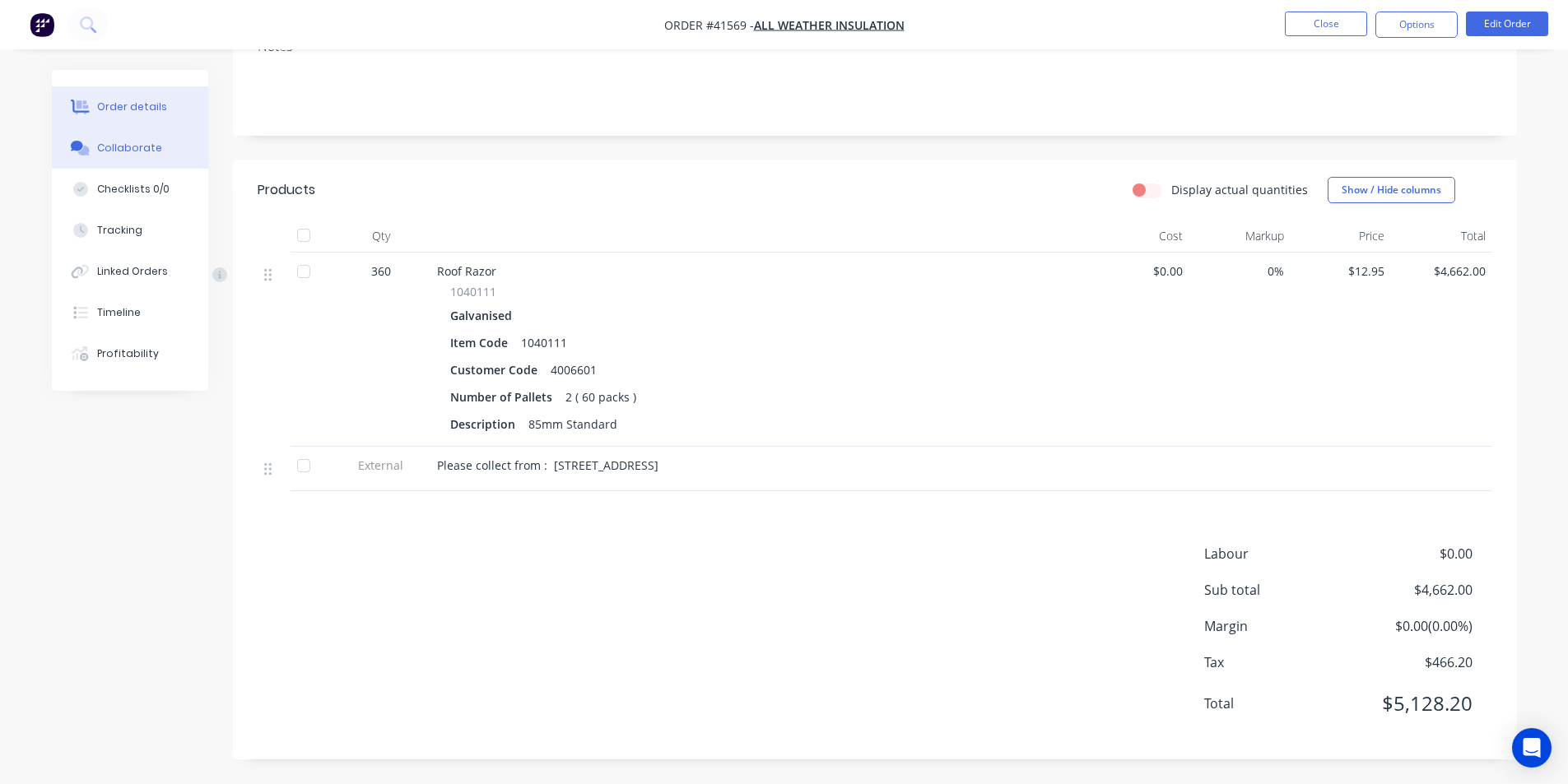
click at [117, 157] on button "Collaborate" at bounding box center [129, 147] width 156 height 41
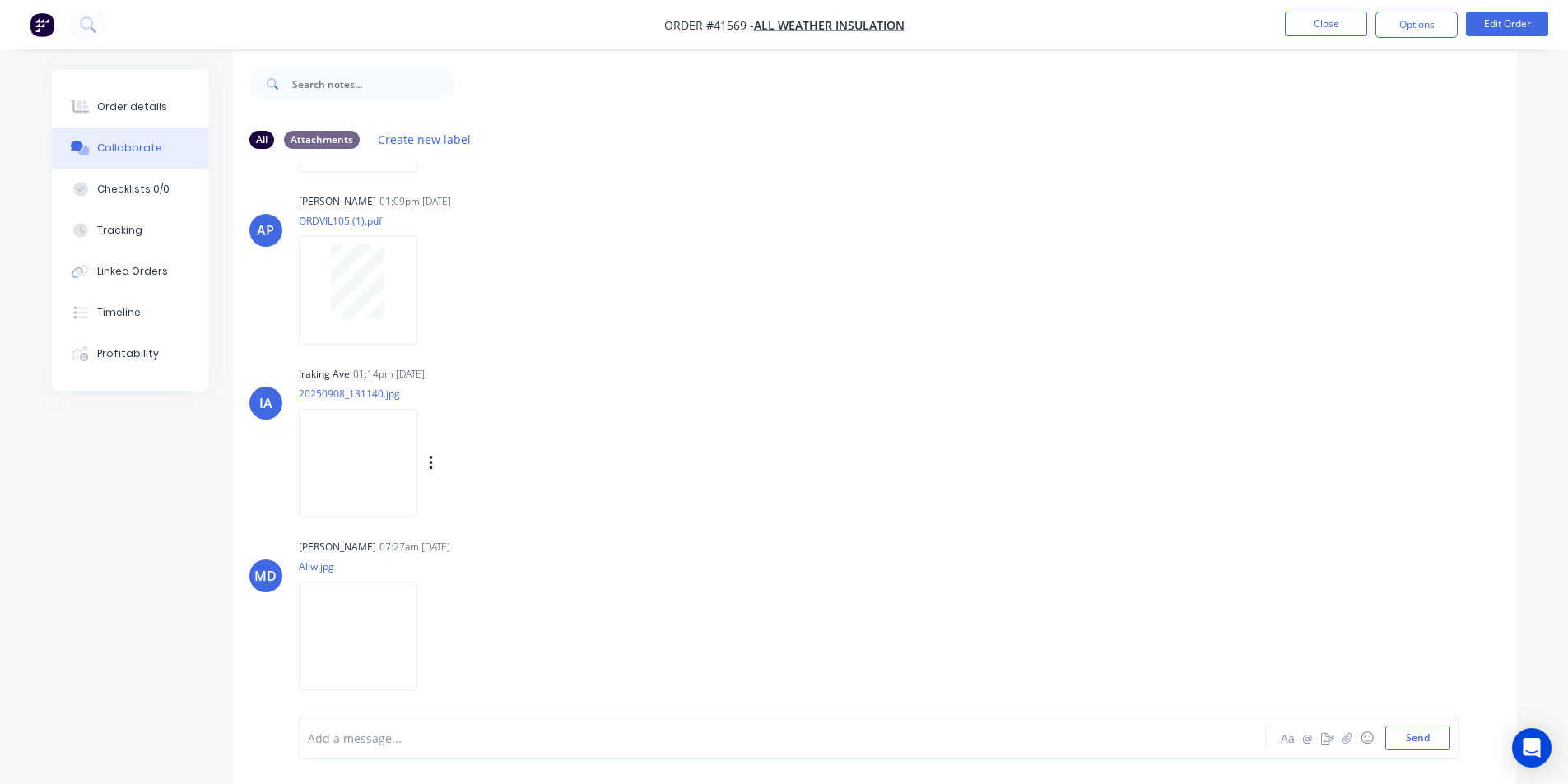
scroll to position [24, 0]
click at [326, 637] on img at bounding box center [358, 630] width 118 height 108
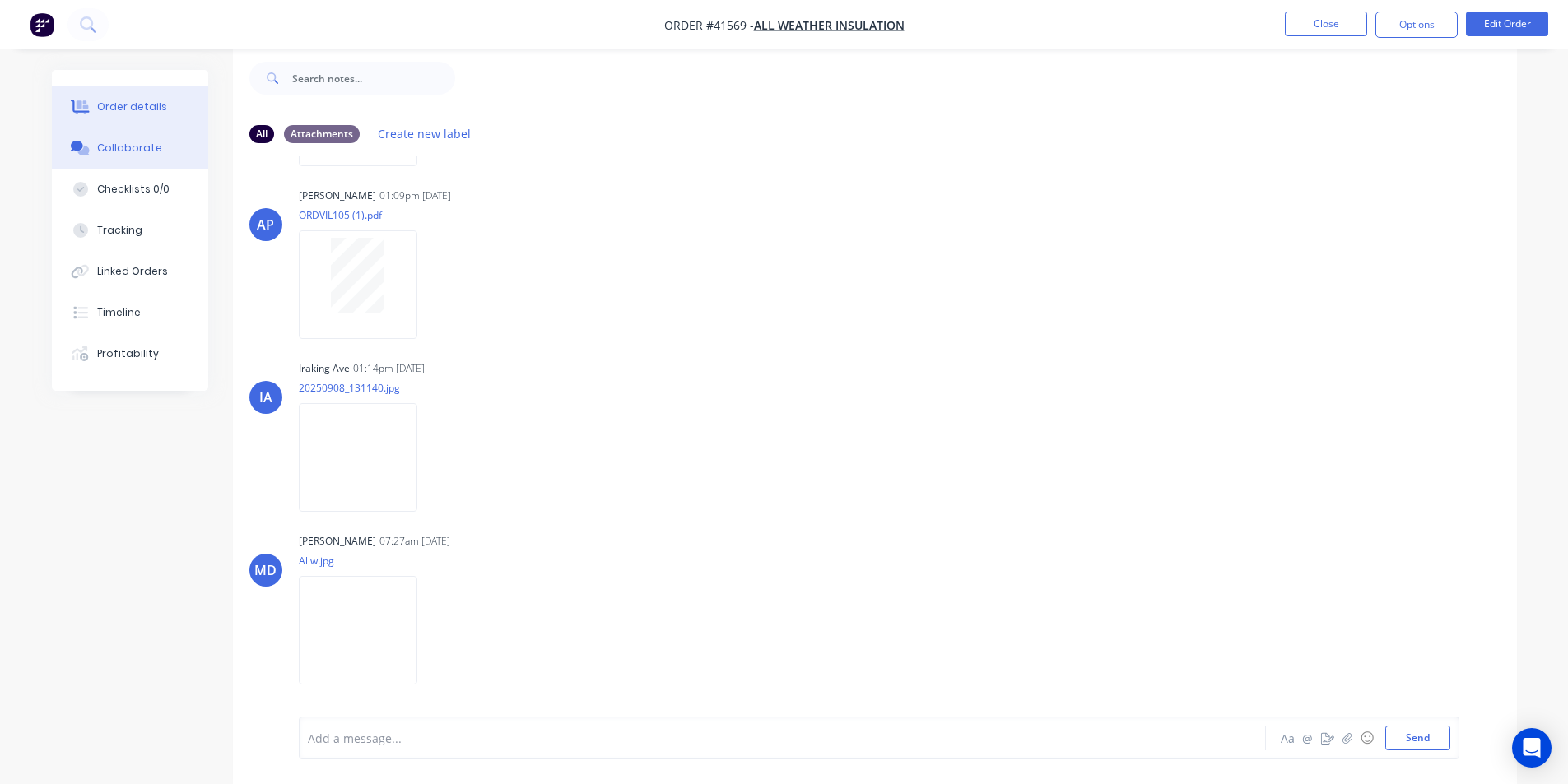
click at [125, 95] on button "Order details" at bounding box center [129, 107] width 156 height 41
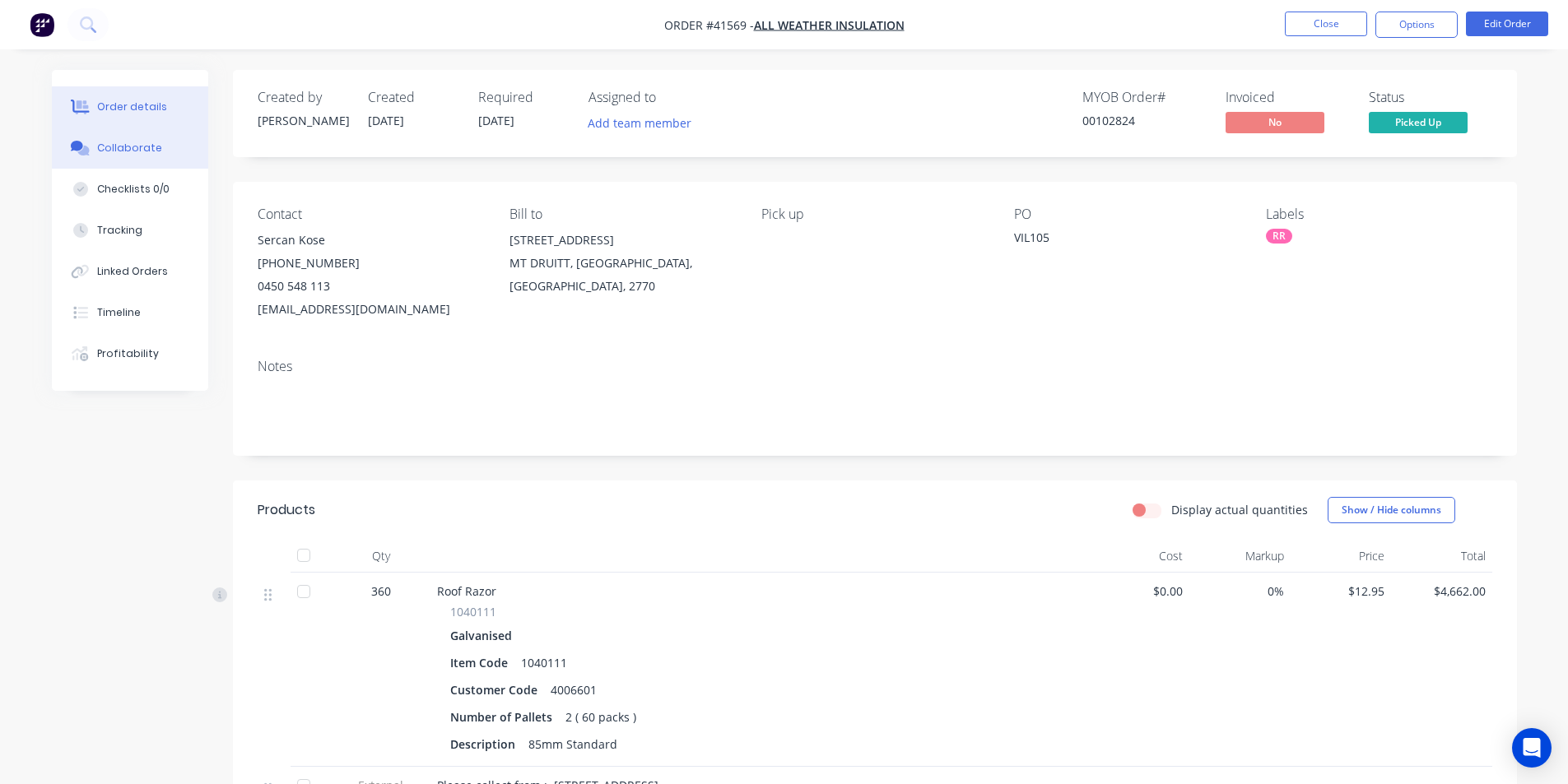
click at [155, 157] on button "Collaborate" at bounding box center [129, 147] width 156 height 41
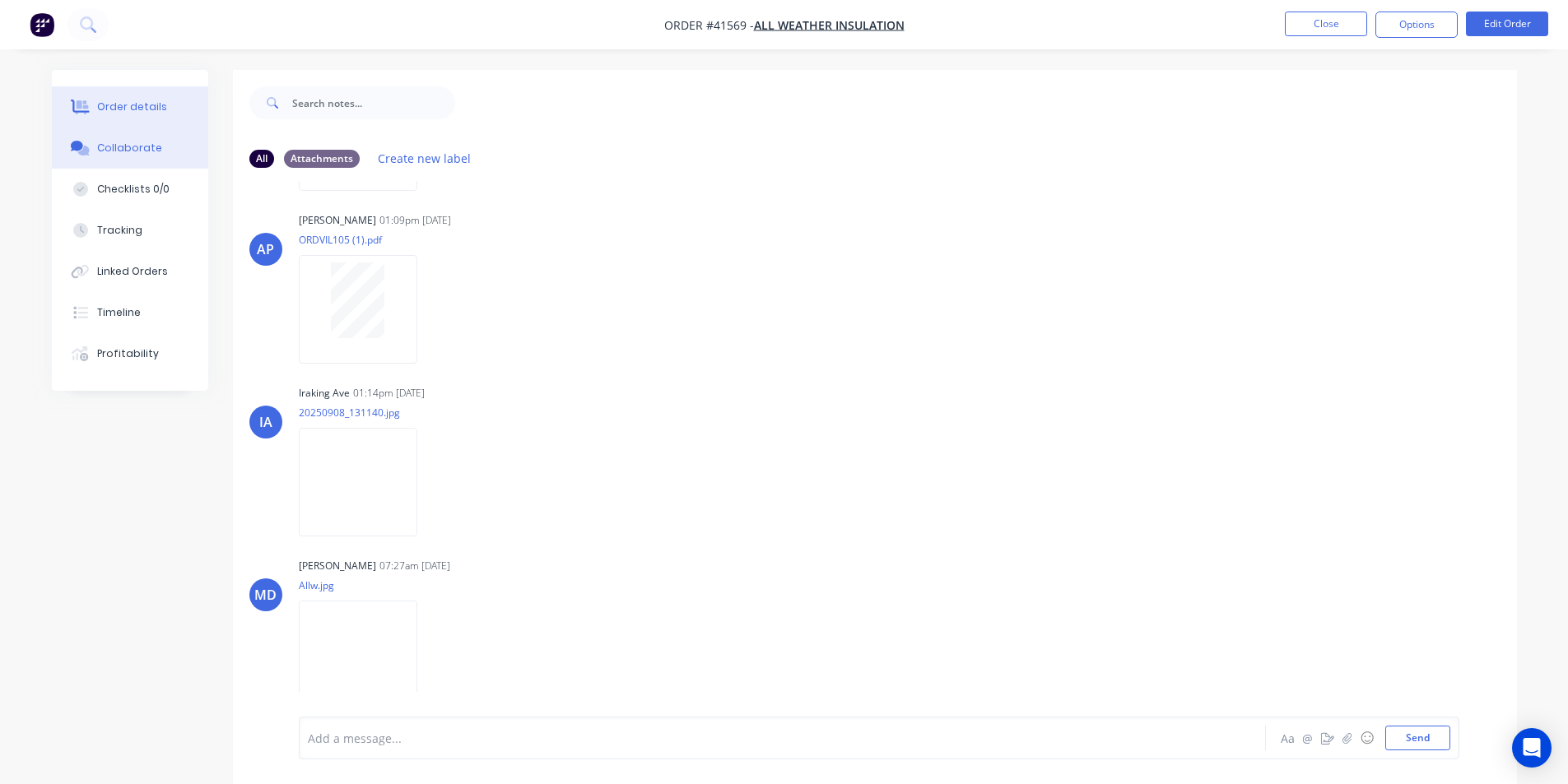
click at [117, 108] on div "Order details" at bounding box center [132, 107] width 70 height 15
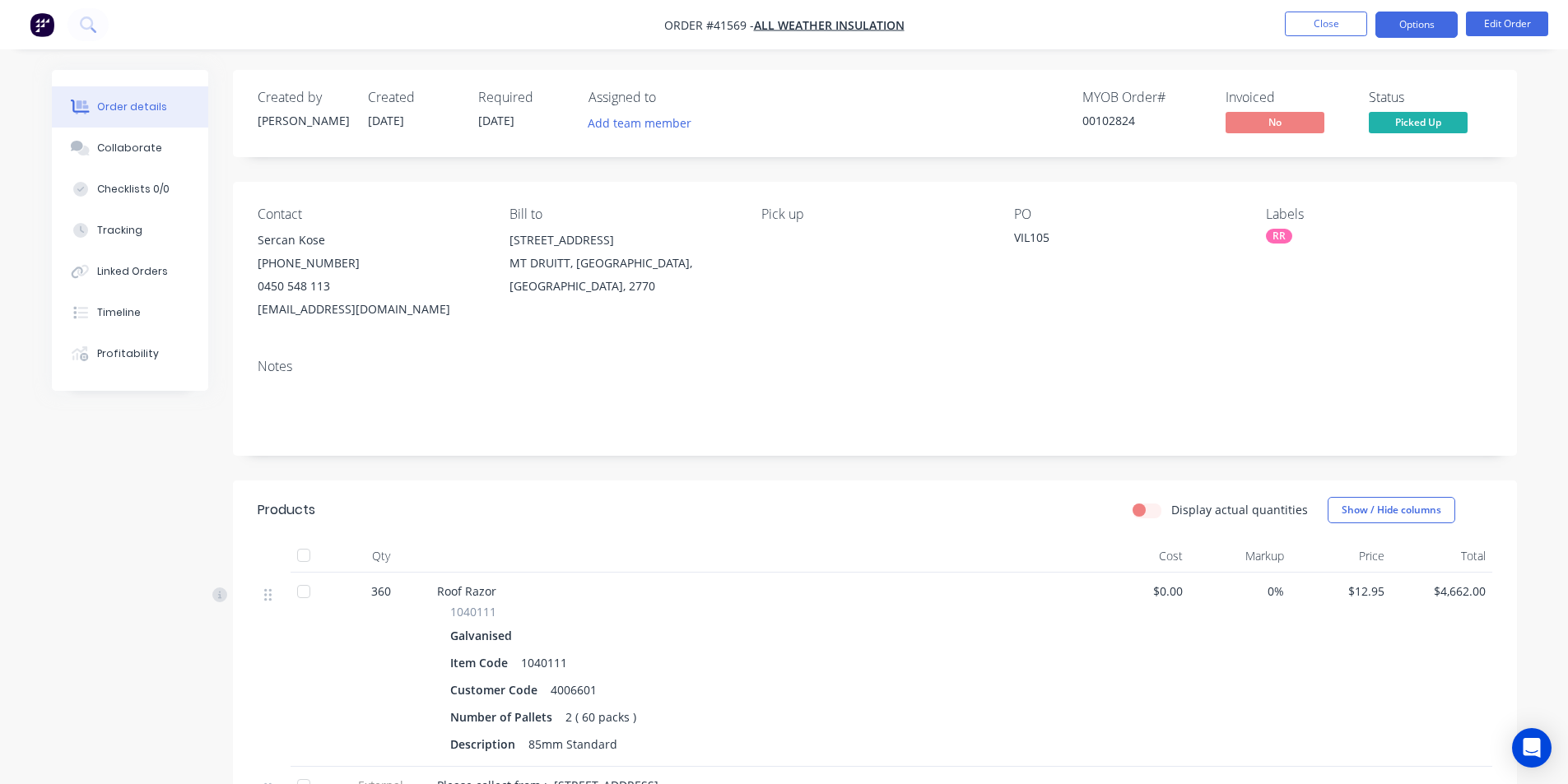
click at [1431, 30] on button "Options" at bounding box center [1417, 24] width 83 height 26
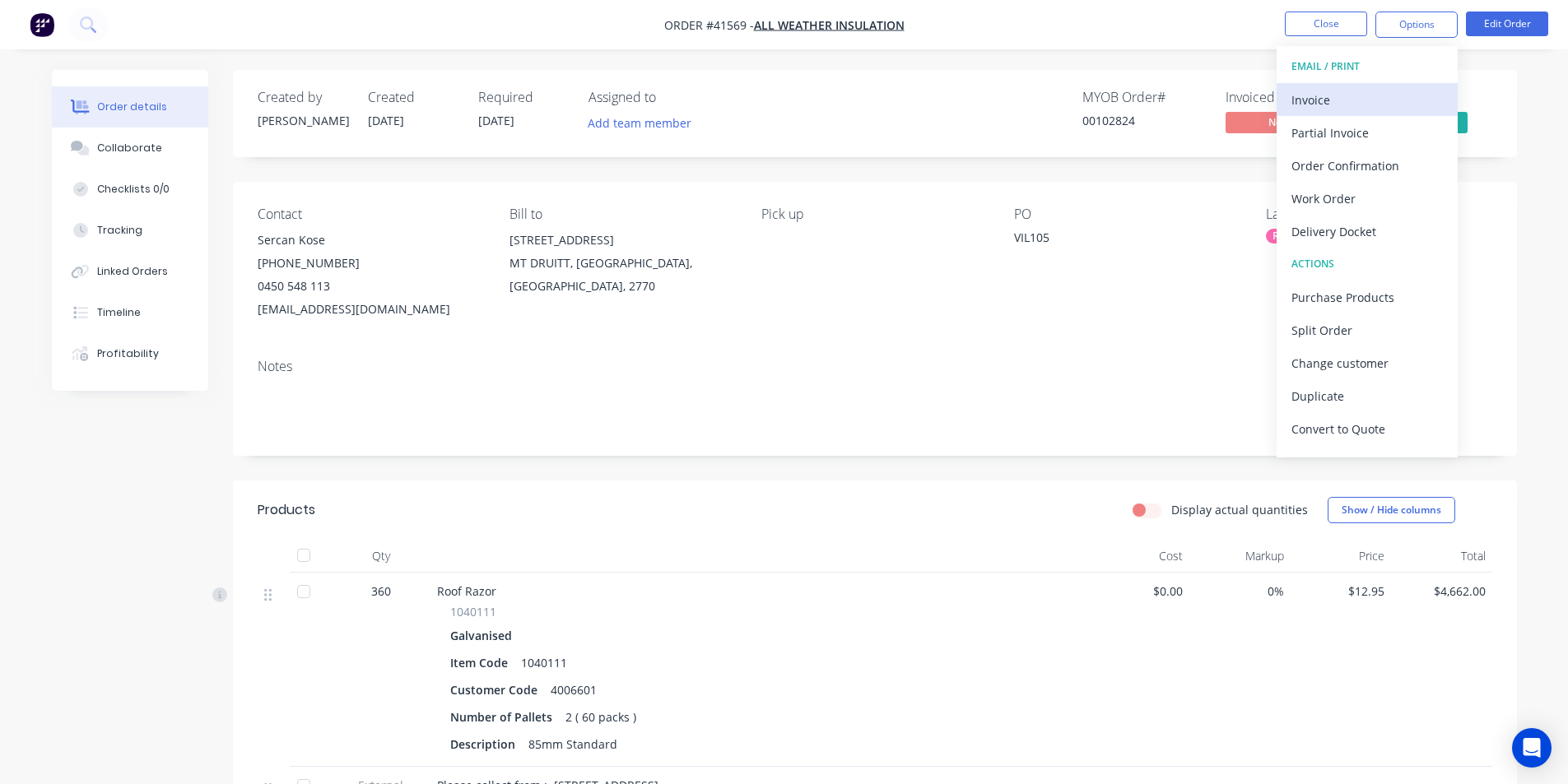
click at [1372, 93] on div "Invoice" at bounding box center [1367, 100] width 151 height 24
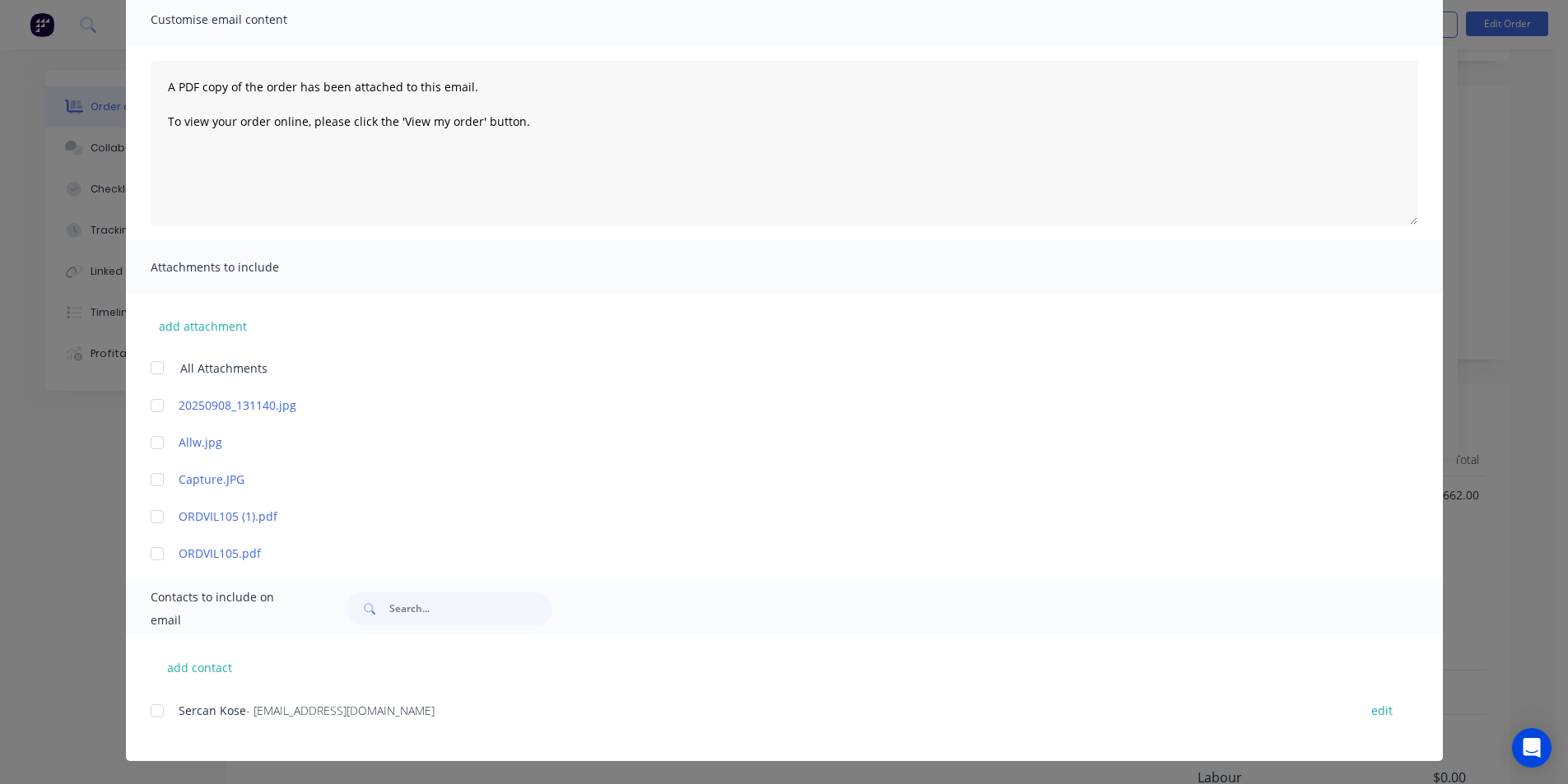
scroll to position [246, 0]
click at [135, 716] on div "add contact Sercan Kose - [EMAIL_ADDRESS][DOMAIN_NAME] edit" at bounding box center [784, 699] width 1318 height 126
click at [144, 710] on div "add contact Sercan Kose - [EMAIL_ADDRESS][DOMAIN_NAME] edit" at bounding box center [784, 699] width 1318 height 126
click at [147, 711] on div at bounding box center [157, 711] width 33 height 33
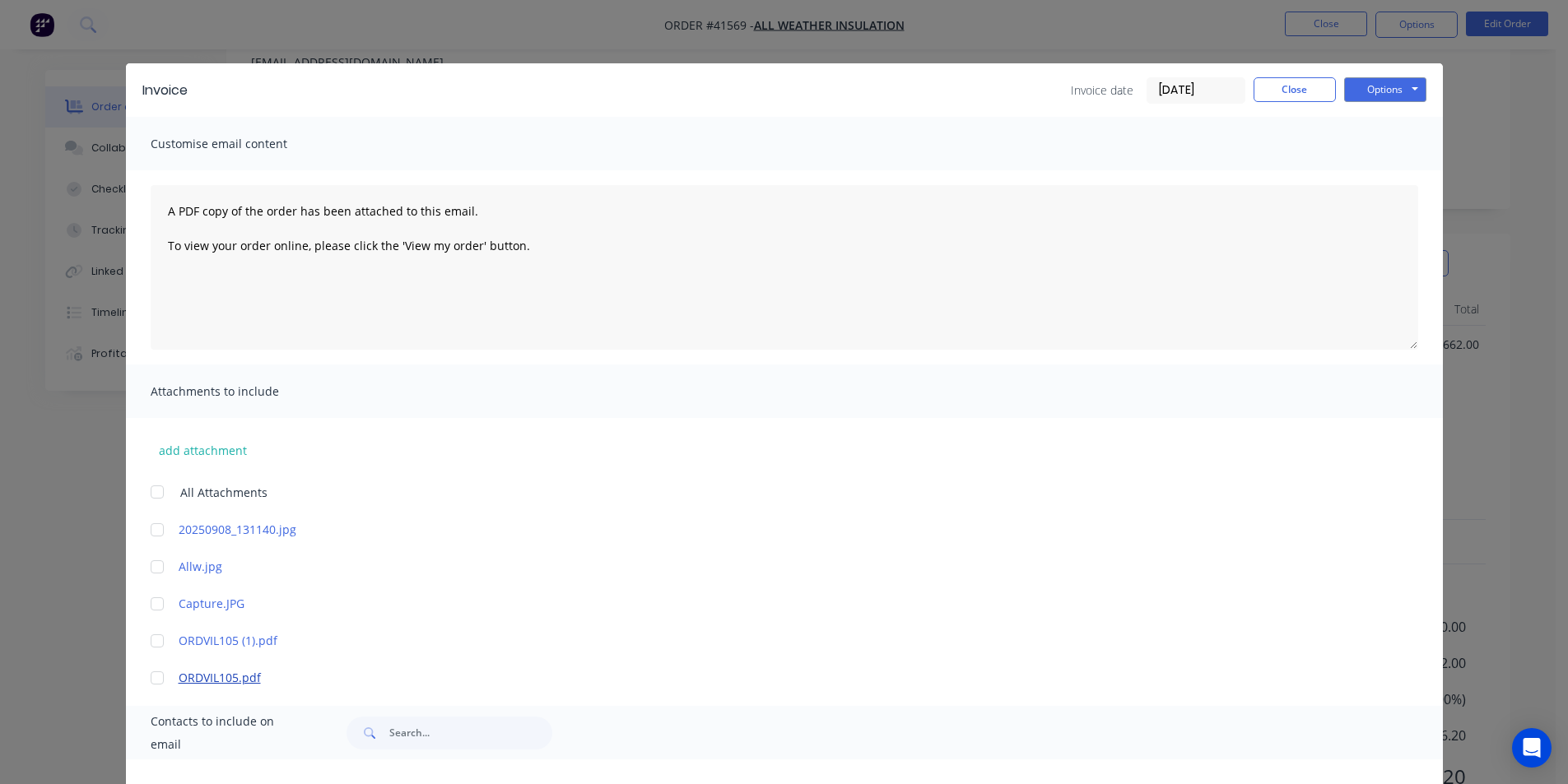
scroll to position [0, 0]
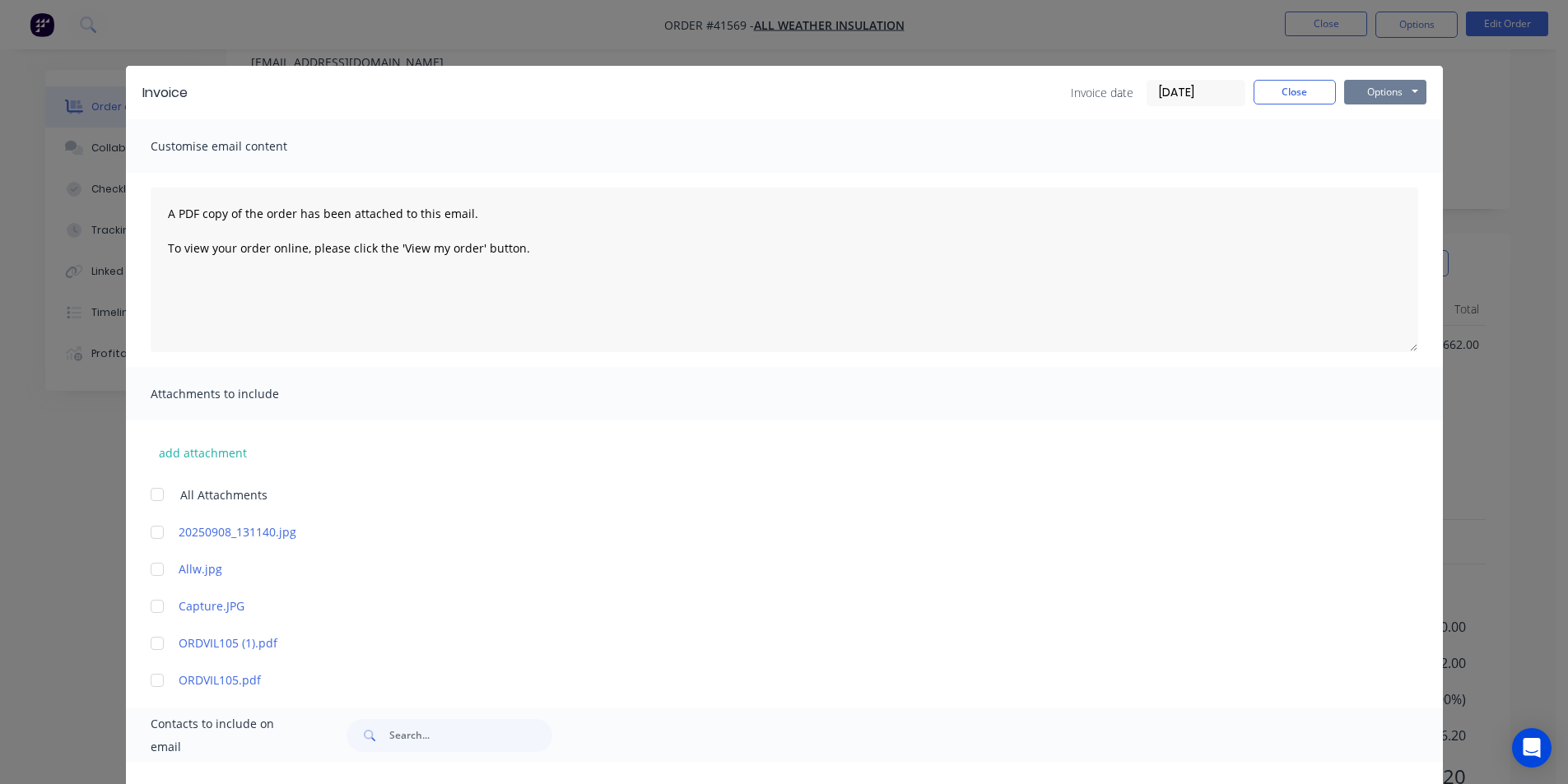
click at [1380, 95] on button "Options" at bounding box center [1385, 91] width 83 height 24
click at [1376, 183] on button "Email" at bounding box center [1397, 176] width 106 height 27
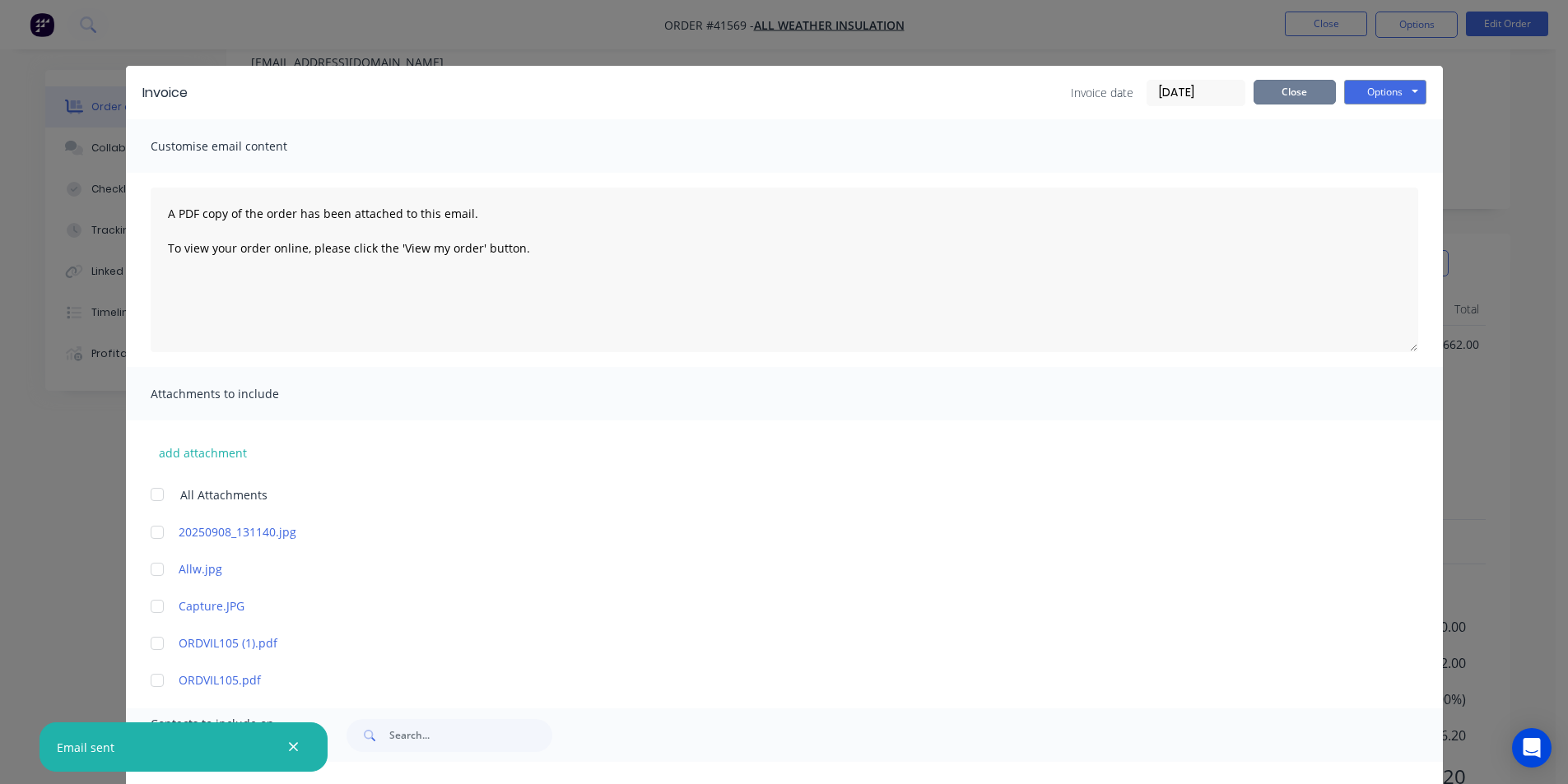
click at [1285, 94] on button "Close" at bounding box center [1294, 91] width 83 height 24
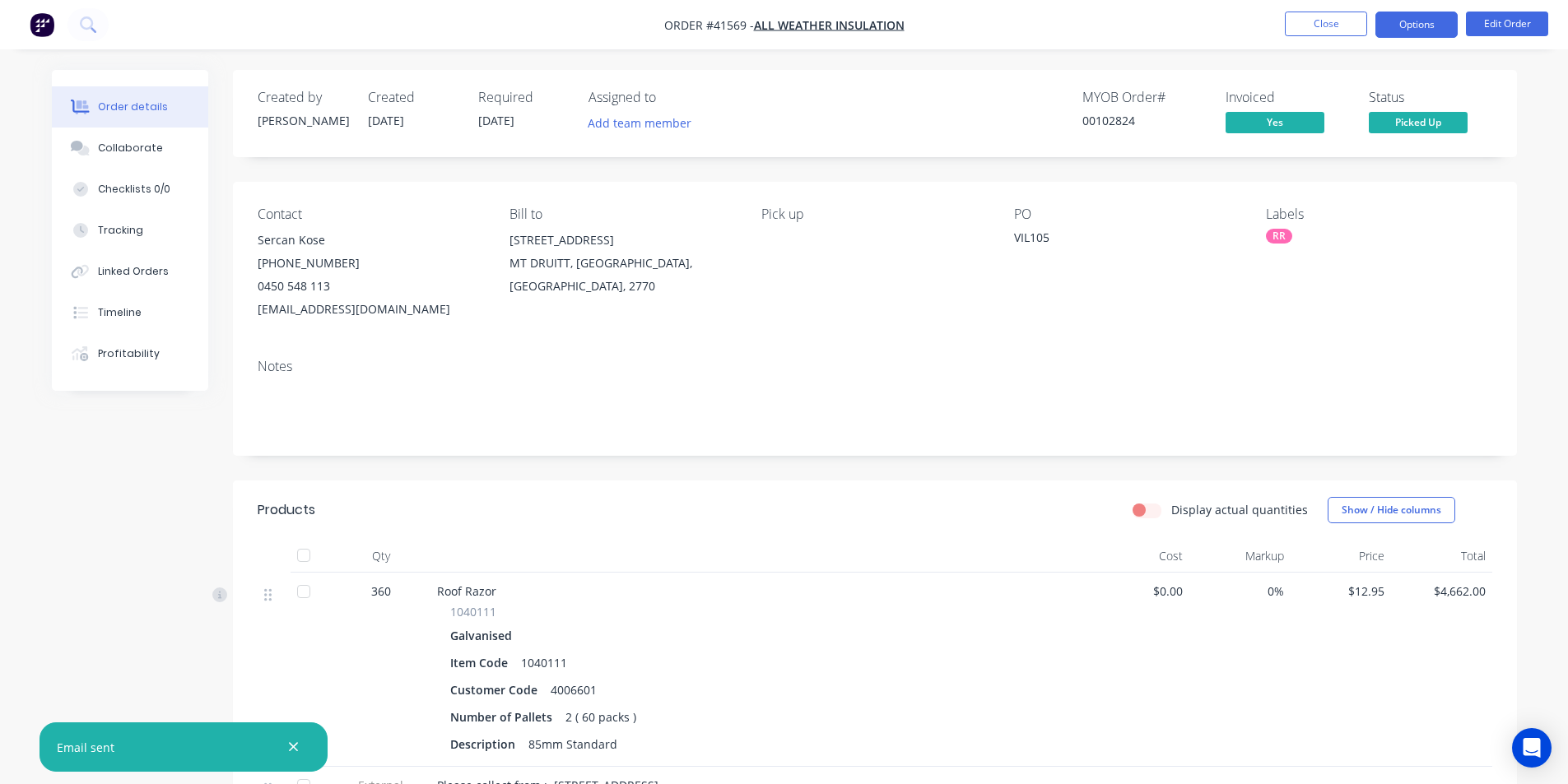
click at [1406, 20] on button "Options" at bounding box center [1417, 24] width 83 height 26
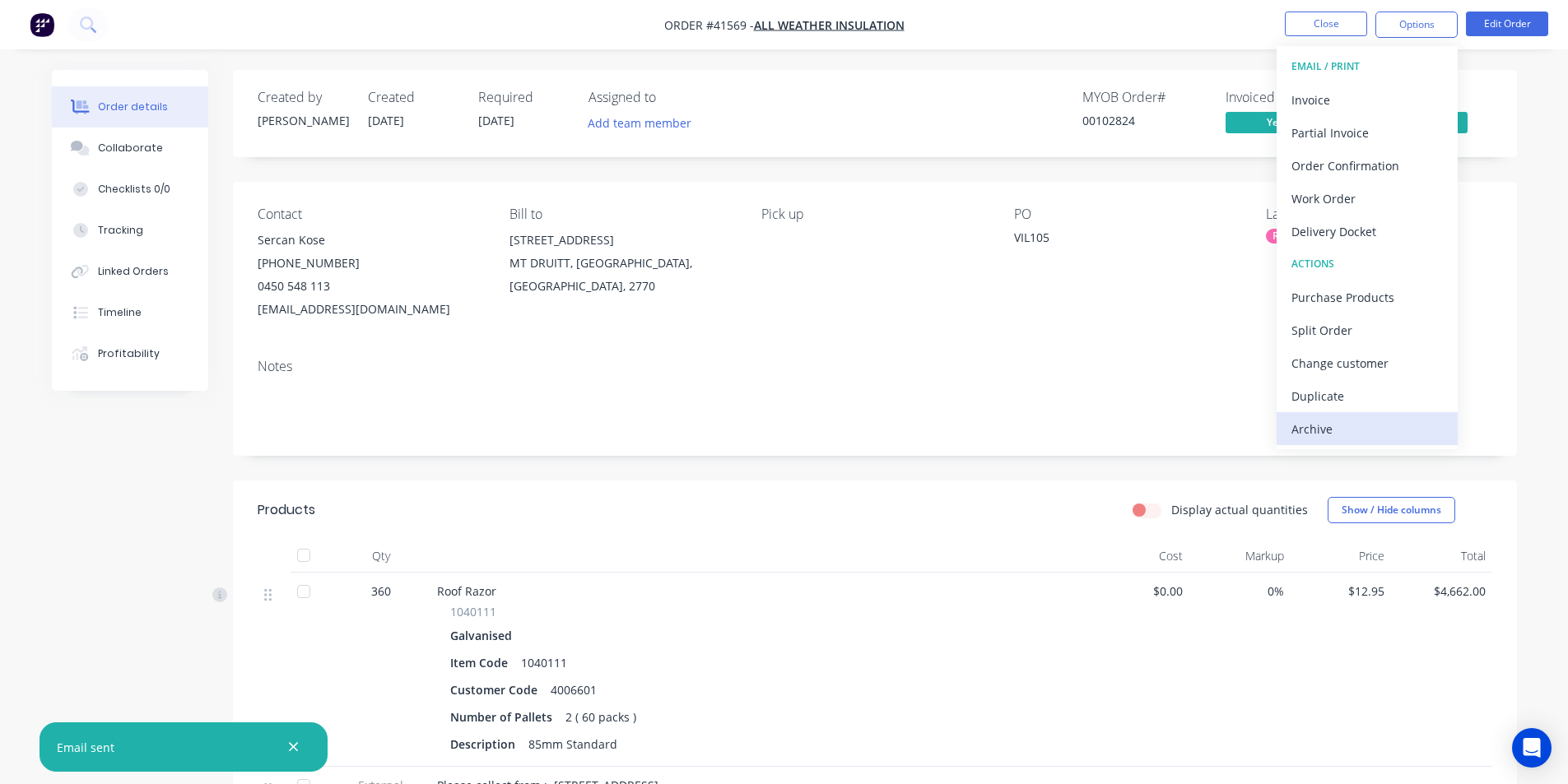
click at [1330, 430] on div "Archive" at bounding box center [1367, 429] width 151 height 24
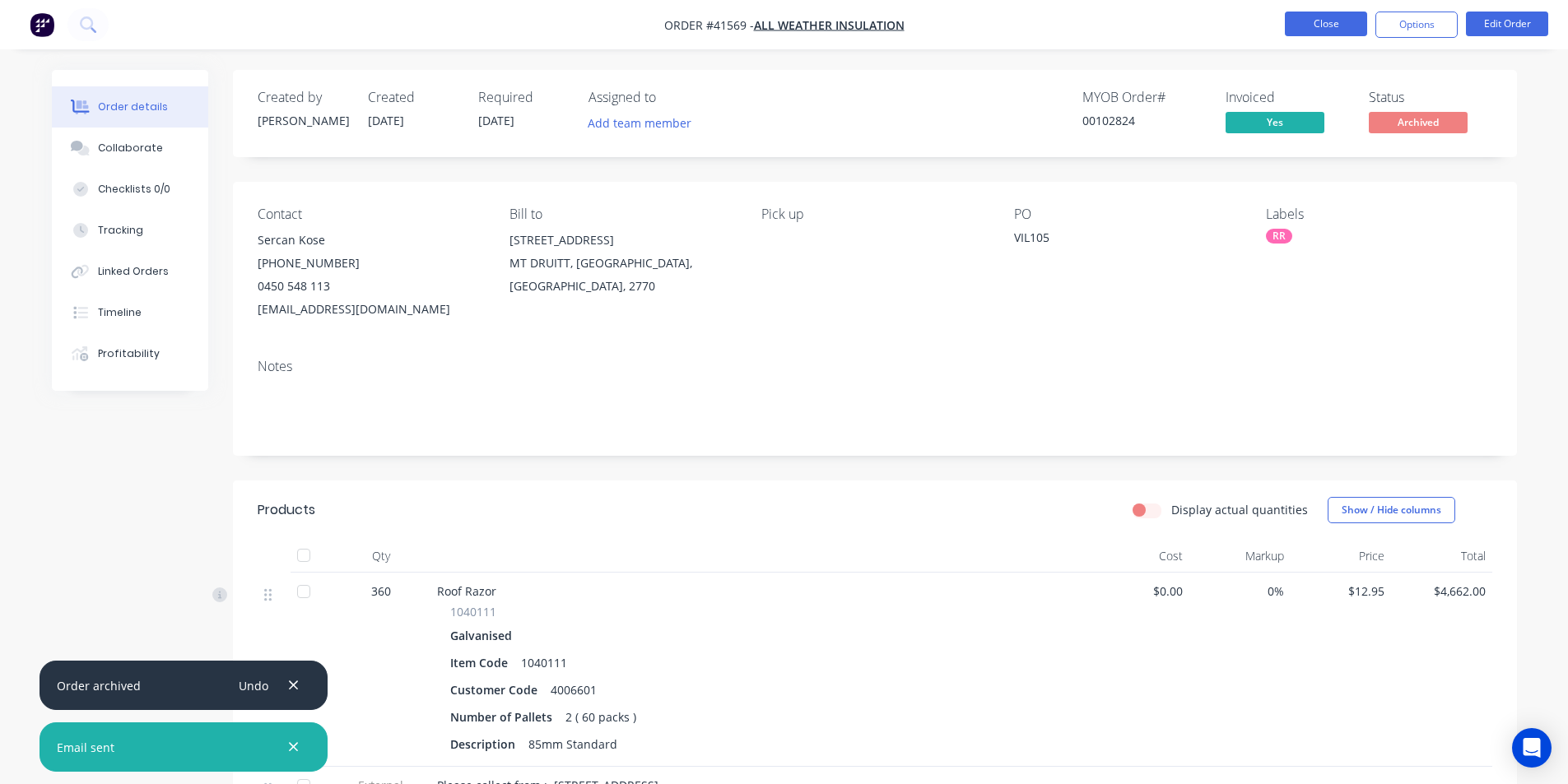
click at [1312, 14] on button "Close" at bounding box center [1326, 23] width 83 height 24
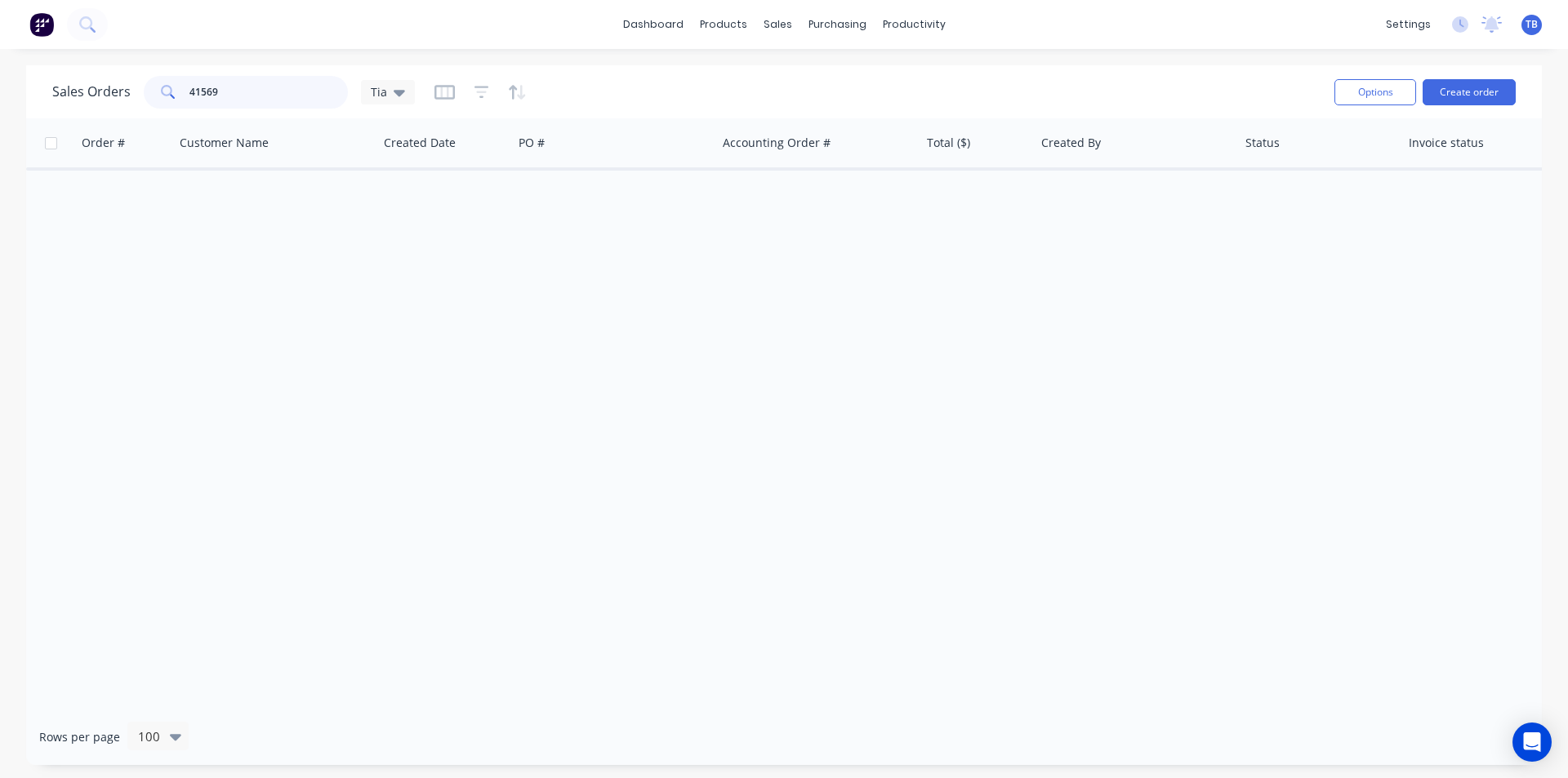
drag, startPoint x: 233, startPoint y: 94, endPoint x: 116, endPoint y: 83, distance: 117.5
click at [116, 83] on div "Sales Orders 41569 Tia" at bounding box center [233, 92] width 362 height 33
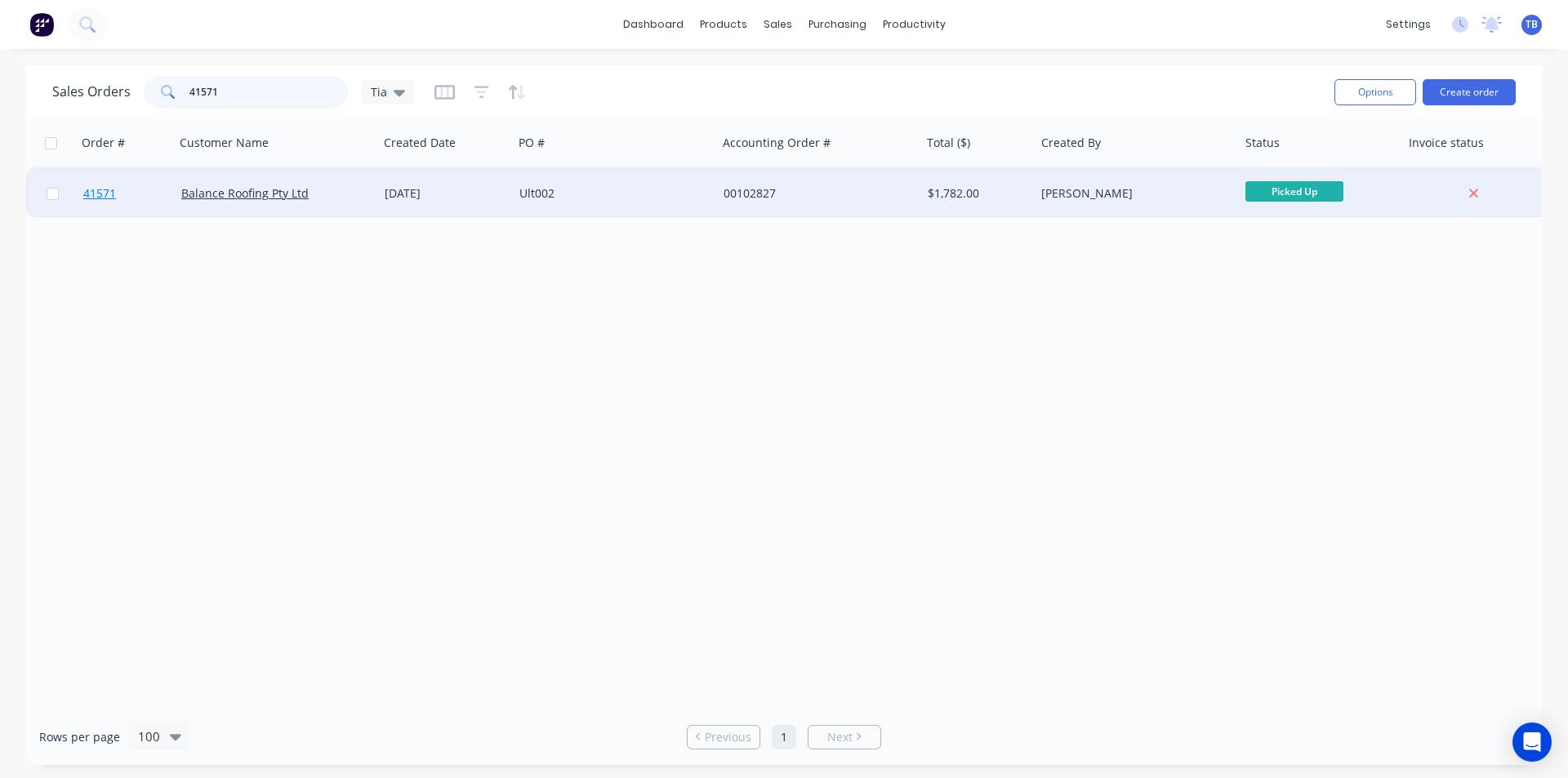
type input "41571"
click at [137, 201] on link "41571" at bounding box center [132, 194] width 98 height 49
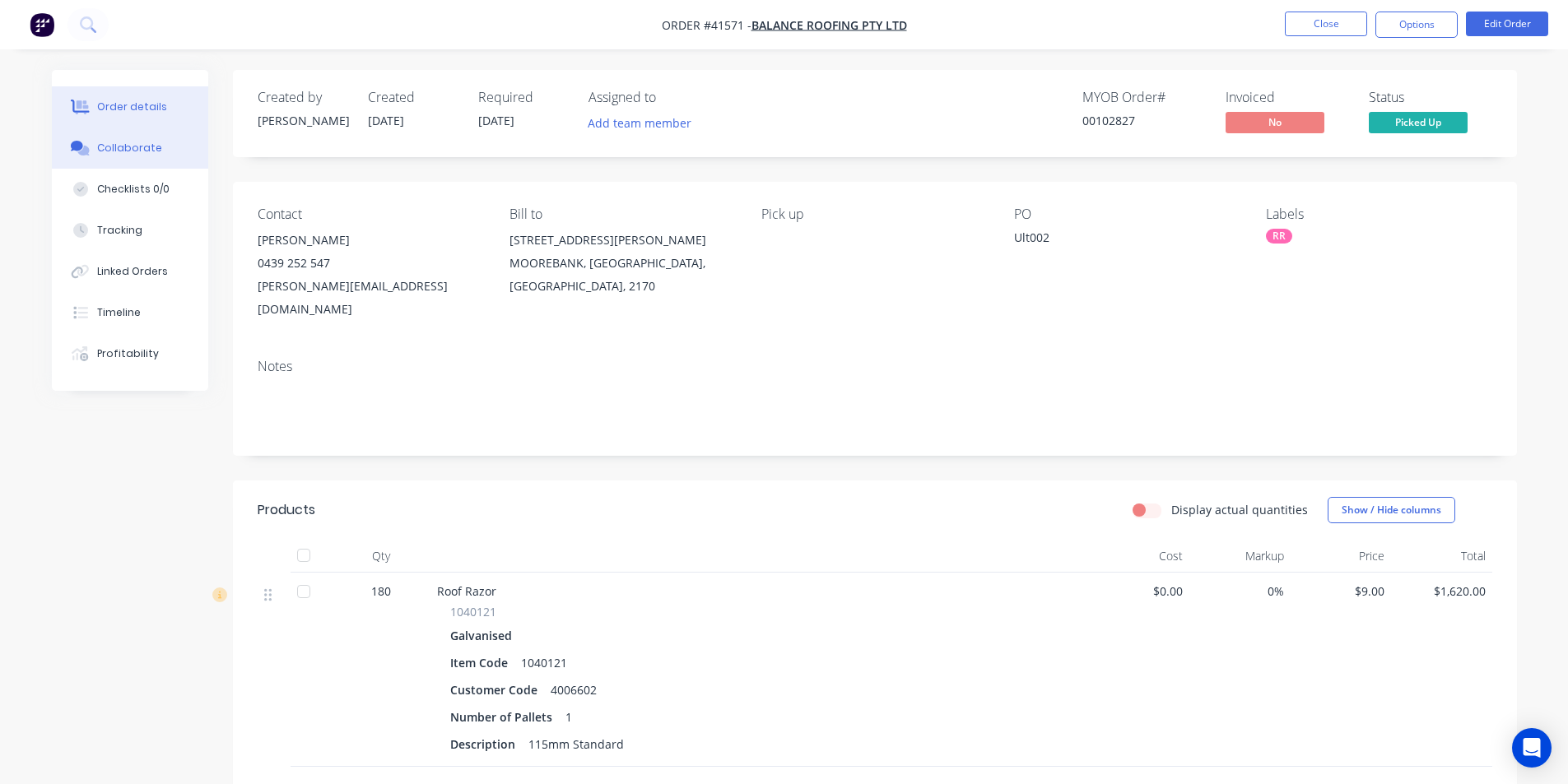
click at [88, 141] on icon at bounding box center [81, 147] width 19 height 15
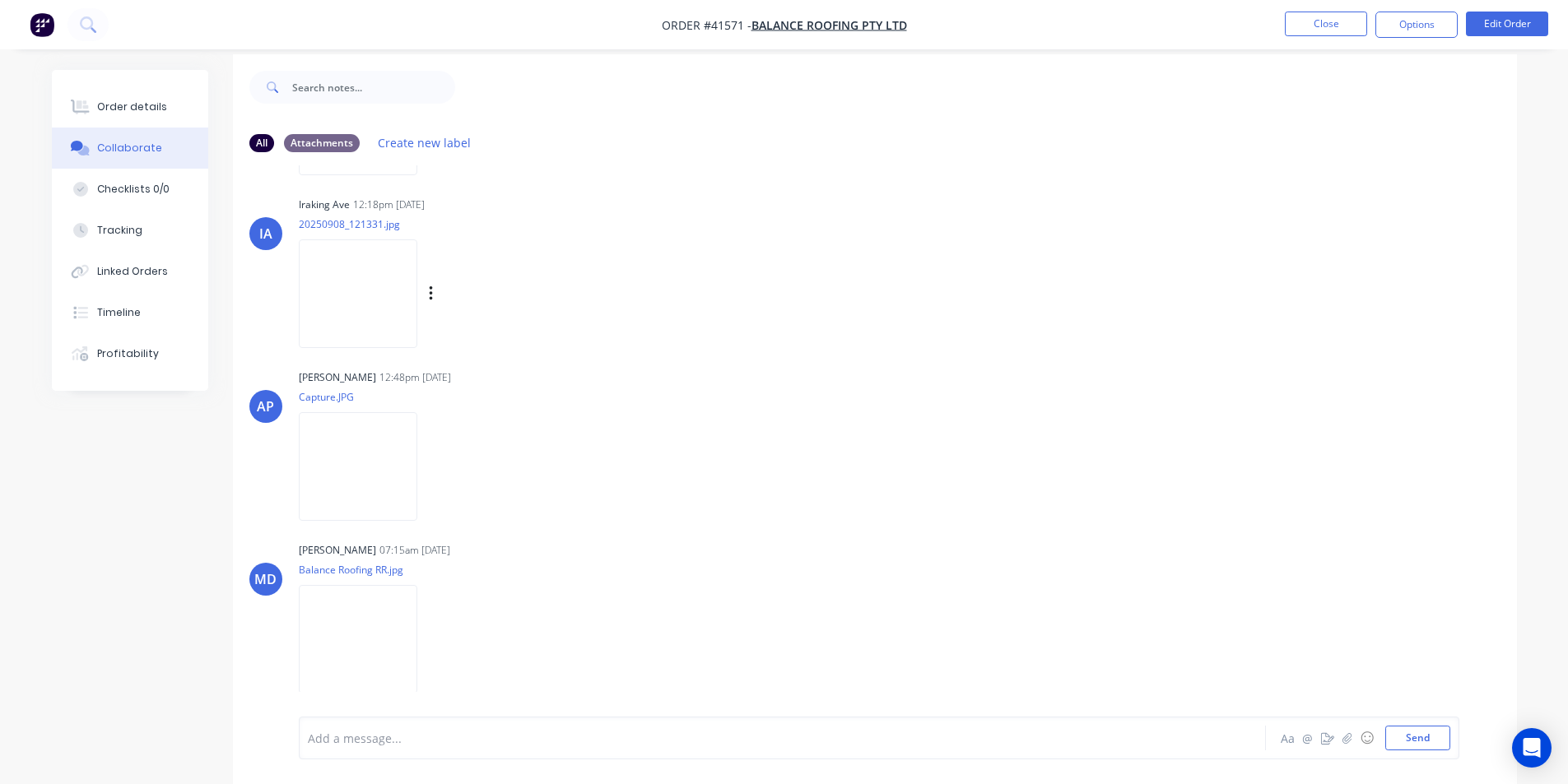
scroll to position [24, 0]
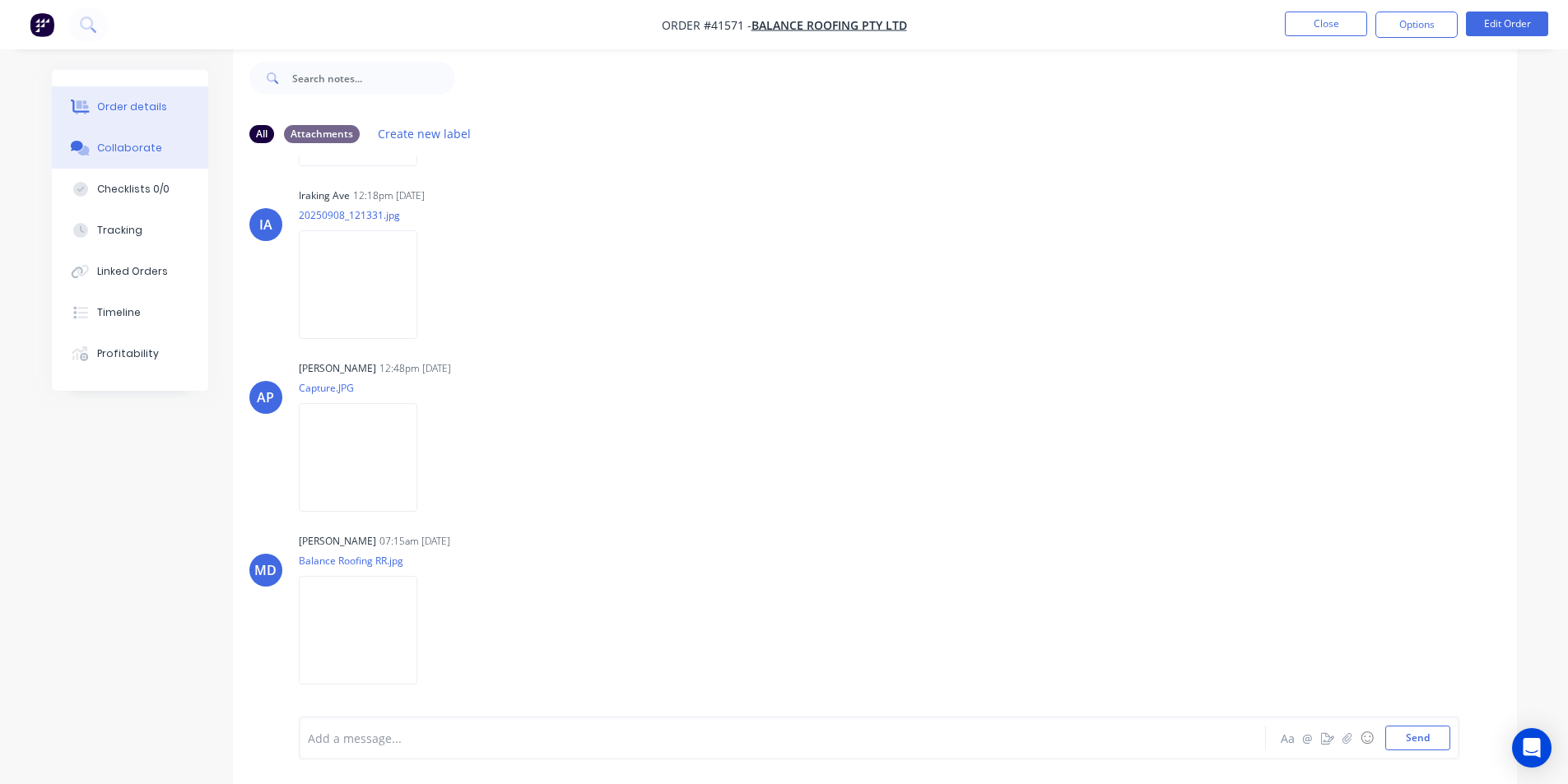
click at [154, 102] on div "Order details" at bounding box center [132, 107] width 70 height 15
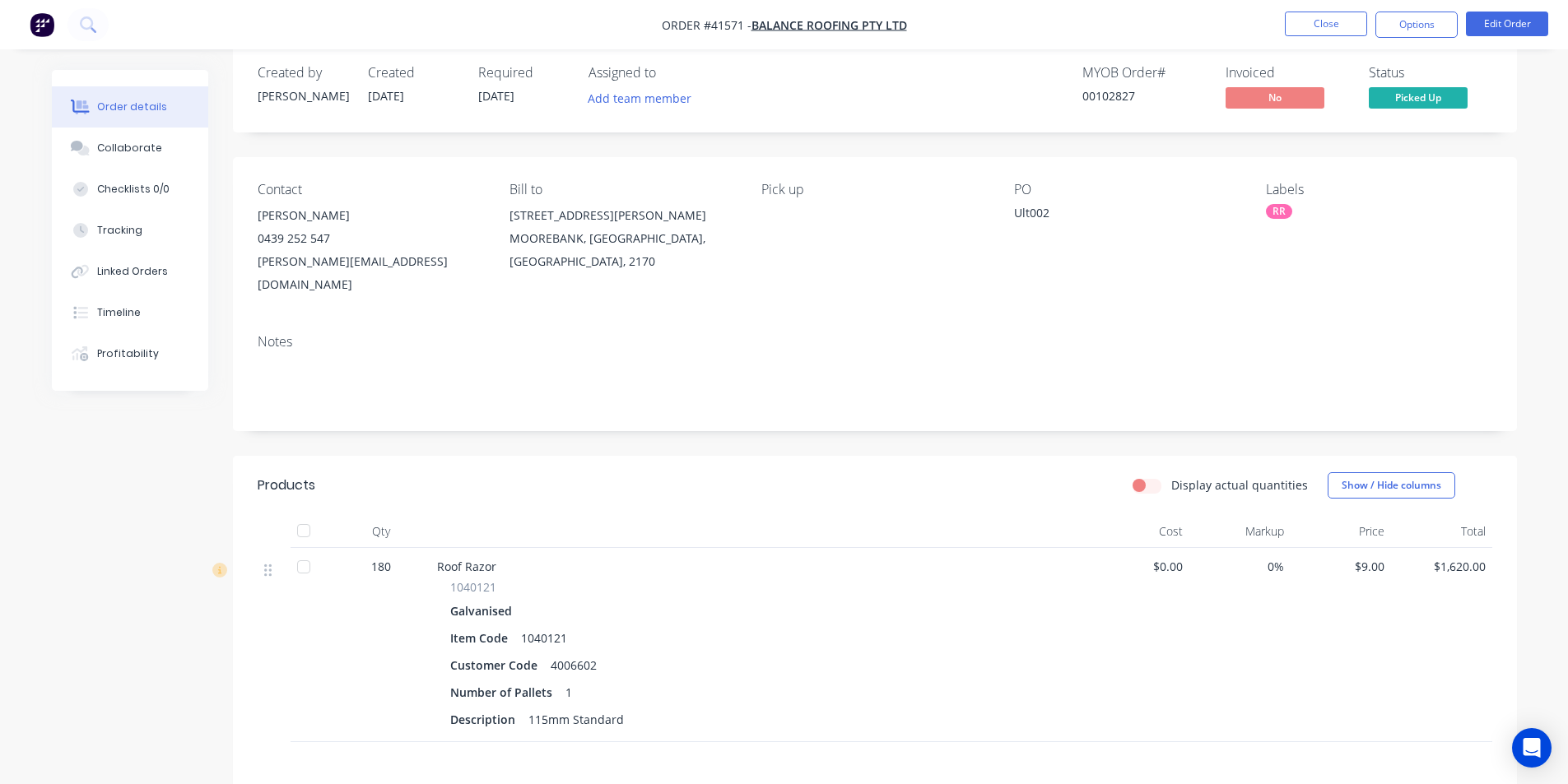
scroll to position [252, 0]
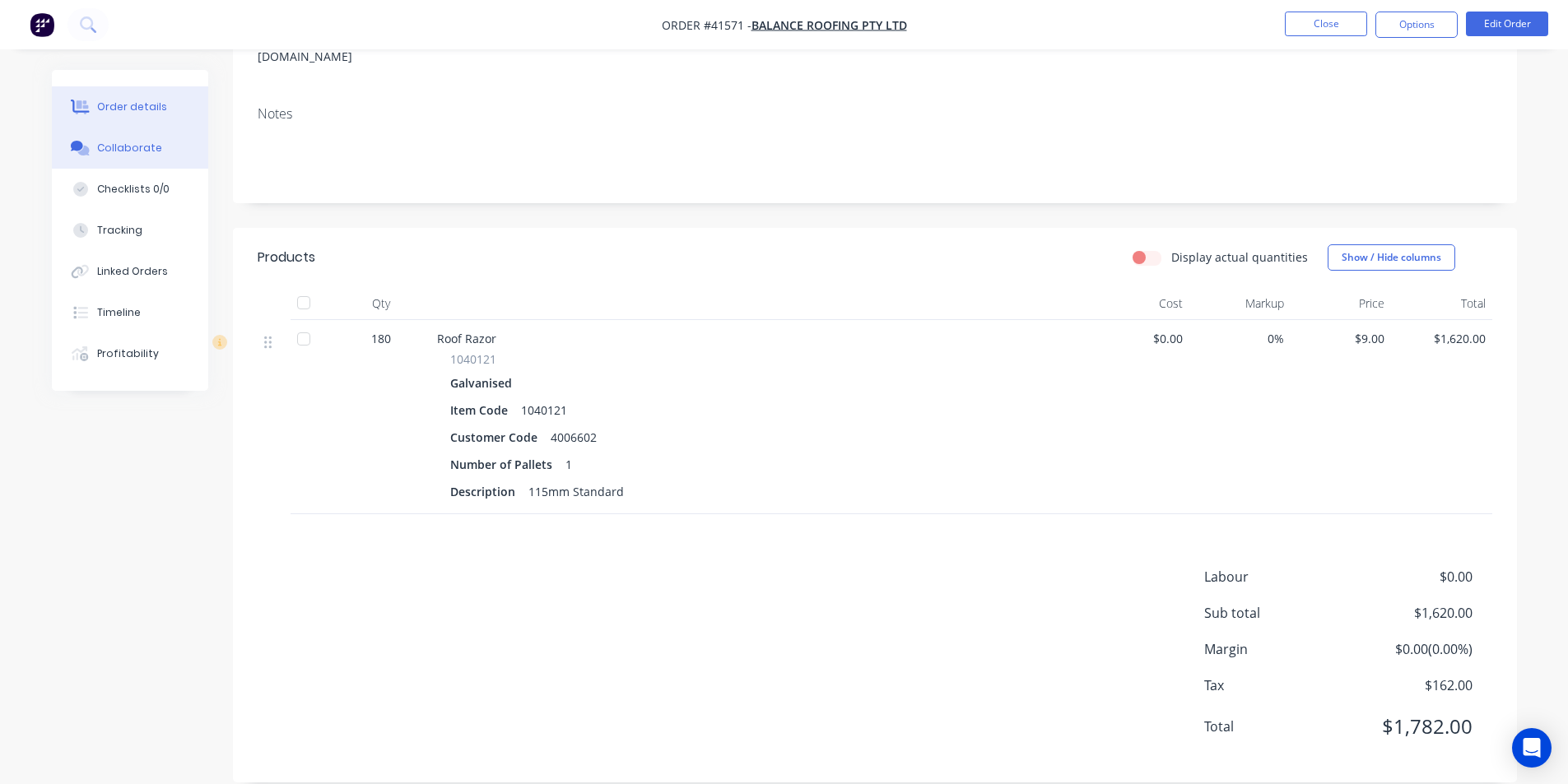
click at [135, 144] on div "Collaborate" at bounding box center [129, 147] width 65 height 15
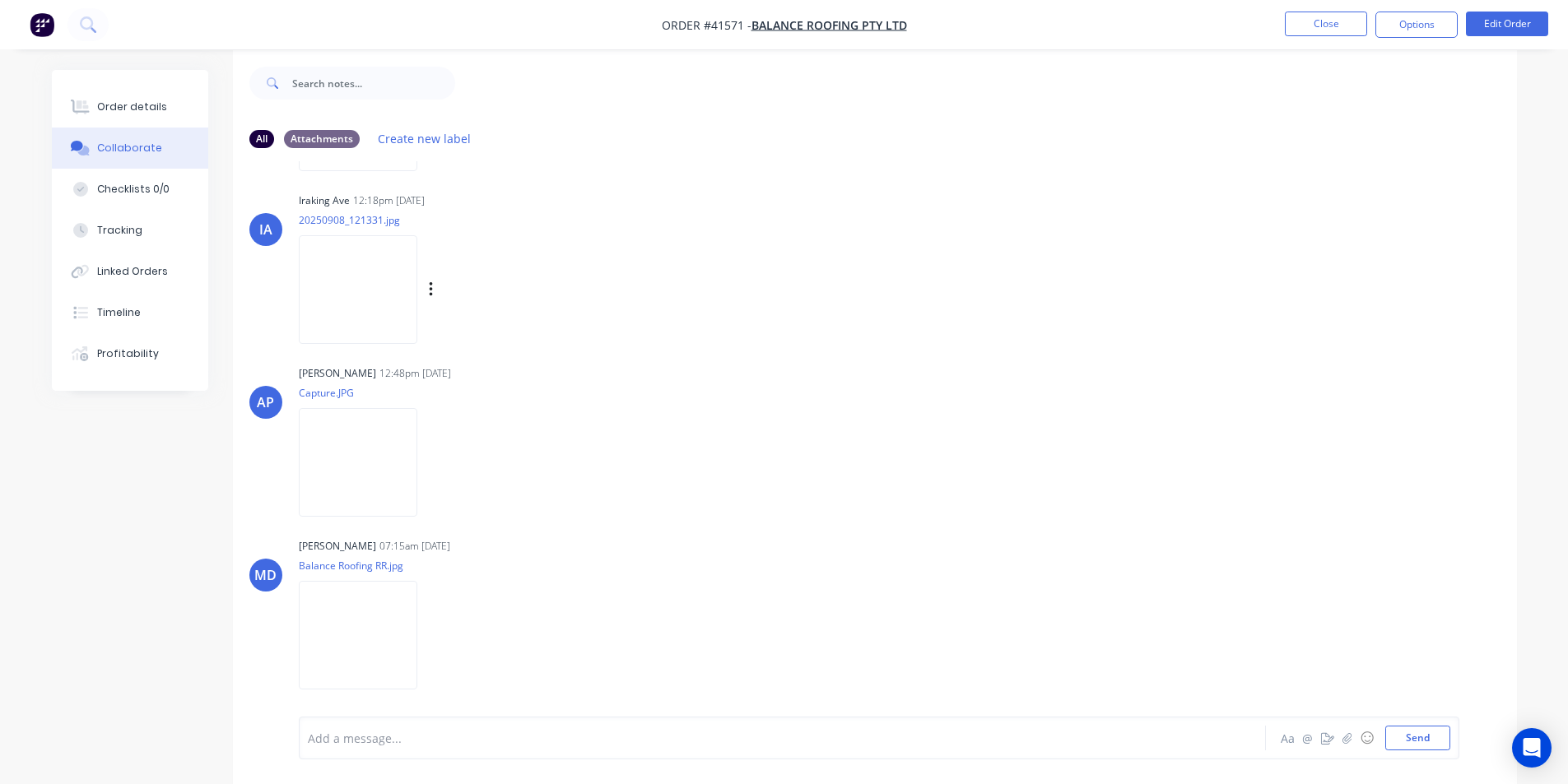
scroll to position [24, 0]
click at [310, 620] on img at bounding box center [358, 630] width 118 height 108
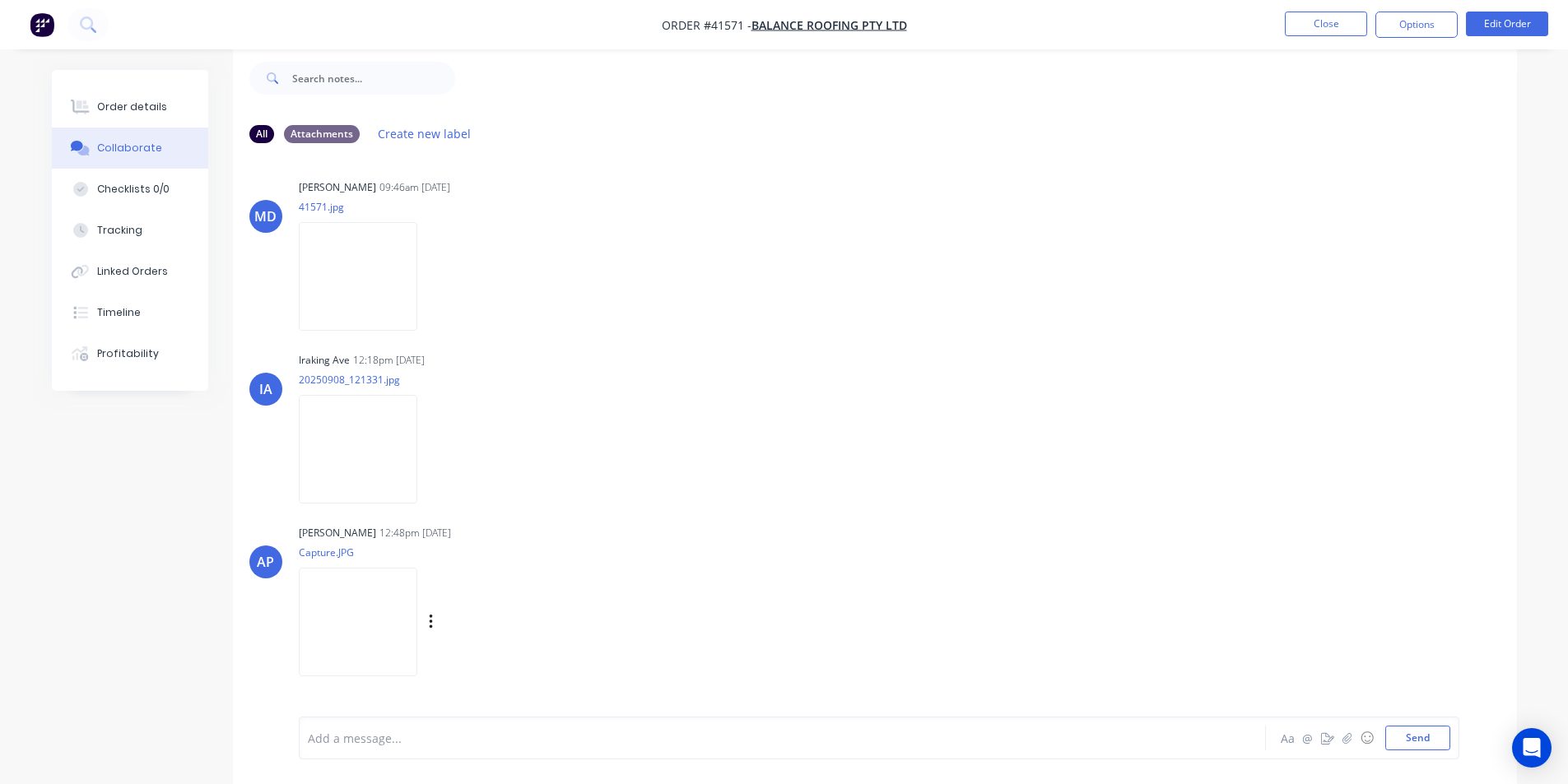
scroll to position [0, 0]
click at [82, 96] on button "Order details" at bounding box center [129, 107] width 156 height 41
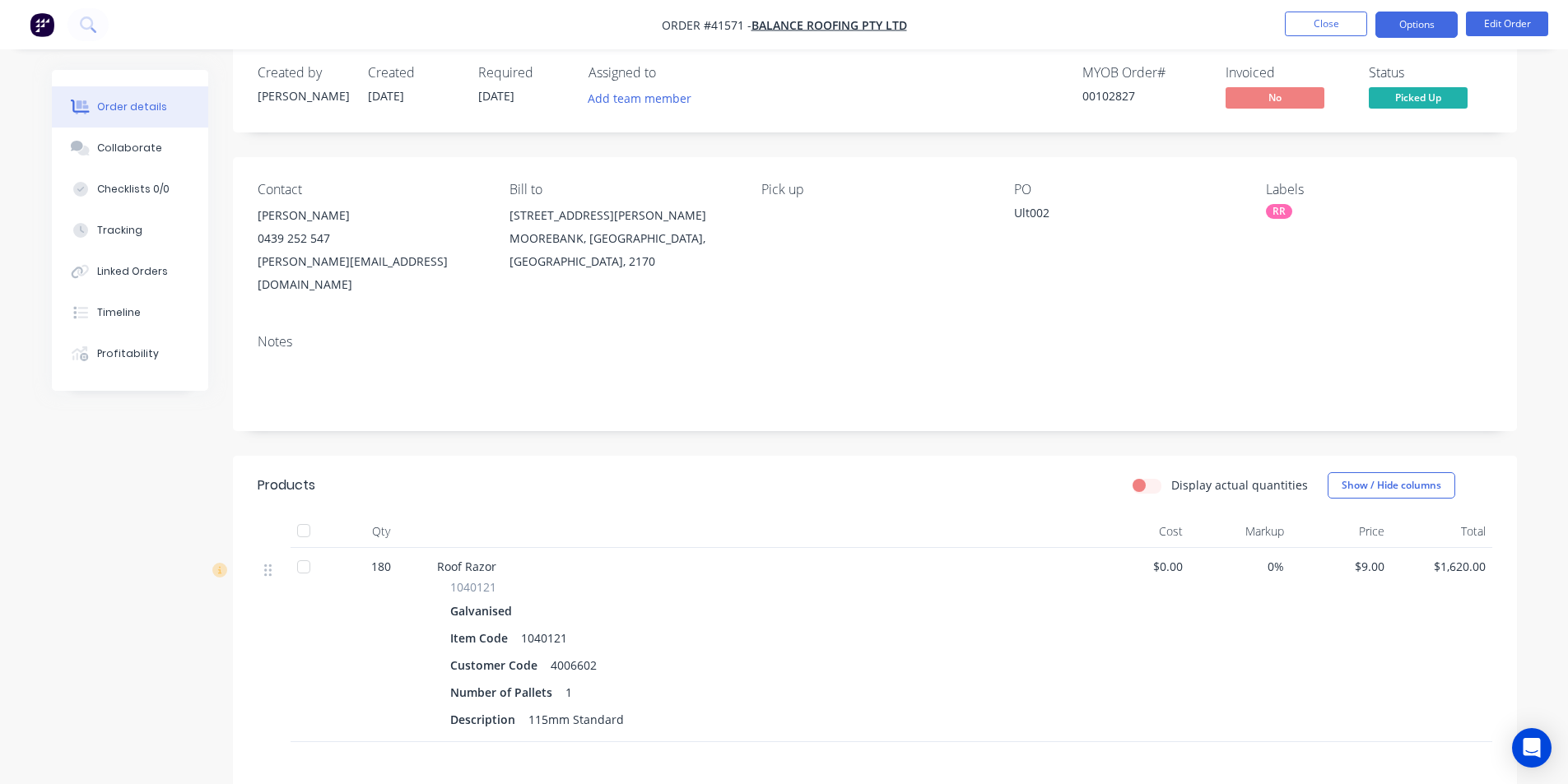
click at [1447, 26] on button "Options" at bounding box center [1417, 24] width 83 height 26
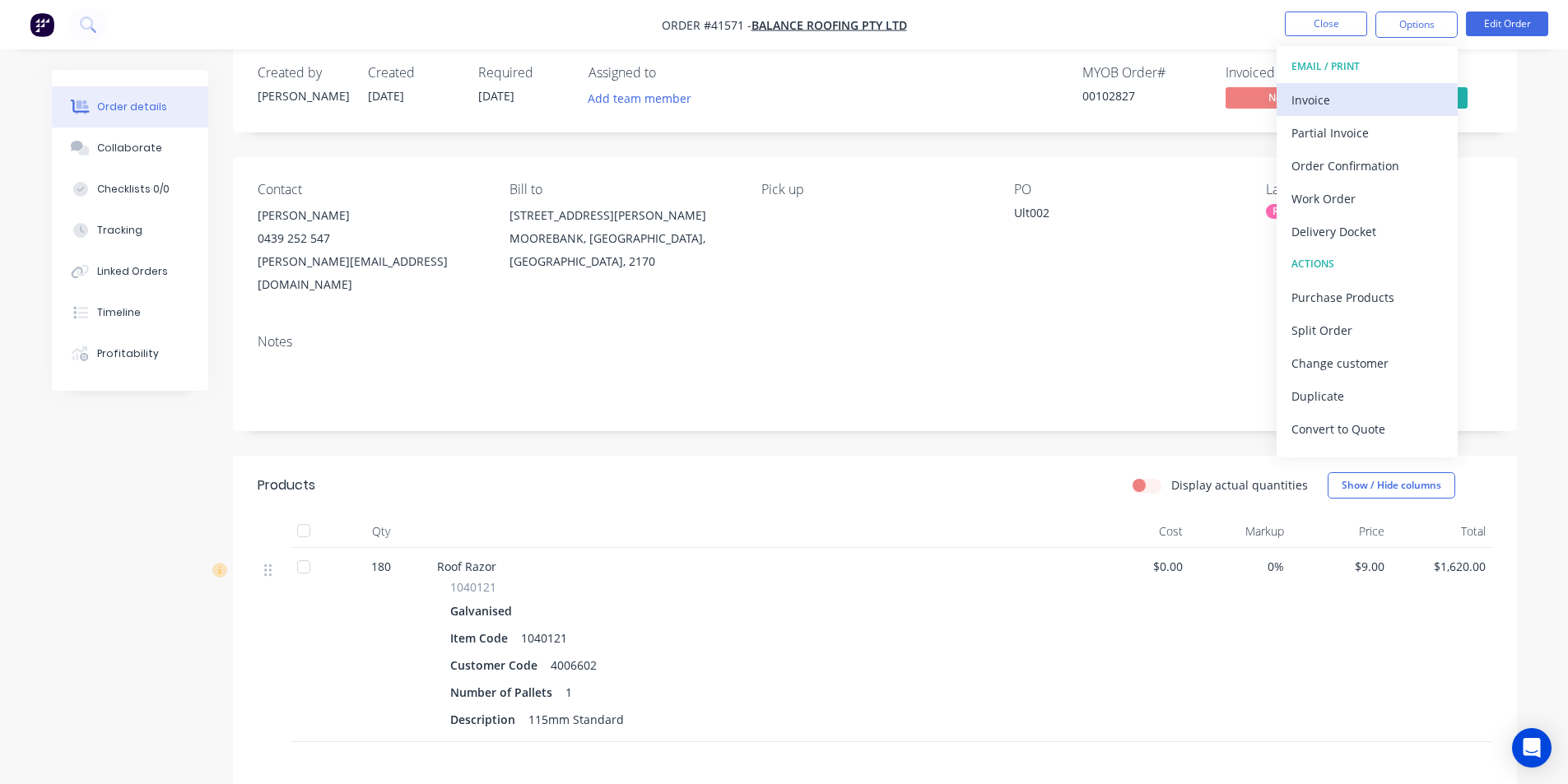
click at [1383, 92] on div "Invoice" at bounding box center [1367, 100] width 151 height 24
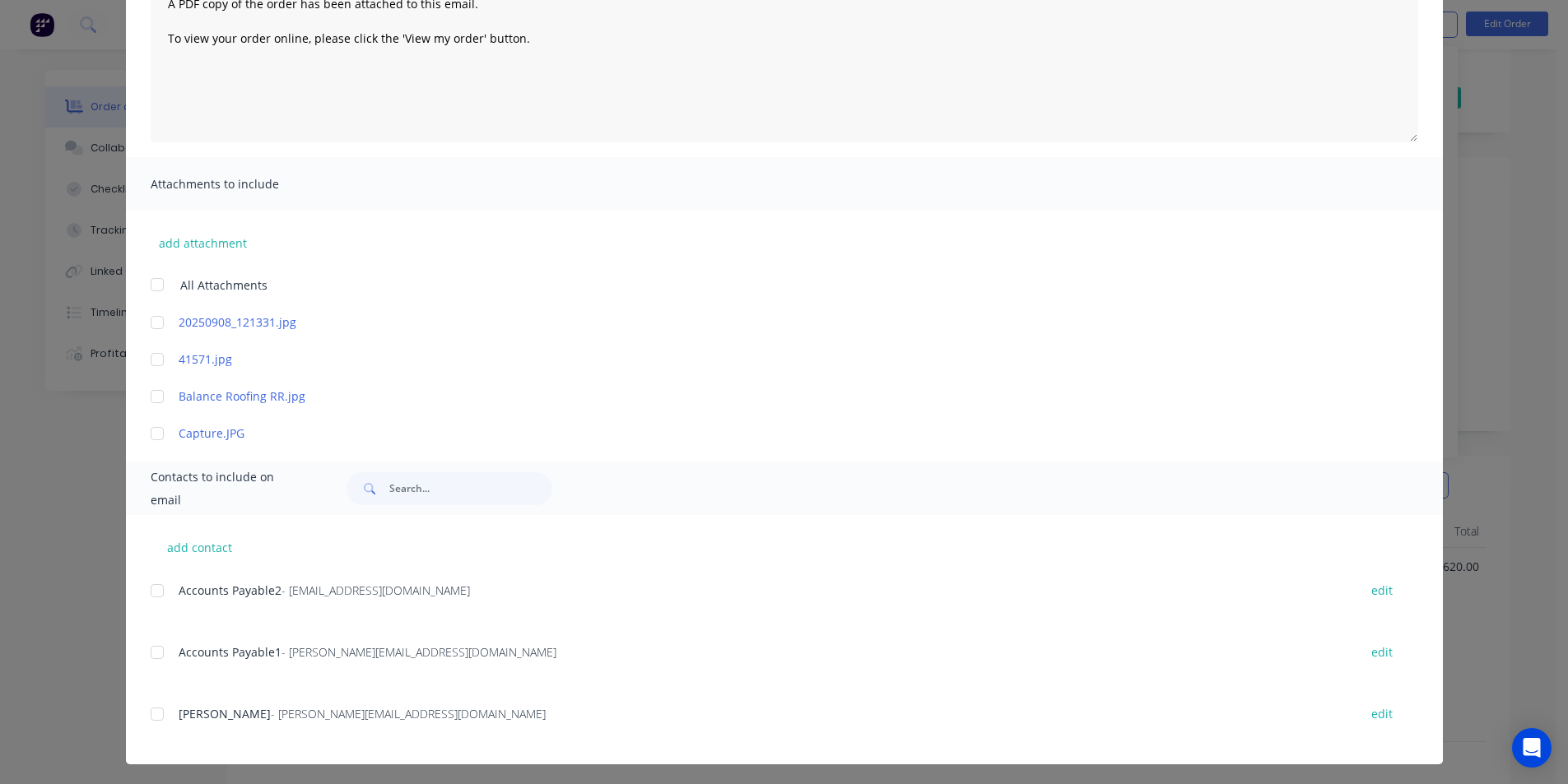
scroll to position [213, 0]
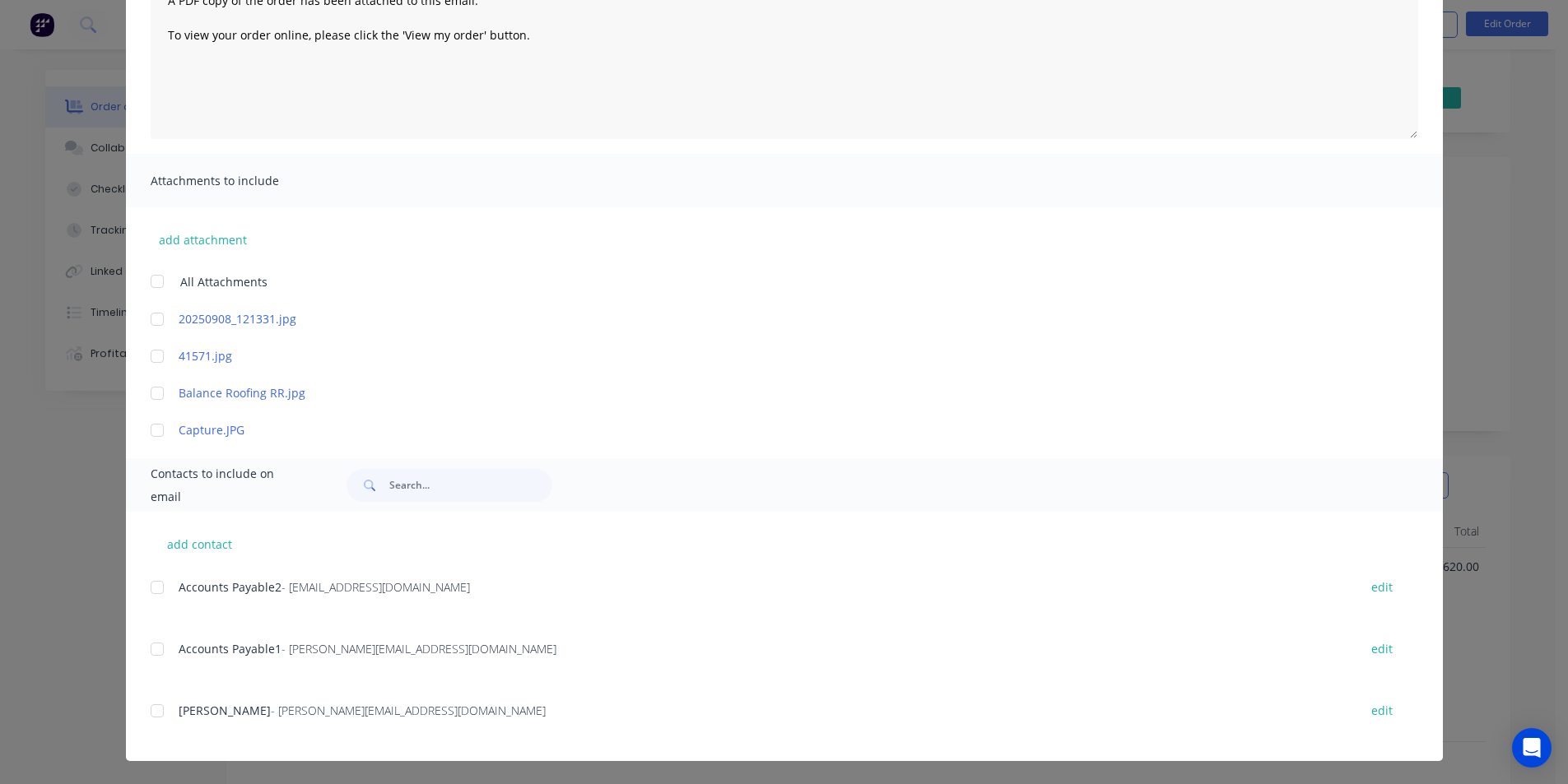
click at [159, 591] on div at bounding box center [157, 587] width 33 height 33
click at [151, 652] on div at bounding box center [157, 649] width 33 height 33
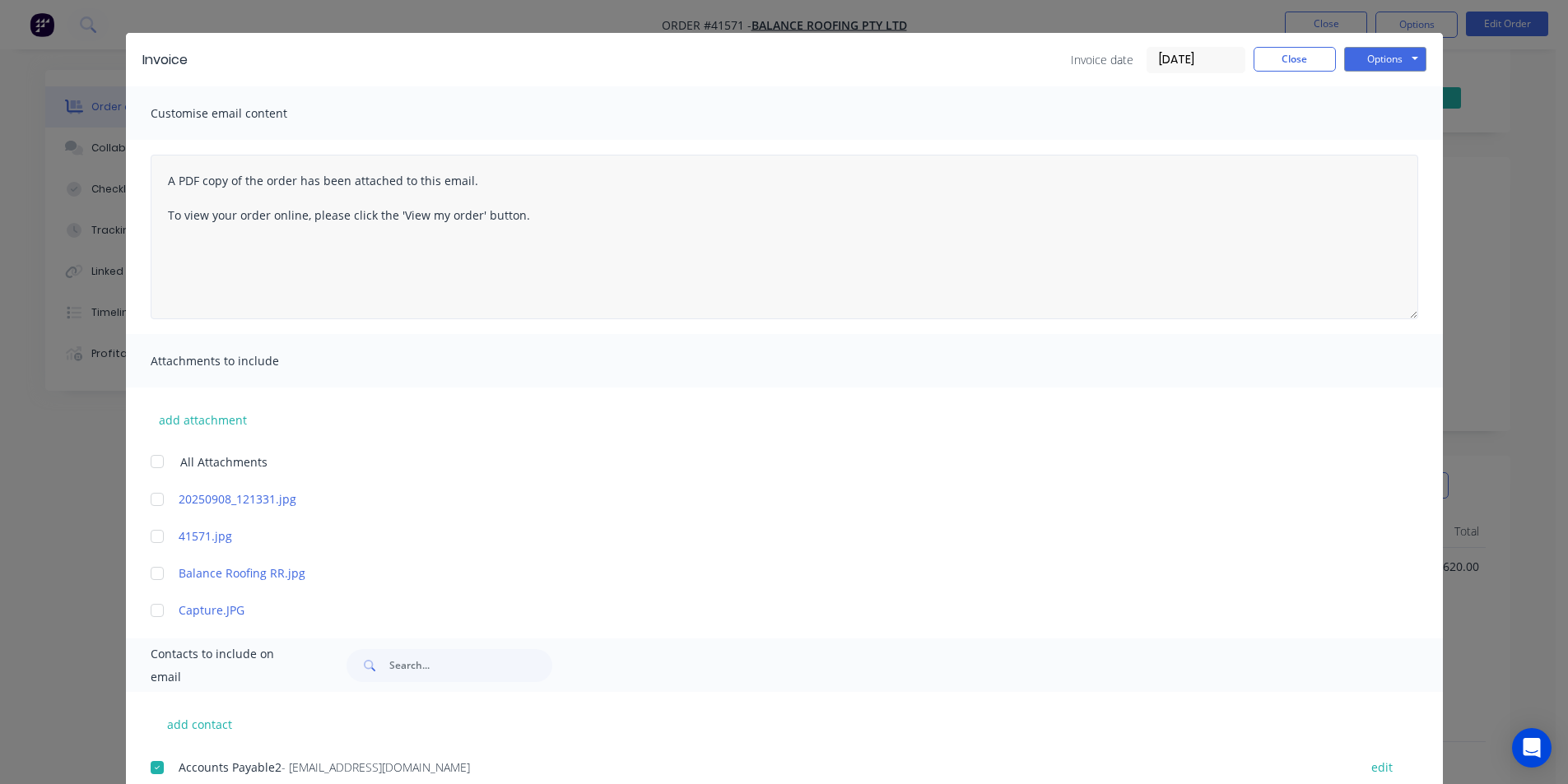
scroll to position [0, 0]
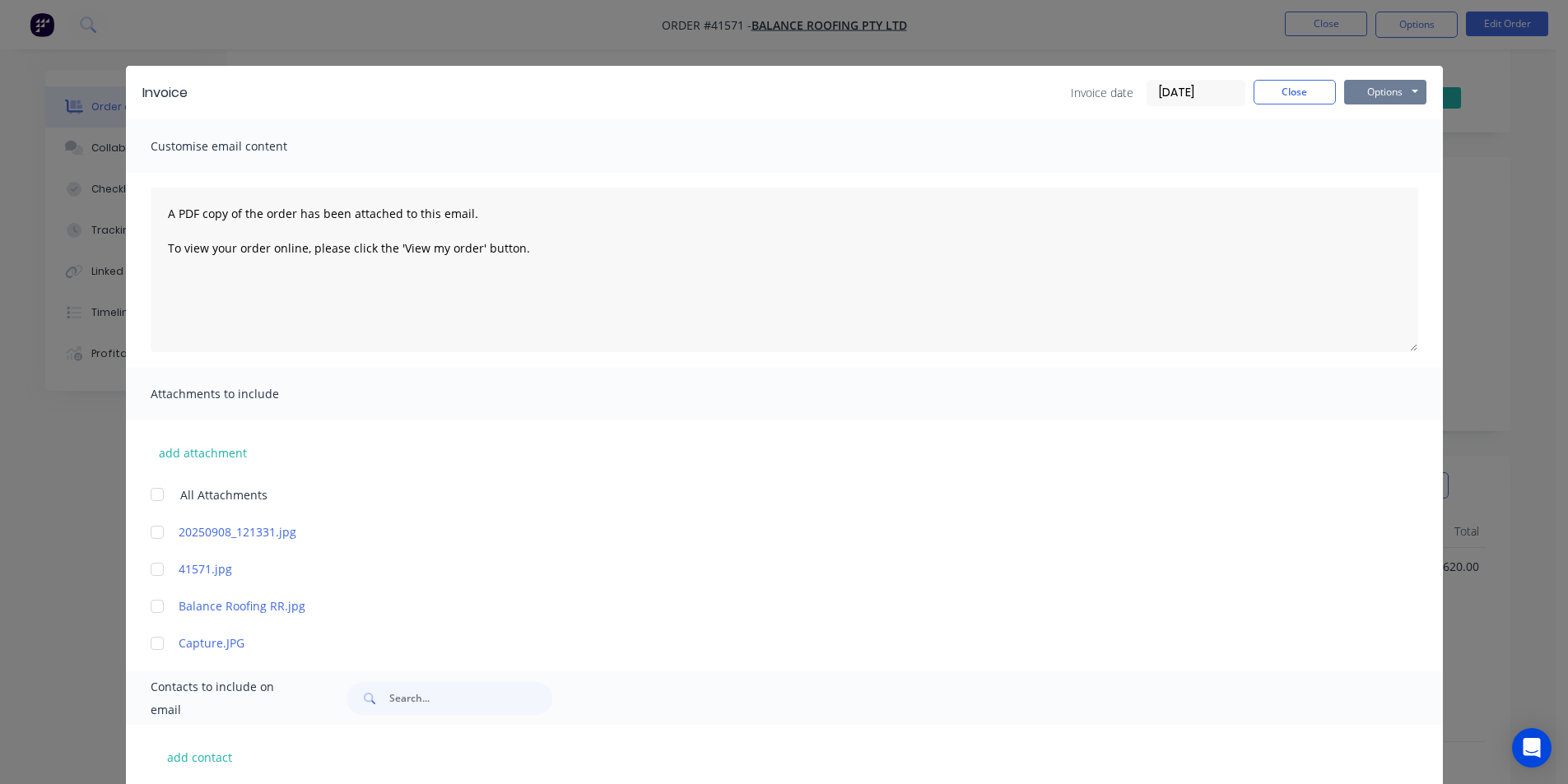
click at [1387, 92] on button "Options" at bounding box center [1385, 91] width 83 height 24
click at [1379, 179] on button "Email" at bounding box center [1397, 176] width 106 height 27
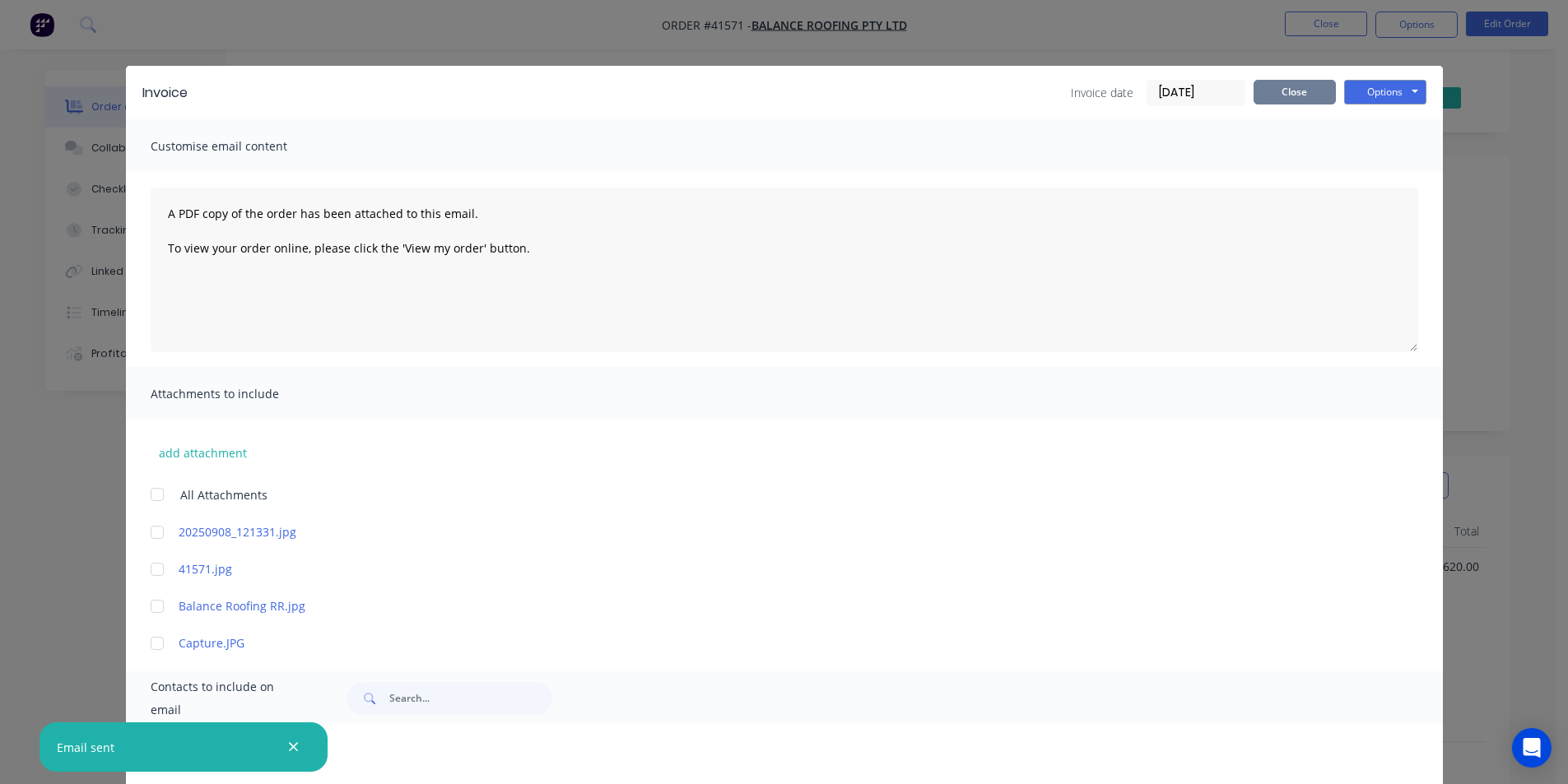
click at [1312, 95] on button "Close" at bounding box center [1294, 91] width 83 height 24
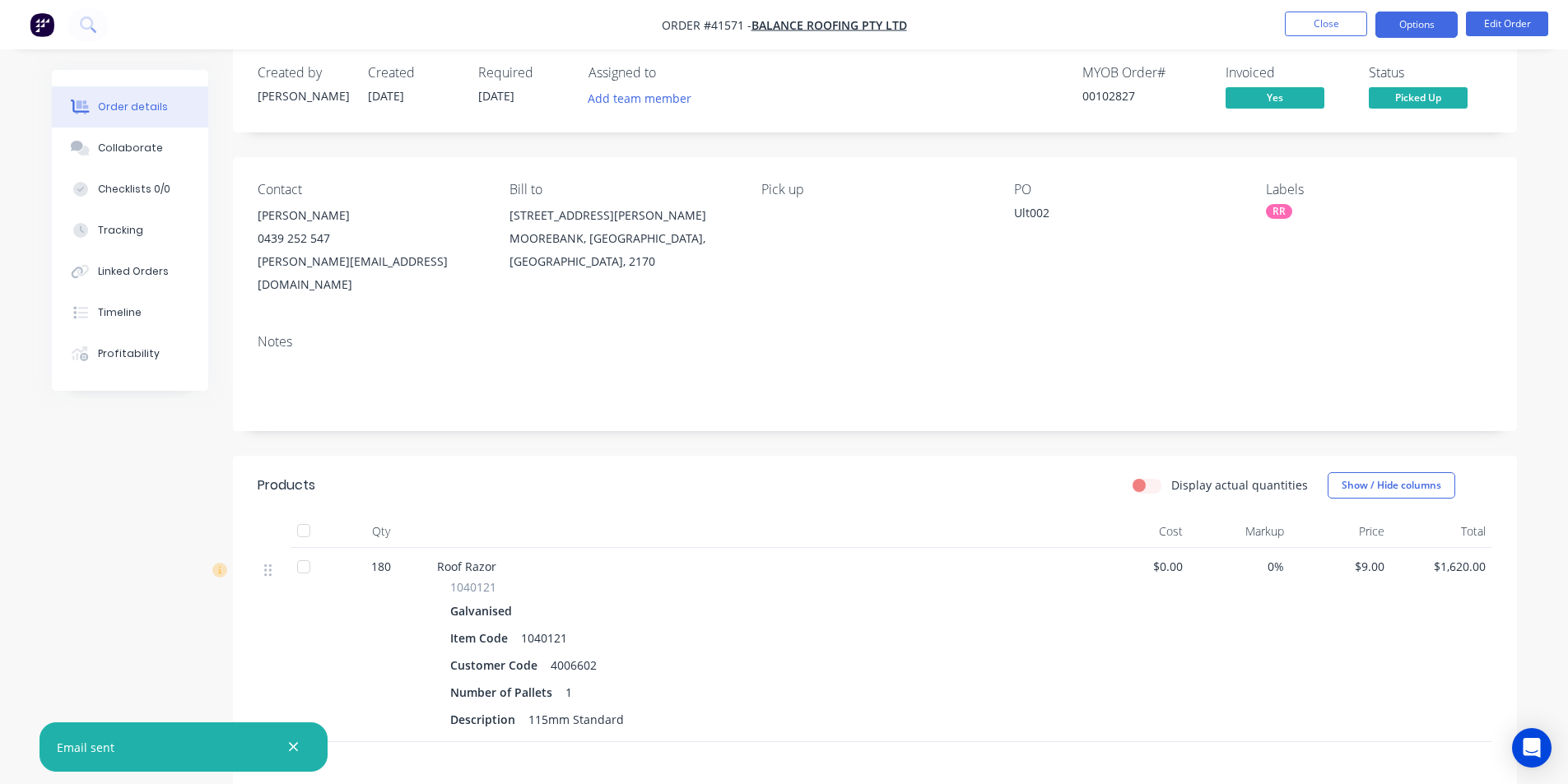
click at [1400, 37] on button "Options" at bounding box center [1417, 24] width 83 height 26
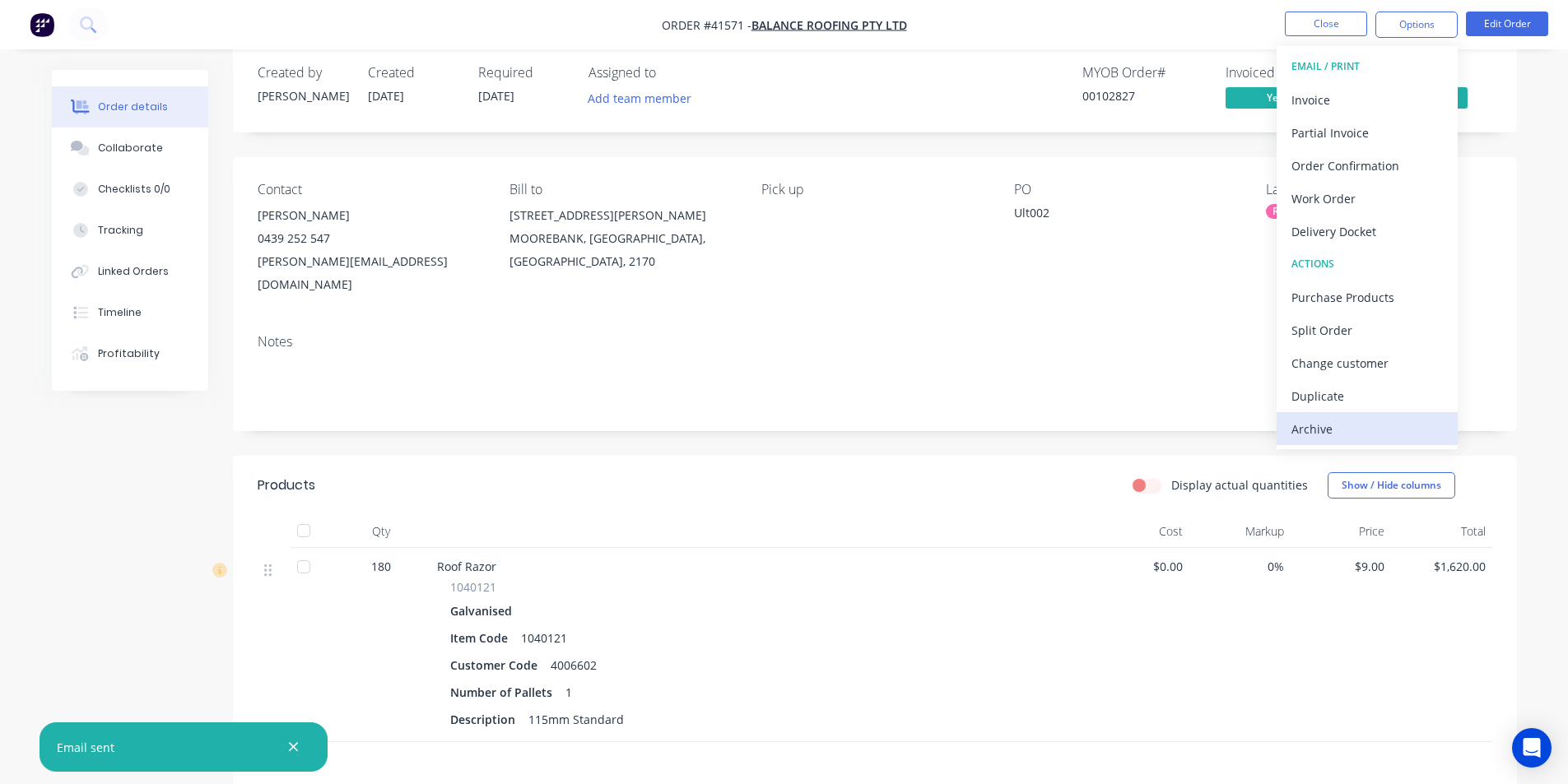
click at [1344, 428] on div "Archive" at bounding box center [1367, 429] width 151 height 24
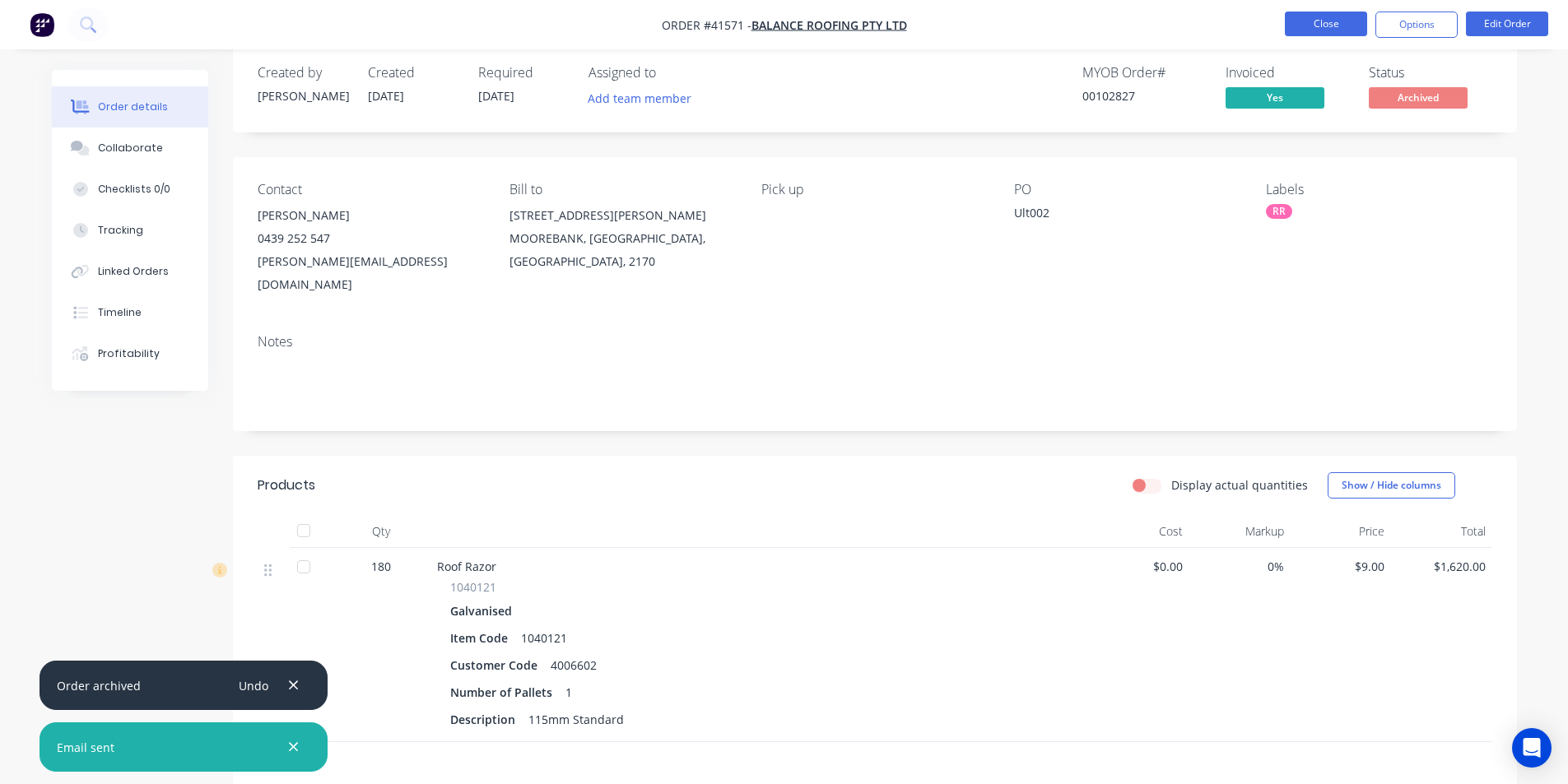
click at [1331, 16] on button "Close" at bounding box center [1326, 23] width 83 height 24
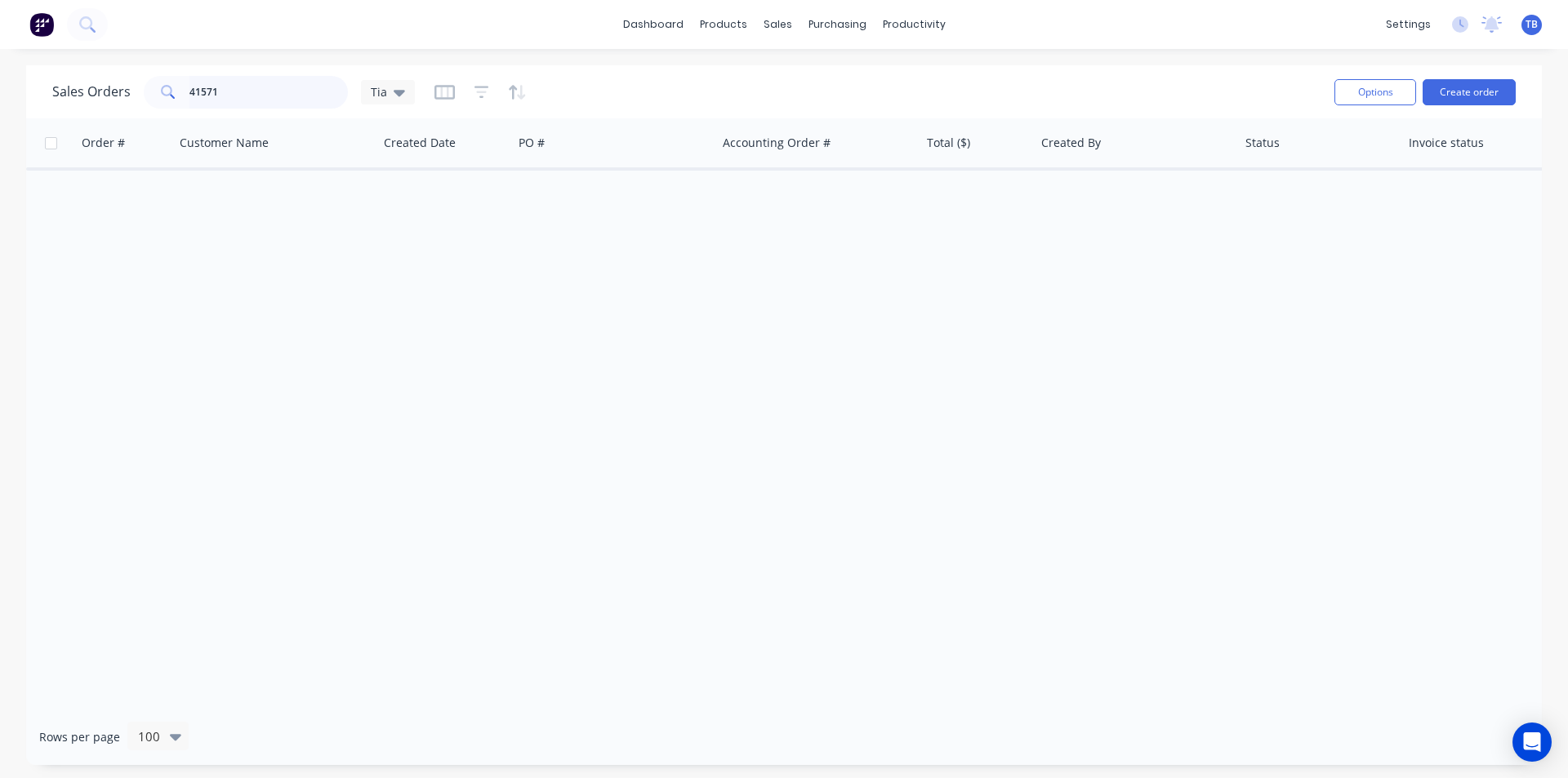
drag, startPoint x: 257, startPoint y: 86, endPoint x: 114, endPoint y: 98, distance: 143.5
click at [114, 98] on div "Sales Orders 41571 Tia" at bounding box center [233, 92] width 362 height 33
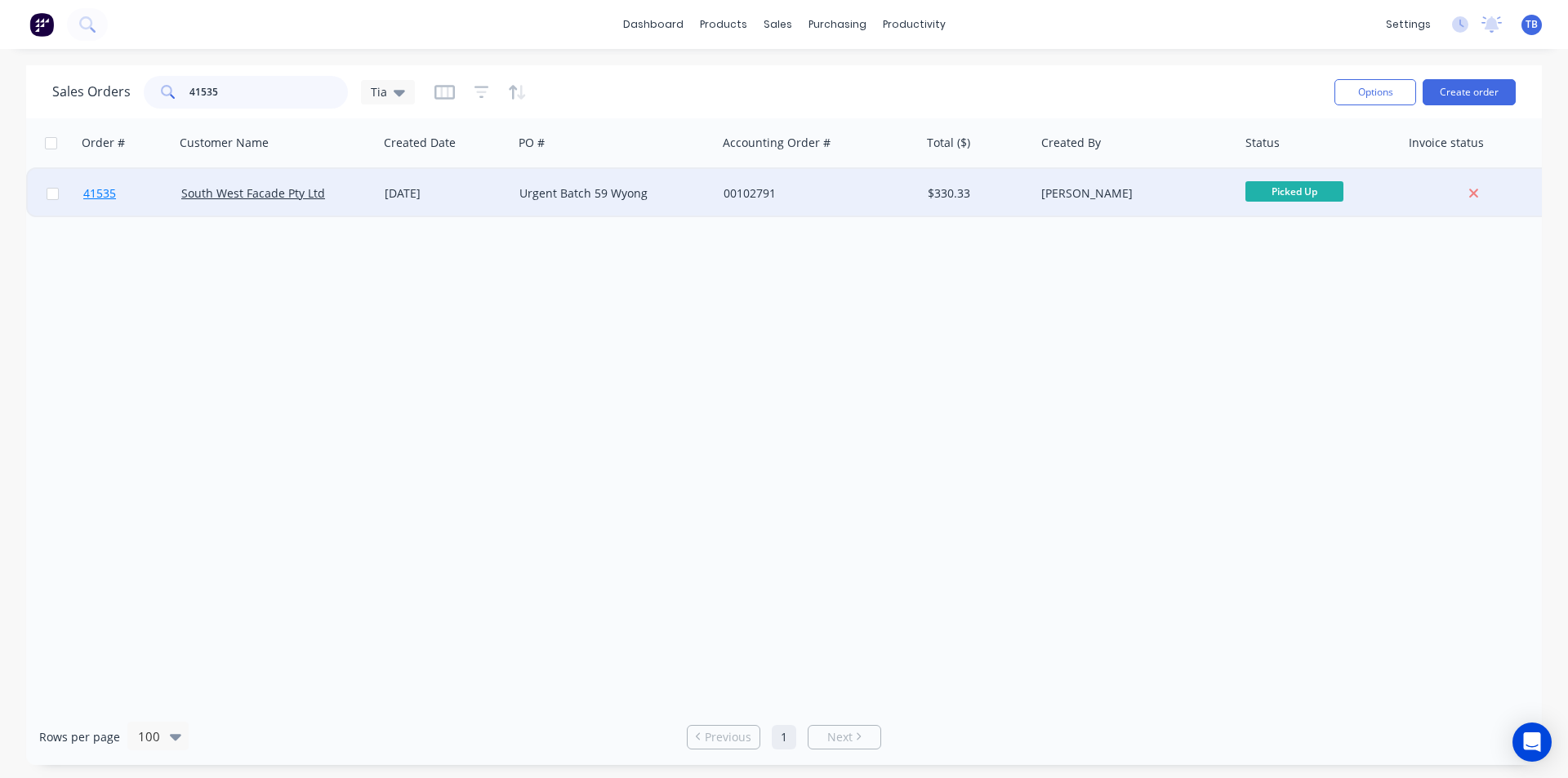
type input "41535"
click at [116, 197] on span "41535" at bounding box center [99, 193] width 33 height 16
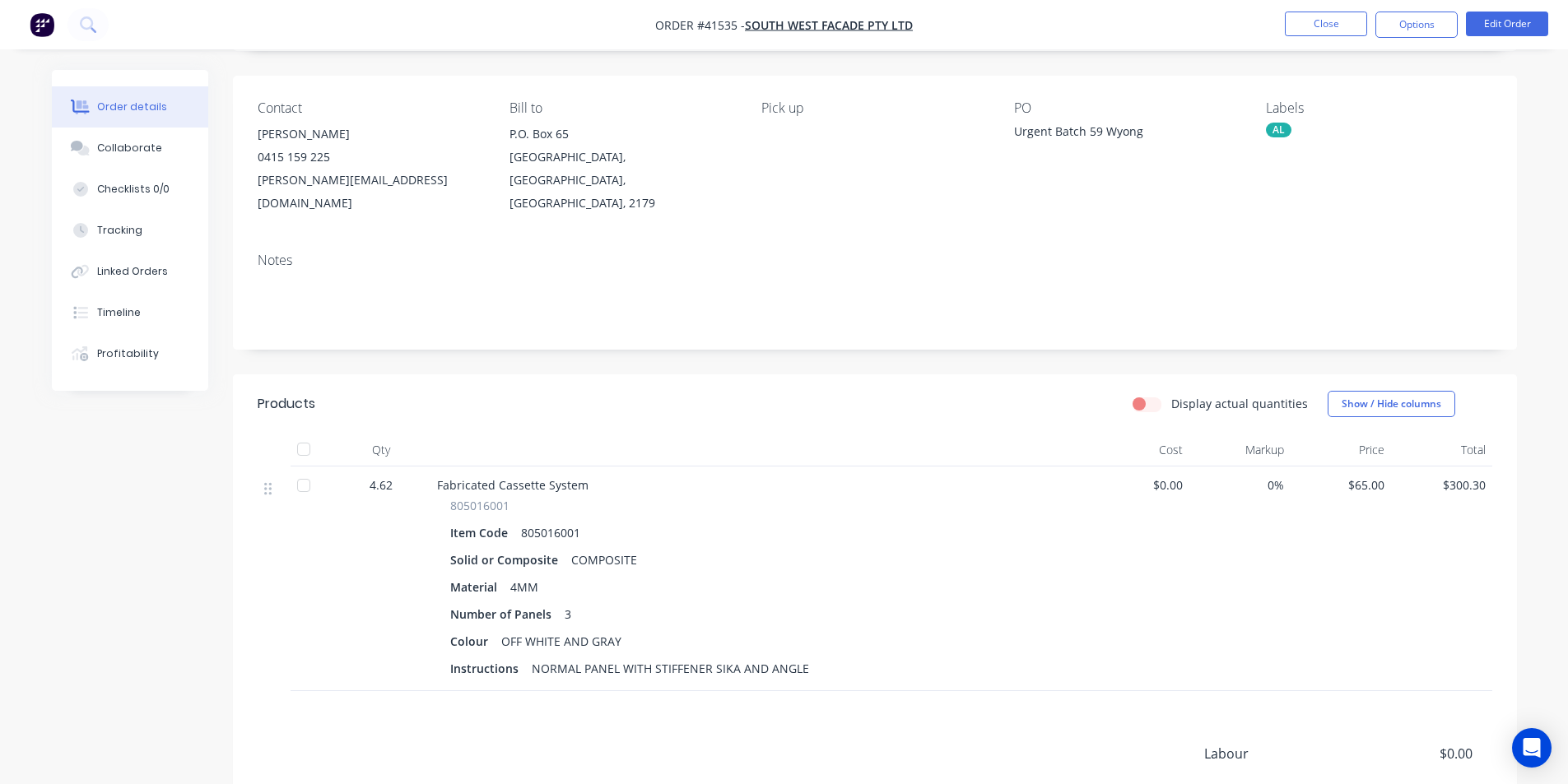
scroll to position [283, 0]
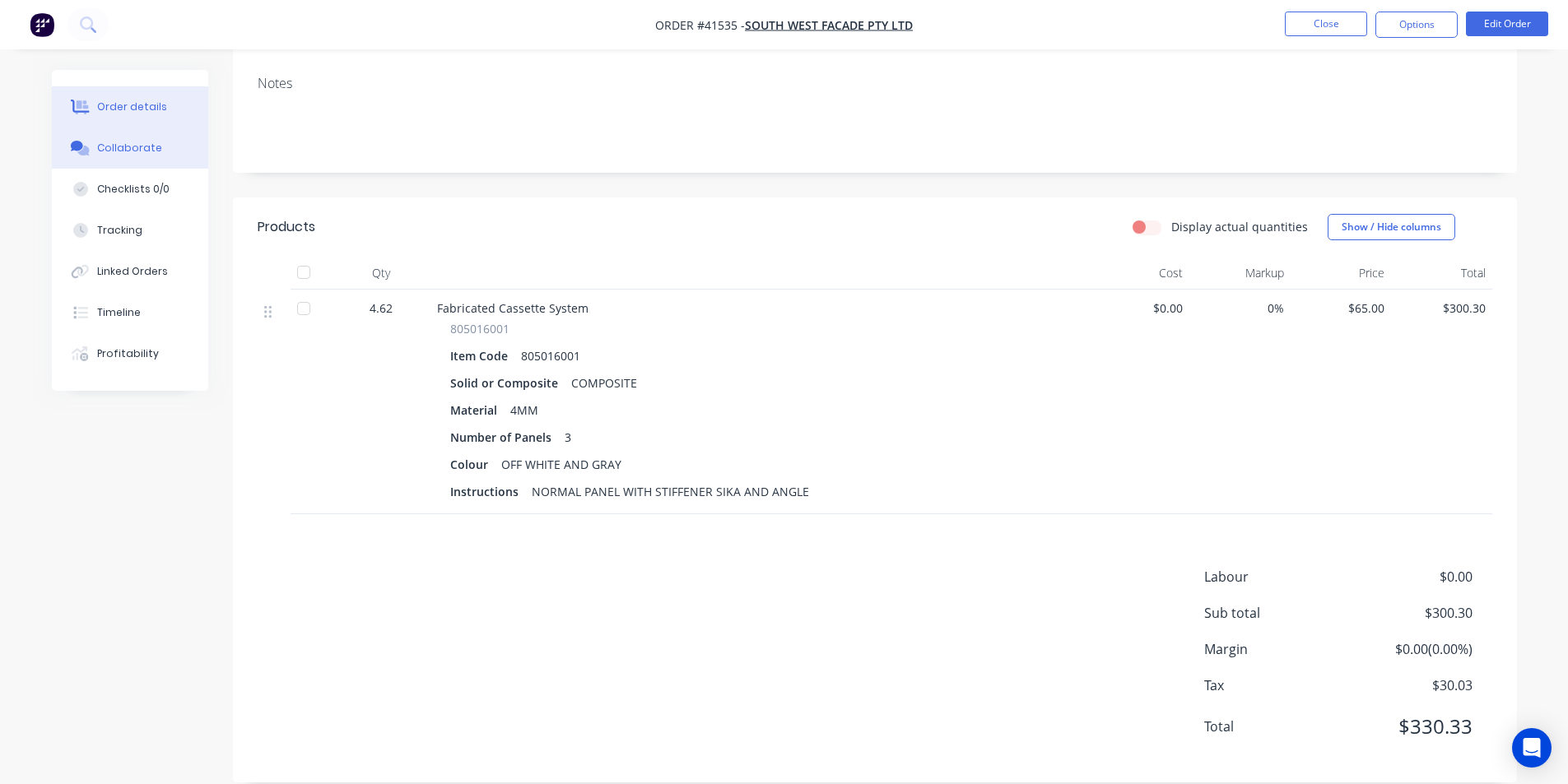
click at [144, 149] on div "Collaborate" at bounding box center [129, 147] width 65 height 15
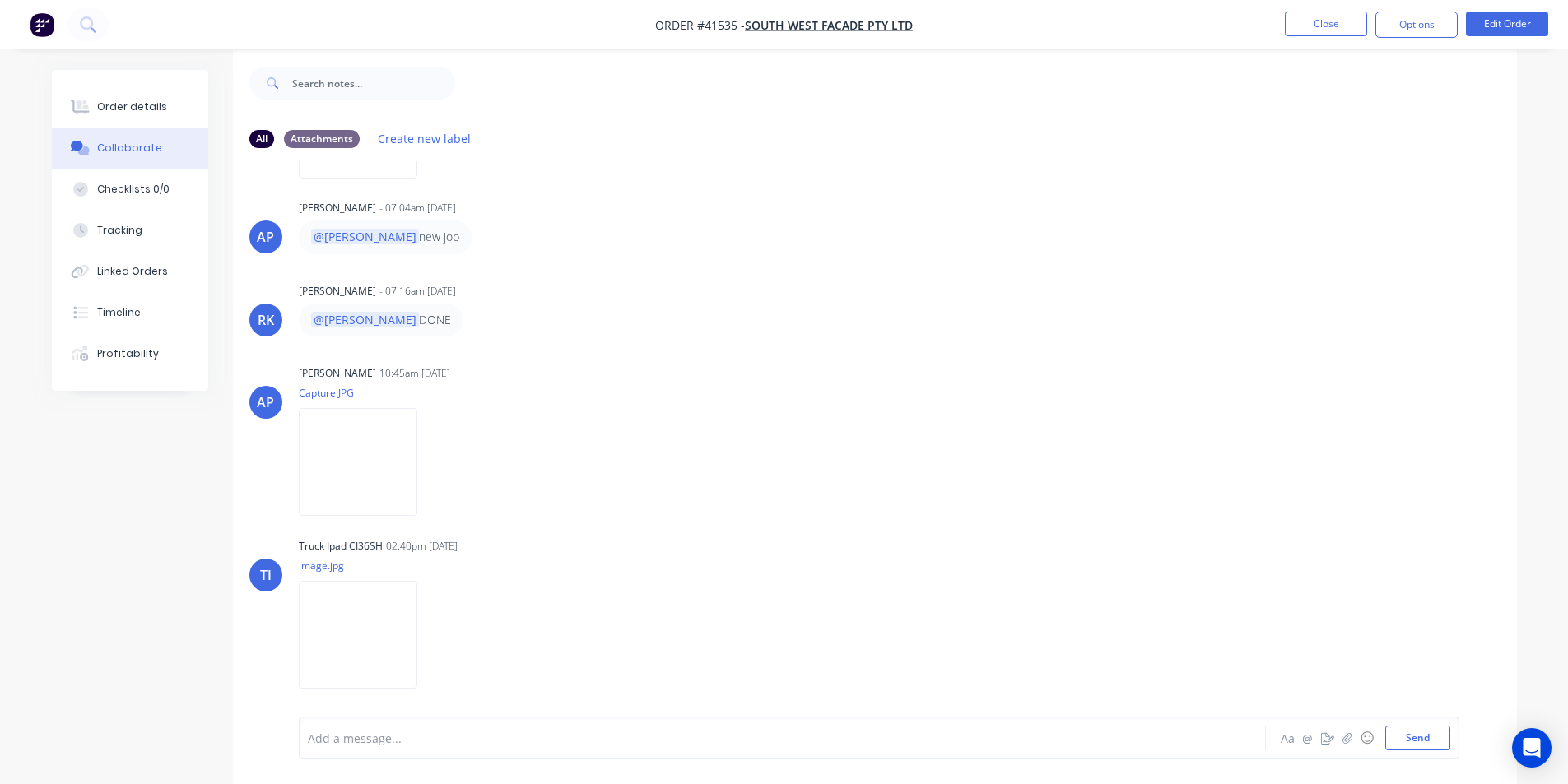
scroll to position [24, 0]
click at [353, 626] on img at bounding box center [358, 630] width 118 height 108
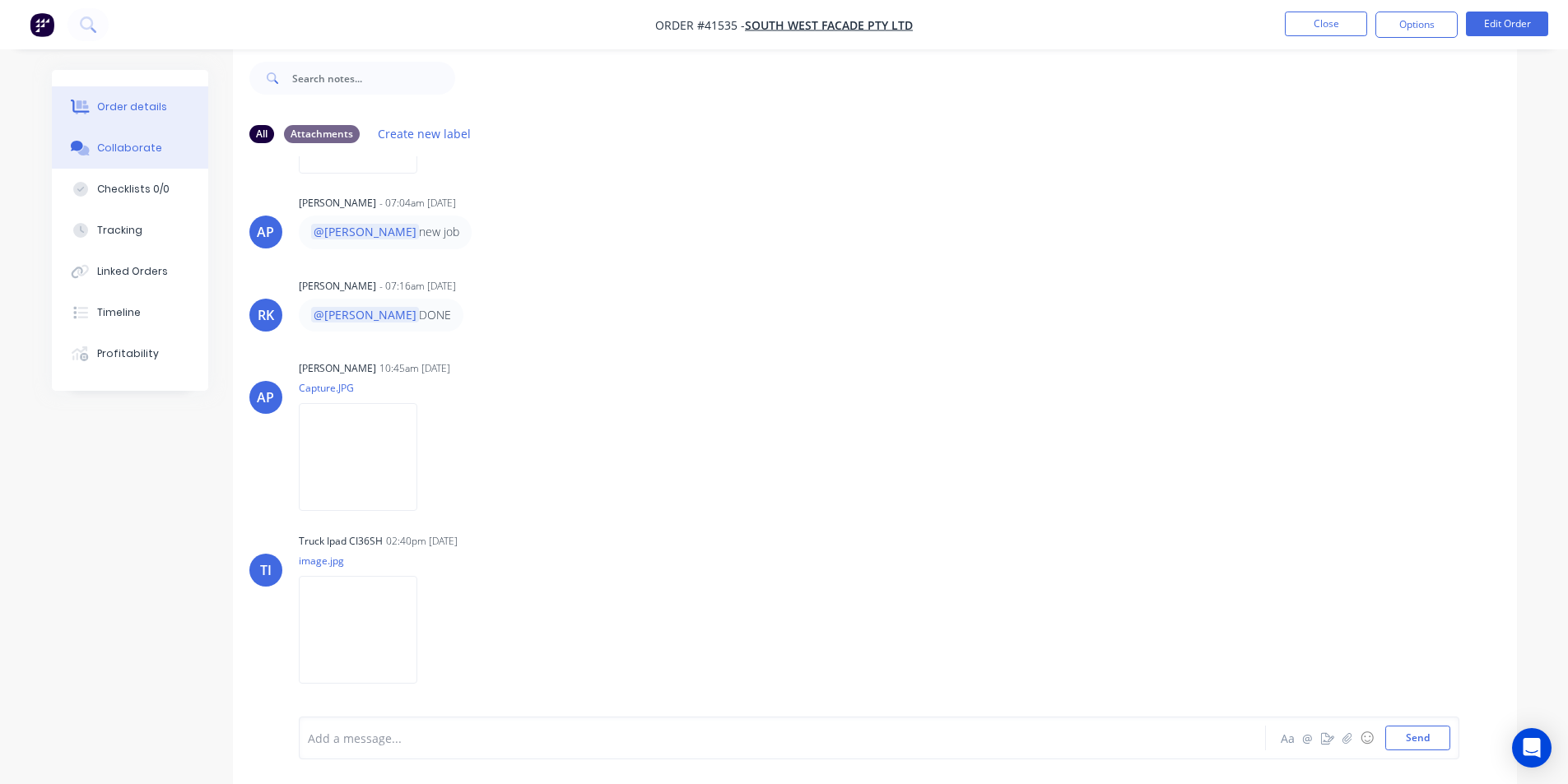
click at [90, 95] on button "Order details" at bounding box center [129, 107] width 156 height 41
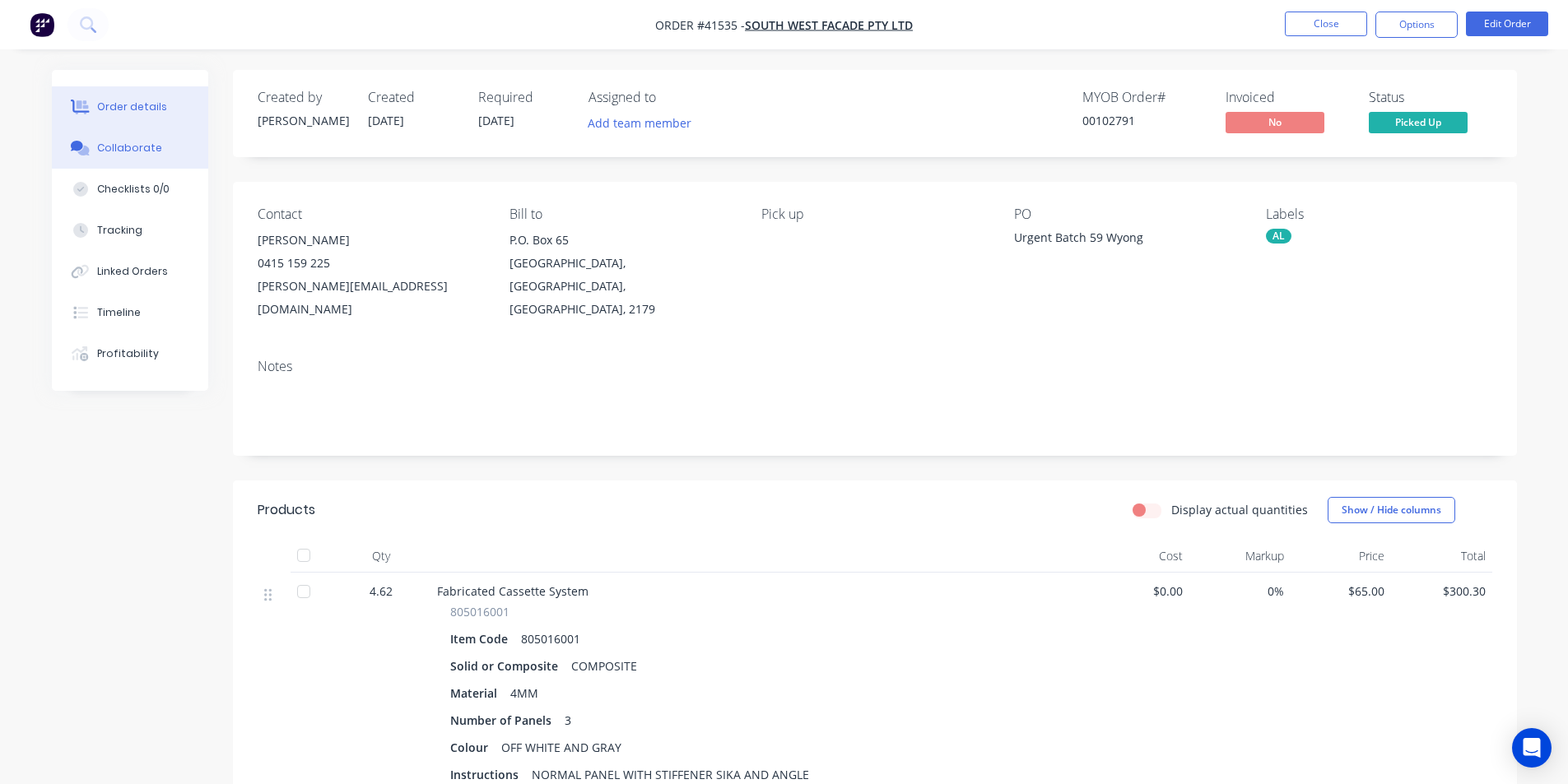
click at [114, 144] on div "Collaborate" at bounding box center [129, 147] width 65 height 15
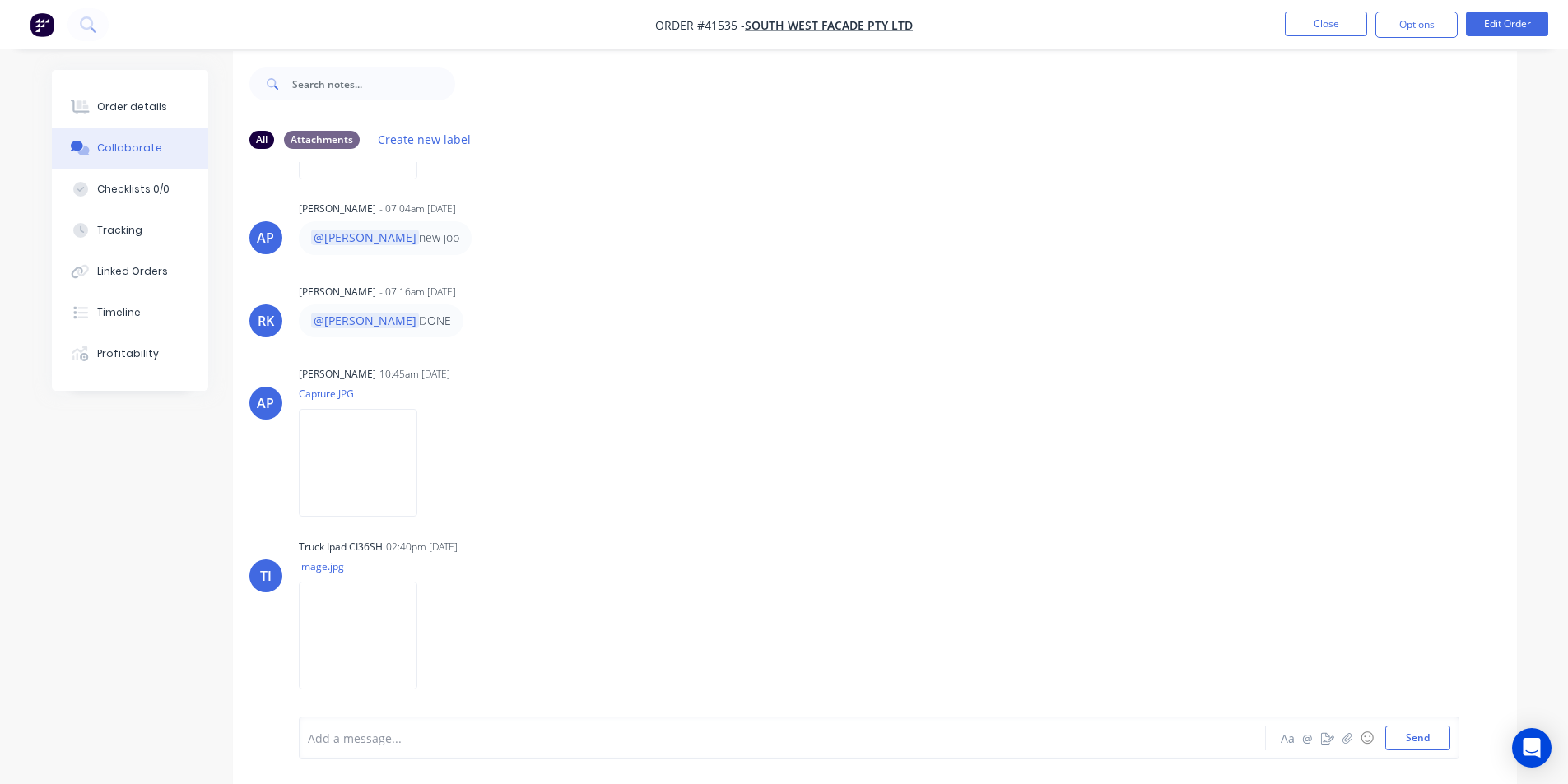
scroll to position [24, 0]
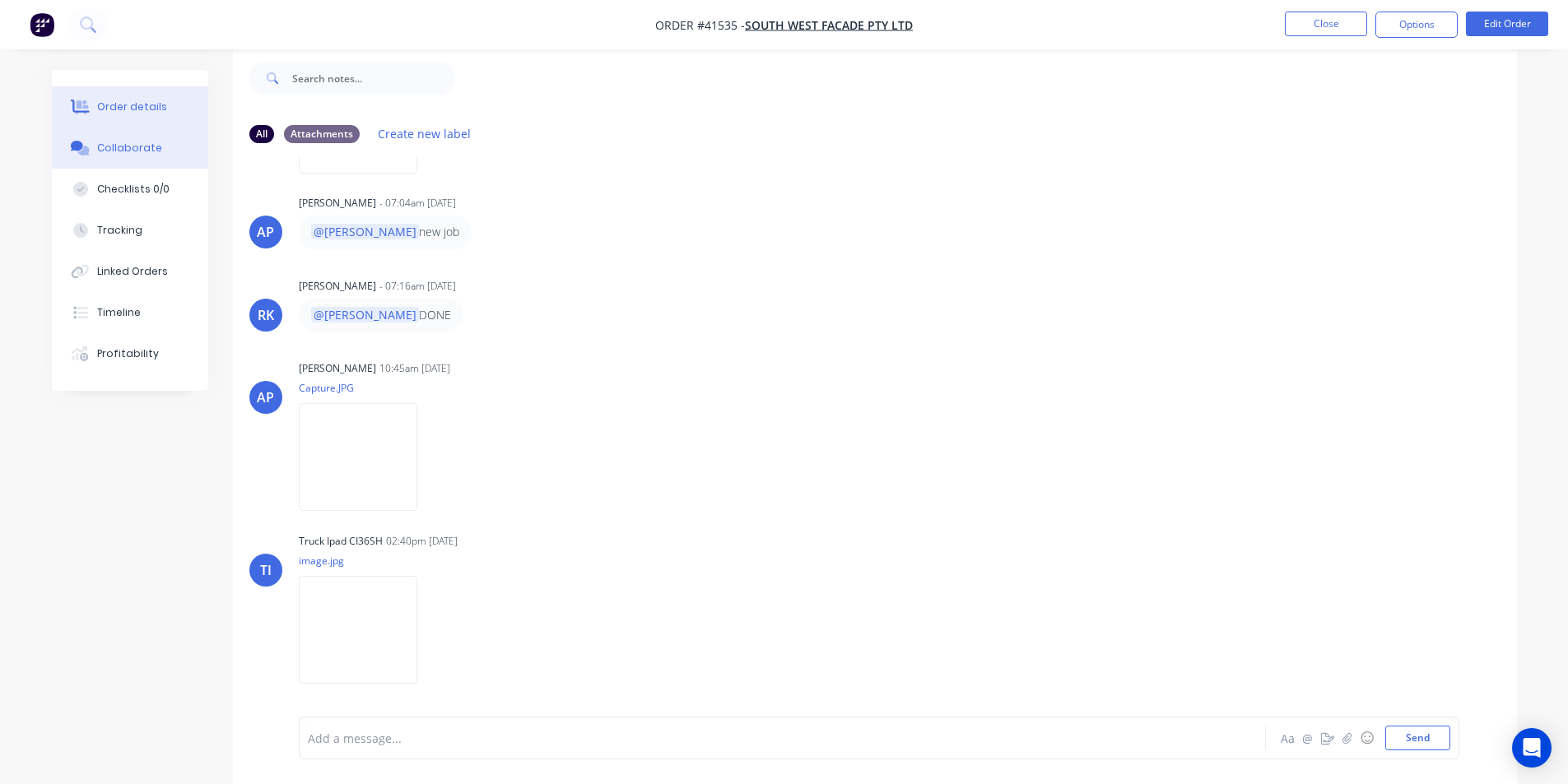
click at [136, 115] on button "Order details" at bounding box center [129, 107] width 156 height 41
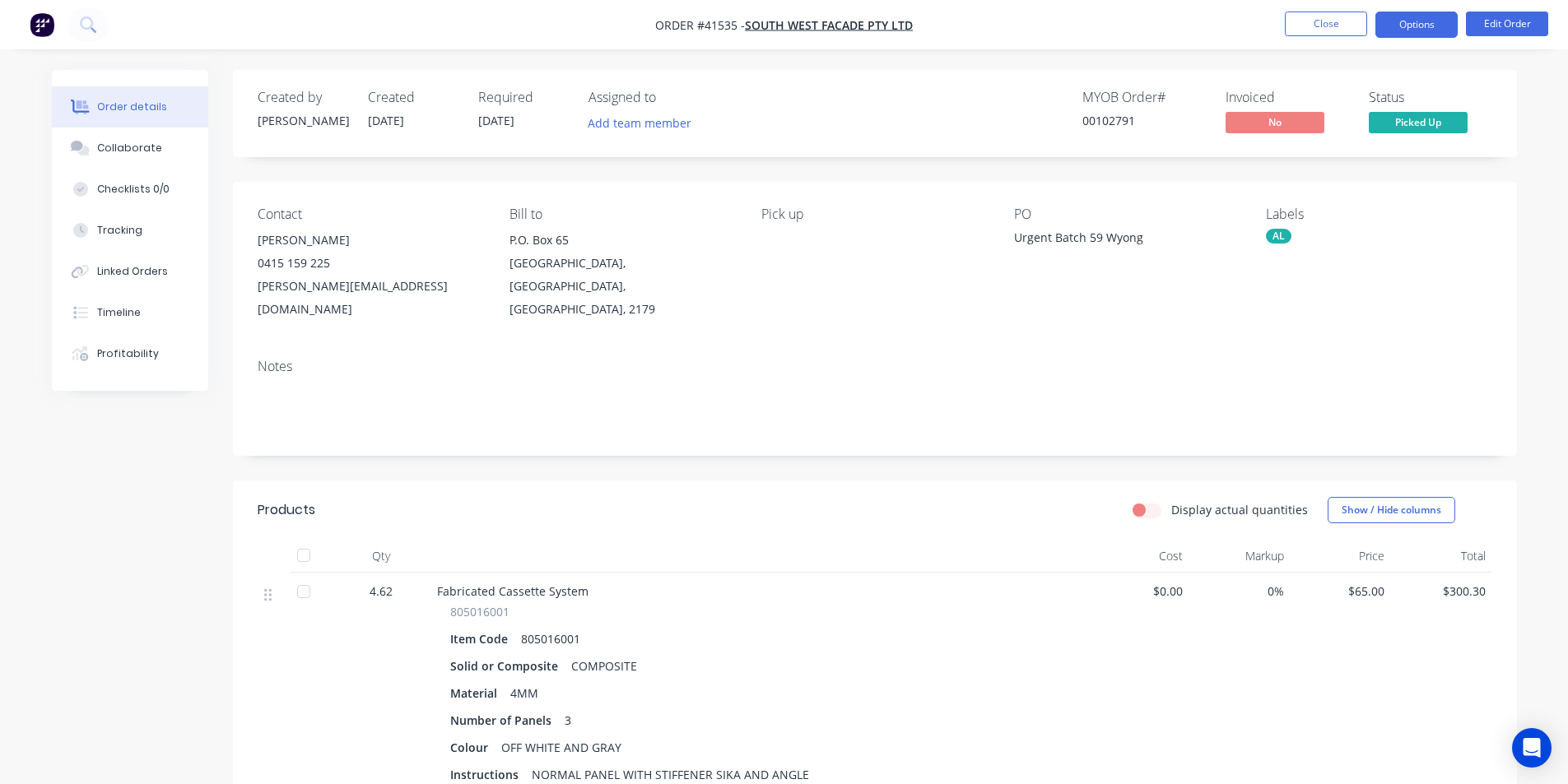
click at [1440, 19] on button "Options" at bounding box center [1417, 24] width 83 height 26
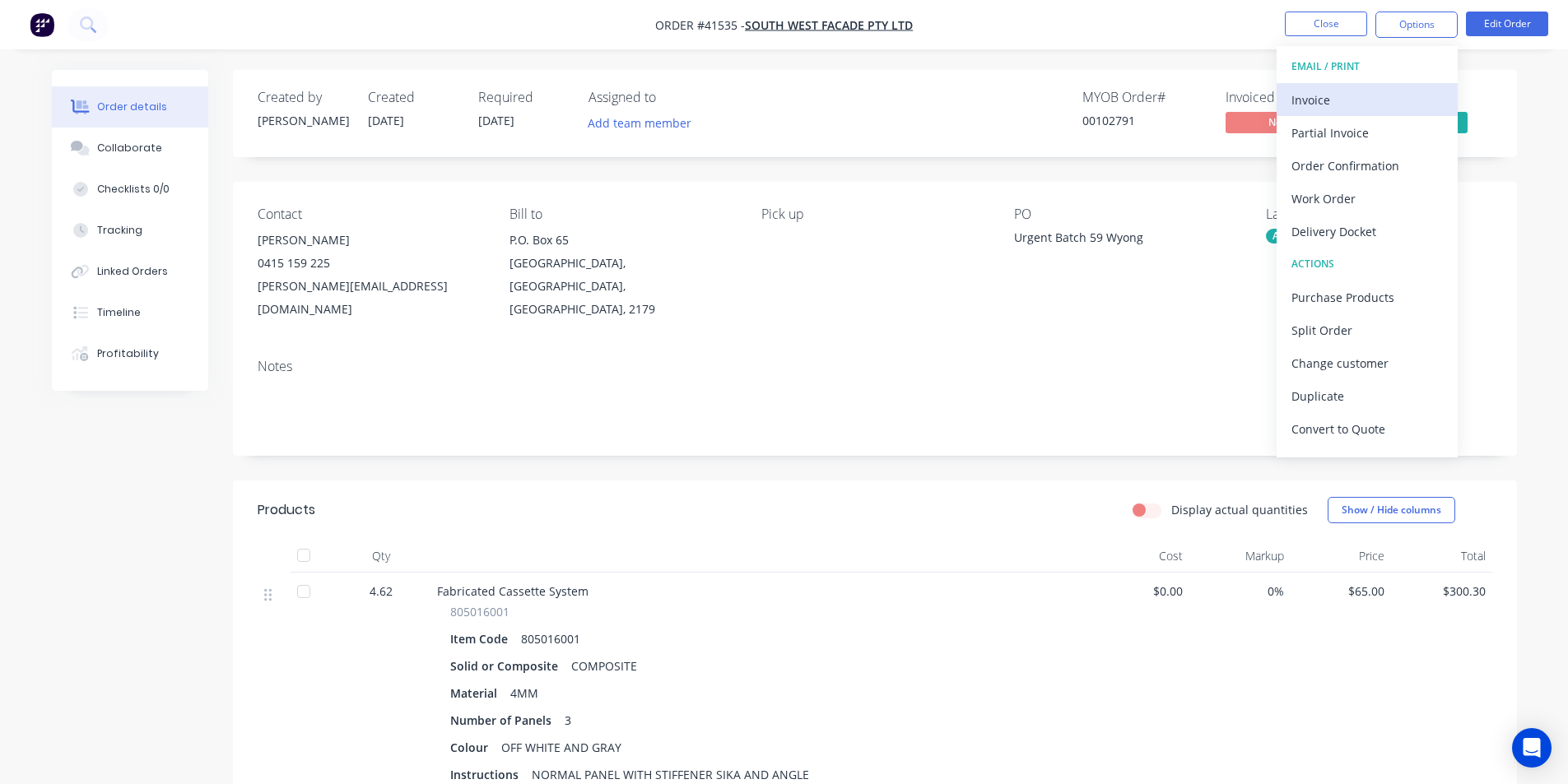
click at [1366, 105] on div "Invoice" at bounding box center [1367, 100] width 151 height 24
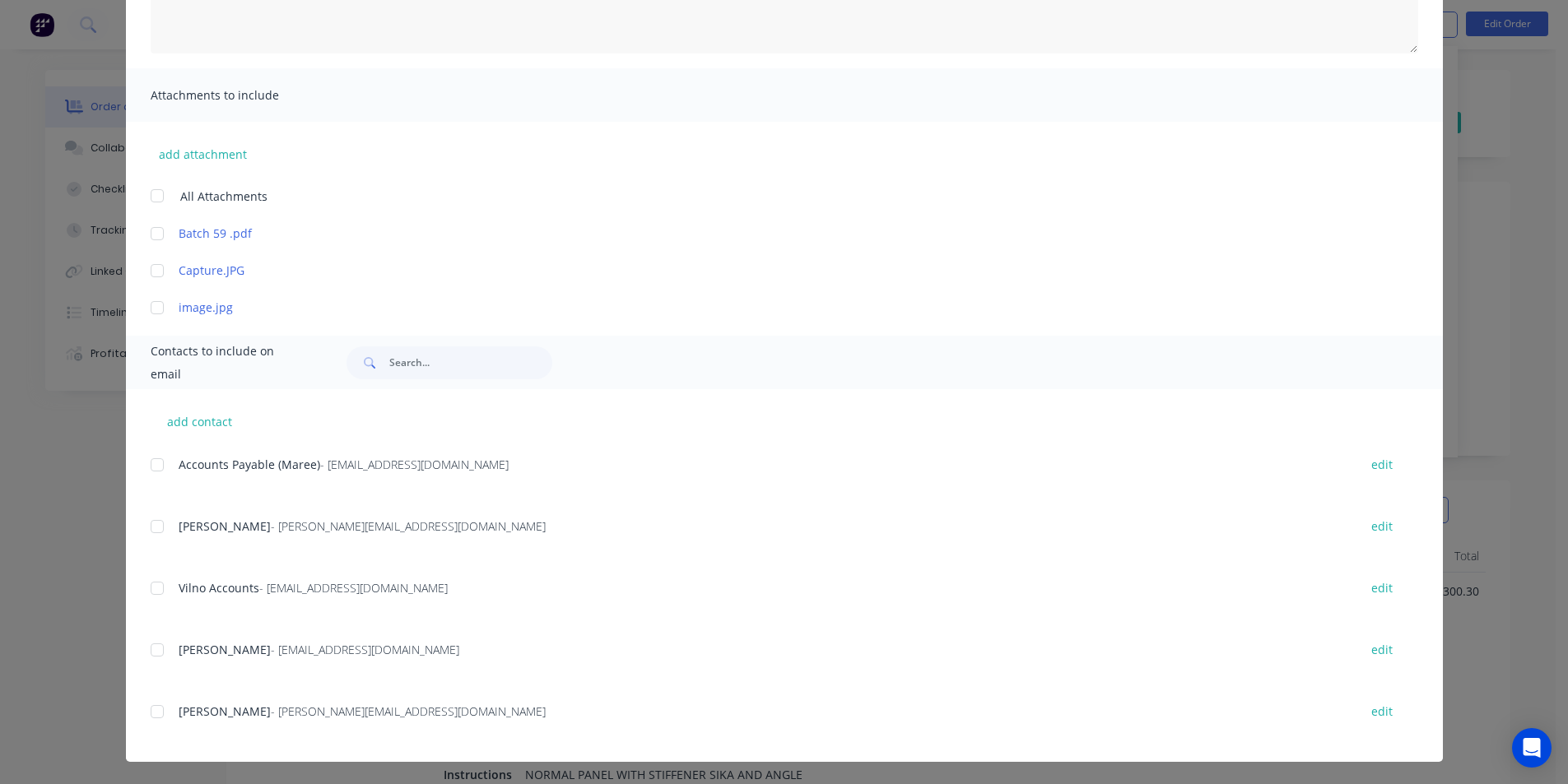
scroll to position [300, 0]
click at [167, 464] on div "Accounts Payable (Maree) - [EMAIL_ADDRESS][DOMAIN_NAME] edit" at bounding box center [796, 463] width 1292 height 22
click at [149, 466] on div at bounding box center [157, 464] width 33 height 33
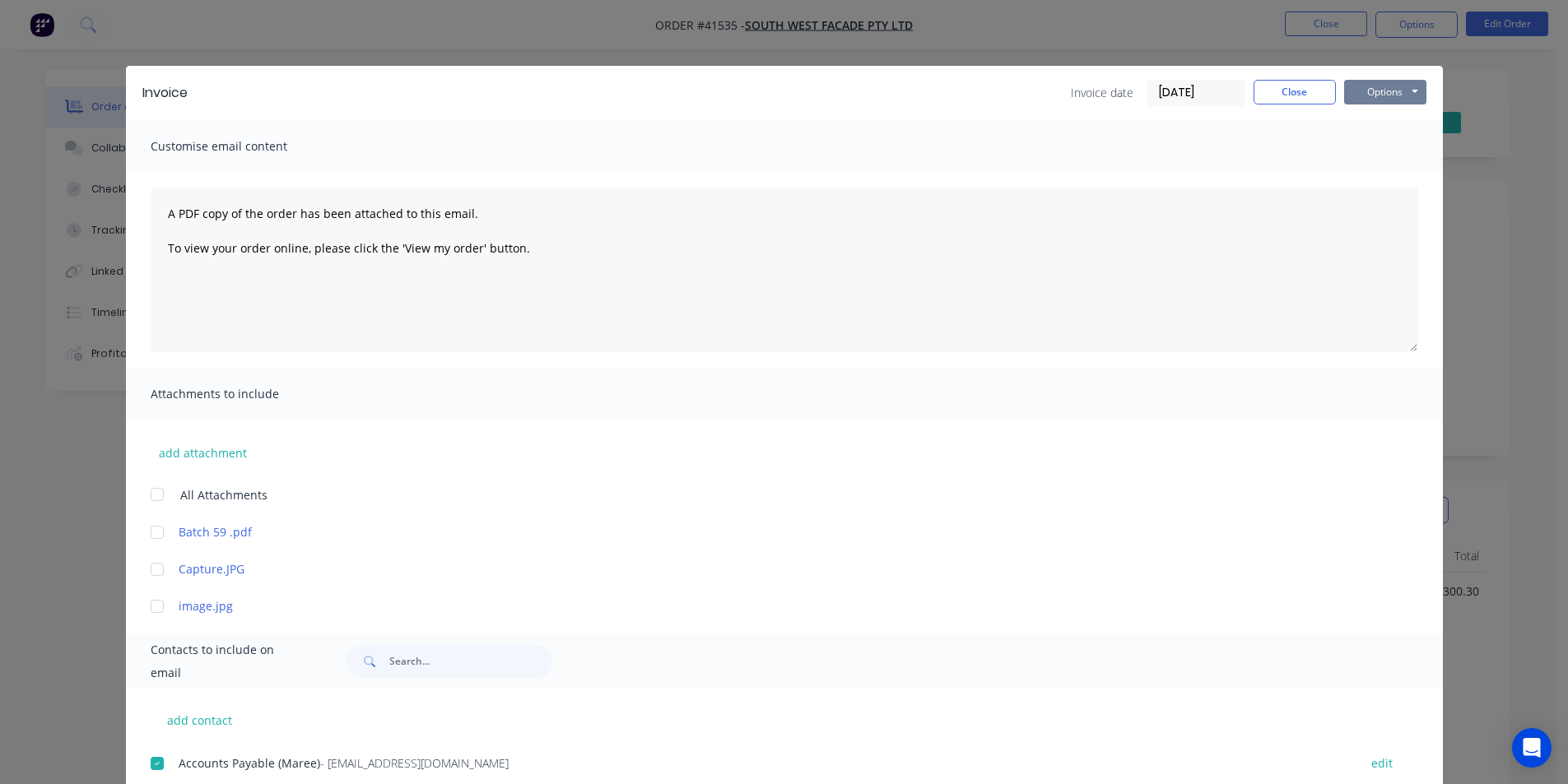
click at [1392, 82] on button "Options" at bounding box center [1385, 91] width 83 height 24
click at [1396, 170] on button "Email" at bounding box center [1397, 176] width 106 height 27
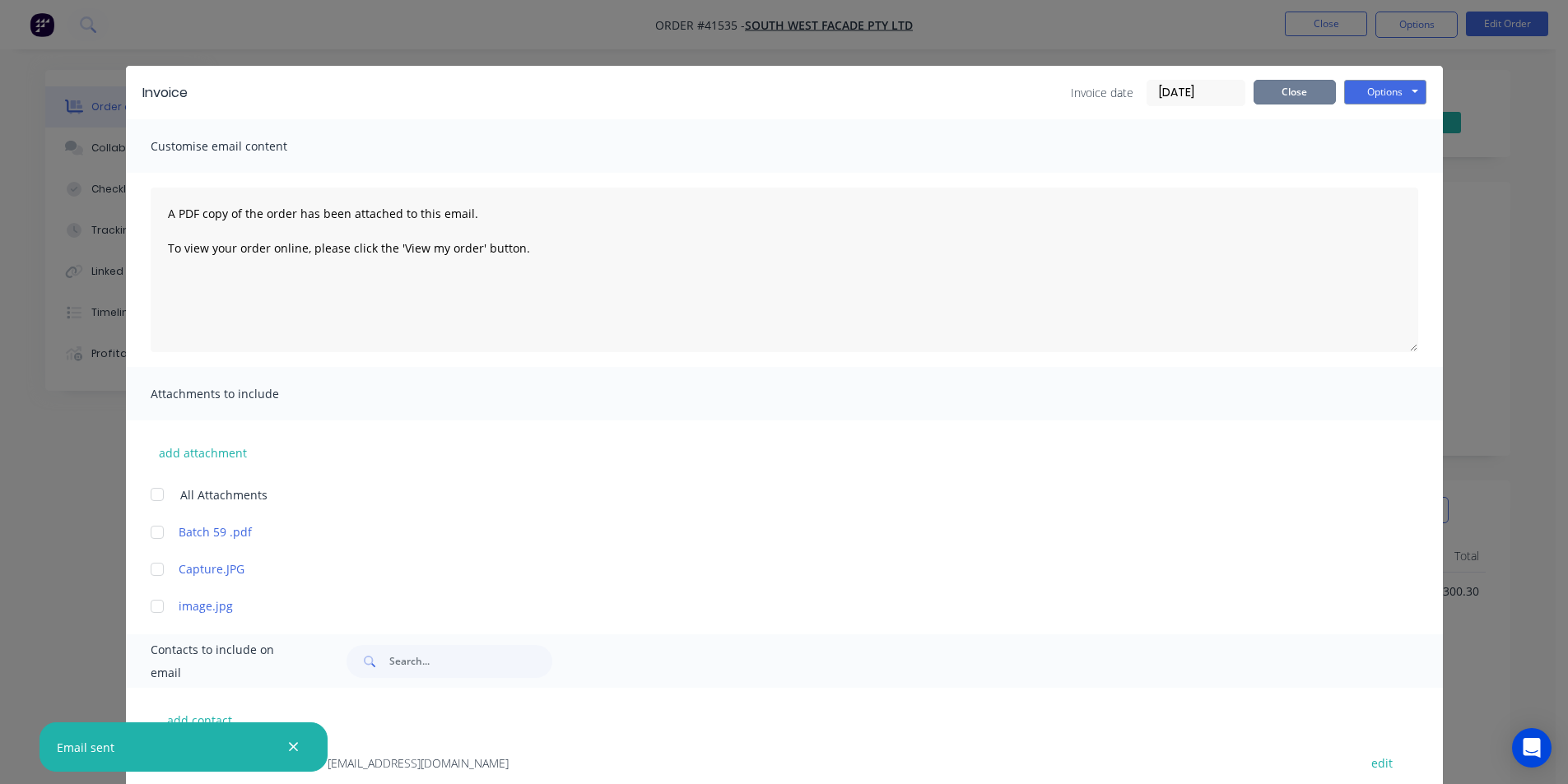
click at [1281, 89] on button "Close" at bounding box center [1294, 91] width 83 height 24
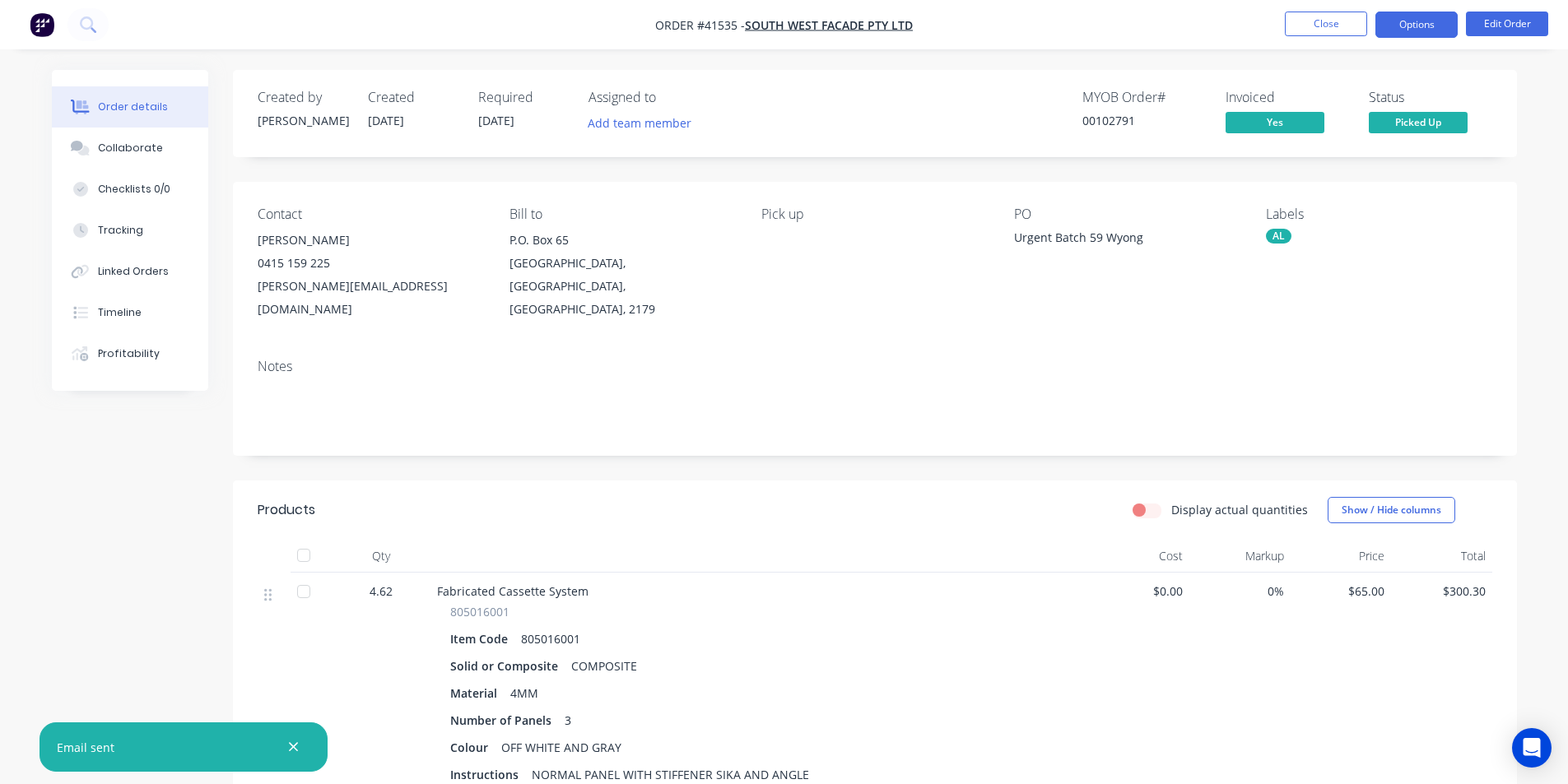
click at [1413, 24] on button "Options" at bounding box center [1417, 24] width 83 height 26
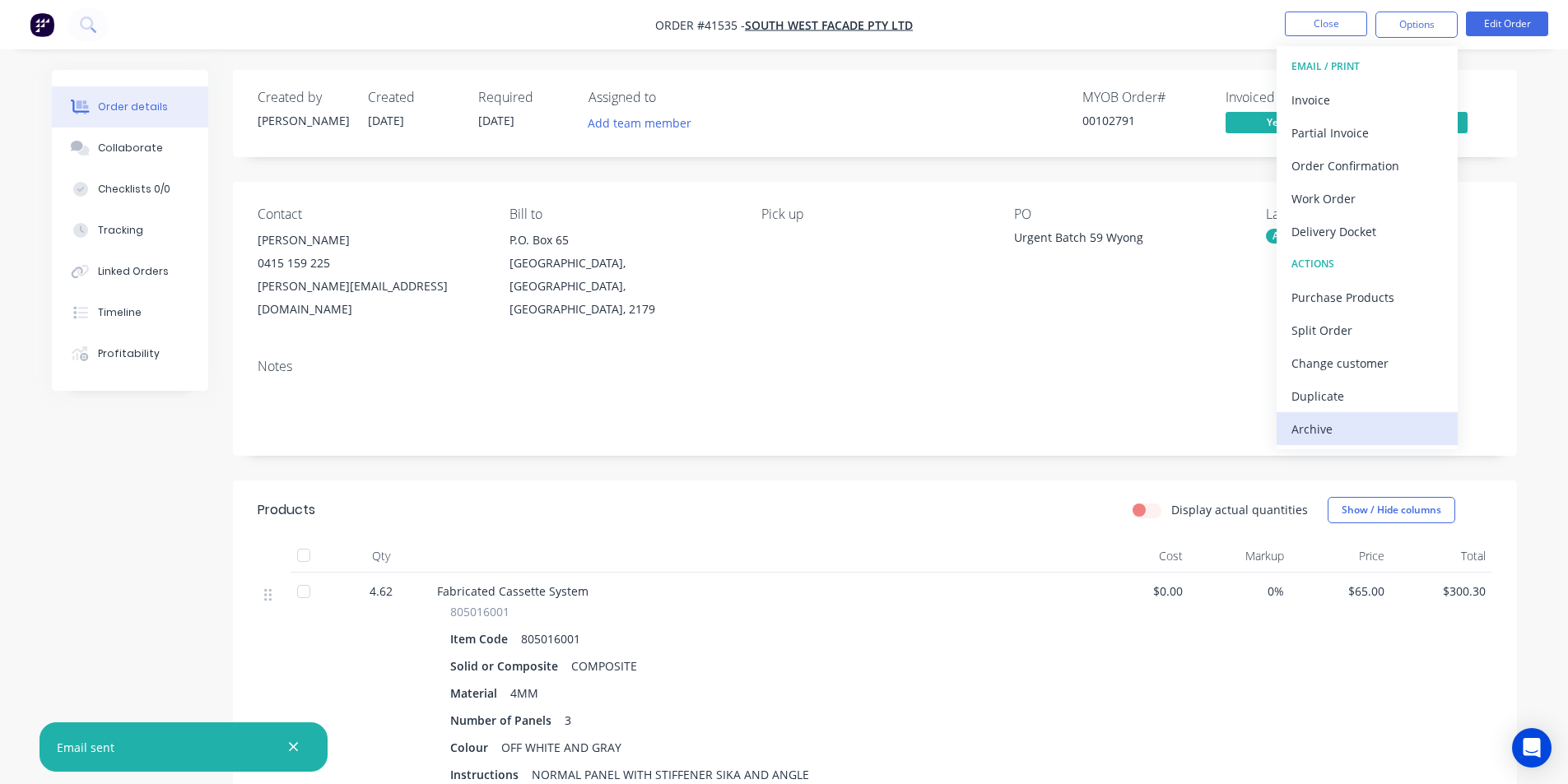
click at [1345, 433] on div "Archive" at bounding box center [1367, 429] width 151 height 24
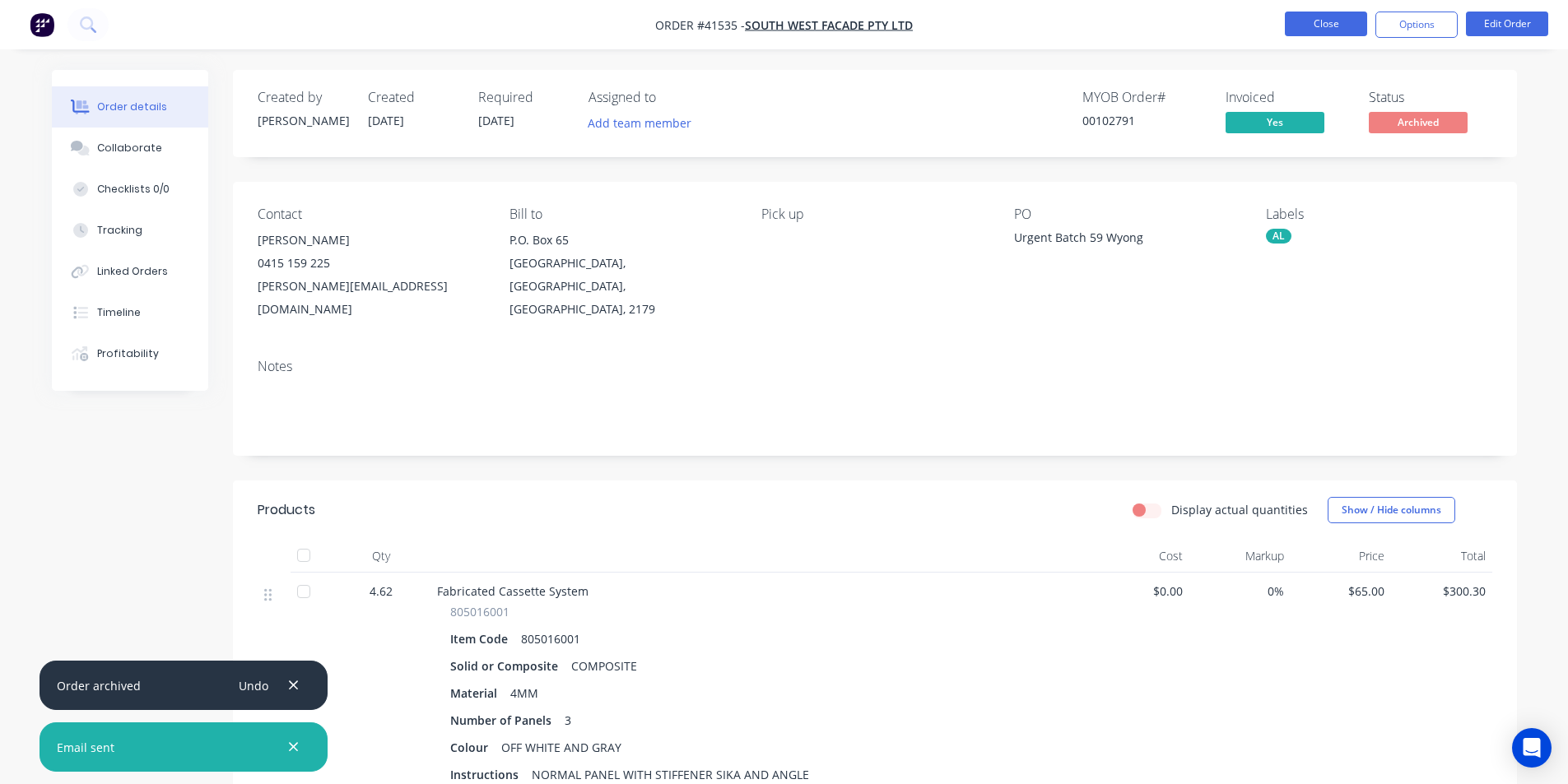
click at [1336, 30] on button "Close" at bounding box center [1326, 23] width 83 height 24
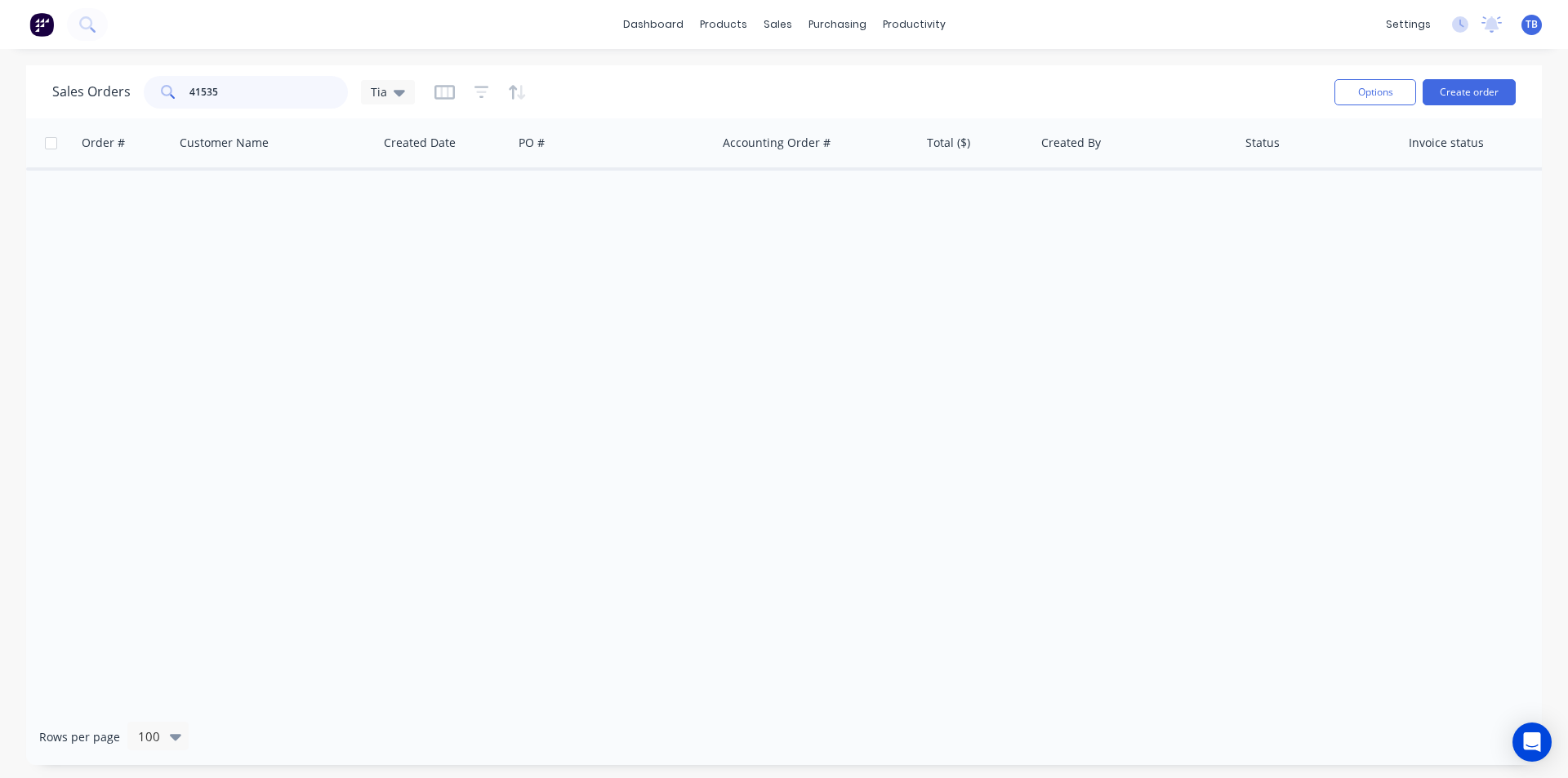
drag, startPoint x: 218, startPoint y: 93, endPoint x: -57, endPoint y: 105, distance: 275.3
click at [0, 105] on html "dashboard products sales purchasing productivity dashboard products Product Cat…" at bounding box center [784, 389] width 1568 height 778
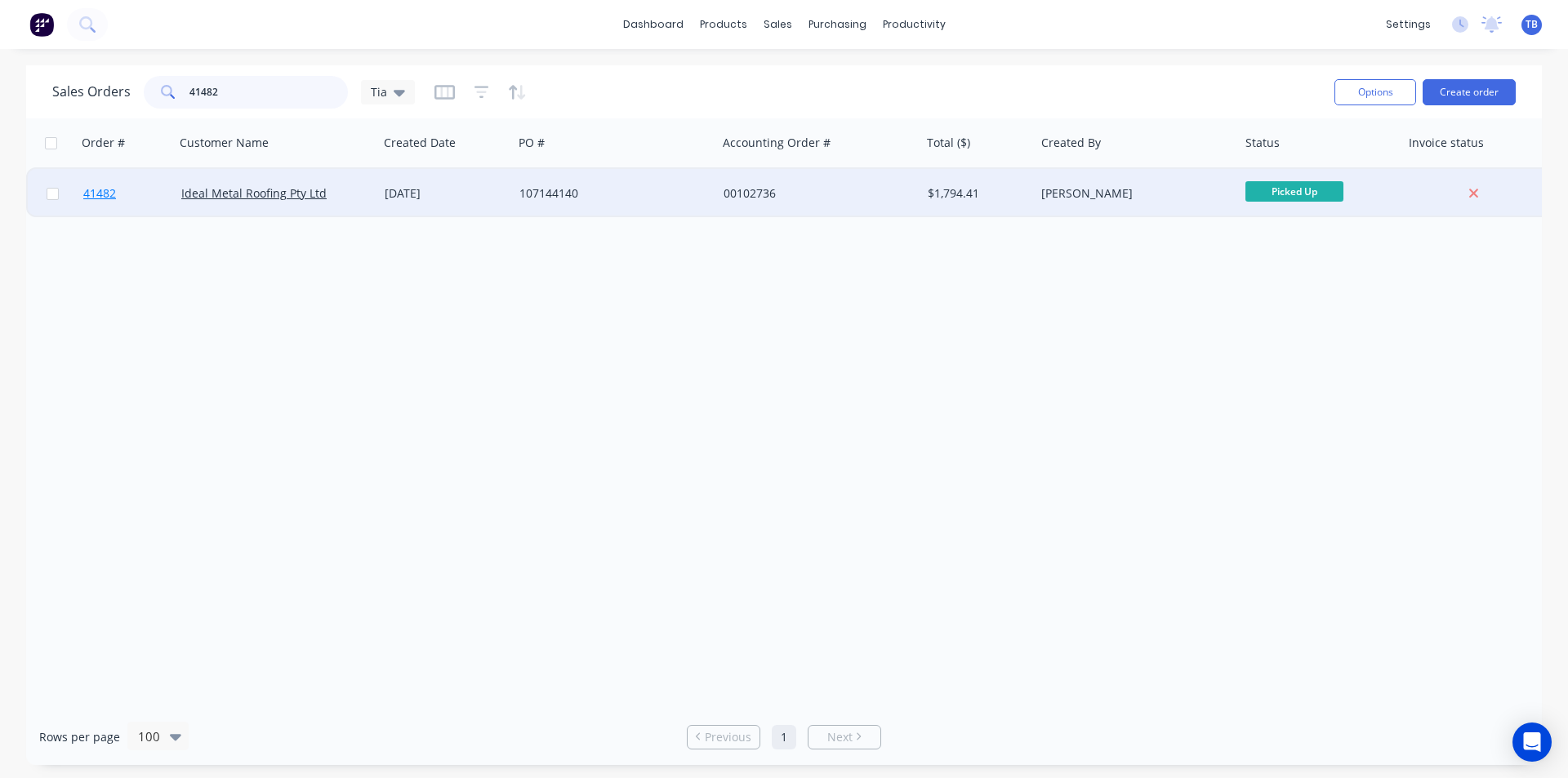
type input "41482"
click at [110, 199] on span "41482" at bounding box center [99, 193] width 33 height 16
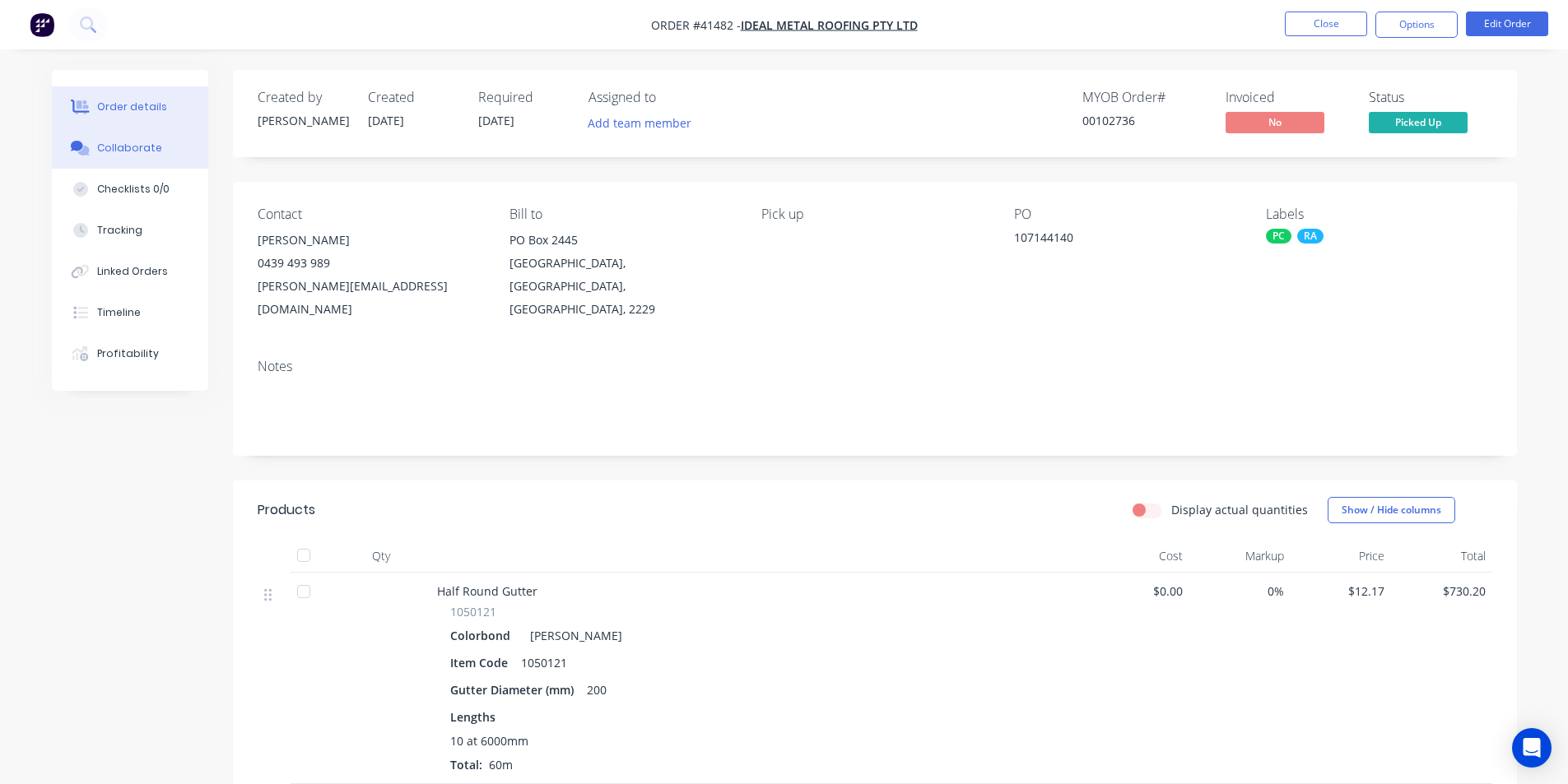
click at [122, 149] on div "Collaborate" at bounding box center [129, 147] width 65 height 15
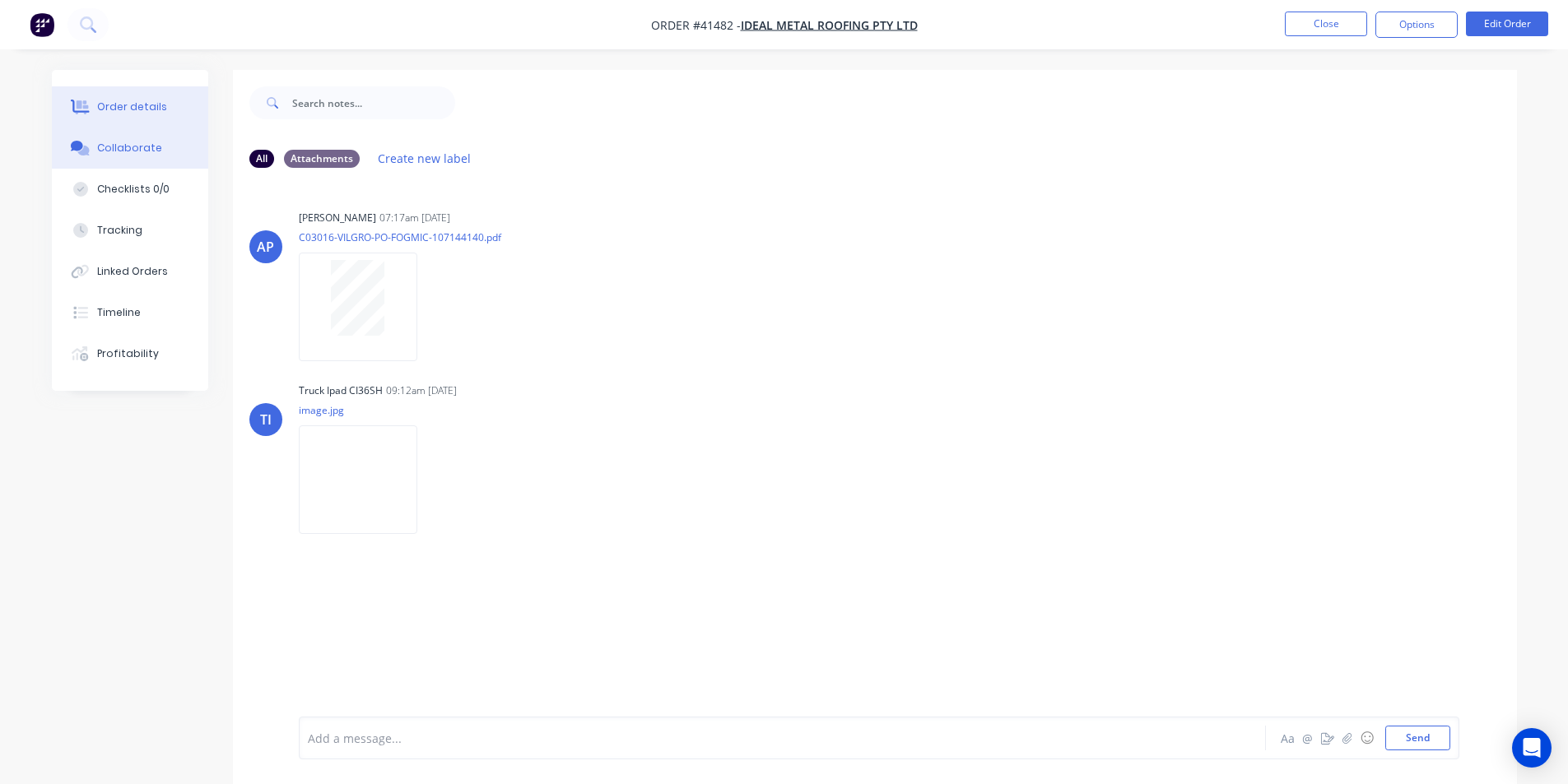
click at [121, 114] on div "Order details" at bounding box center [132, 107] width 70 height 15
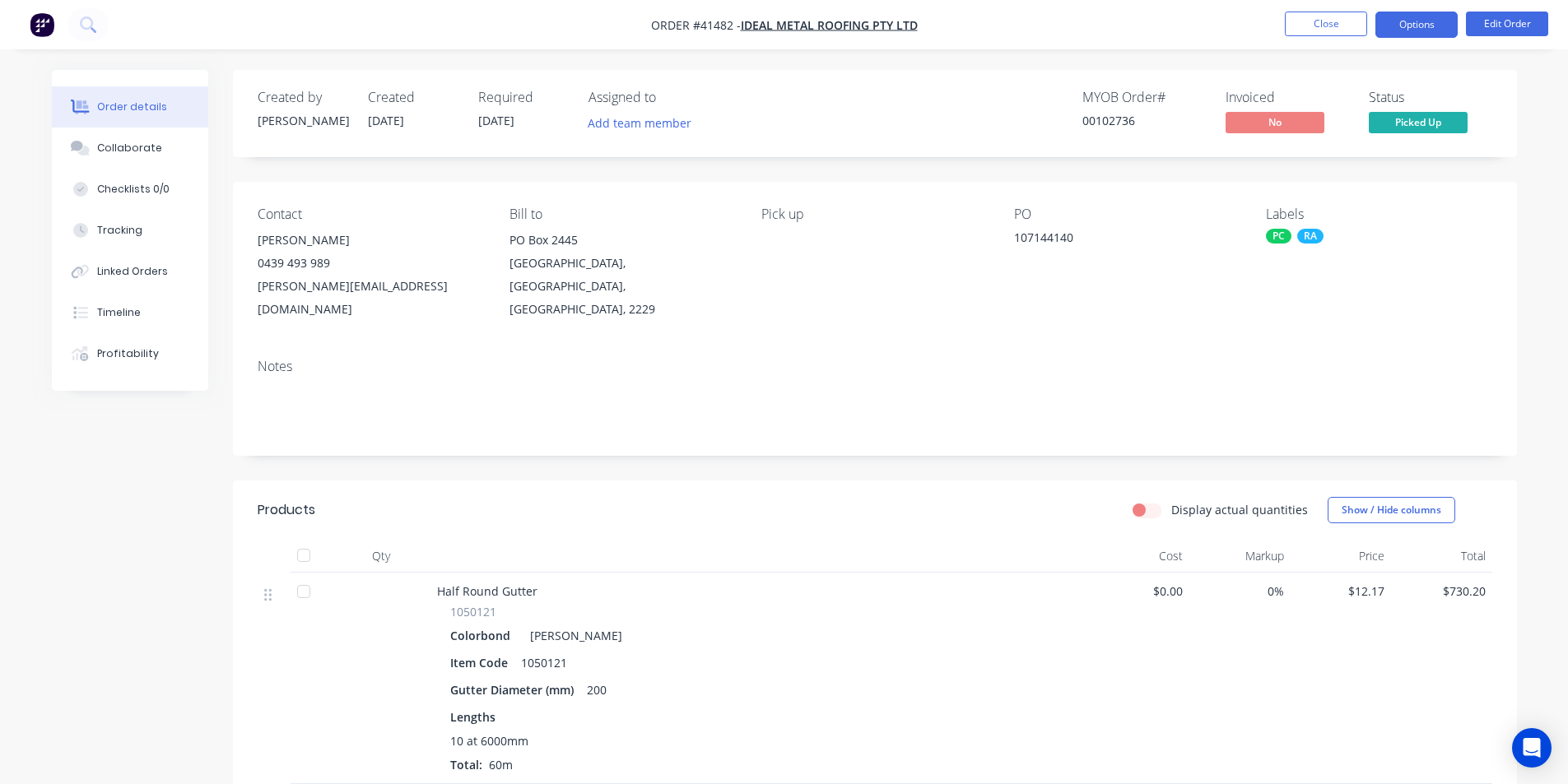
click at [1449, 18] on button "Options" at bounding box center [1417, 24] width 83 height 26
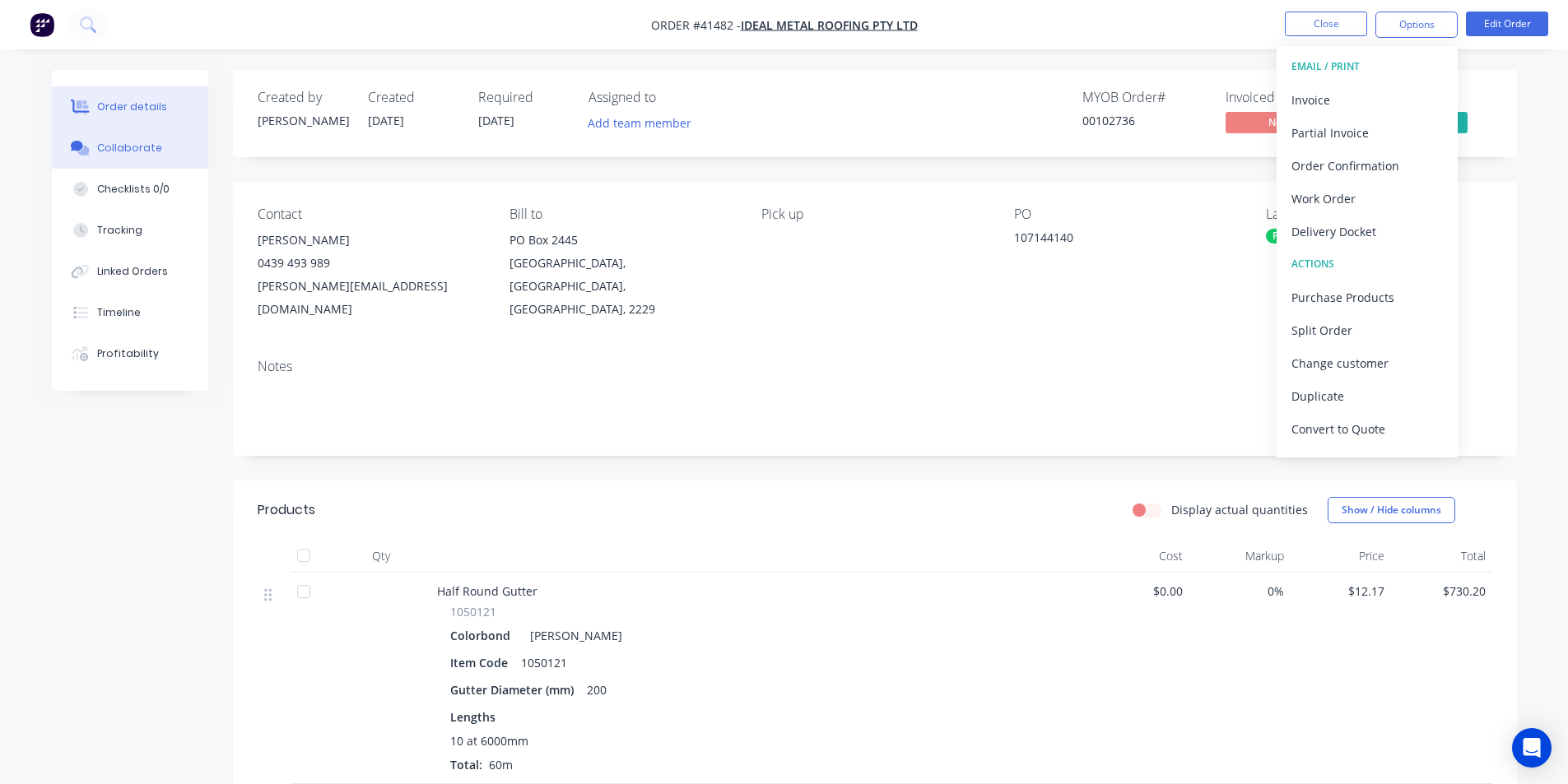
click at [79, 156] on button "Collaborate" at bounding box center [129, 147] width 156 height 41
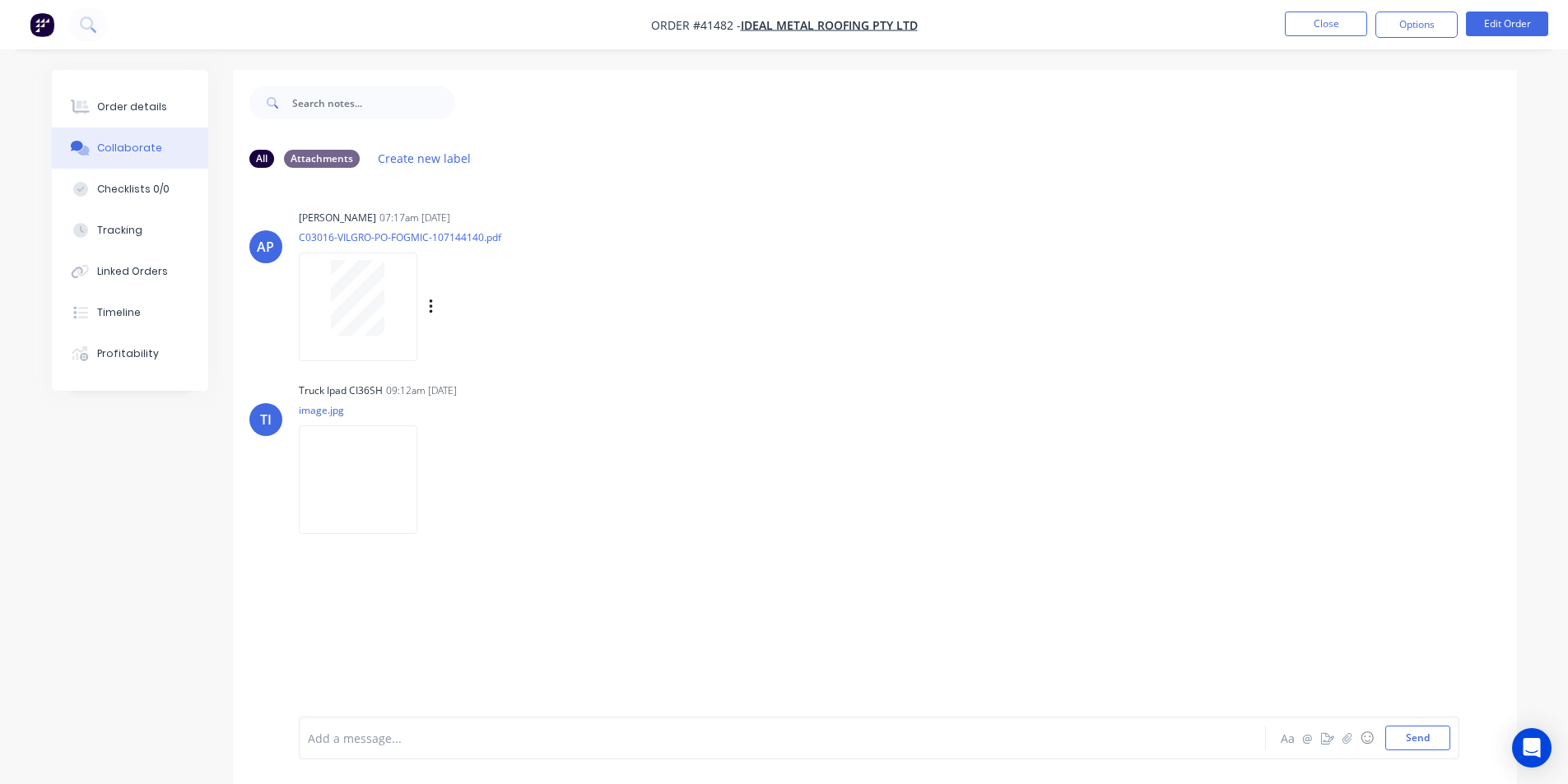
click at [385, 309] on div at bounding box center [357, 298] width 104 height 76
click at [114, 104] on div "Order details" at bounding box center [132, 107] width 70 height 15
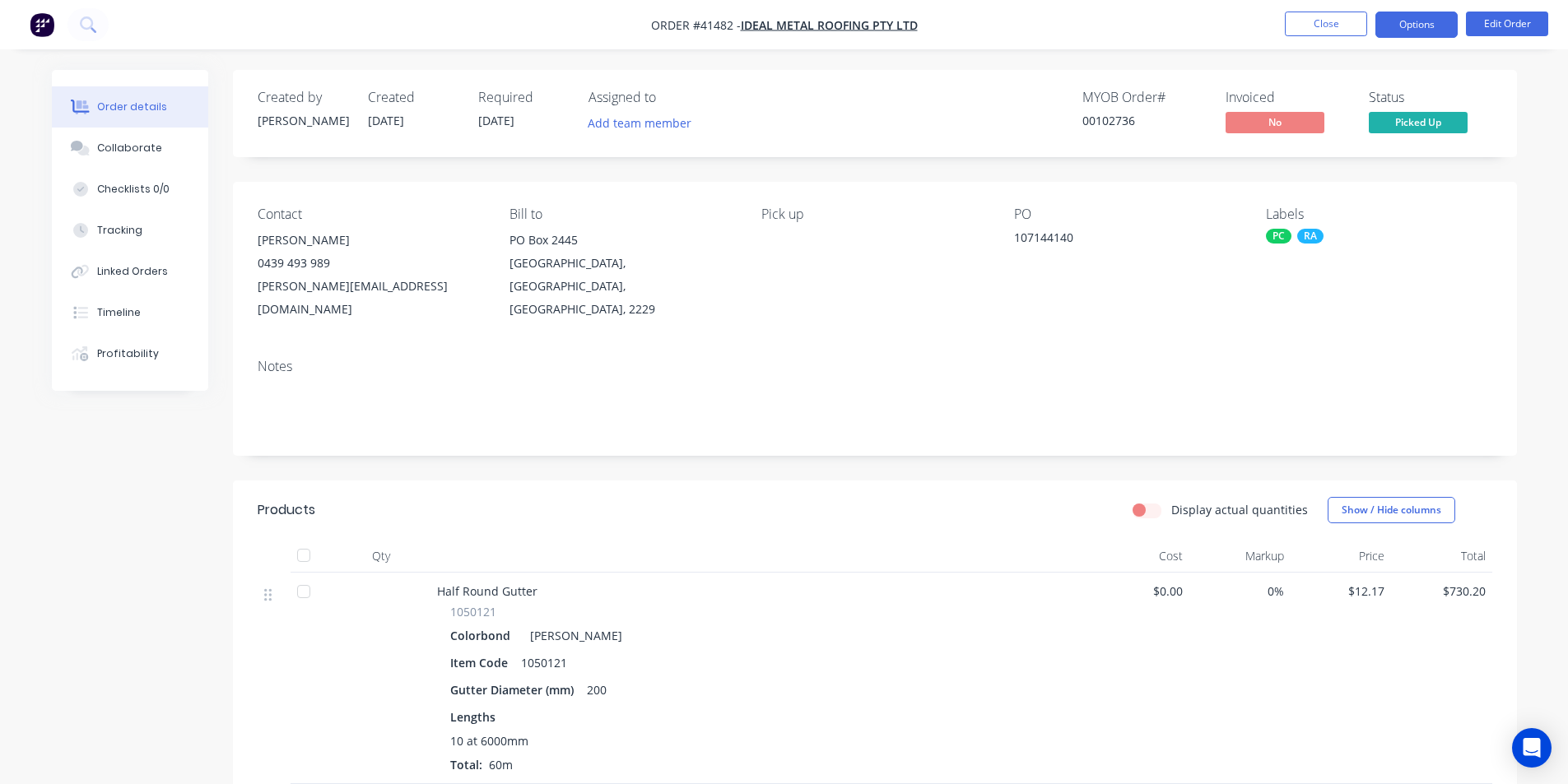
click at [1407, 19] on button "Options" at bounding box center [1417, 24] width 83 height 26
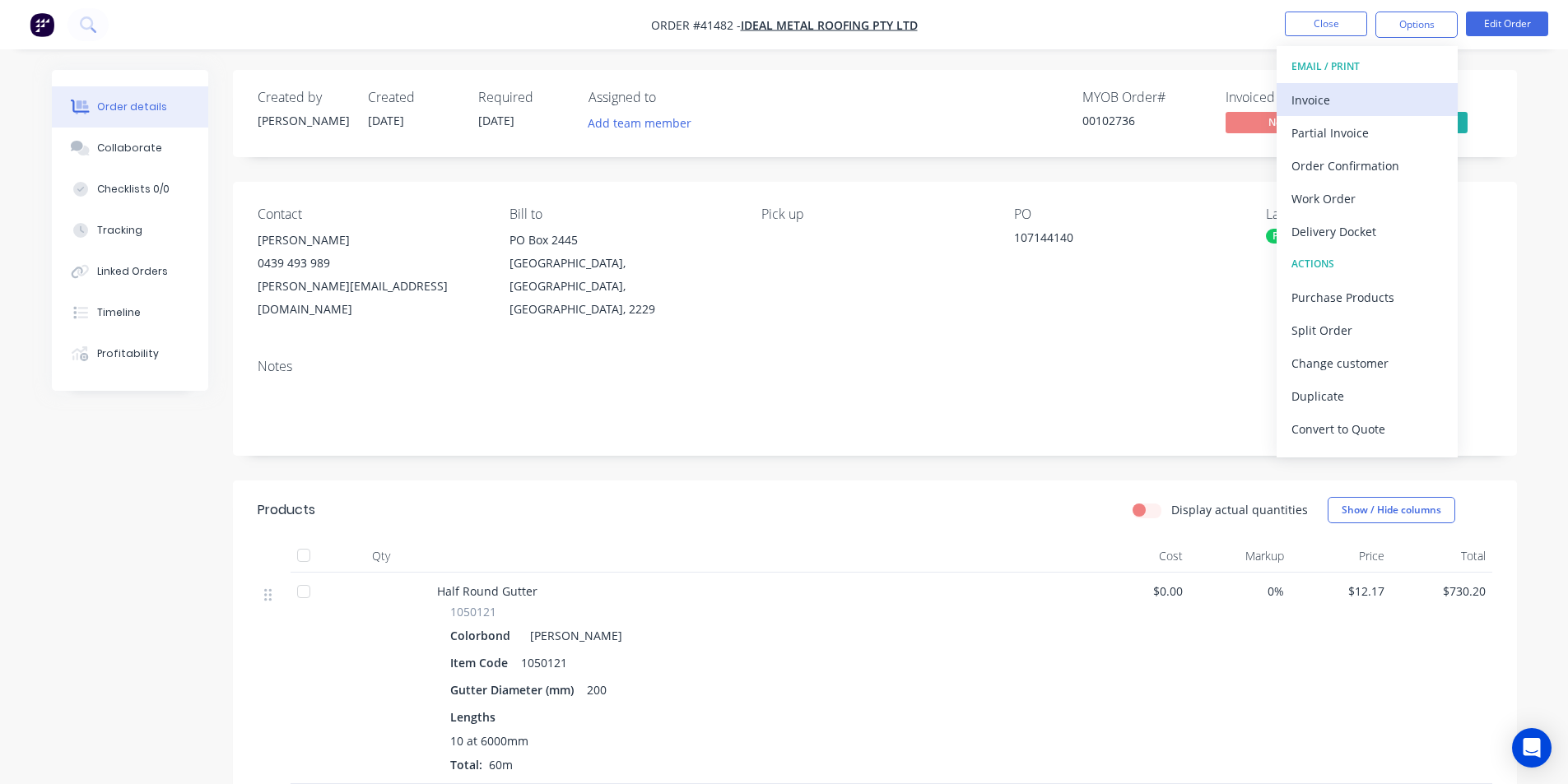
click at [1363, 93] on div "Invoice" at bounding box center [1367, 100] width 151 height 24
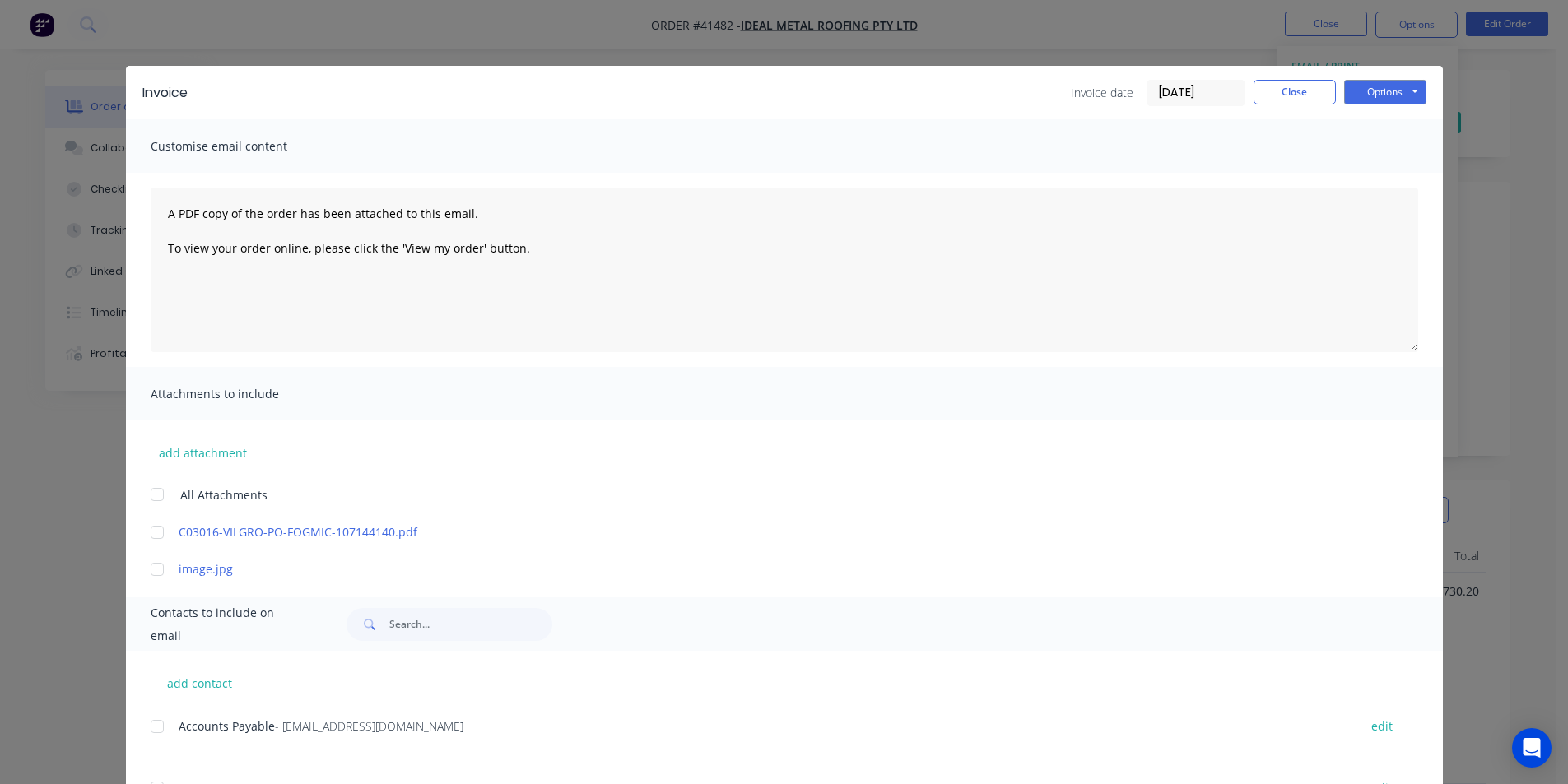
scroll to position [246, 0]
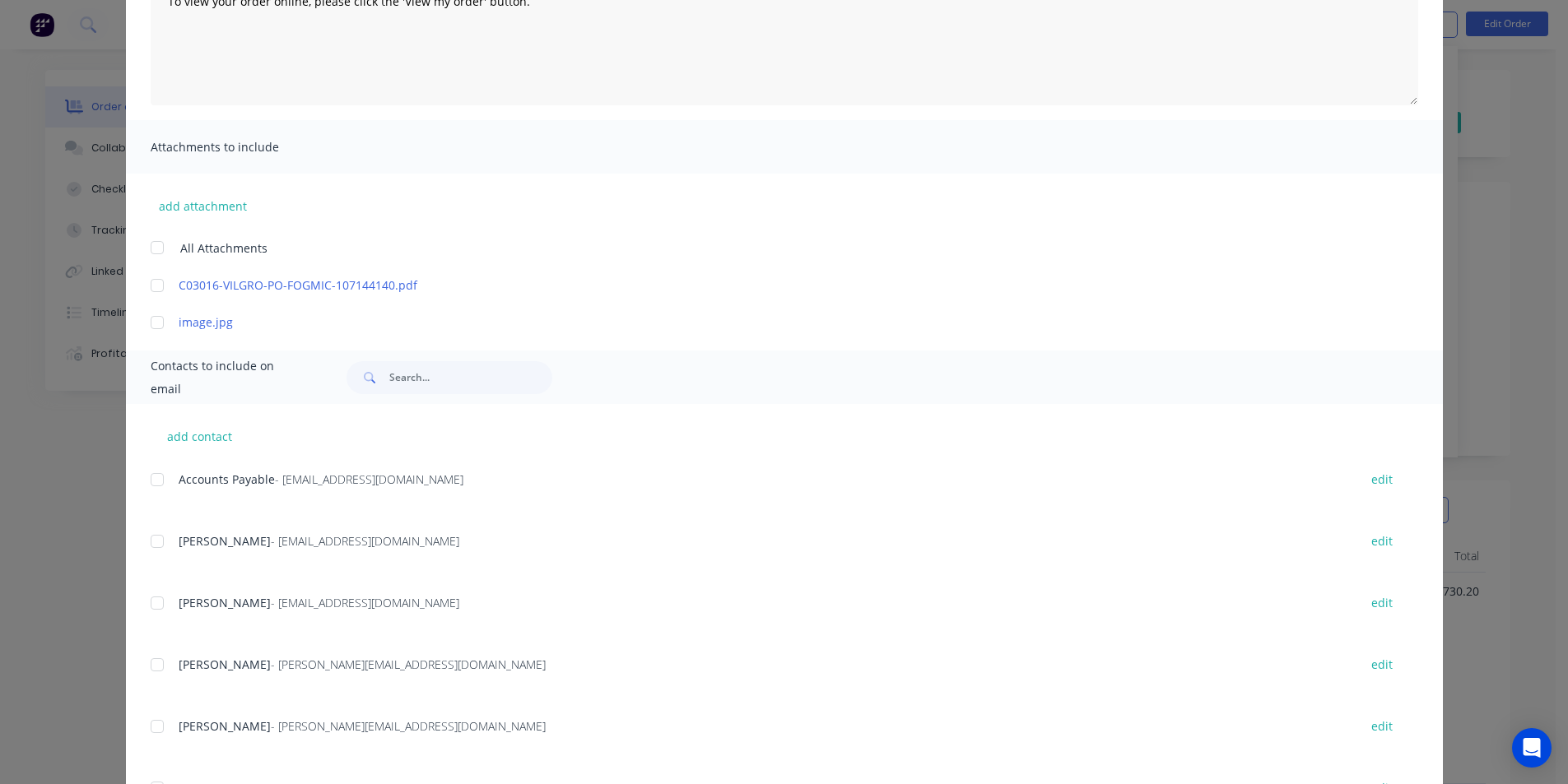
click at [158, 478] on div at bounding box center [157, 479] width 33 height 33
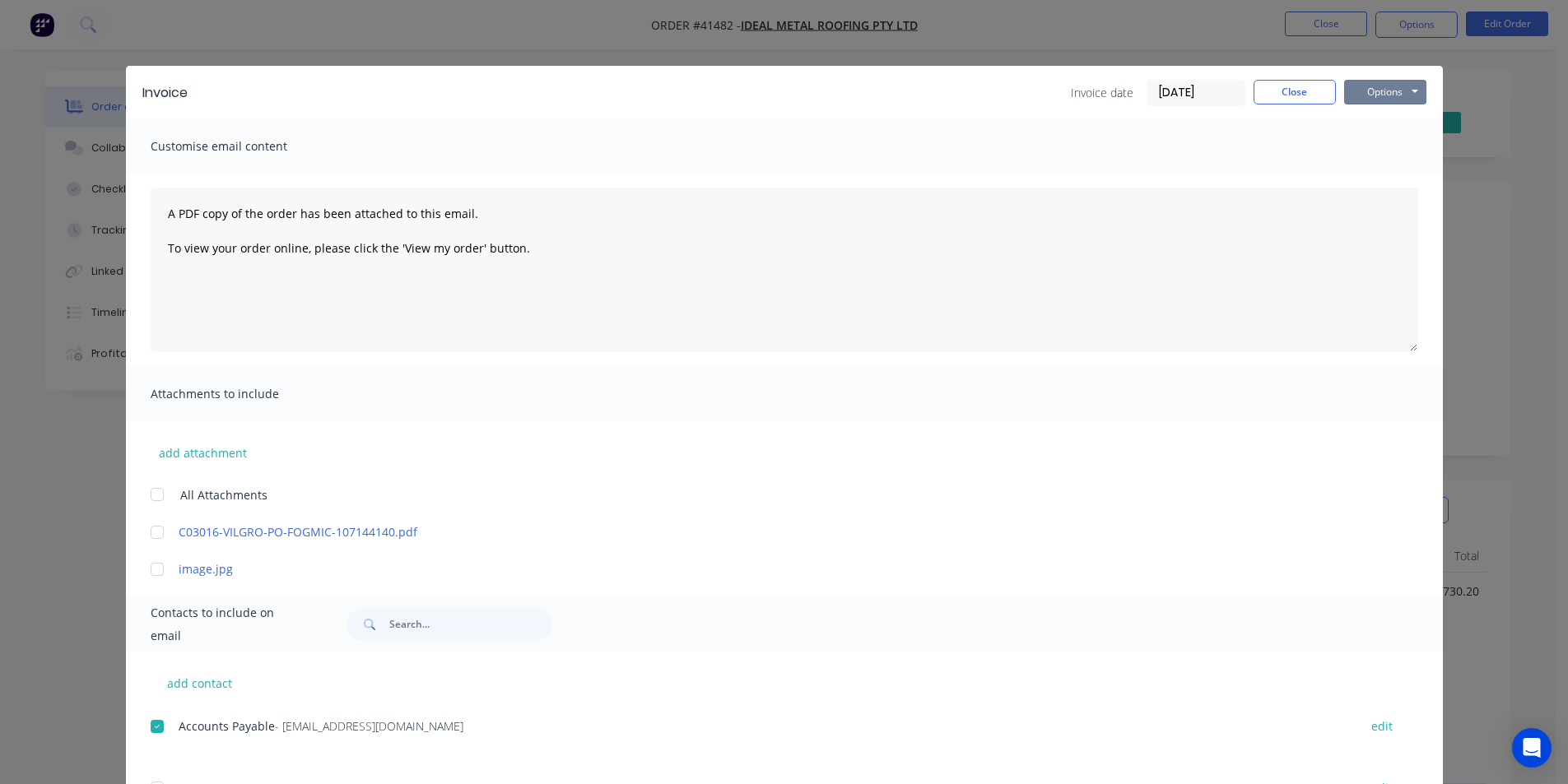
click at [1390, 91] on button "Options" at bounding box center [1385, 91] width 83 height 24
click at [1376, 176] on button "Email" at bounding box center [1397, 176] width 106 height 27
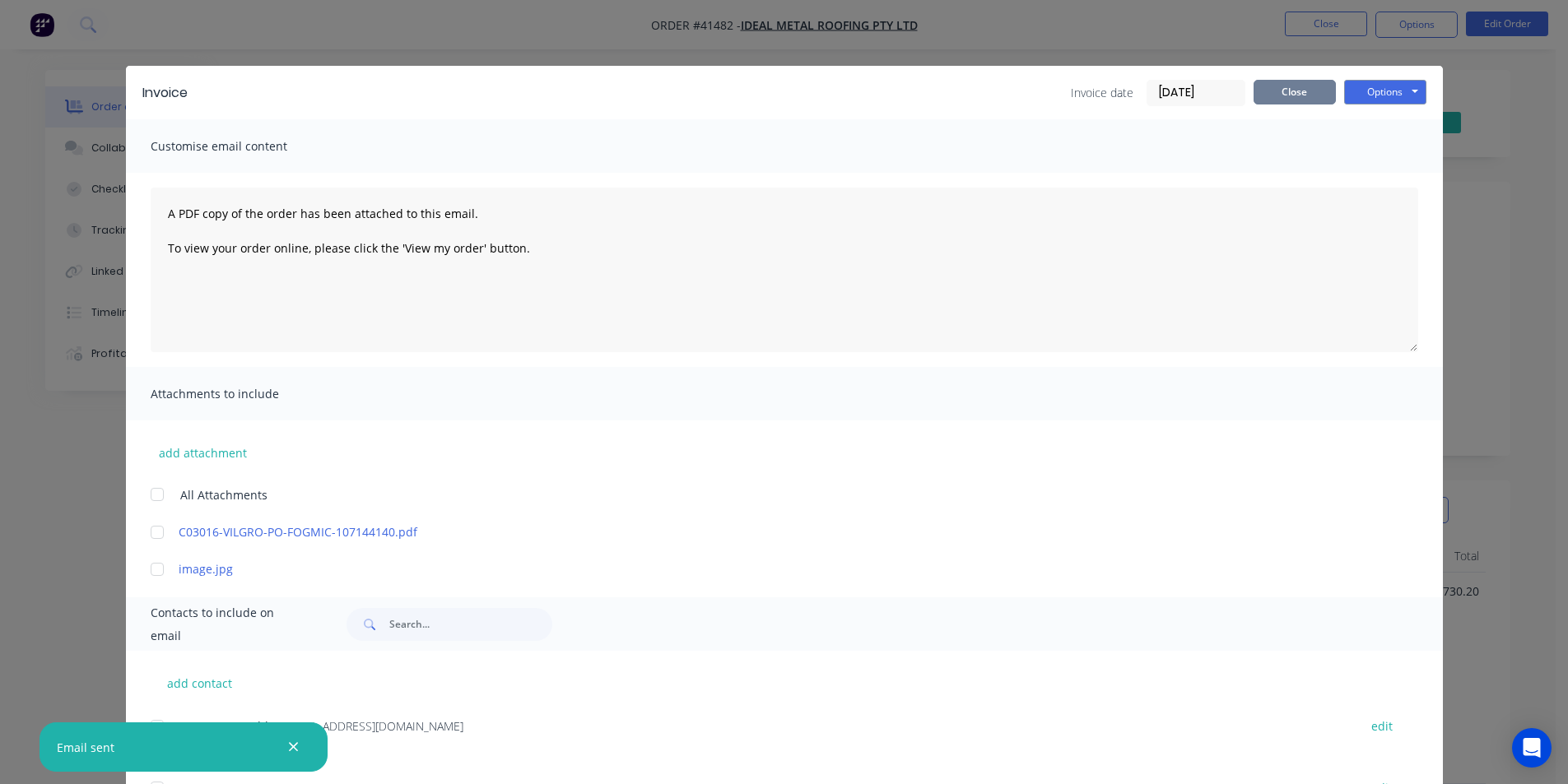
click at [1318, 84] on button "Close" at bounding box center [1294, 91] width 83 height 24
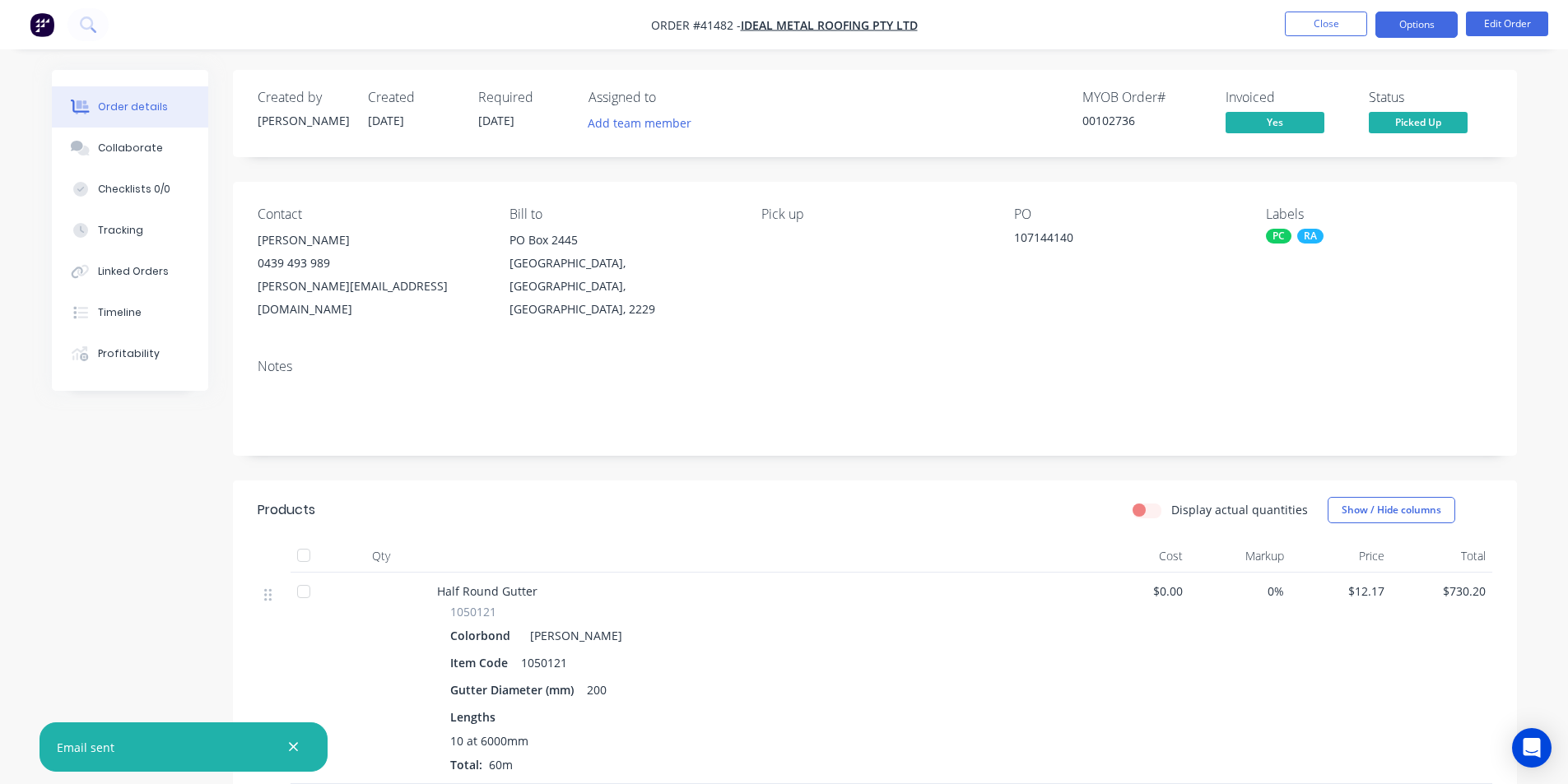
click at [1411, 22] on button "Options" at bounding box center [1417, 24] width 83 height 26
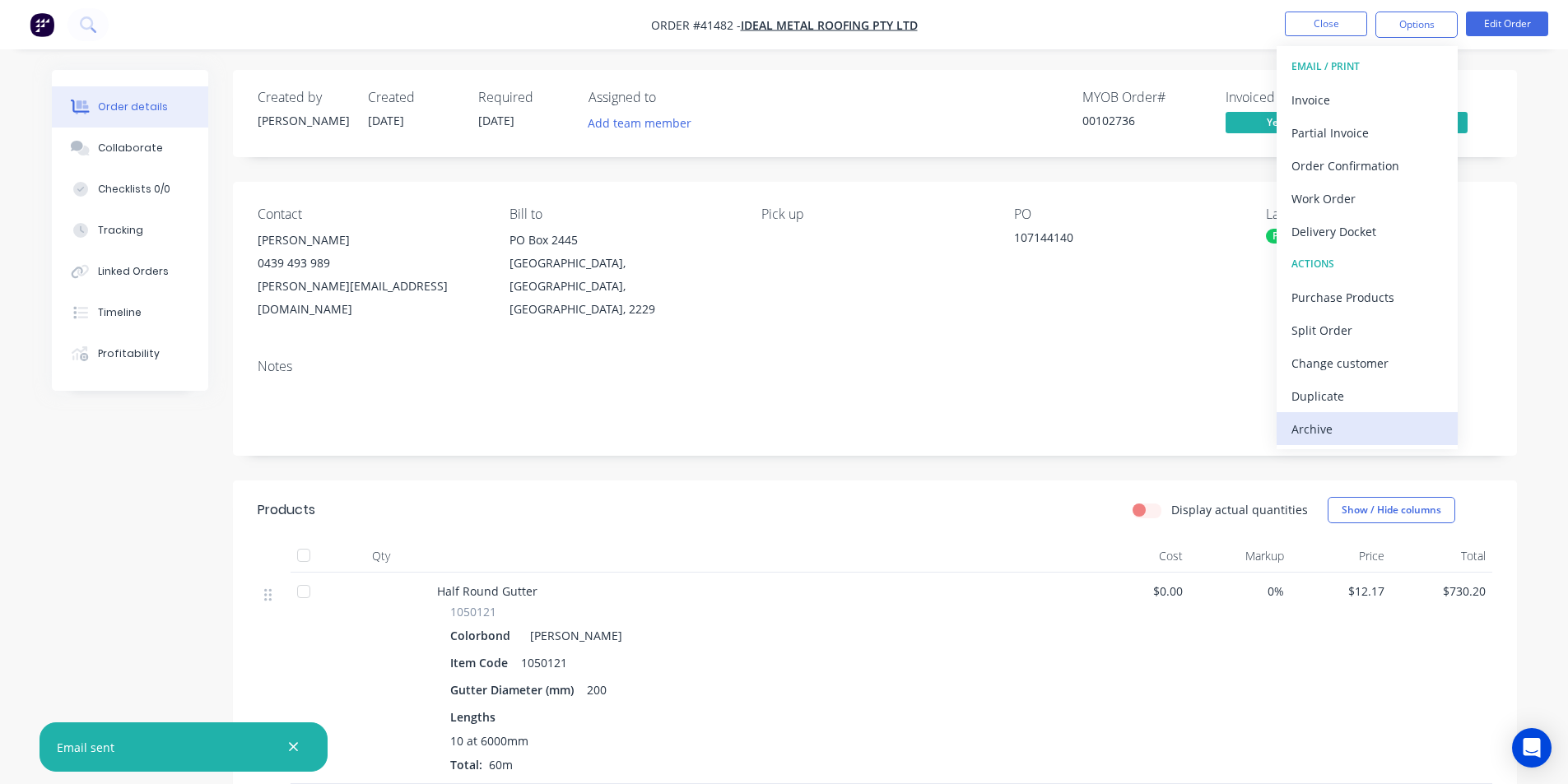
click at [1375, 436] on div "Archive" at bounding box center [1367, 429] width 151 height 24
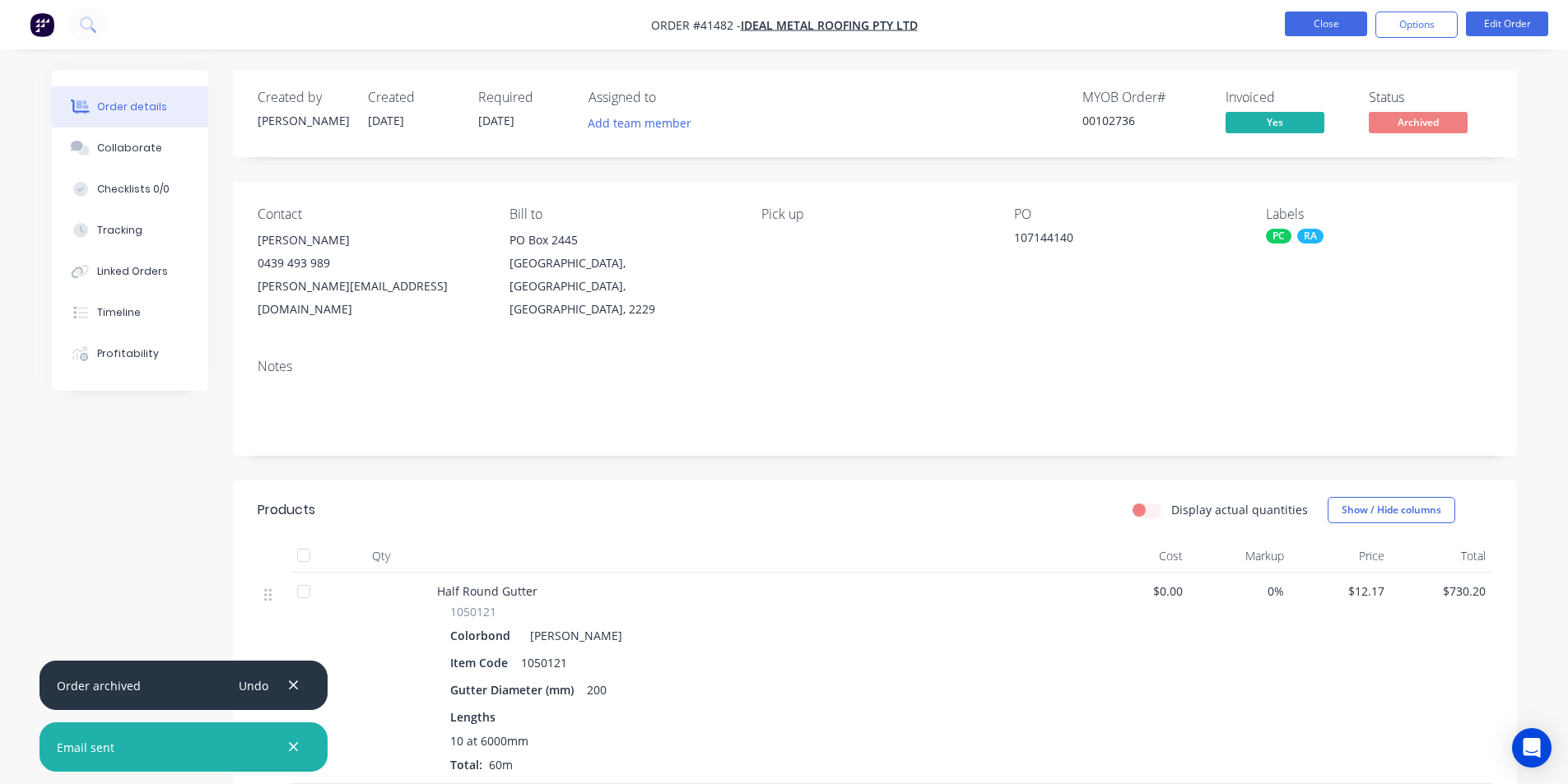
click at [1349, 21] on button "Close" at bounding box center [1326, 23] width 83 height 24
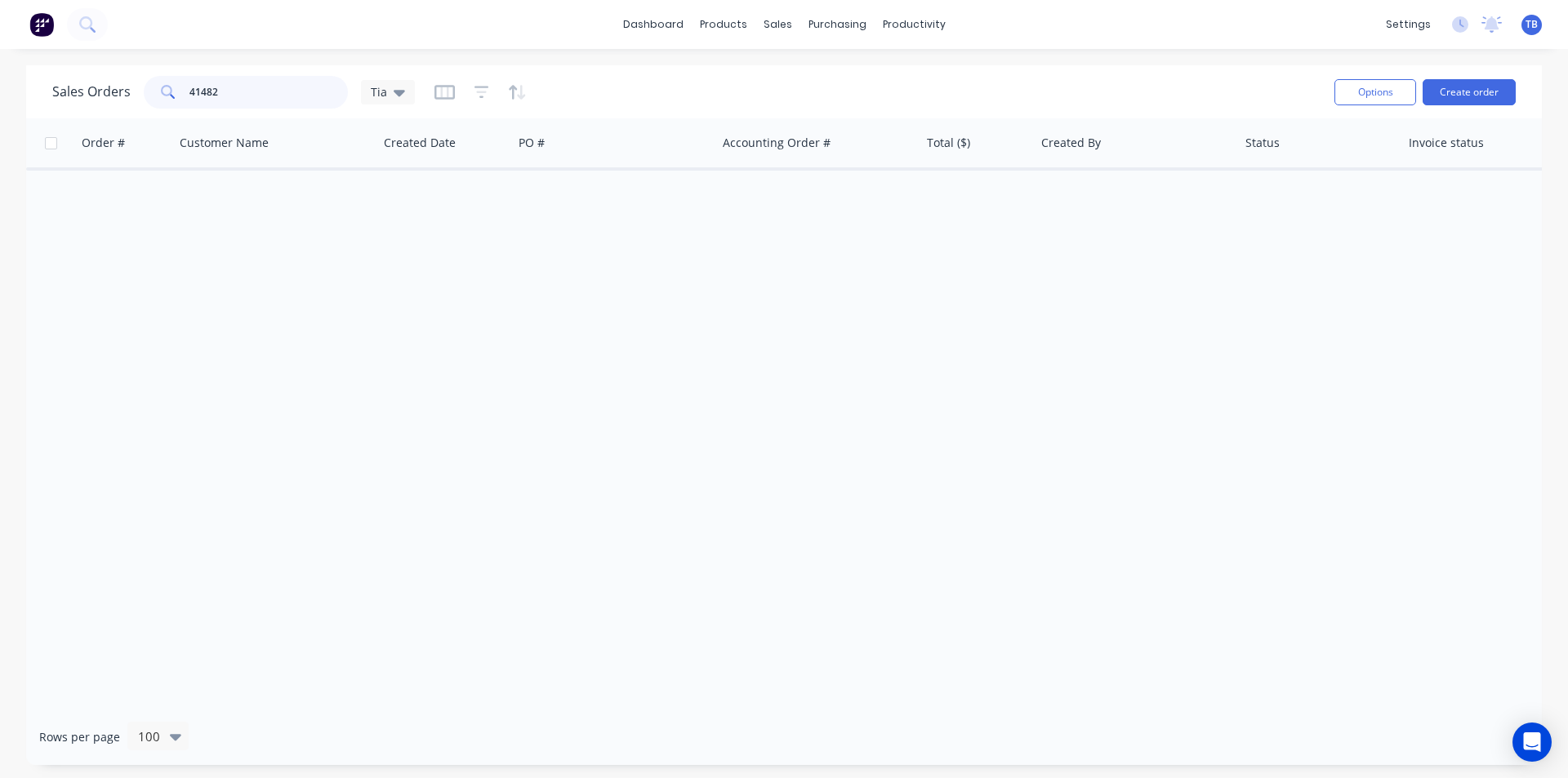
drag, startPoint x: 237, startPoint y: 95, endPoint x: 118, endPoint y: 110, distance: 119.9
click at [119, 109] on div "Sales Orders 41482 Tia" at bounding box center [687, 92] width 1269 height 40
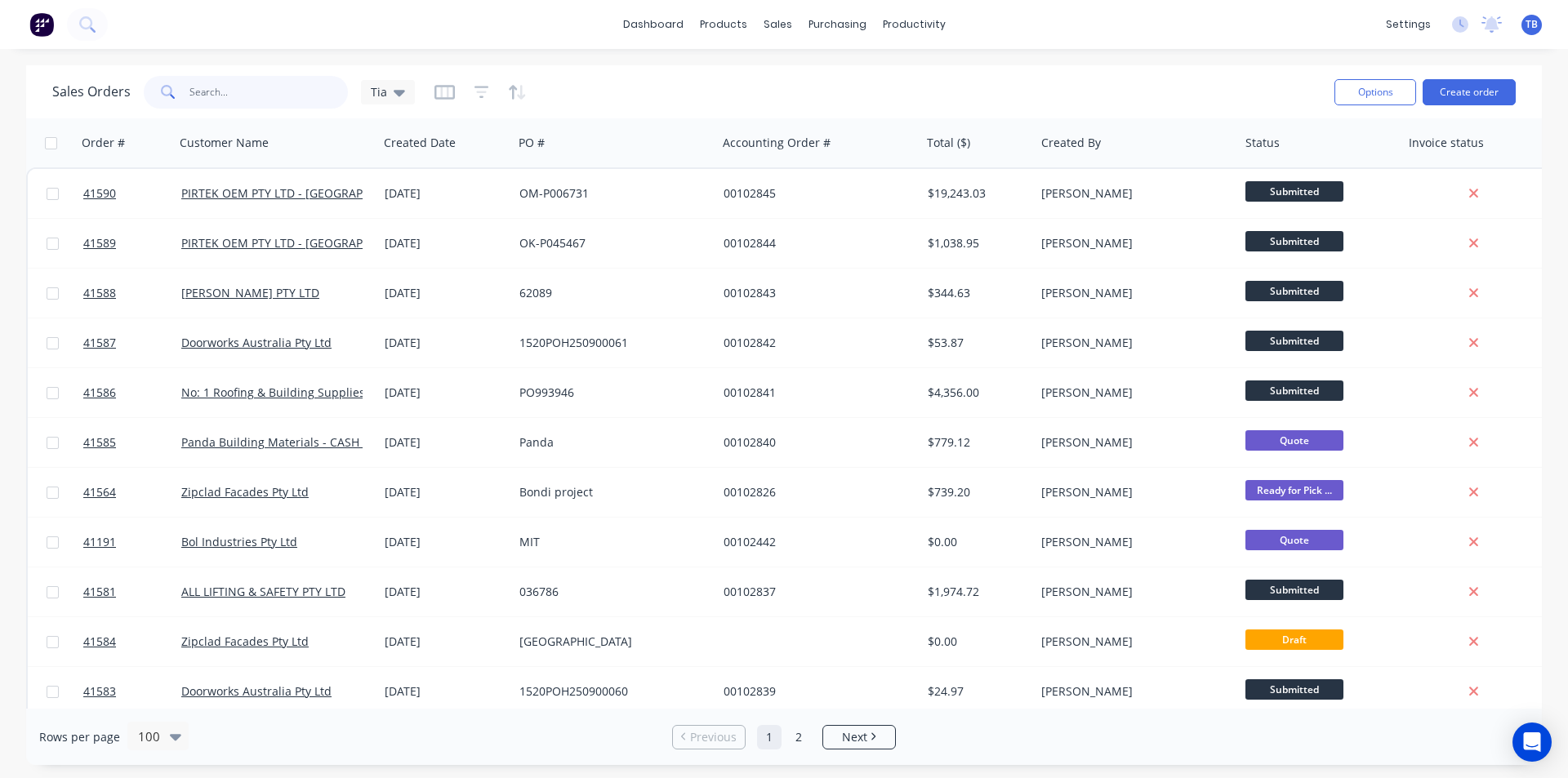
click at [253, 90] on input "text" at bounding box center [269, 92] width 159 height 33
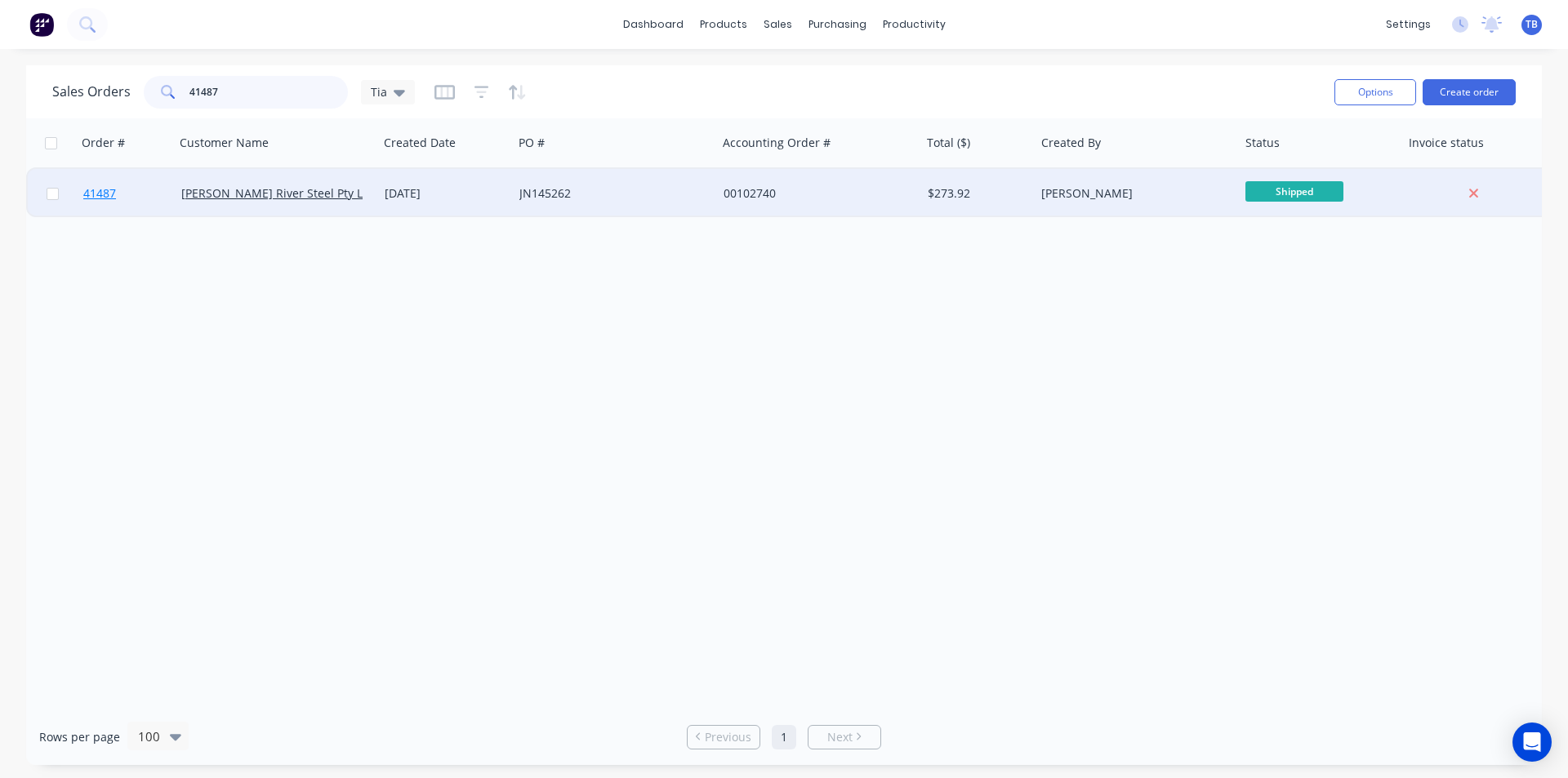
type input "41487"
click at [109, 185] on link "41487" at bounding box center [132, 194] width 98 height 49
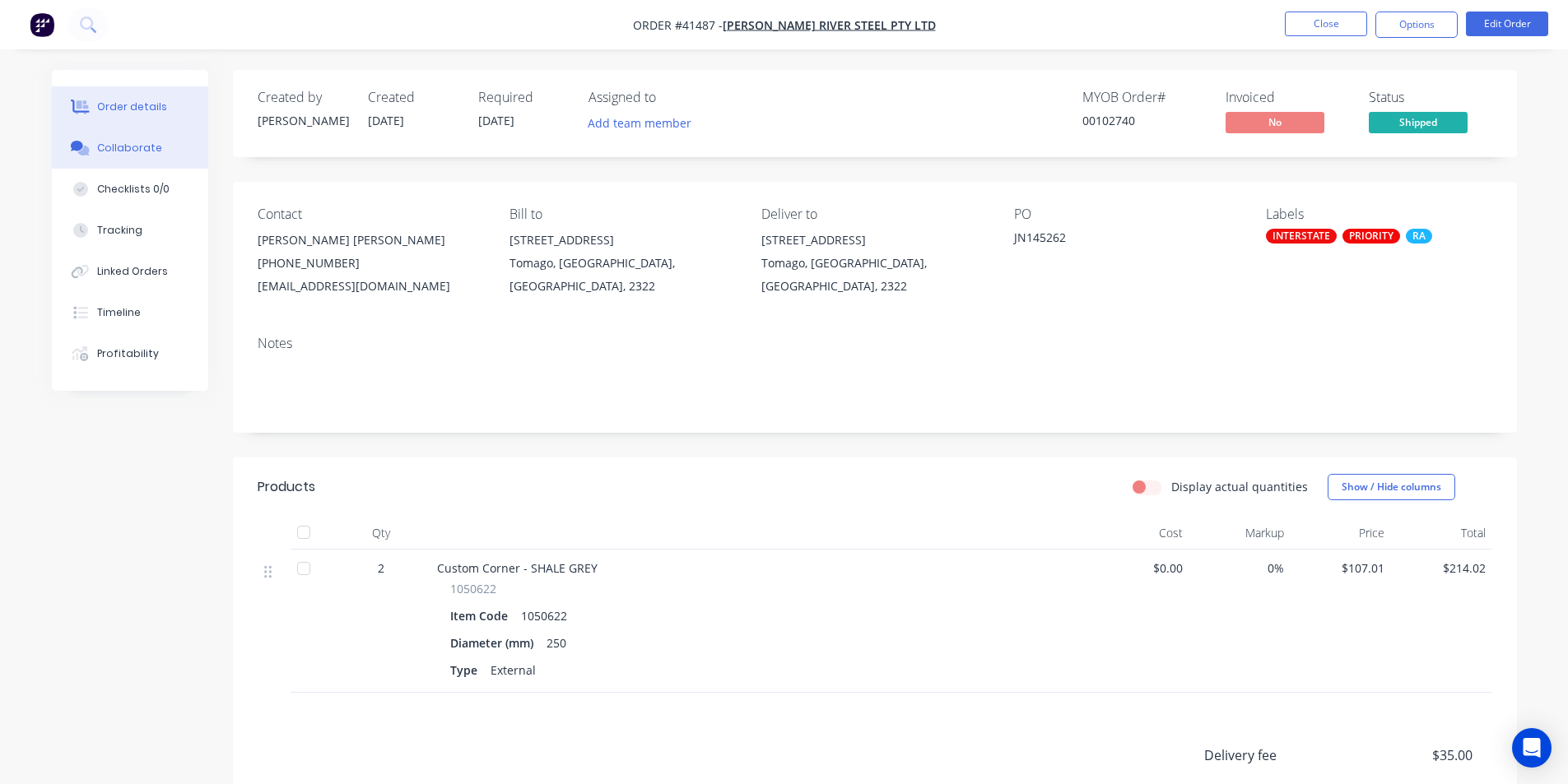
click at [130, 148] on div "Collaborate" at bounding box center [129, 147] width 65 height 15
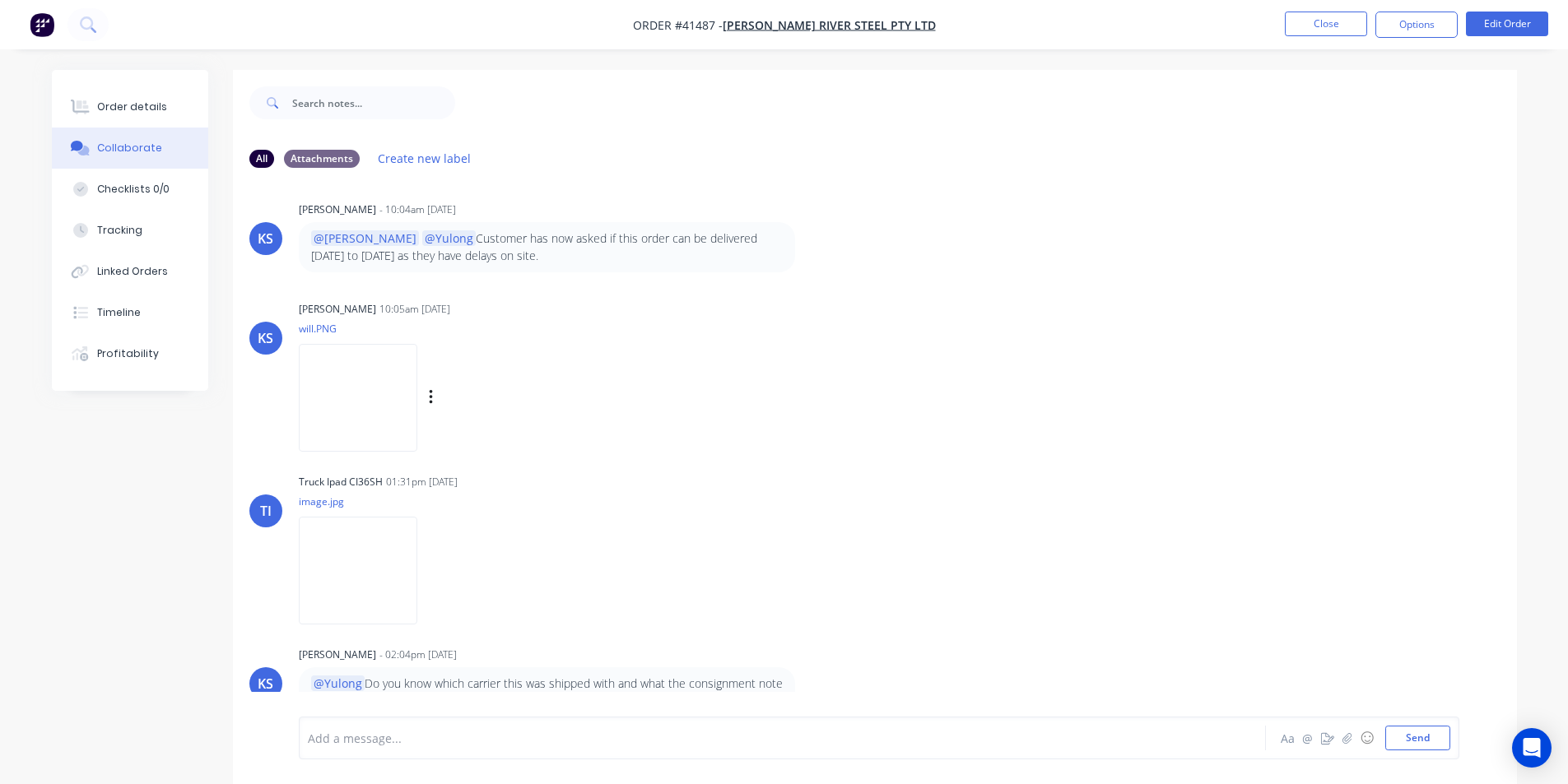
scroll to position [24, 0]
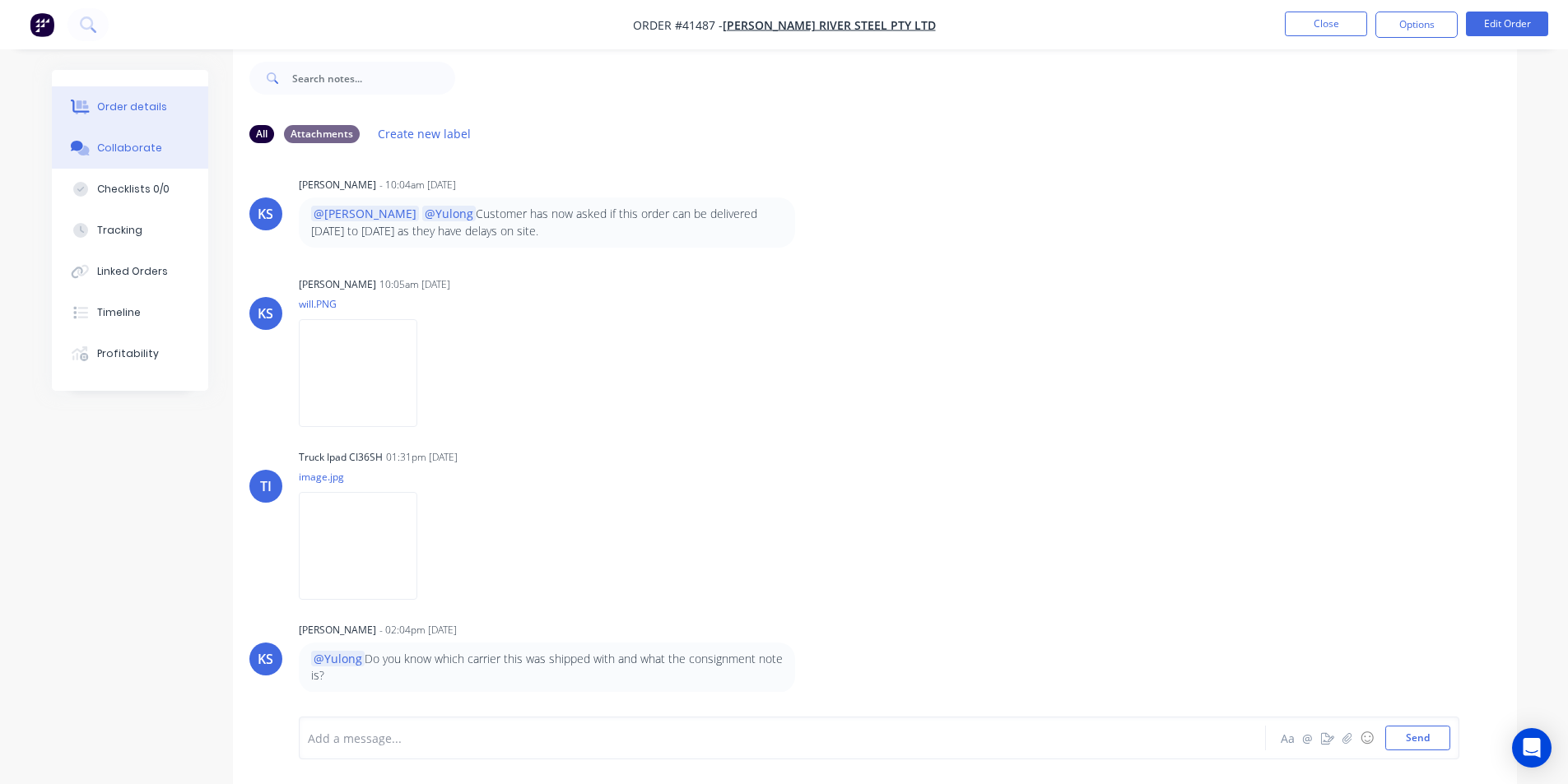
click at [144, 91] on button "Order details" at bounding box center [129, 107] width 156 height 41
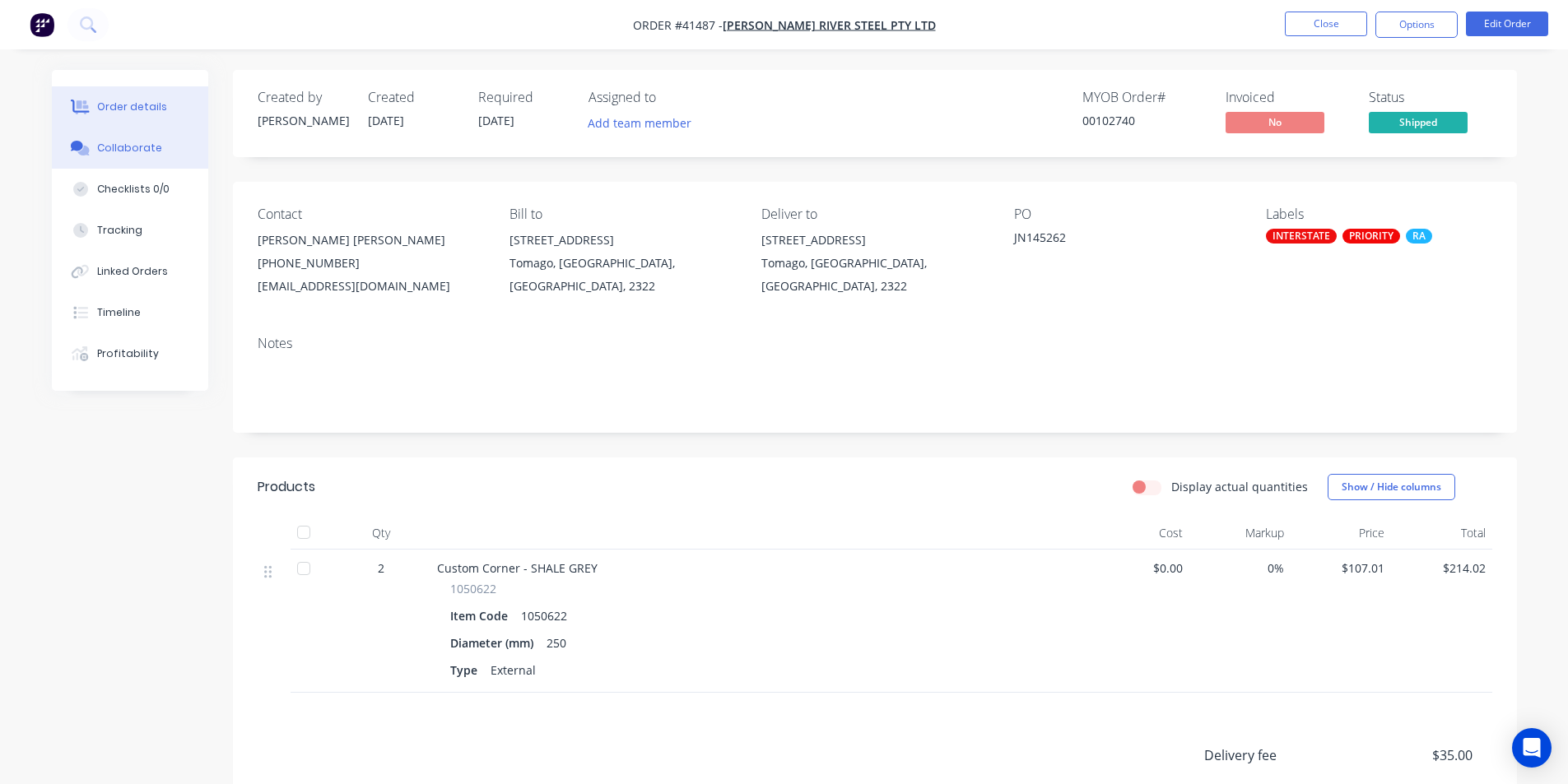
click at [141, 154] on div "Collaborate" at bounding box center [129, 147] width 65 height 15
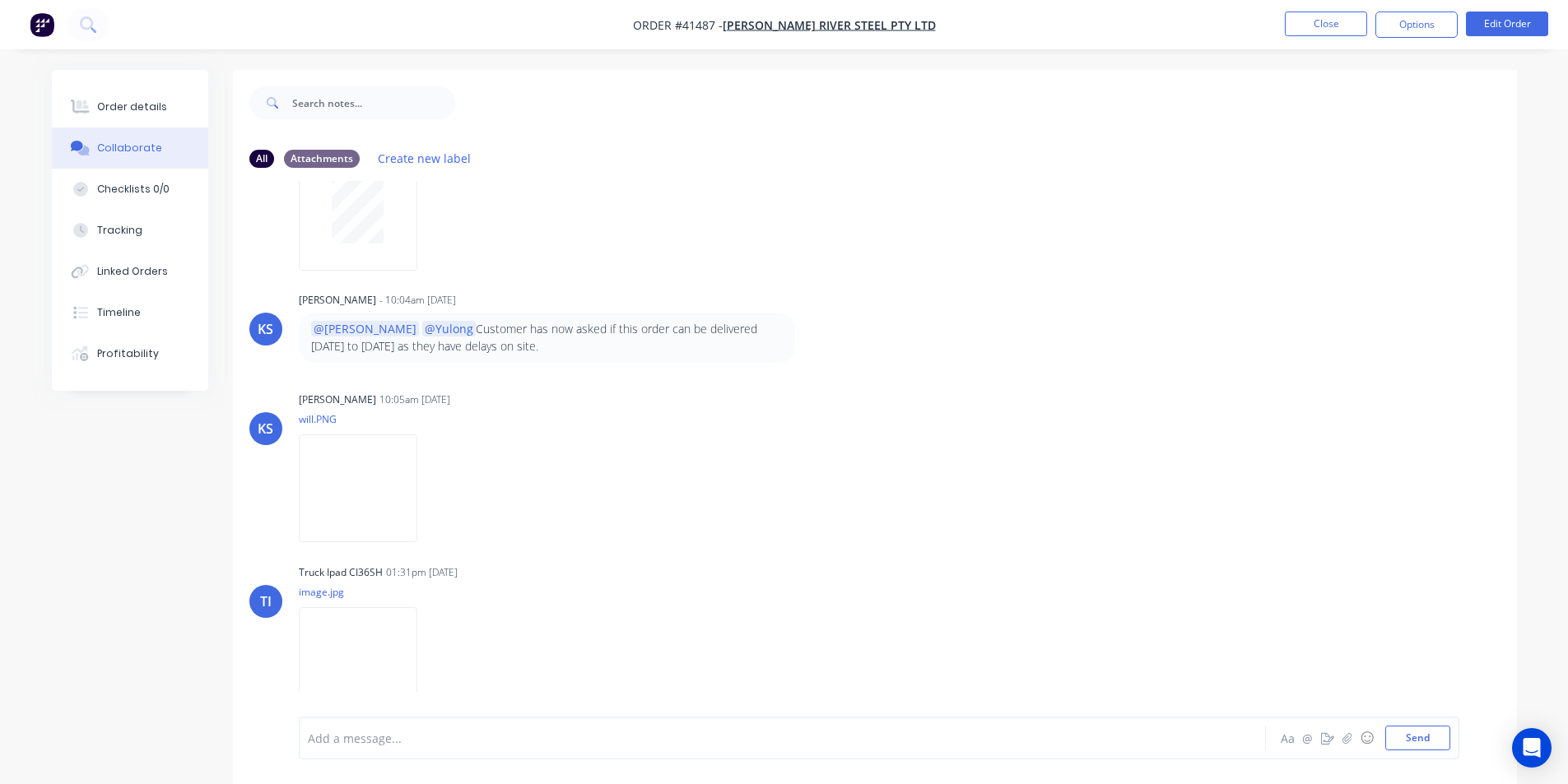
scroll to position [181, 0]
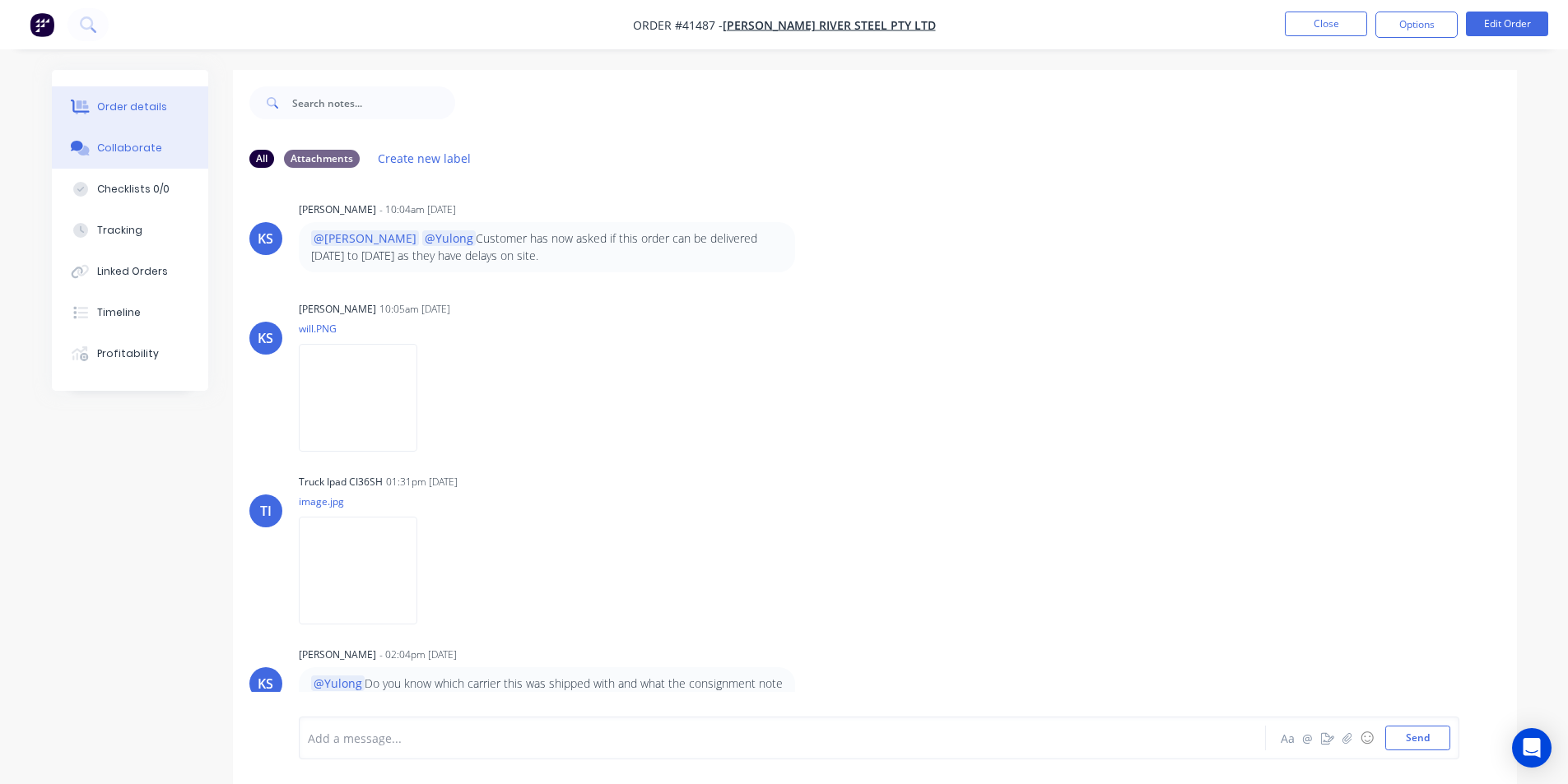
click at [159, 106] on div "Order details" at bounding box center [132, 107] width 70 height 15
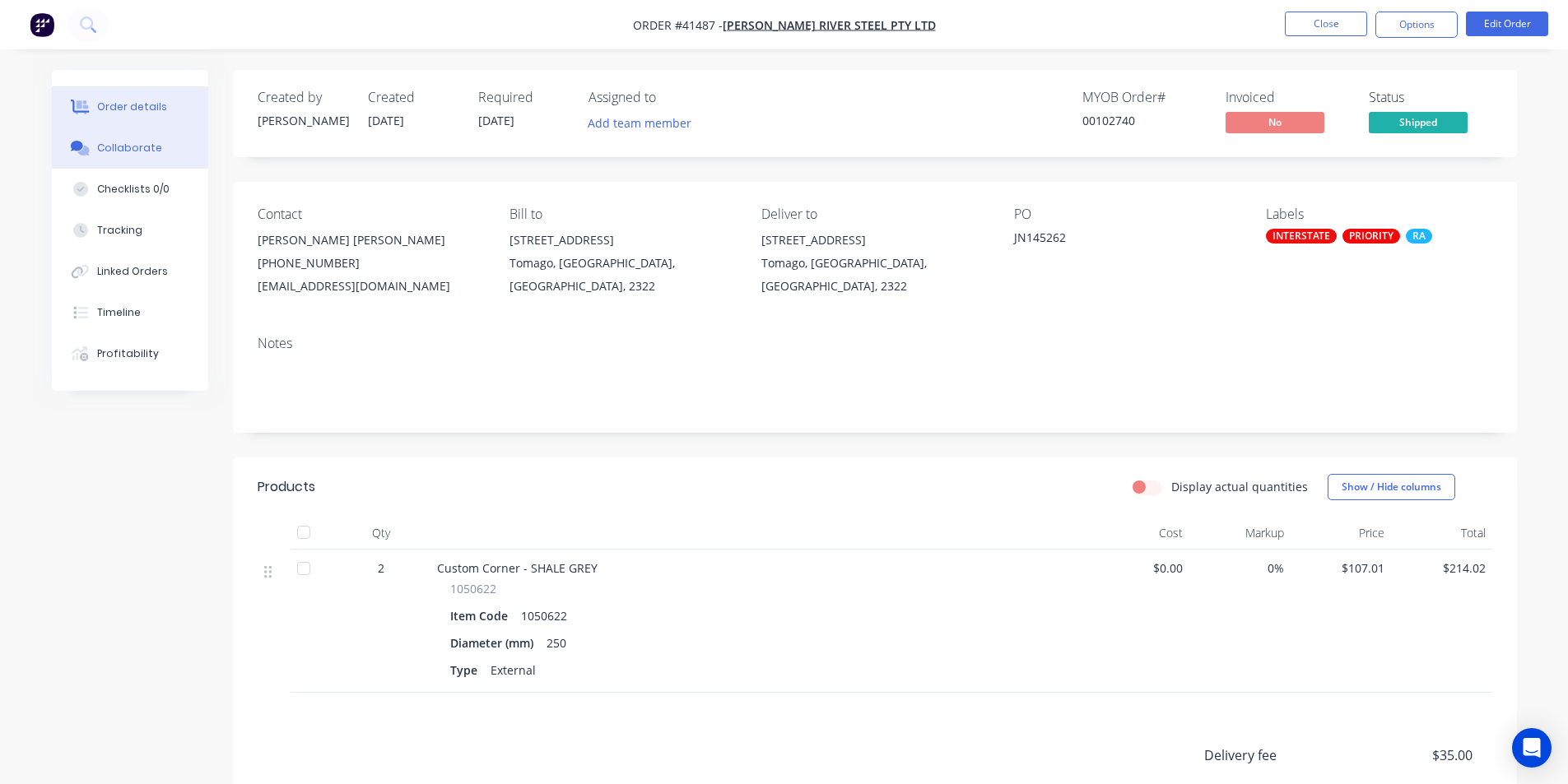
click at [135, 140] on button "Collaborate" at bounding box center [129, 147] width 156 height 41
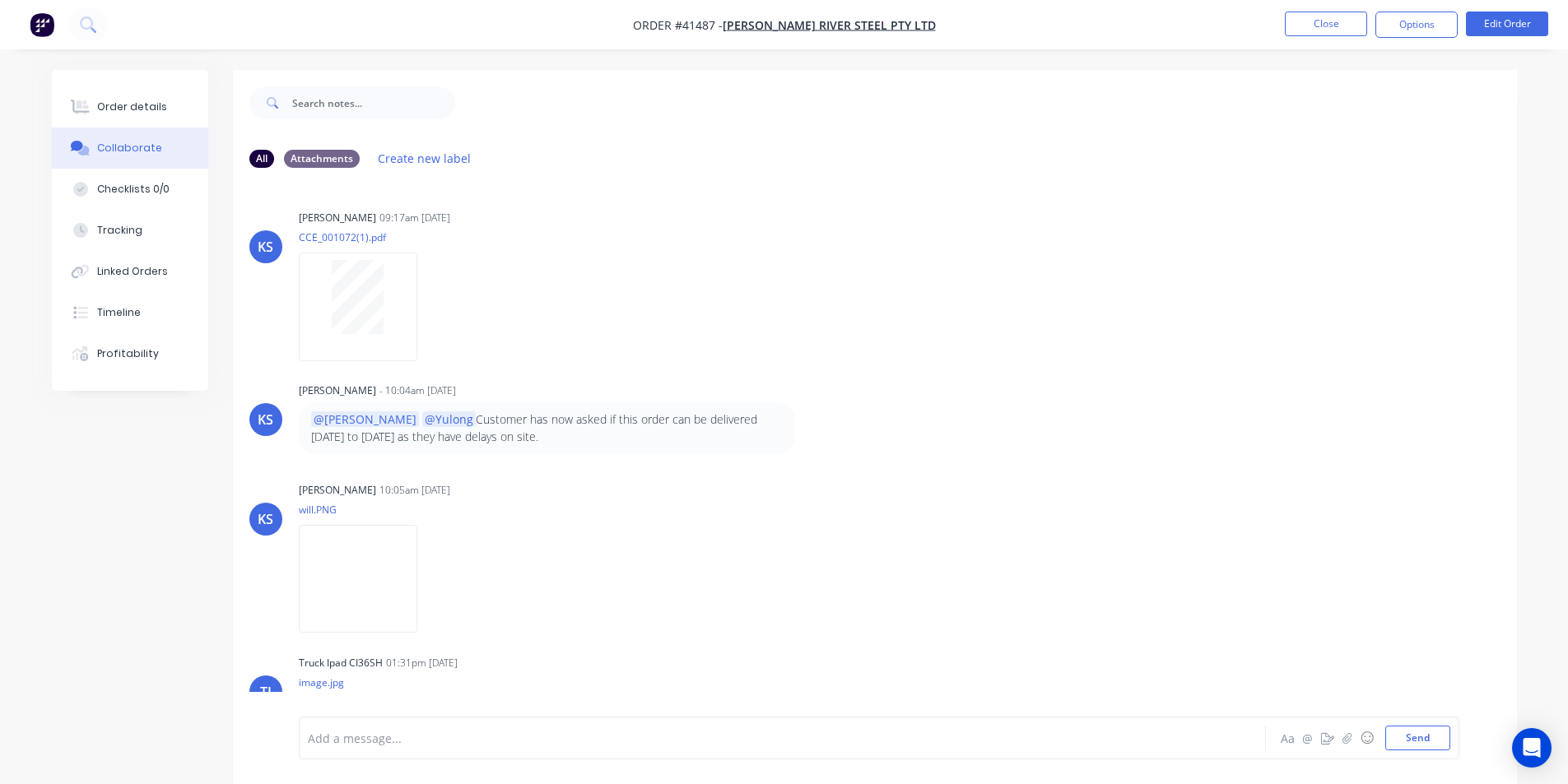
scroll to position [181, 0]
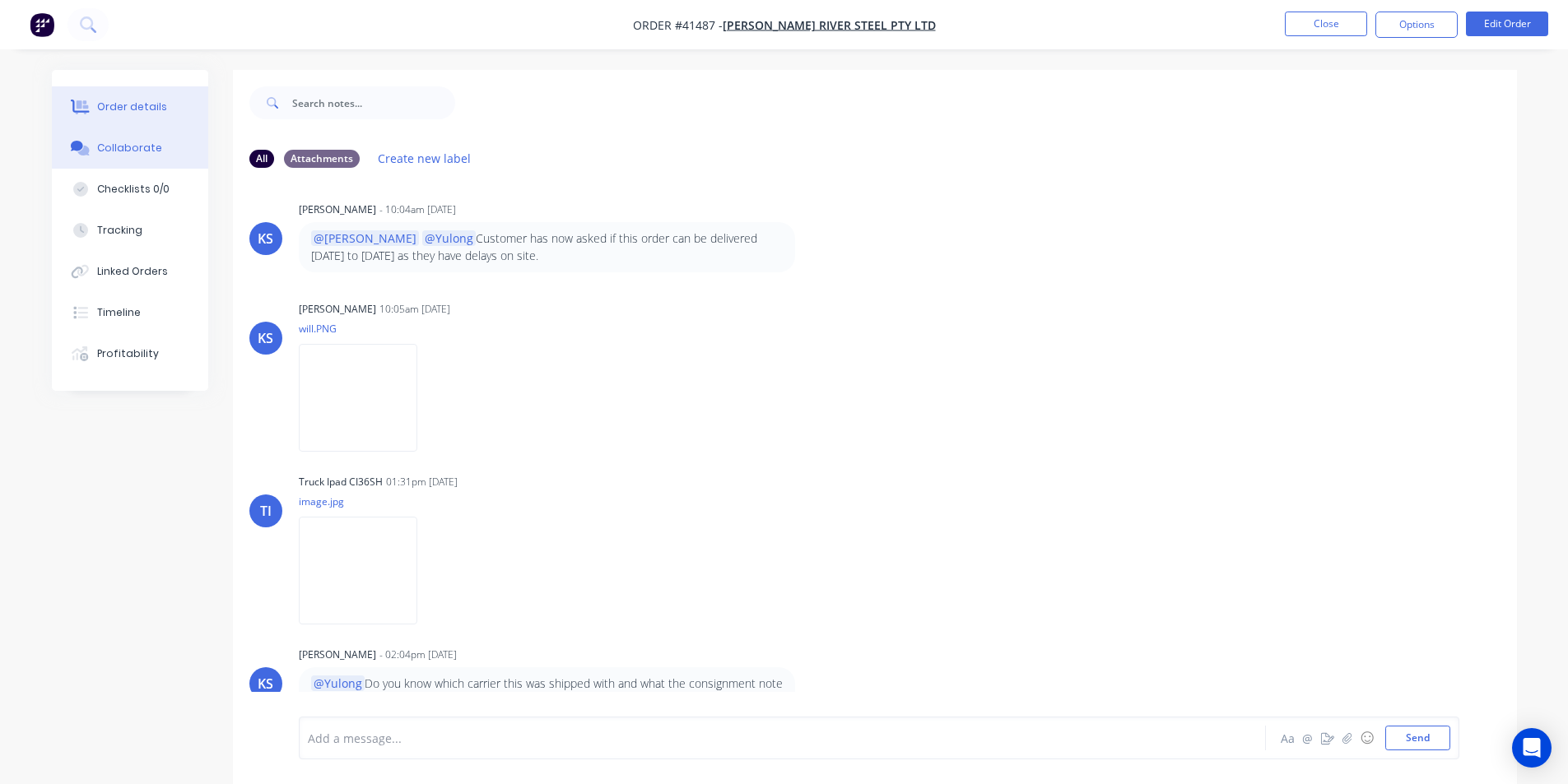
click at [145, 112] on div "Order details" at bounding box center [132, 107] width 70 height 15
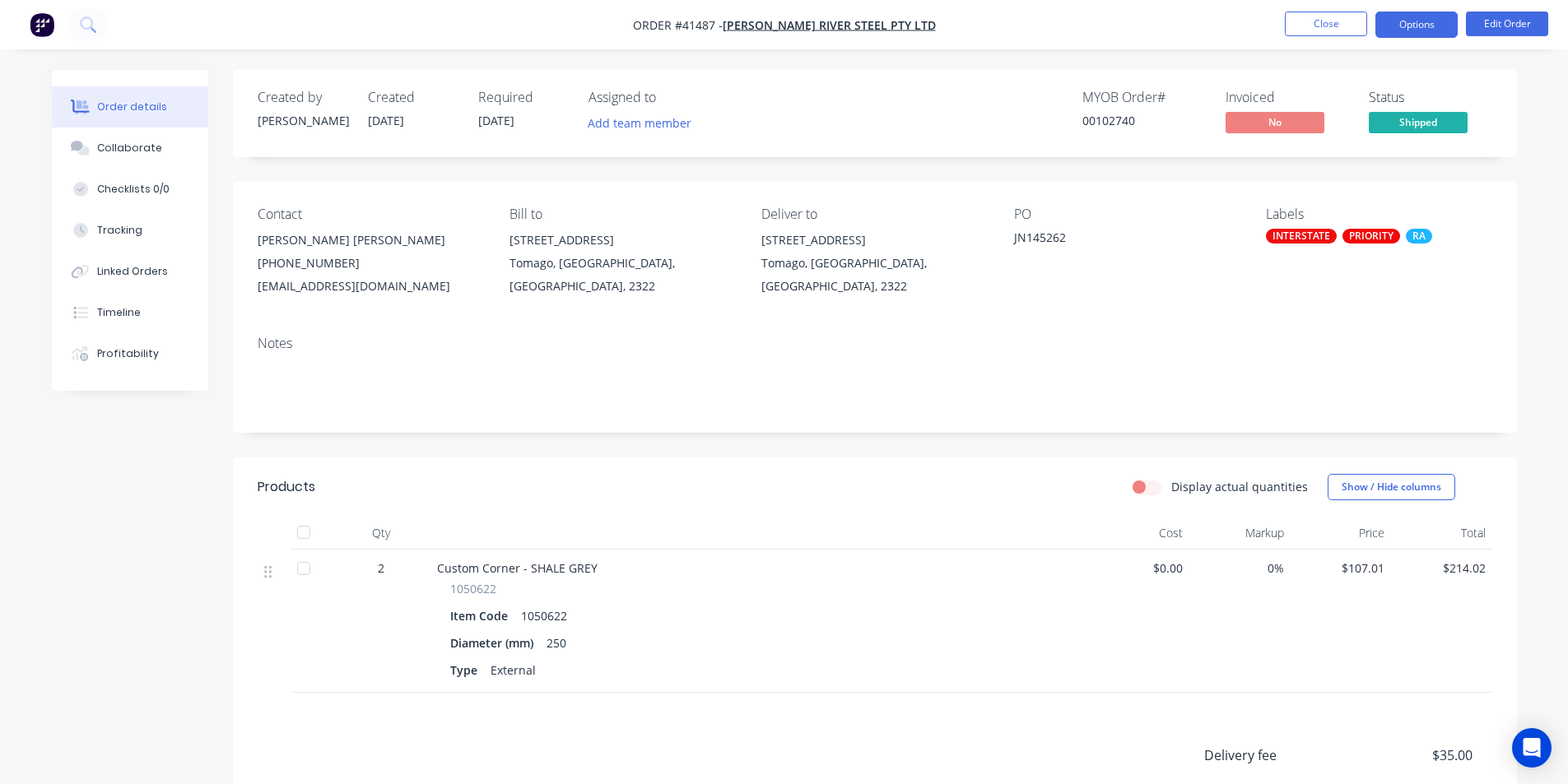
click at [1429, 24] on button "Options" at bounding box center [1417, 24] width 83 height 26
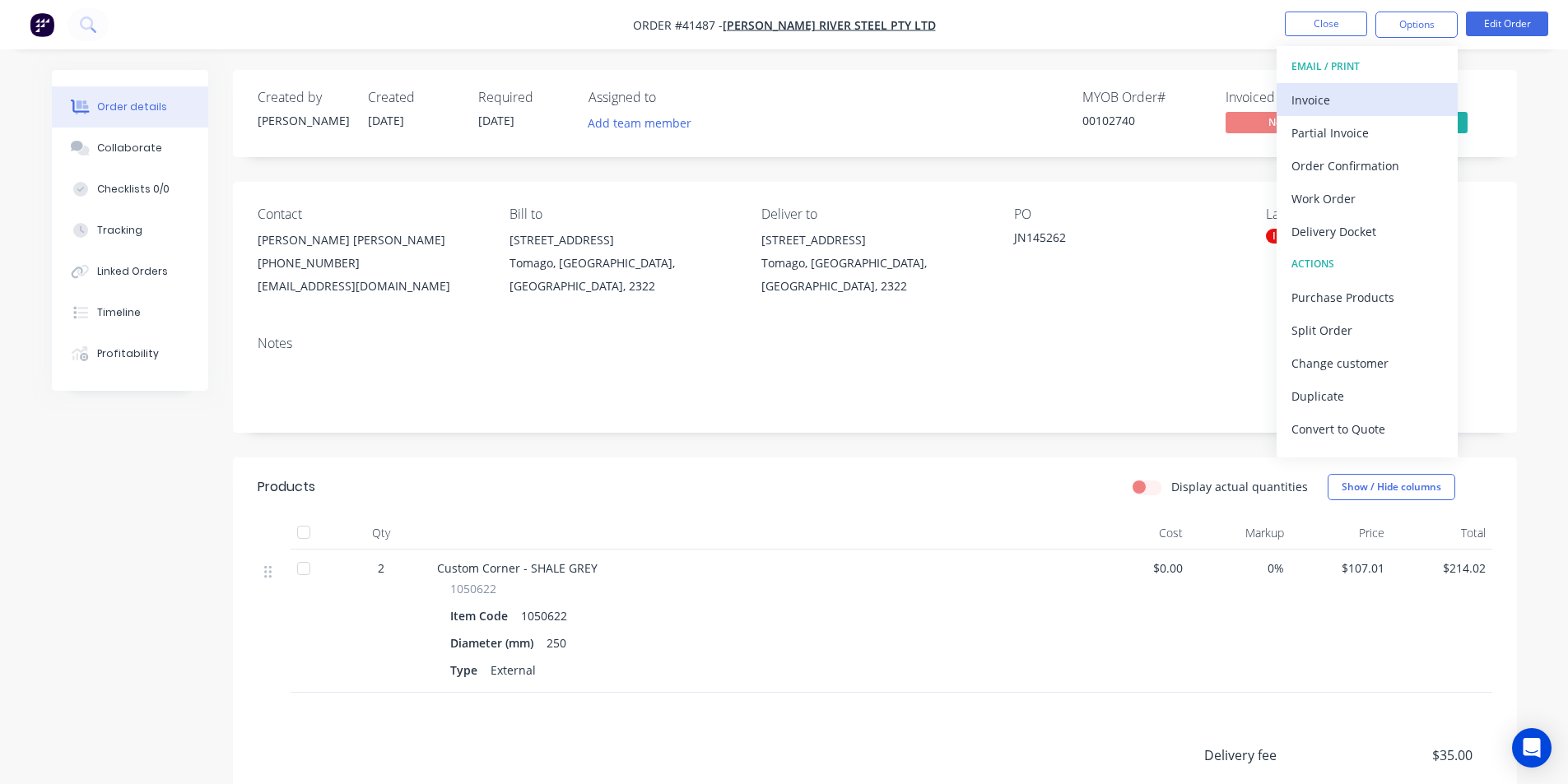
click at [1331, 105] on div "Invoice" at bounding box center [1367, 100] width 151 height 24
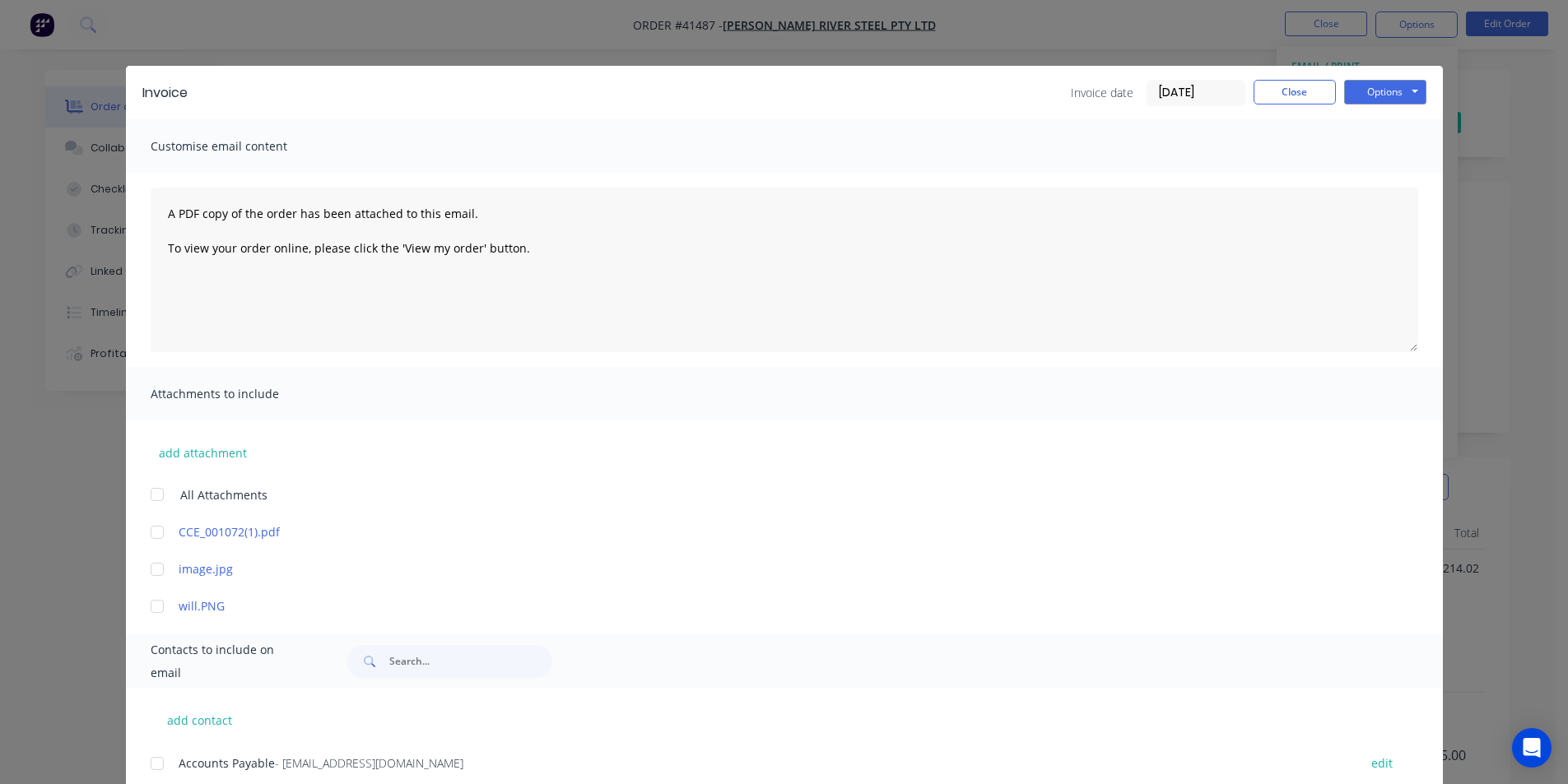
scroll to position [300, 0]
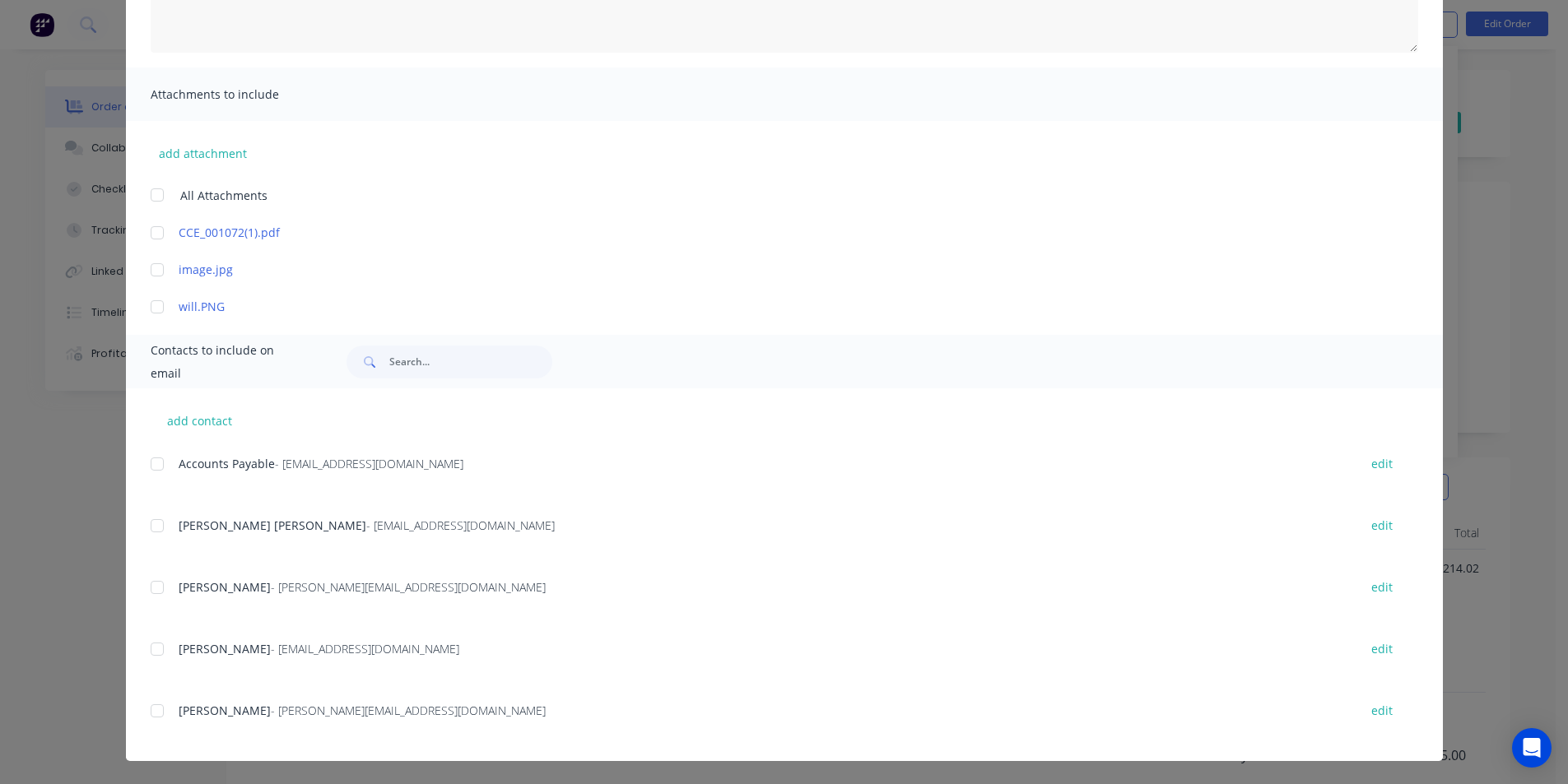
click at [154, 462] on div at bounding box center [157, 464] width 33 height 33
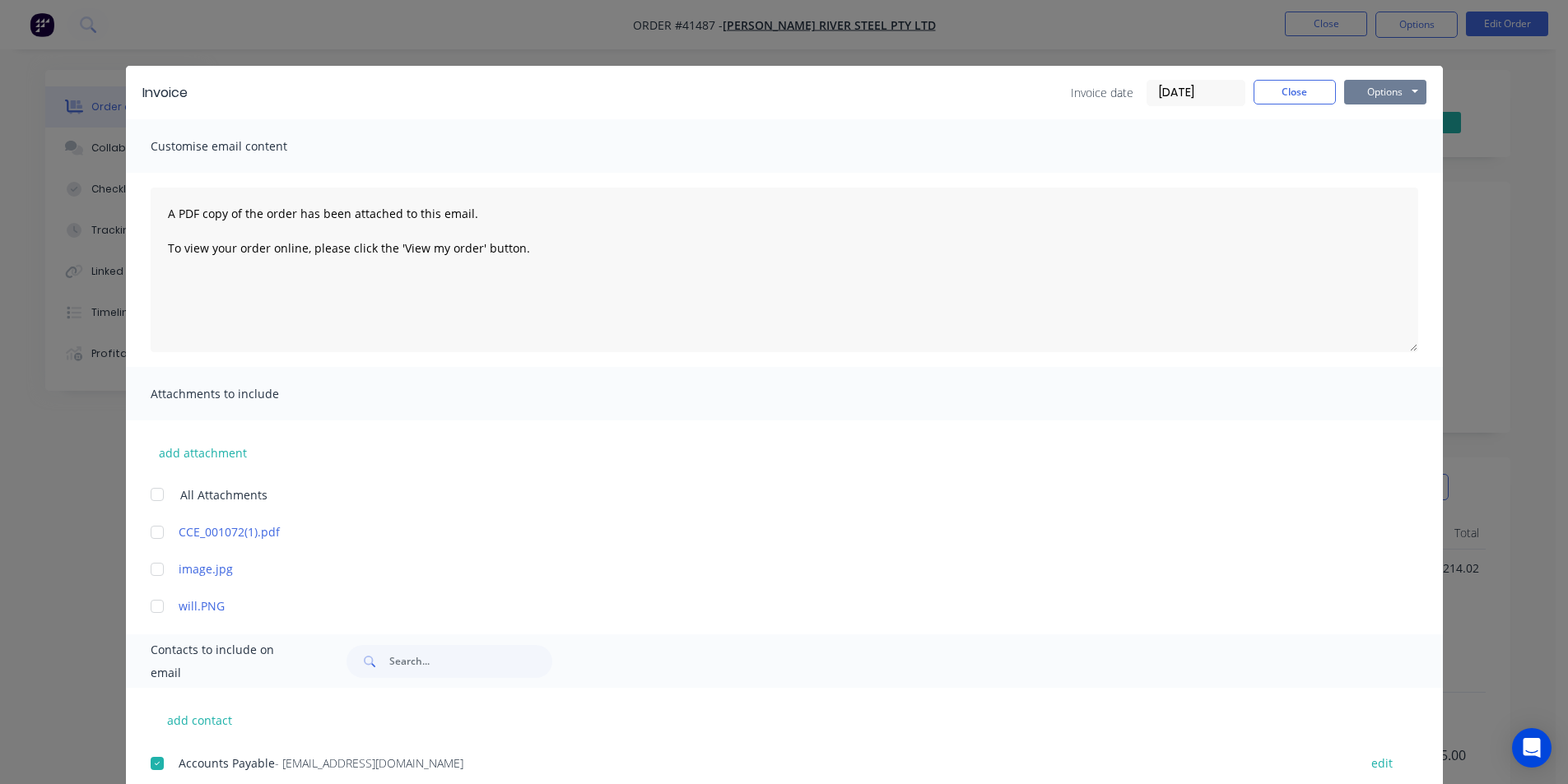
click at [1375, 98] on button "Options" at bounding box center [1385, 91] width 83 height 24
click at [1277, 89] on button "Close" at bounding box center [1294, 91] width 83 height 24
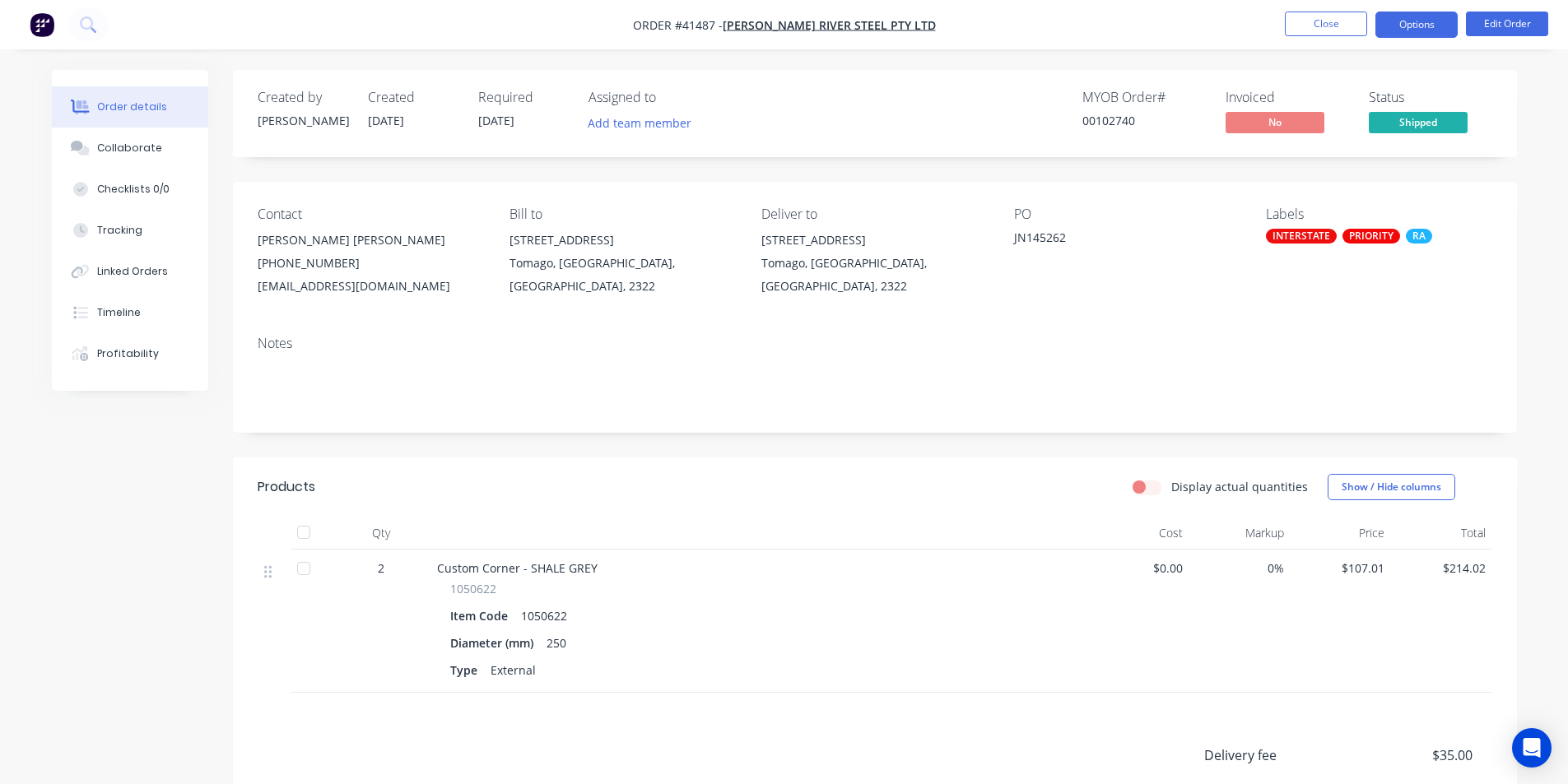
click at [1430, 22] on button "Options" at bounding box center [1417, 24] width 83 height 26
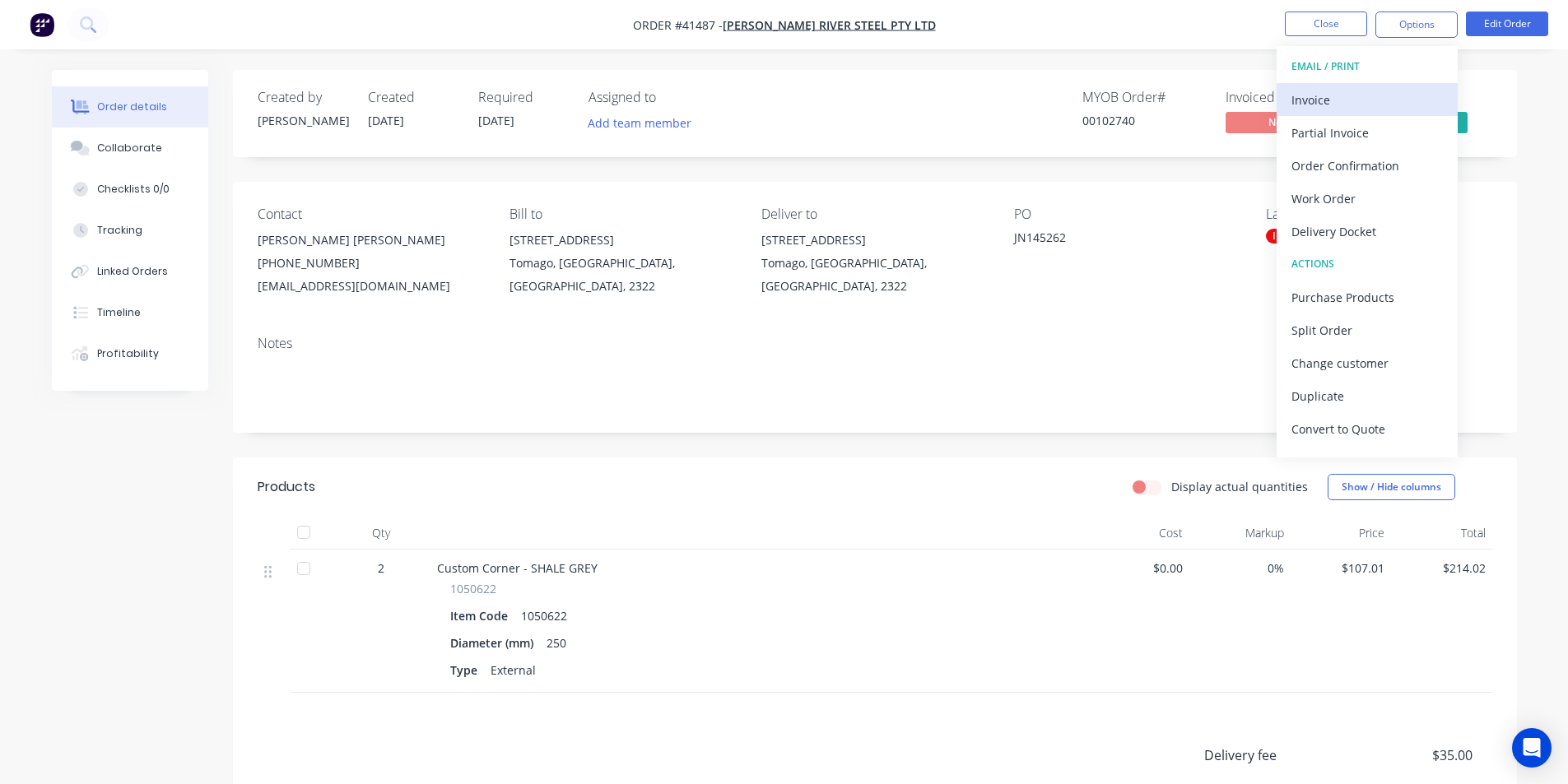
click at [1360, 89] on div "Invoice" at bounding box center [1367, 100] width 151 height 24
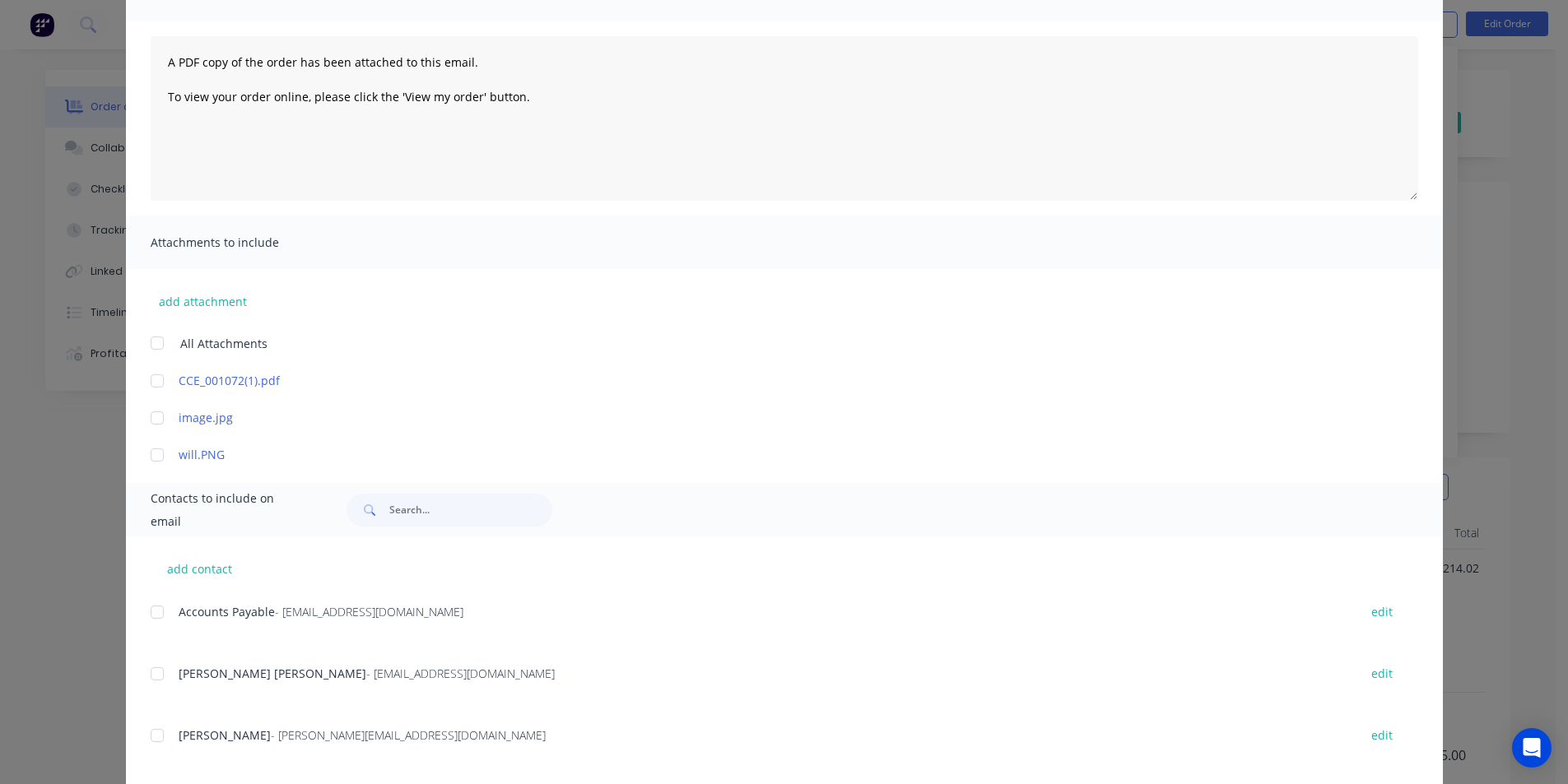
scroll to position [300, 0]
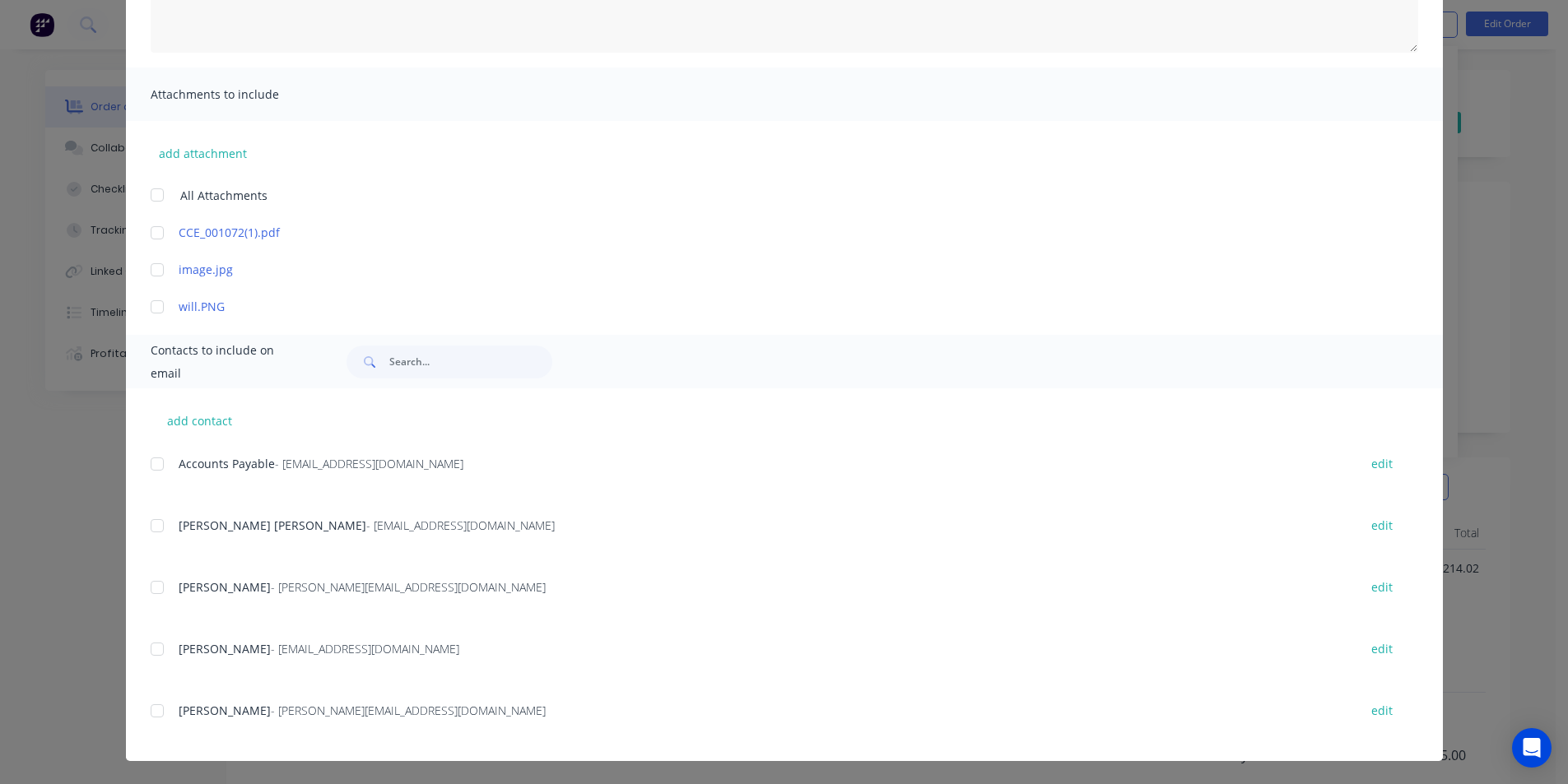
click at [154, 461] on div at bounding box center [157, 464] width 33 height 33
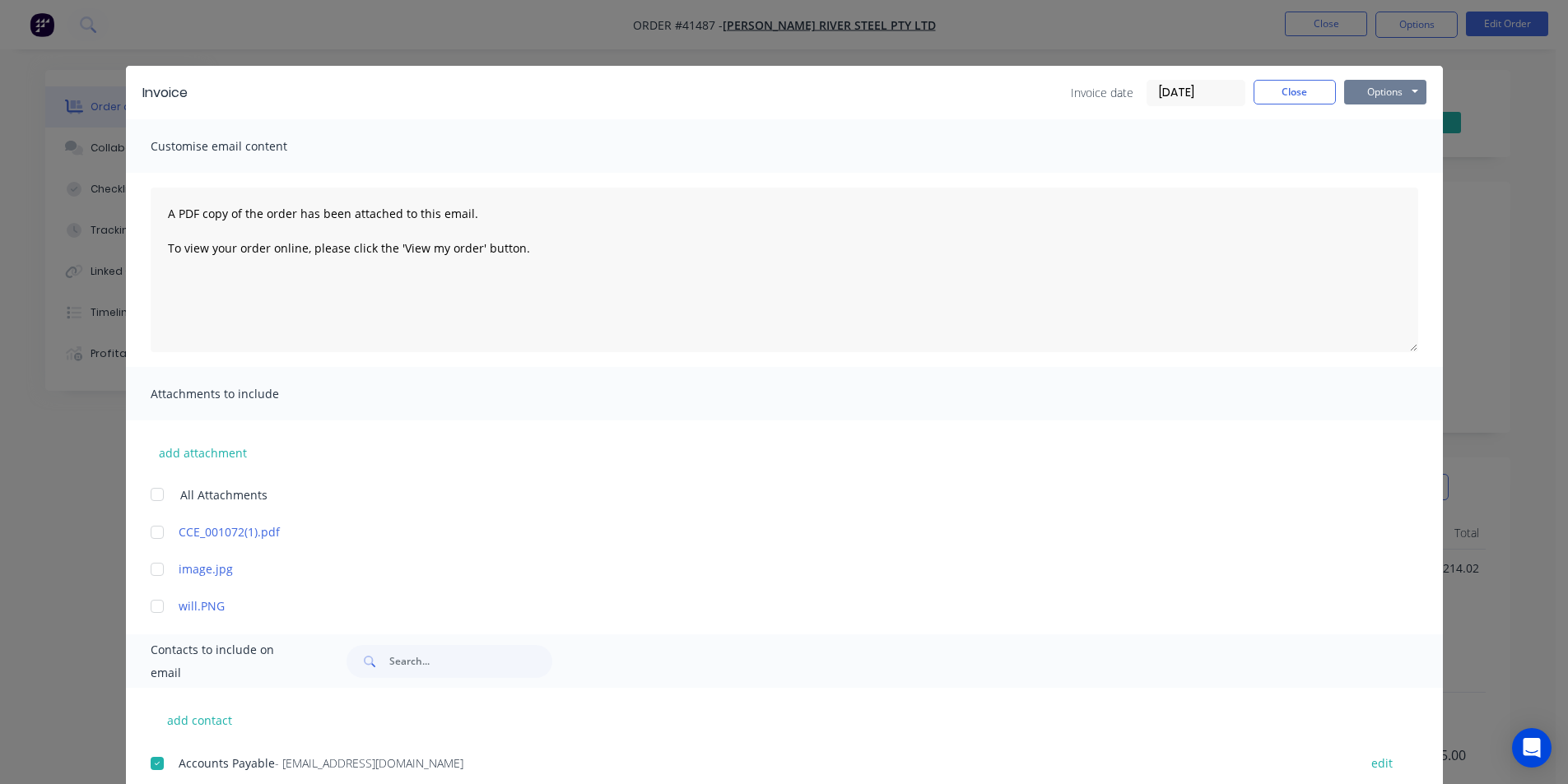
click at [1369, 100] on button "Options" at bounding box center [1385, 91] width 83 height 24
click at [1384, 180] on button "Email" at bounding box center [1397, 176] width 106 height 27
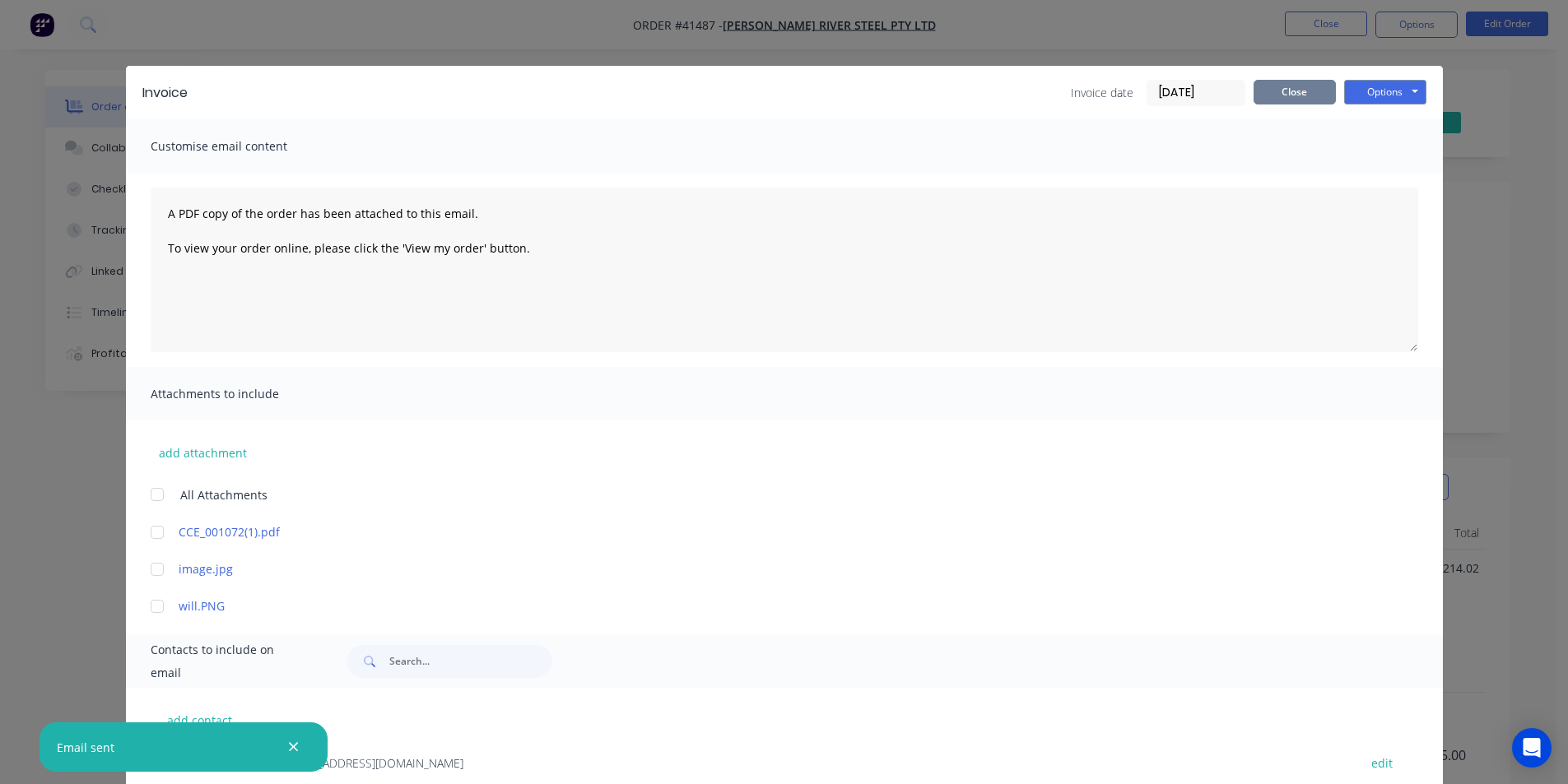
click at [1267, 91] on button "Close" at bounding box center [1294, 91] width 83 height 24
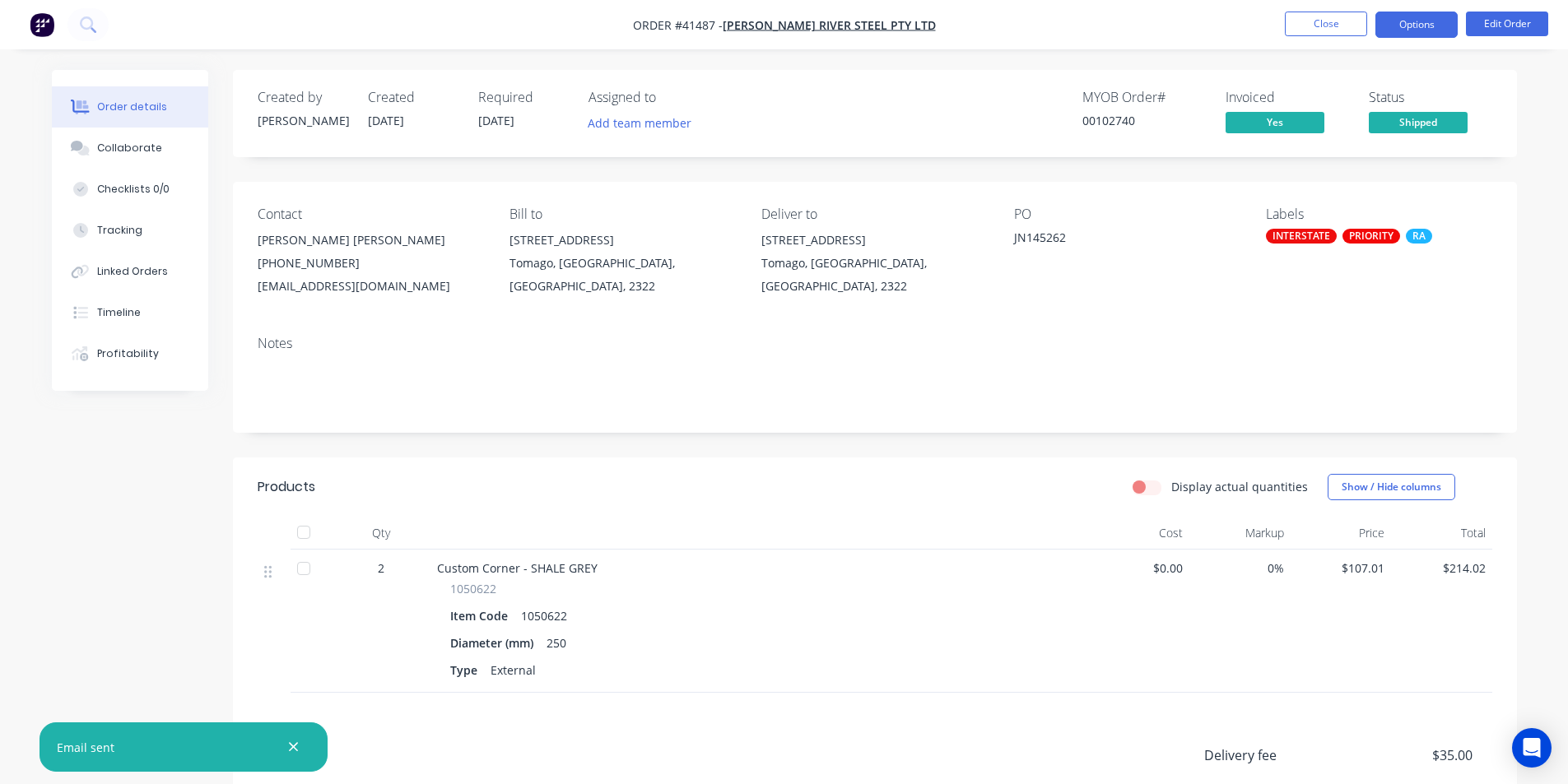
click at [1447, 25] on button "Options" at bounding box center [1417, 24] width 83 height 26
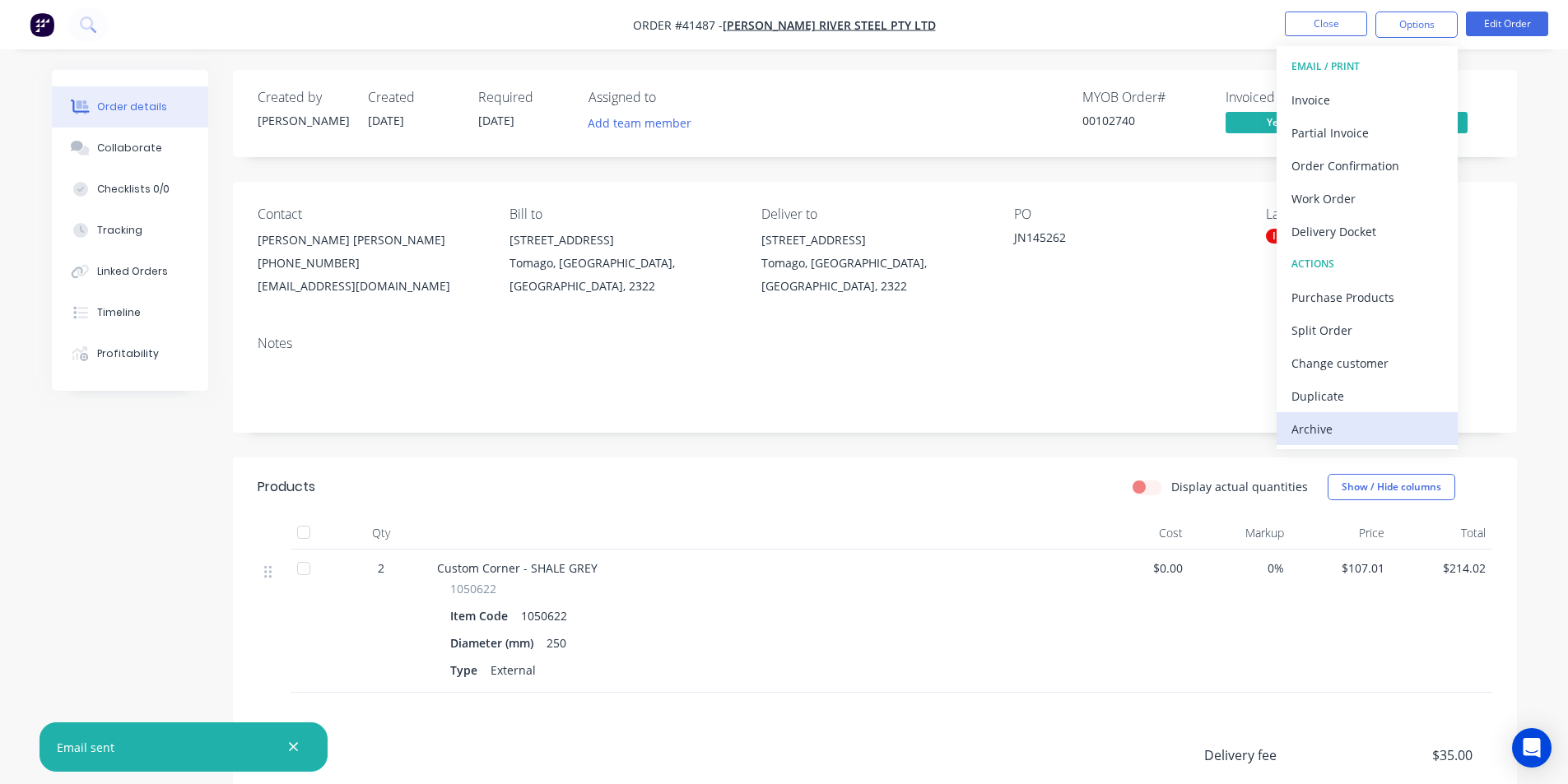
click at [1334, 441] on button "Archive" at bounding box center [1367, 429] width 182 height 33
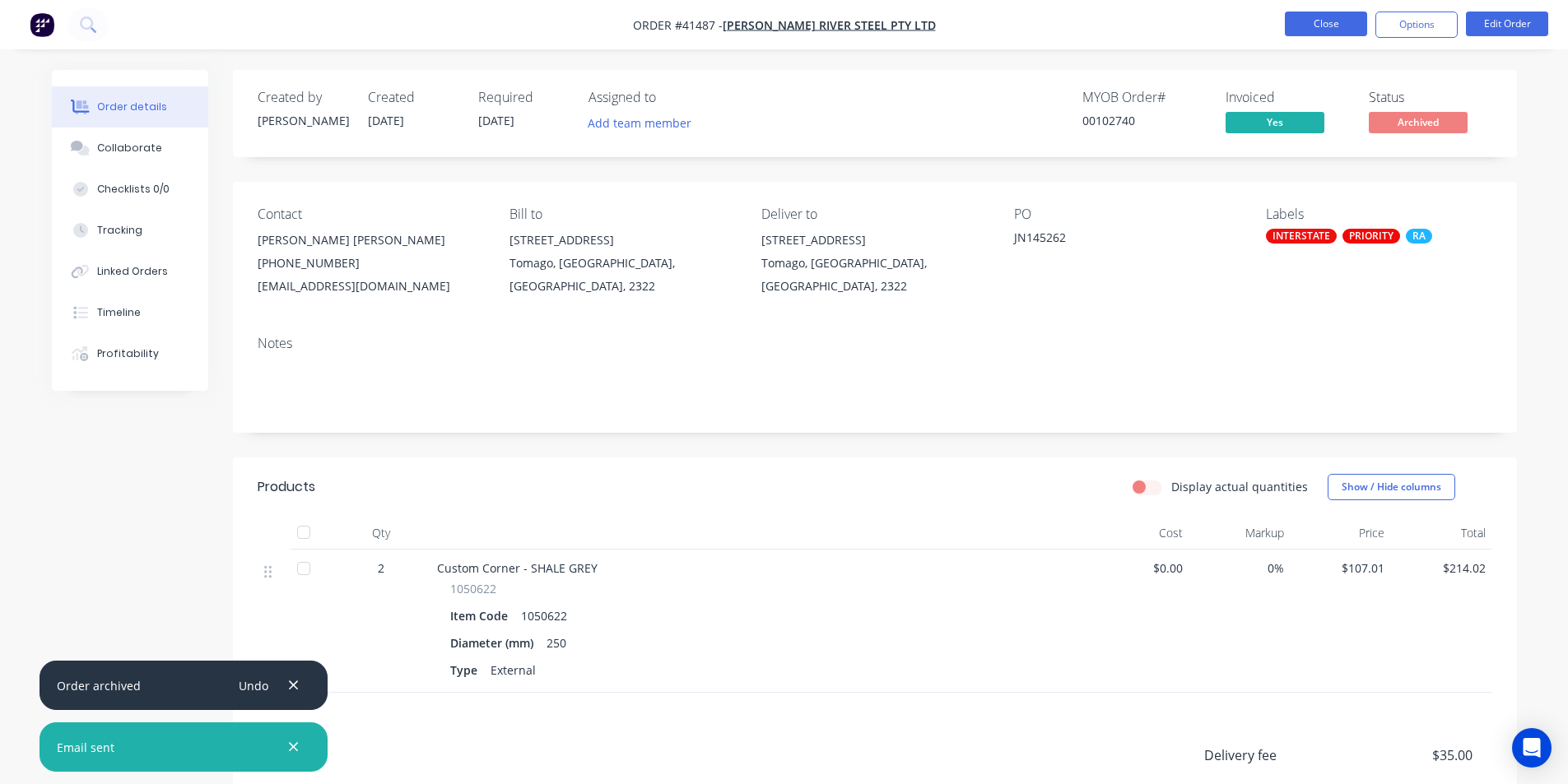
click at [1361, 19] on button "Close" at bounding box center [1326, 23] width 83 height 24
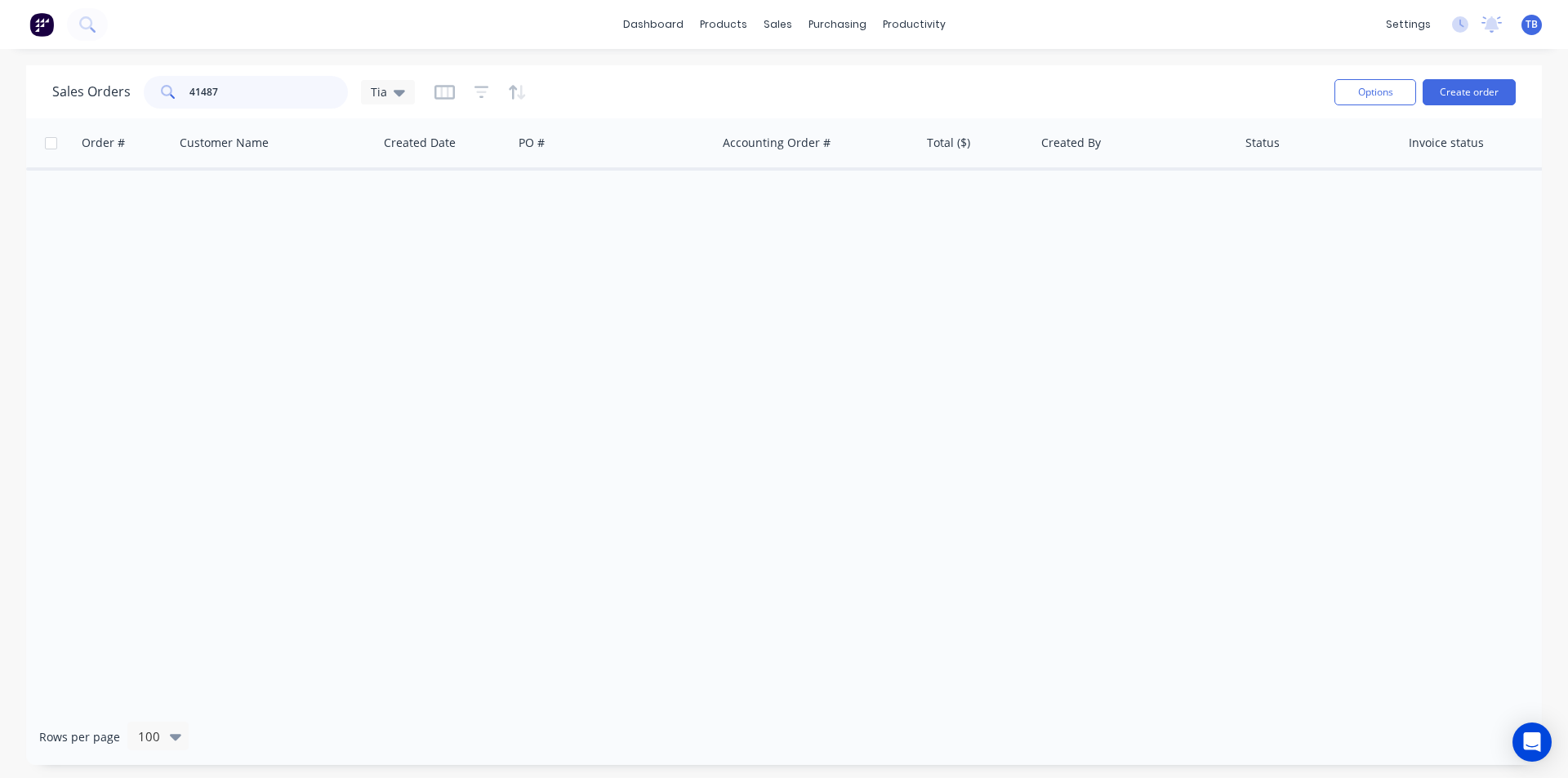
drag, startPoint x: 238, startPoint y: 87, endPoint x: -17, endPoint y: 70, distance: 255.6
click at [0, 70] on html "dashboard products sales purchasing productivity dashboard products Product Cat…" at bounding box center [784, 389] width 1568 height 778
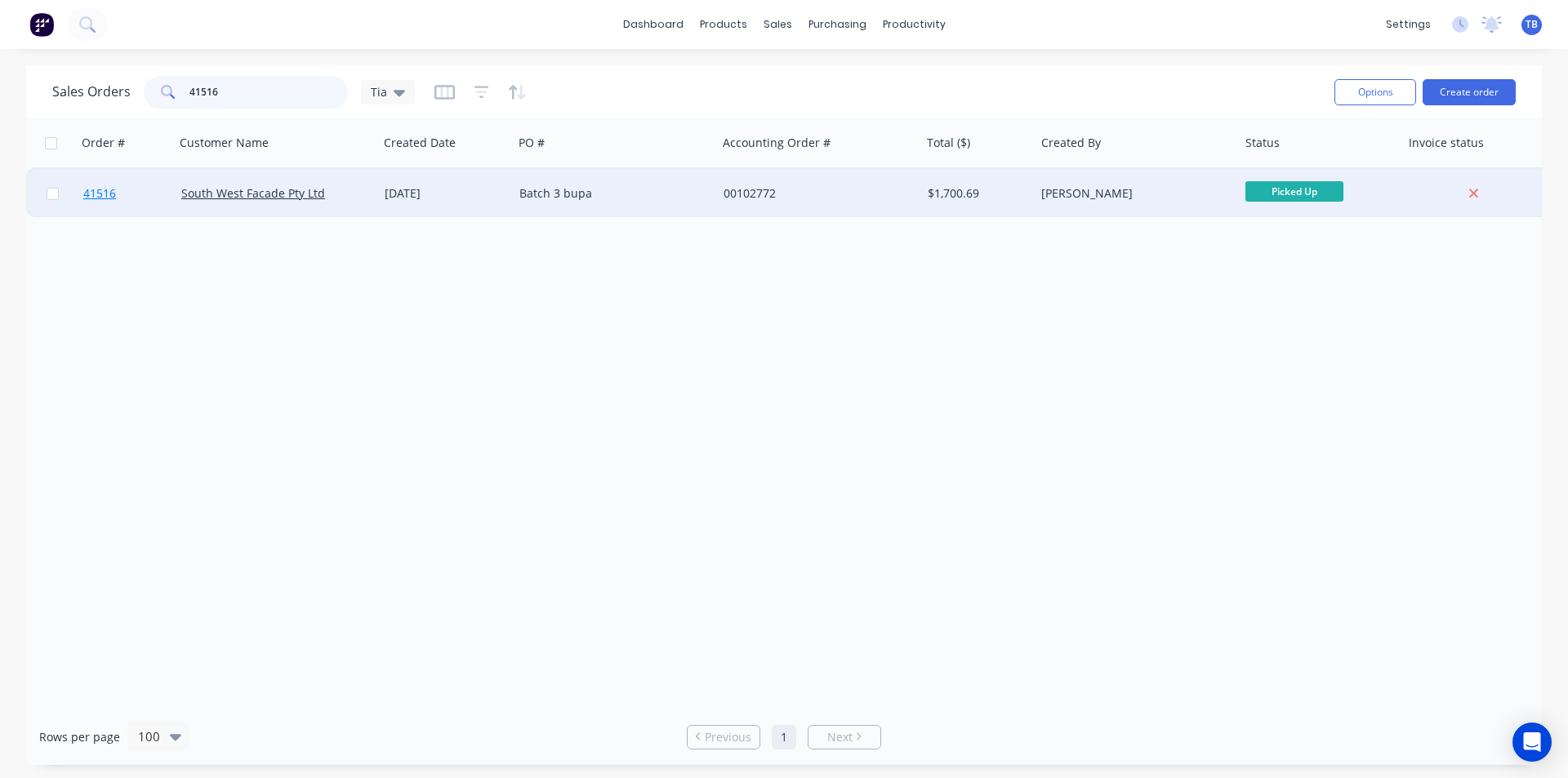
type input "41516"
click at [100, 191] on span "41516" at bounding box center [99, 193] width 33 height 16
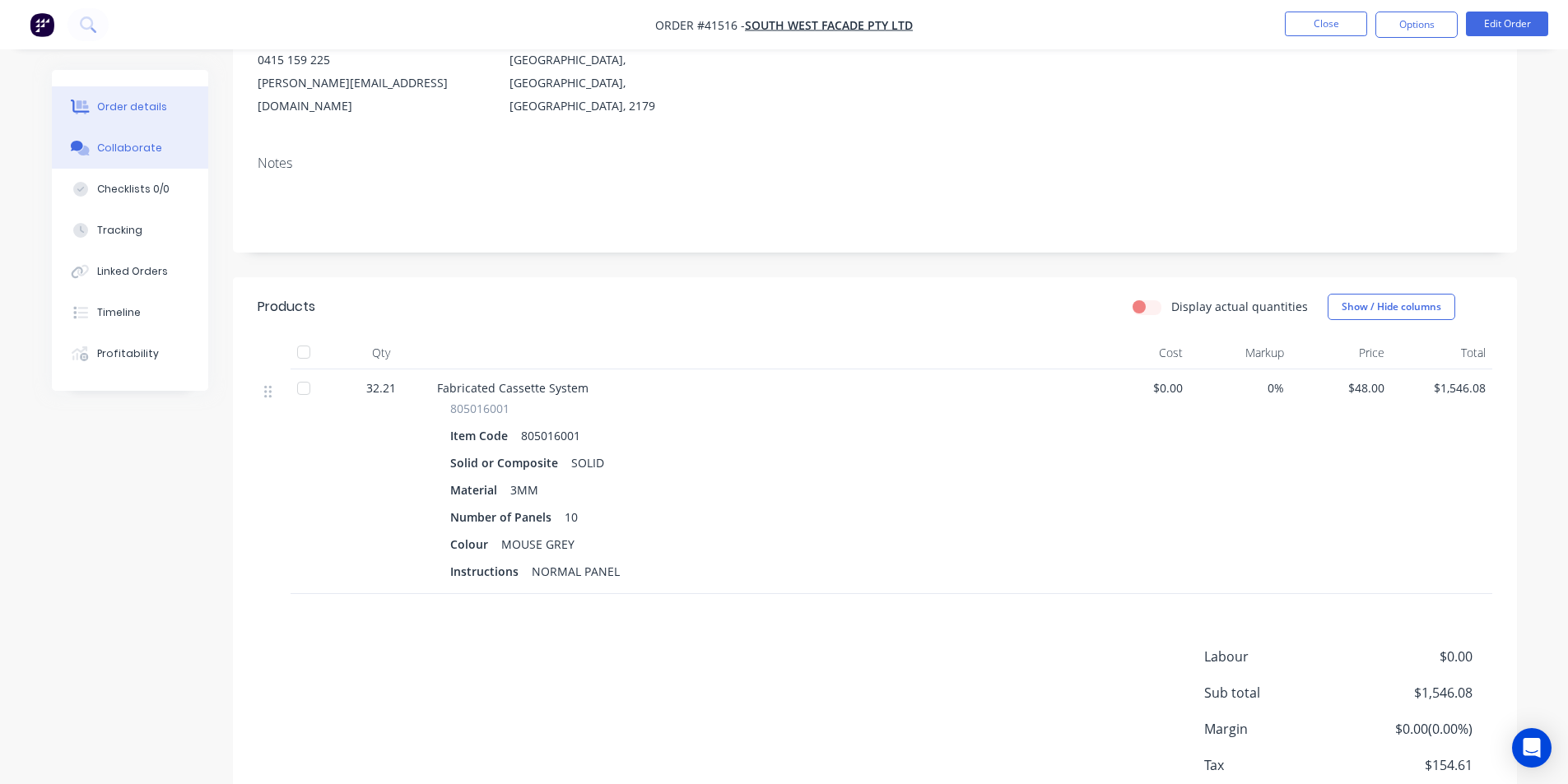
scroll to position [36, 0]
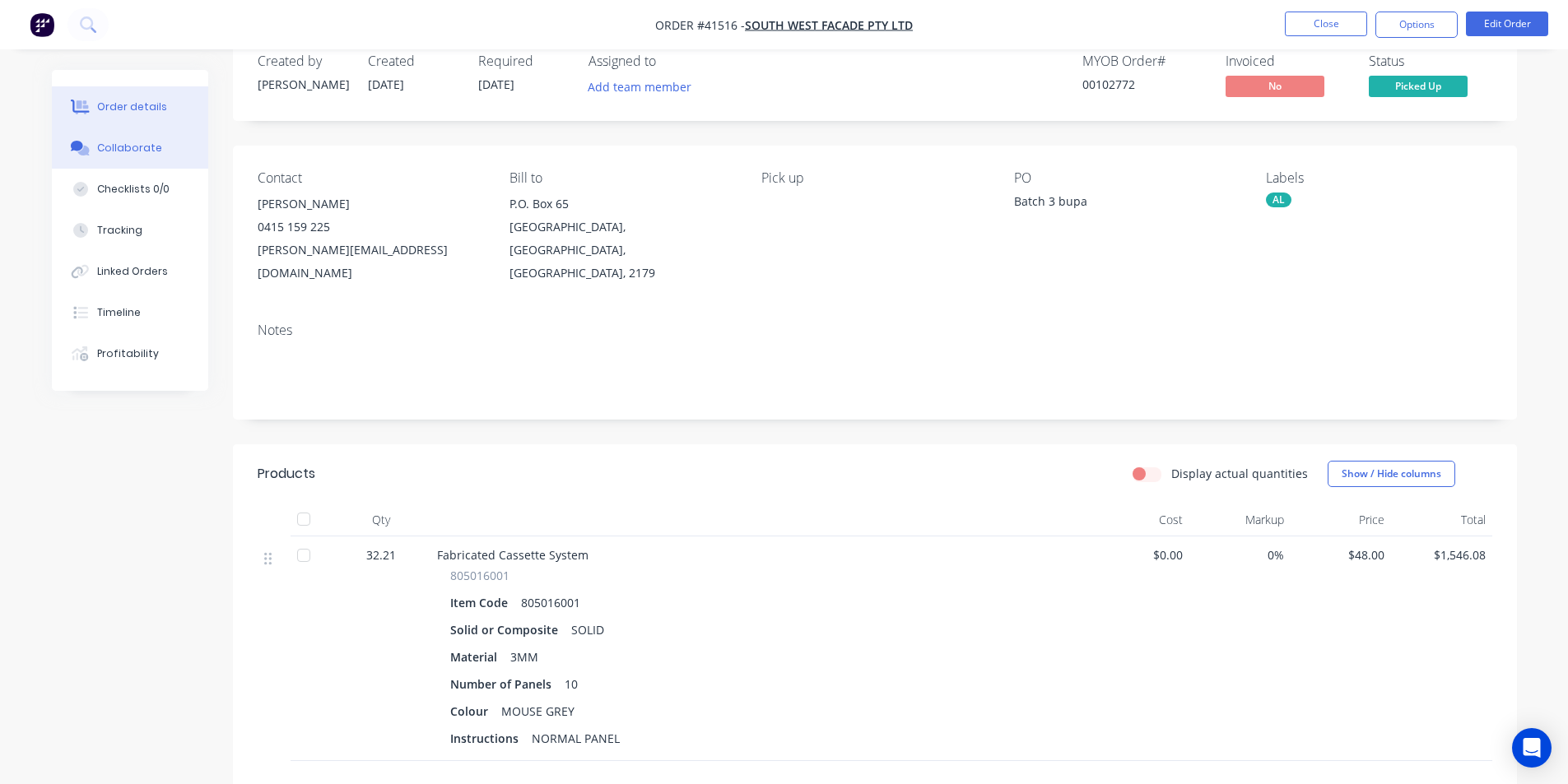
click at [136, 140] on button "Collaborate" at bounding box center [129, 147] width 156 height 41
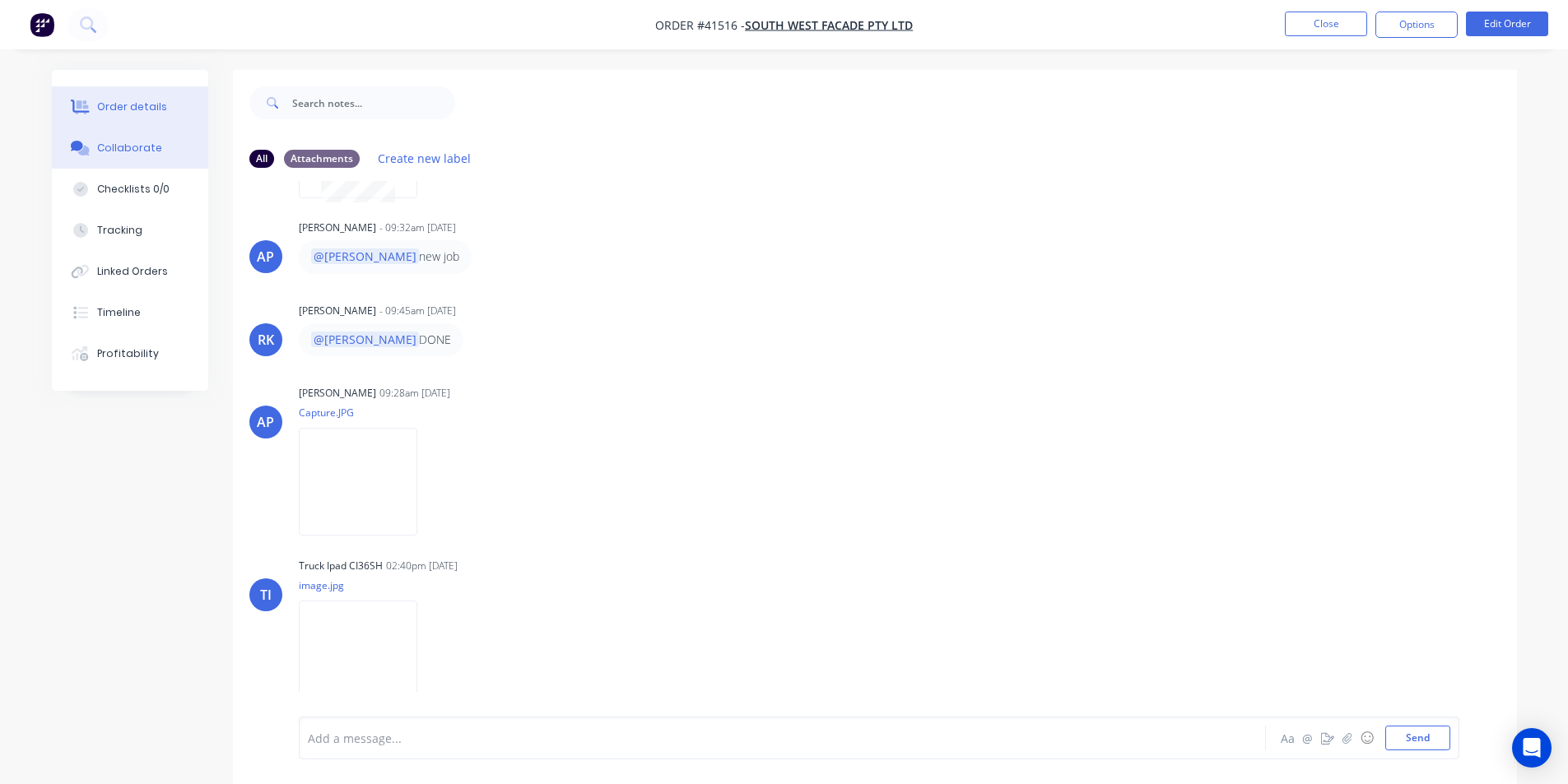
click at [143, 101] on div "Order details" at bounding box center [132, 107] width 70 height 15
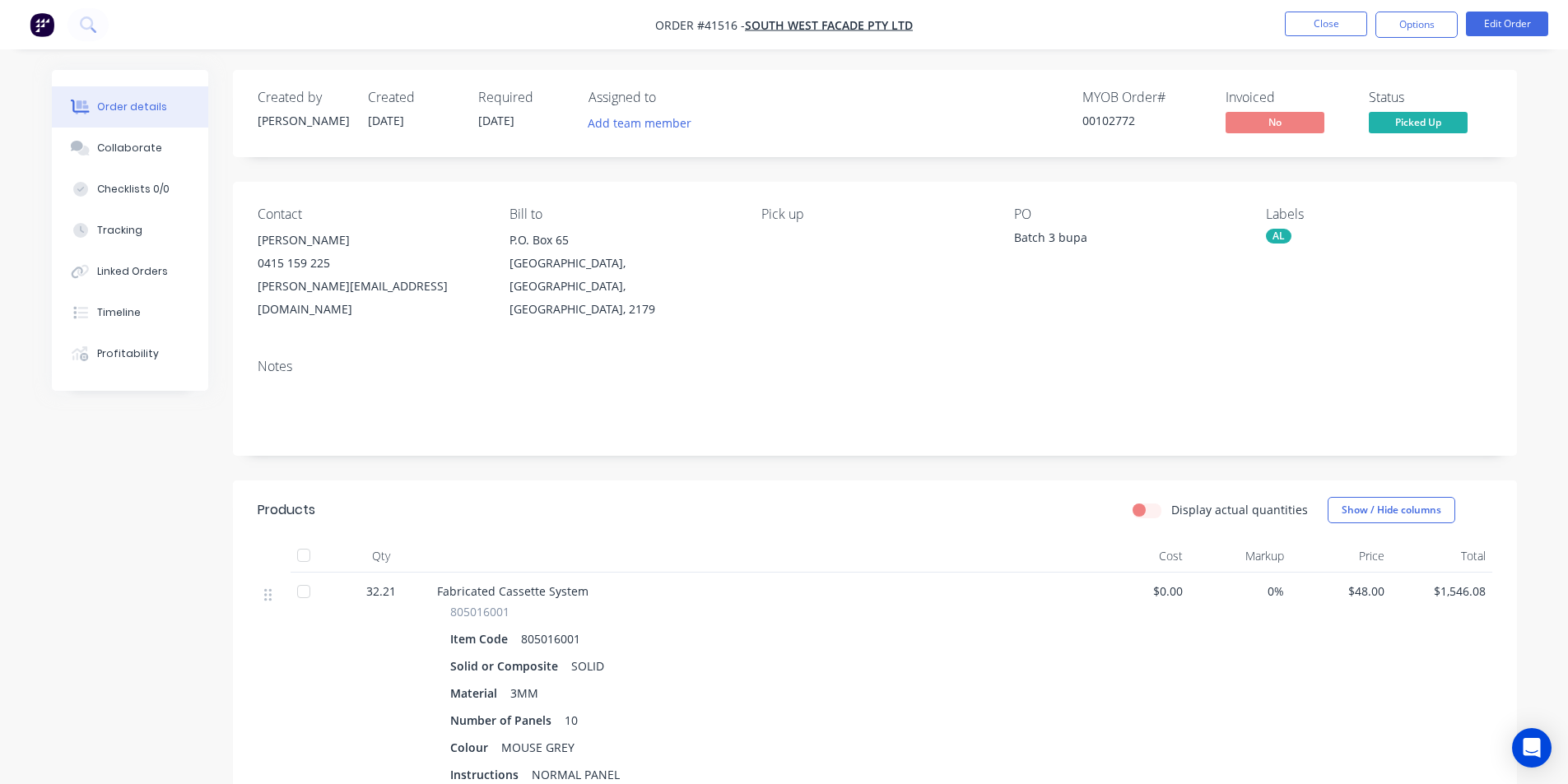
click at [1410, 31] on button "Options" at bounding box center [1417, 24] width 83 height 26
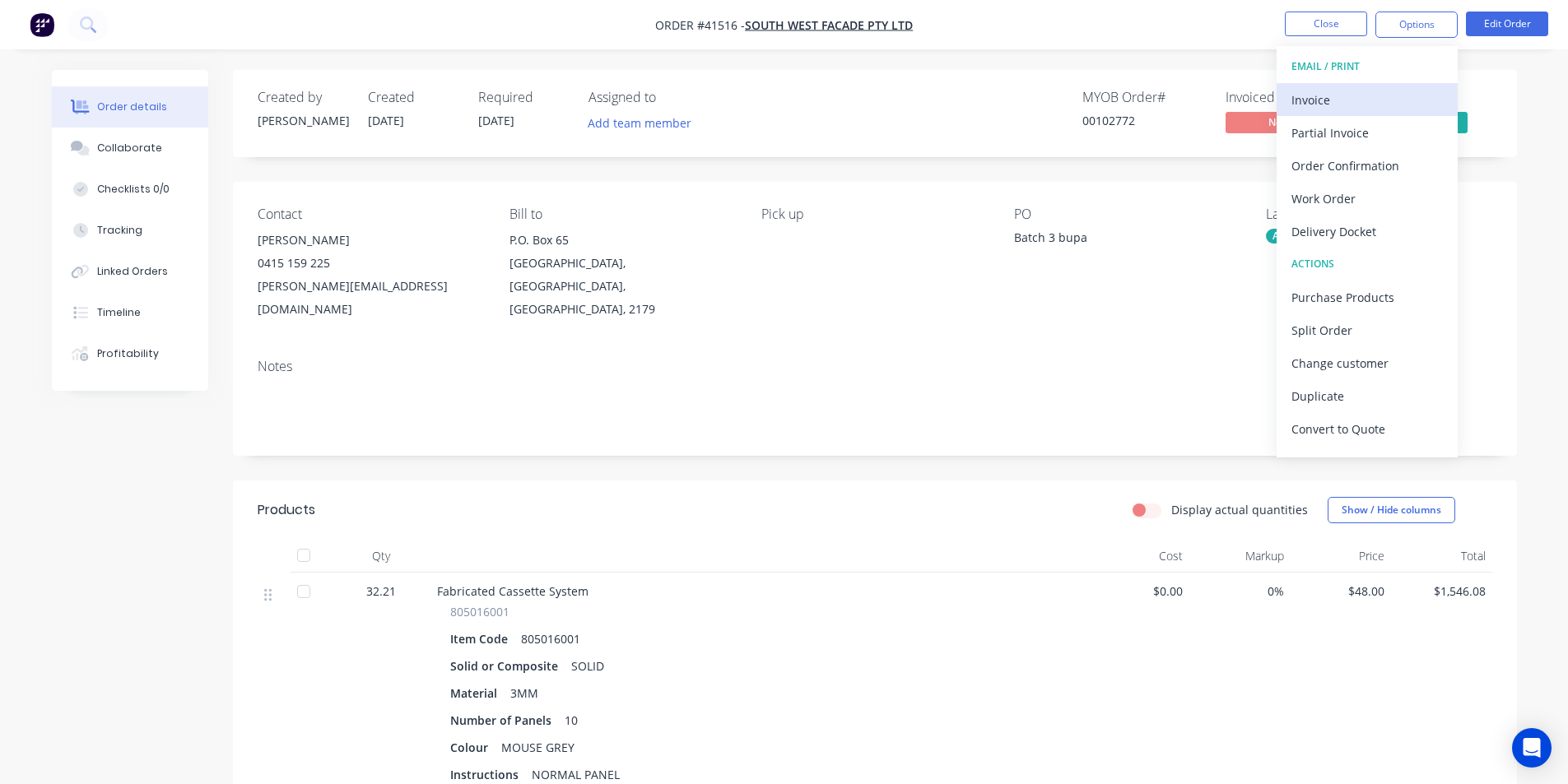
click at [1358, 104] on div "Invoice" at bounding box center [1367, 100] width 151 height 24
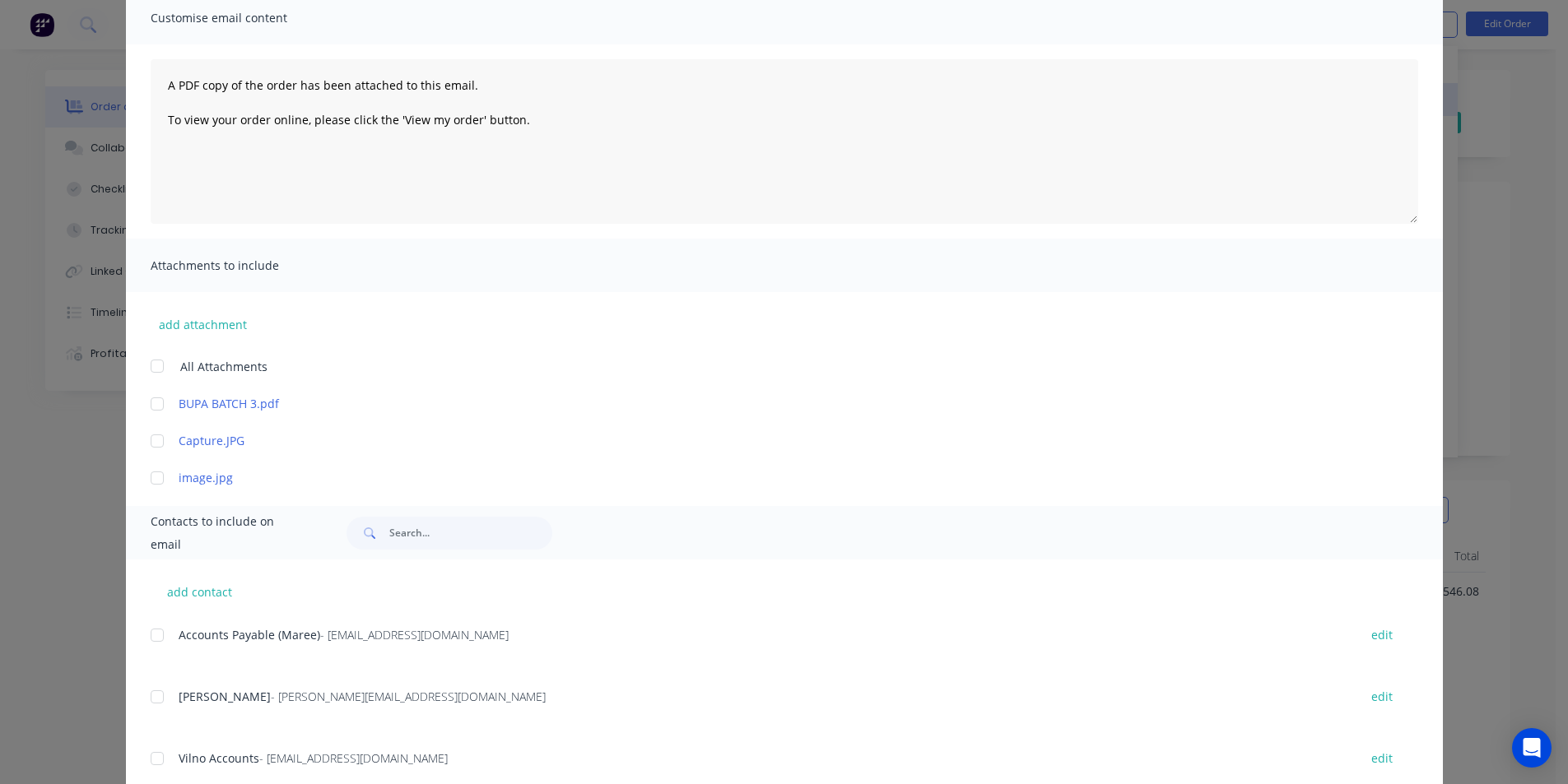
scroll to position [300, 0]
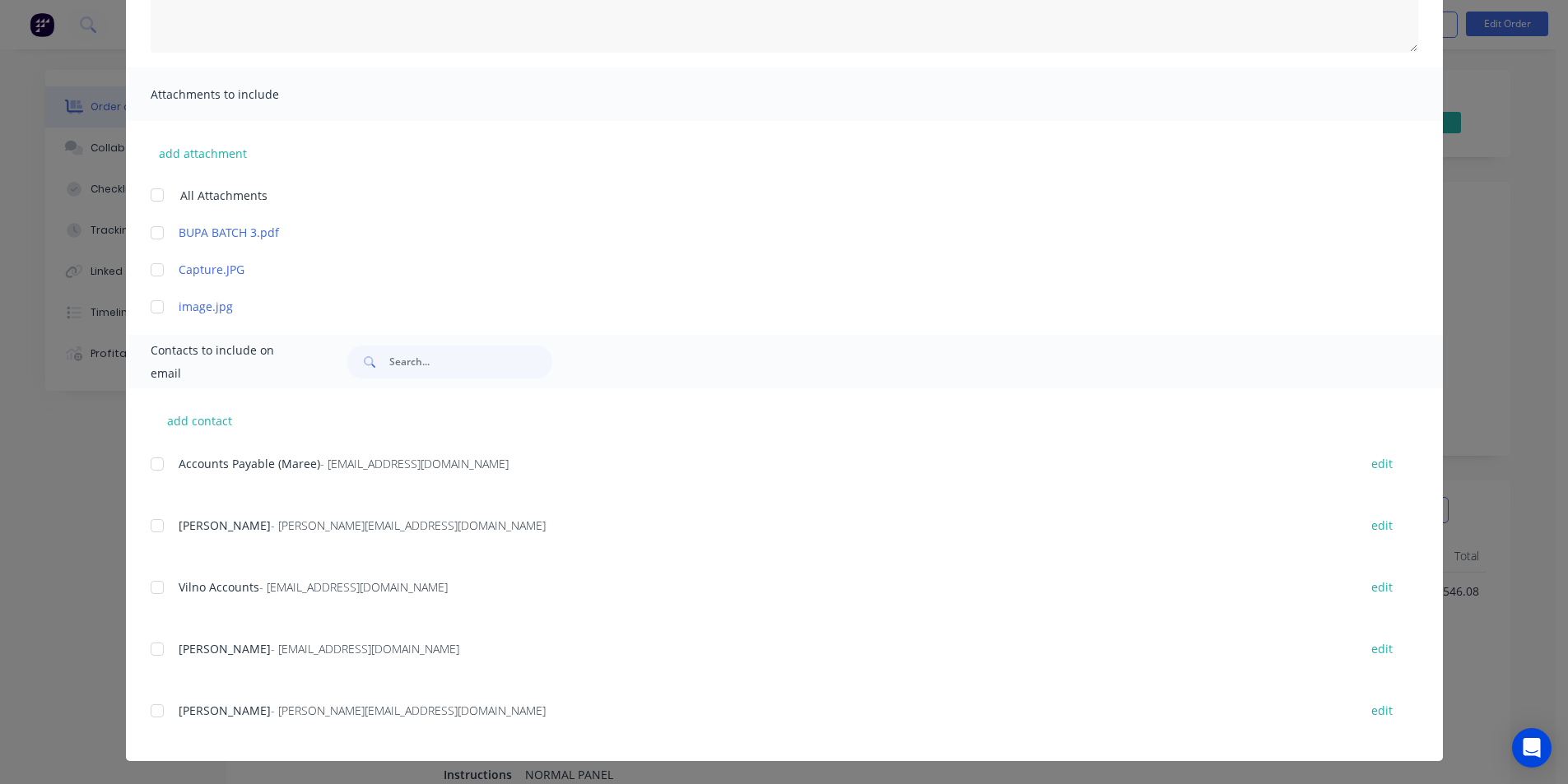
click at [162, 462] on div at bounding box center [157, 464] width 33 height 33
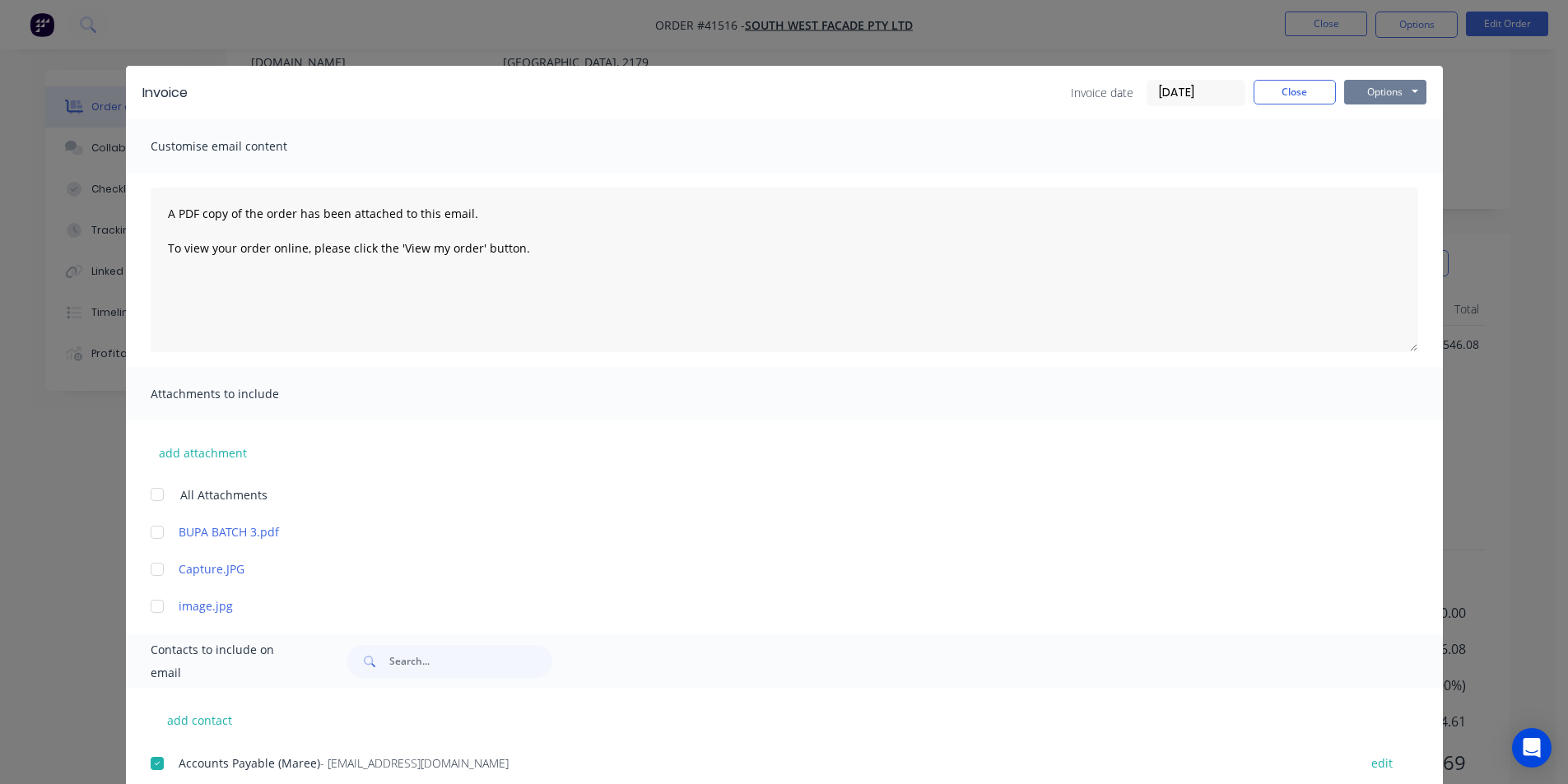
click at [1393, 94] on button "Options" at bounding box center [1385, 91] width 83 height 24
click at [1386, 172] on button "Email" at bounding box center [1397, 176] width 106 height 27
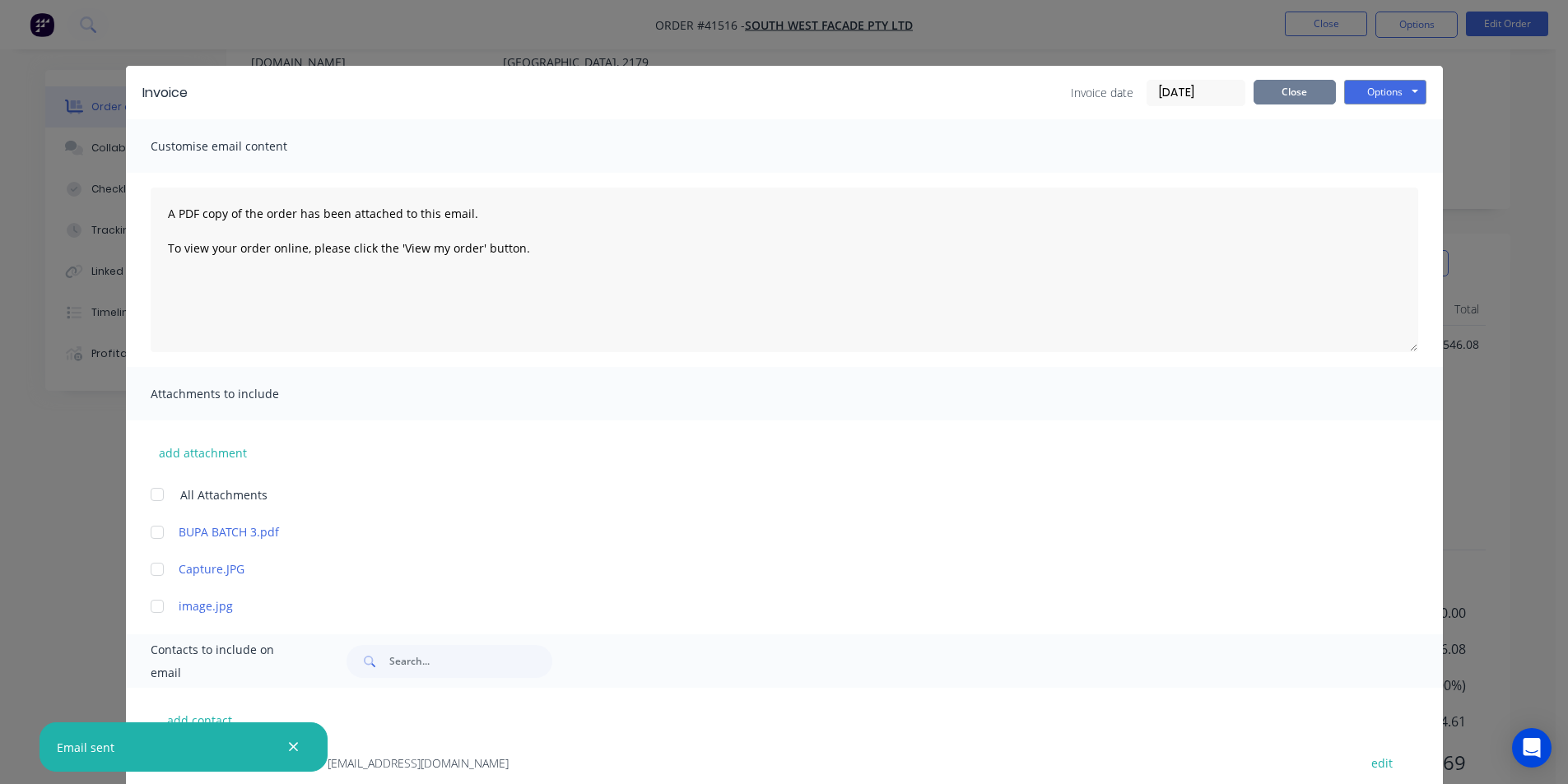
click at [1296, 103] on button "Close" at bounding box center [1294, 91] width 83 height 24
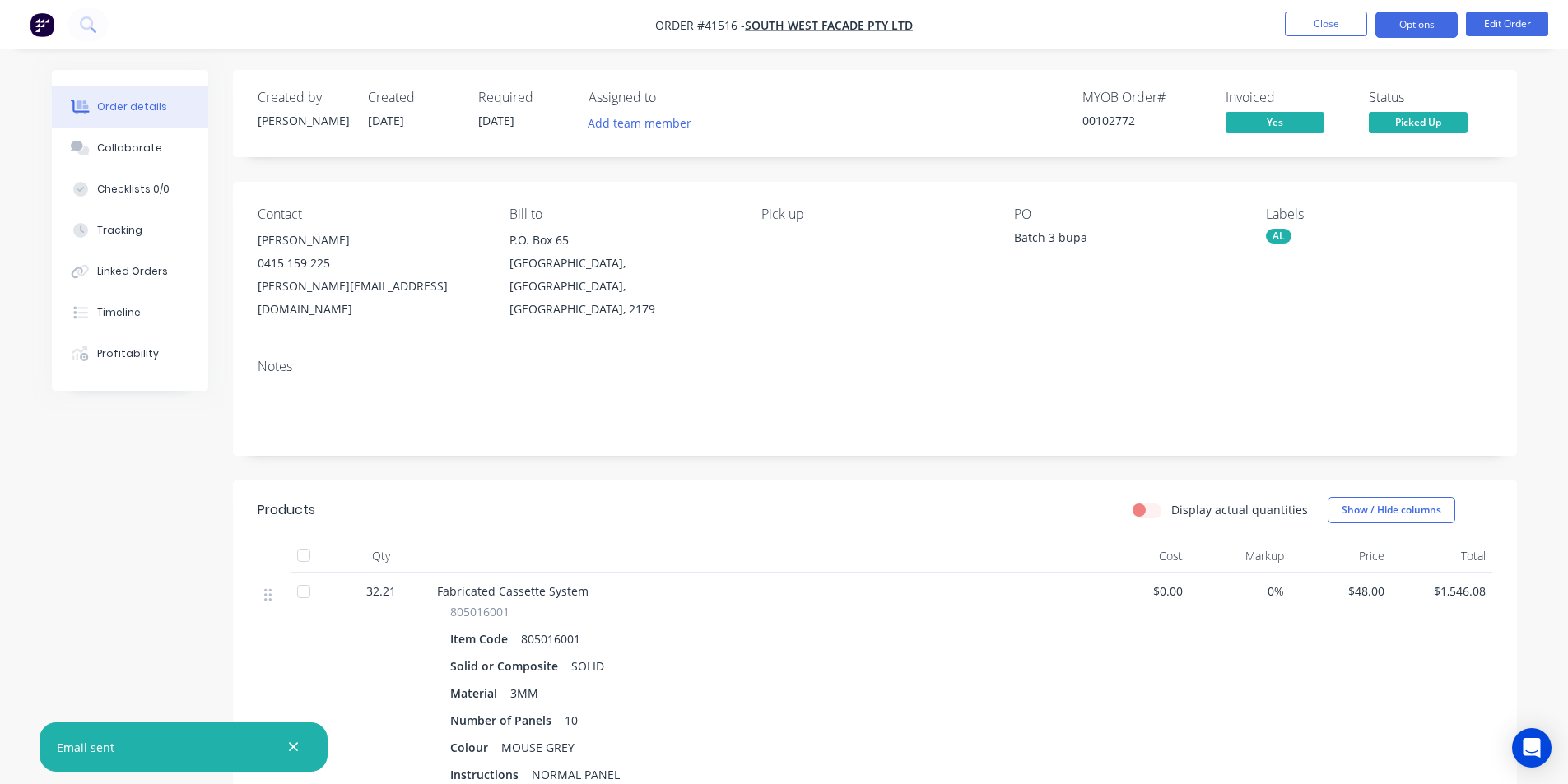
click at [1387, 26] on button "Options" at bounding box center [1417, 24] width 83 height 26
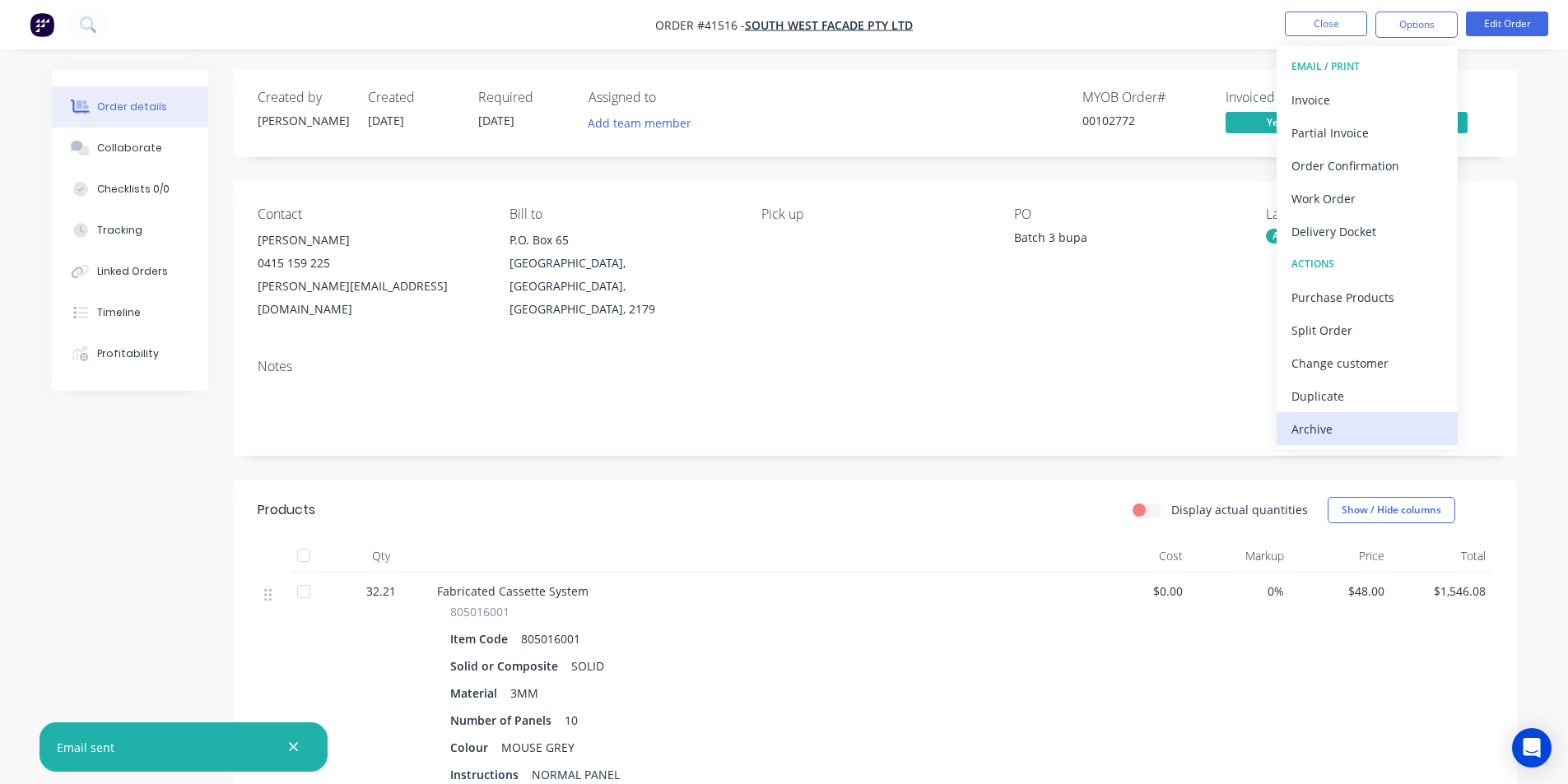
click at [1354, 422] on div "Archive" at bounding box center [1367, 429] width 151 height 24
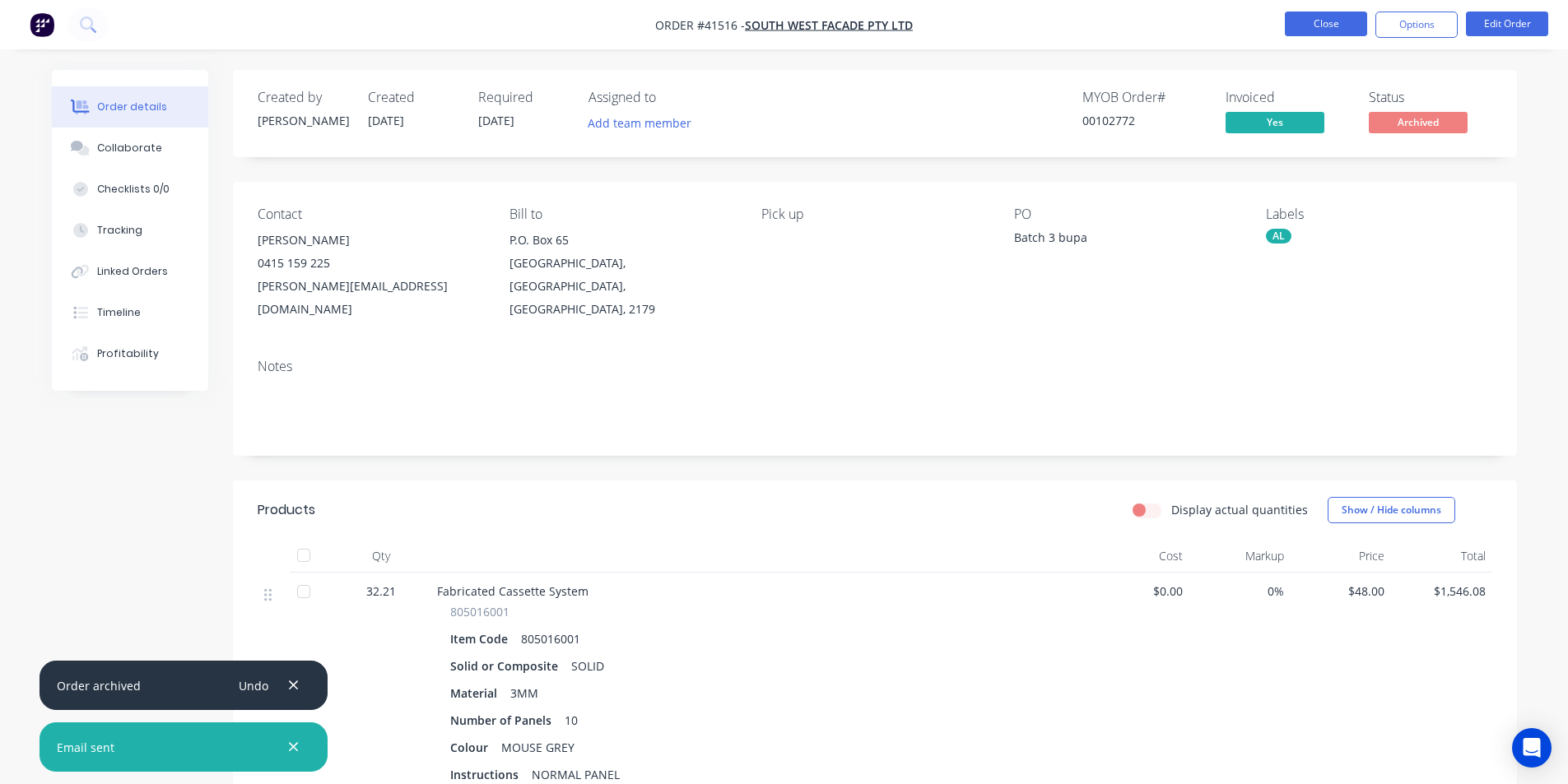
click at [1327, 19] on button "Close" at bounding box center [1326, 23] width 83 height 24
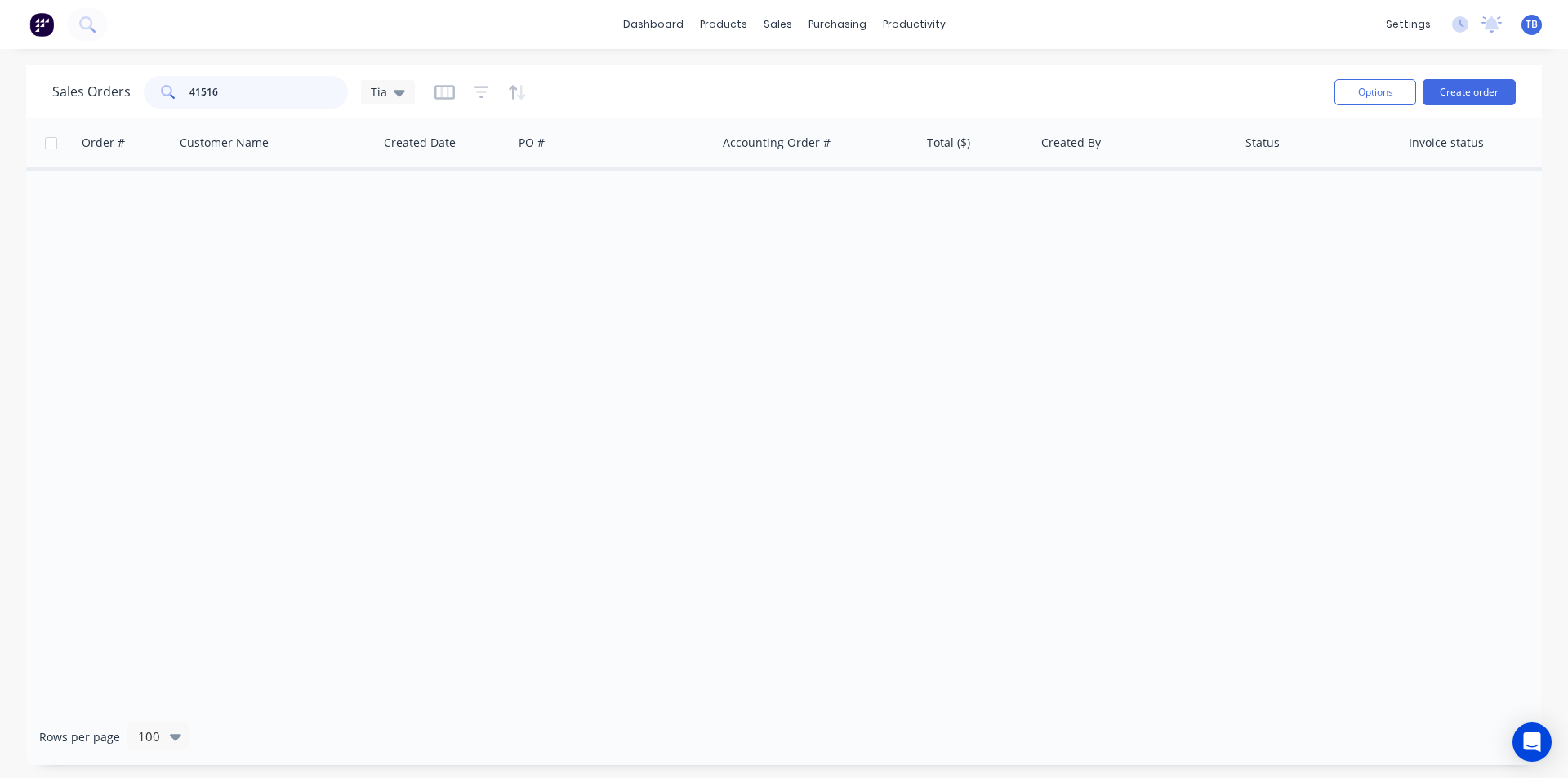
drag, startPoint x: 267, startPoint y: 97, endPoint x: 19, endPoint y: 86, distance: 248.2
click at [19, 86] on div "Sales Orders 41516 Tia Options Create order Order # Customer Name Created Date …" at bounding box center [784, 415] width 1568 height 700
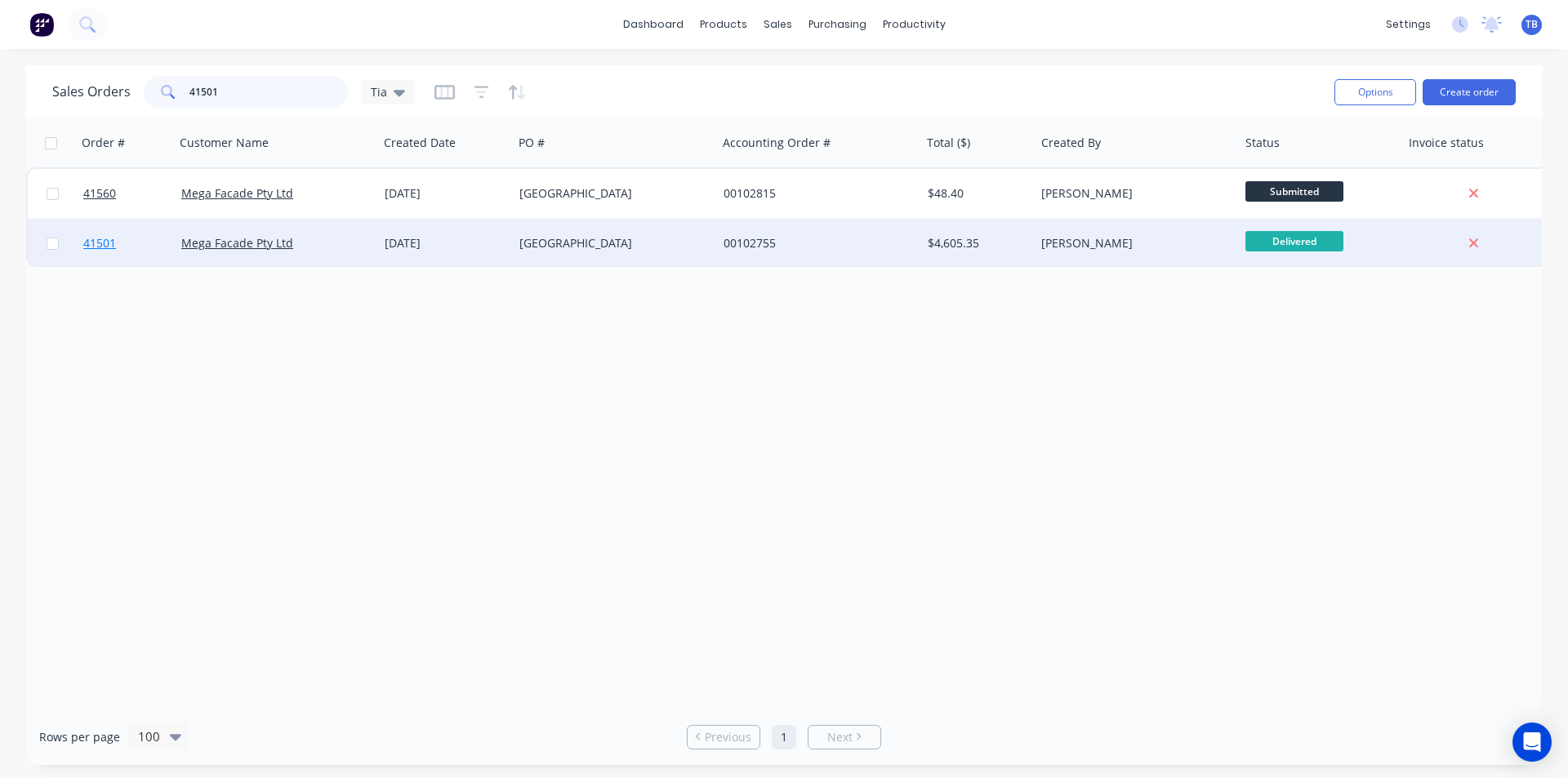
type input "41501"
click at [108, 245] on span "41501" at bounding box center [99, 243] width 33 height 16
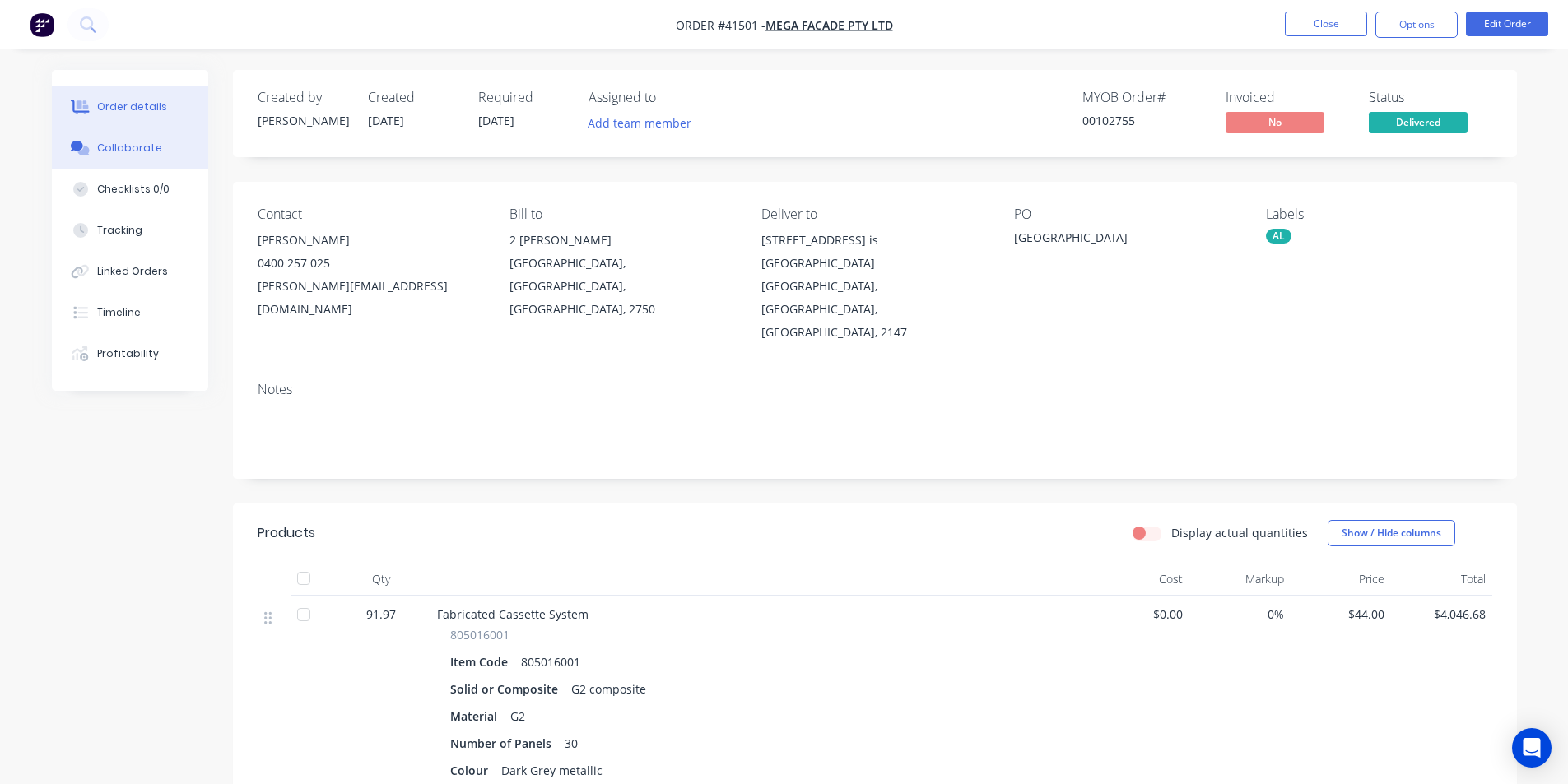
click at [143, 147] on div "Collaborate" at bounding box center [129, 147] width 65 height 15
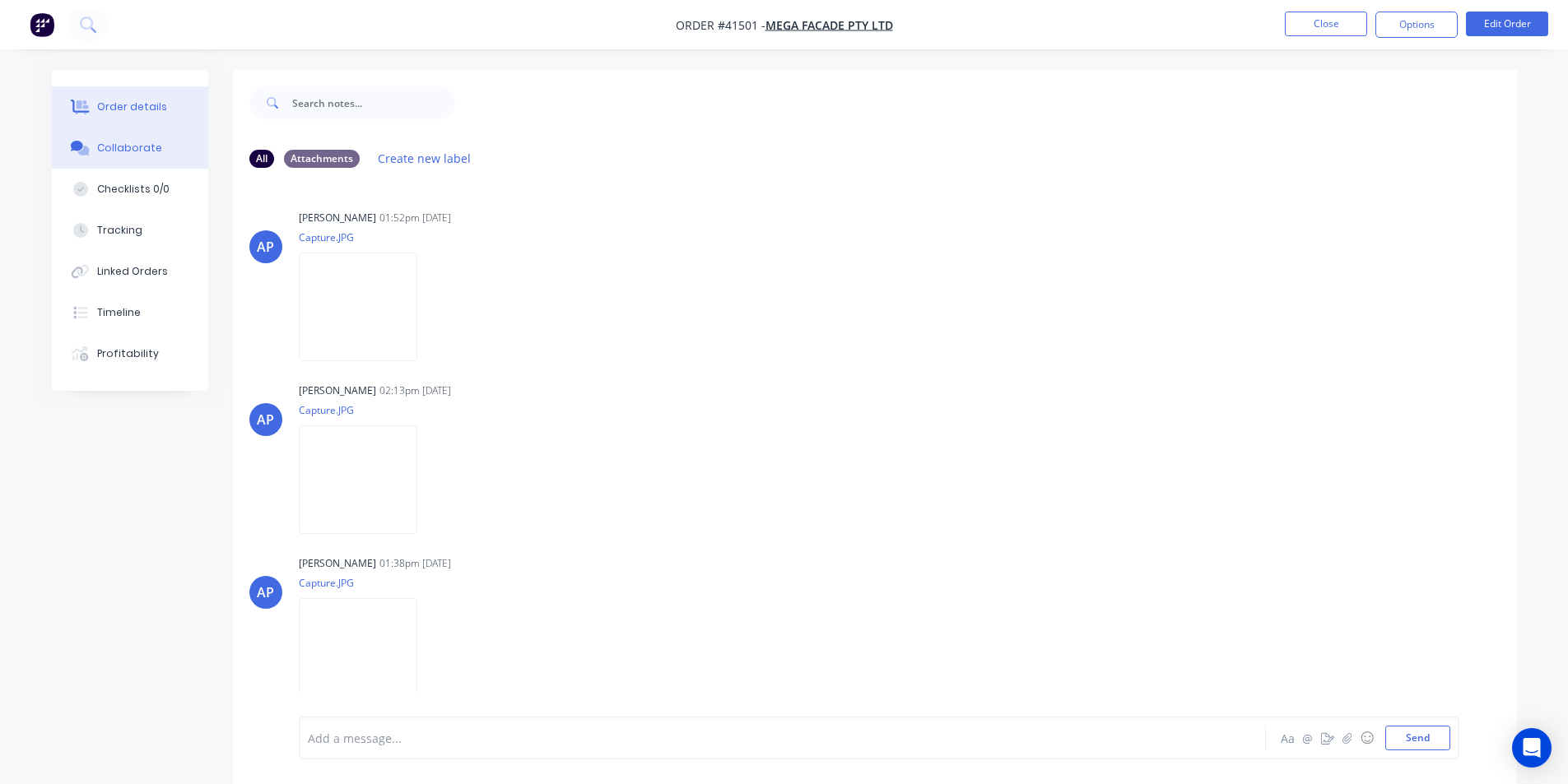
click at [111, 101] on div "Order details" at bounding box center [132, 107] width 70 height 15
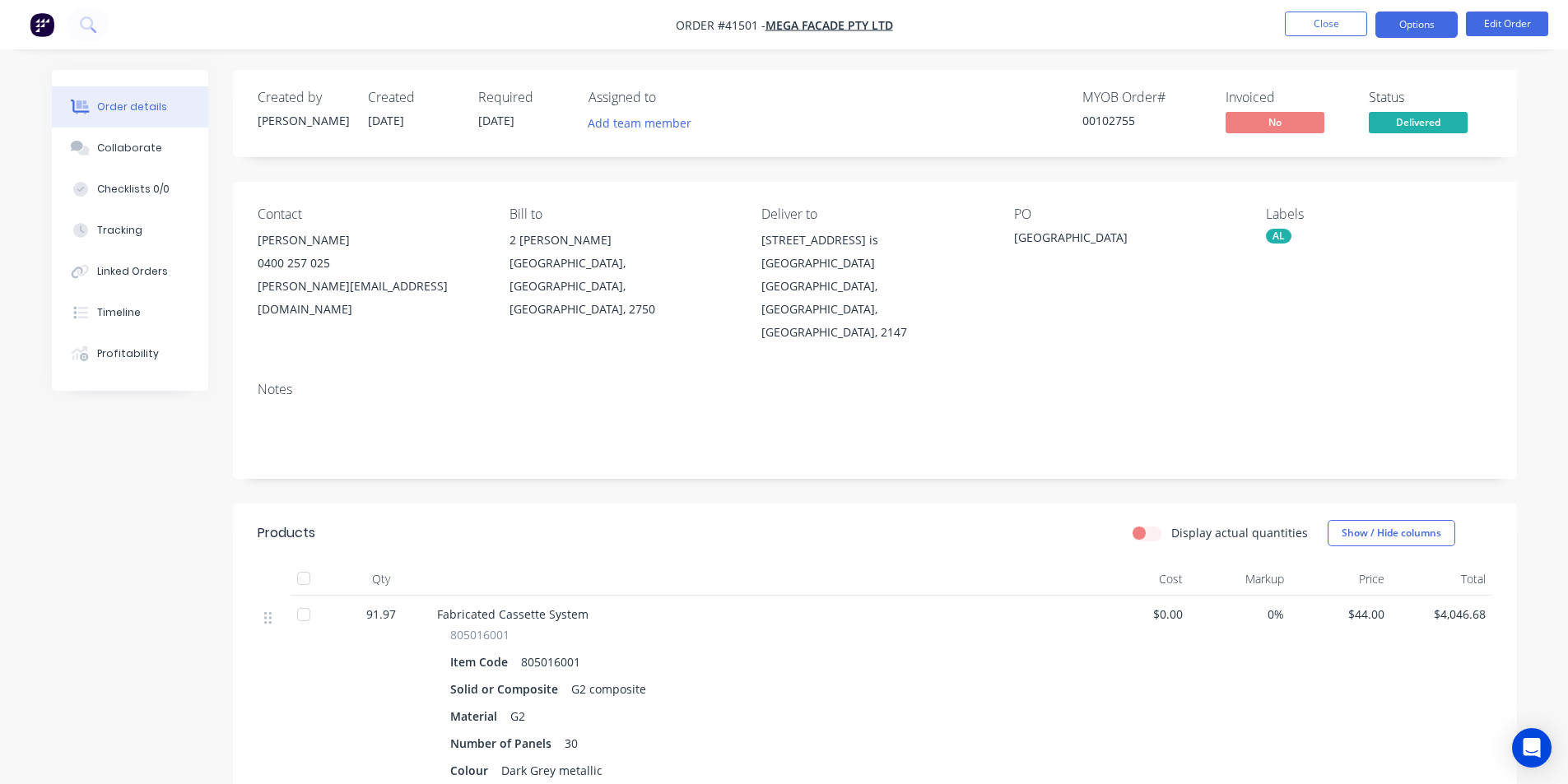
click at [1424, 23] on button "Options" at bounding box center [1417, 24] width 83 height 26
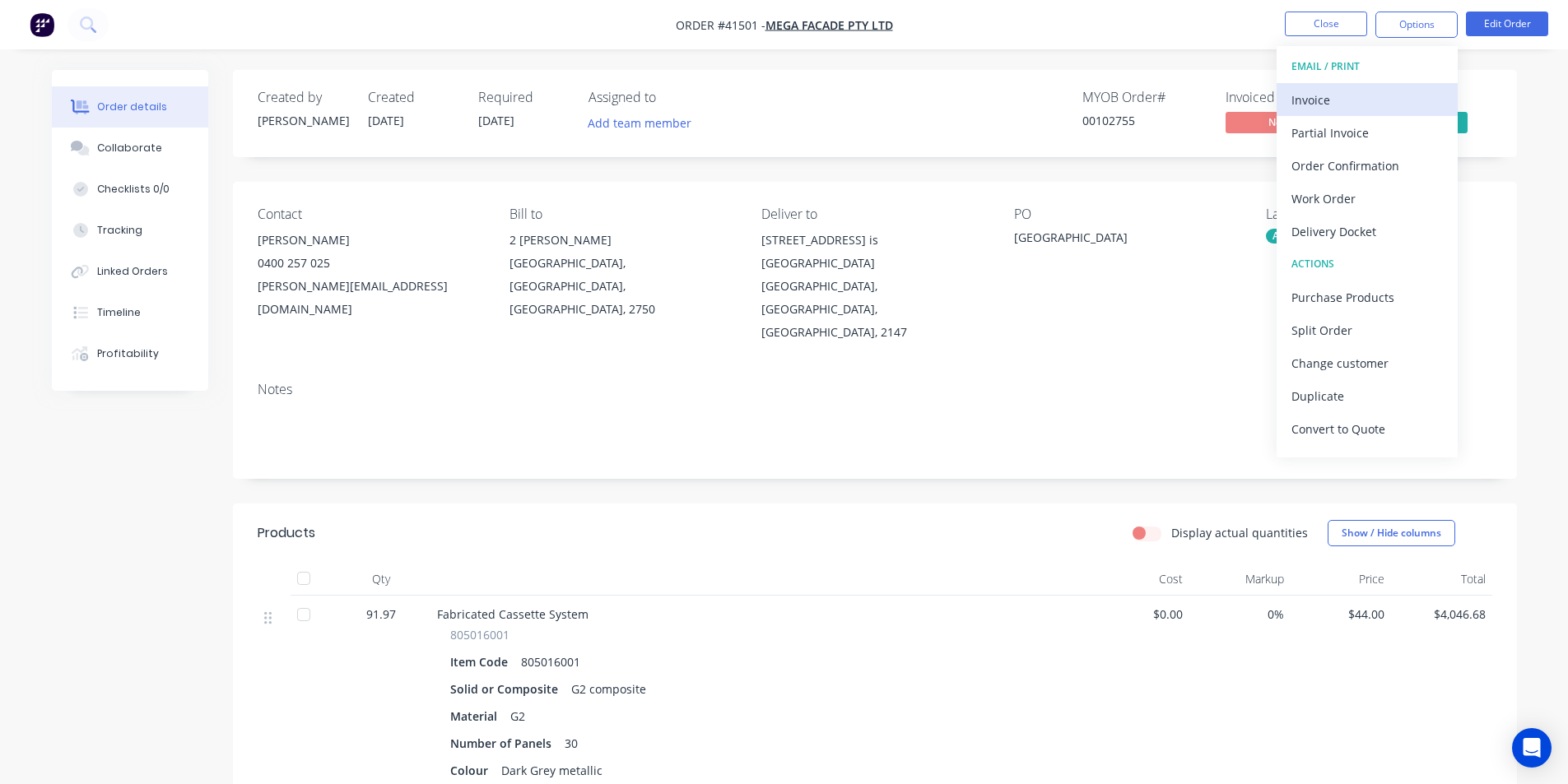
click at [1377, 93] on div "Invoice" at bounding box center [1367, 100] width 151 height 24
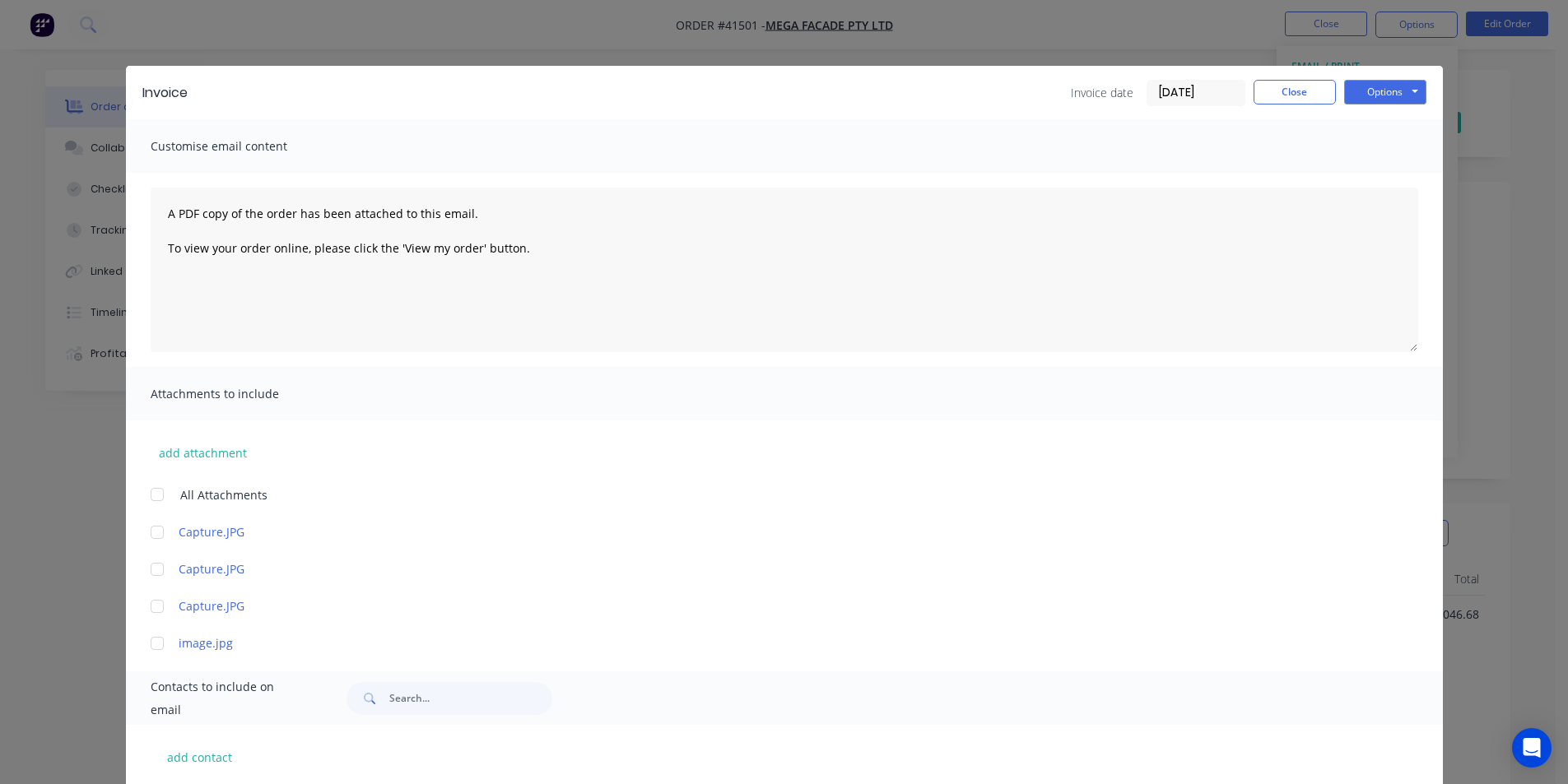
scroll to position [89, 0]
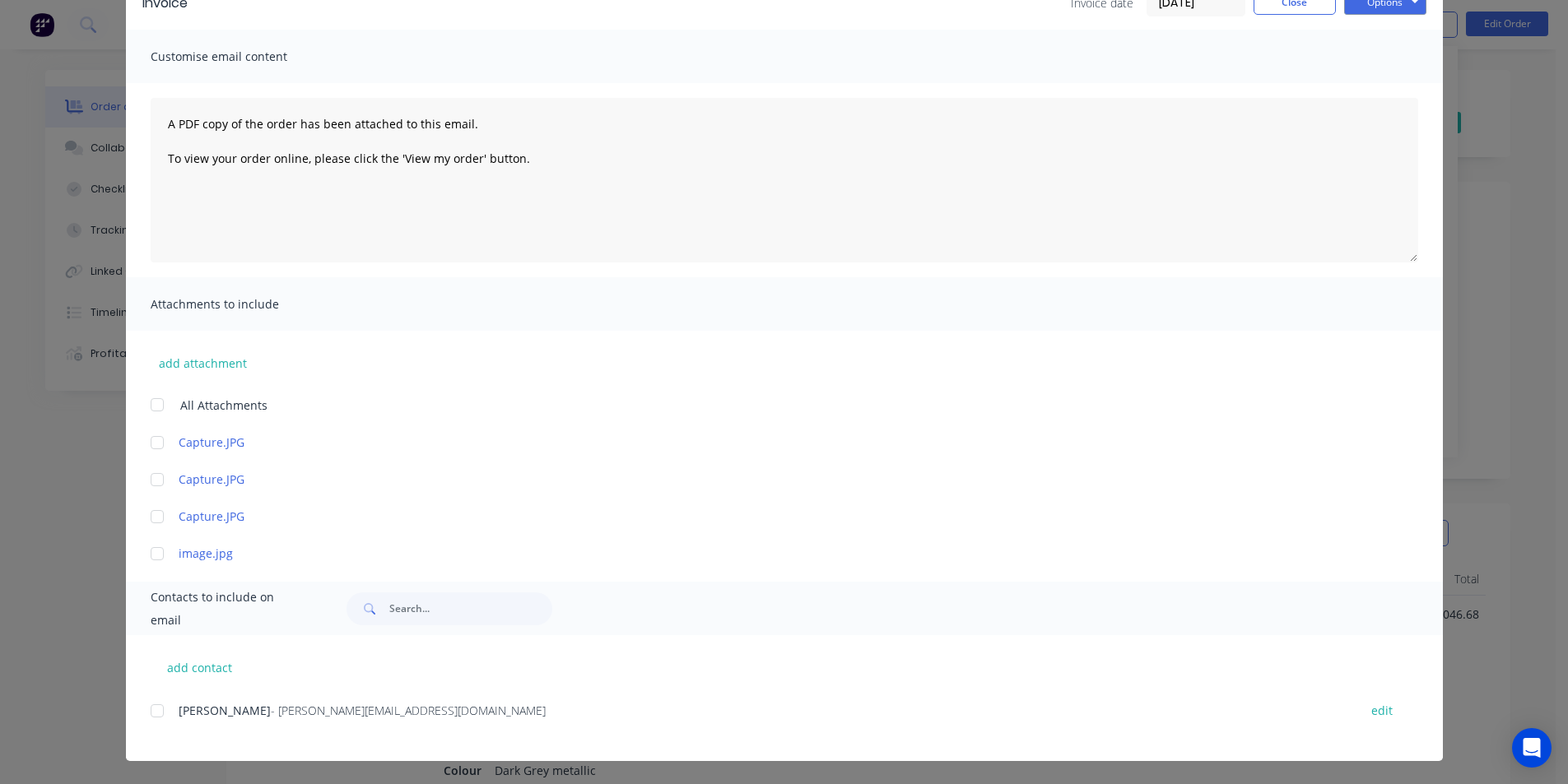
click at [136, 710] on div "add contact [PERSON_NAME] - [PERSON_NAME][EMAIL_ADDRESS][DOMAIN_NAME] edit" at bounding box center [784, 699] width 1318 height 126
drag, startPoint x: 149, startPoint y: 715, endPoint x: 584, endPoint y: 478, distance: 495.4
click at [149, 715] on div at bounding box center [157, 711] width 33 height 33
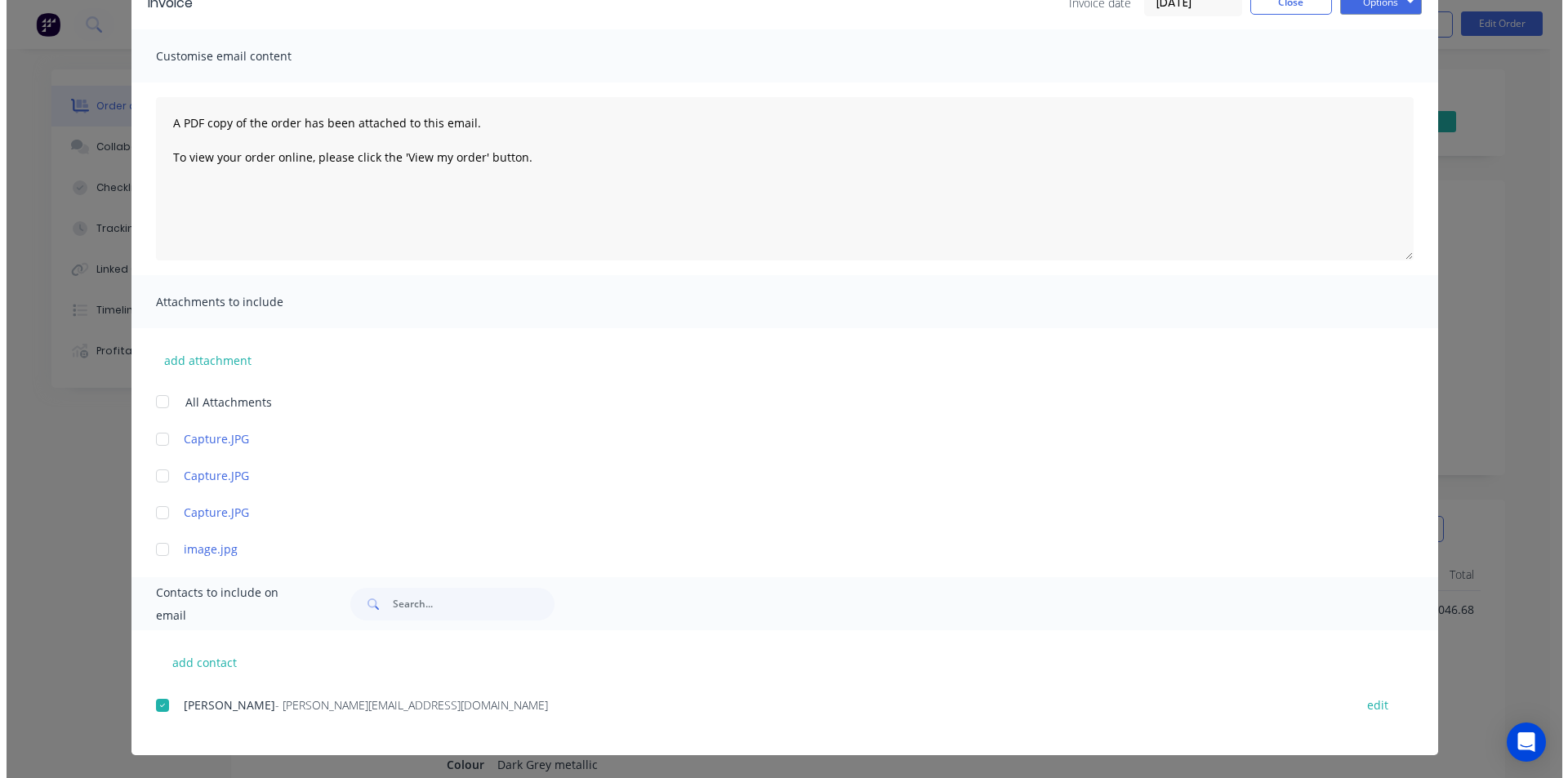
scroll to position [0, 0]
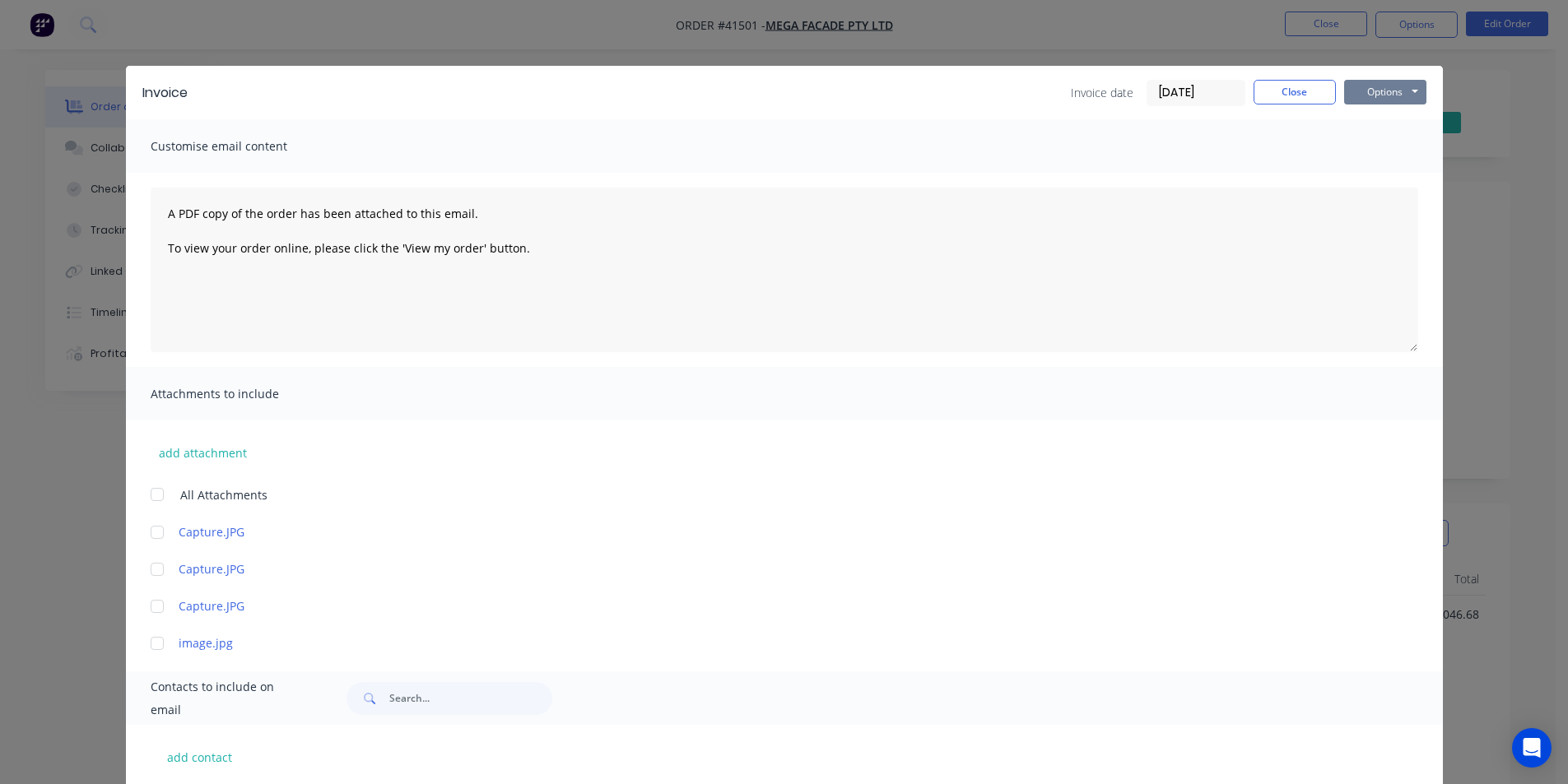
click at [1397, 94] on button "Options" at bounding box center [1385, 91] width 83 height 24
click at [1394, 184] on button "Email" at bounding box center [1397, 176] width 106 height 27
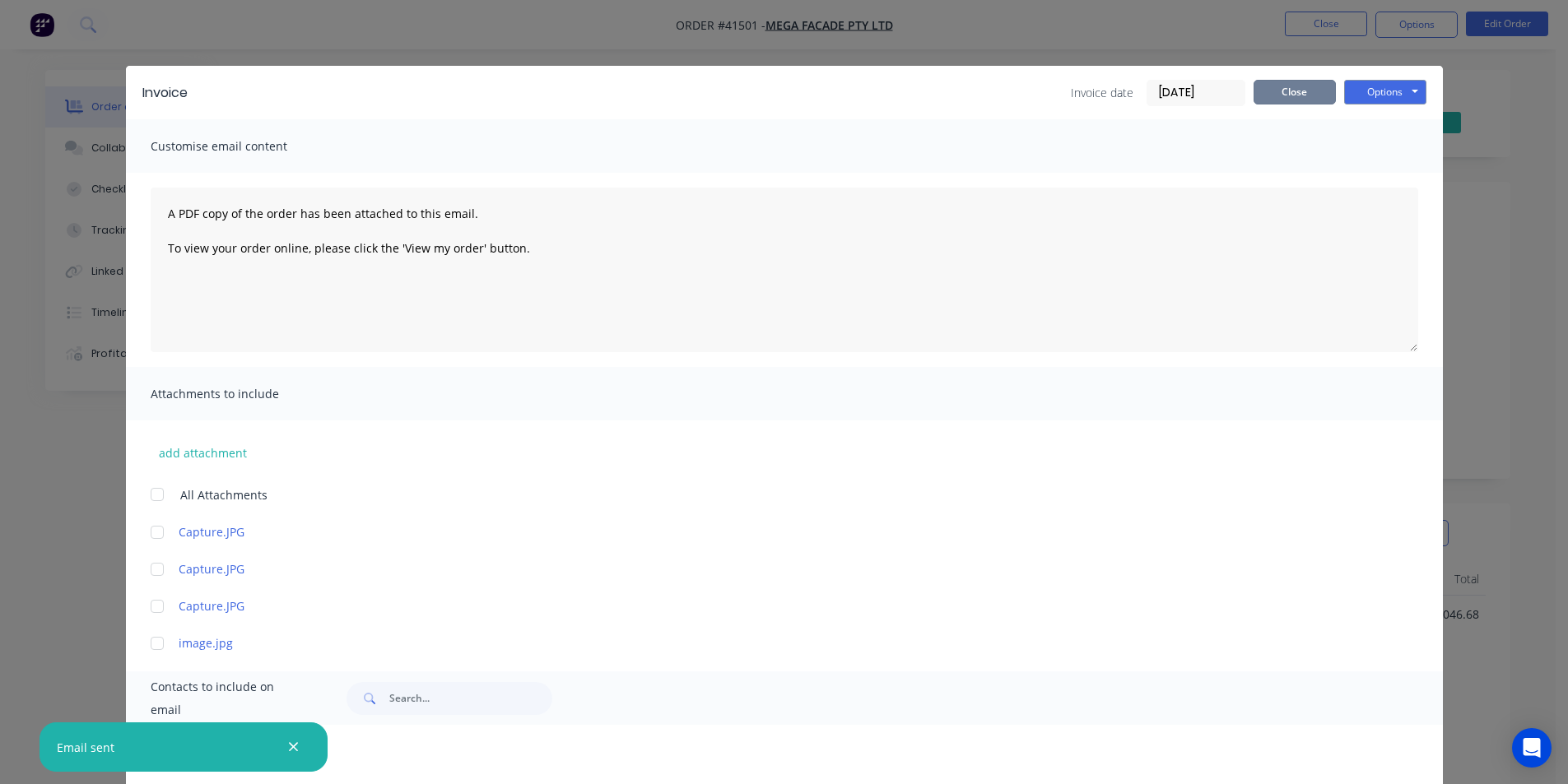
click at [1311, 92] on button "Close" at bounding box center [1294, 91] width 83 height 24
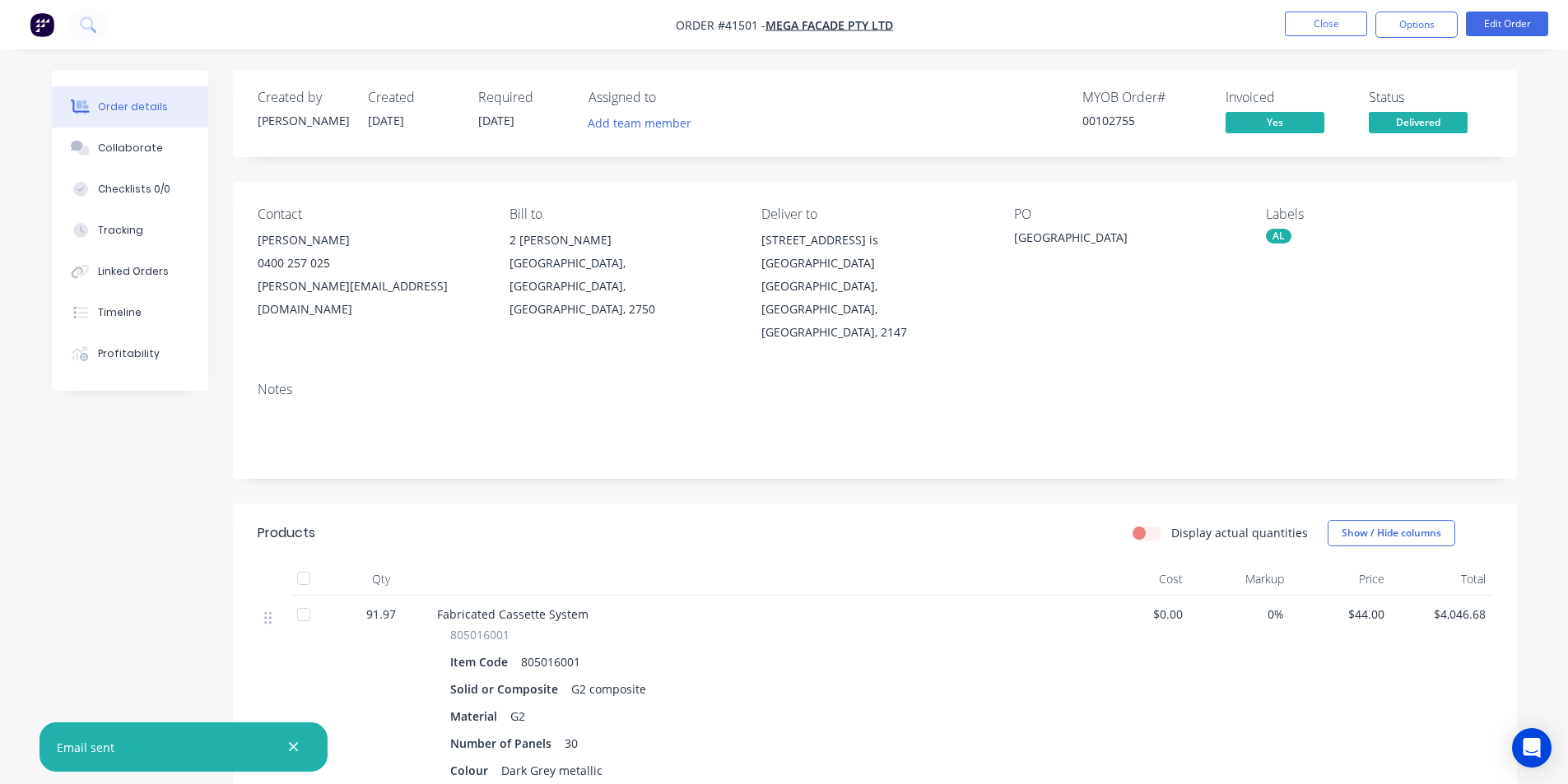
click at [1404, 19] on button "Options" at bounding box center [1417, 24] width 83 height 26
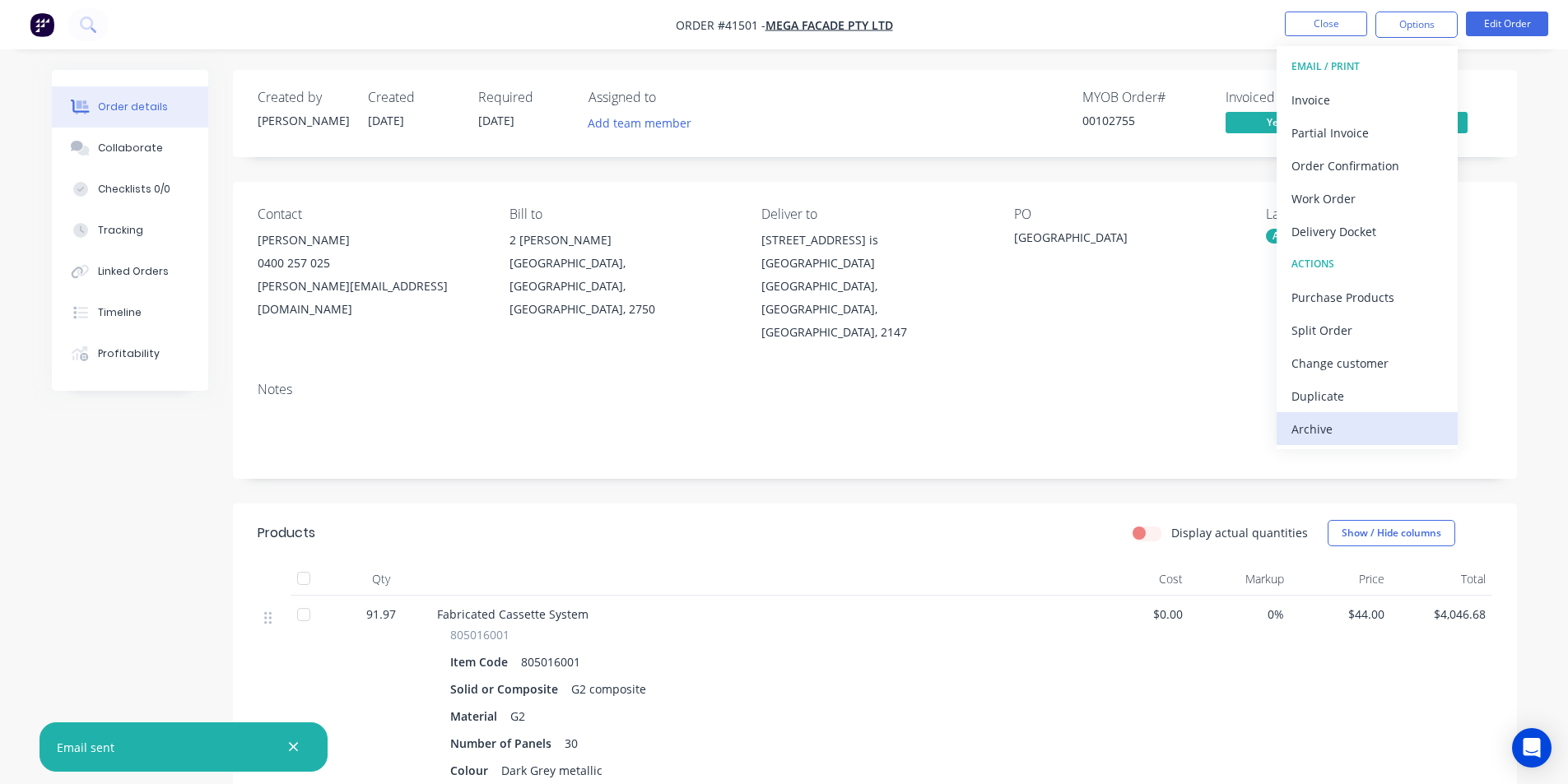
click at [1320, 439] on div "Archive" at bounding box center [1367, 429] width 151 height 24
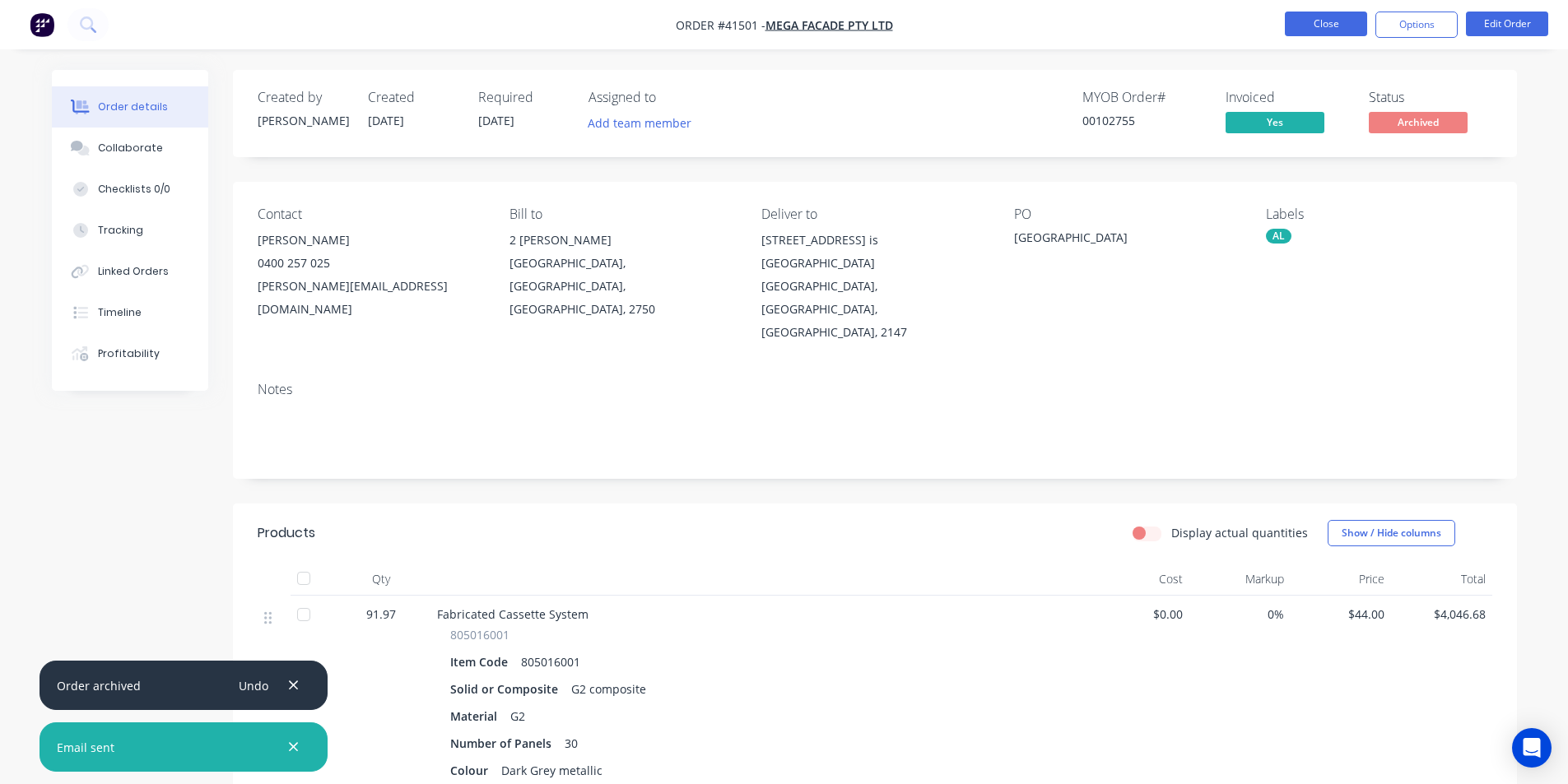
drag, startPoint x: 1302, startPoint y: 20, endPoint x: 1303, endPoint y: 34, distance: 14.0
click at [1303, 34] on button "Close" at bounding box center [1326, 23] width 83 height 24
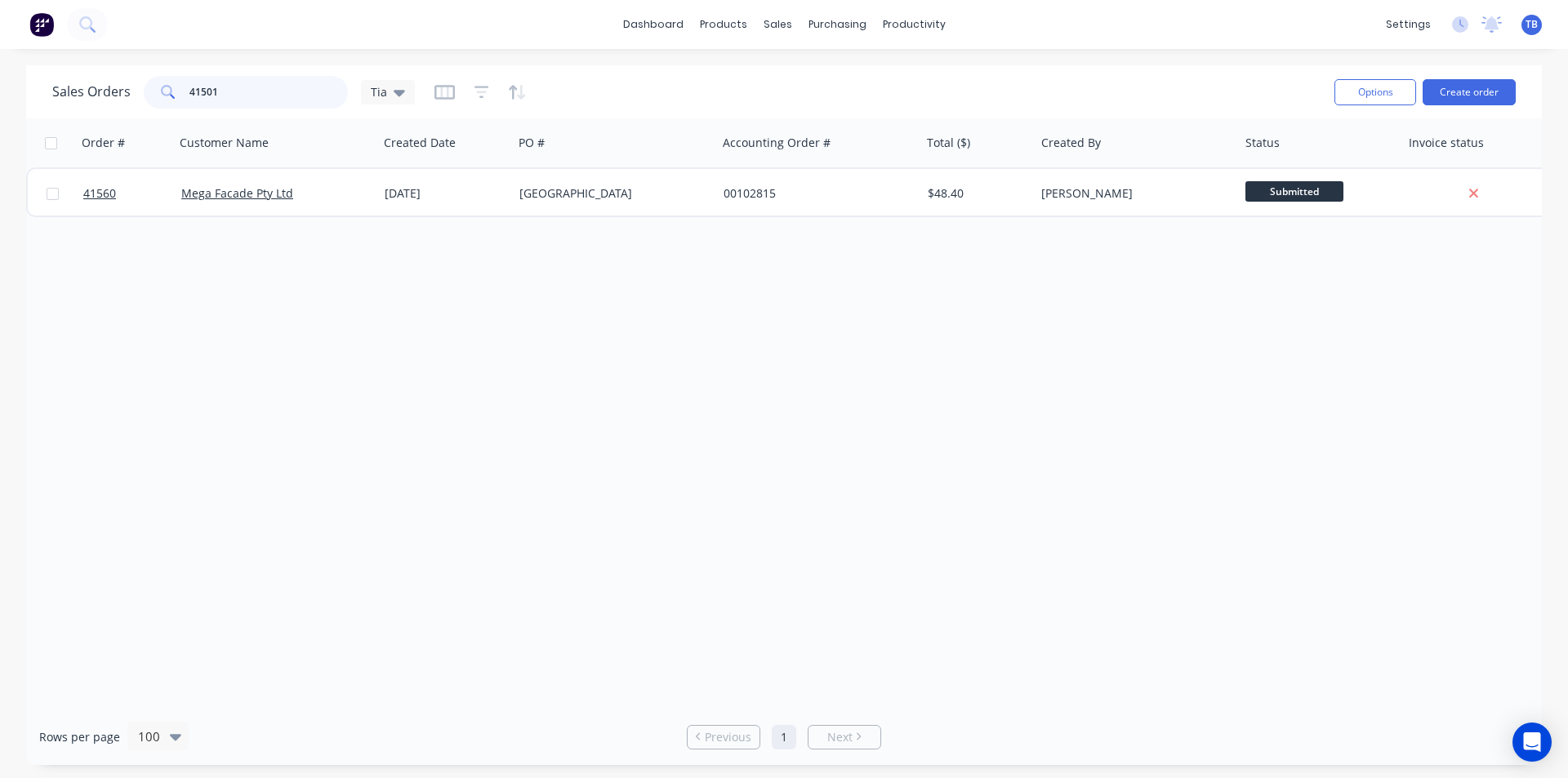
drag, startPoint x: 233, startPoint y: 89, endPoint x: 185, endPoint y: 91, distance: 48.0
click at [185, 91] on div "41501" at bounding box center [246, 92] width 204 height 33
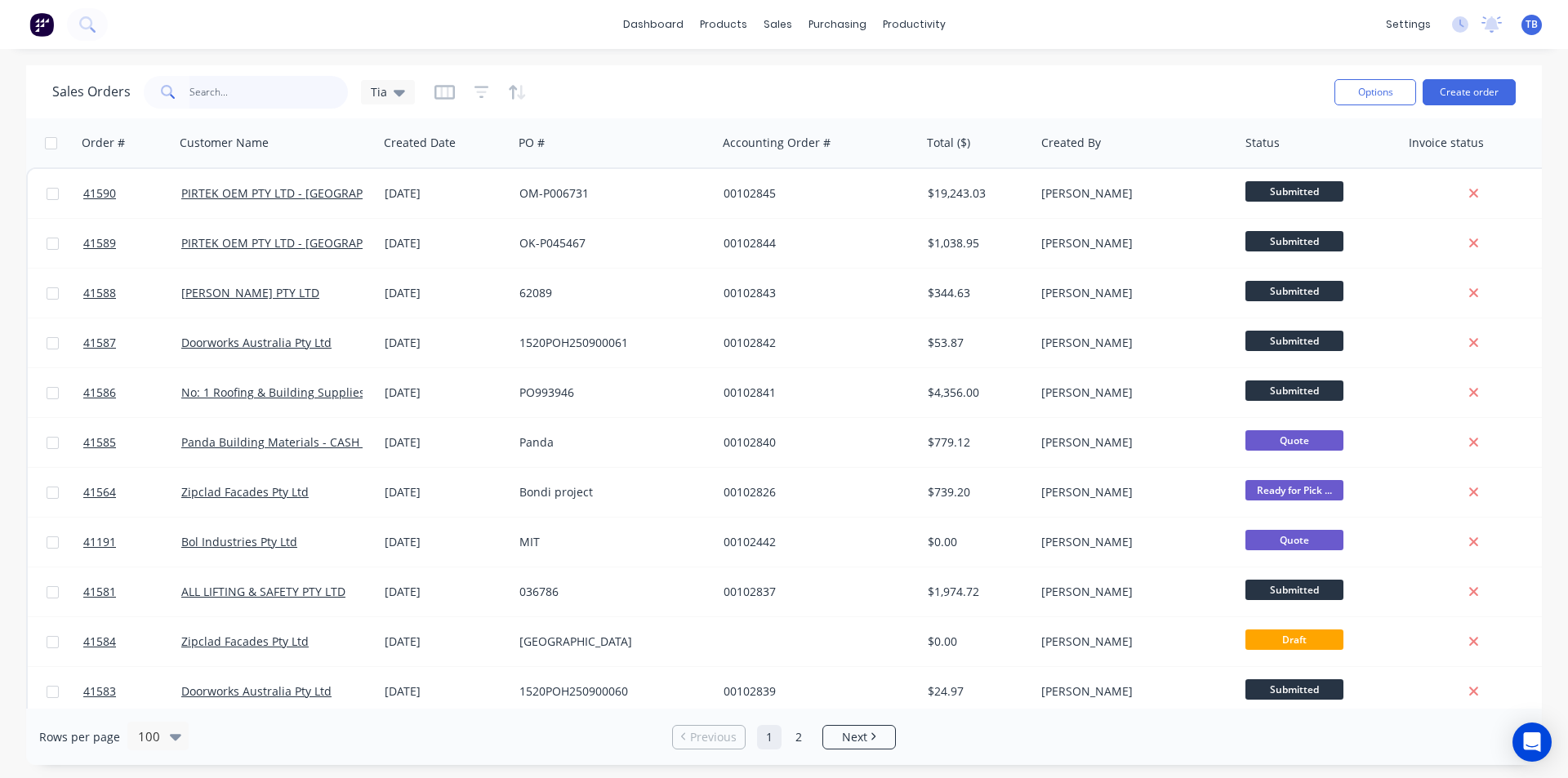
click at [262, 92] on input "text" at bounding box center [269, 92] width 159 height 33
type input "41501"
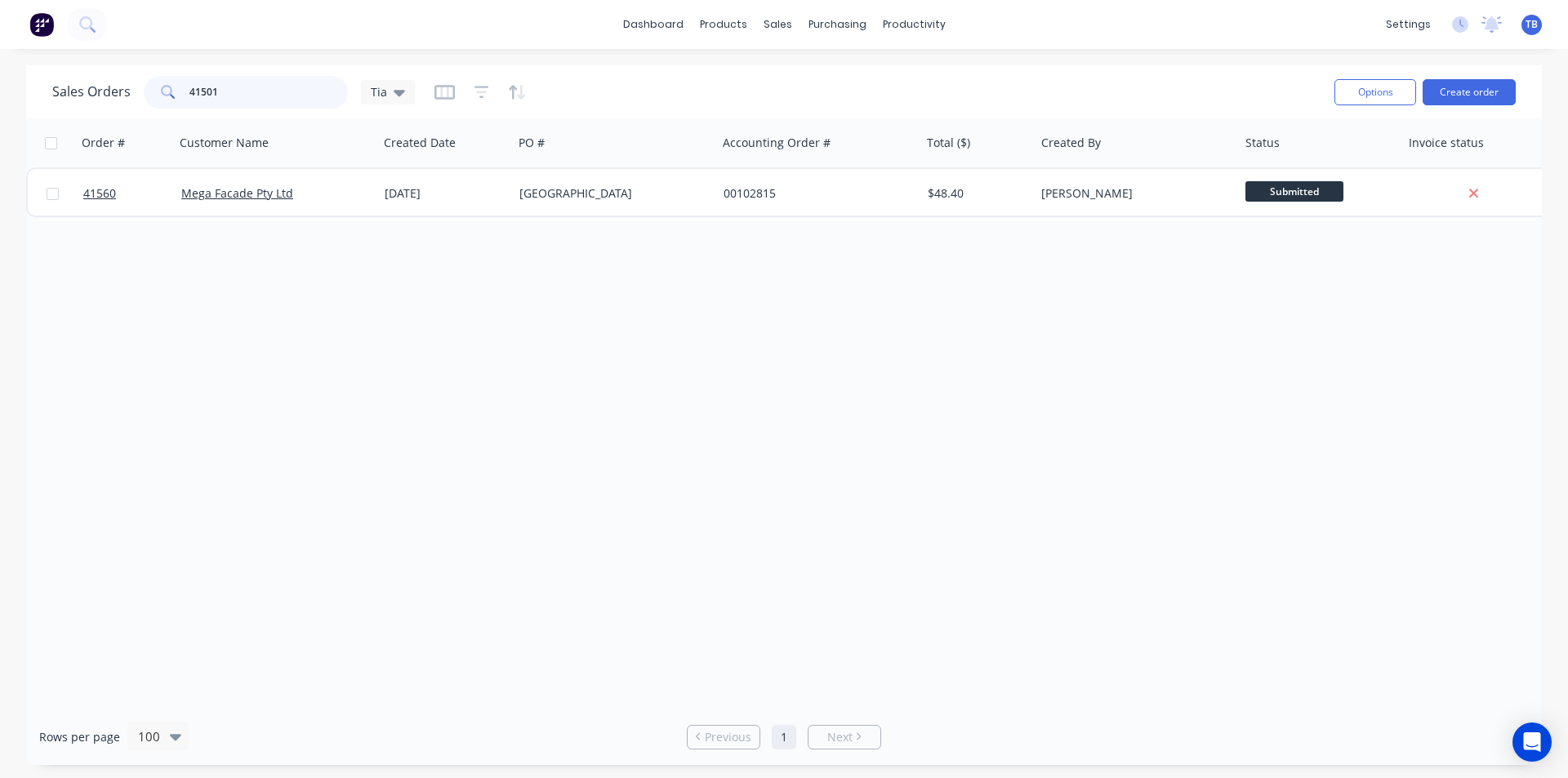
drag, startPoint x: 261, startPoint y: 99, endPoint x: -39, endPoint y: 94, distance: 300.0
click at [0, 94] on html "dashboard products sales purchasing productivity dashboard products Product Cat…" at bounding box center [784, 389] width 1568 height 778
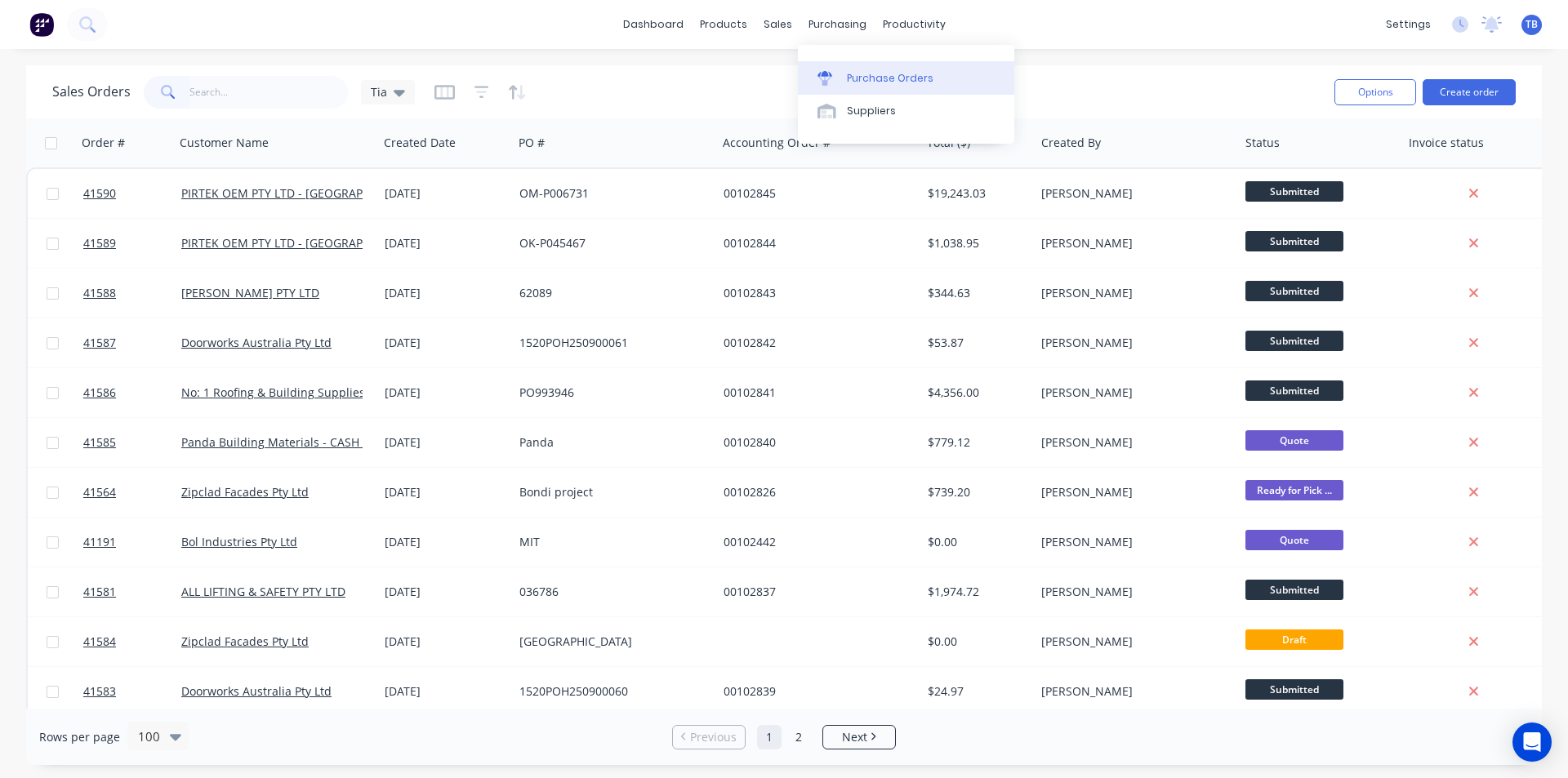
click at [844, 82] on link "Purchase Orders" at bounding box center [905, 78] width 217 height 33
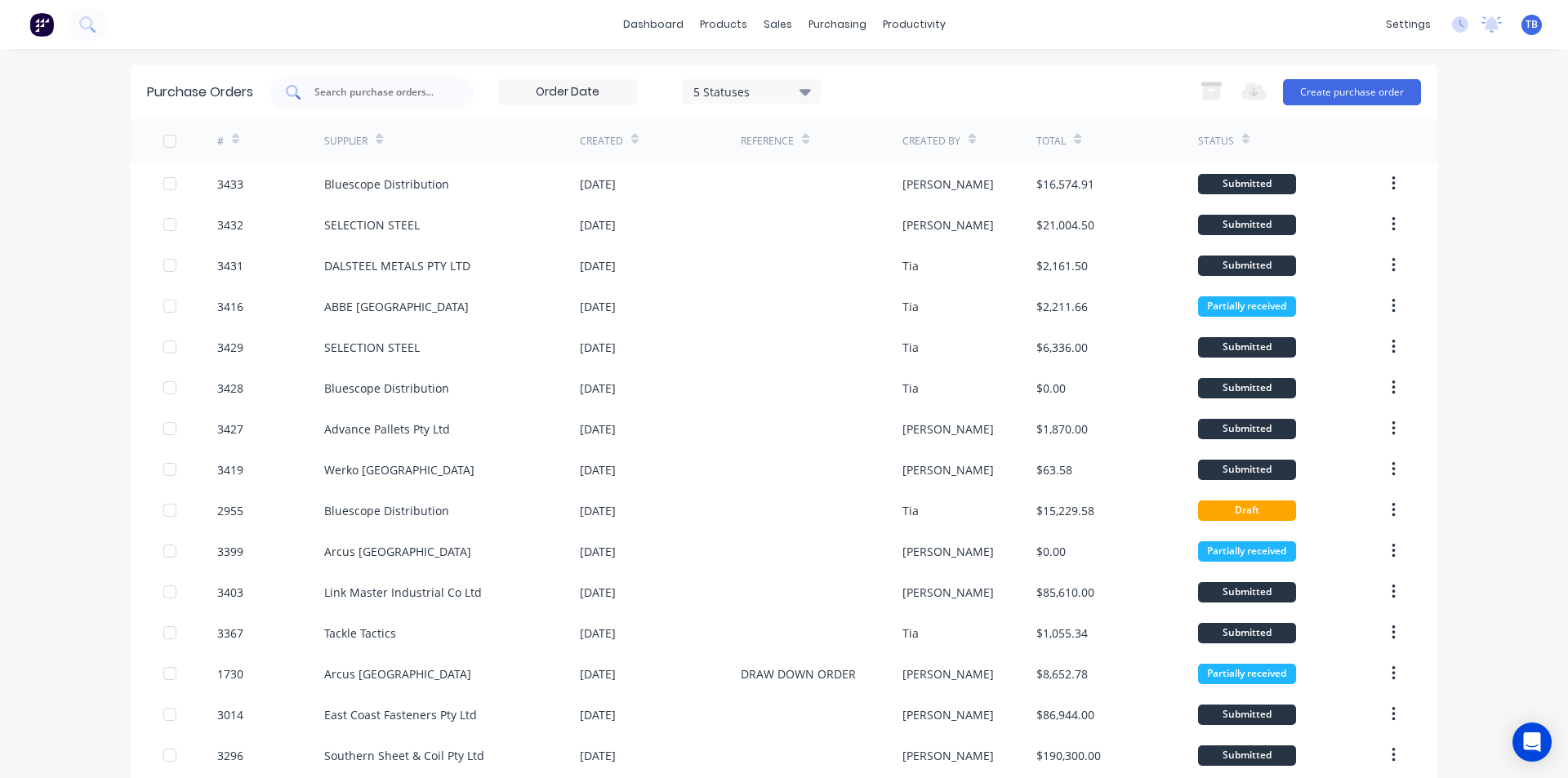
click at [352, 88] on input "text" at bounding box center [380, 91] width 136 height 16
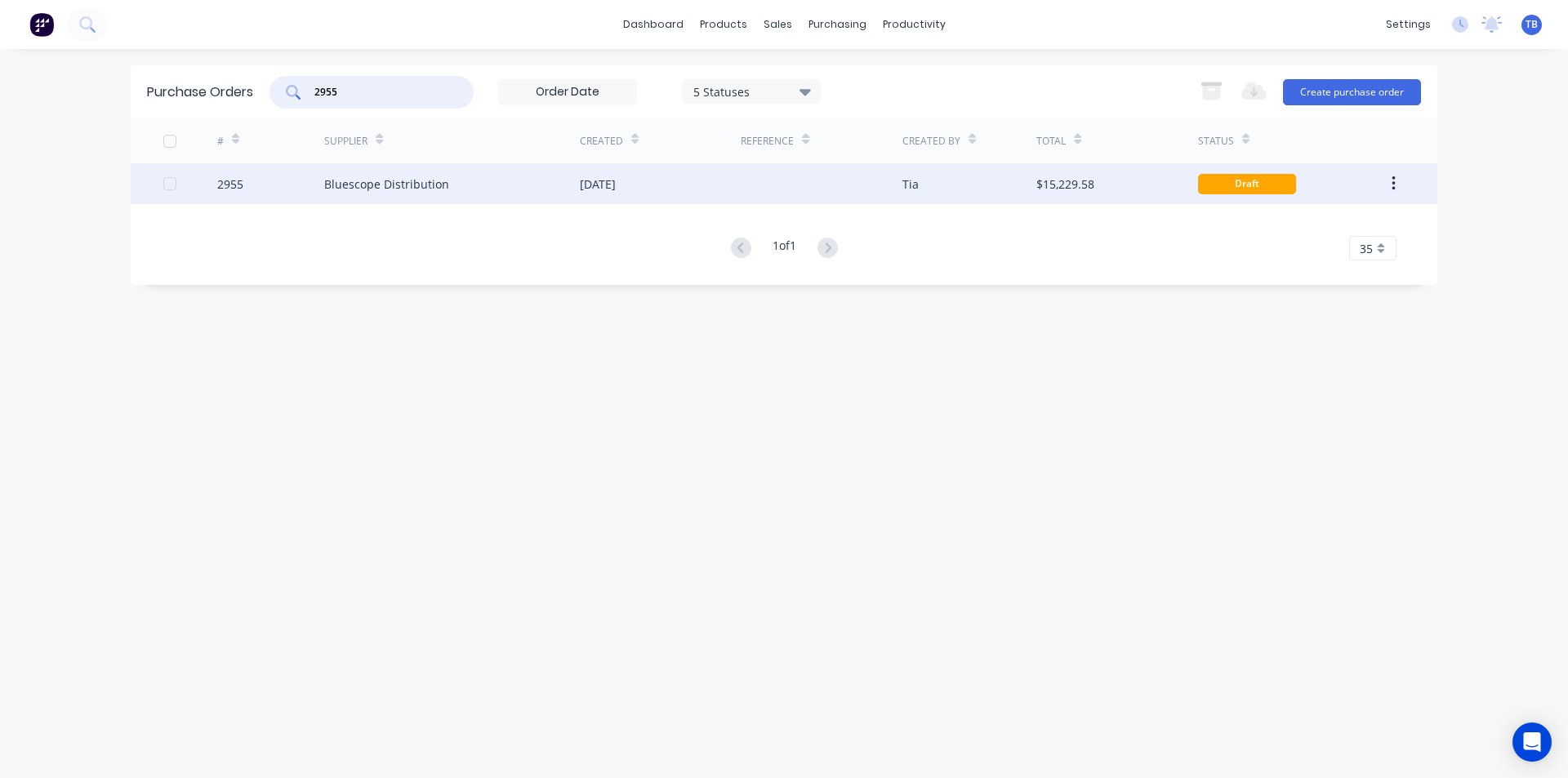
type input "2955"
click at [233, 180] on div "2955" at bounding box center [230, 184] width 26 height 17
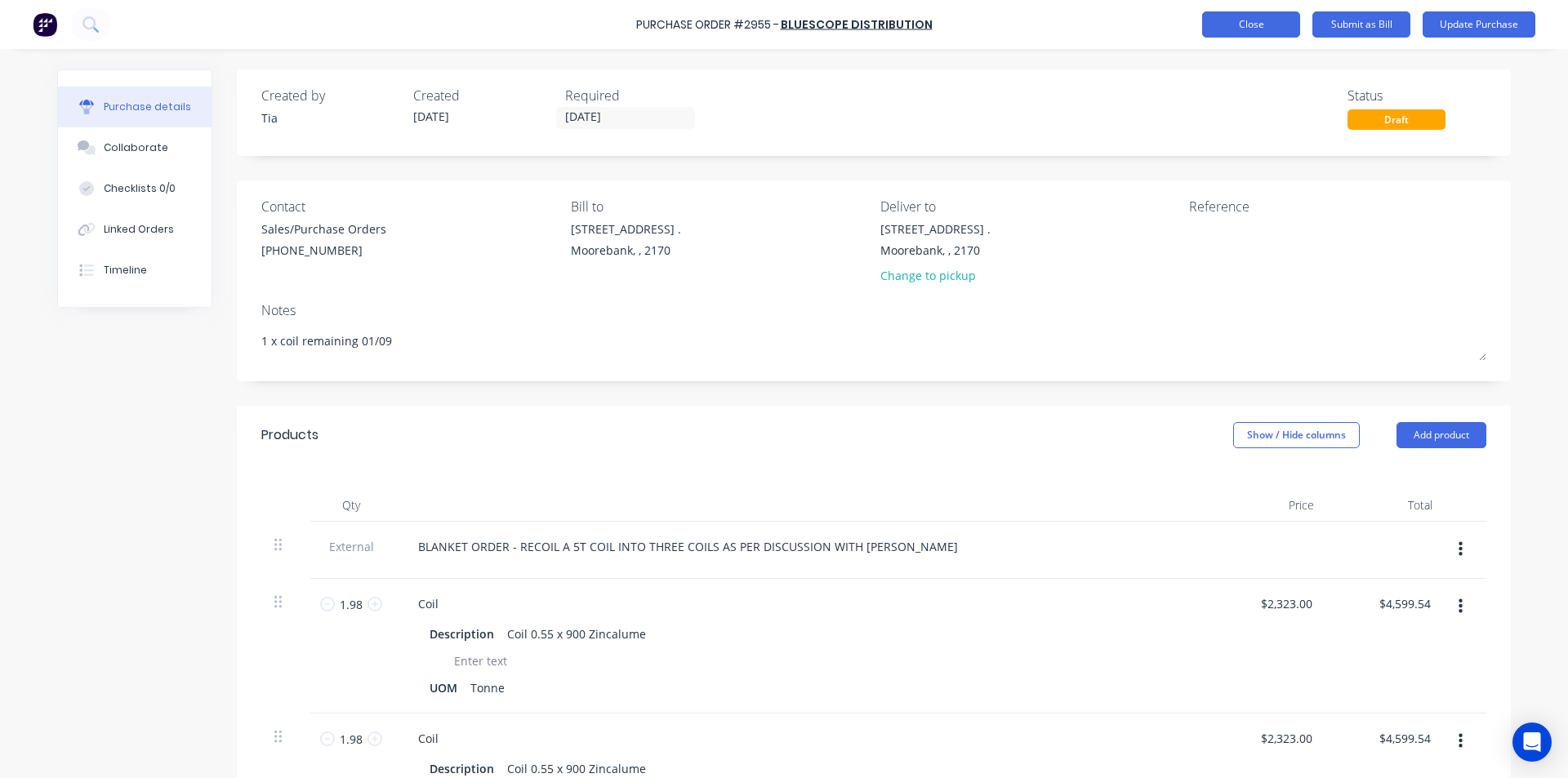
type textarea "x"
click at [1266, 26] on button "Close" at bounding box center [1251, 24] width 98 height 26
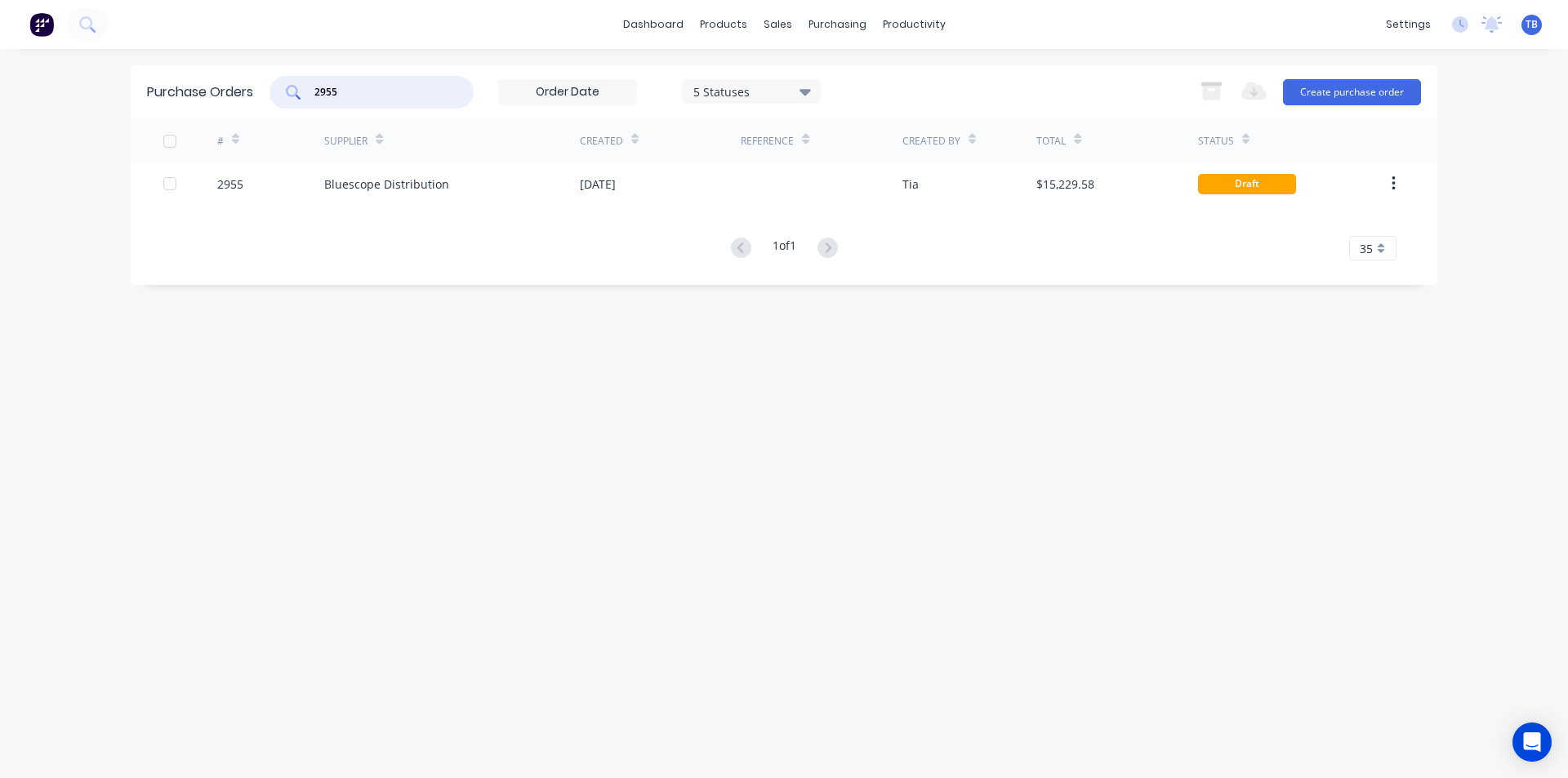
drag, startPoint x: 352, startPoint y: 92, endPoint x: 218, endPoint y: 110, distance: 135.2
click at [218, 110] on div "Purchase Orders 2955 5 Statuses 5 Statuses Export to Excel (XLSX) Create purcha…" at bounding box center [784, 91] width 1307 height 53
type input "2817"
click at [809, 94] on icon at bounding box center [805, 91] width 12 height 7
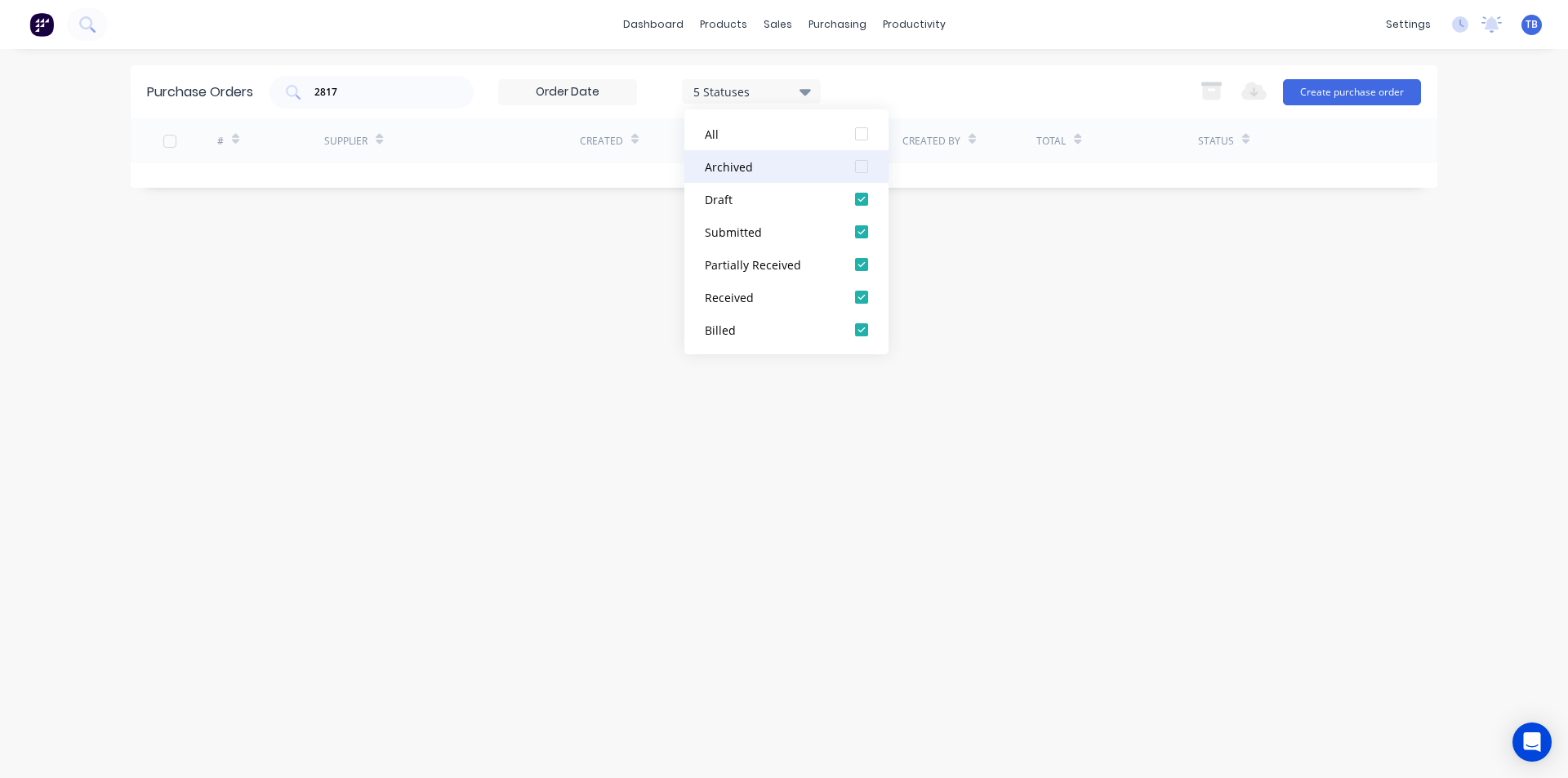
click at [864, 171] on div at bounding box center [862, 167] width 33 height 33
click at [536, 400] on div "Purchase Orders 2817 7 Statuses 7 Statuses Export to Excel (XLSX) Create purcha…" at bounding box center [784, 413] width 1307 height 696
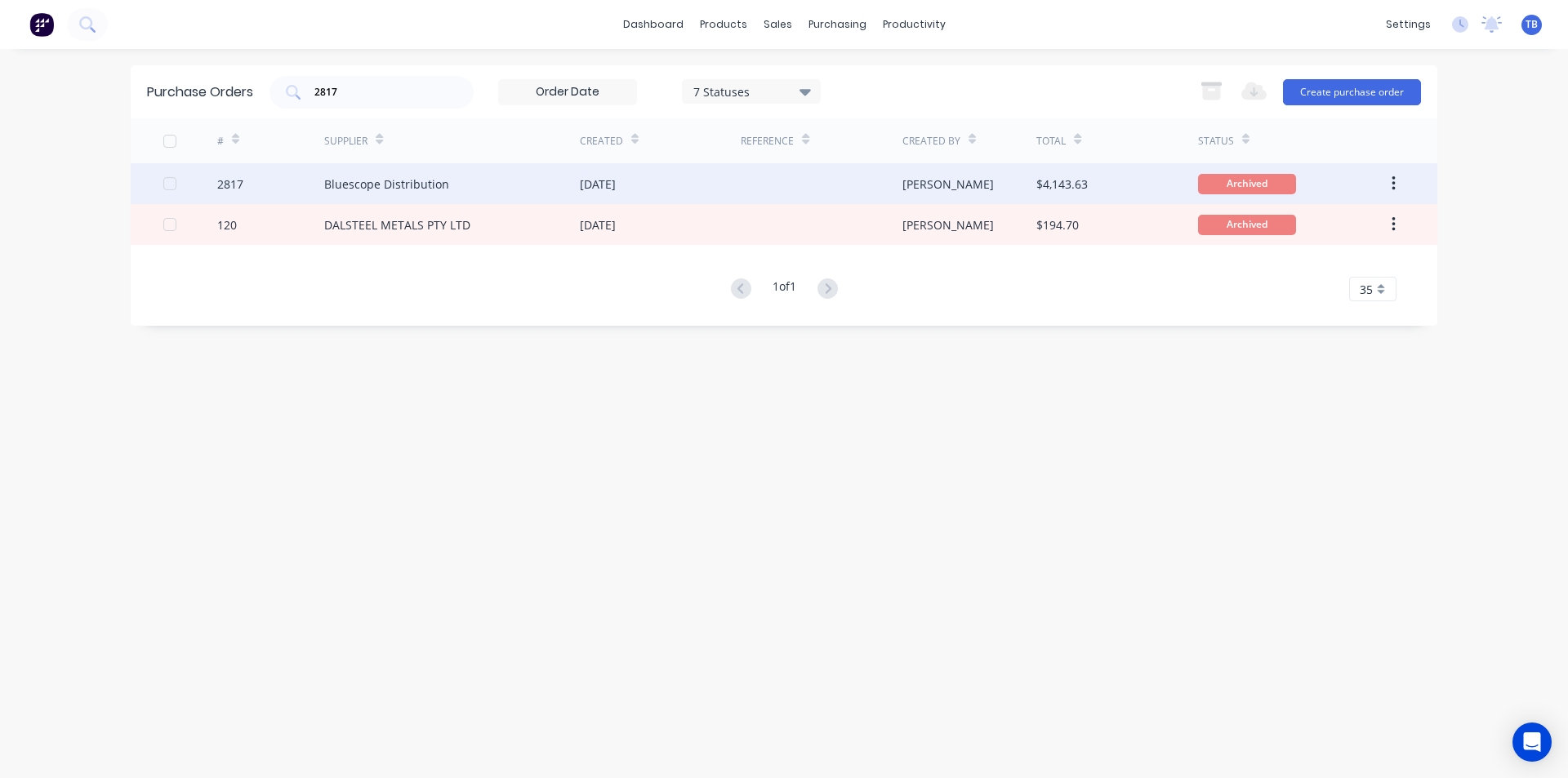
click at [287, 182] on div "2817" at bounding box center [272, 184] width 108 height 40
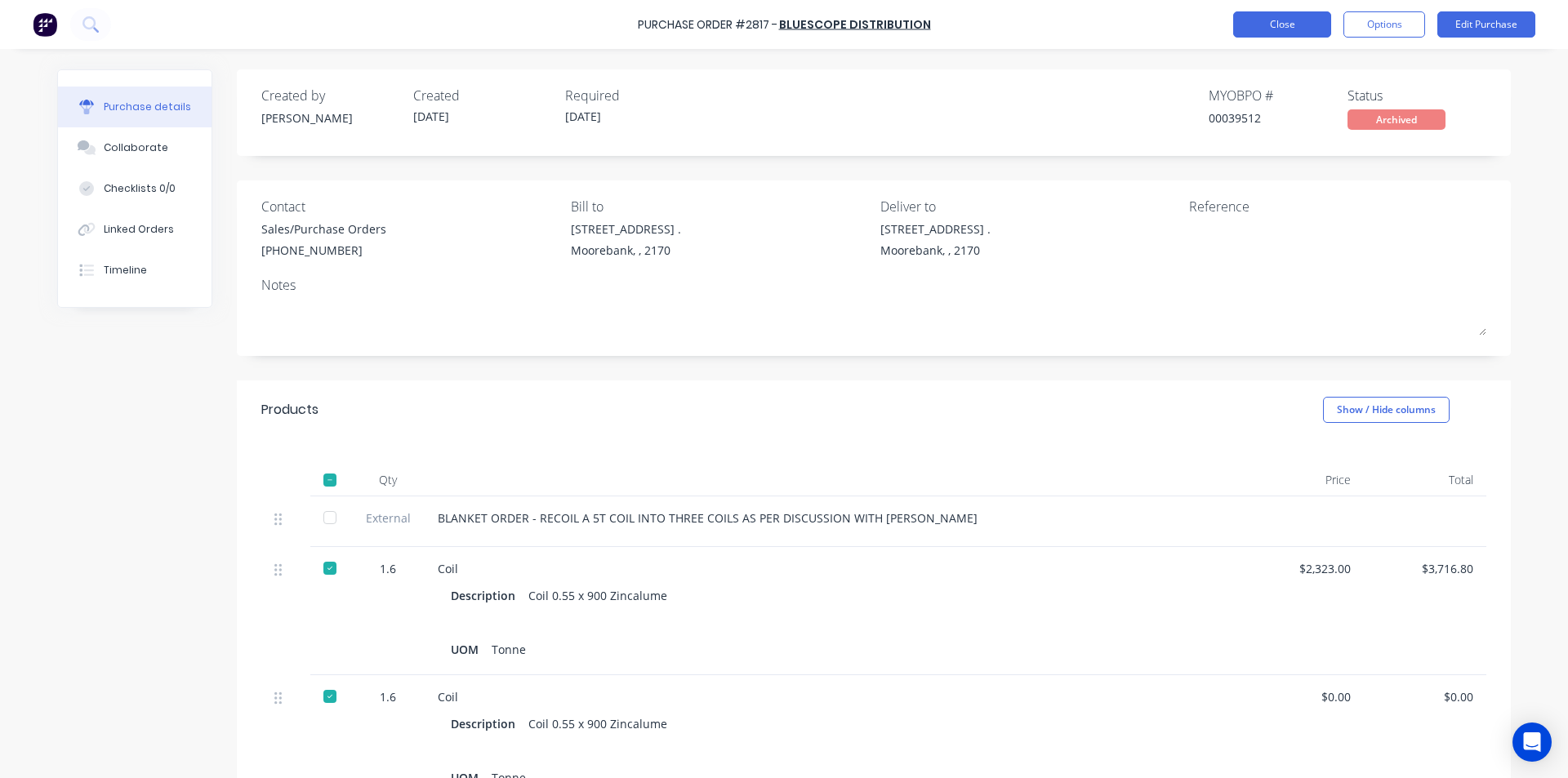
click at [1274, 24] on button "Close" at bounding box center [1282, 24] width 98 height 26
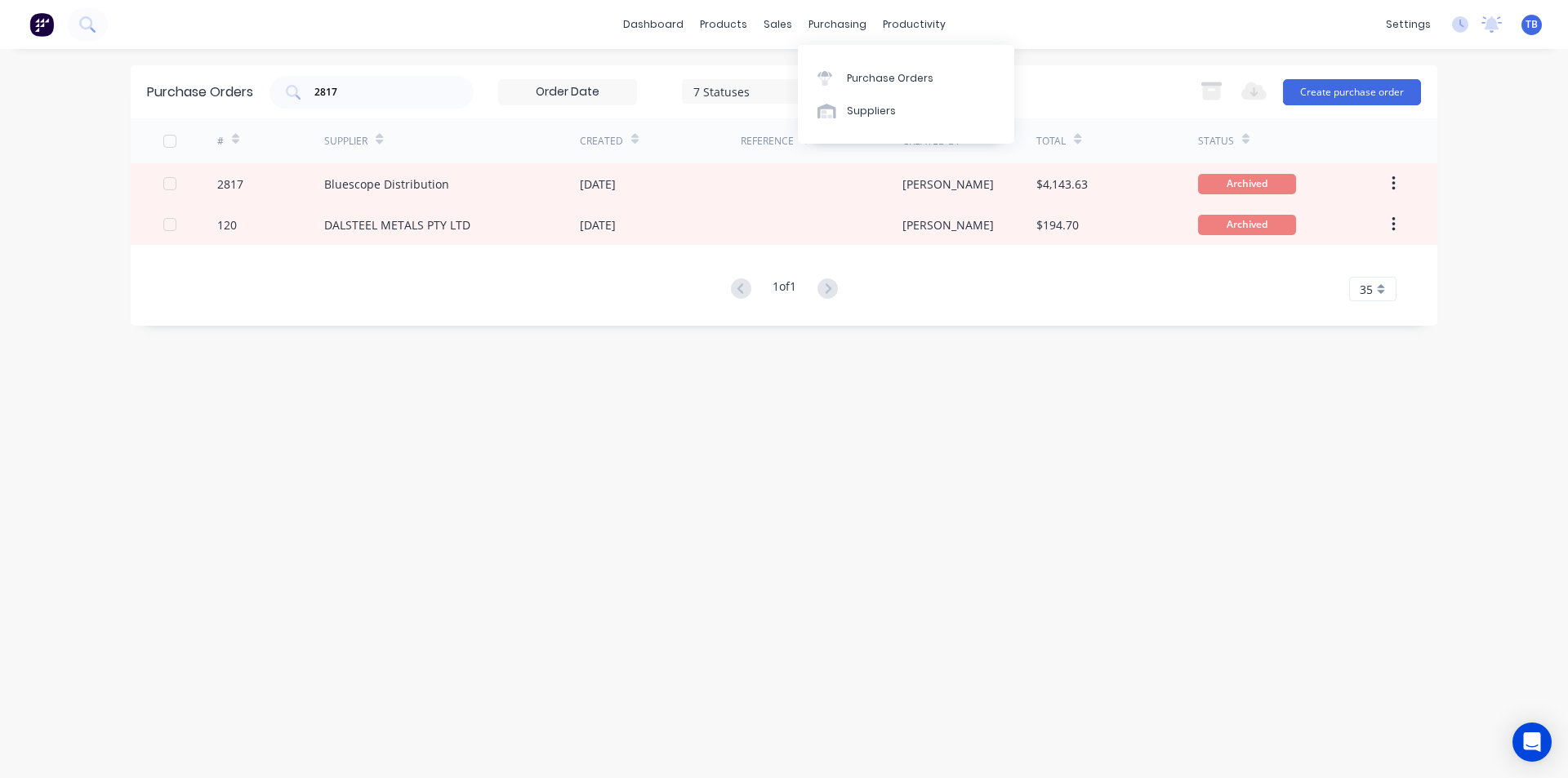
drag, startPoint x: 855, startPoint y: 86, endPoint x: 431, endPoint y: 120, distance: 425.4
click at [855, 85] on link "Purchase Orders" at bounding box center [905, 78] width 217 height 33
drag, startPoint x: 291, startPoint y: 89, endPoint x: 265, endPoint y: 91, distance: 26.1
click at [265, 91] on div "Purchase Orders 2817 7 Statuses 7 Statuses Export to Excel (XLSX) Create purcha…" at bounding box center [784, 91] width 1307 height 53
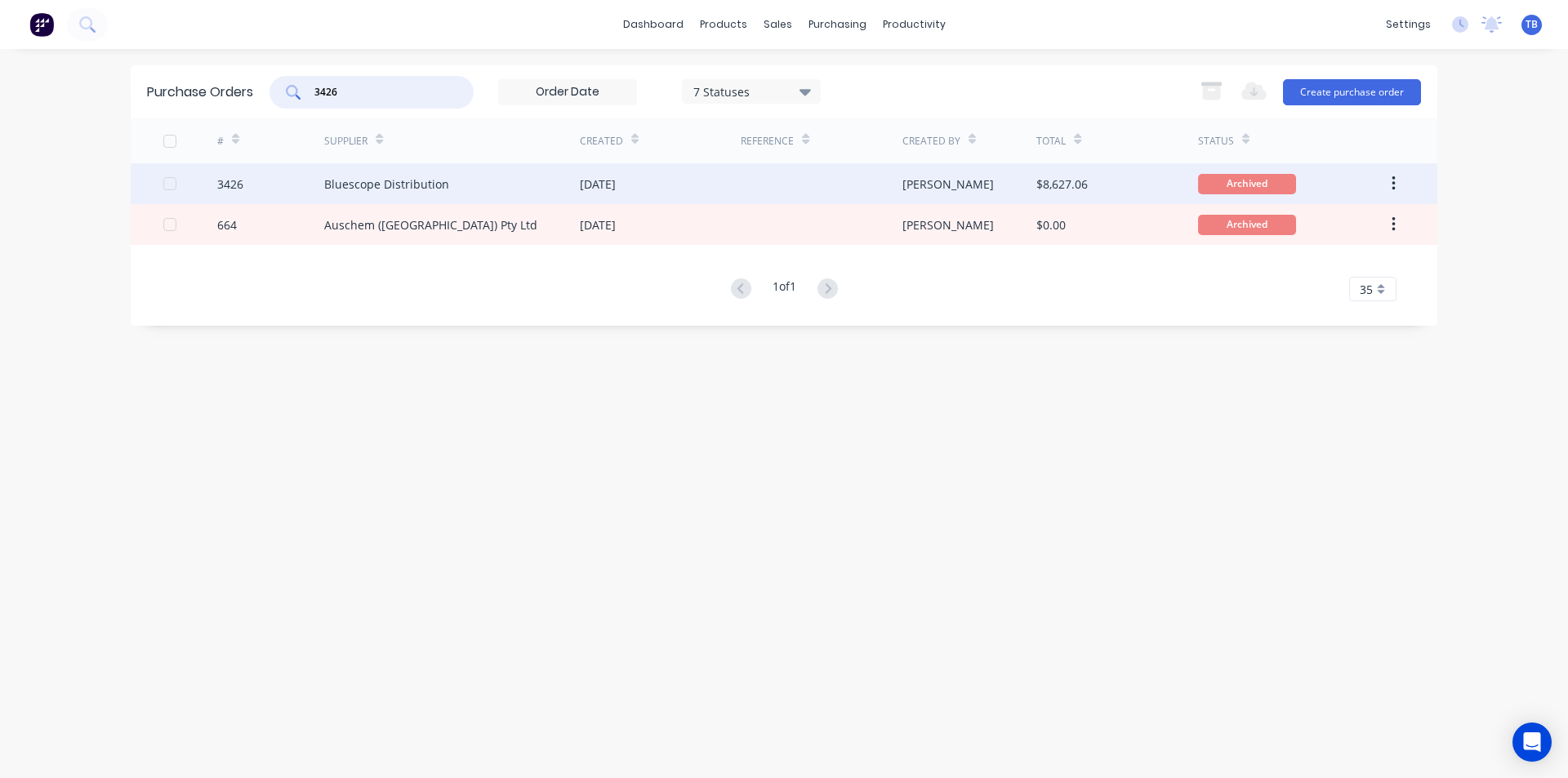
type input "3426"
click at [398, 180] on div "Bluescope Distribution" at bounding box center [387, 184] width 125 height 17
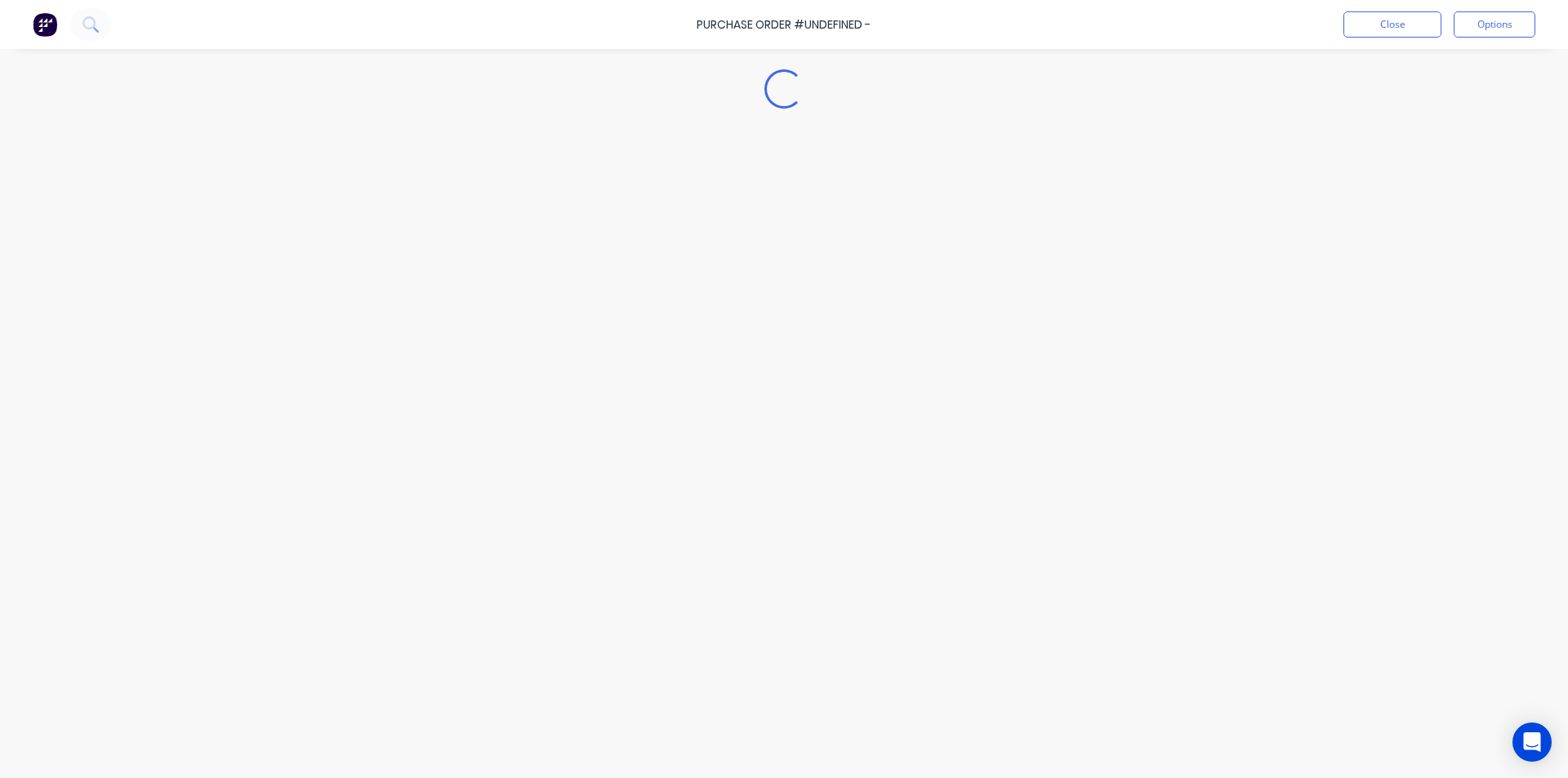
type textarea "x"
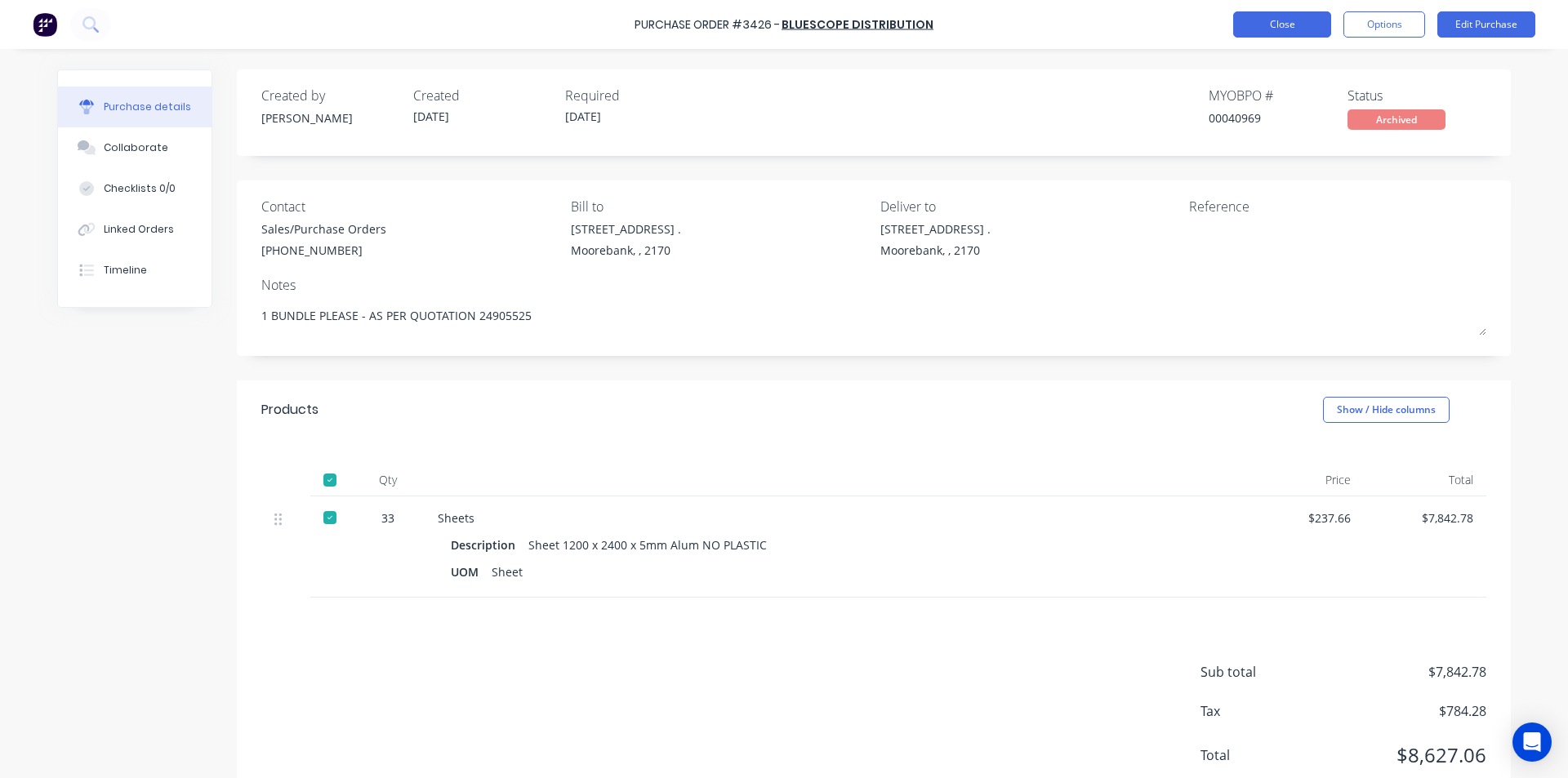
click at [1314, 27] on button "Close" at bounding box center [1282, 24] width 98 height 26
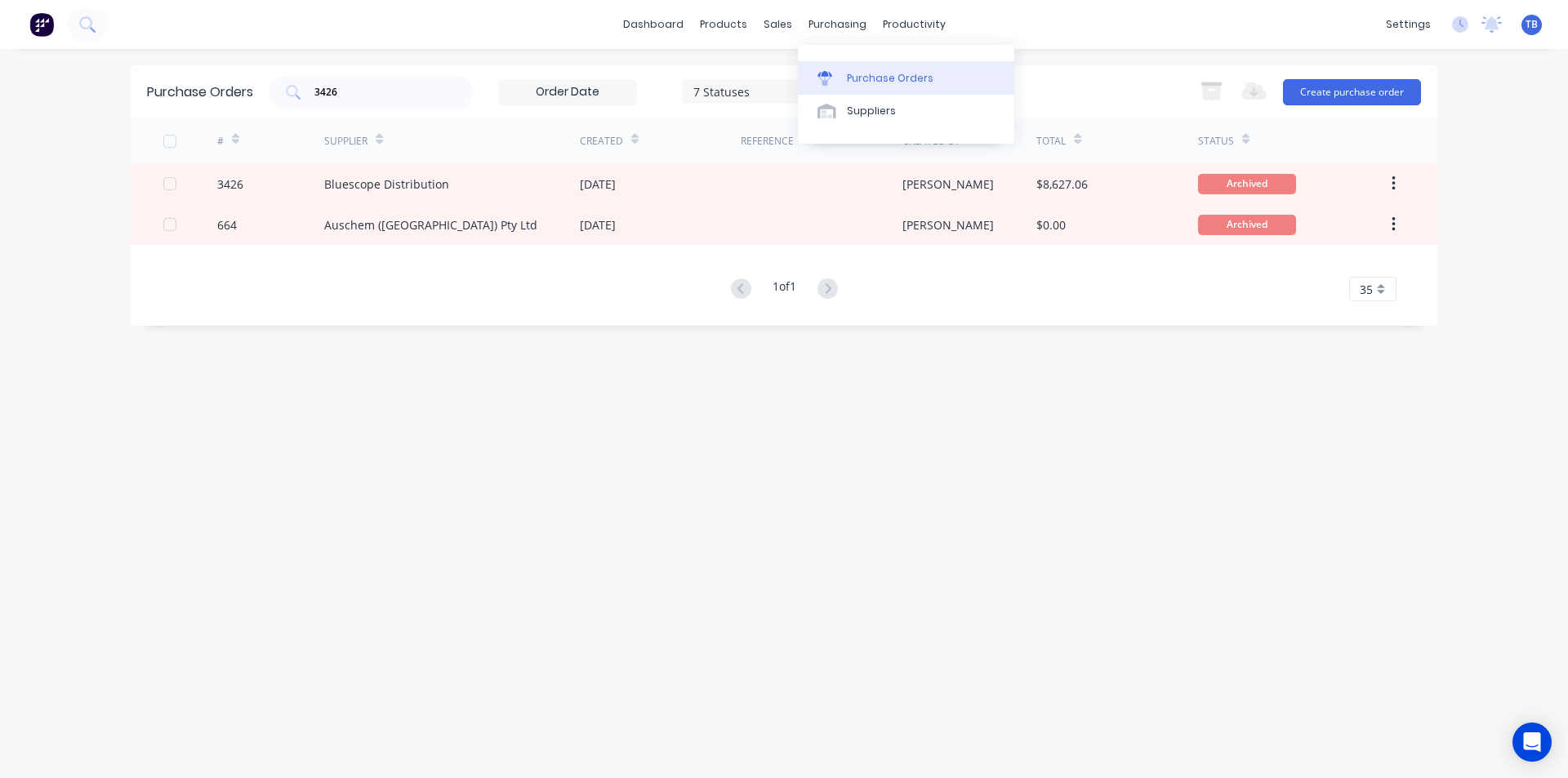
click at [847, 83] on div "Purchase Orders" at bounding box center [890, 78] width 87 height 14
drag, startPoint x: 366, startPoint y: 88, endPoint x: 255, endPoint y: 101, distance: 111.8
click at [255, 101] on div "Purchase Orders 3426 7 Statuses 7 Statuses Export to Excel (XLSX) Create purcha…" at bounding box center [784, 91] width 1307 height 53
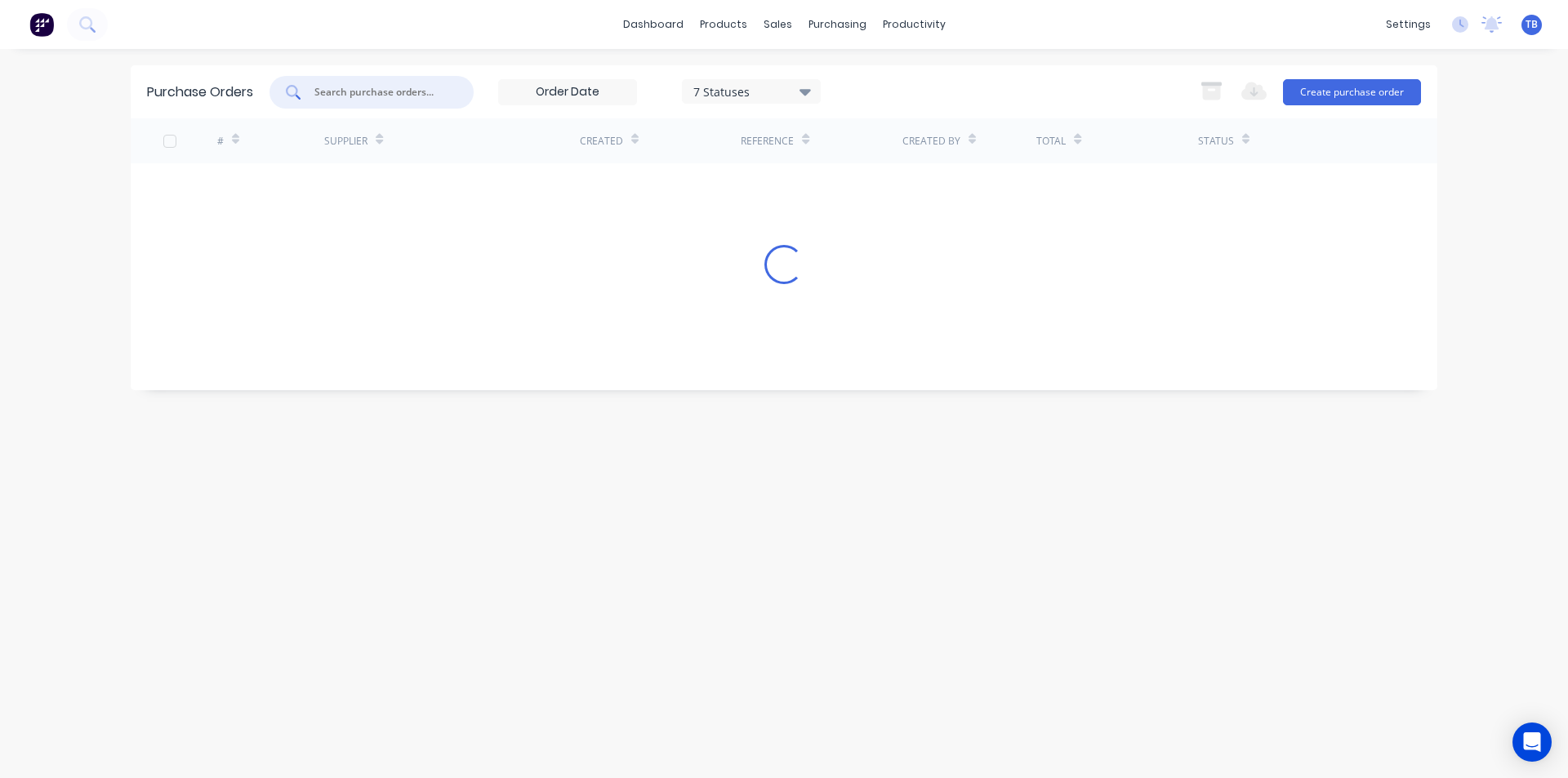
drag, startPoint x: 823, startPoint y: 86, endPoint x: 815, endPoint y: 90, distance: 8.9
click at [816, 90] on div "7 Statuses" at bounding box center [751, 91] width 139 height 24
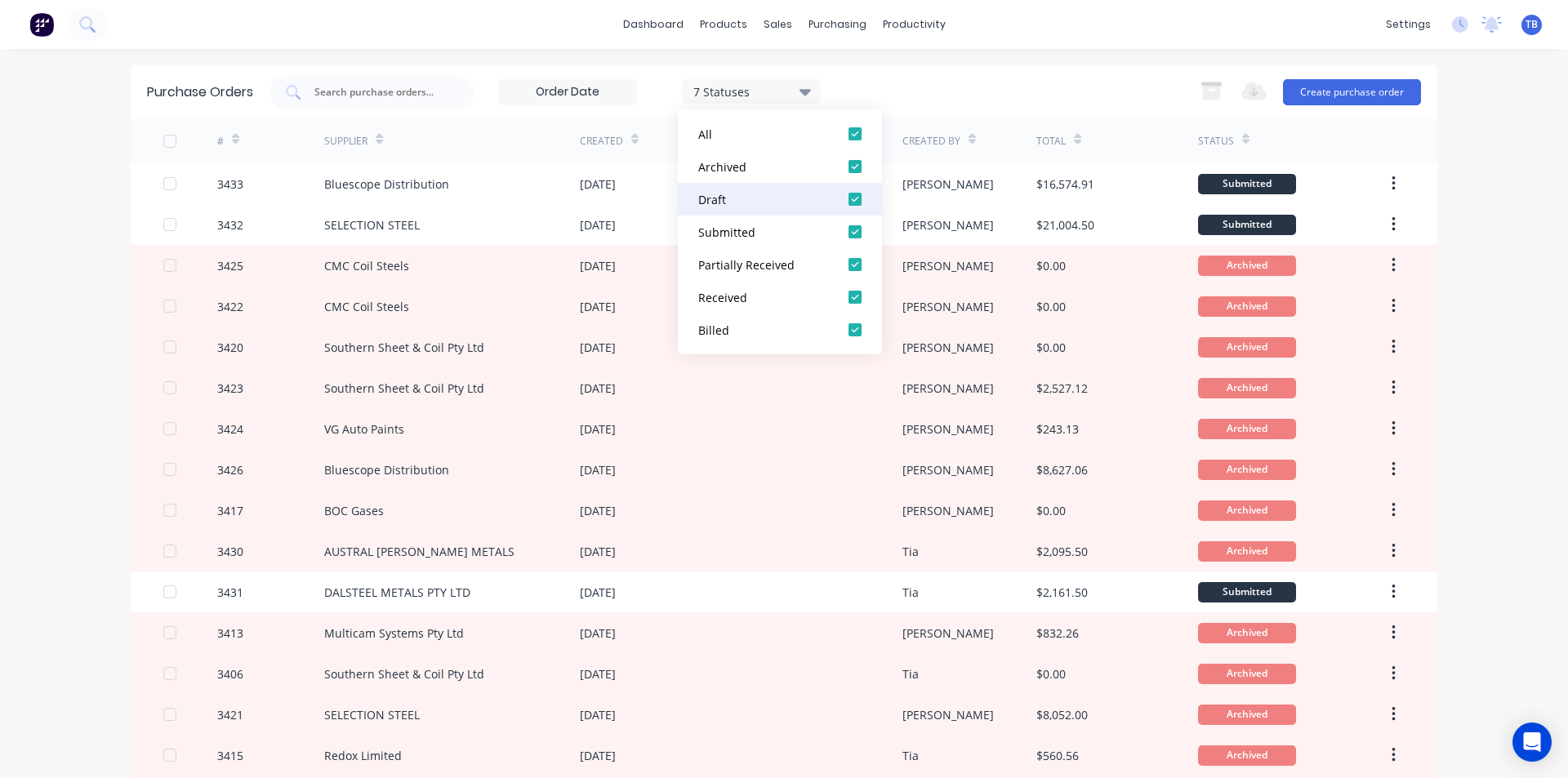
drag, startPoint x: 852, startPoint y: 164, endPoint x: 856, endPoint y: 185, distance: 21.4
click at [852, 163] on div at bounding box center [855, 167] width 33 height 33
drag, startPoint x: 1501, startPoint y: 218, endPoint x: 1495, endPoint y: 238, distance: 20.9
click at [1501, 218] on div "dashboard products sales purchasing productivity dashboard products Product Cat…" at bounding box center [784, 389] width 1568 height 778
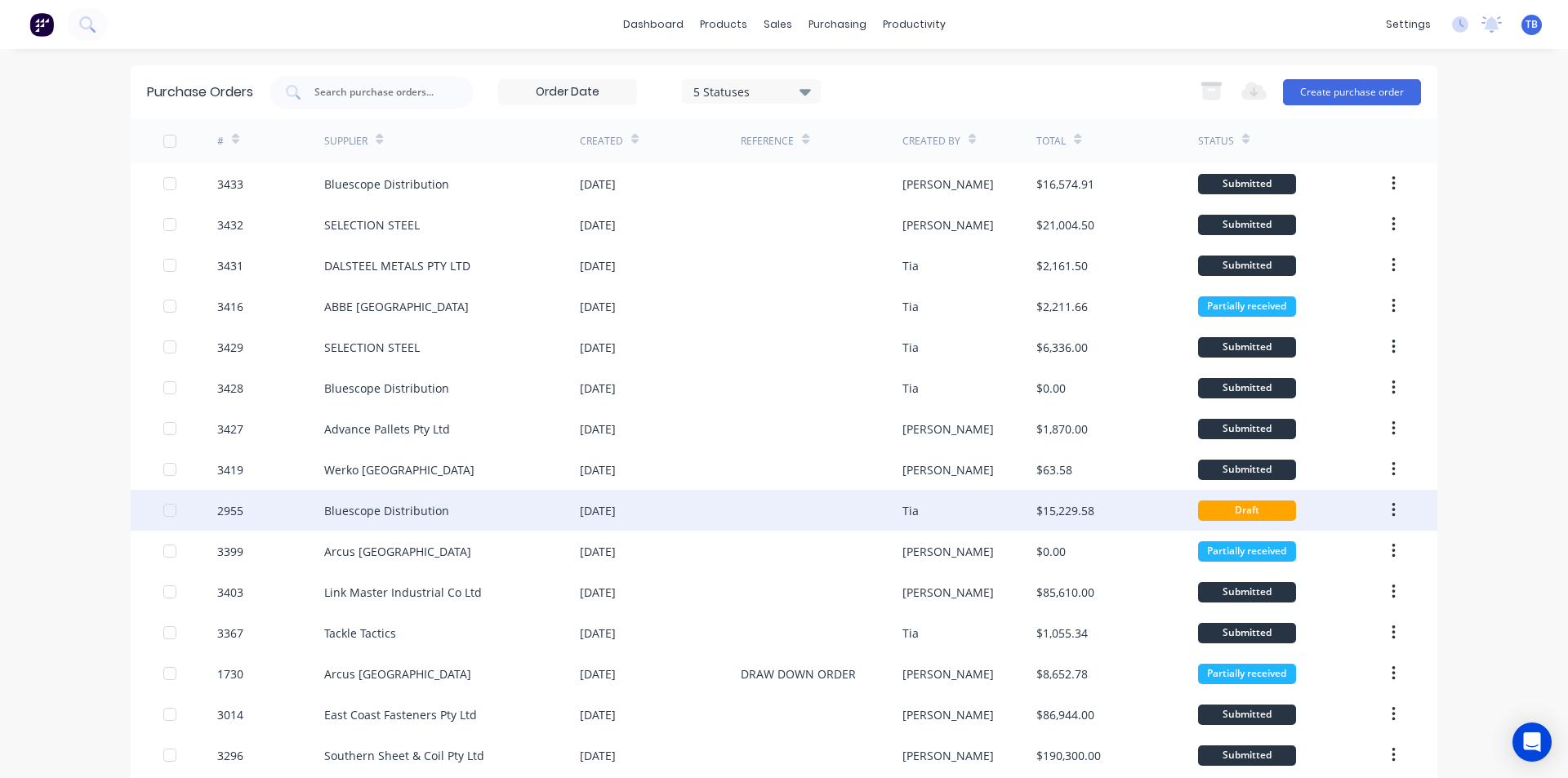
click at [593, 503] on div "[DATE]" at bounding box center [597, 510] width 36 height 17
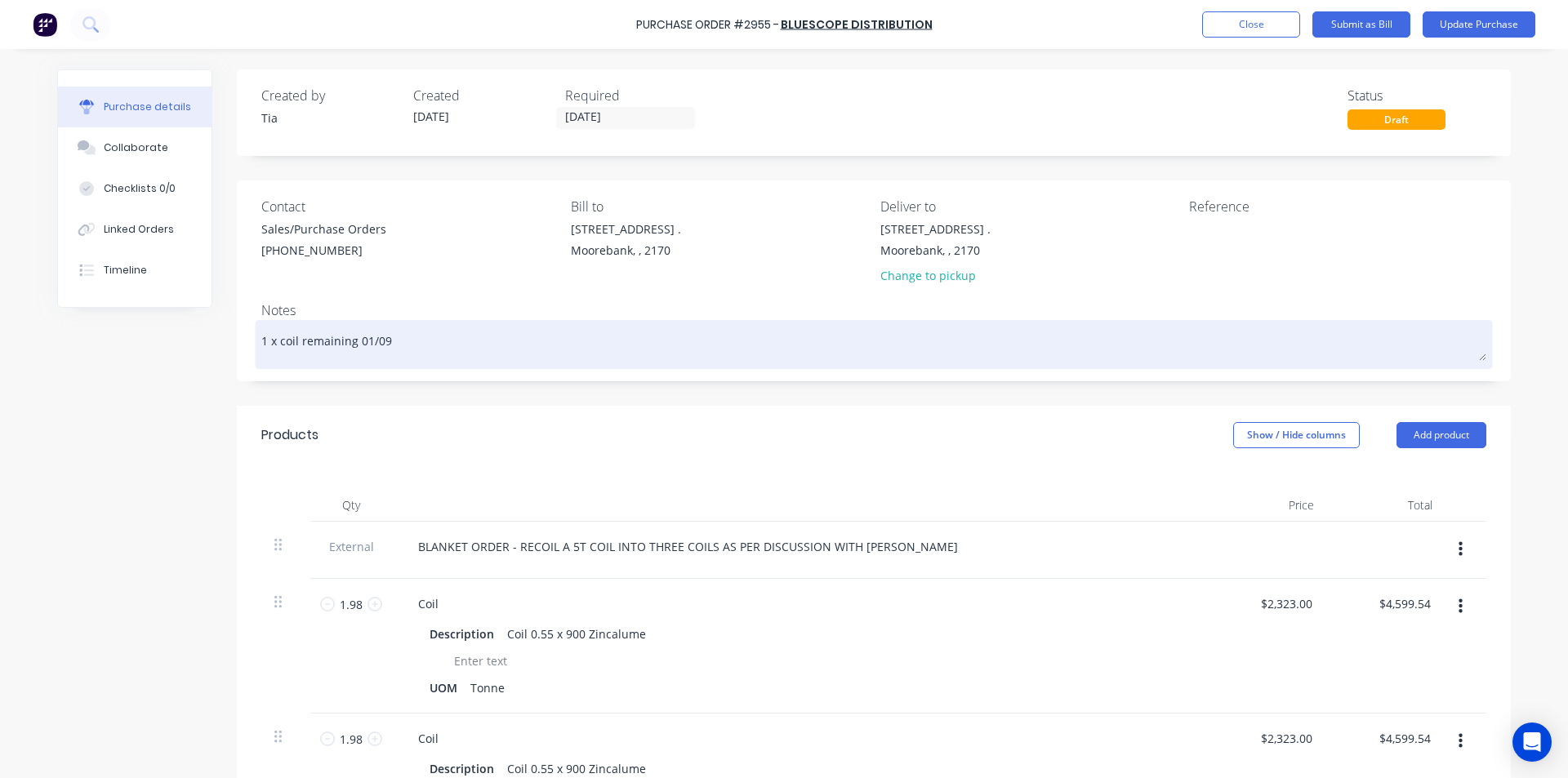
click at [390, 341] on textarea "1 x coil remaining 01/09" at bounding box center [874, 343] width 1225 height 37
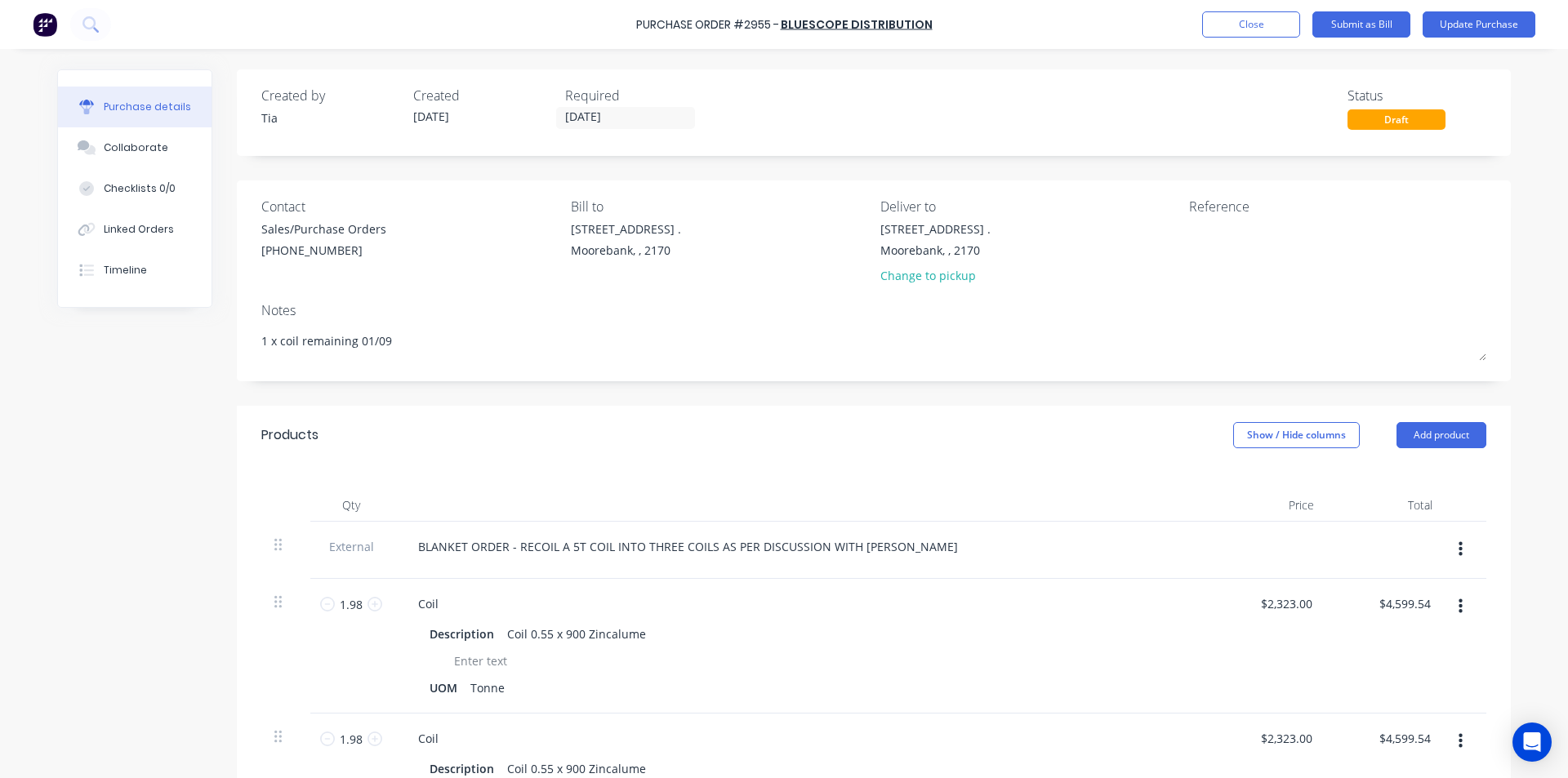
click at [1410, 120] on div "Draft" at bounding box center [1397, 119] width 98 height 20
click at [1420, 143] on div "Created by Tia Created [DATE] Required [DATE] Status Draft" at bounding box center [874, 113] width 1274 height 87
click at [1509, 22] on button "Update Purchase" at bounding box center [1478, 24] width 113 height 26
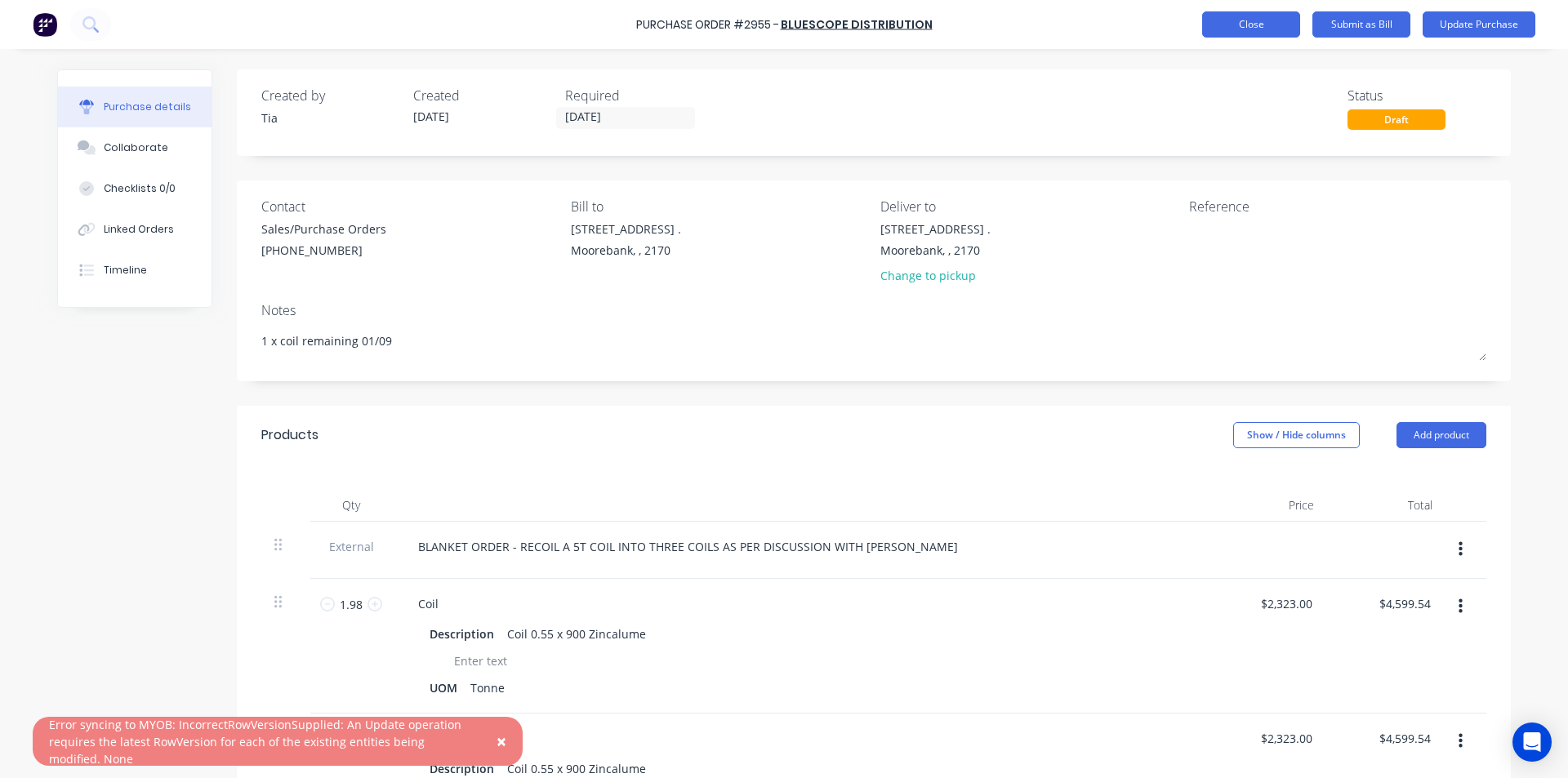
type textarea "x"
click at [1228, 26] on button "Close" at bounding box center [1251, 24] width 98 height 26
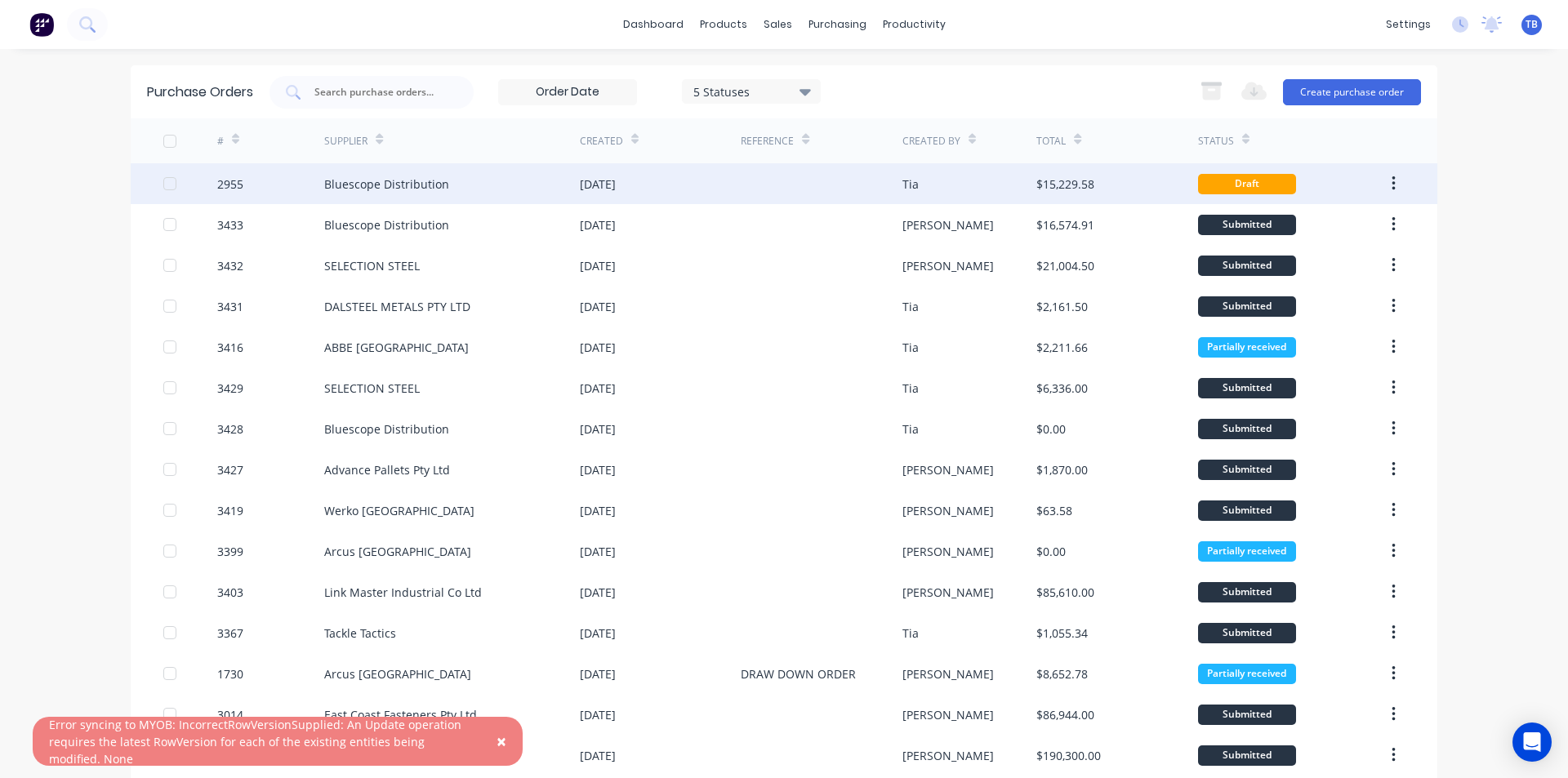
click at [1392, 177] on icon "button" at bounding box center [1394, 183] width 4 height 18
click at [1348, 224] on div "Archive" at bounding box center [1335, 226] width 126 height 24
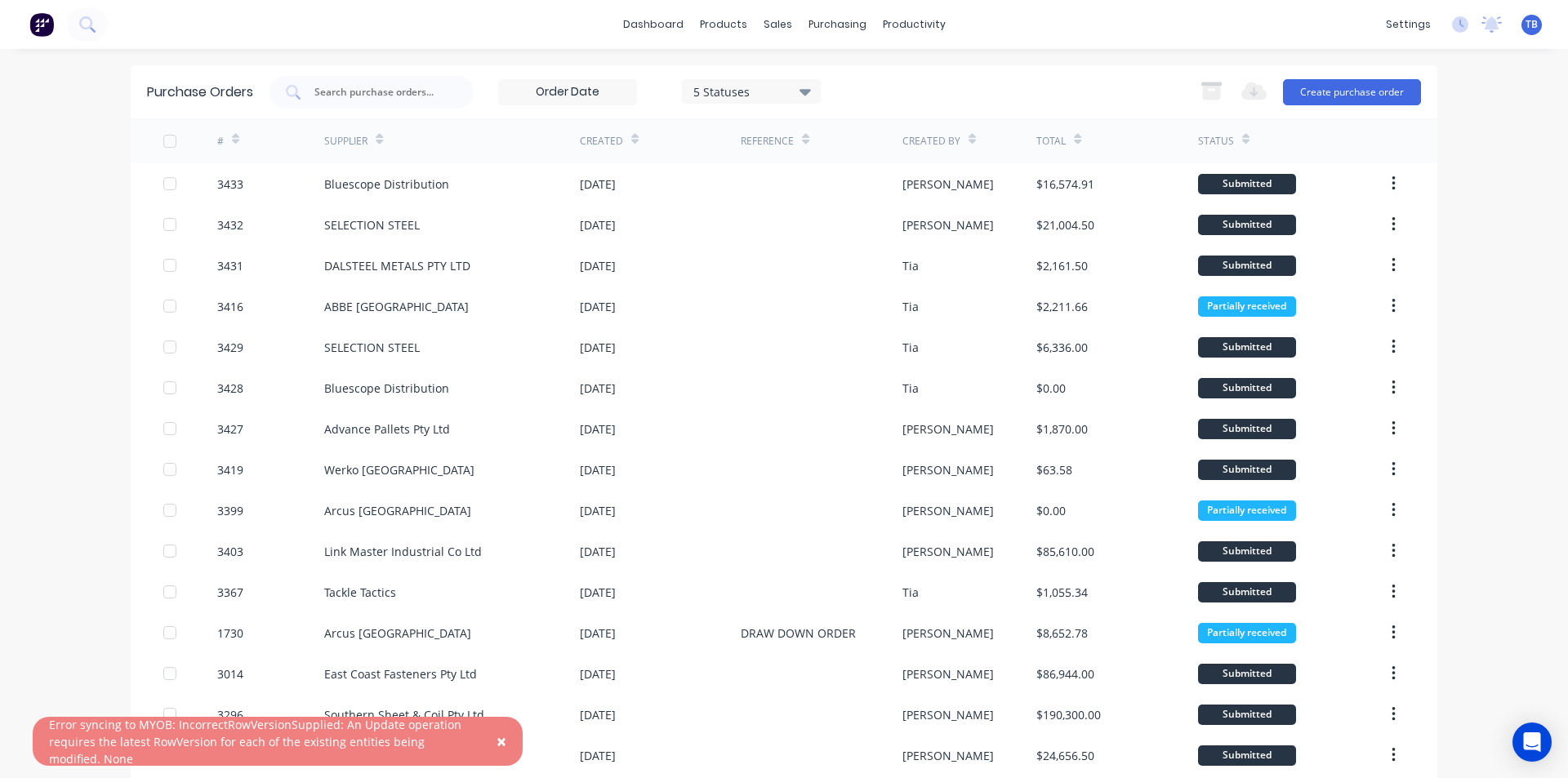
click at [1461, 123] on div "× Error syncing to MYOB: IncorrectRowVersionSupplied: An Update operation requi…" at bounding box center [784, 389] width 1568 height 778
click at [1342, 92] on button "Create purchase order" at bounding box center [1351, 91] width 138 height 26
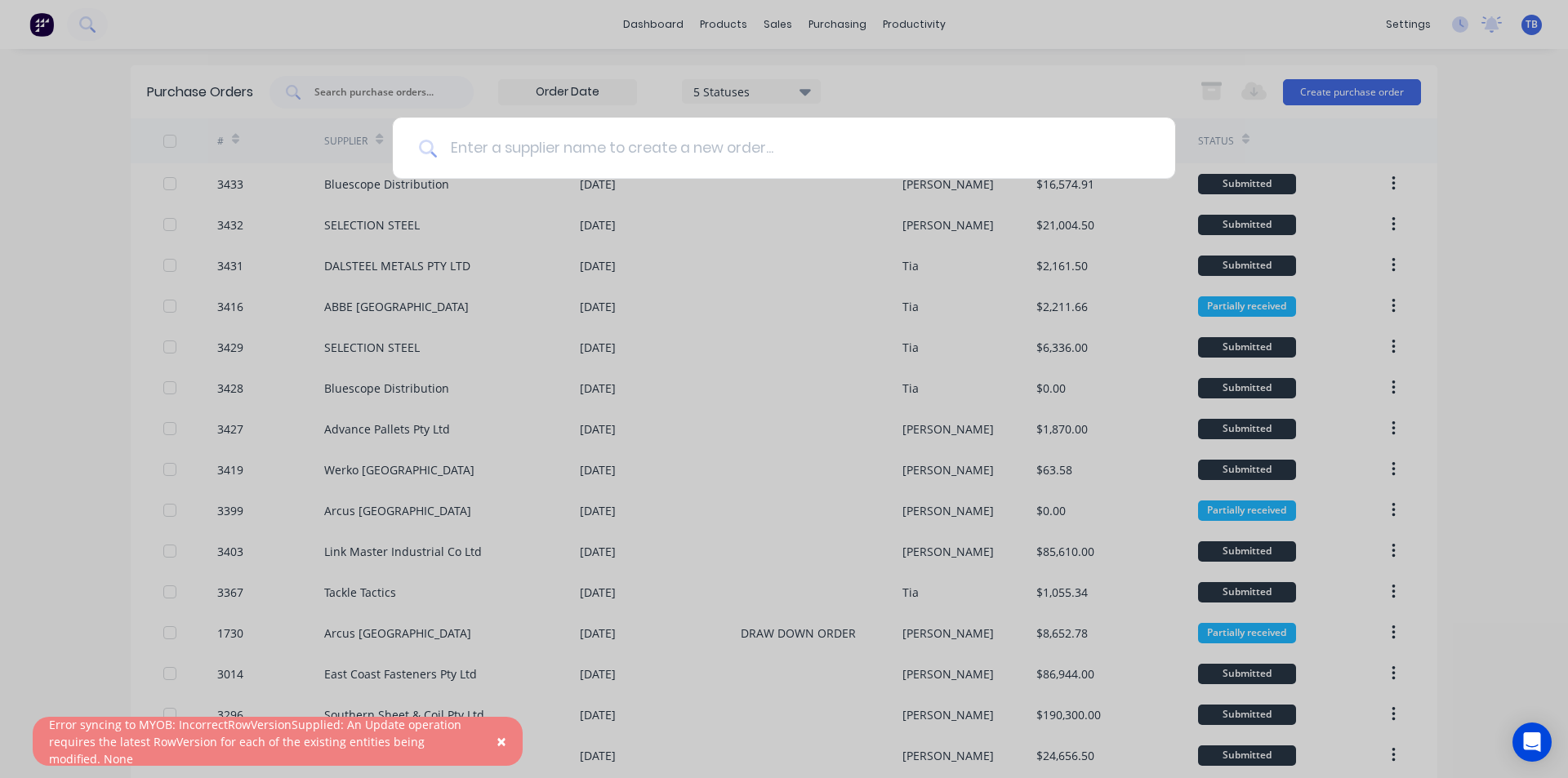
click at [633, 172] on input at bounding box center [793, 148] width 712 height 62
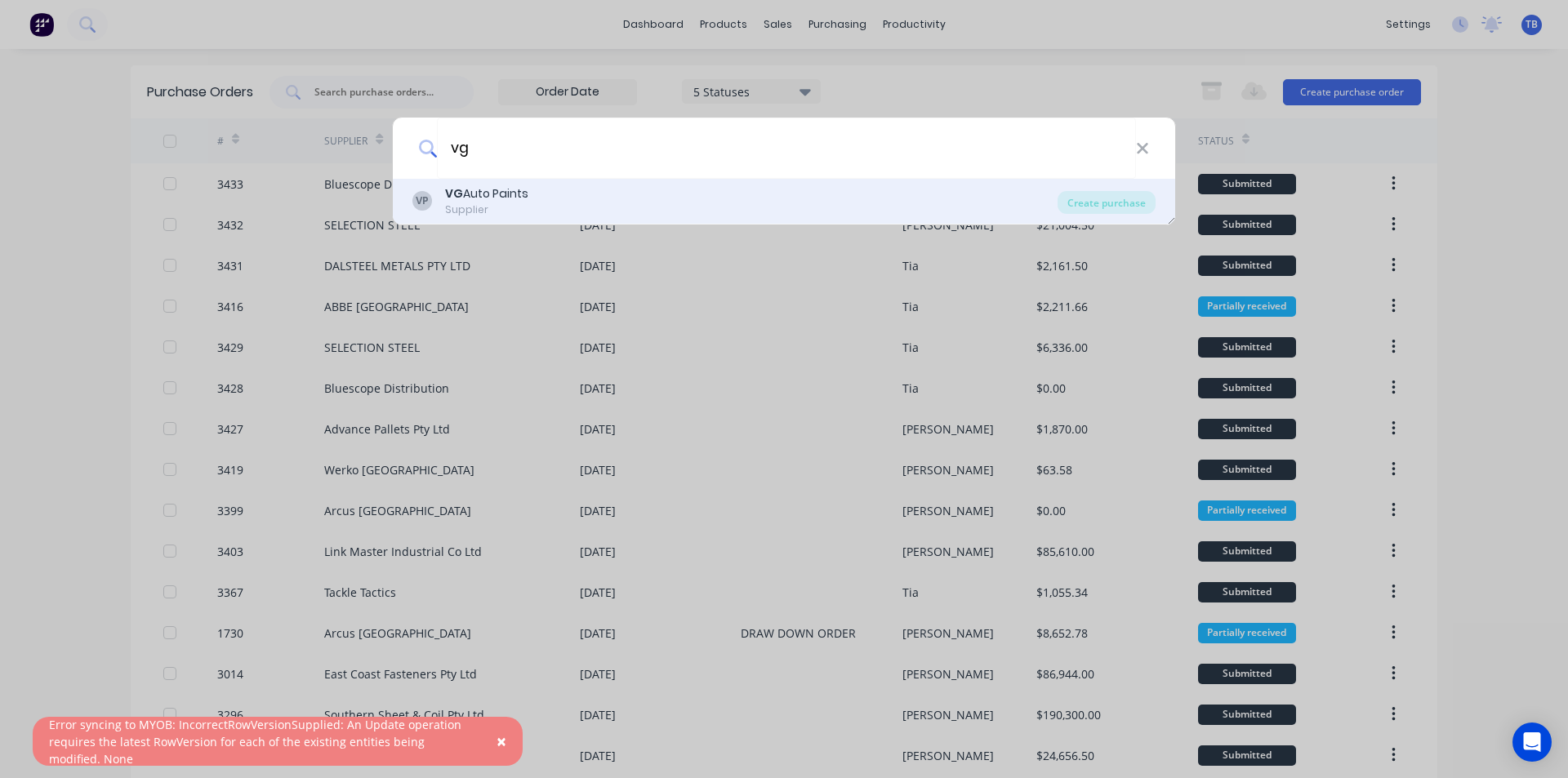
type input "vg"
click at [512, 205] on div "Supplier" at bounding box center [486, 209] width 83 height 14
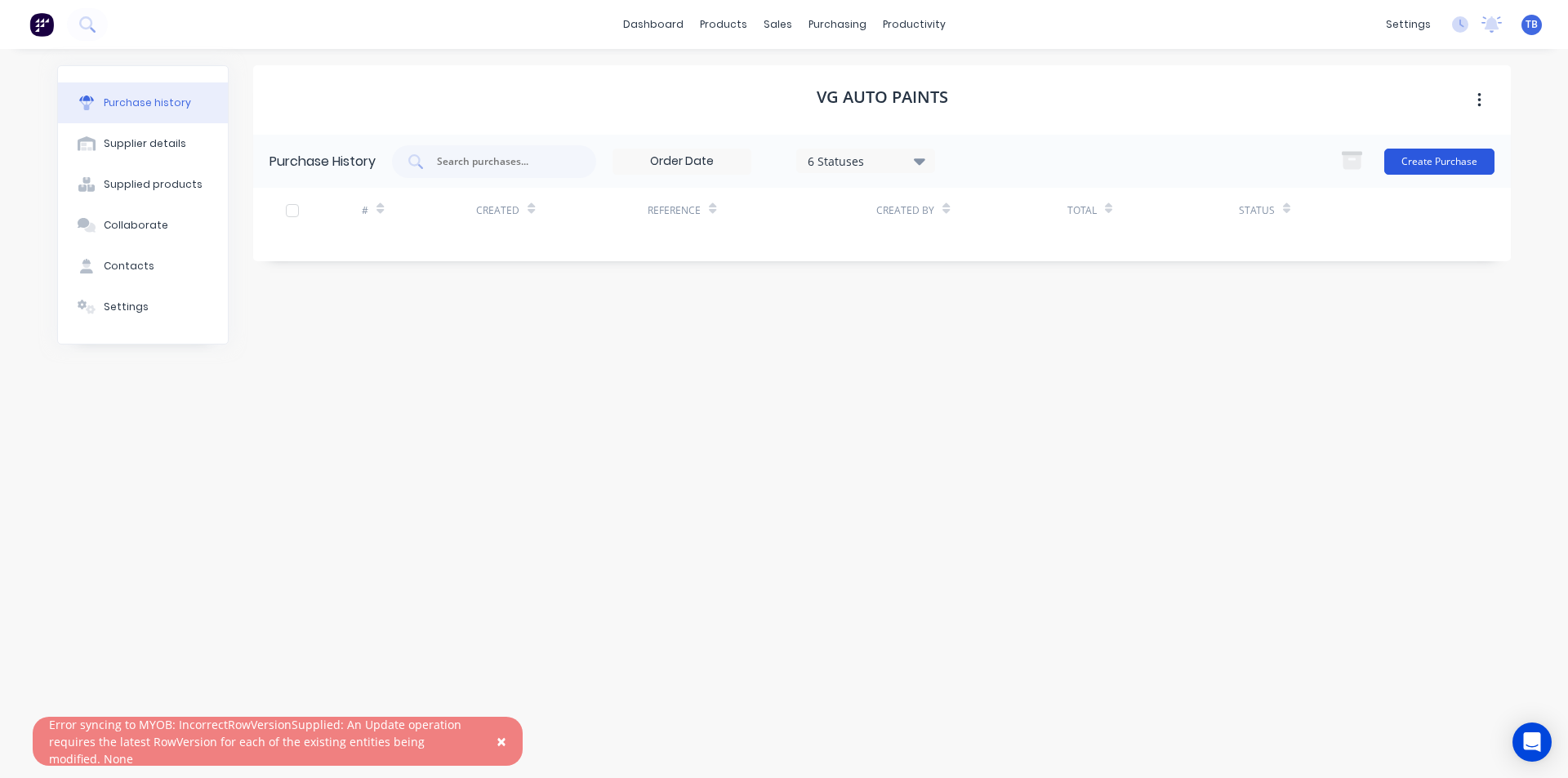
click at [1407, 168] on button "Create Purchase" at bounding box center [1439, 161] width 110 height 26
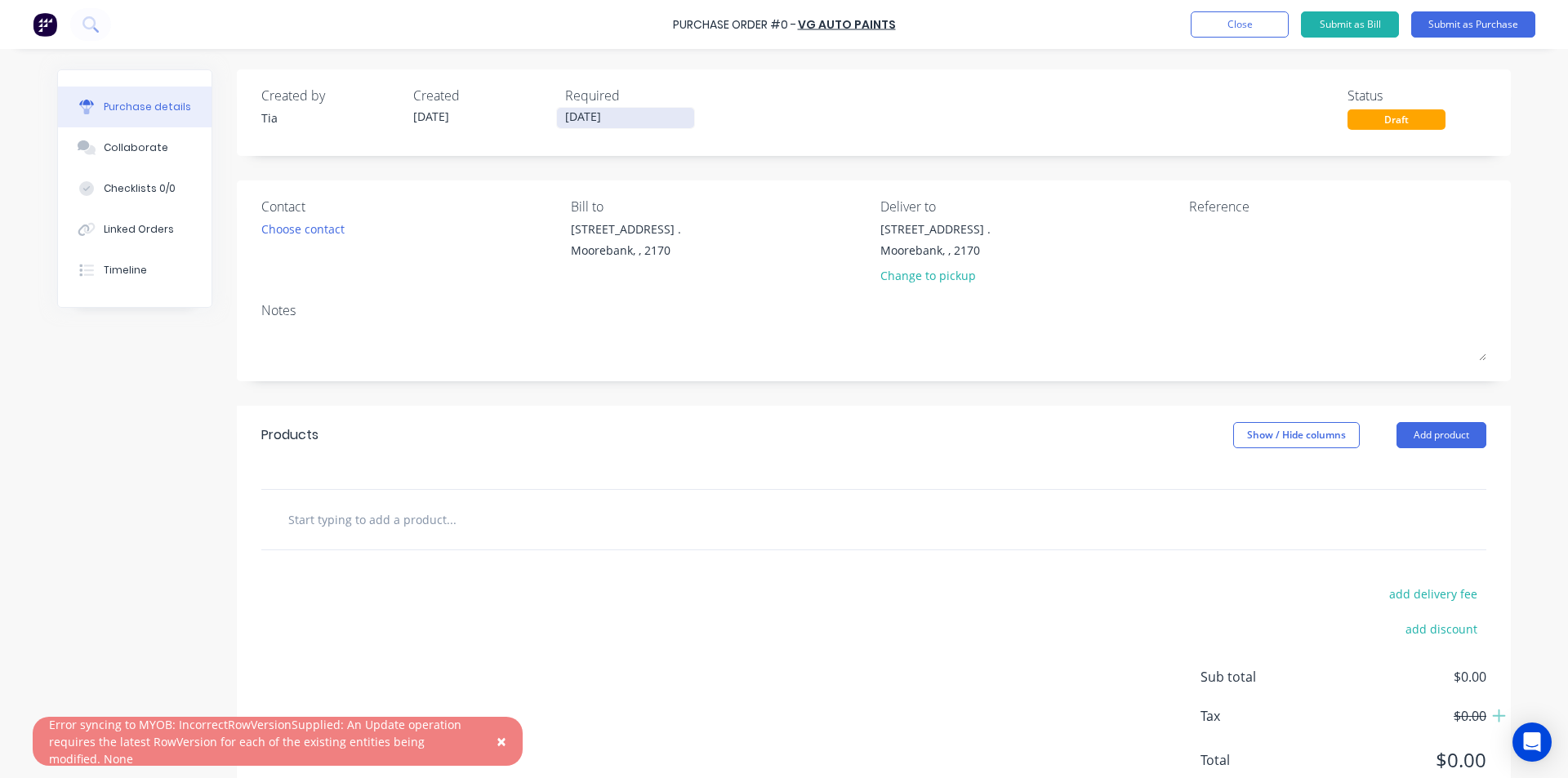
click at [615, 117] on input "[DATE]" at bounding box center [625, 117] width 137 height 20
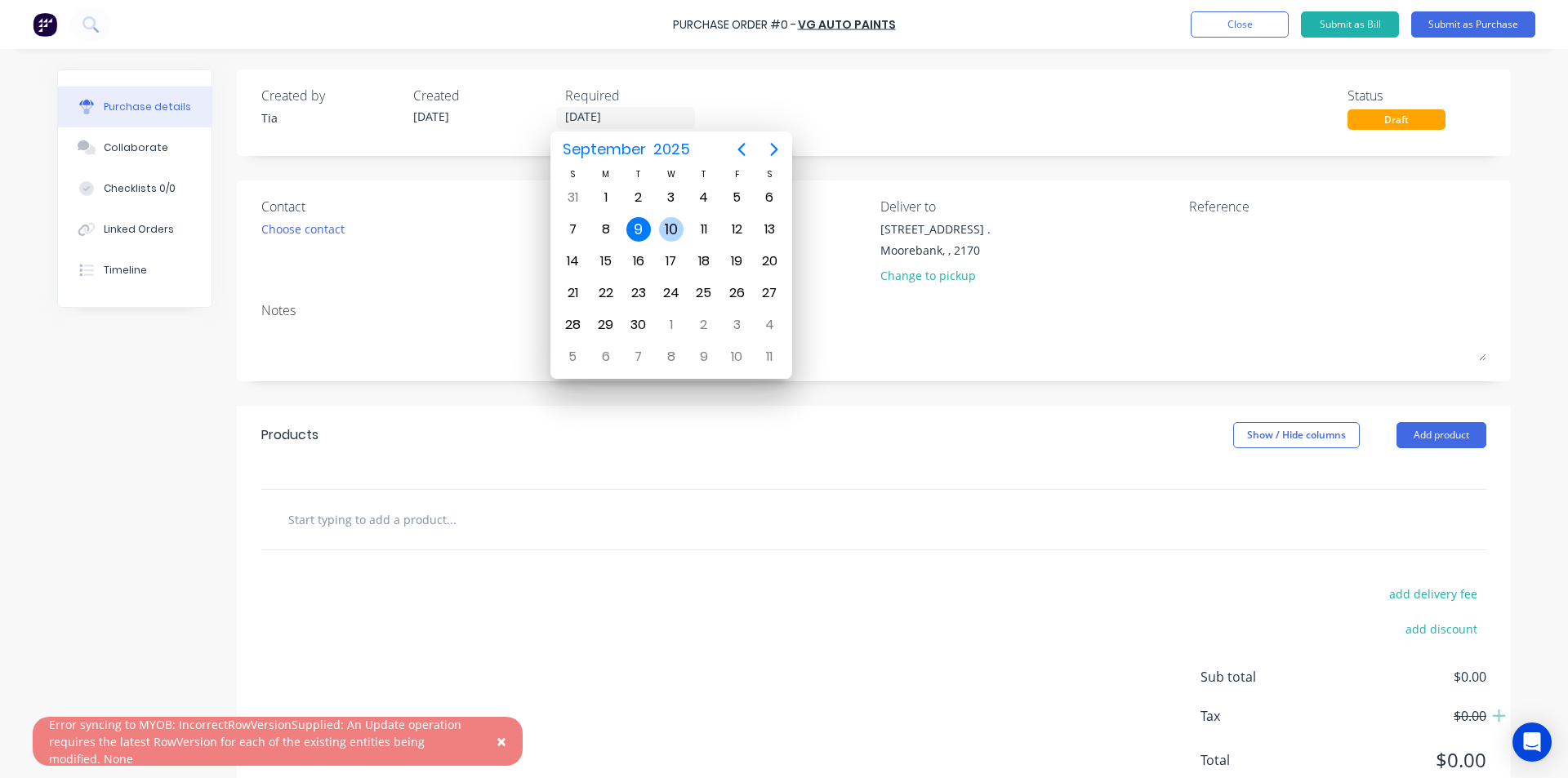
click at [661, 229] on div "10" at bounding box center [670, 229] width 24 height 24
type input "[DATE]"
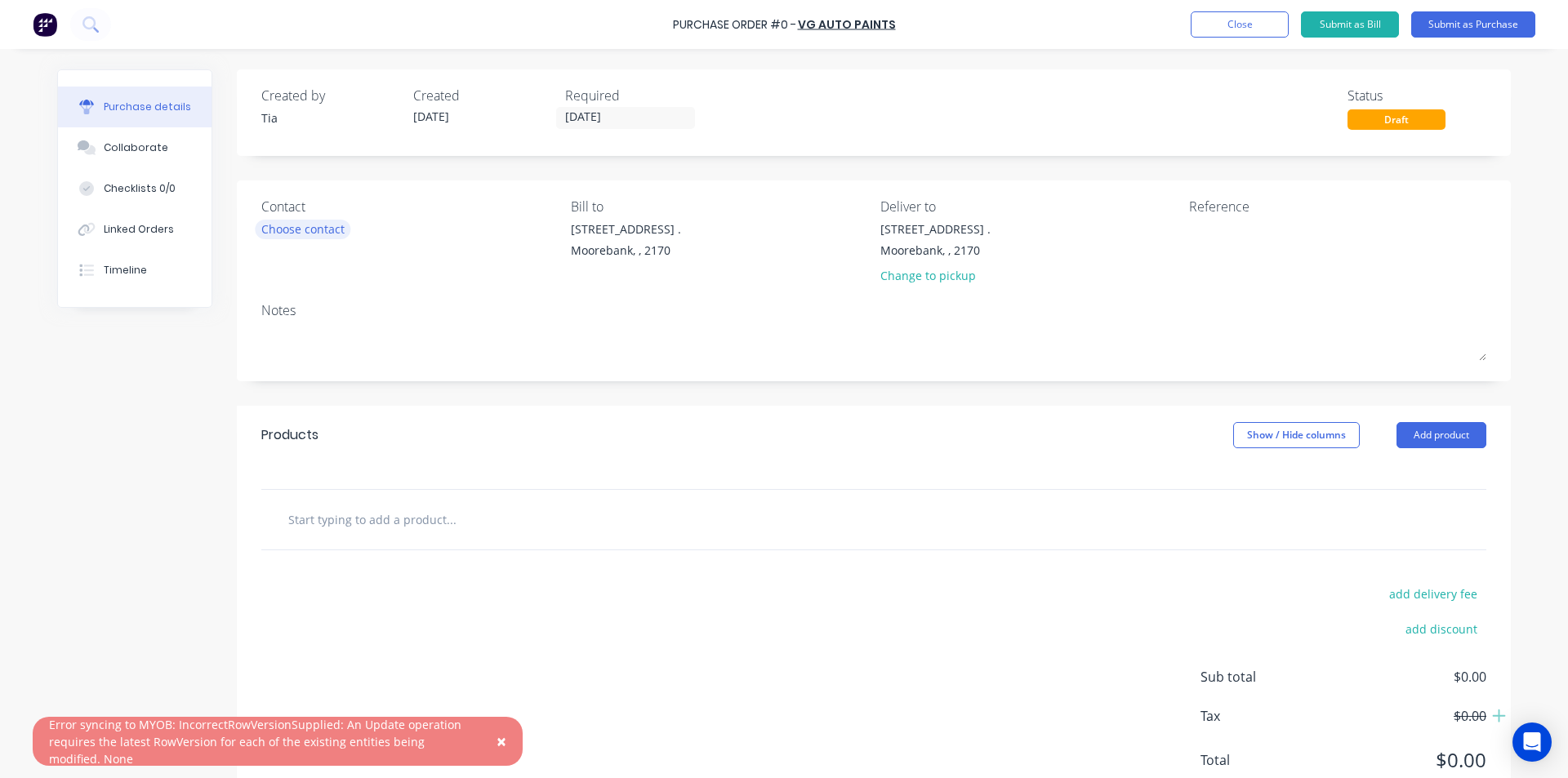
click at [265, 228] on div "Choose contact" at bounding box center [302, 229] width 83 height 17
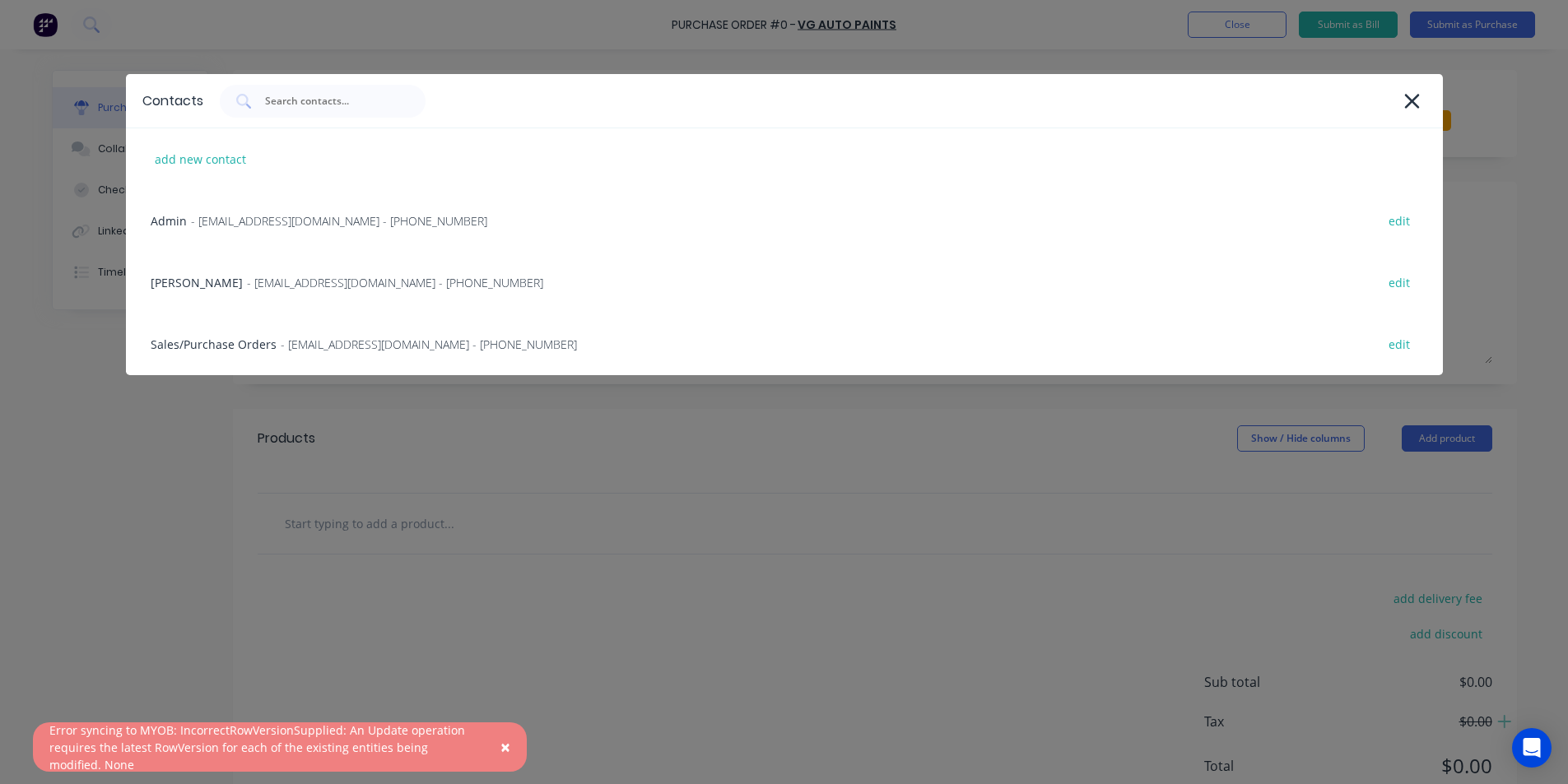
click at [382, 348] on span "- [EMAIL_ADDRESS][DOMAIN_NAME] - [PHONE_NUMBER]" at bounding box center [428, 344] width 296 height 17
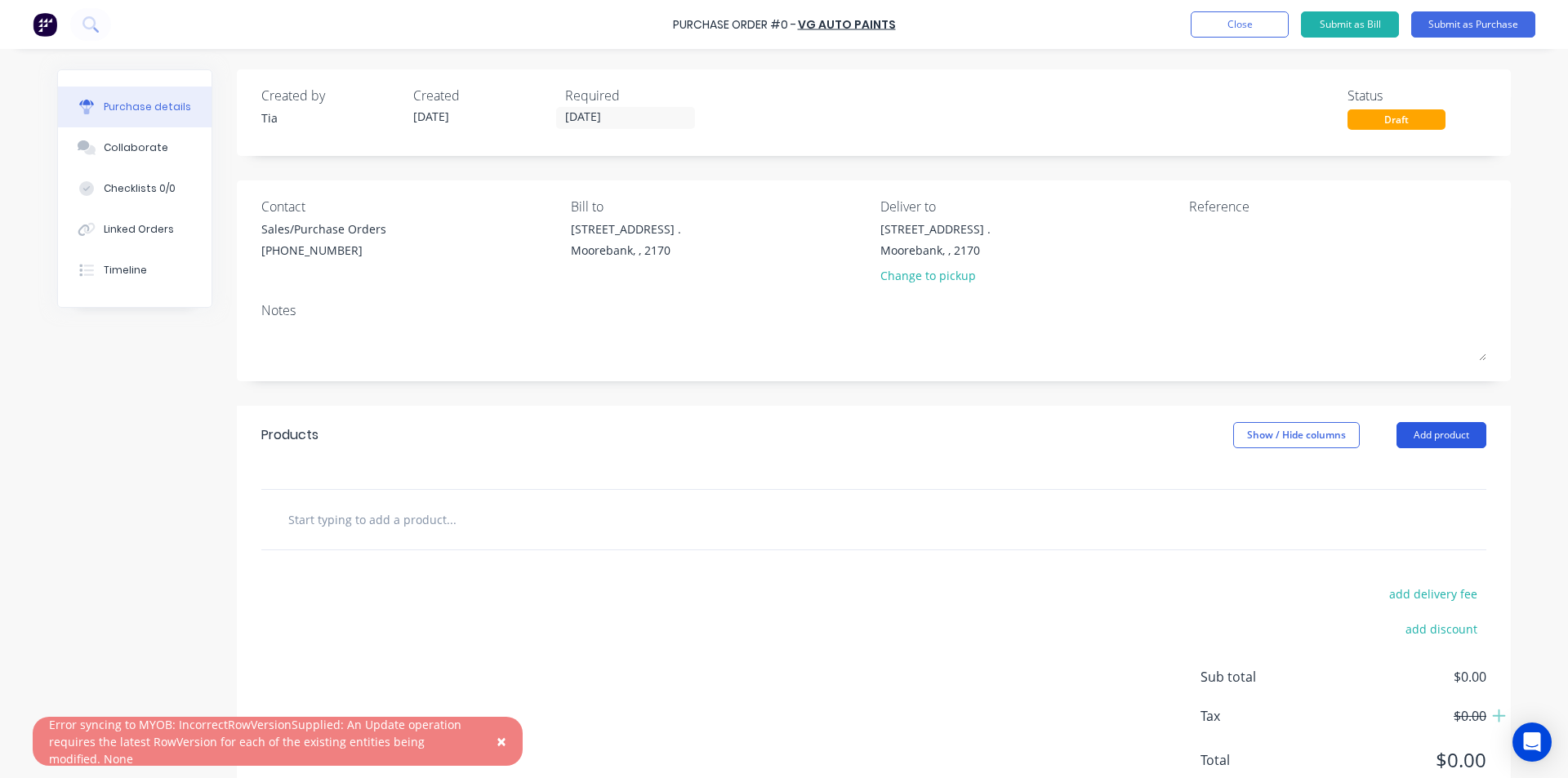
click at [1462, 432] on button "Add product" at bounding box center [1441, 434] width 90 height 26
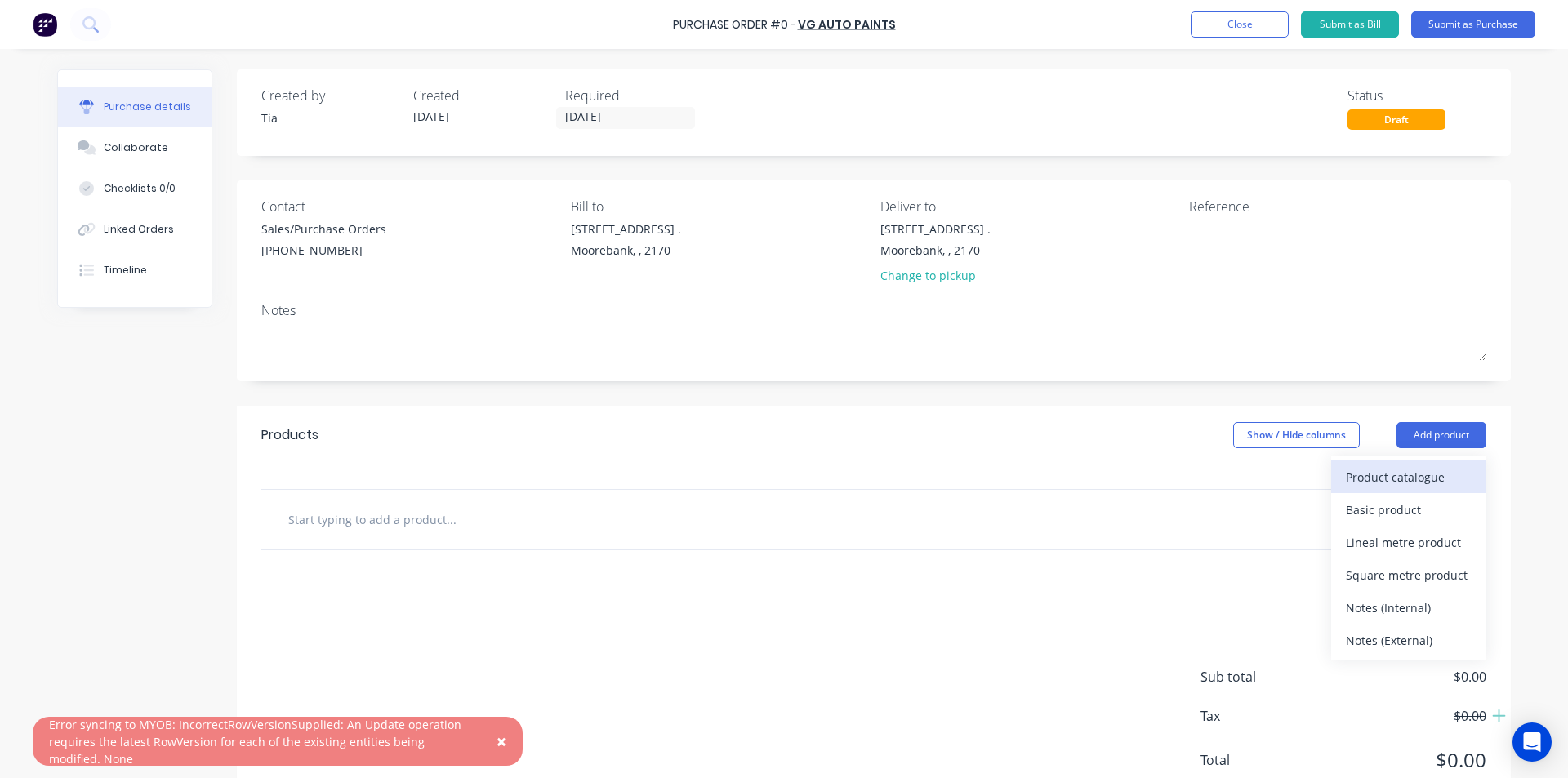
click at [1434, 484] on div "Product catalogue" at bounding box center [1408, 477] width 126 height 24
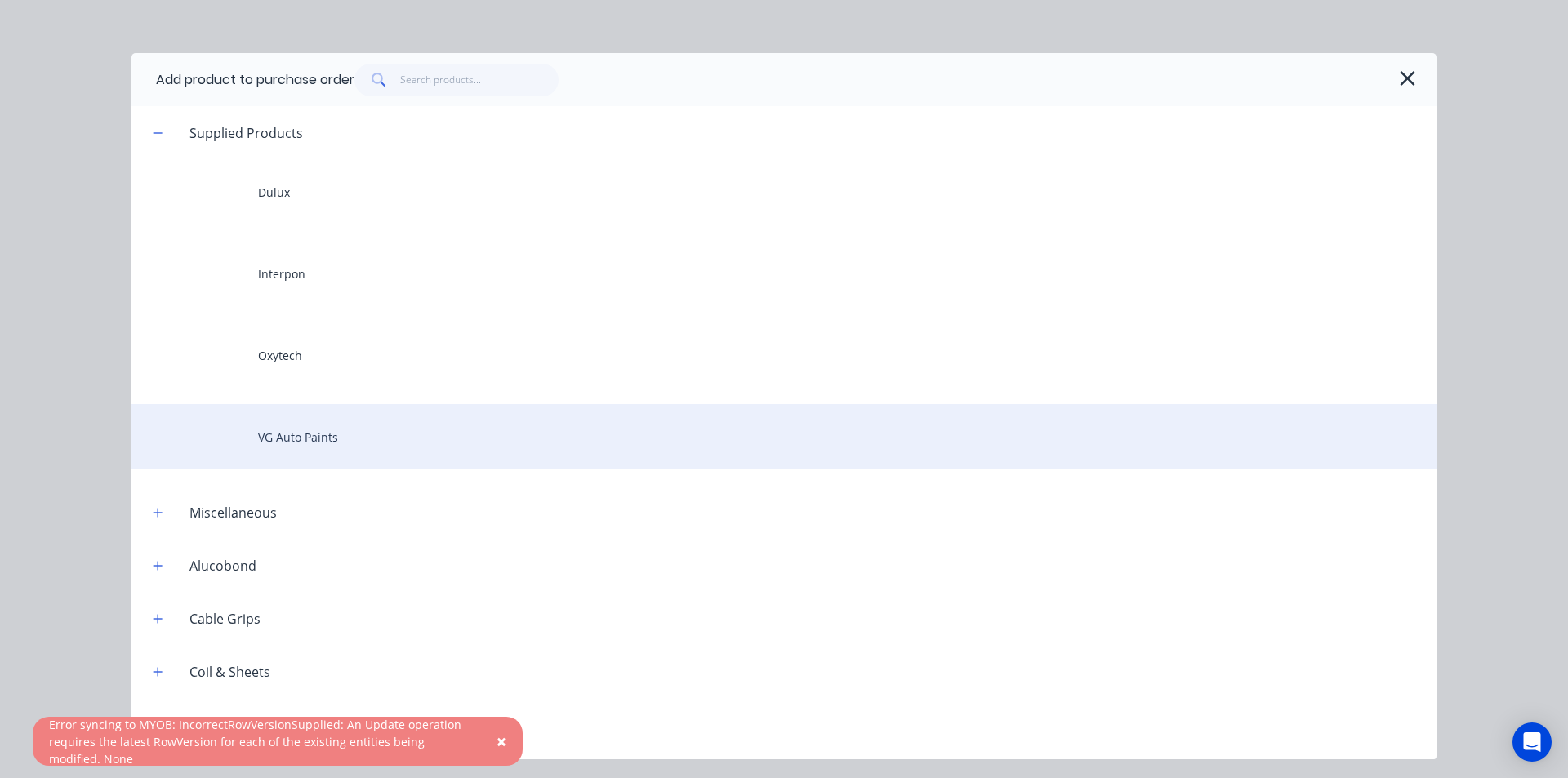
click at [412, 445] on div "VG Auto Paints" at bounding box center [784, 437] width 1305 height 65
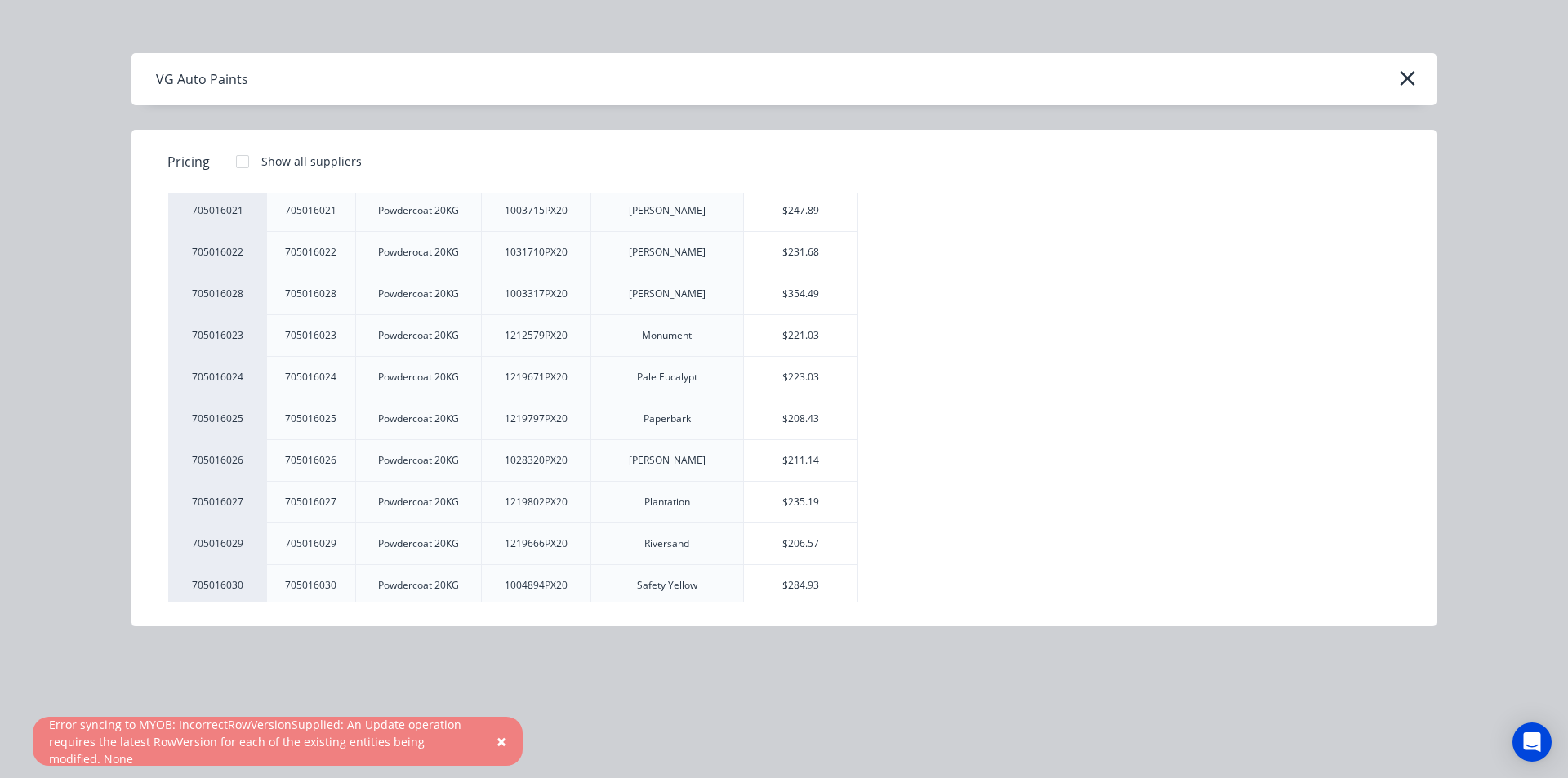
scroll to position [1225, 0]
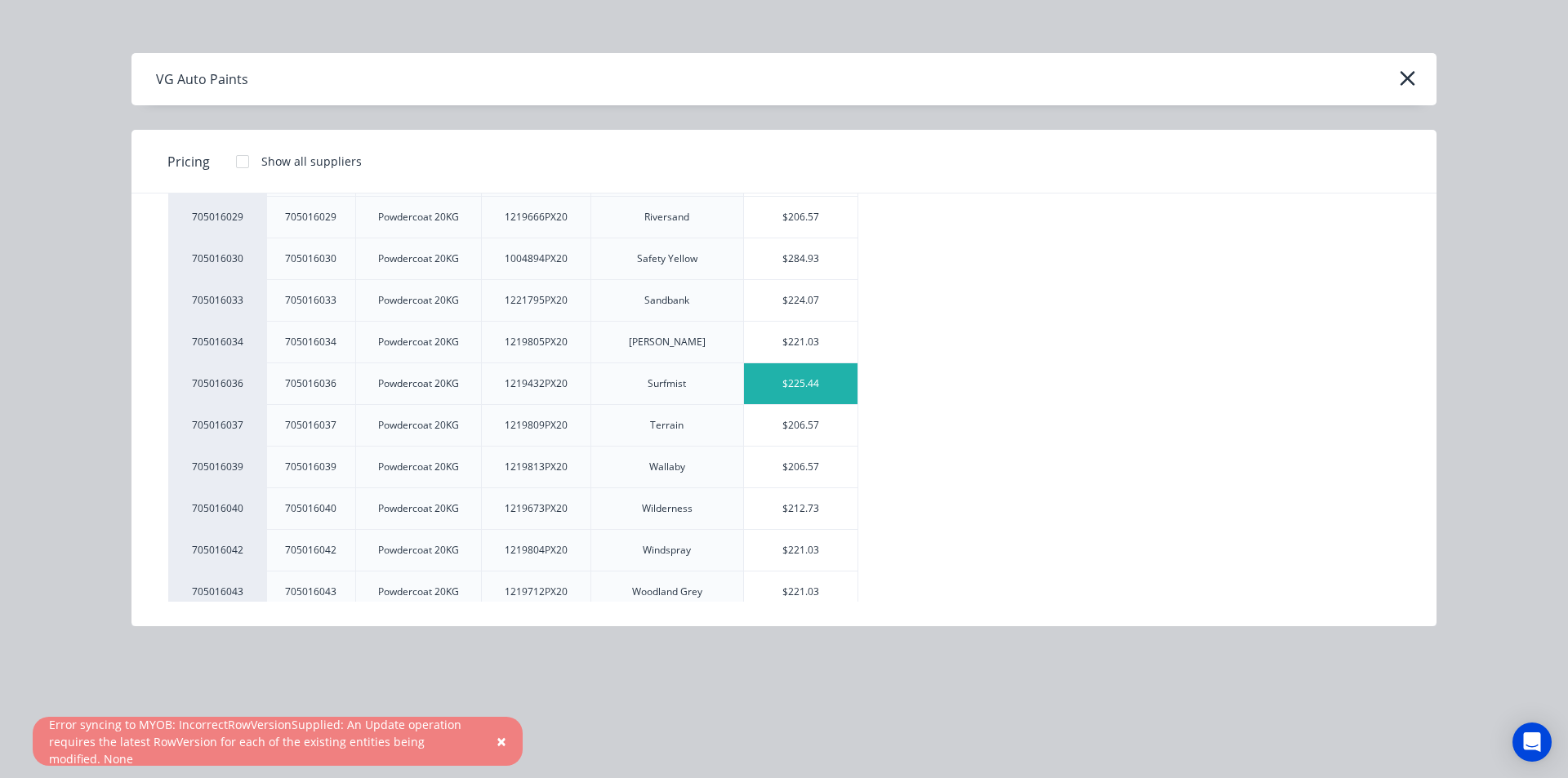
click at [831, 377] on div "$225.44" at bounding box center [800, 383] width 114 height 40
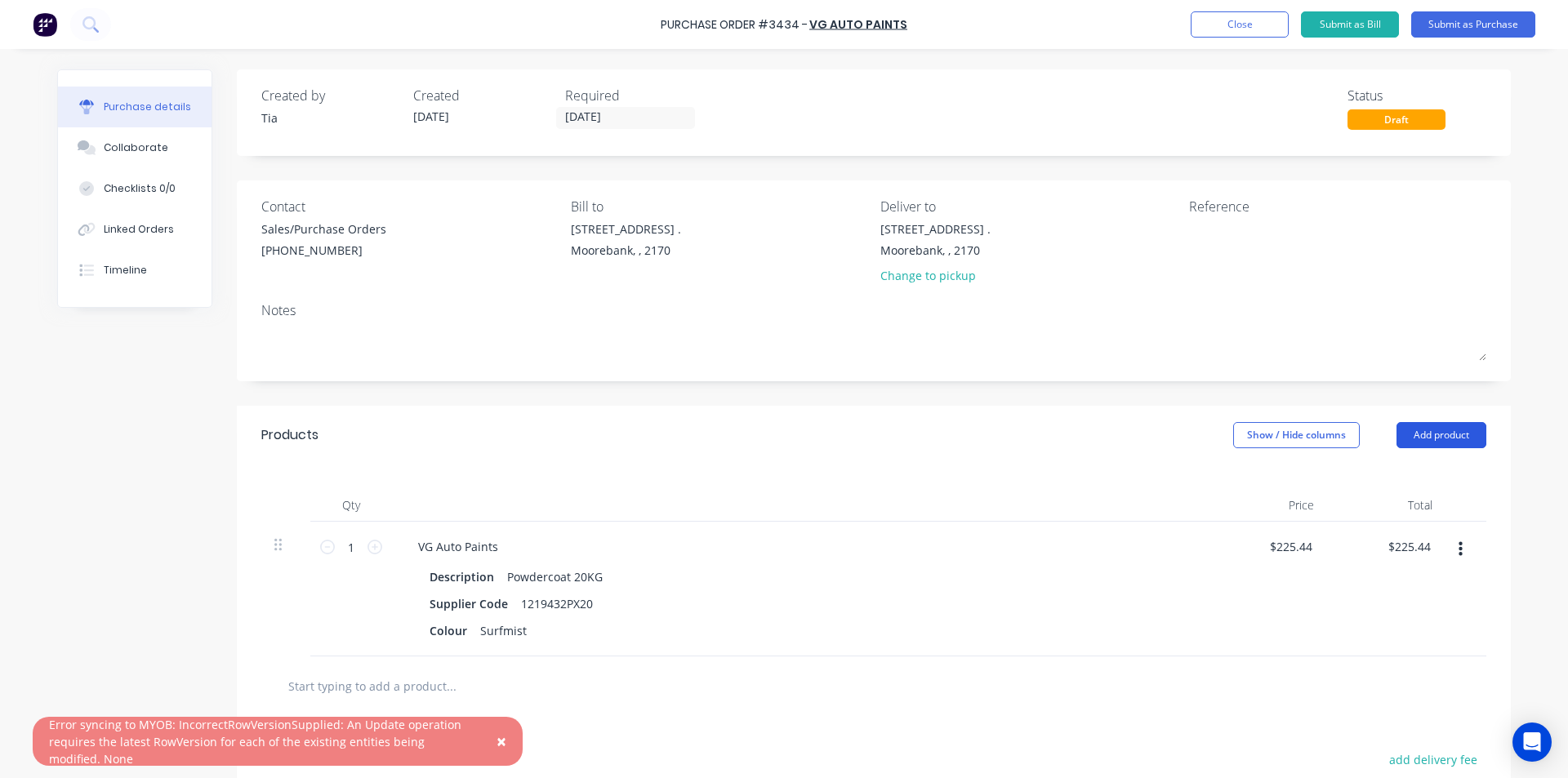
click at [1430, 424] on button "Add product" at bounding box center [1441, 434] width 90 height 26
click at [1408, 502] on div "Basic product" at bounding box center [1408, 509] width 126 height 24
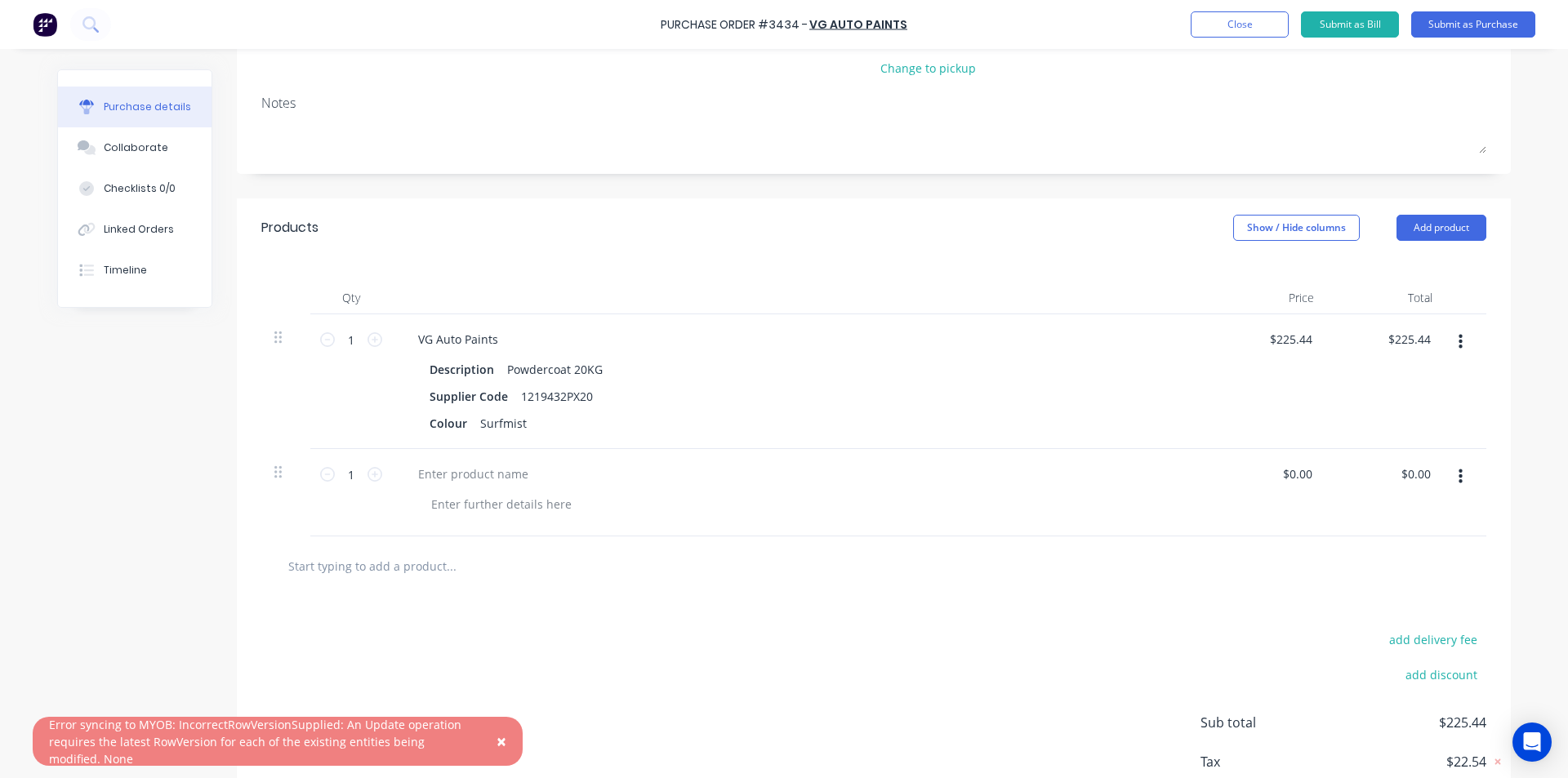
scroll to position [310, 0]
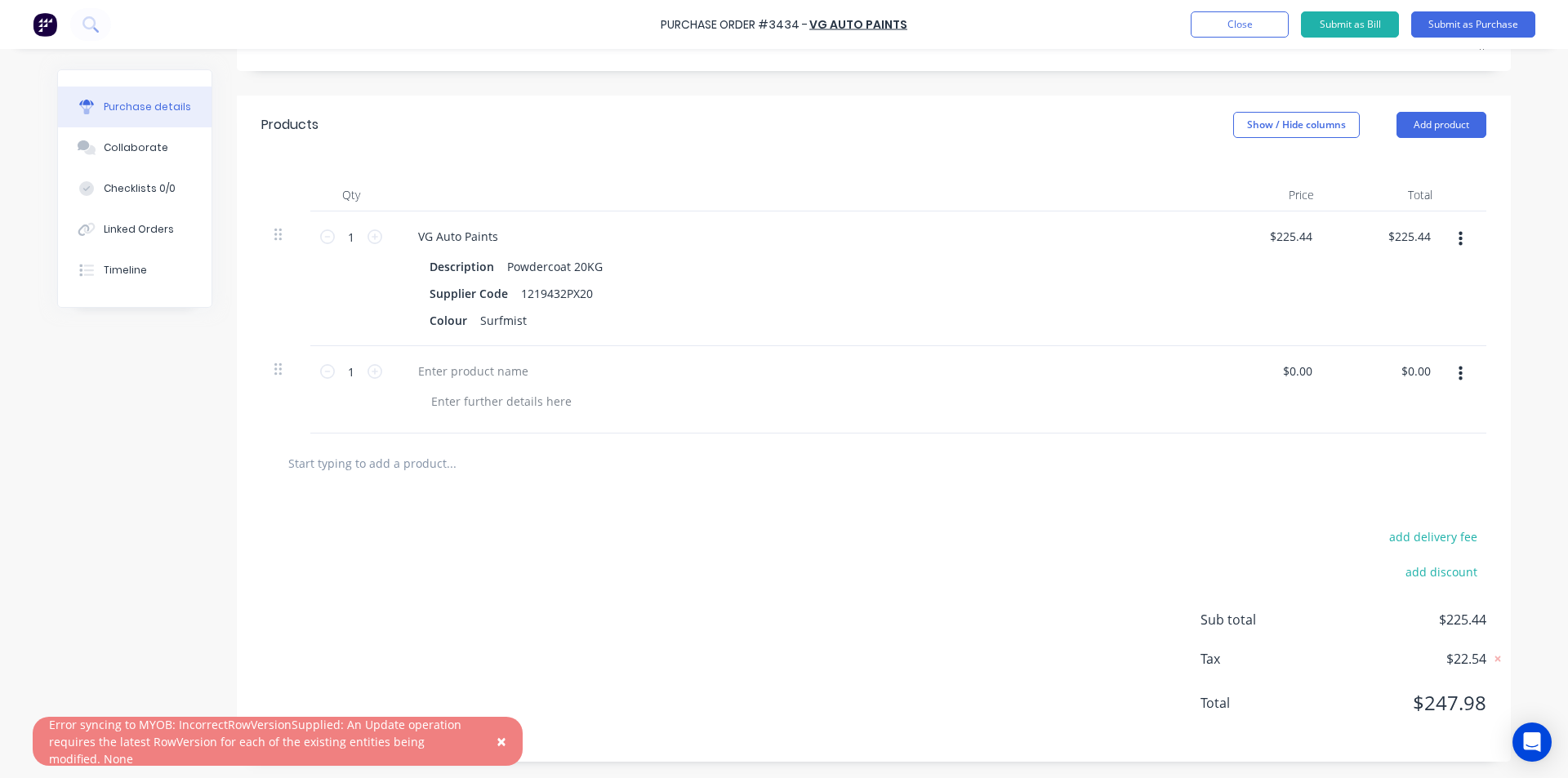
click at [1458, 377] on icon "button" at bounding box center [1460, 374] width 4 height 18
click at [1407, 510] on button "Delete" at bounding box center [1410, 515] width 139 height 33
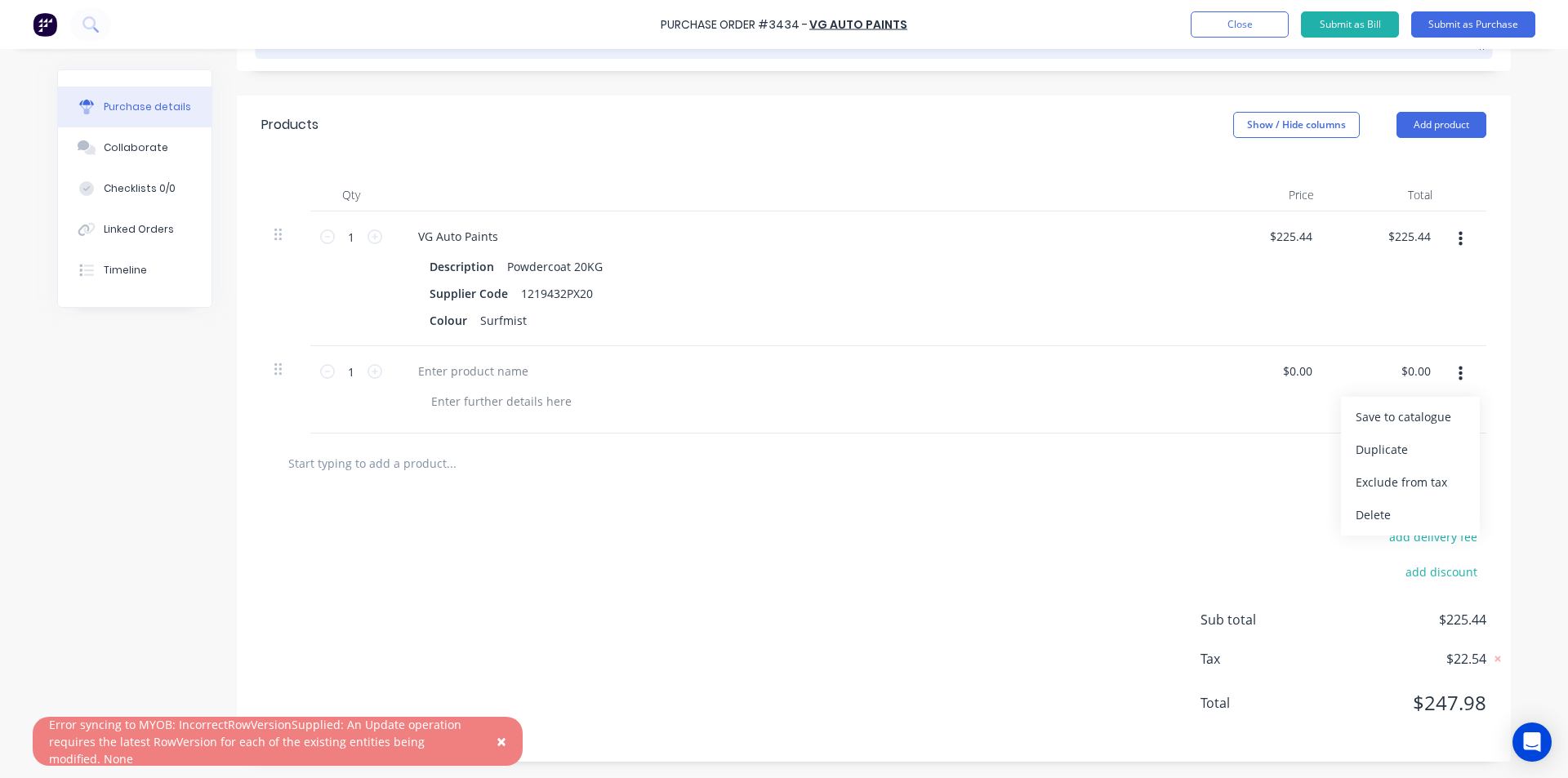
scroll to position [222, 0]
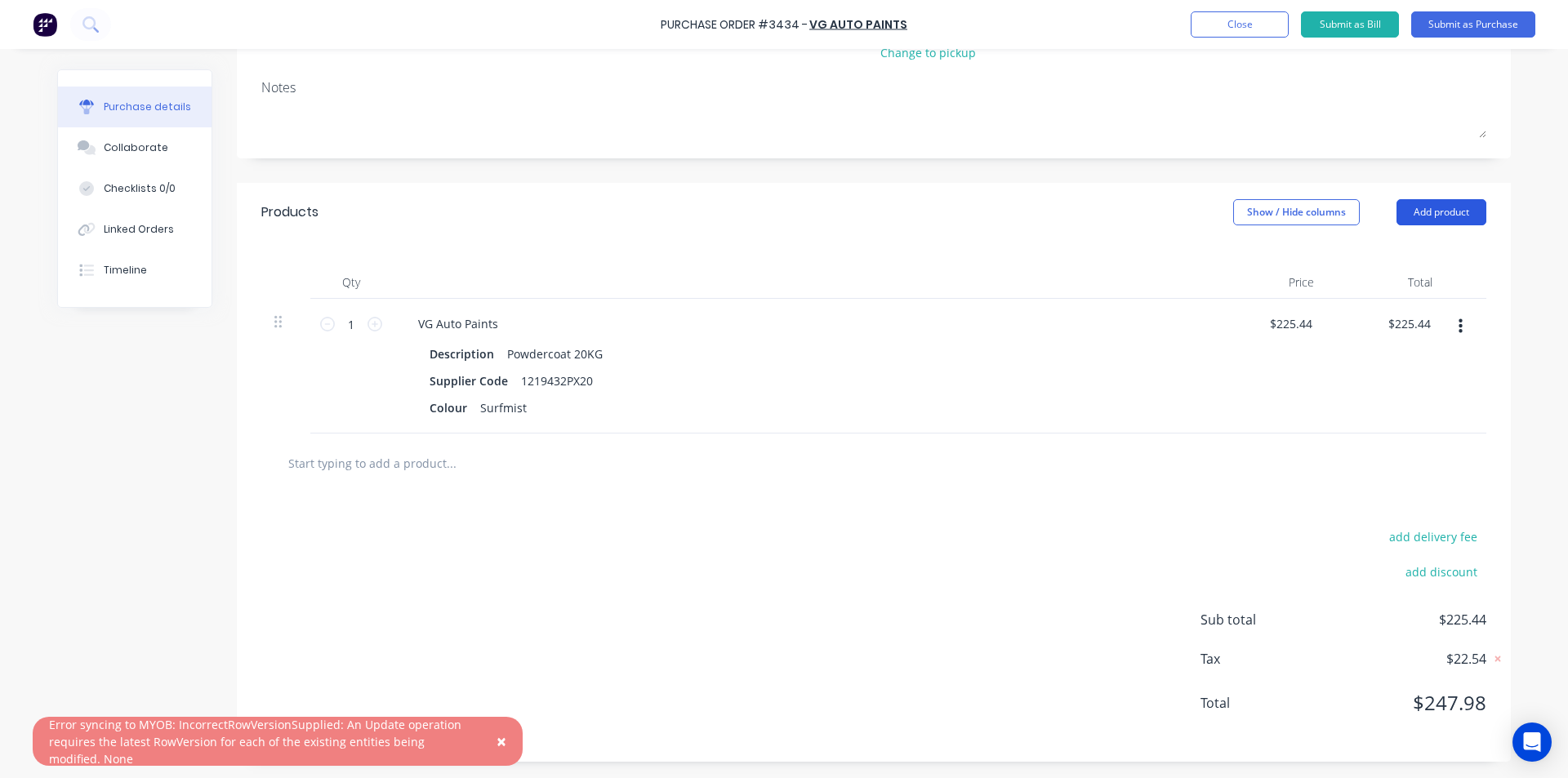
drag, startPoint x: 1464, startPoint y: 212, endPoint x: 1463, endPoint y: 223, distance: 11.0
click at [1464, 212] on button "Add product" at bounding box center [1441, 212] width 90 height 26
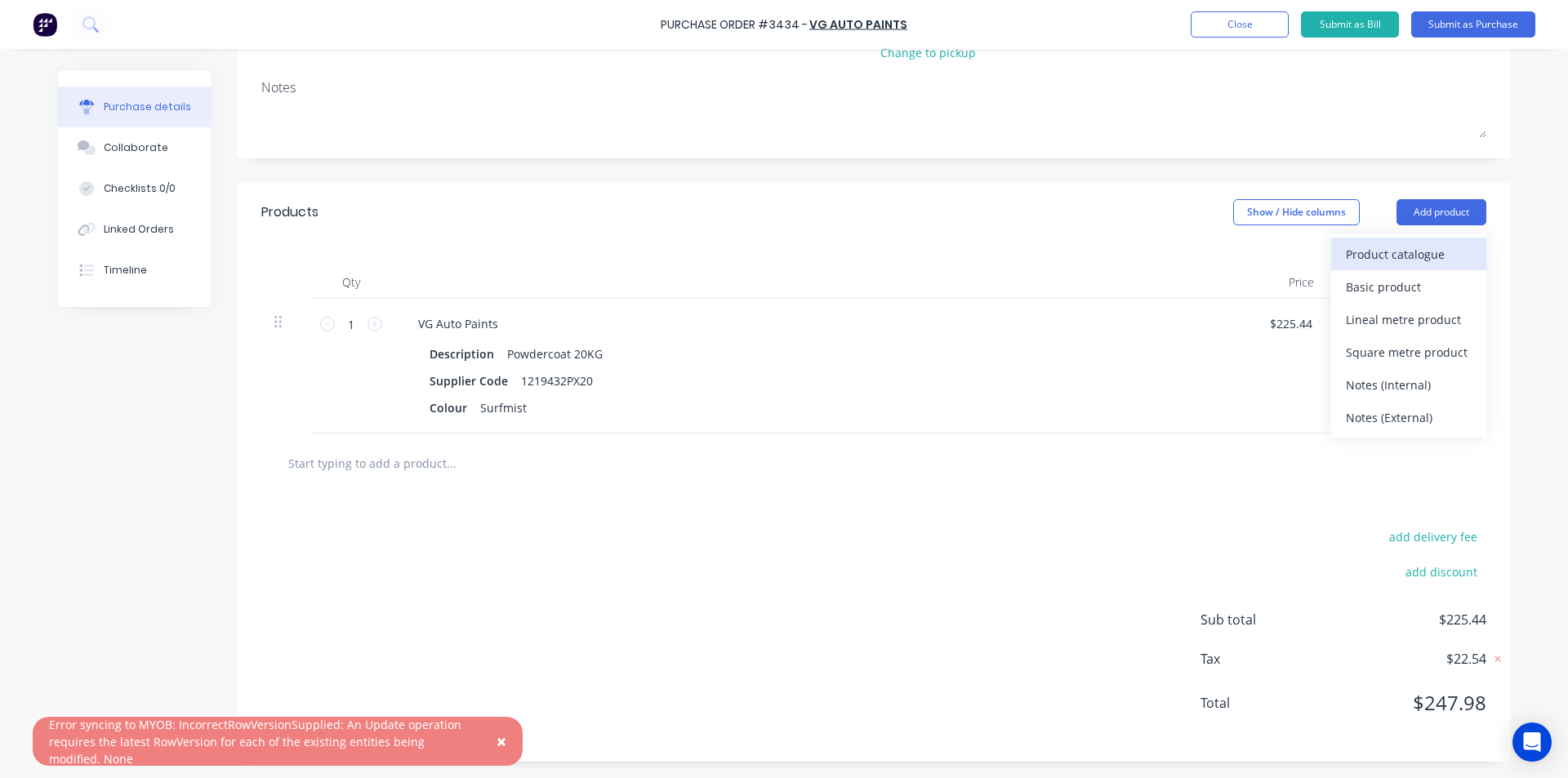
click at [1441, 253] on div "Product catalogue" at bounding box center [1408, 254] width 126 height 24
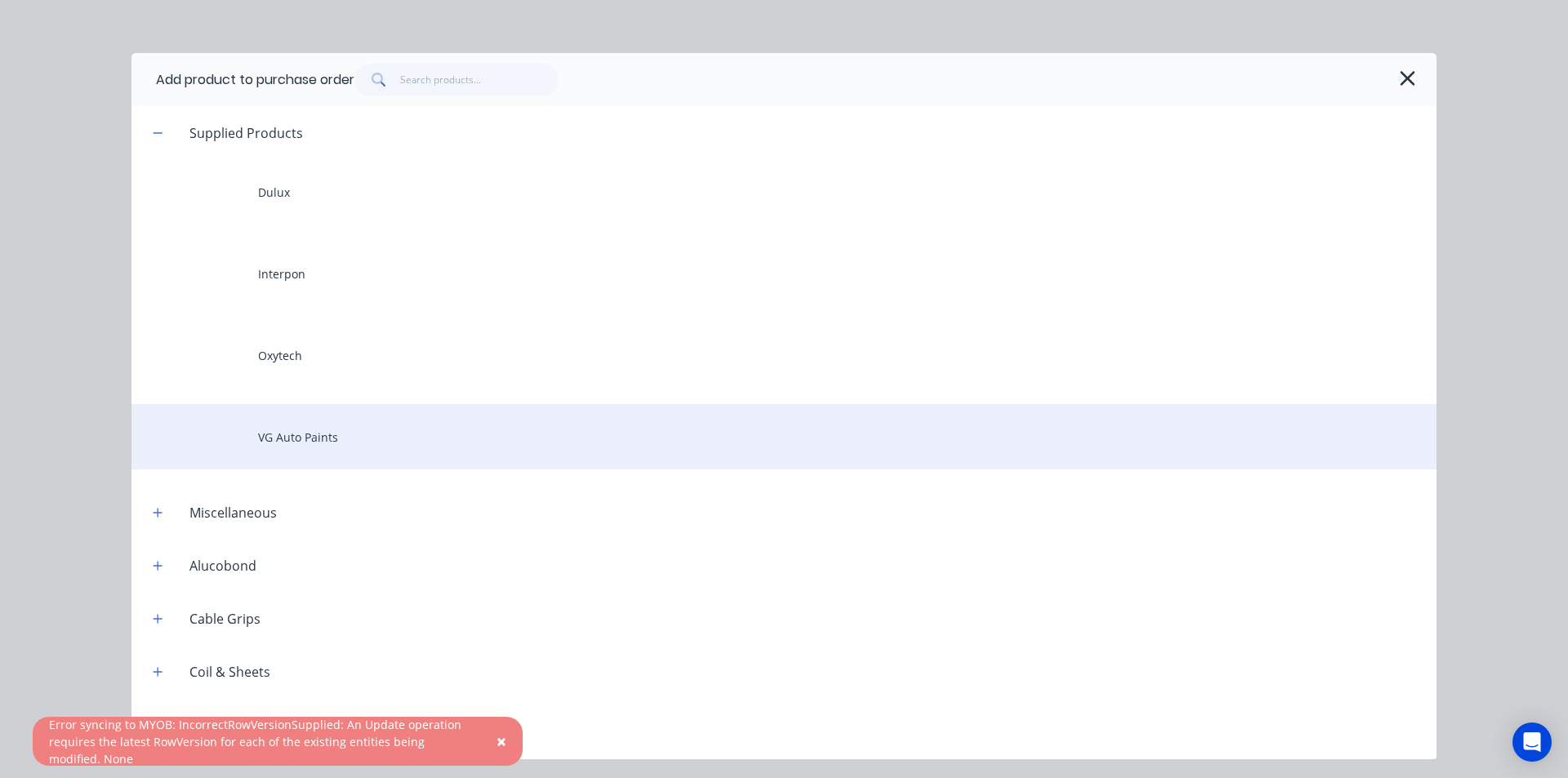
click at [380, 434] on div "VG Auto Paints" at bounding box center [784, 437] width 1305 height 65
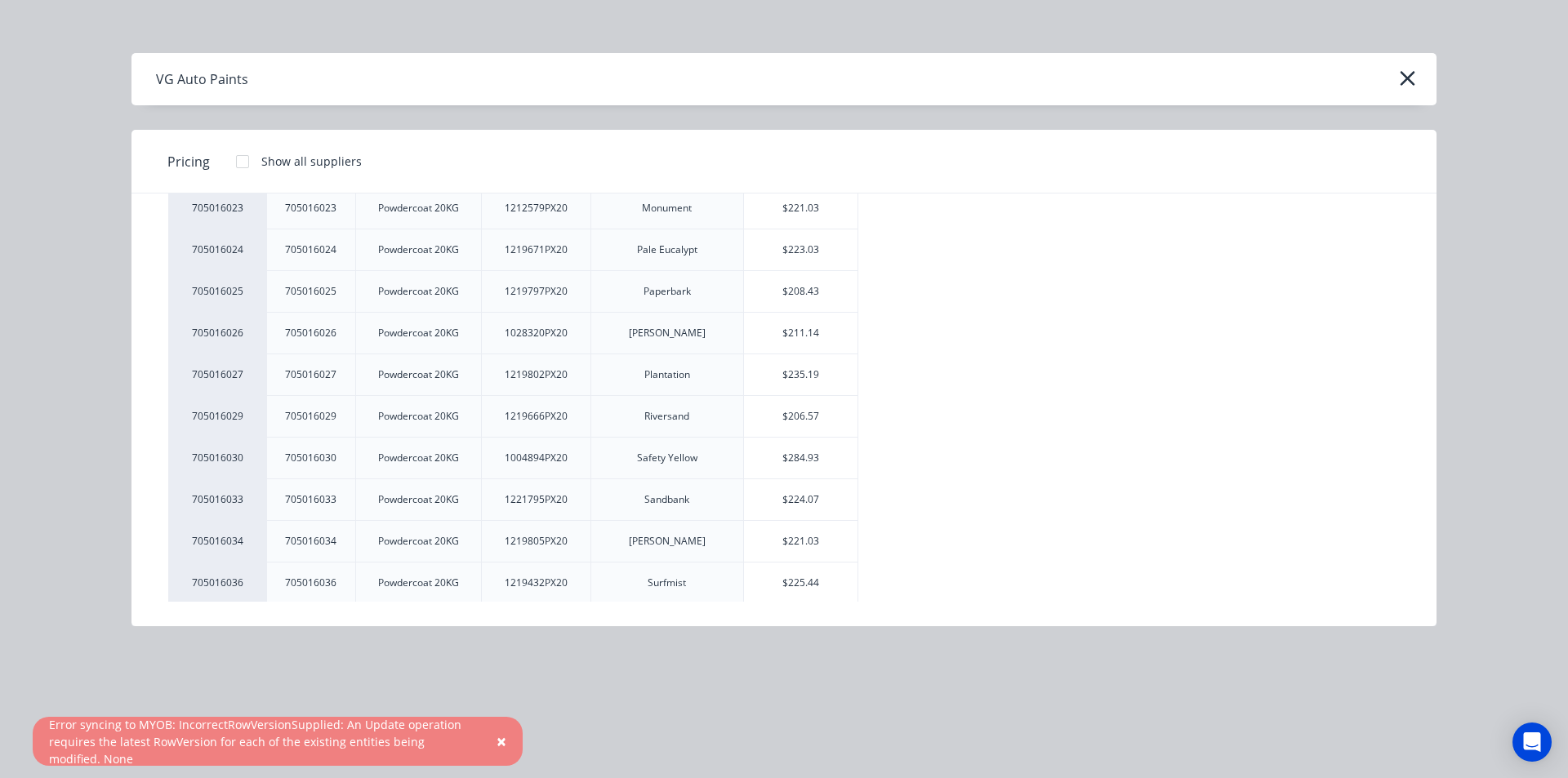
scroll to position [1061, 0]
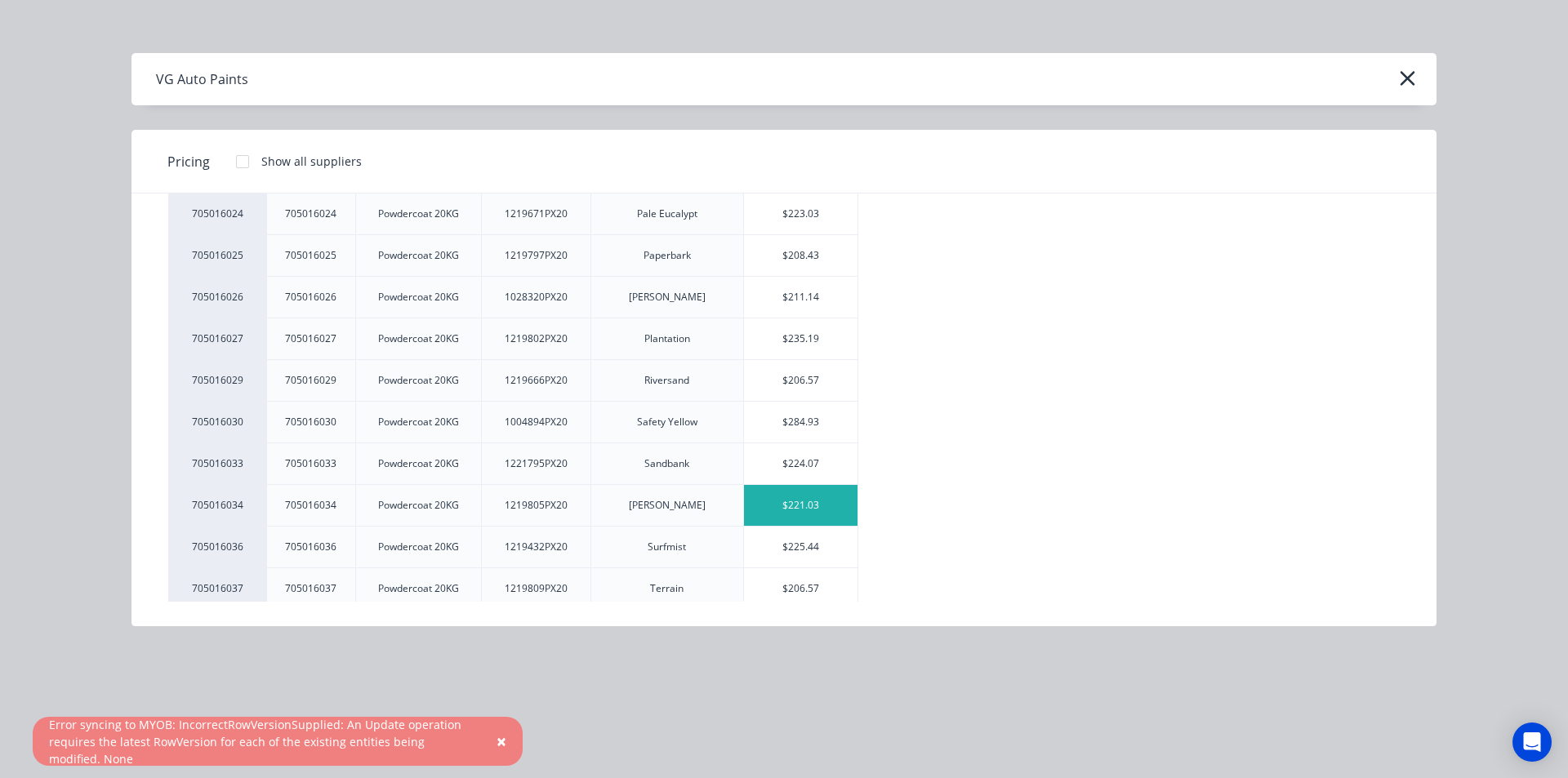
click at [781, 506] on div "$221.03" at bounding box center [800, 506] width 114 height 40
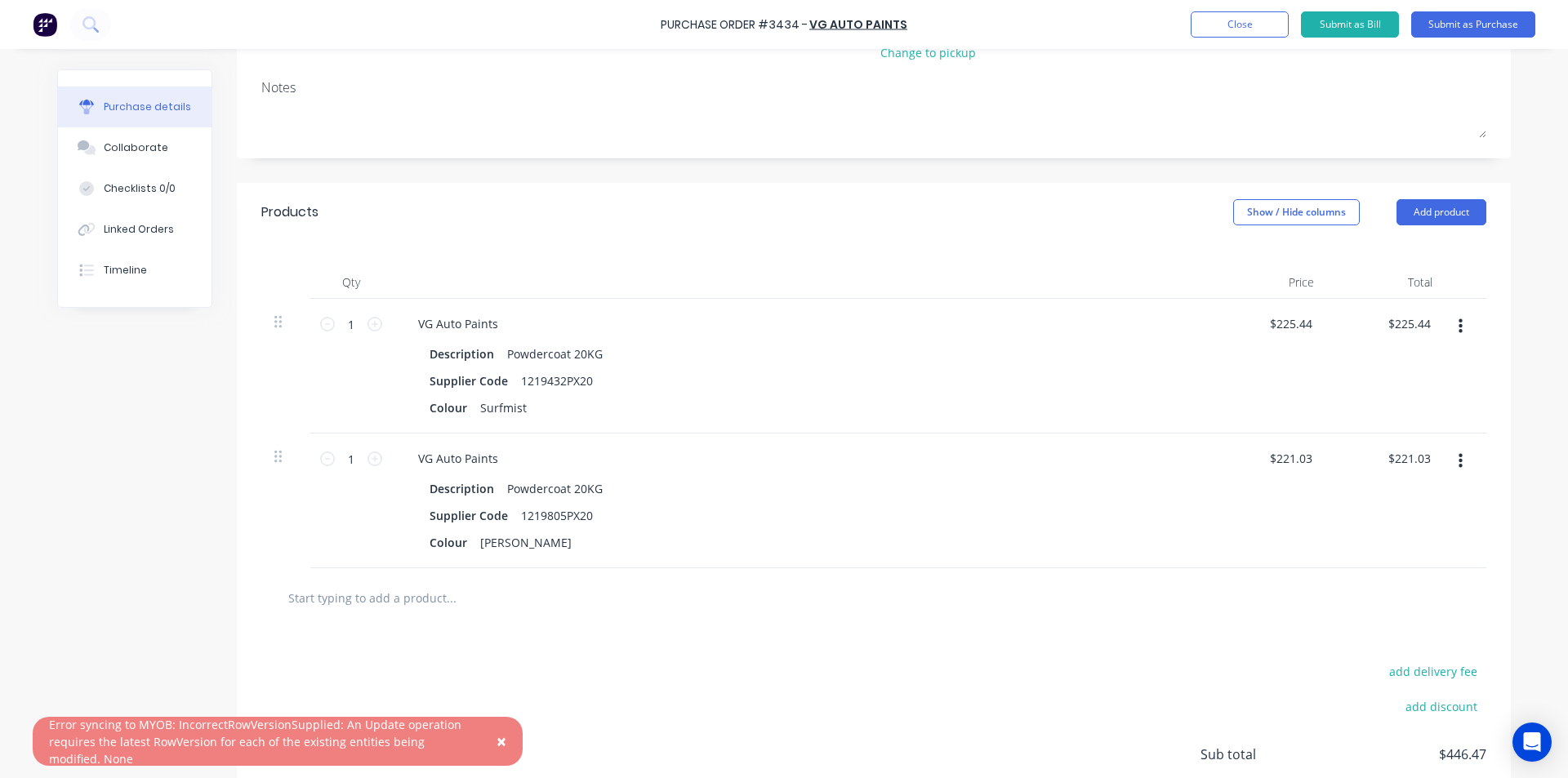
scroll to position [304, 0]
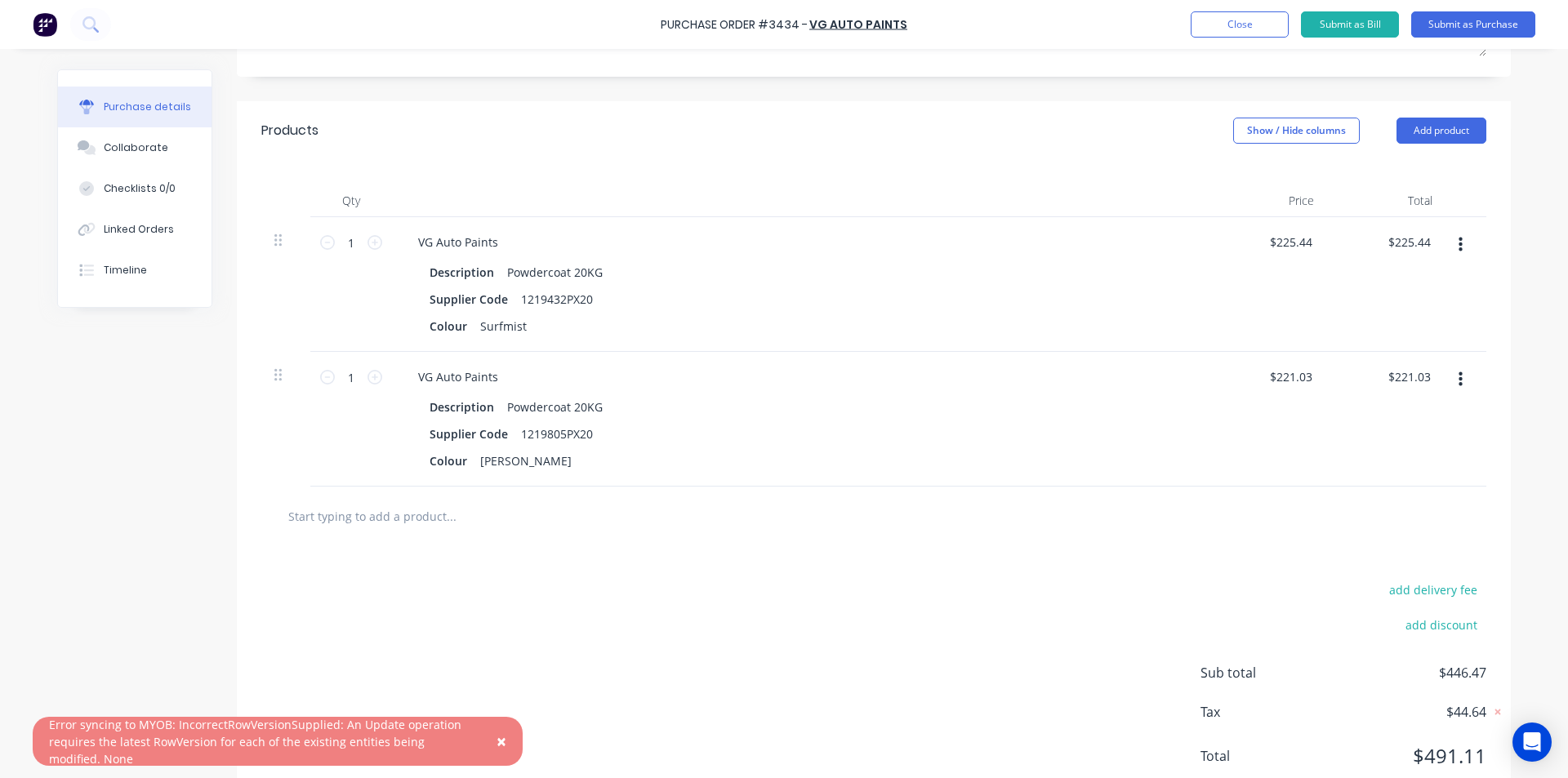
click at [501, 733] on span "×" at bounding box center [501, 741] width 10 height 23
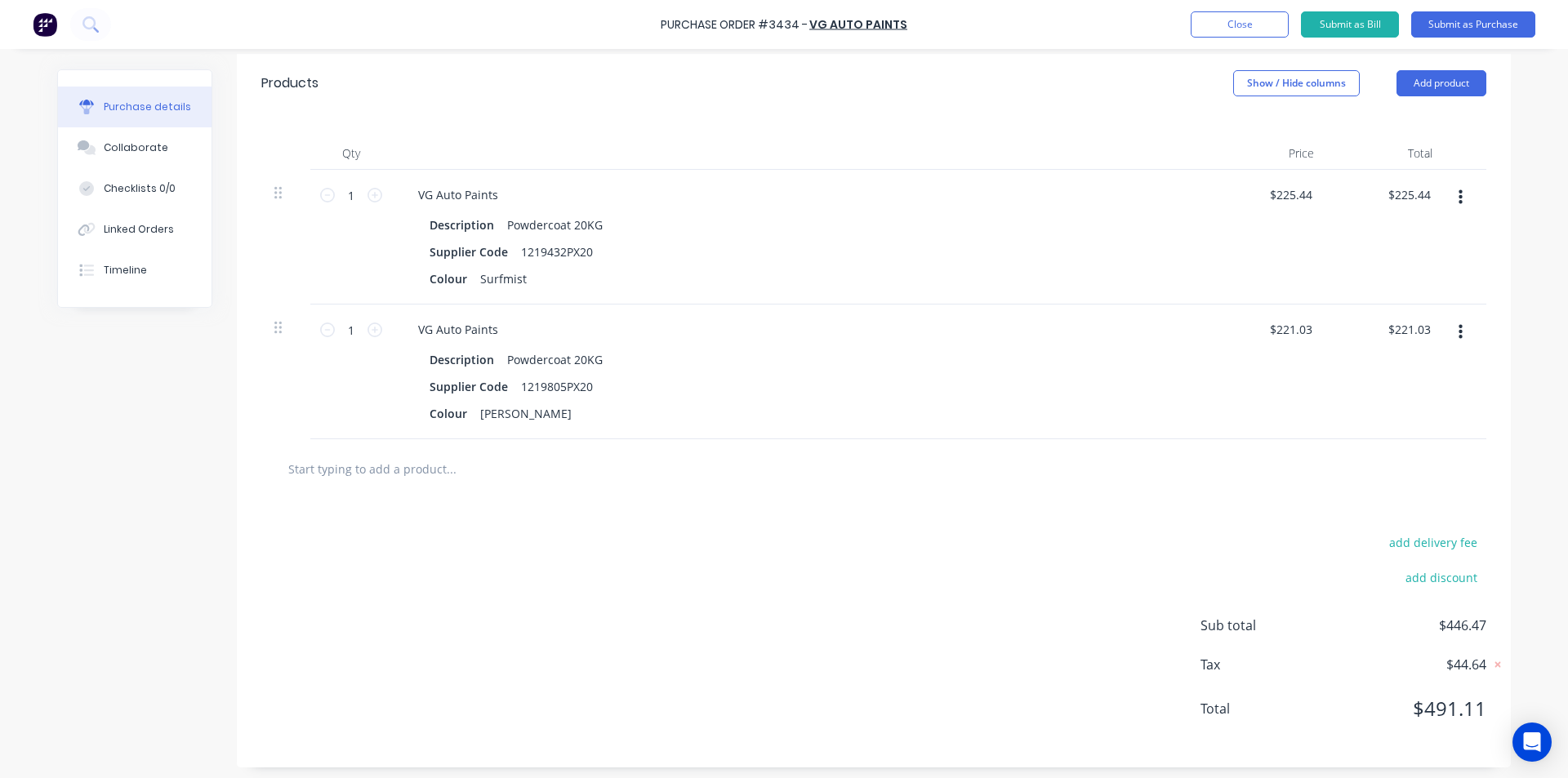
scroll to position [113, 0]
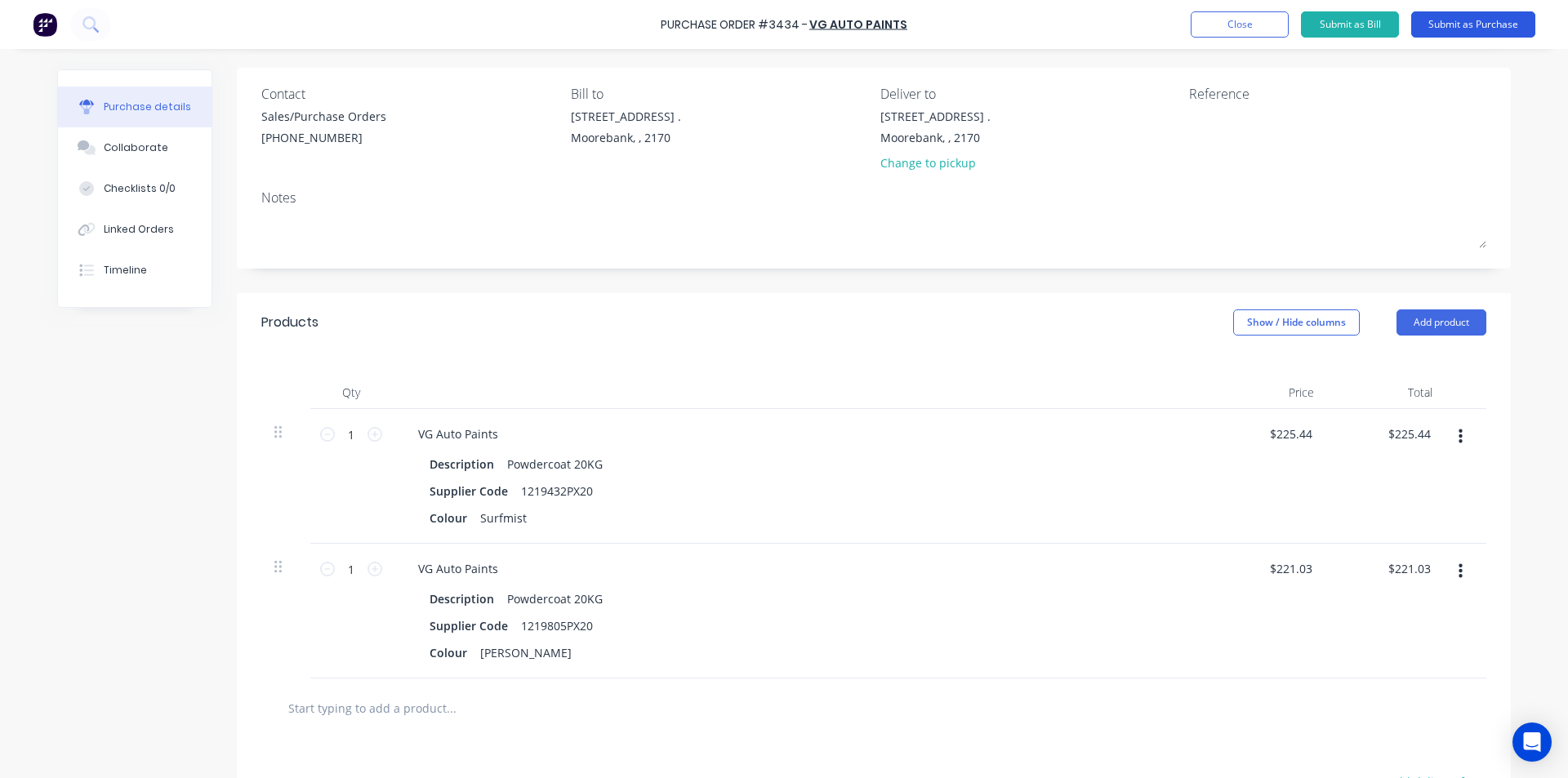
click at [1494, 18] on button "Submit as Purchase" at bounding box center [1473, 24] width 124 height 26
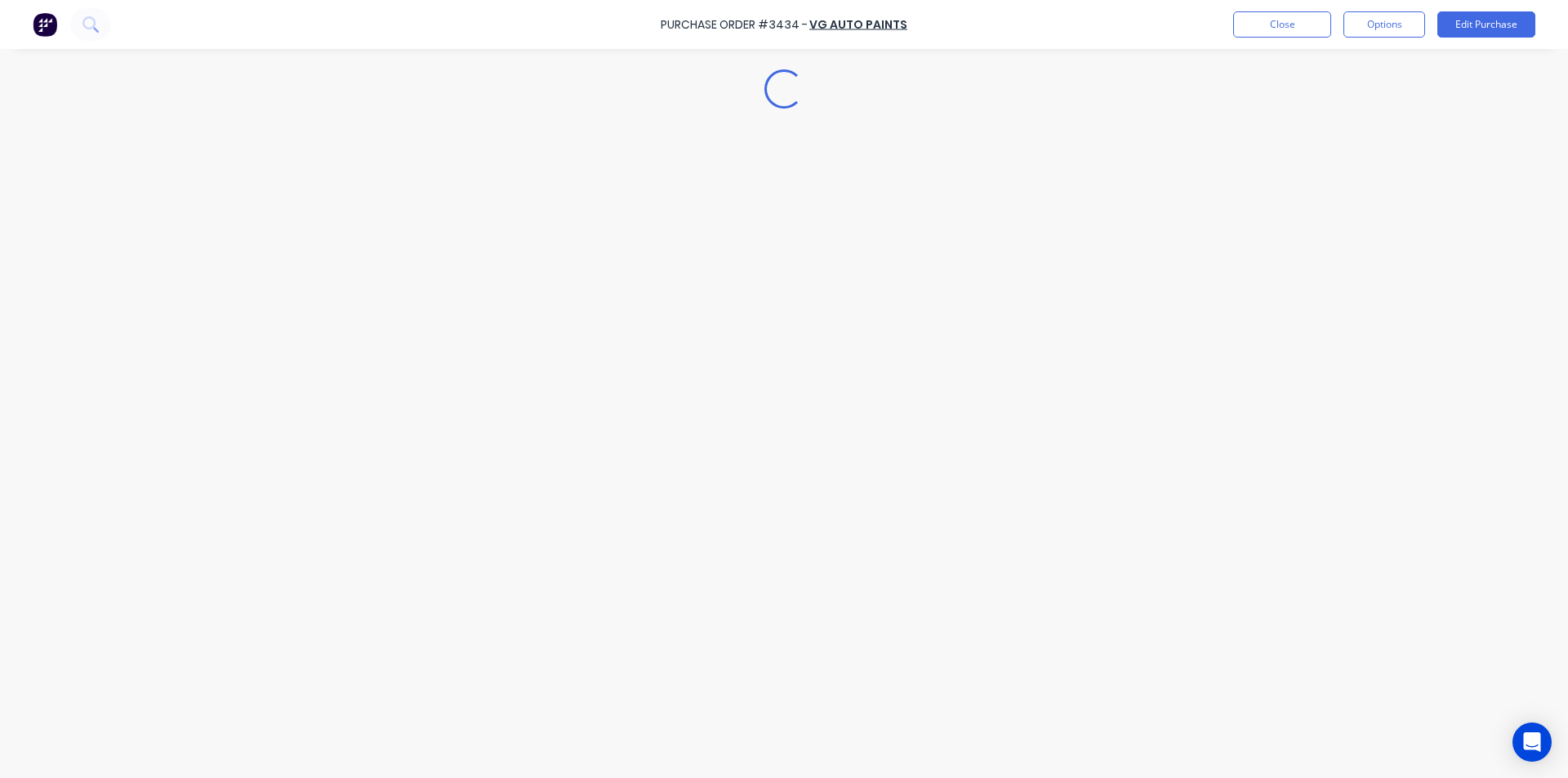
scroll to position [0, 0]
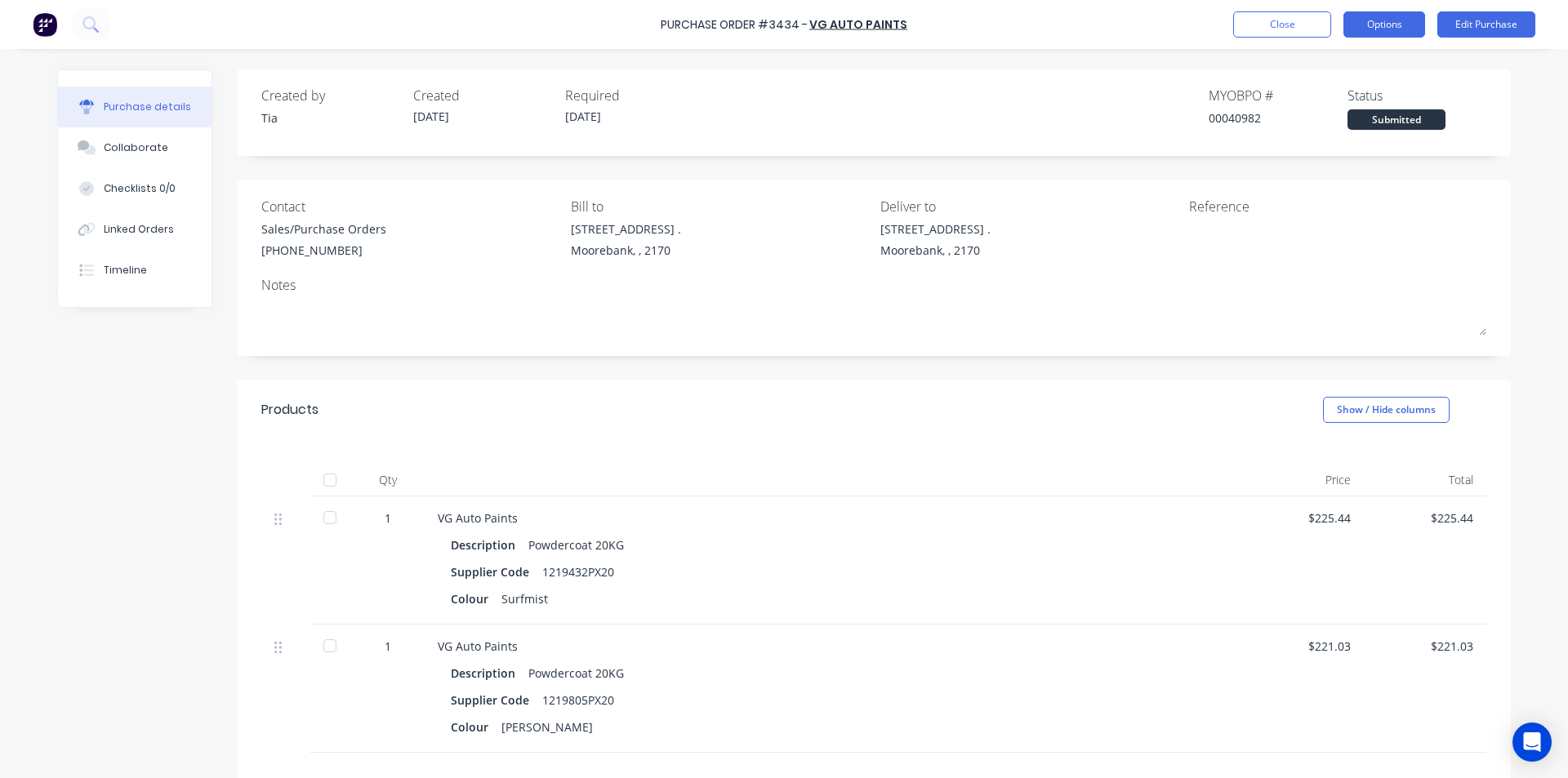
click at [1409, 34] on button "Options" at bounding box center [1384, 24] width 82 height 26
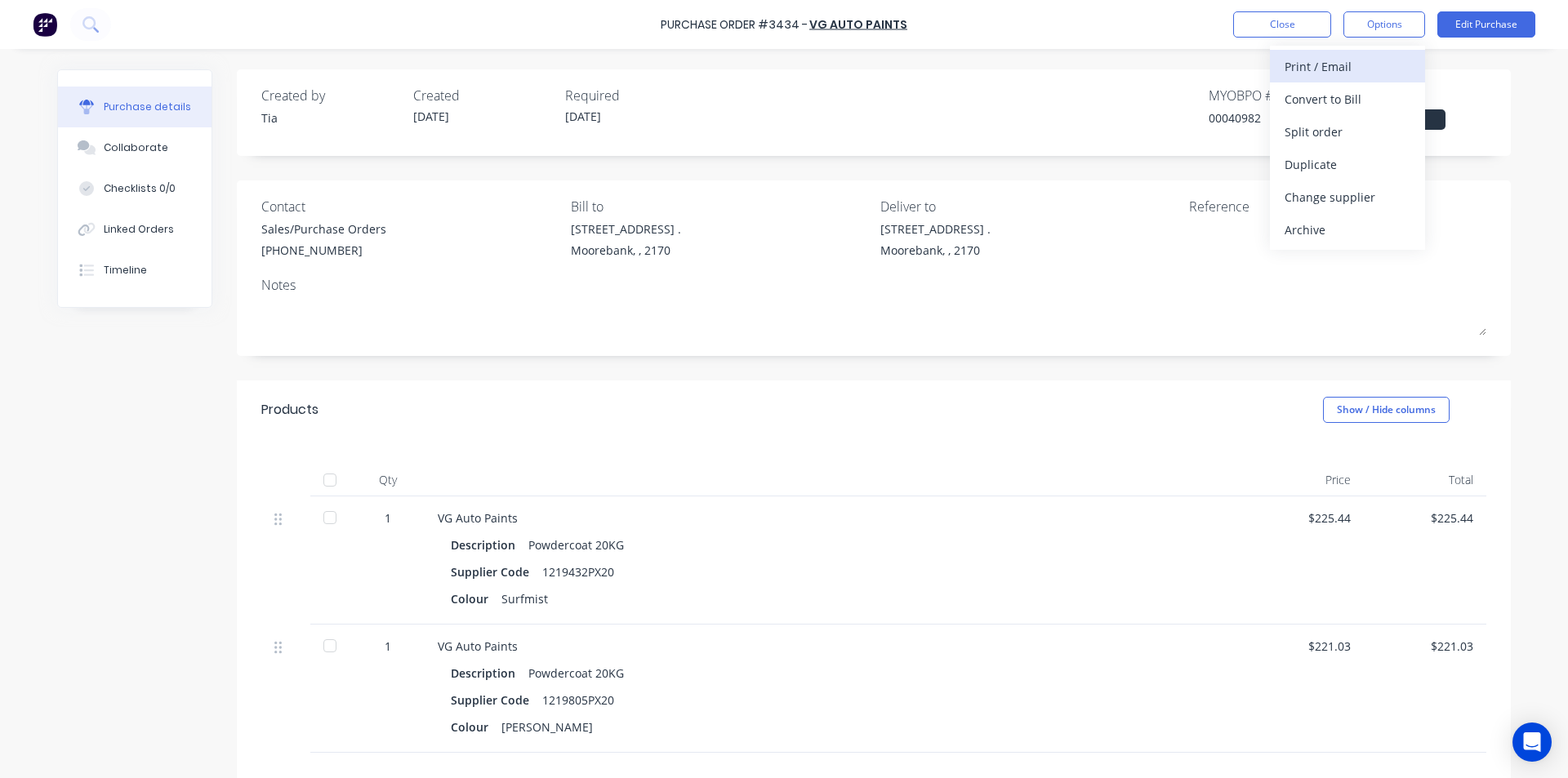
click at [1339, 75] on div "Print / Email" at bounding box center [1347, 66] width 126 height 24
click at [1339, 143] on button "Without pricing" at bounding box center [1346, 132] width 155 height 33
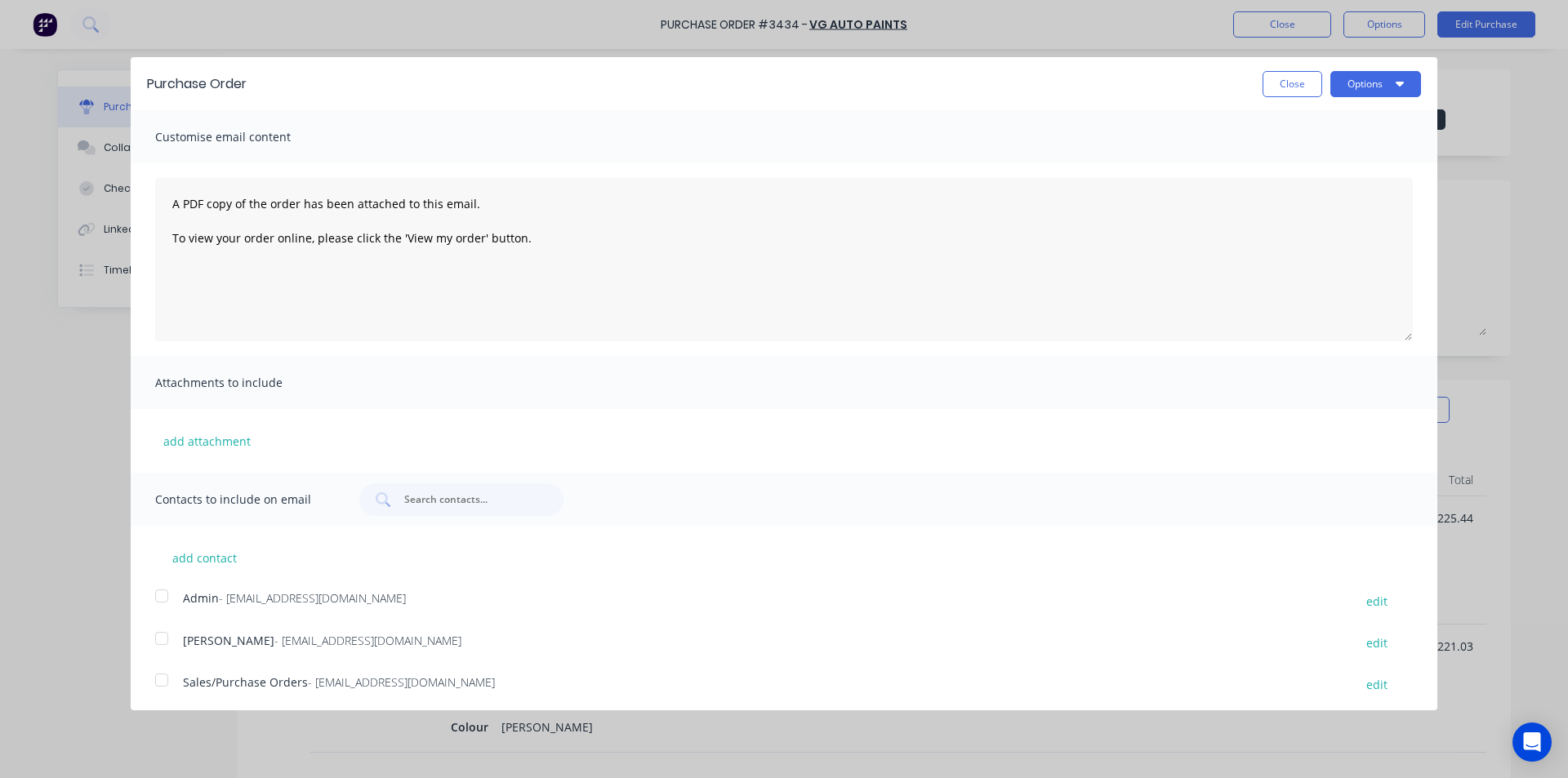
scroll to position [5, 0]
click at [170, 677] on div at bounding box center [162, 675] width 33 height 33
click at [1346, 79] on button "Options" at bounding box center [1375, 79] width 91 height 26
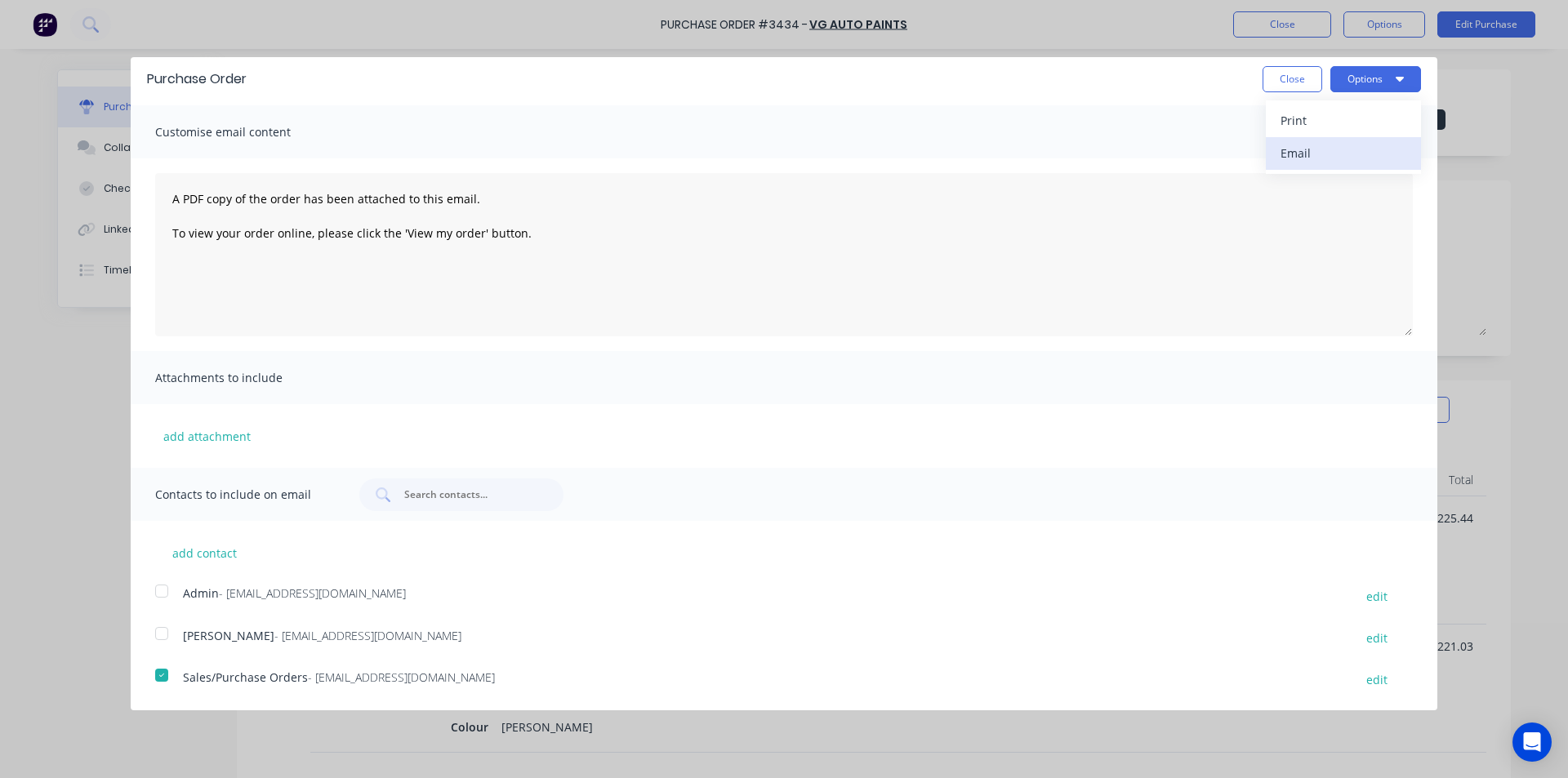
click at [1352, 161] on div "Email" at bounding box center [1343, 153] width 126 height 24
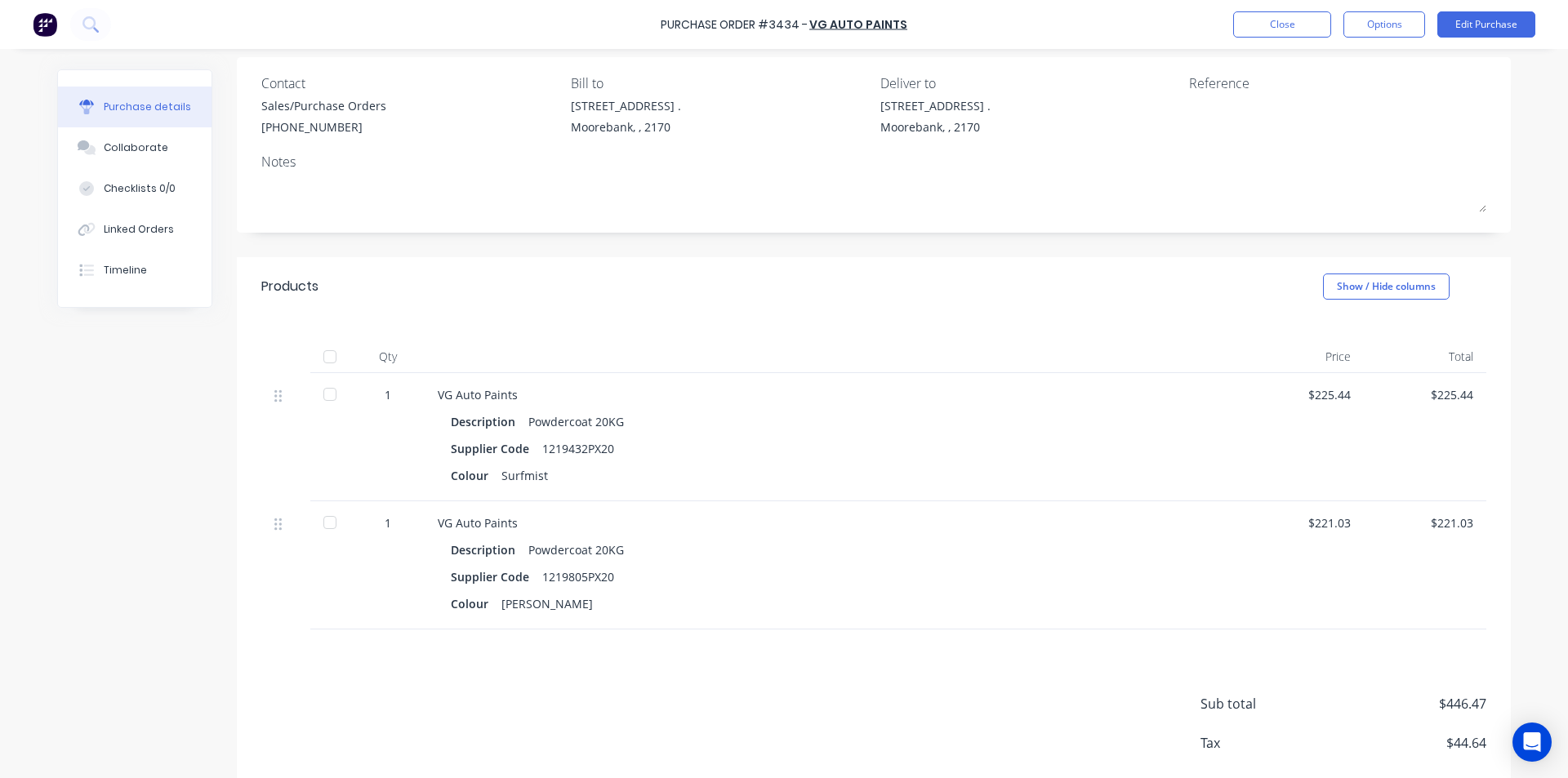
scroll to position [207, 0]
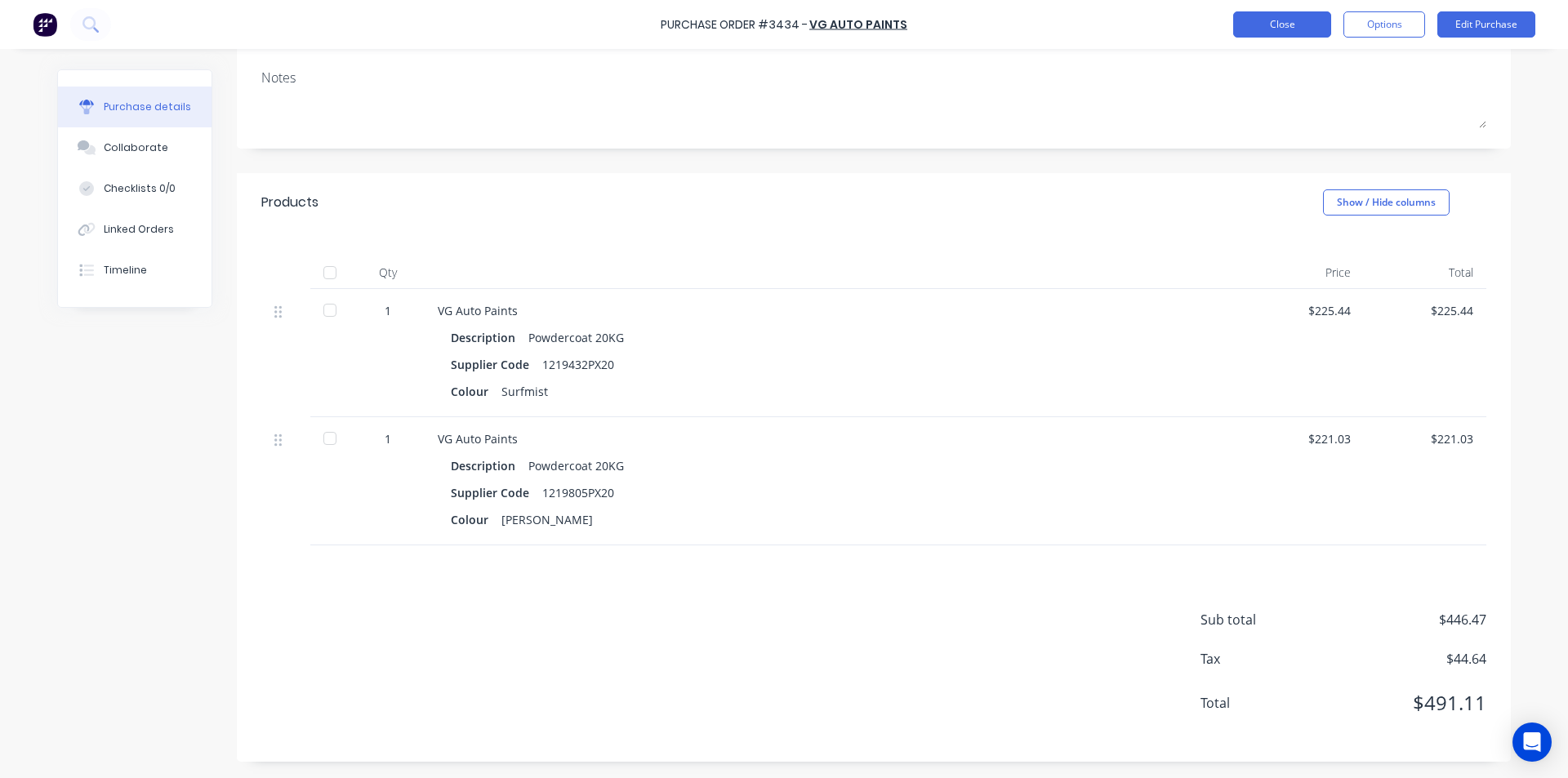
click at [1305, 26] on button "Close" at bounding box center [1282, 24] width 98 height 26
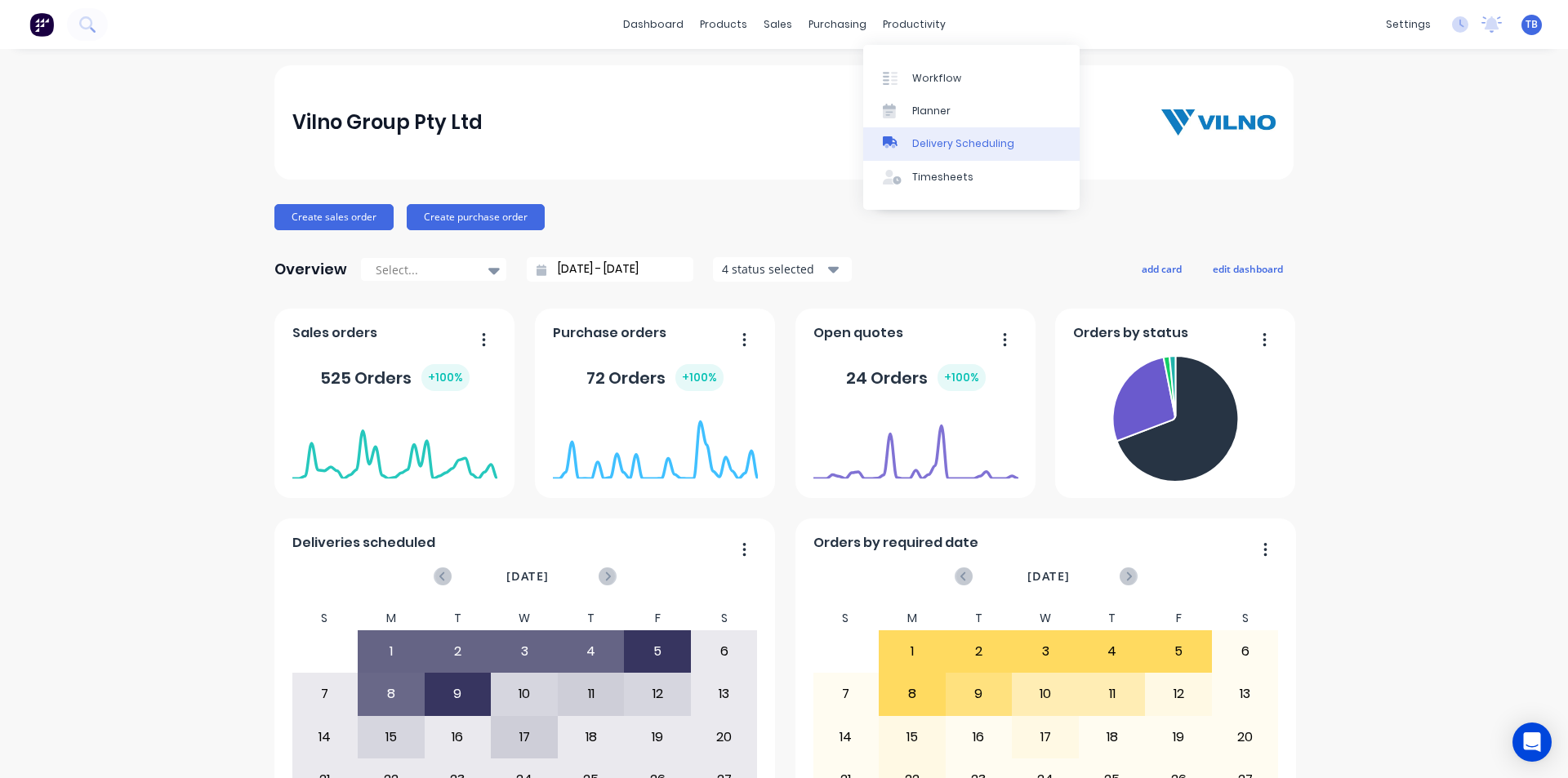
click at [939, 152] on link "Delivery Scheduling" at bounding box center [971, 143] width 217 height 33
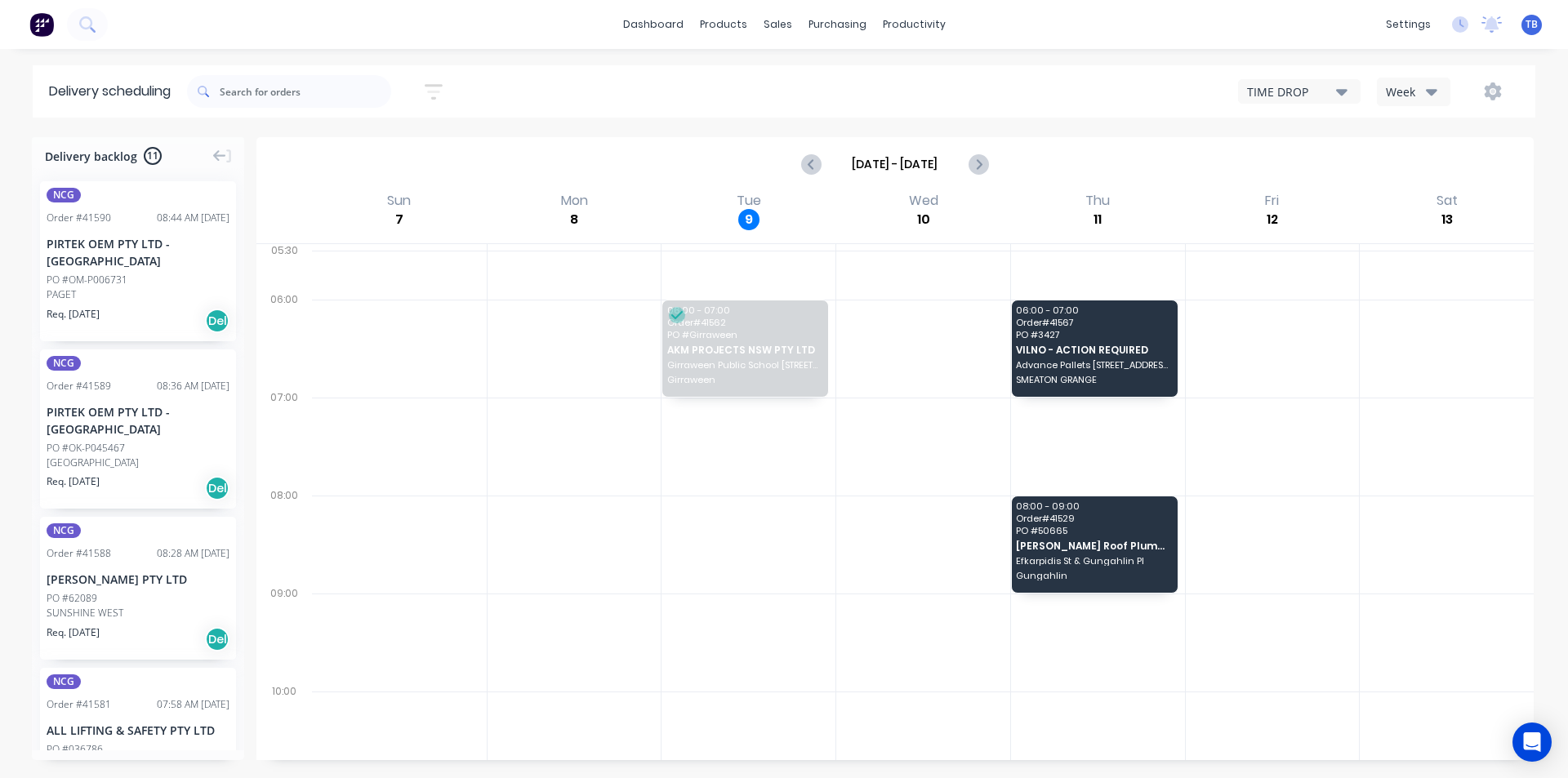
click at [1347, 99] on button "TIME DROP" at bounding box center [1298, 91] width 122 height 24
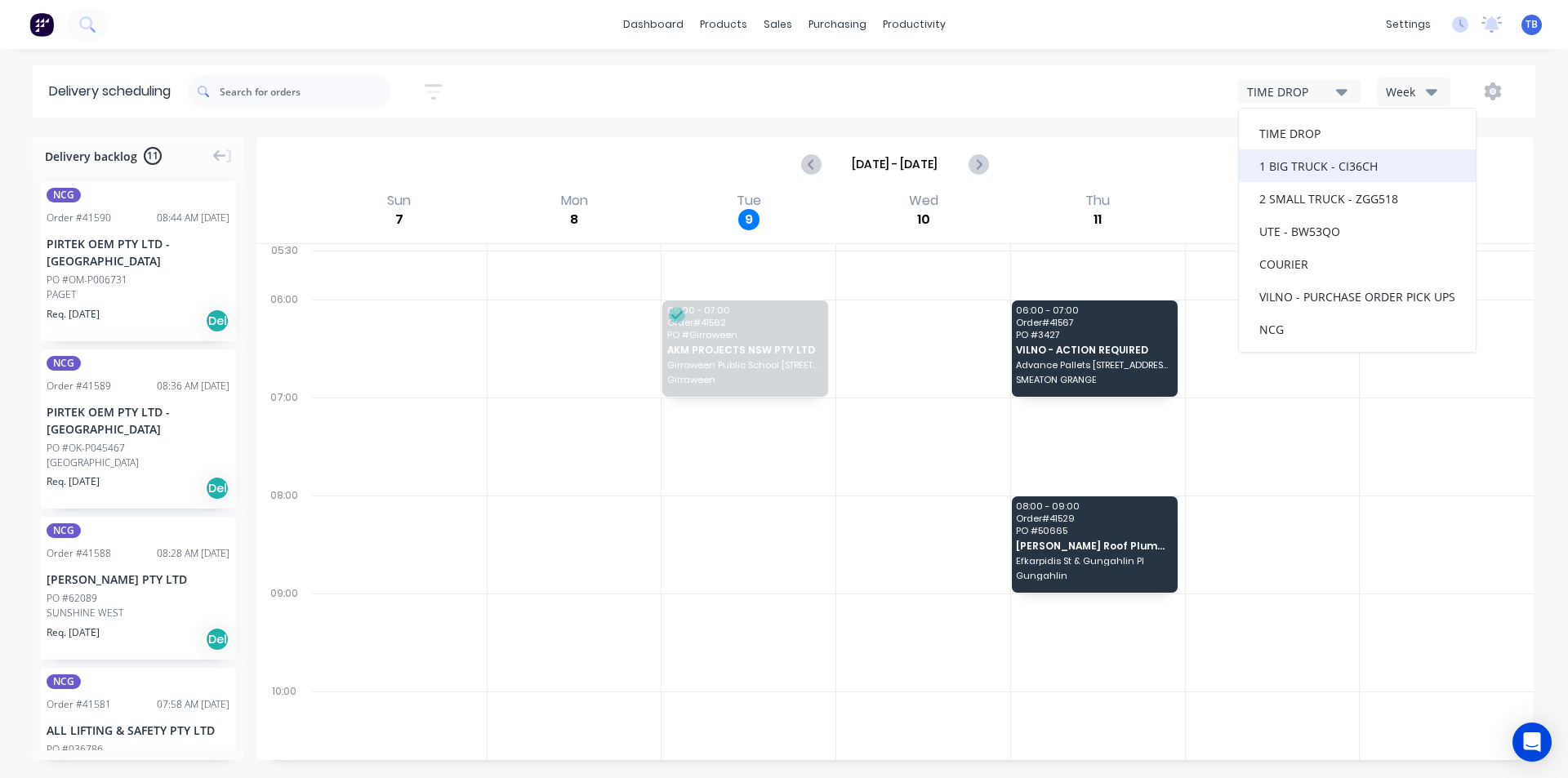
click at [1342, 175] on div "1 BIG TRUCK - CI36CH" at bounding box center [1357, 166] width 237 height 33
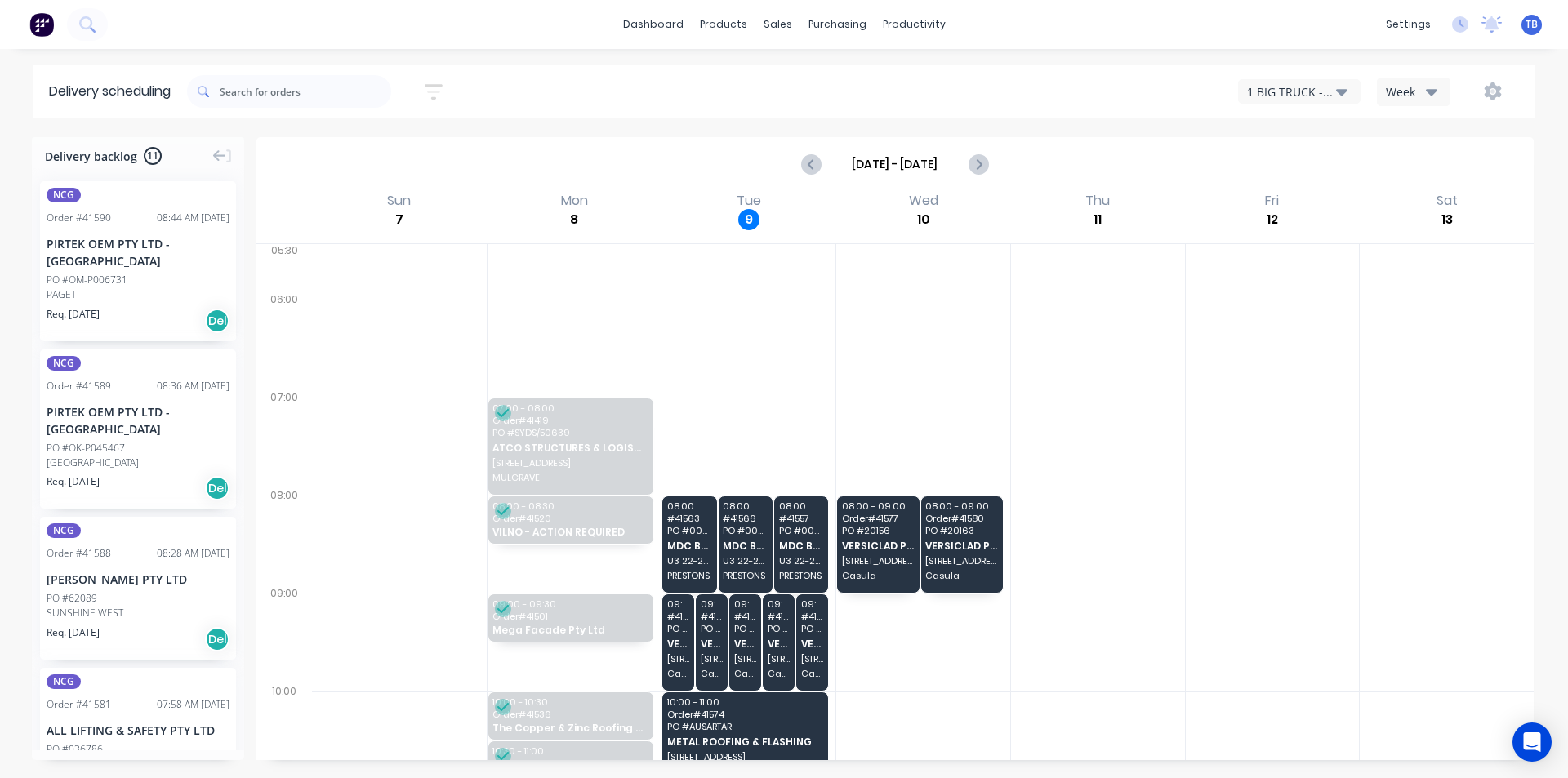
scroll to position [164, 0]
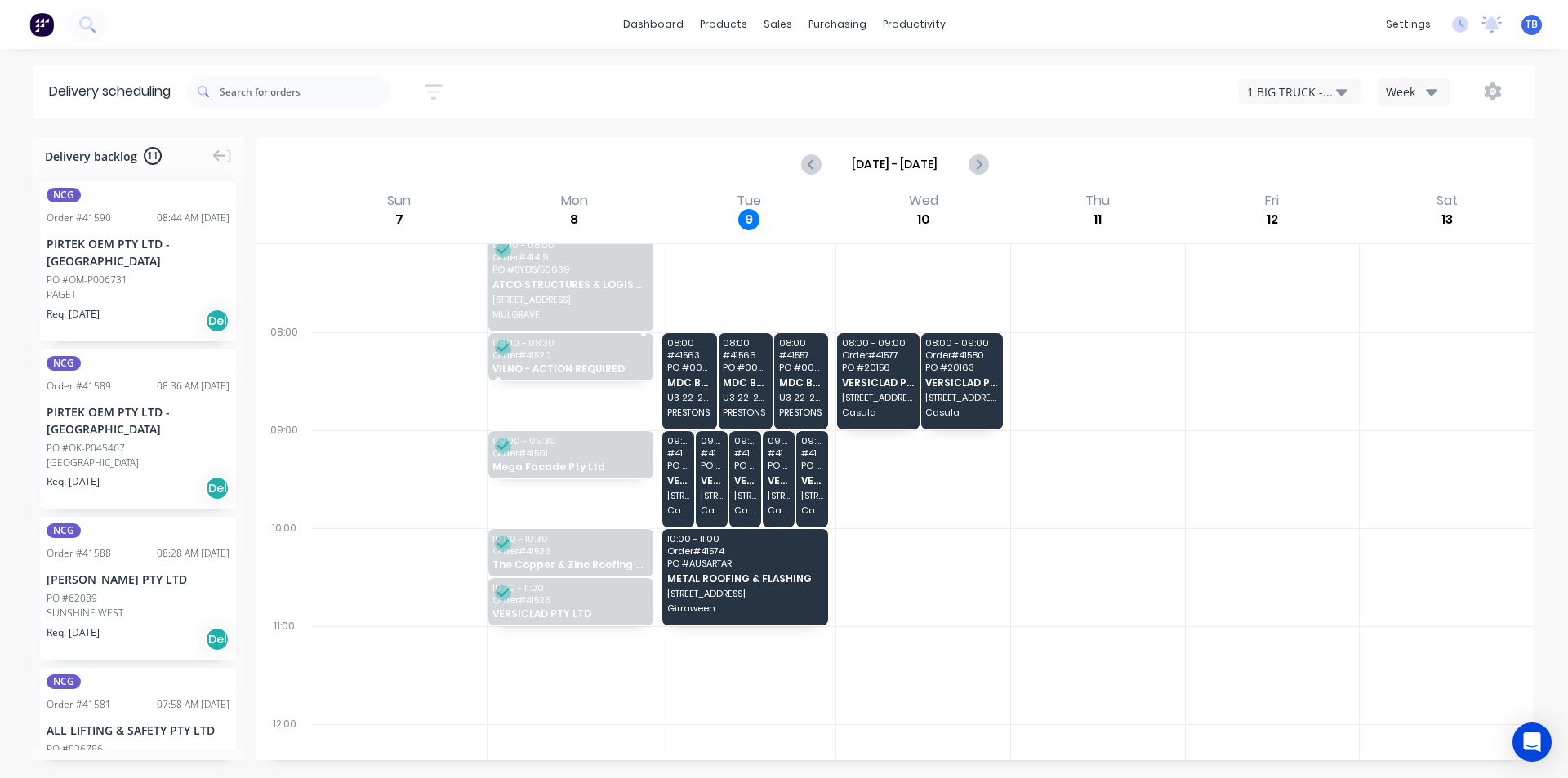
click at [573, 363] on span "VILNO - ACTION REQUIRED" at bounding box center [569, 368] width 155 height 11
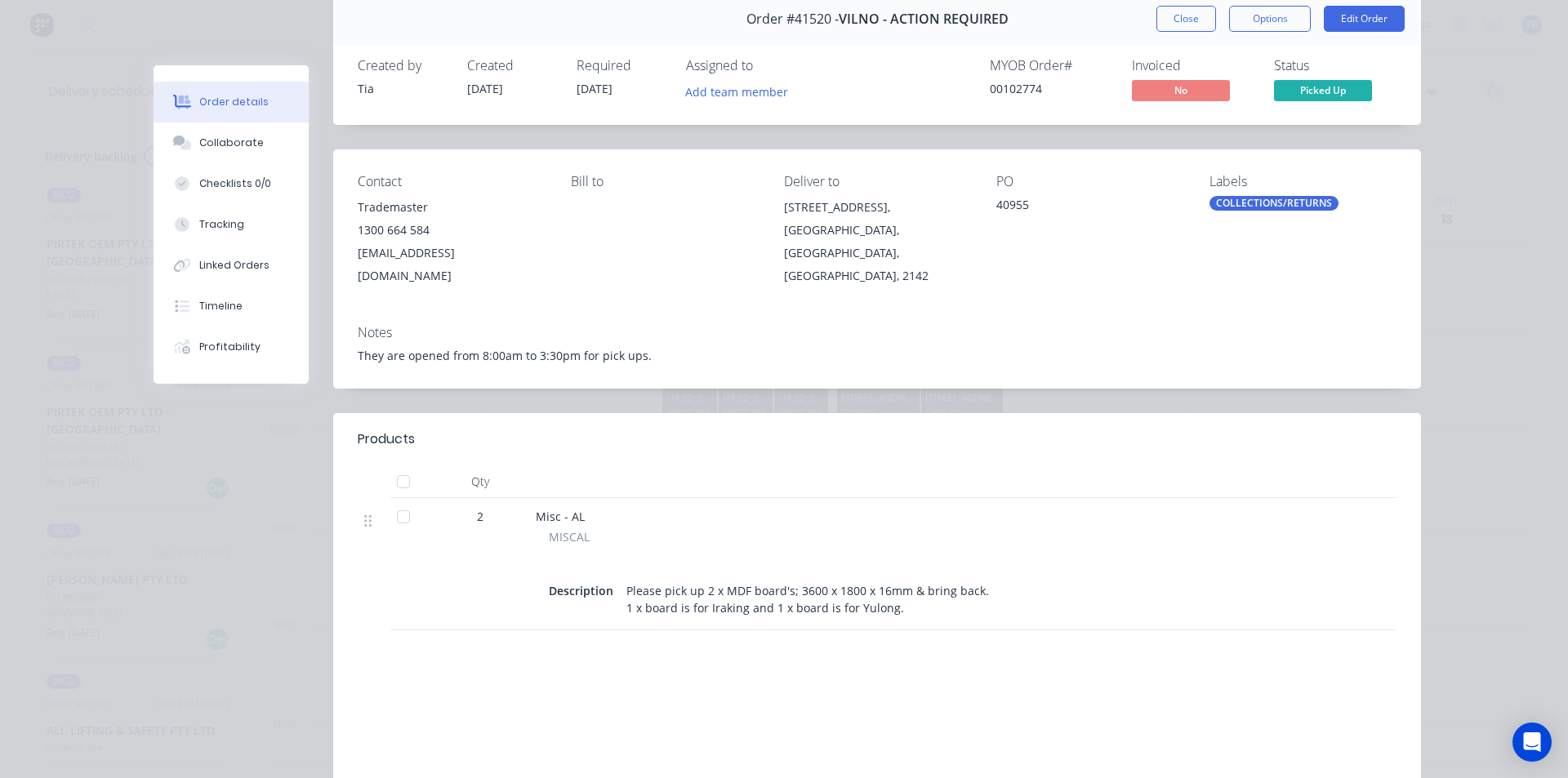
scroll to position [0, 0]
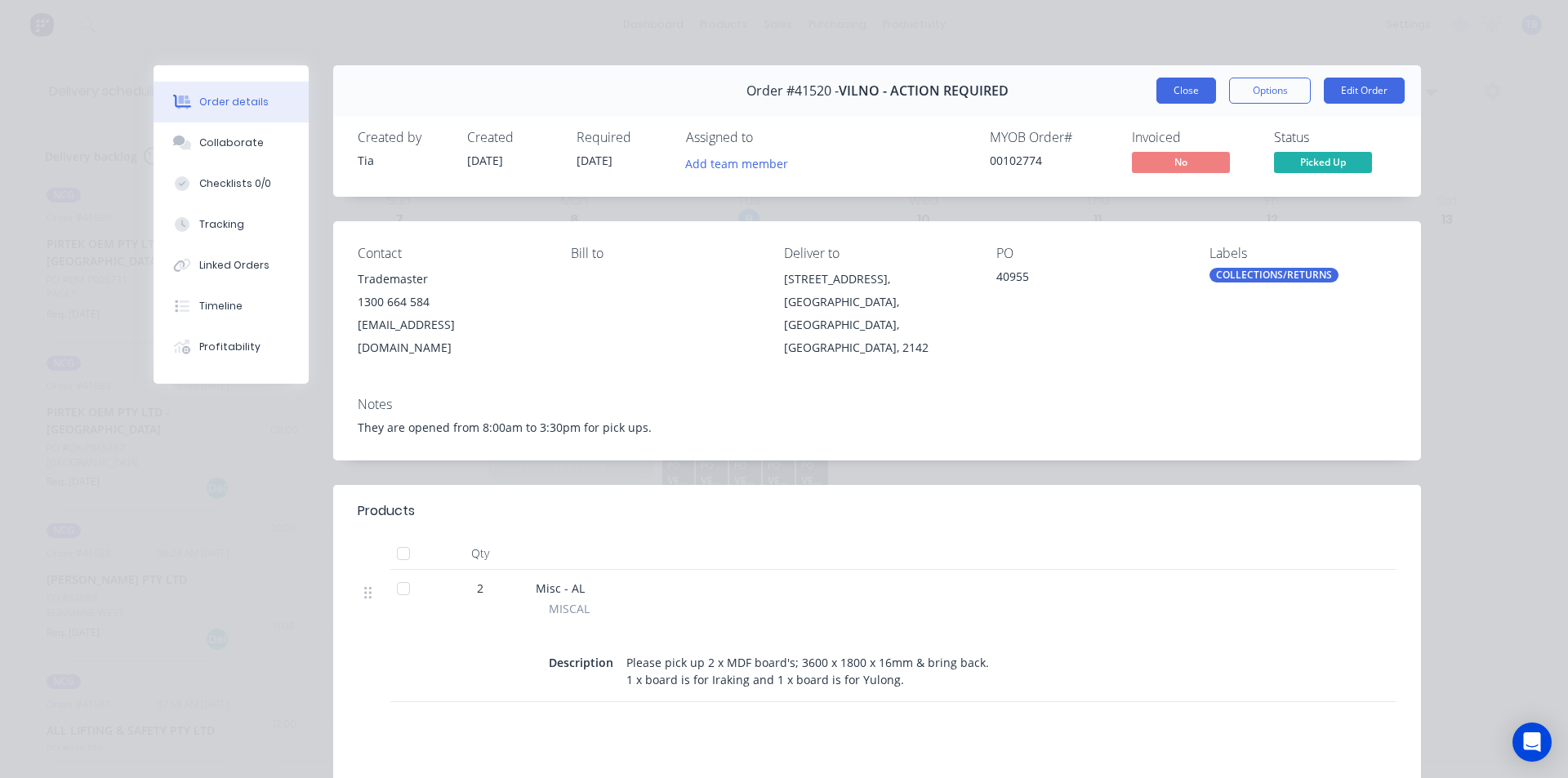
click at [1180, 89] on button "Close" at bounding box center [1187, 91] width 60 height 26
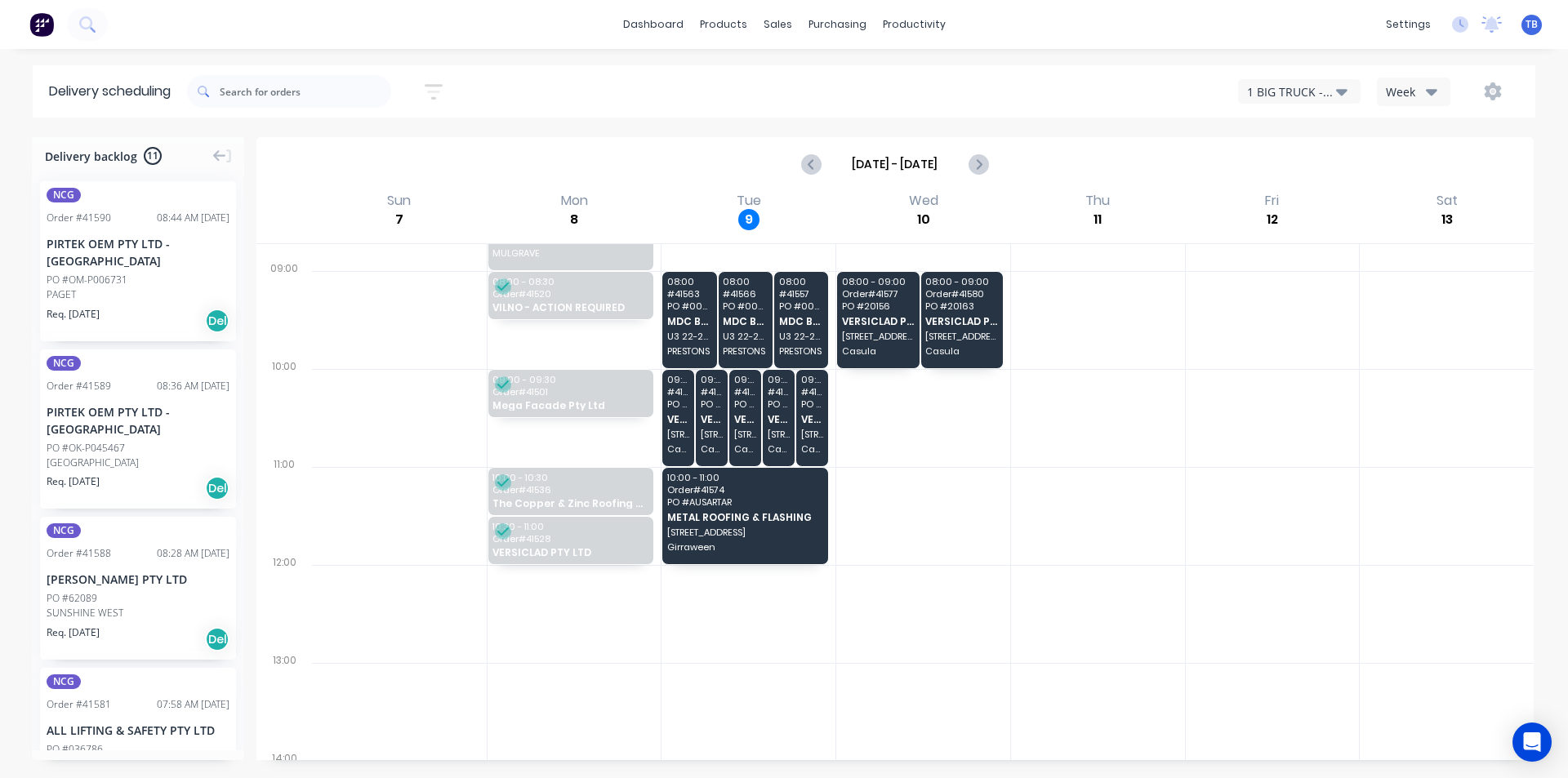
scroll to position [326, 0]
